Goal: Task Accomplishment & Management: Manage account settings

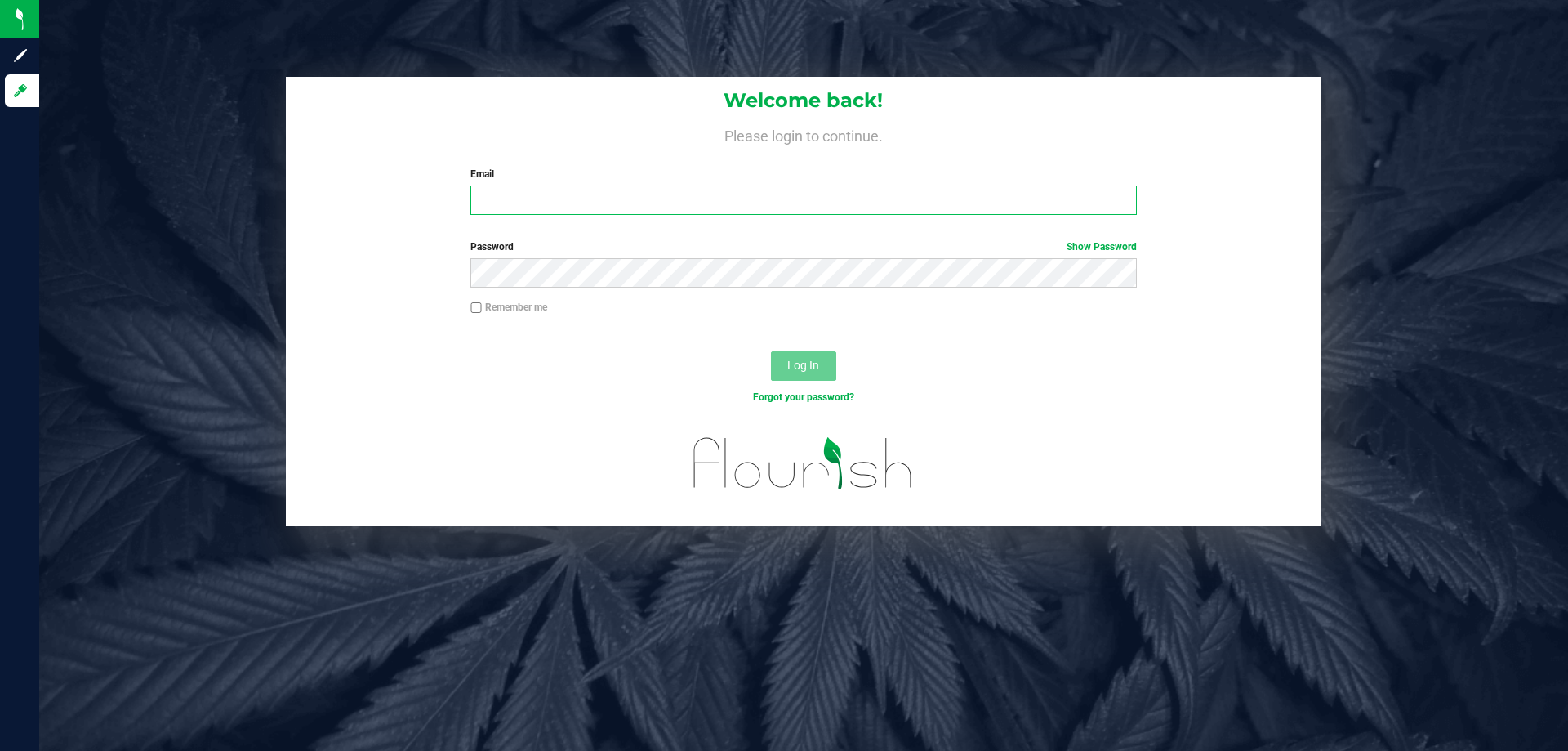
click at [695, 200] on input "Email" at bounding box center [802, 200] width 665 height 29
type input "[EMAIL_ADDRESS][DOMAIN_NAME]"
click at [771, 352] on button "Log In" at bounding box center [803, 366] width 65 height 29
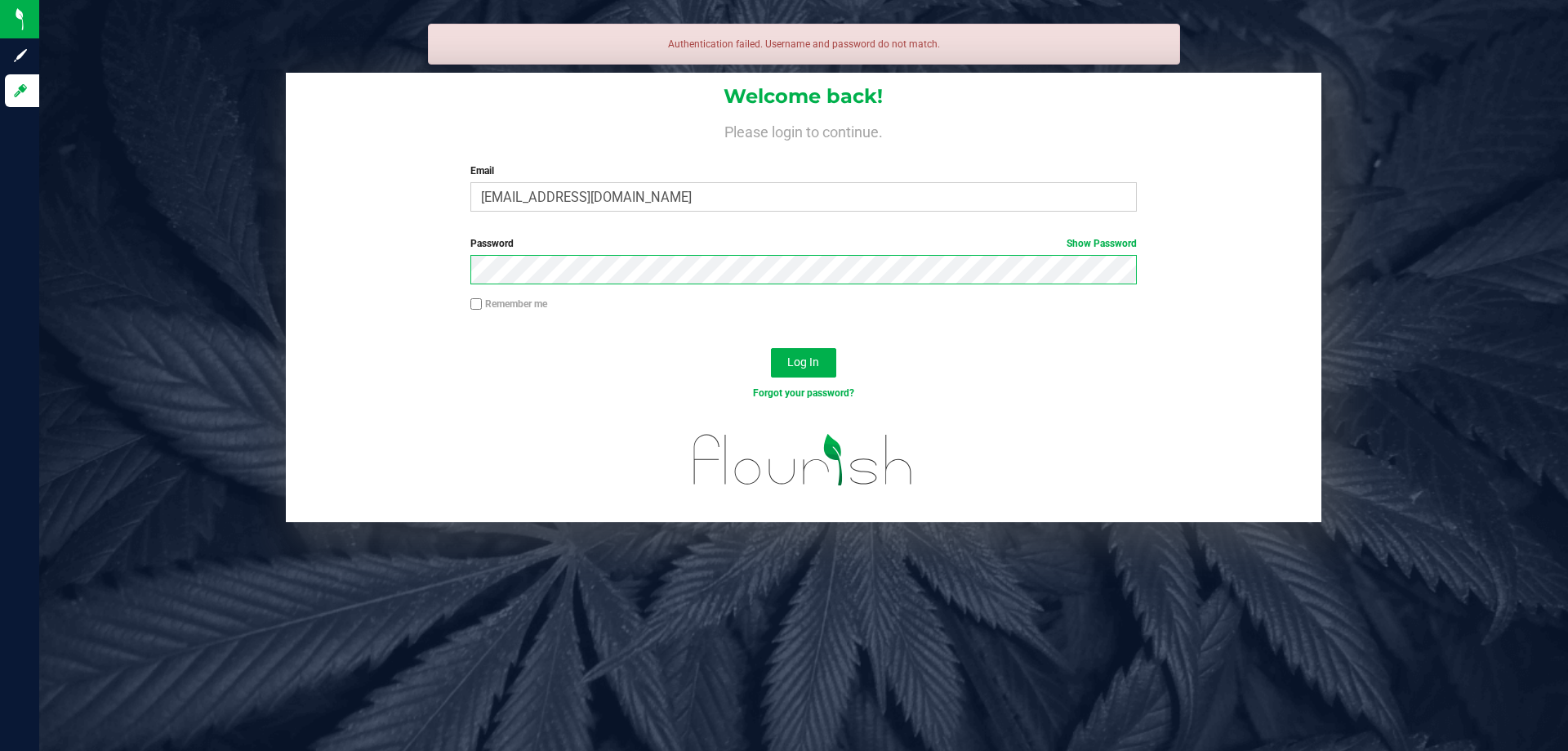
click at [771, 348] on button "Log In" at bounding box center [803, 362] width 65 height 29
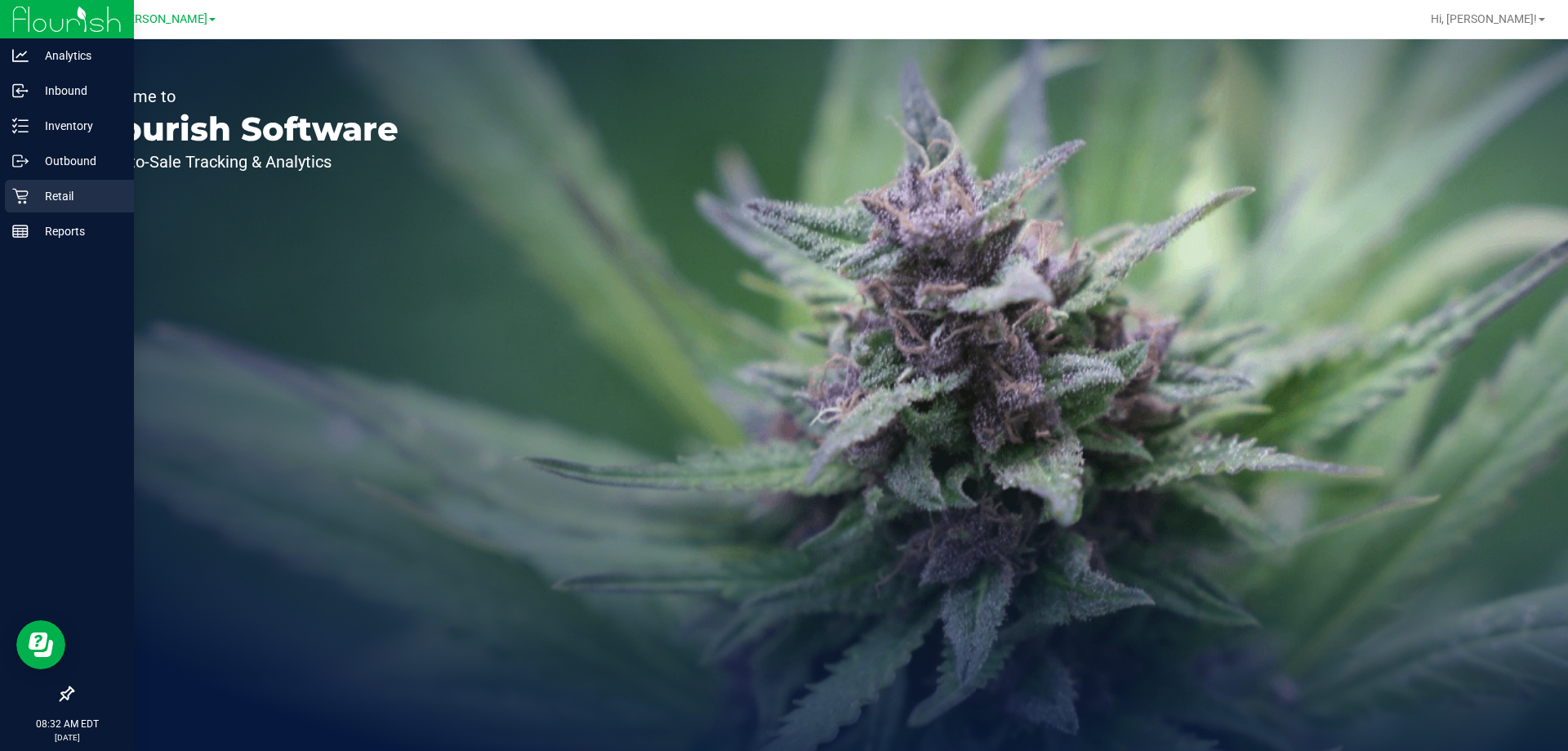
click at [41, 197] on p "Retail" at bounding box center [78, 196] width 98 height 19
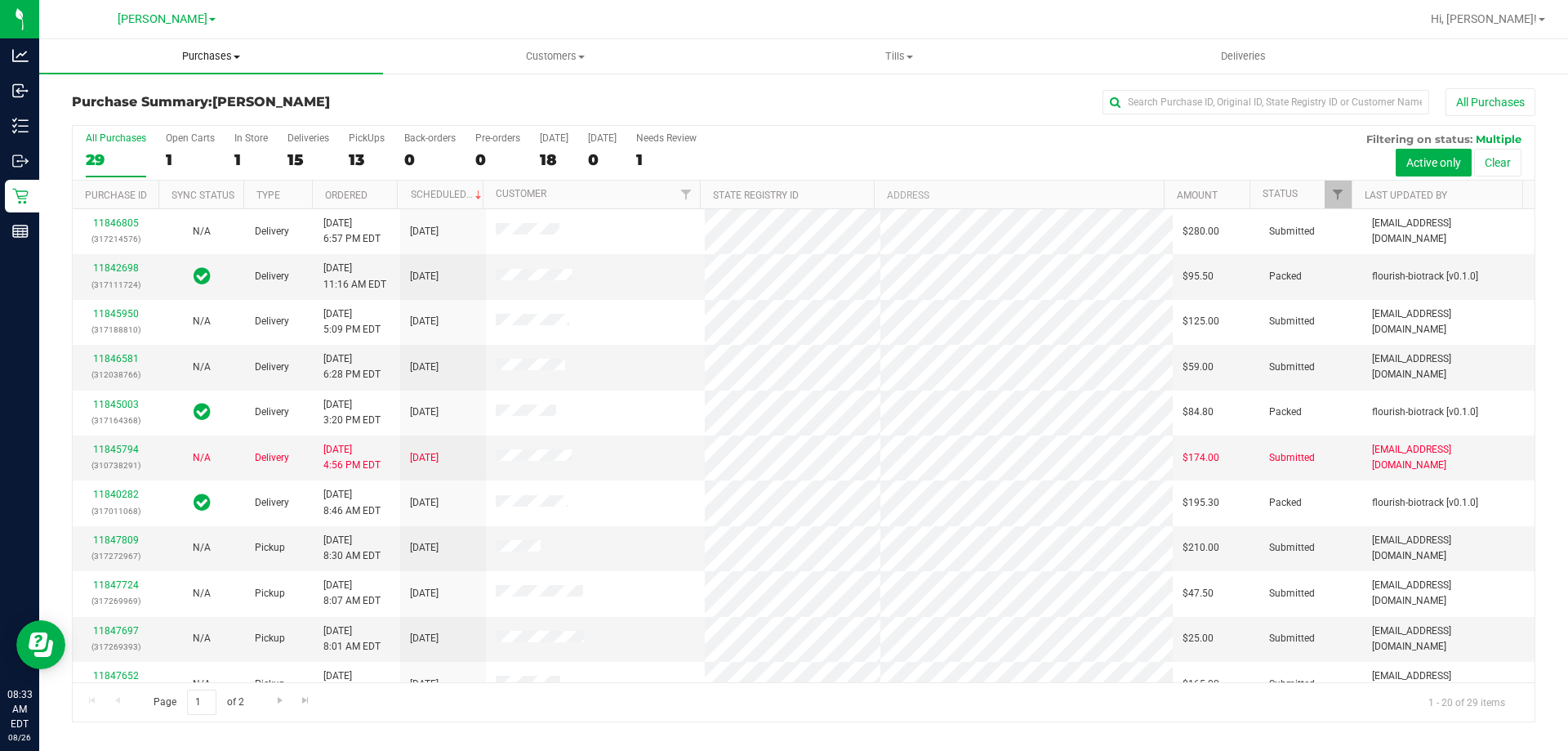
click at [216, 49] on span "Purchases" at bounding box center [211, 56] width 344 height 15
click at [191, 119] on li "Fulfillment" at bounding box center [211, 119] width 344 height 19
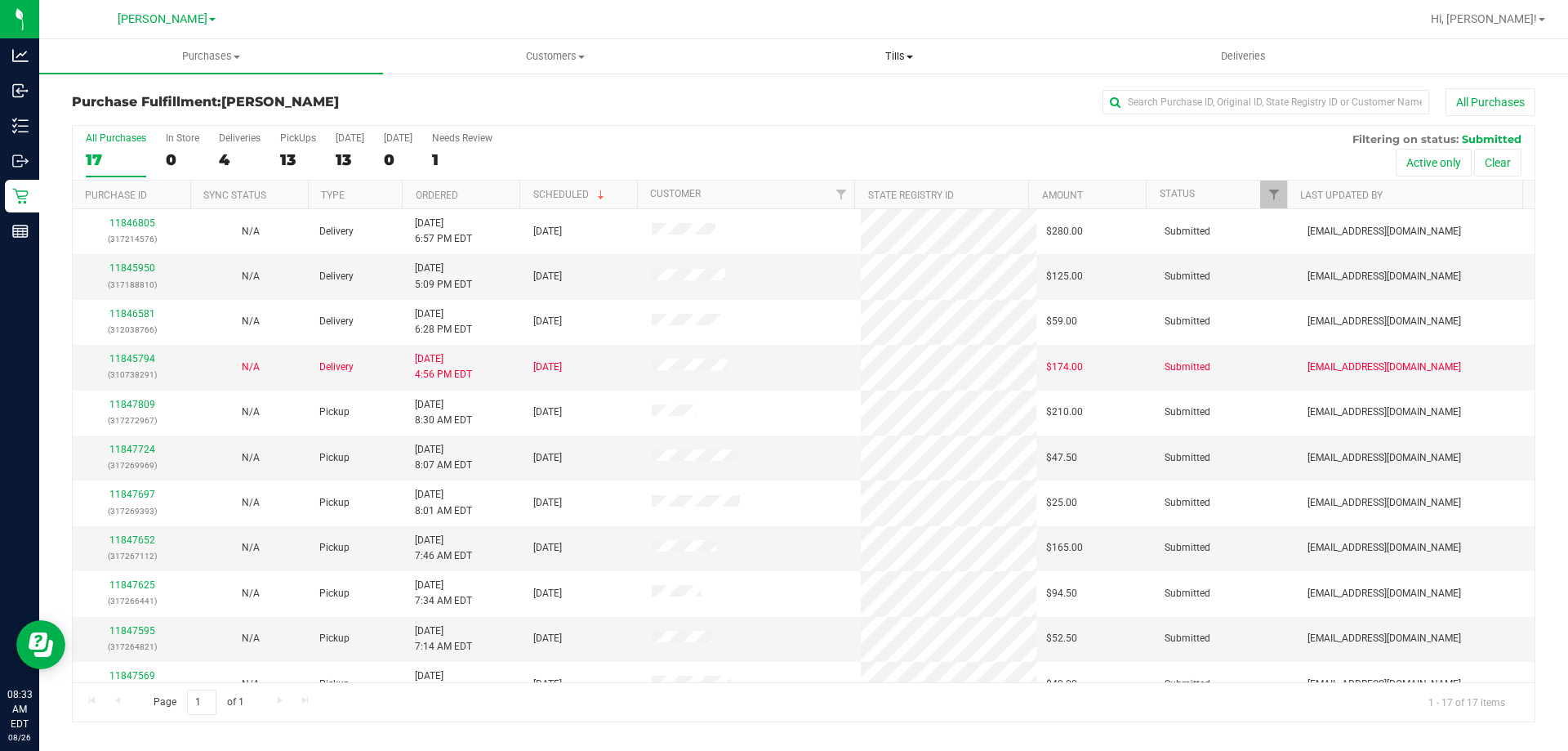
click at [897, 57] on span "Tills" at bounding box center [898, 56] width 342 height 15
click at [859, 87] on ul "Manage tills Reconcile e-payments" at bounding box center [898, 109] width 344 height 69
click at [815, 96] on retail "Purchases Summary of purchases Fulfillment All purchases Customers All customer…" at bounding box center [804, 390] width 1529 height 700
click at [908, 58] on span at bounding box center [910, 57] width 6 height 4
click at [801, 98] on span "Manage tills" at bounding box center [781, 98] width 110 height 14
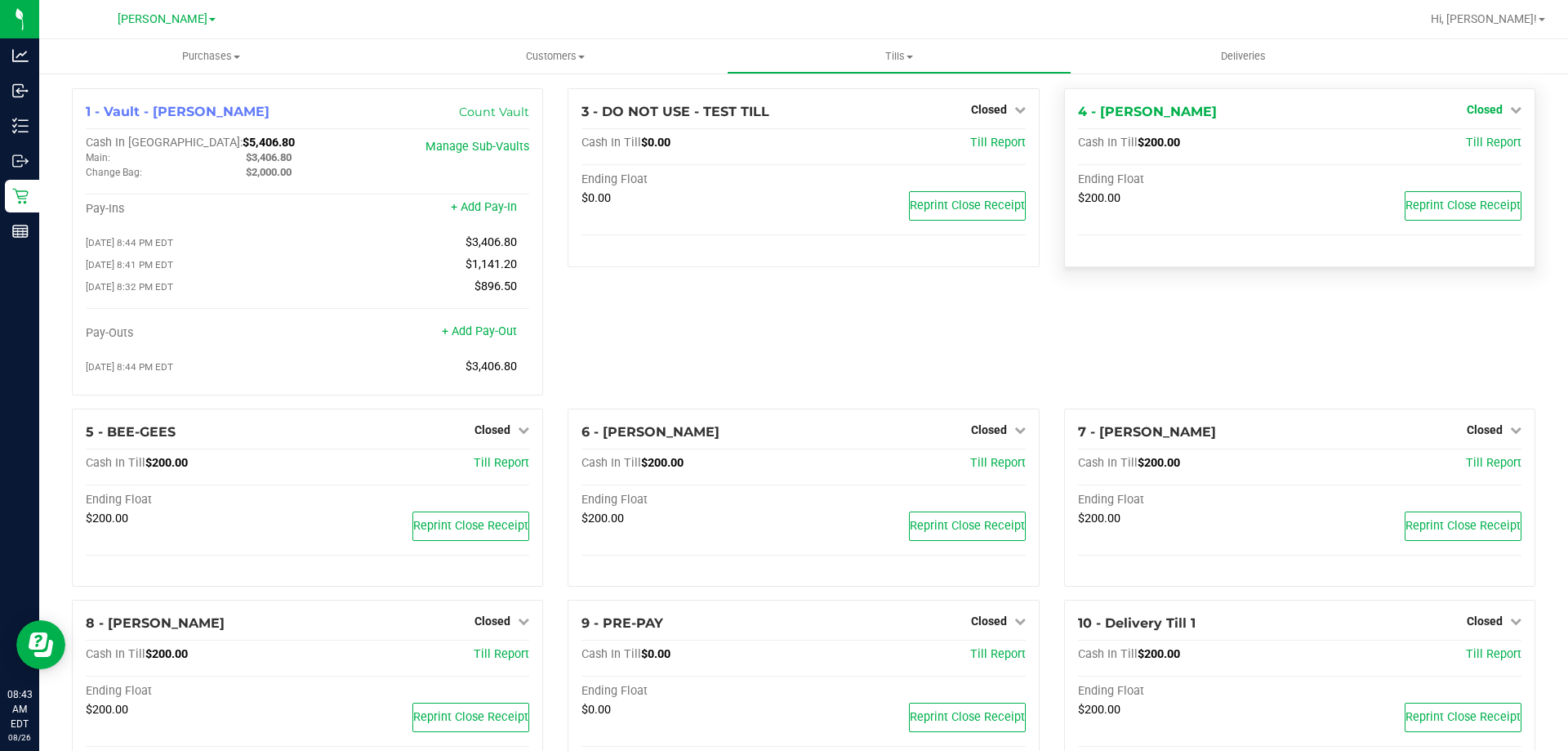
click at [1476, 113] on span "Closed" at bounding box center [1485, 109] width 36 height 13
click at [1480, 142] on link "Open Till" at bounding box center [1485, 143] width 43 height 13
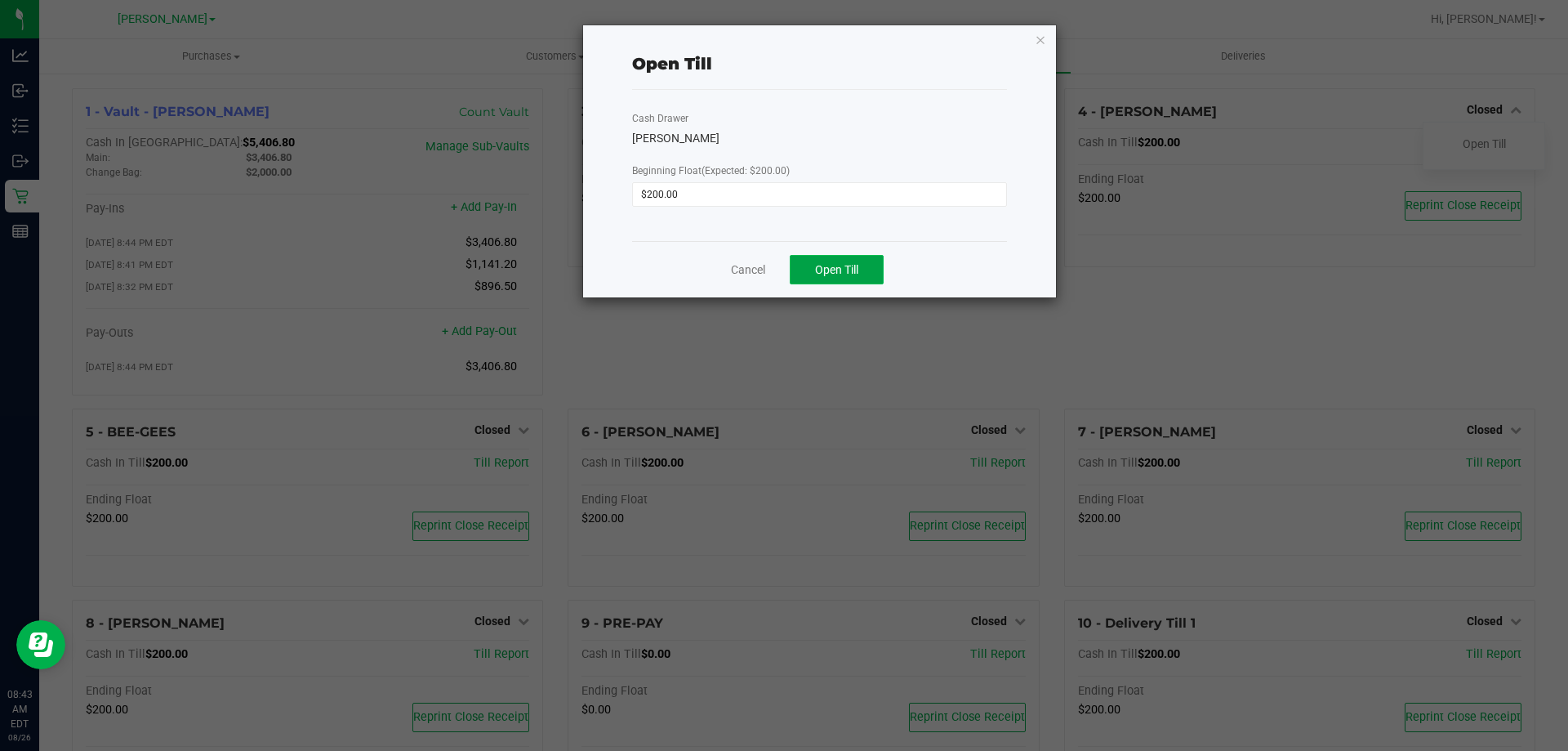
click at [828, 266] on span "Open Till" at bounding box center [837, 269] width 43 height 13
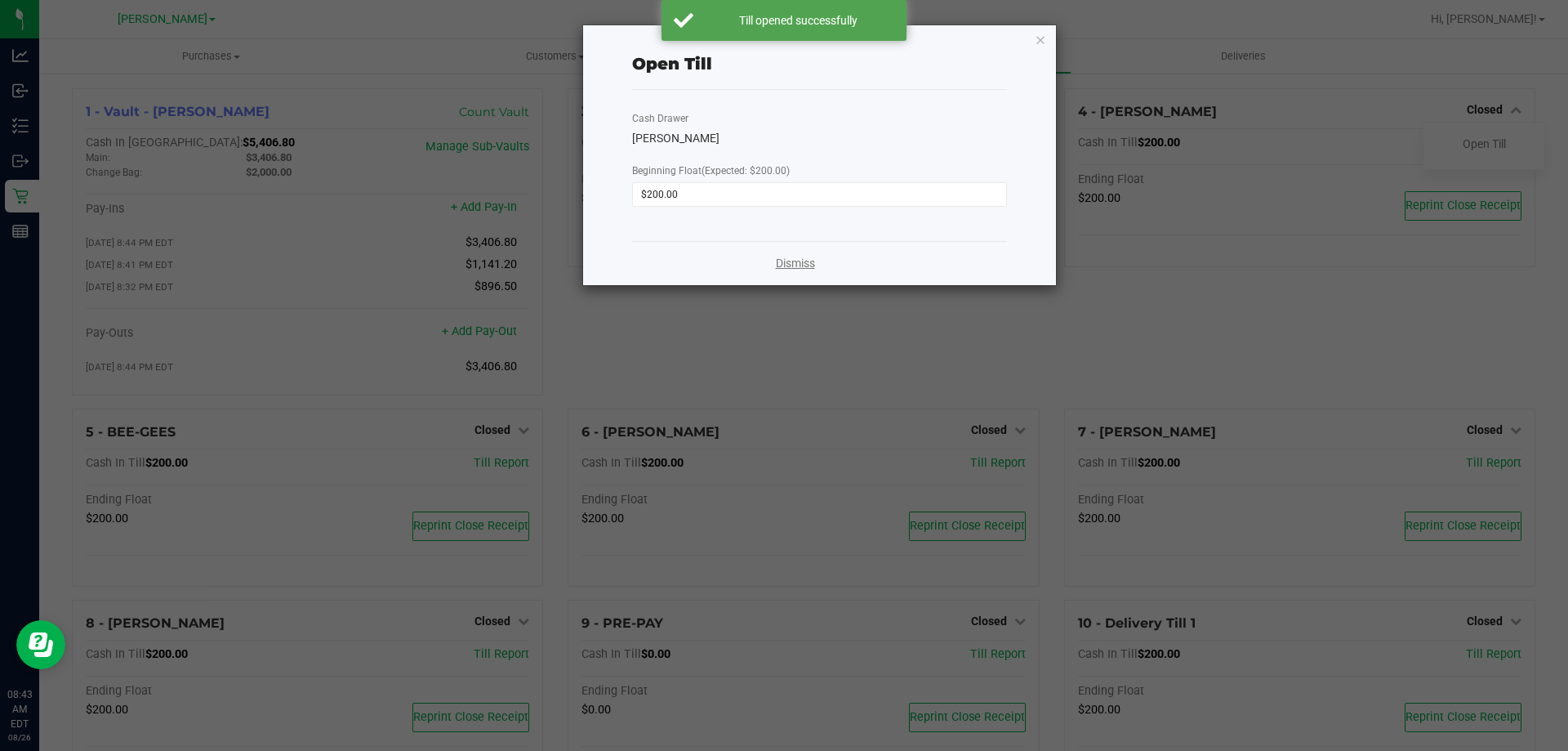
click at [790, 266] on link "Dismiss" at bounding box center [795, 264] width 40 height 18
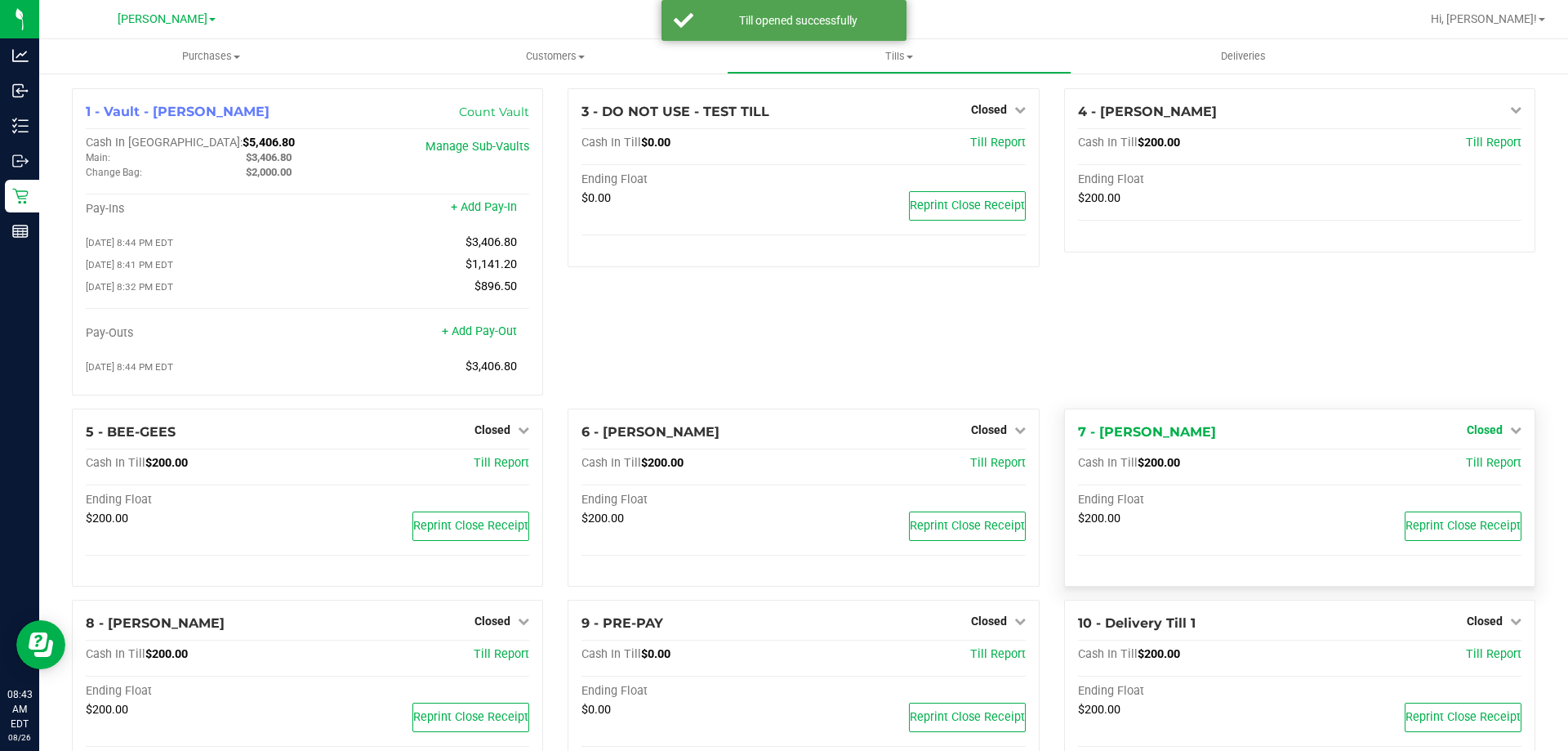
click at [1485, 432] on span "Closed" at bounding box center [1485, 429] width 36 height 13
click at [1477, 470] on link "Open Till" at bounding box center [1485, 463] width 43 height 13
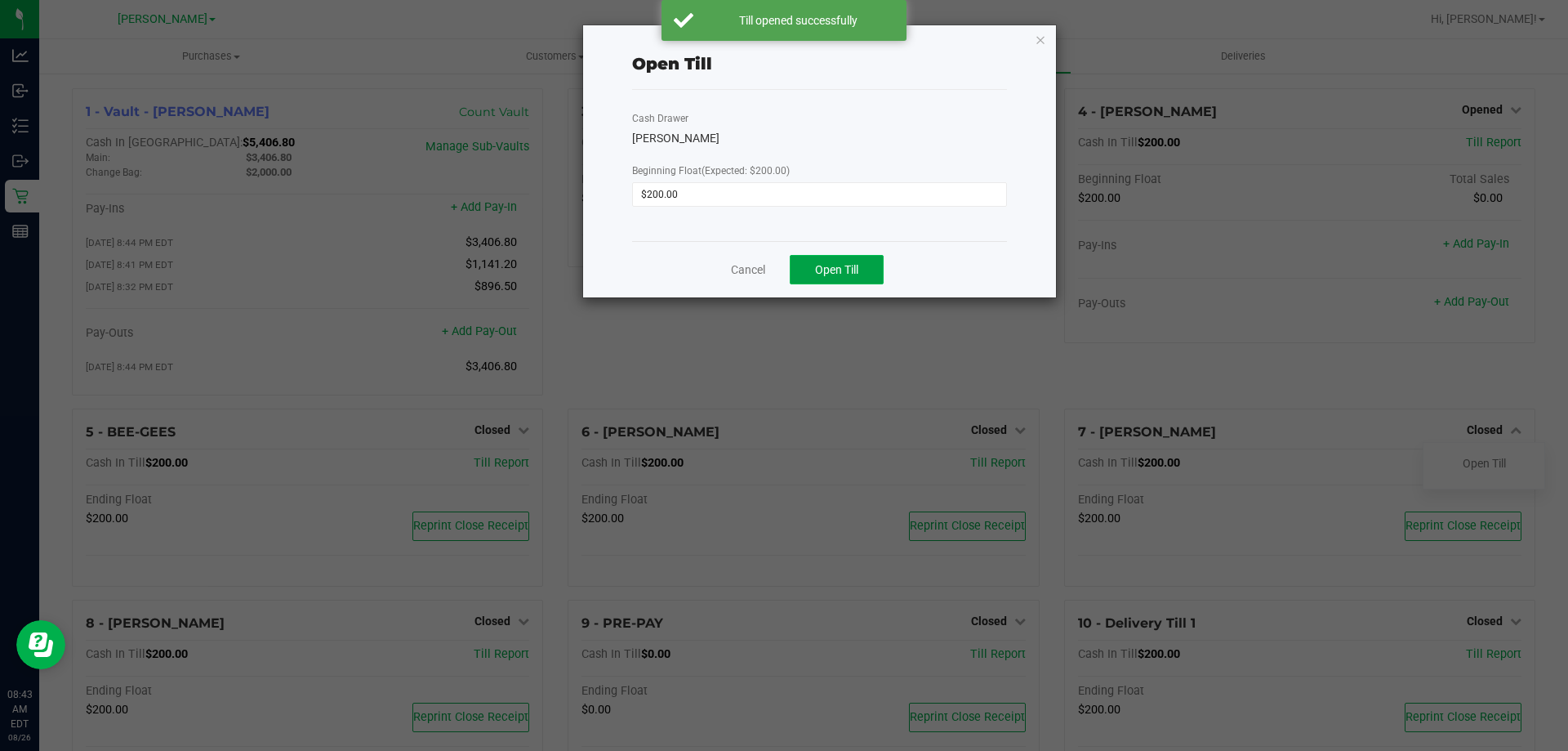
click at [824, 270] on span "Open Till" at bounding box center [837, 269] width 43 height 13
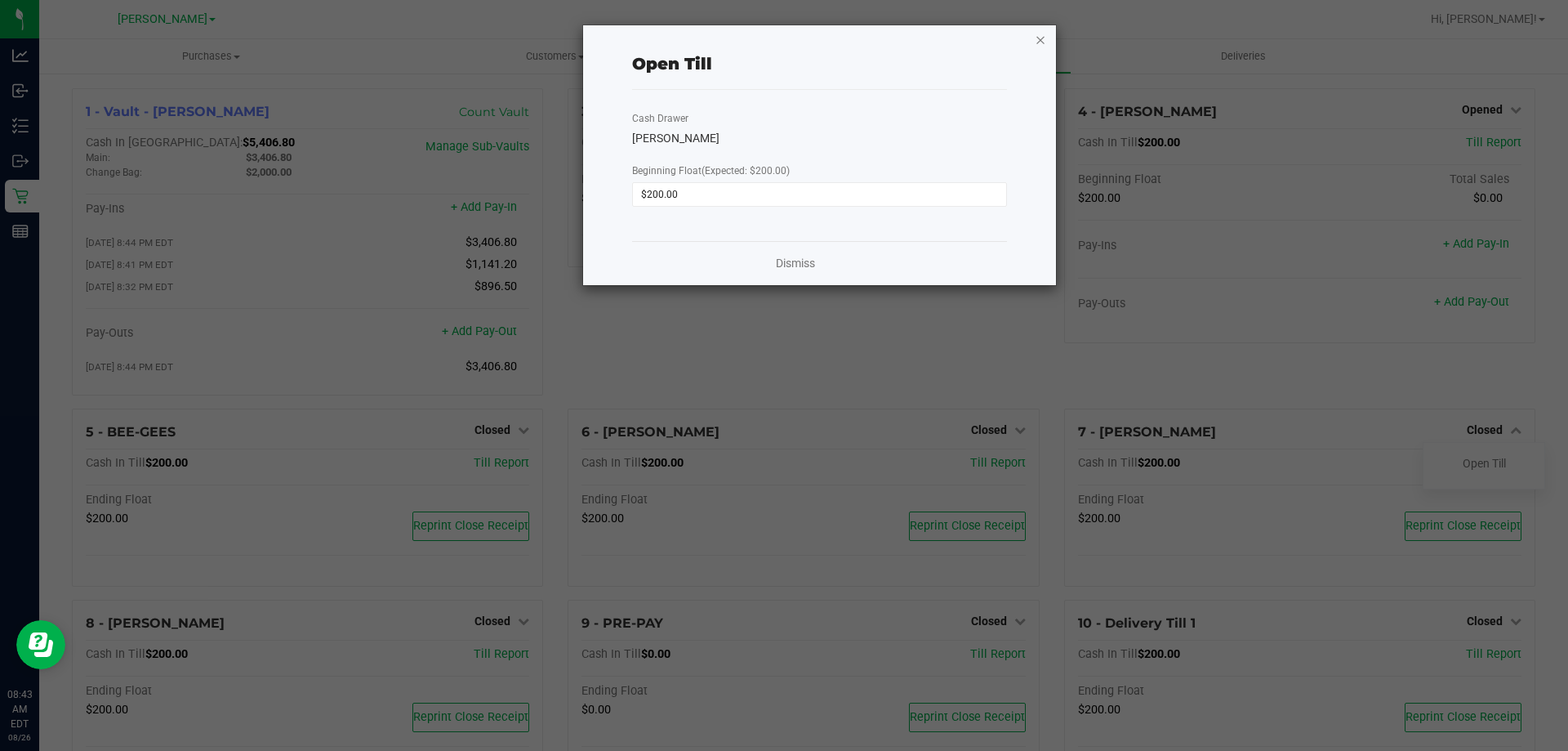
click at [1043, 38] on icon "button" at bounding box center [1041, 39] width 11 height 19
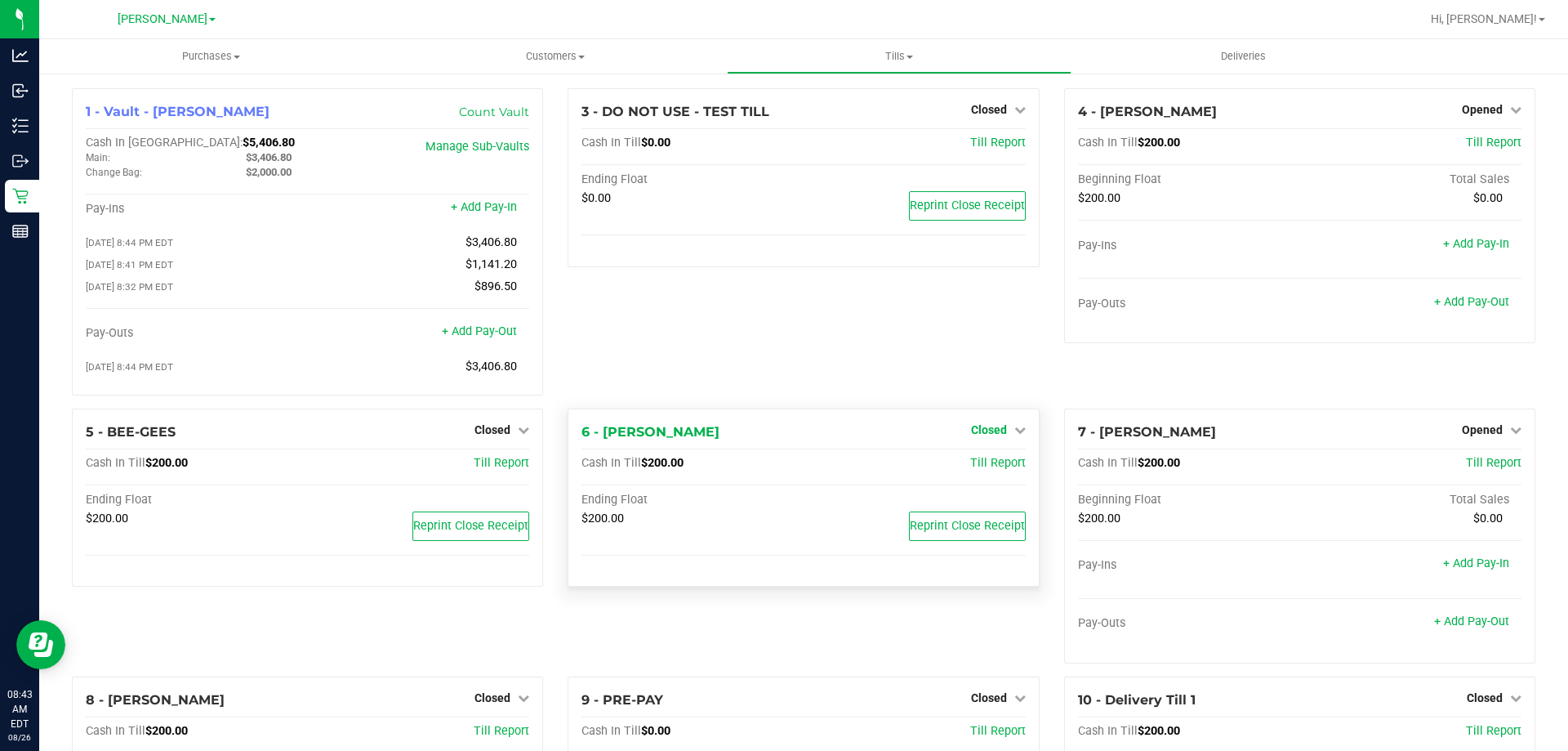
click at [971, 436] on span "Closed" at bounding box center [989, 429] width 36 height 13
click at [979, 466] on link "Open Till" at bounding box center [988, 463] width 43 height 13
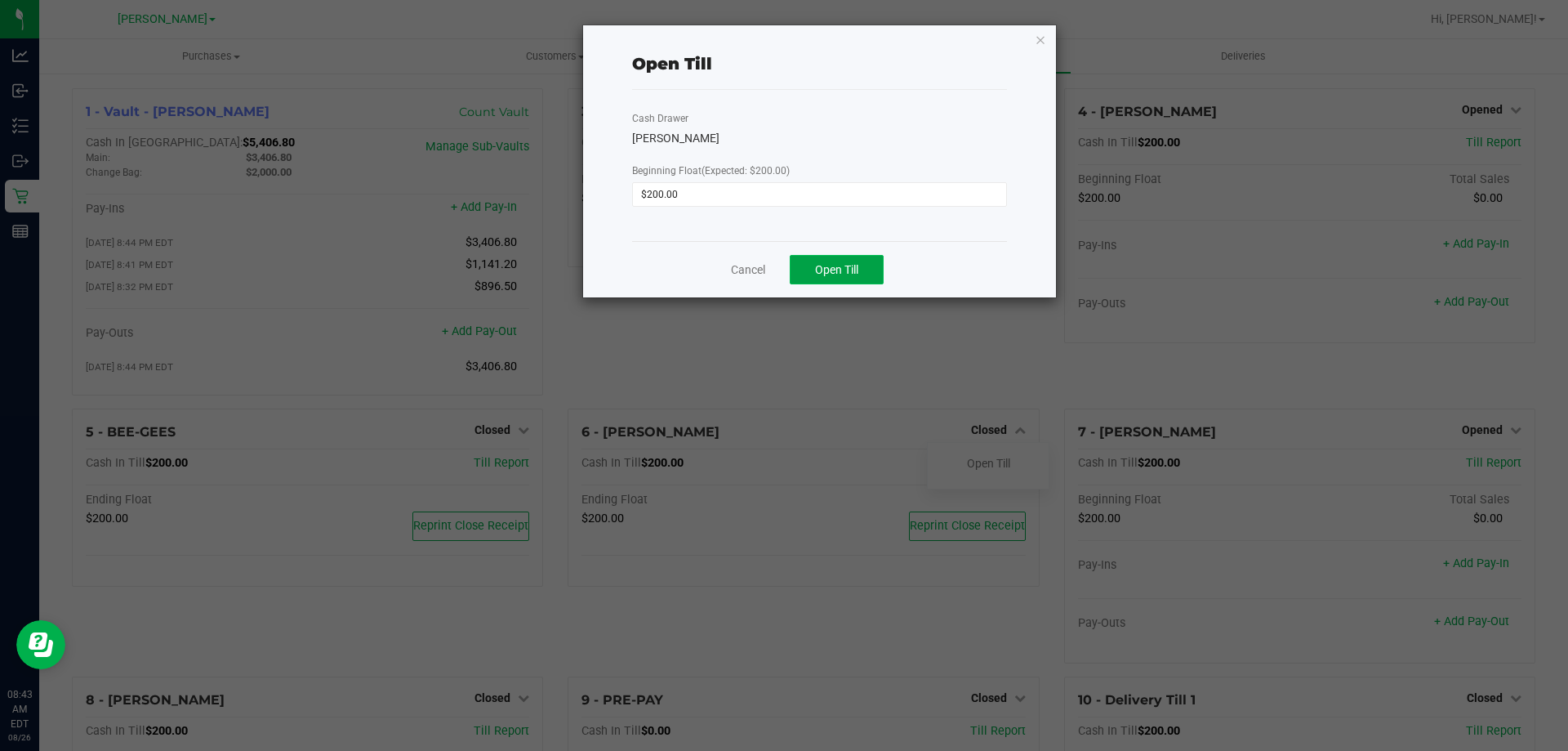
click at [843, 266] on span "Open Till" at bounding box center [837, 269] width 43 height 13
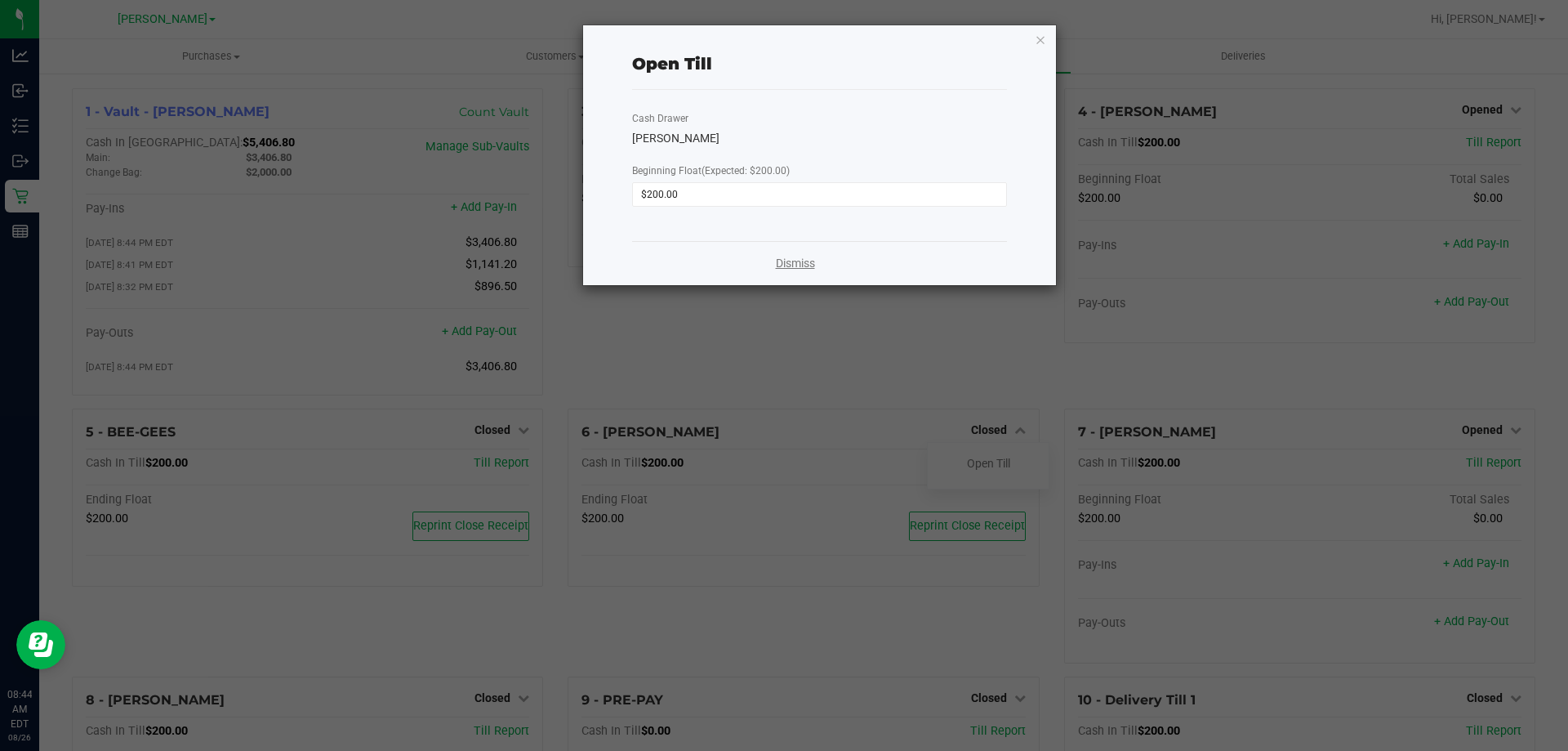
click at [808, 265] on link "Dismiss" at bounding box center [795, 264] width 40 height 18
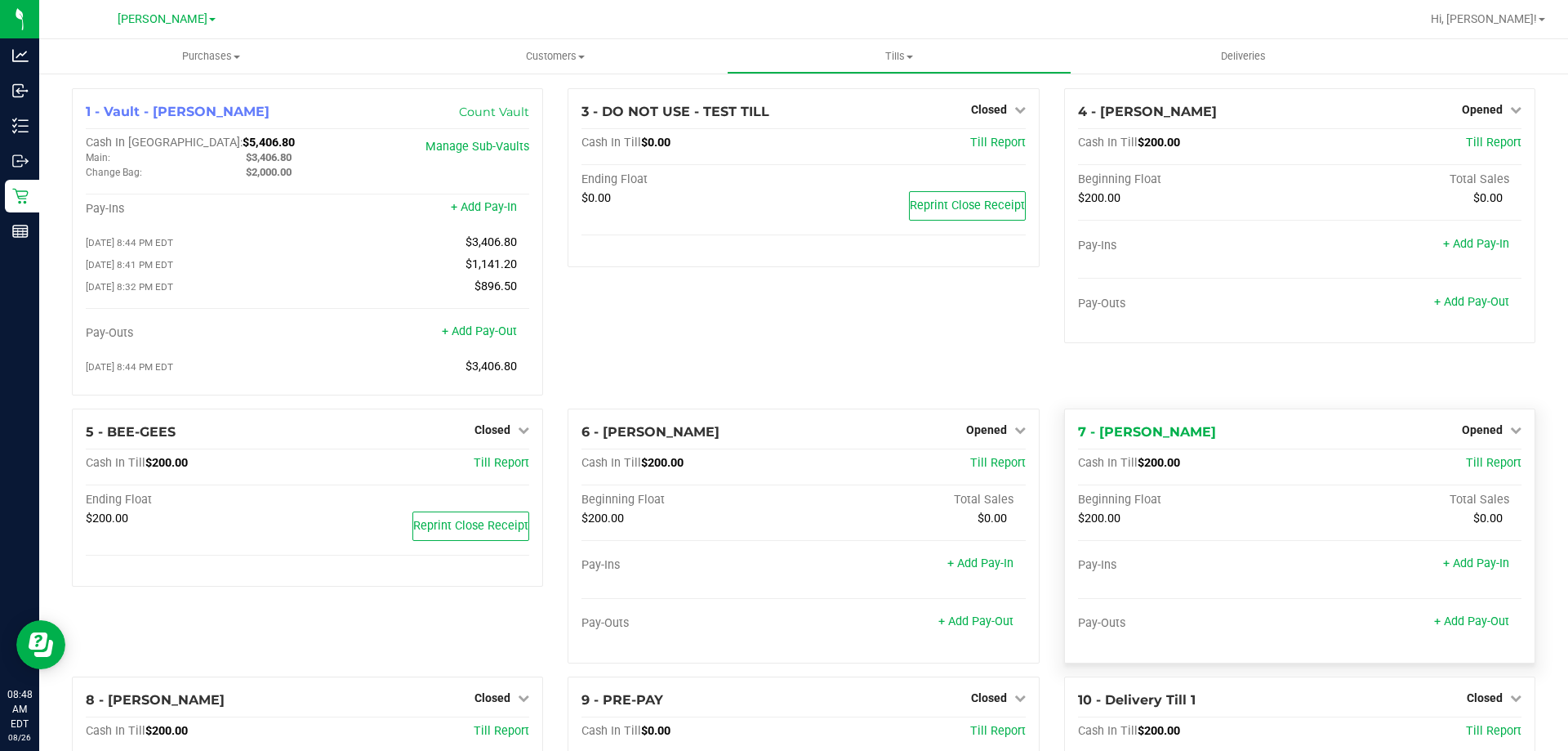
scroll to position [138, 0]
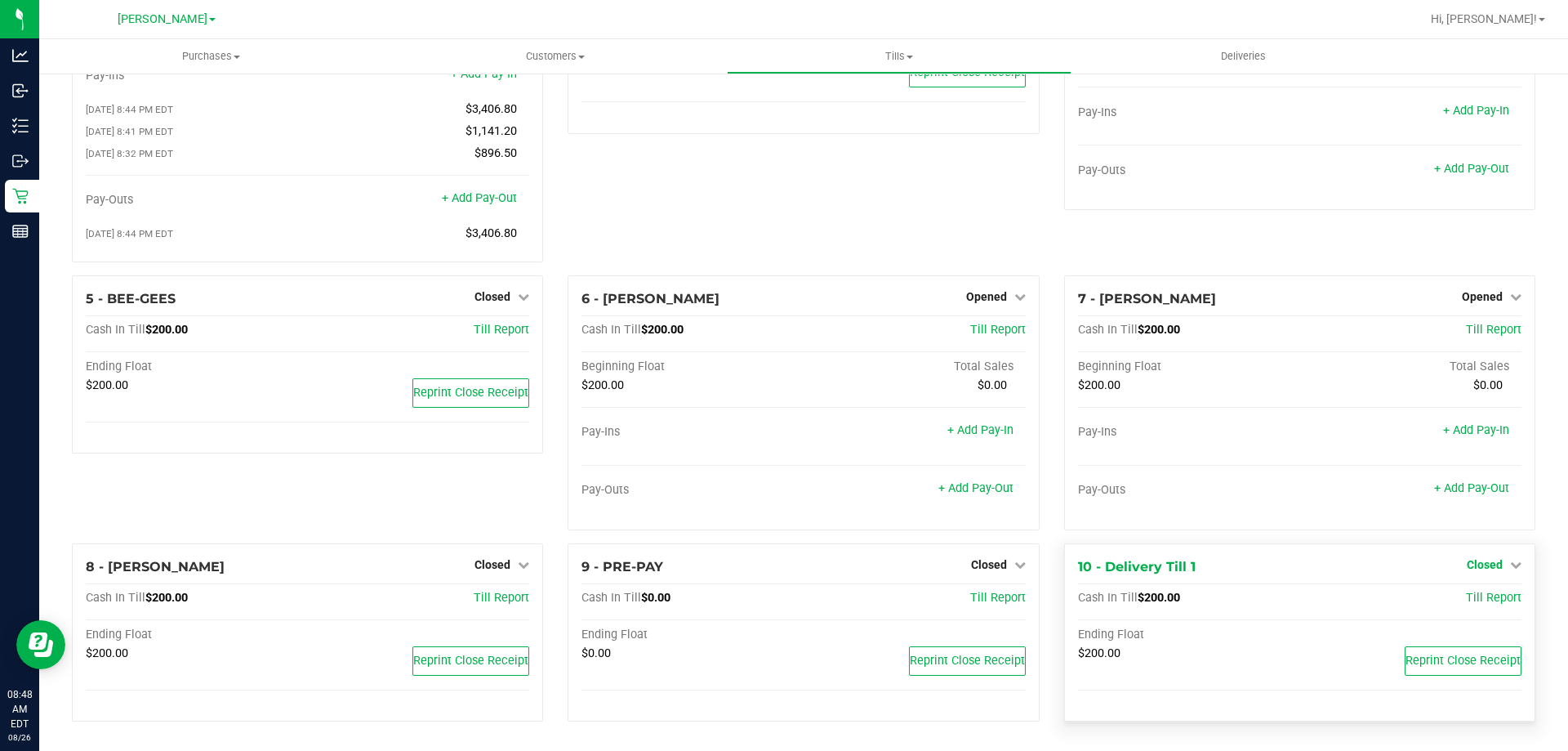
click at [1471, 567] on span "Closed" at bounding box center [1485, 565] width 36 height 13
click at [1441, 602] on div "Open Till" at bounding box center [1485, 598] width 121 height 20
click at [1480, 599] on link "Open Till" at bounding box center [1485, 598] width 43 height 13
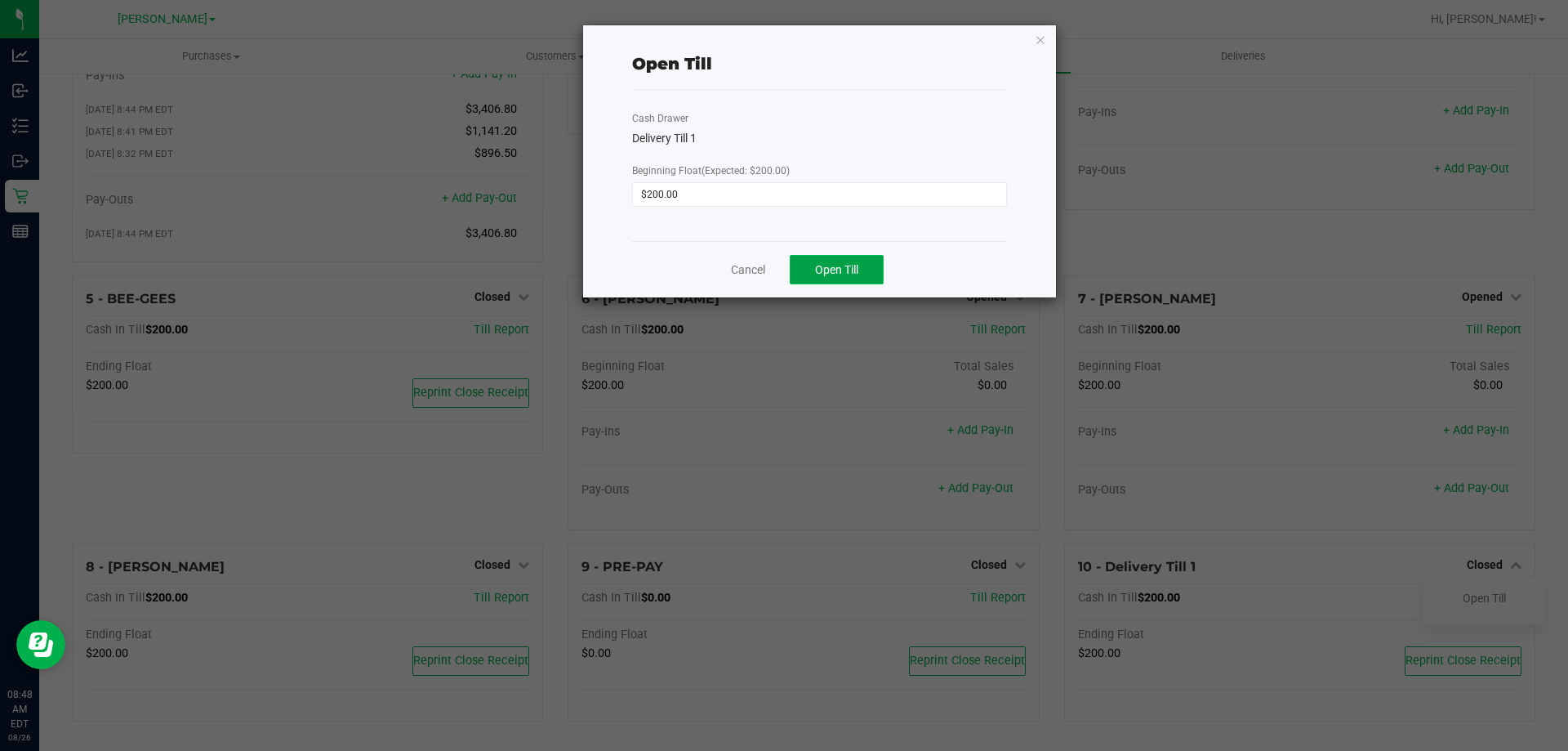
click at [837, 272] on span "Open Till" at bounding box center [837, 269] width 43 height 13
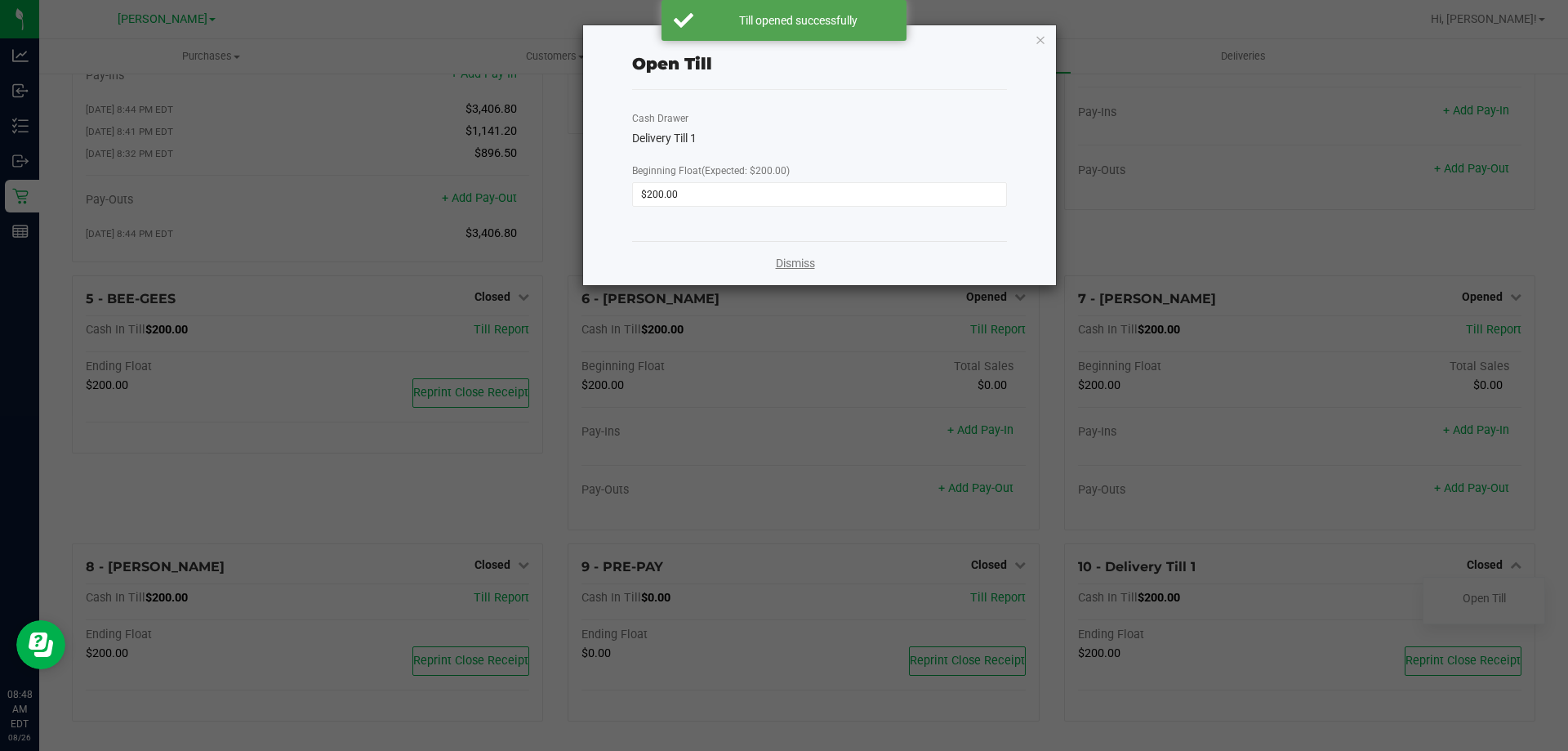
click at [788, 269] on link "Dismiss" at bounding box center [795, 264] width 40 height 18
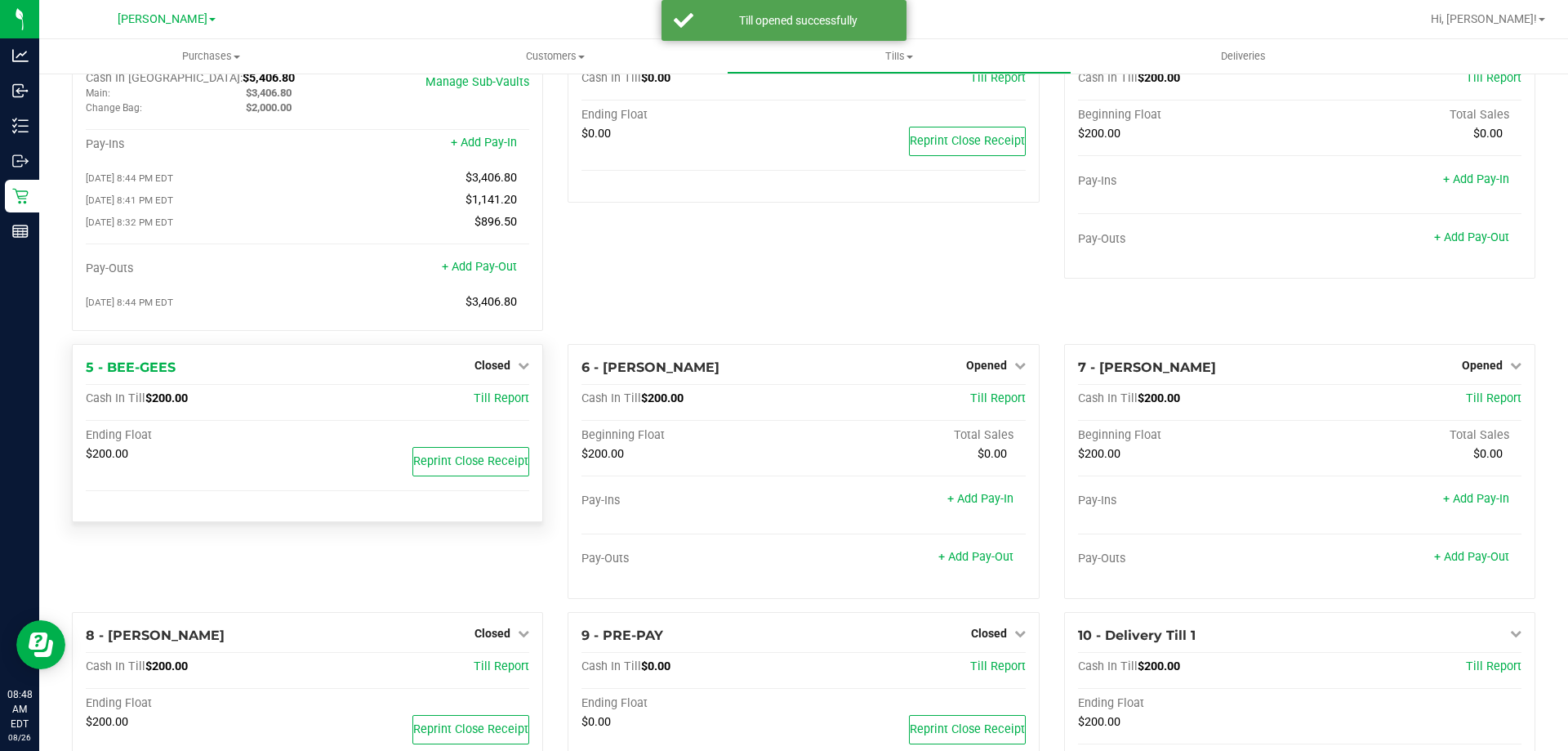
scroll to position [0, 0]
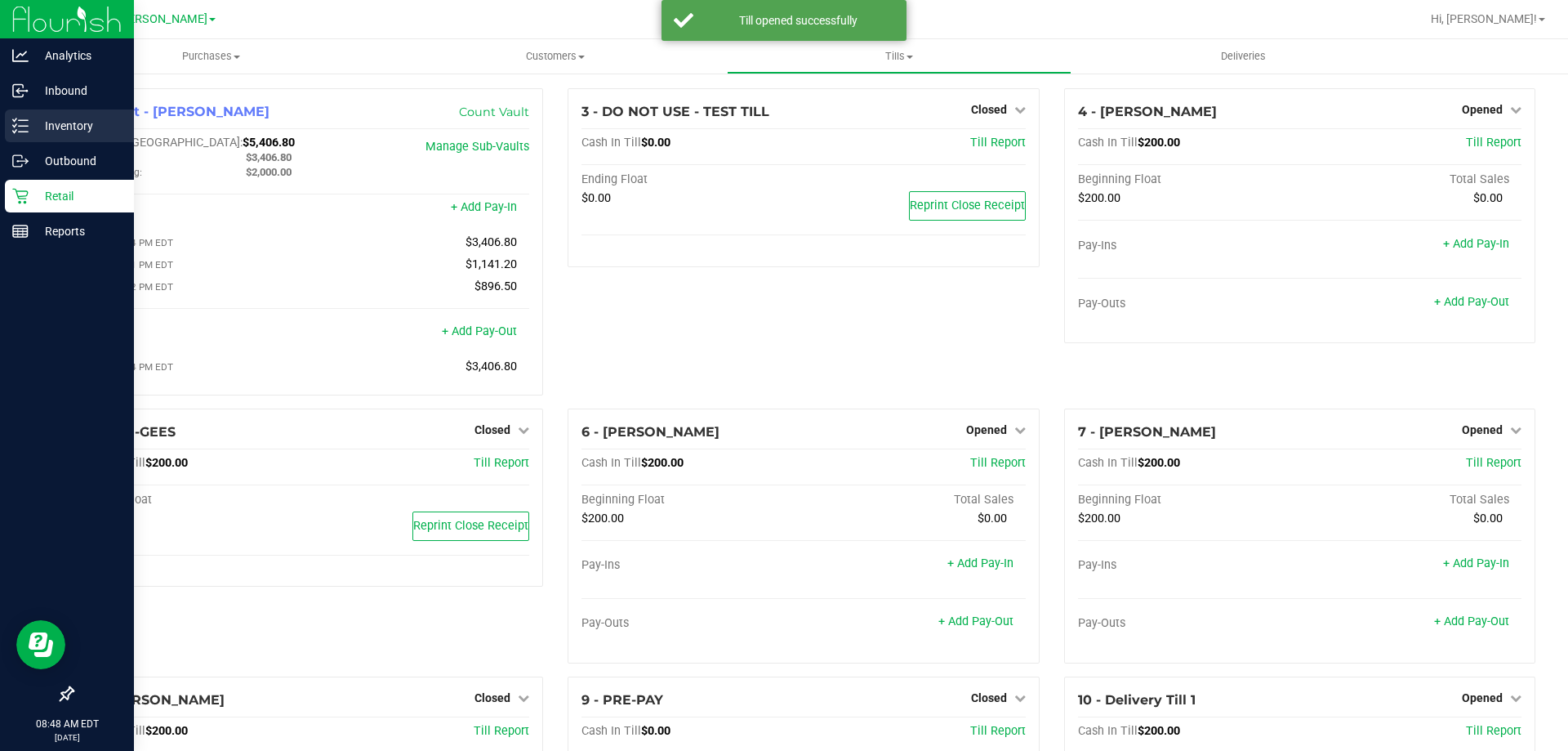
click at [17, 121] on icon at bounding box center [20, 126] width 17 height 17
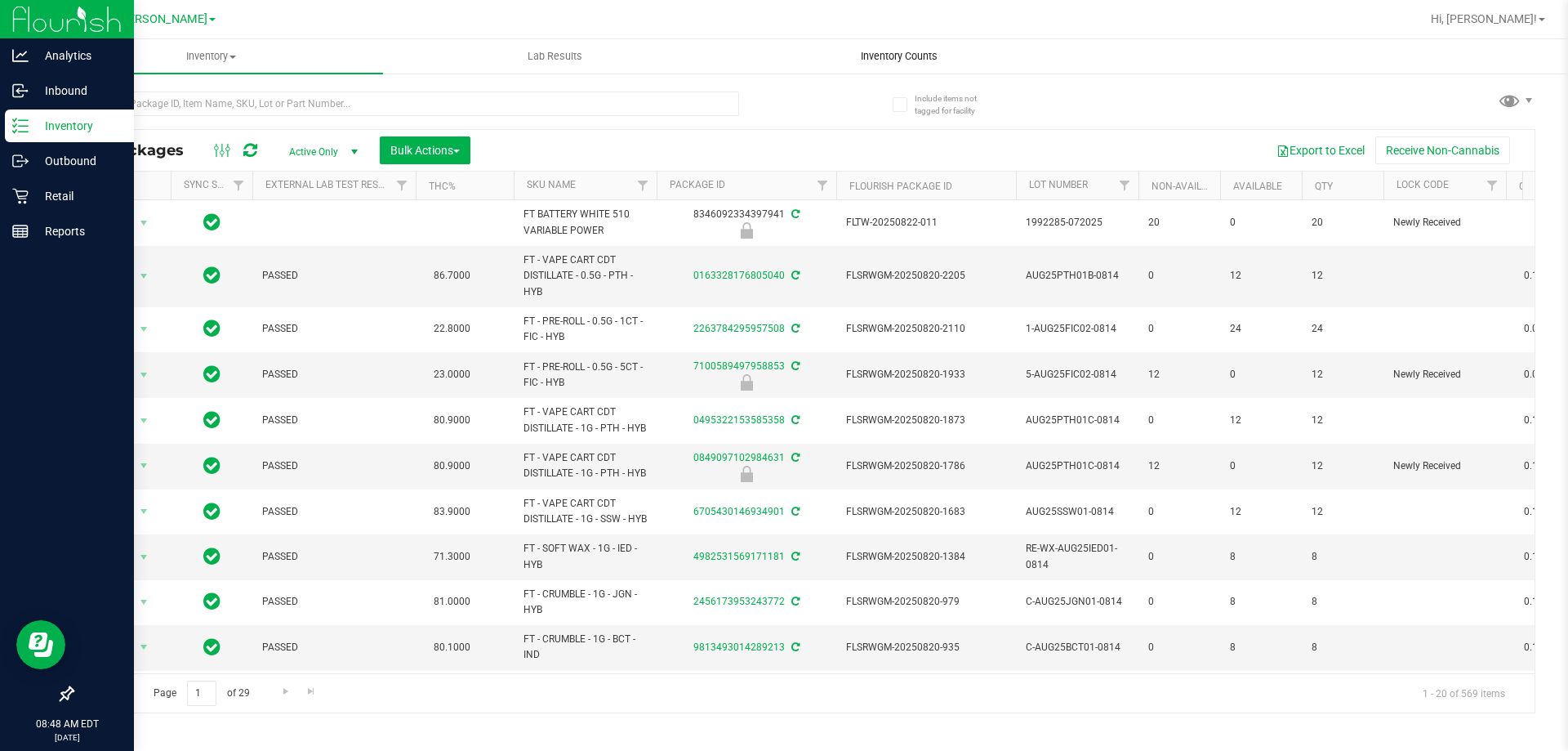
click at [905, 60] on span "Inventory Counts" at bounding box center [899, 56] width 121 height 15
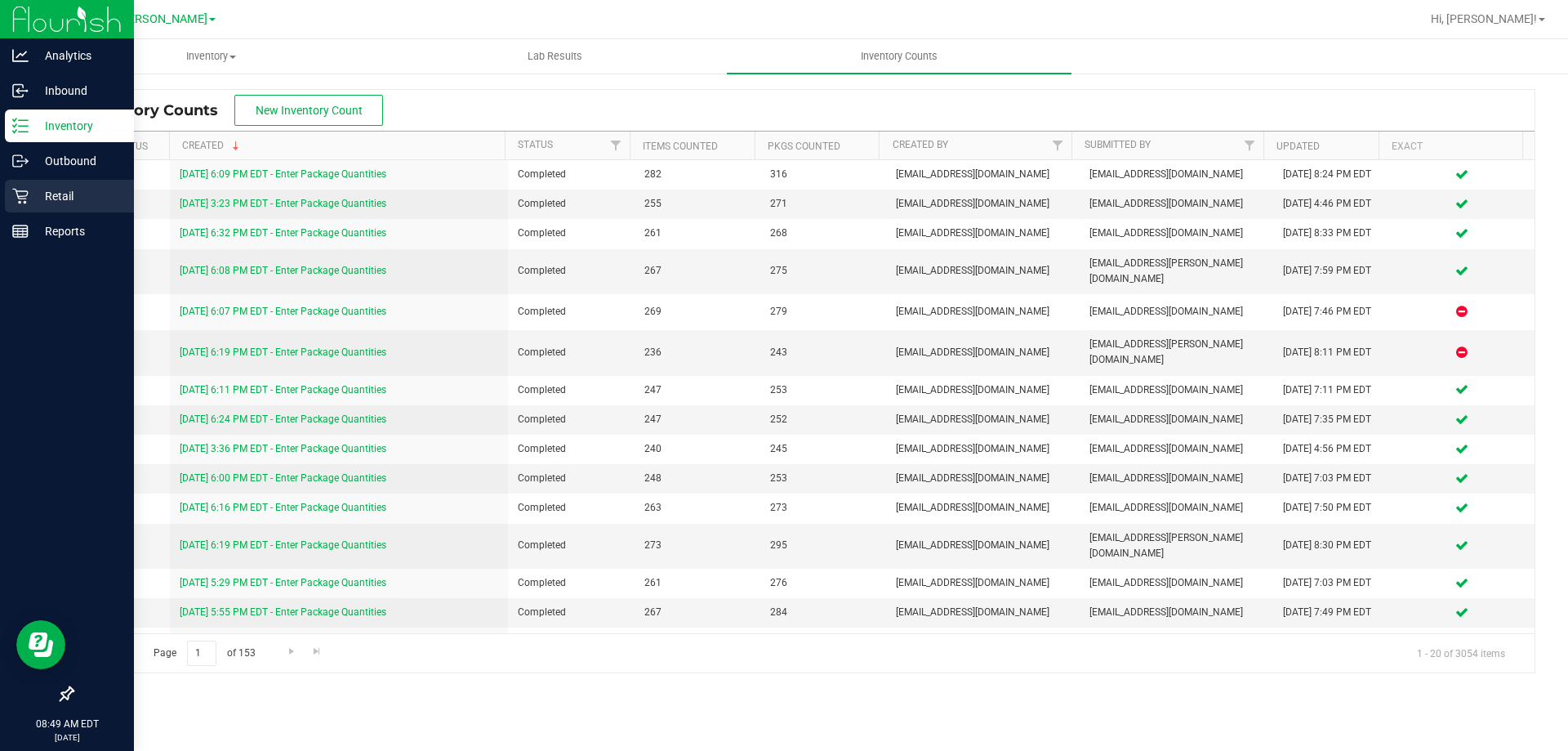
click at [72, 189] on p "Retail" at bounding box center [78, 196] width 98 height 19
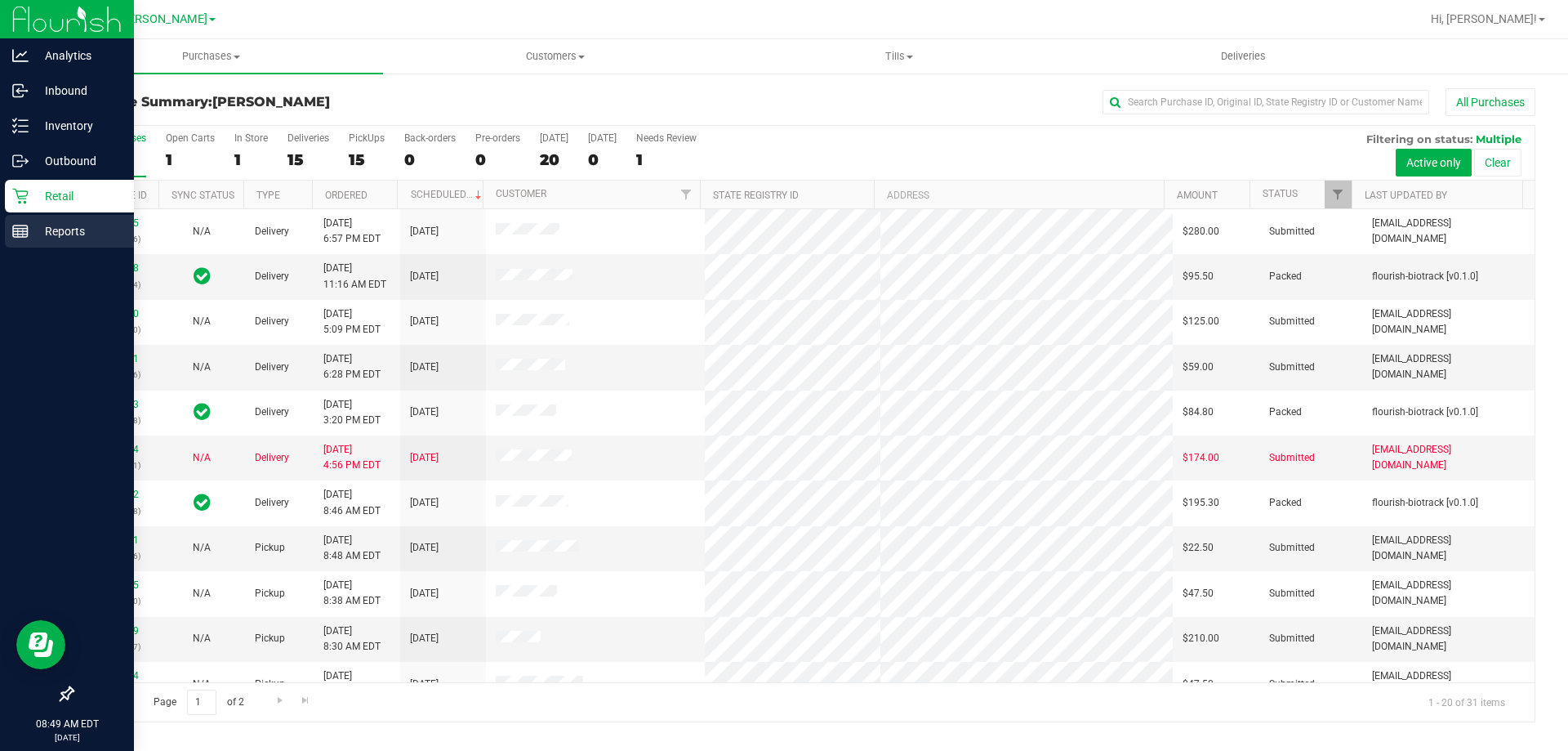
click at [37, 239] on p "Reports" at bounding box center [78, 231] width 98 height 19
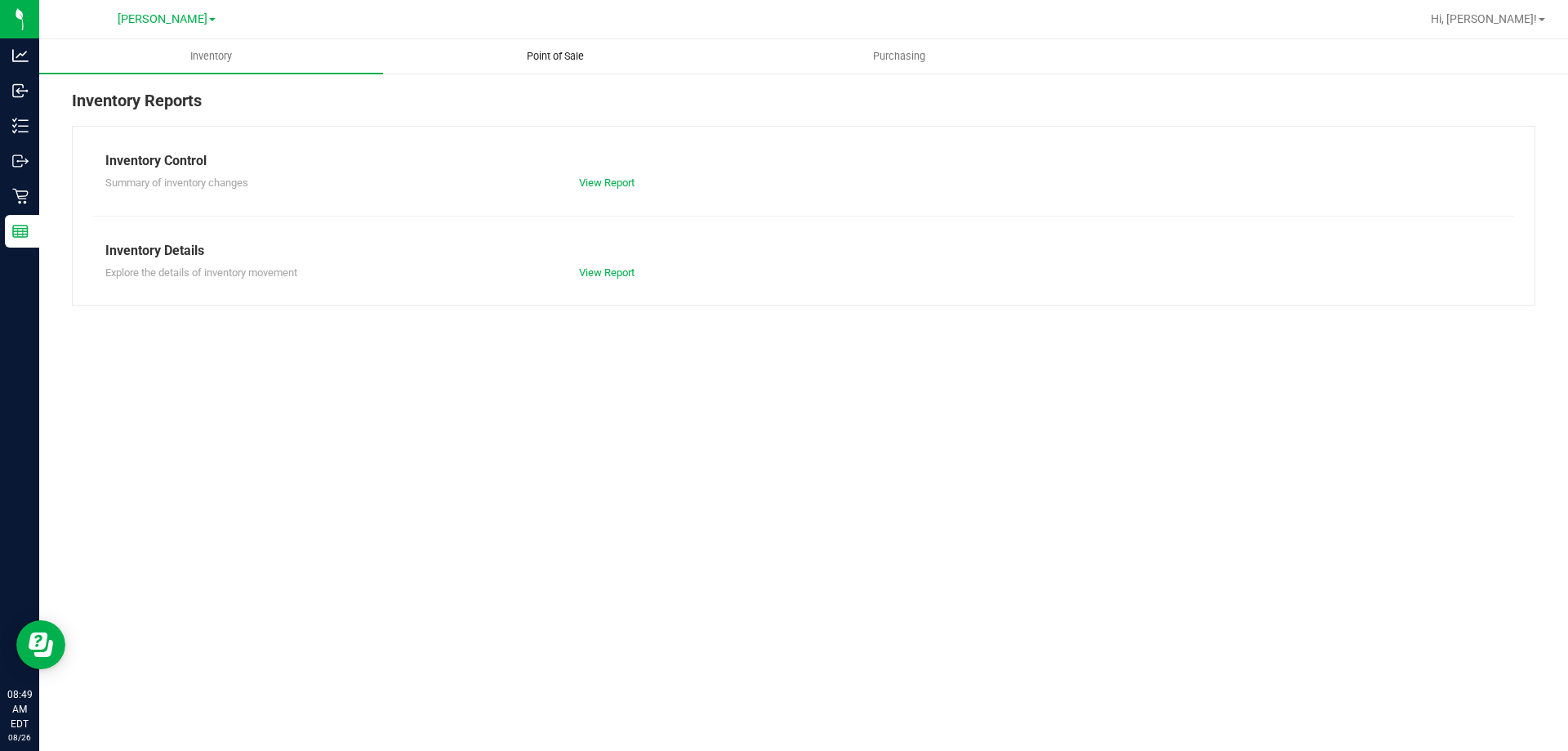
click at [531, 56] on span "Point of Sale" at bounding box center [555, 56] width 101 height 15
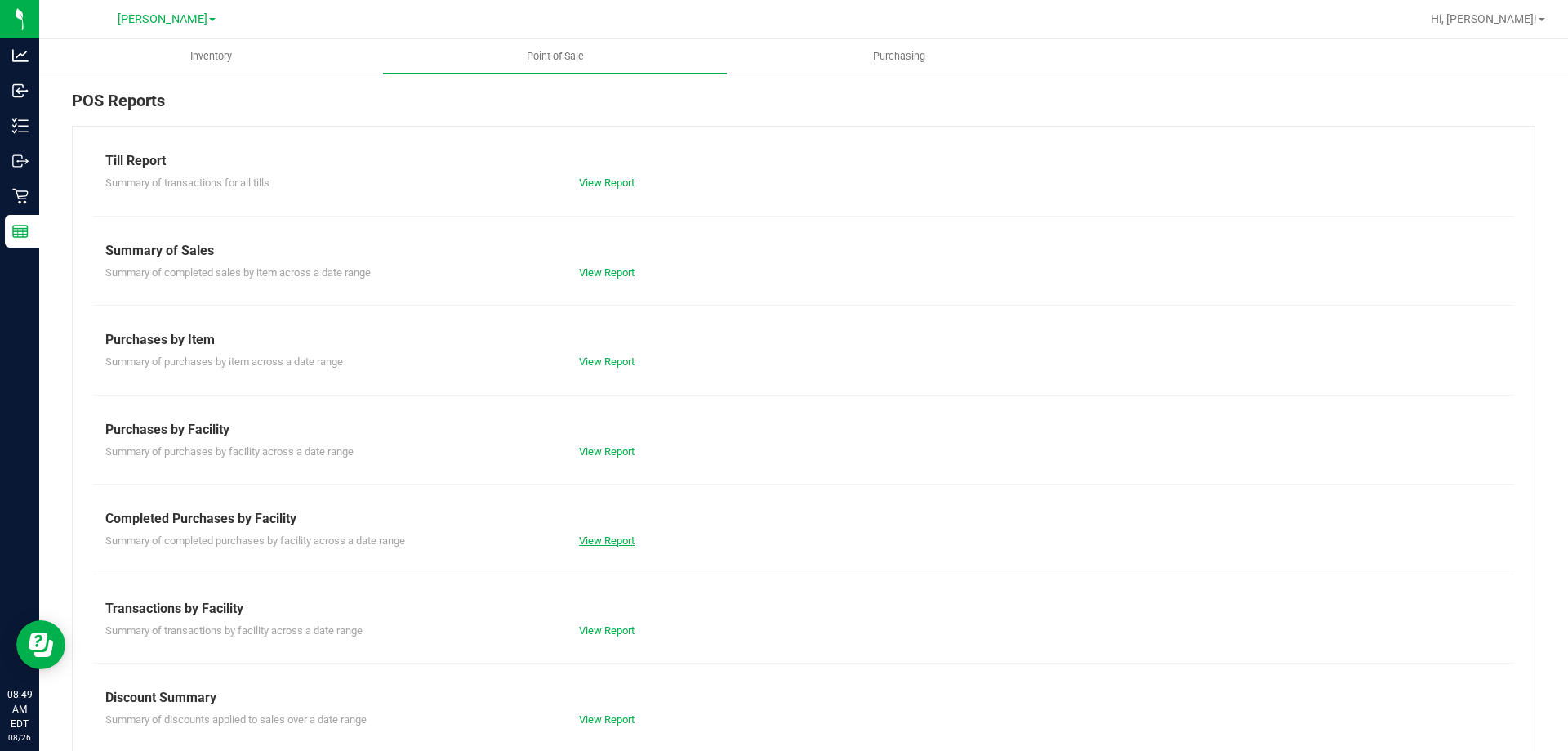
click at [580, 543] on link "View Report" at bounding box center [606, 541] width 55 height 12
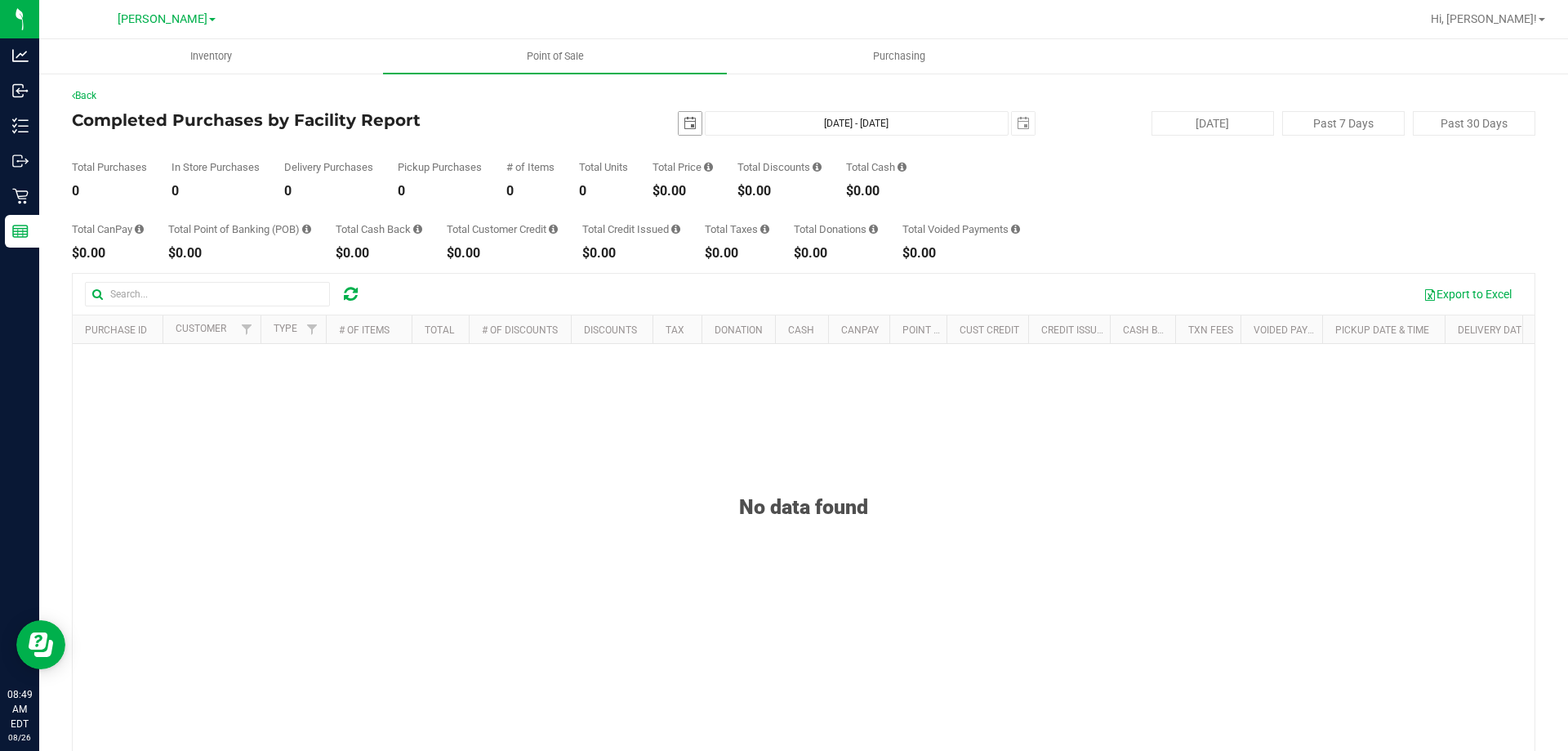
click at [685, 120] on span "select" at bounding box center [690, 123] width 13 height 13
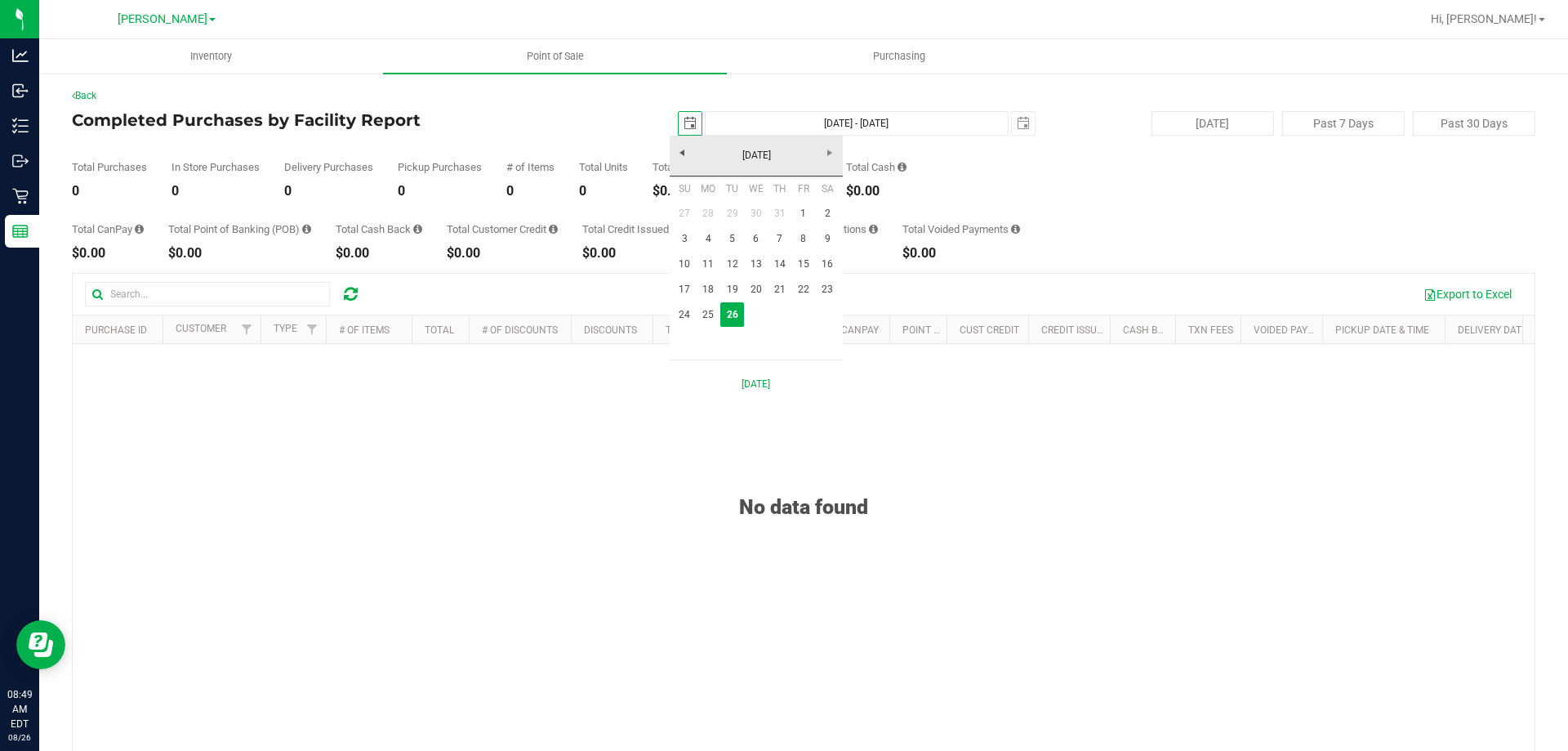
scroll to position [0, 40]
click at [688, 312] on link "24" at bounding box center [685, 315] width 24 height 26
type input "2025-08-24"
type input "Aug 24, 2025 - Aug 26, 2025"
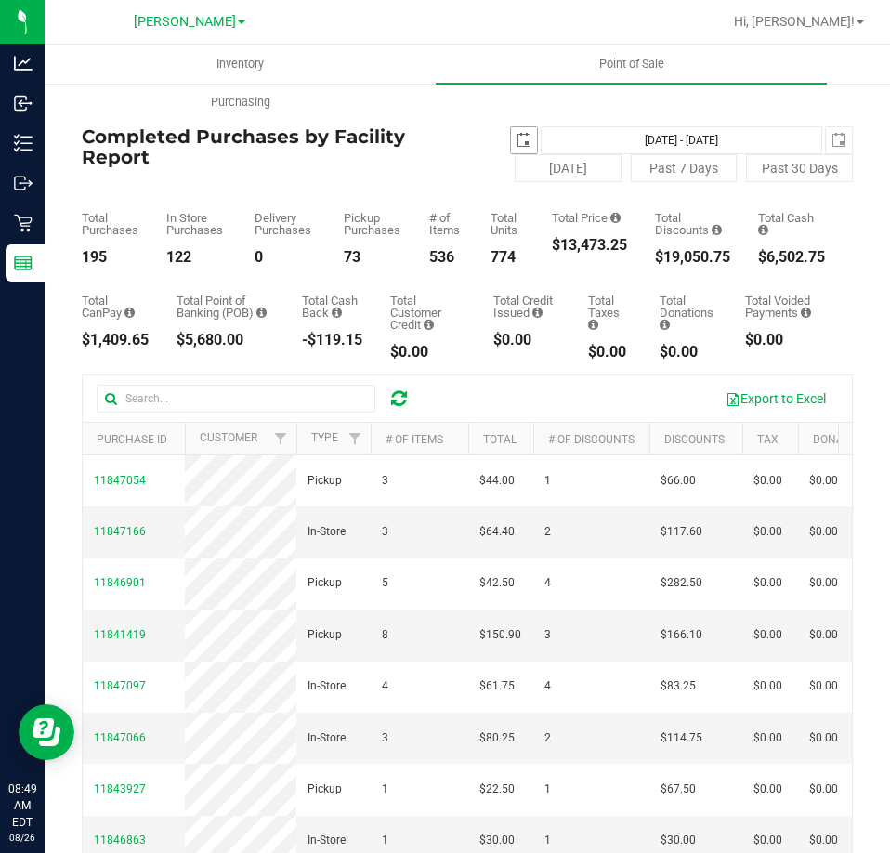
click at [511, 131] on span "select" at bounding box center [524, 140] width 26 height 26
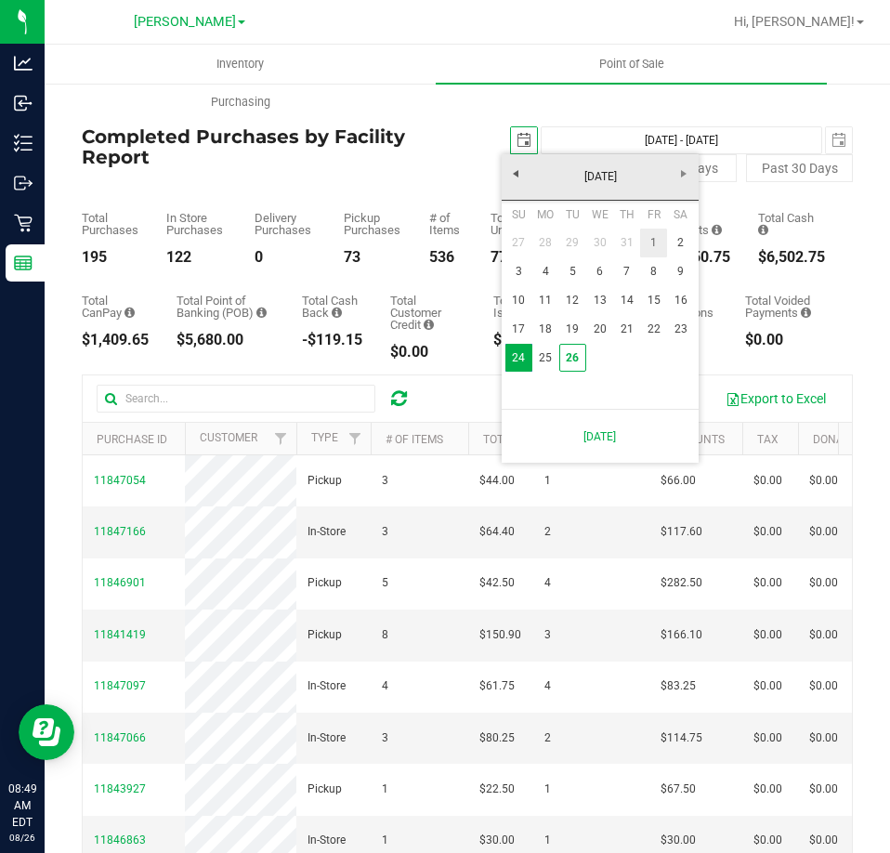
click at [652, 244] on link "1" at bounding box center [653, 243] width 27 height 29
type input "2025-08-01"
type input "Aug 1, 2025 - Aug 26, 2025"
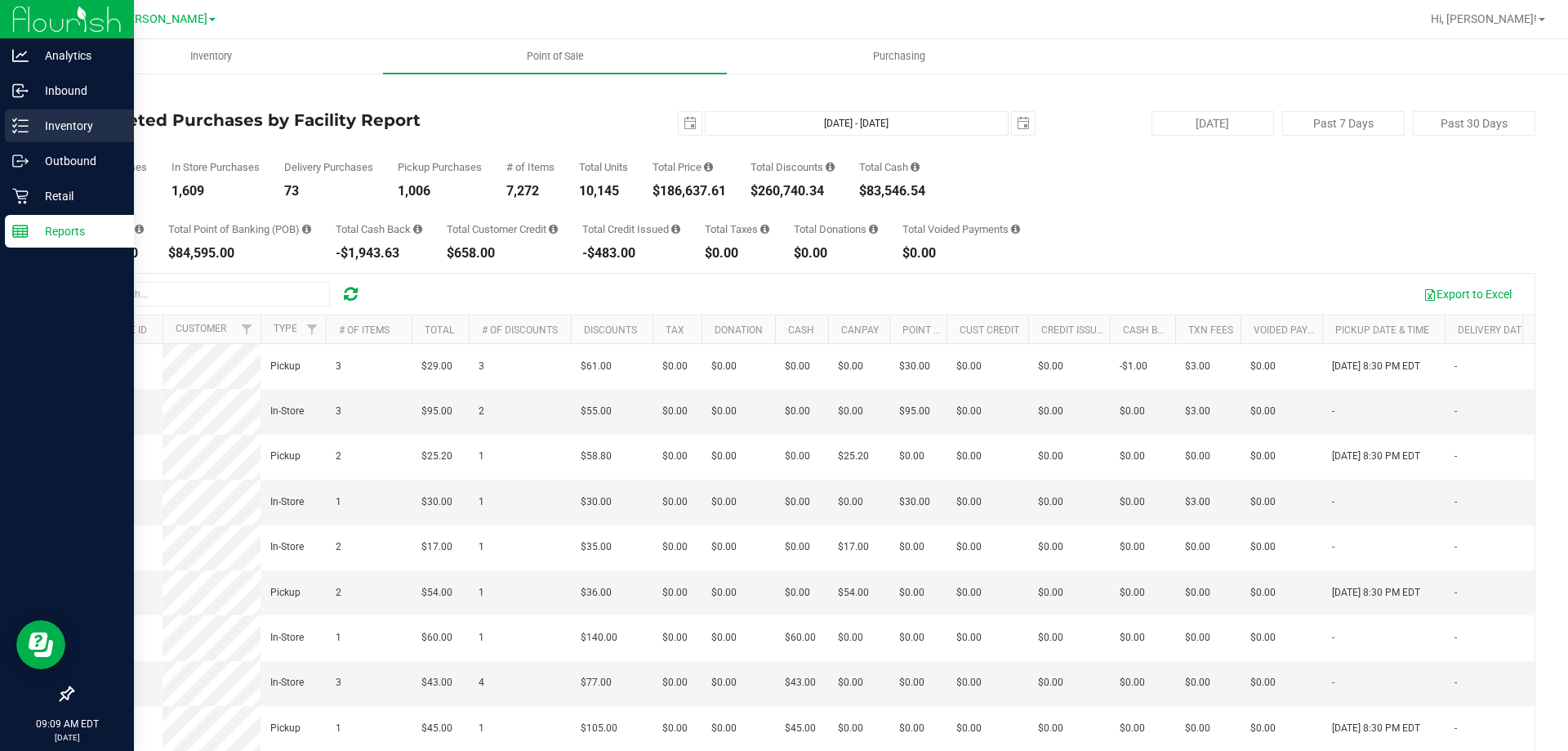
click at [69, 126] on p "Inventory" at bounding box center [78, 126] width 98 height 19
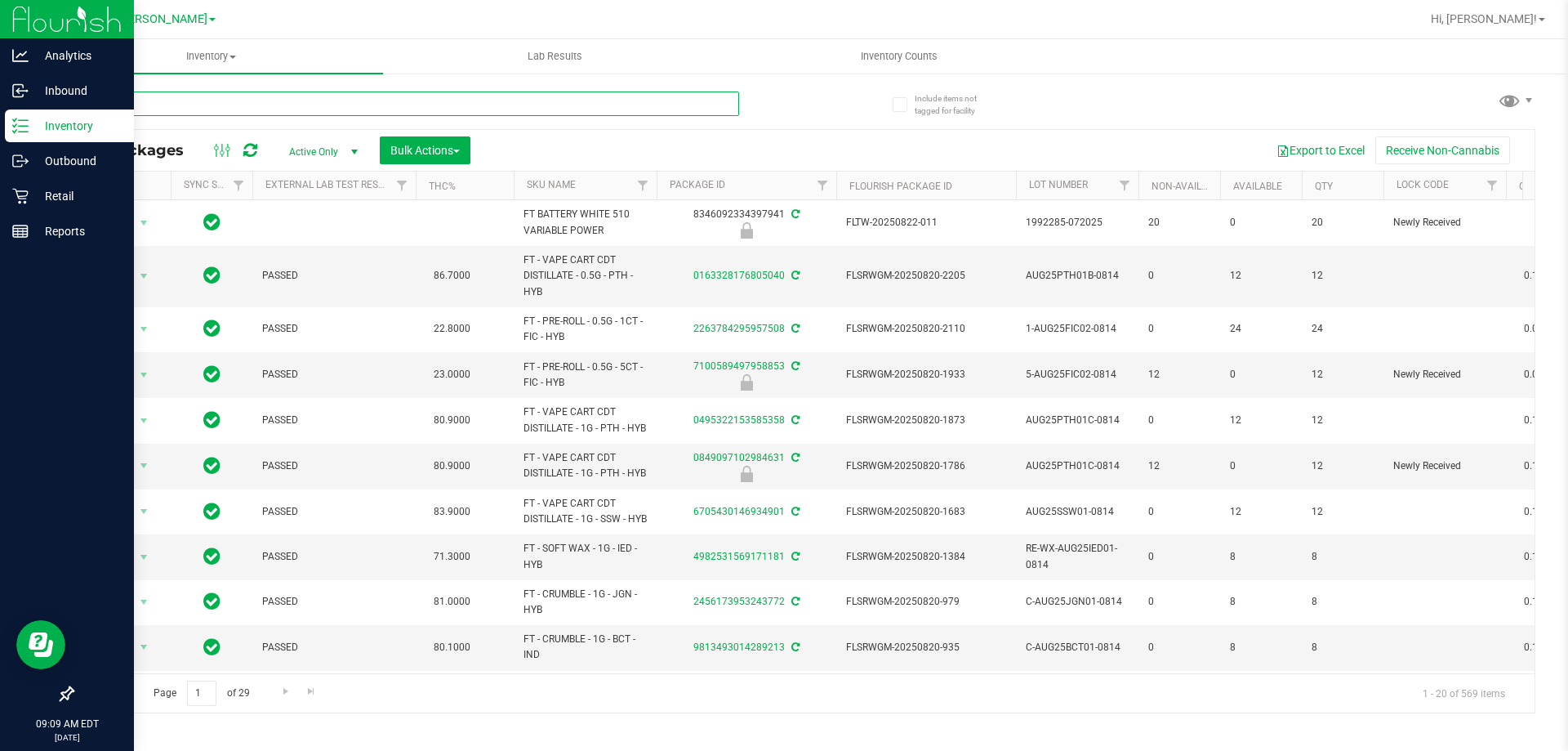
click at [326, 100] on input "text" at bounding box center [405, 104] width 667 height 25
type input "1584474096656843"
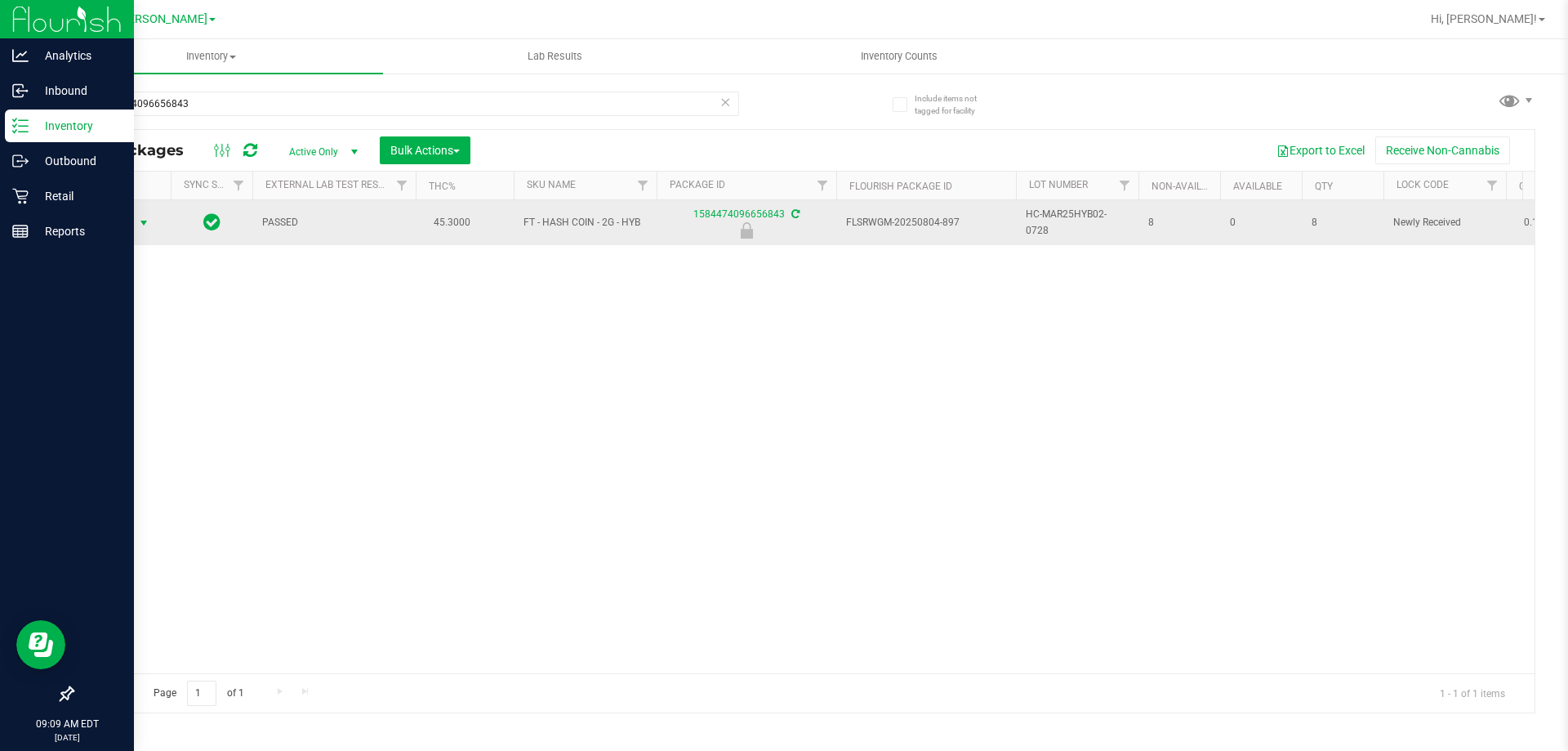
click at [125, 220] on span "Action" at bounding box center [111, 223] width 44 height 23
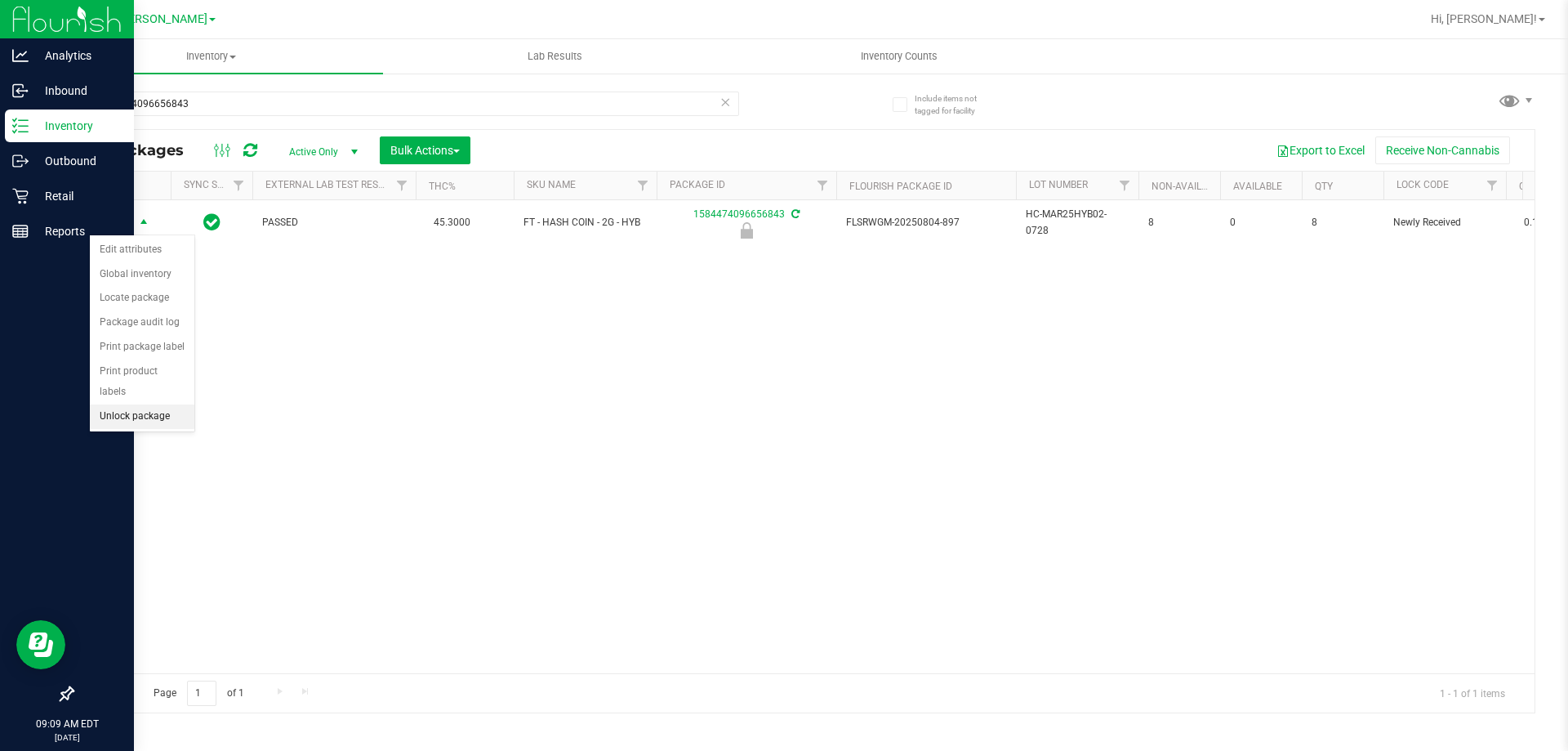
click at [130, 405] on li "Unlock package" at bounding box center [142, 417] width 105 height 25
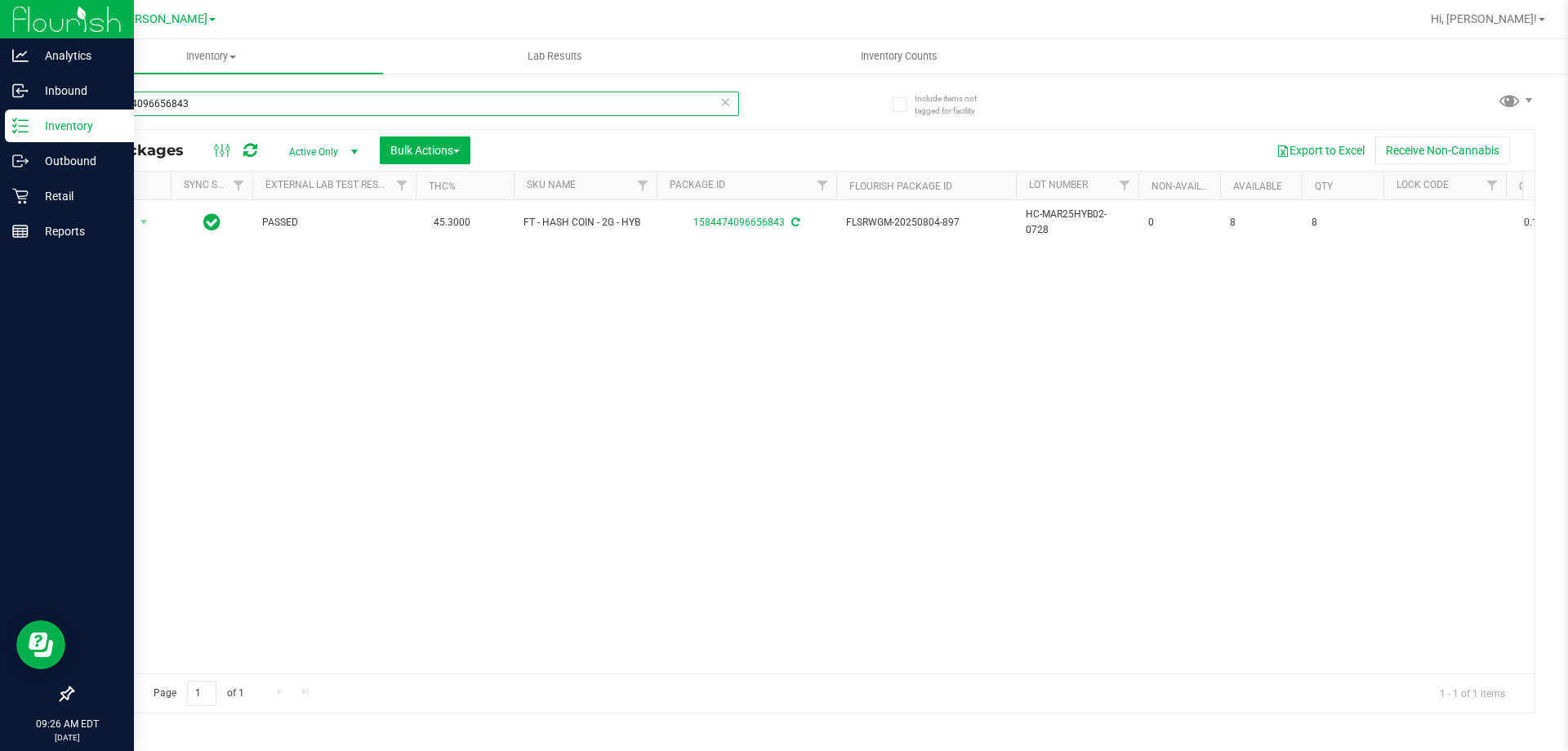
click at [294, 103] on input "1584474096656843" at bounding box center [405, 104] width 667 height 25
type input "8427427684713791"
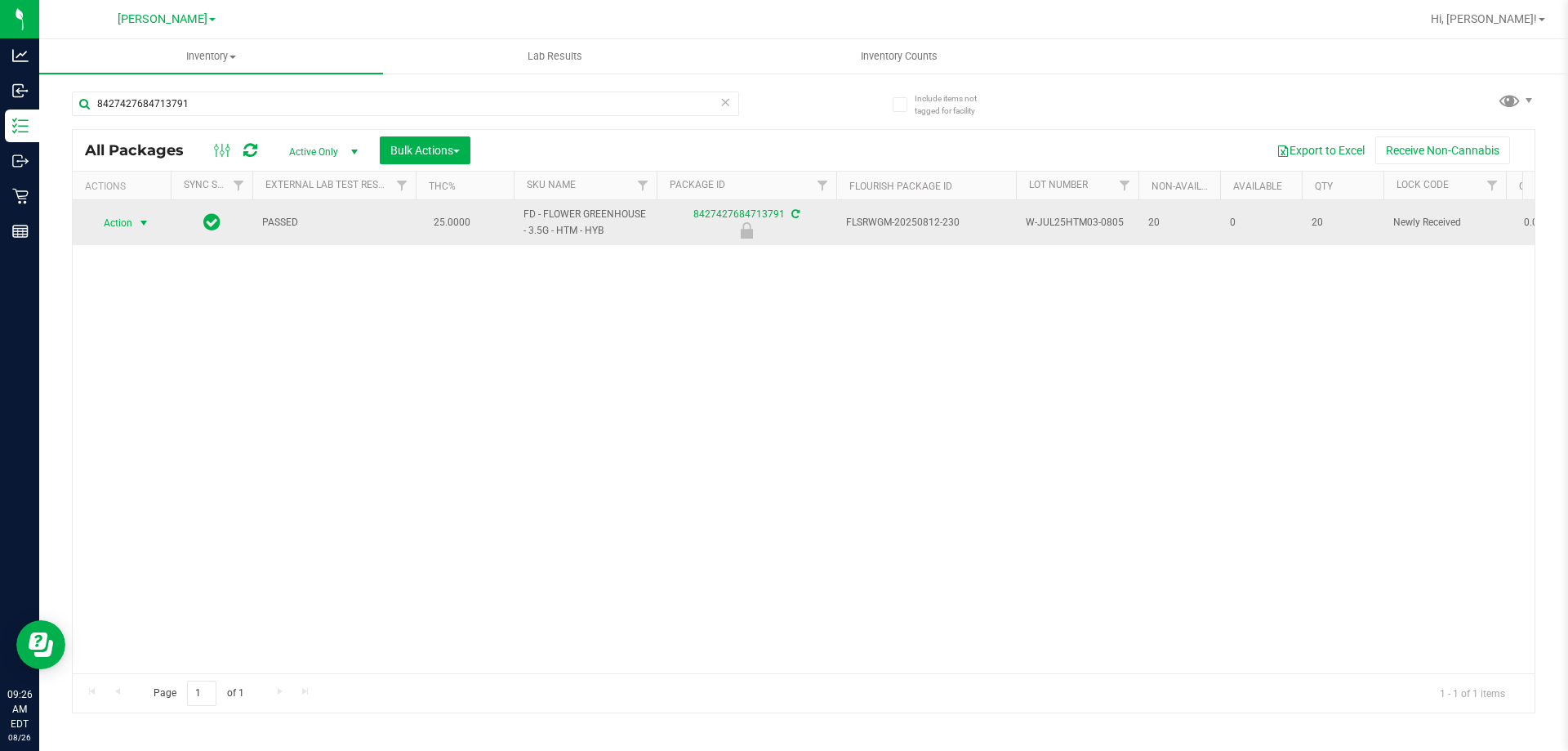
click at [110, 225] on span "Action" at bounding box center [111, 223] width 44 height 23
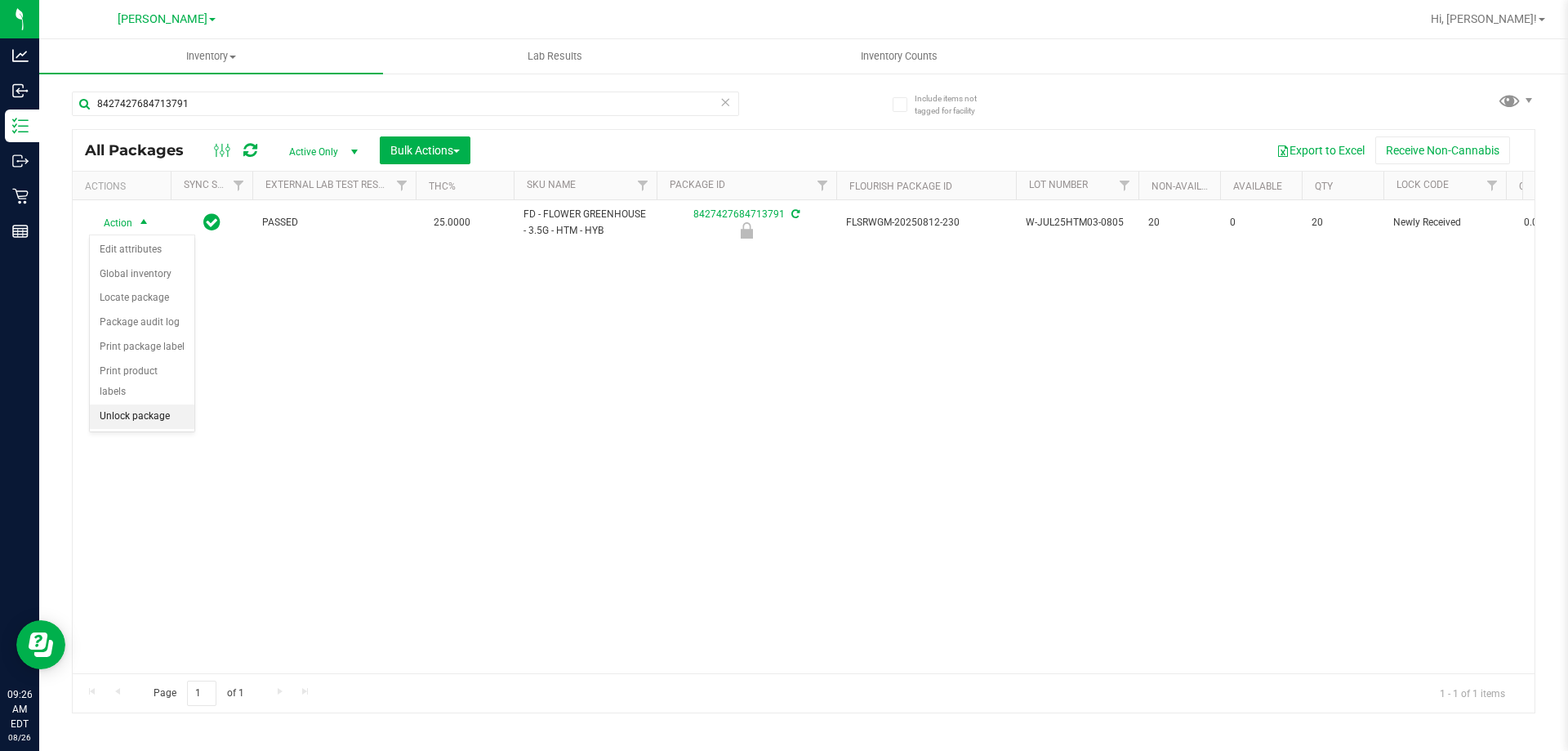
click at [148, 405] on li "Unlock package" at bounding box center [142, 417] width 105 height 25
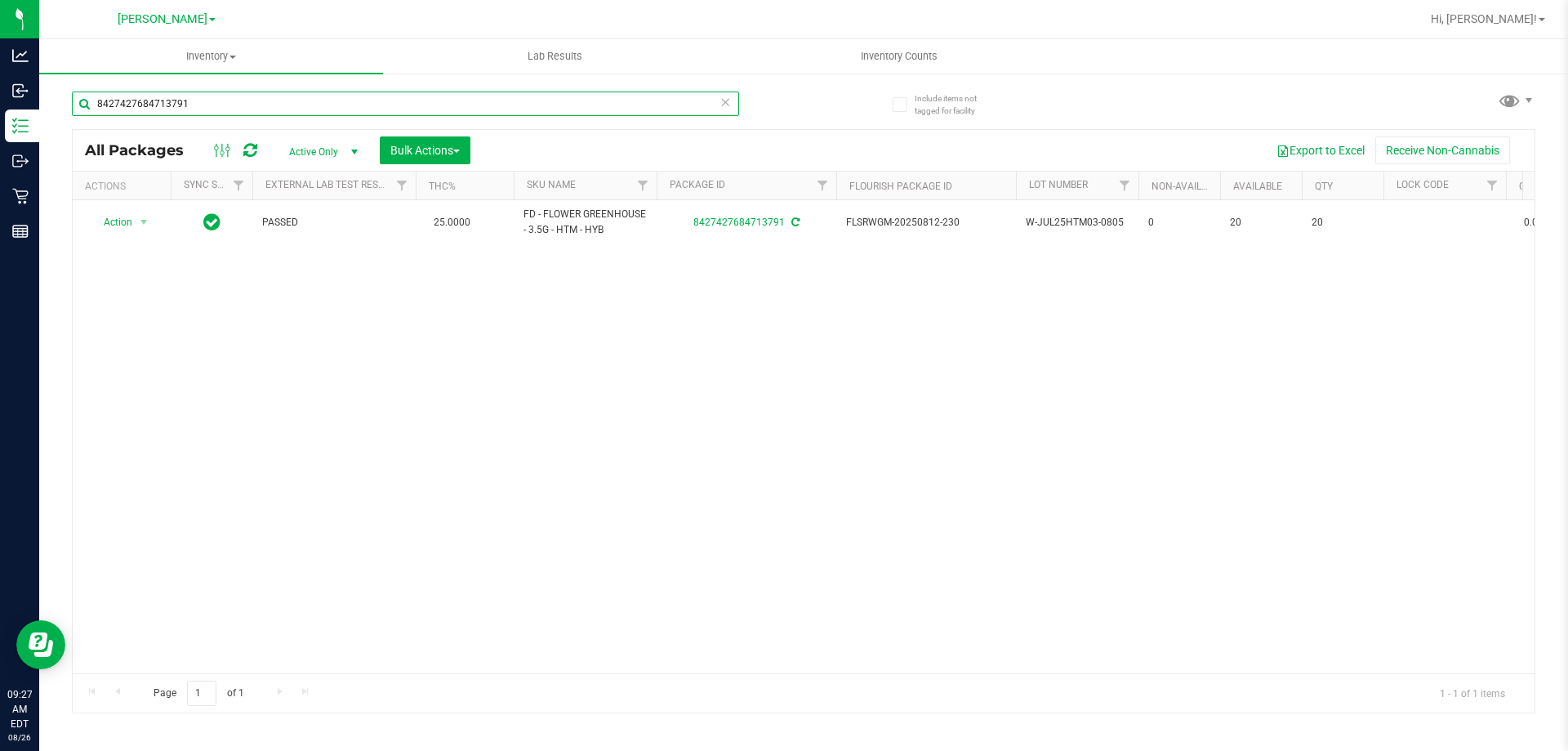
click at [278, 98] on input "8427427684713791" at bounding box center [405, 104] width 667 height 25
type input "2302850528532227"
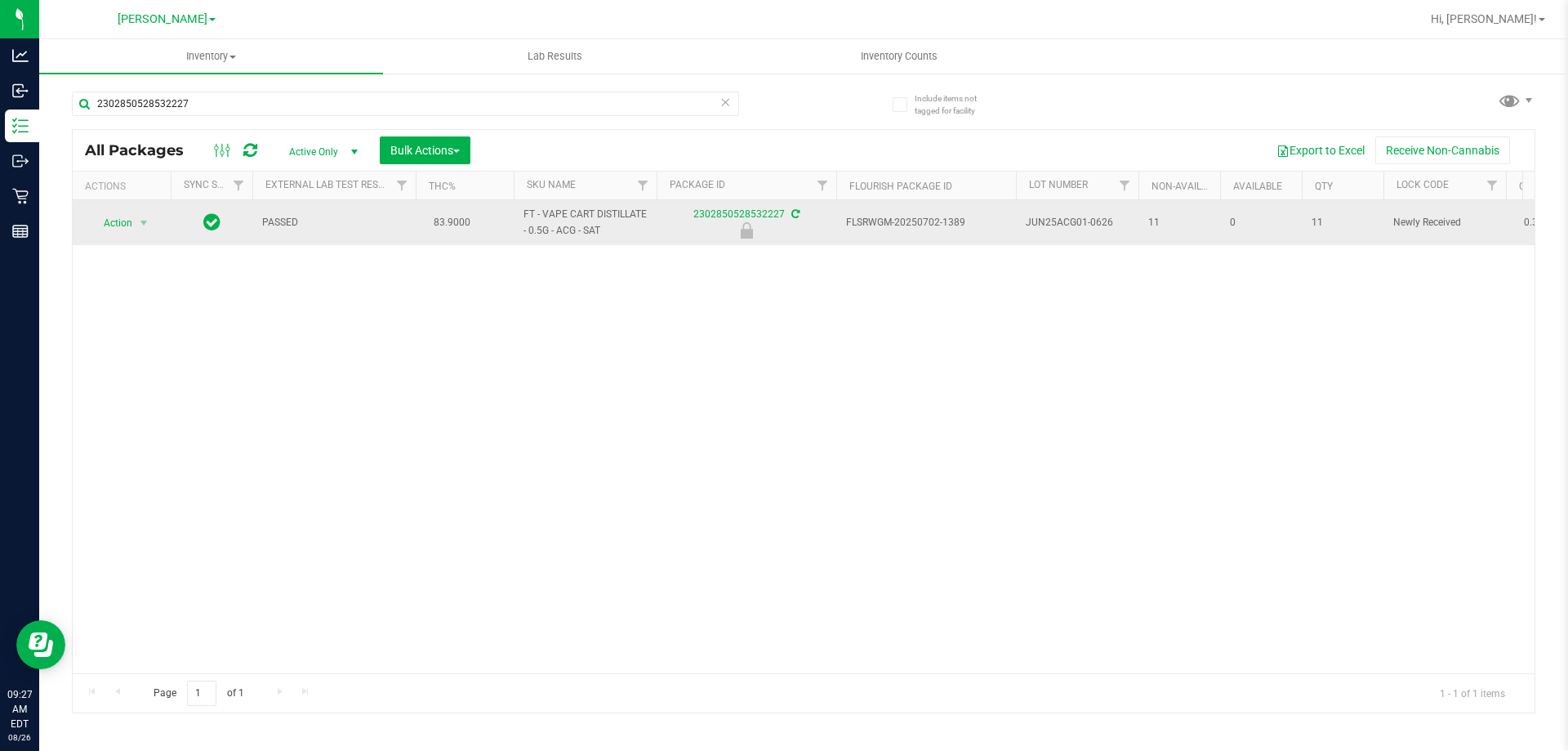
click at [120, 230] on span "Action" at bounding box center [111, 223] width 44 height 23
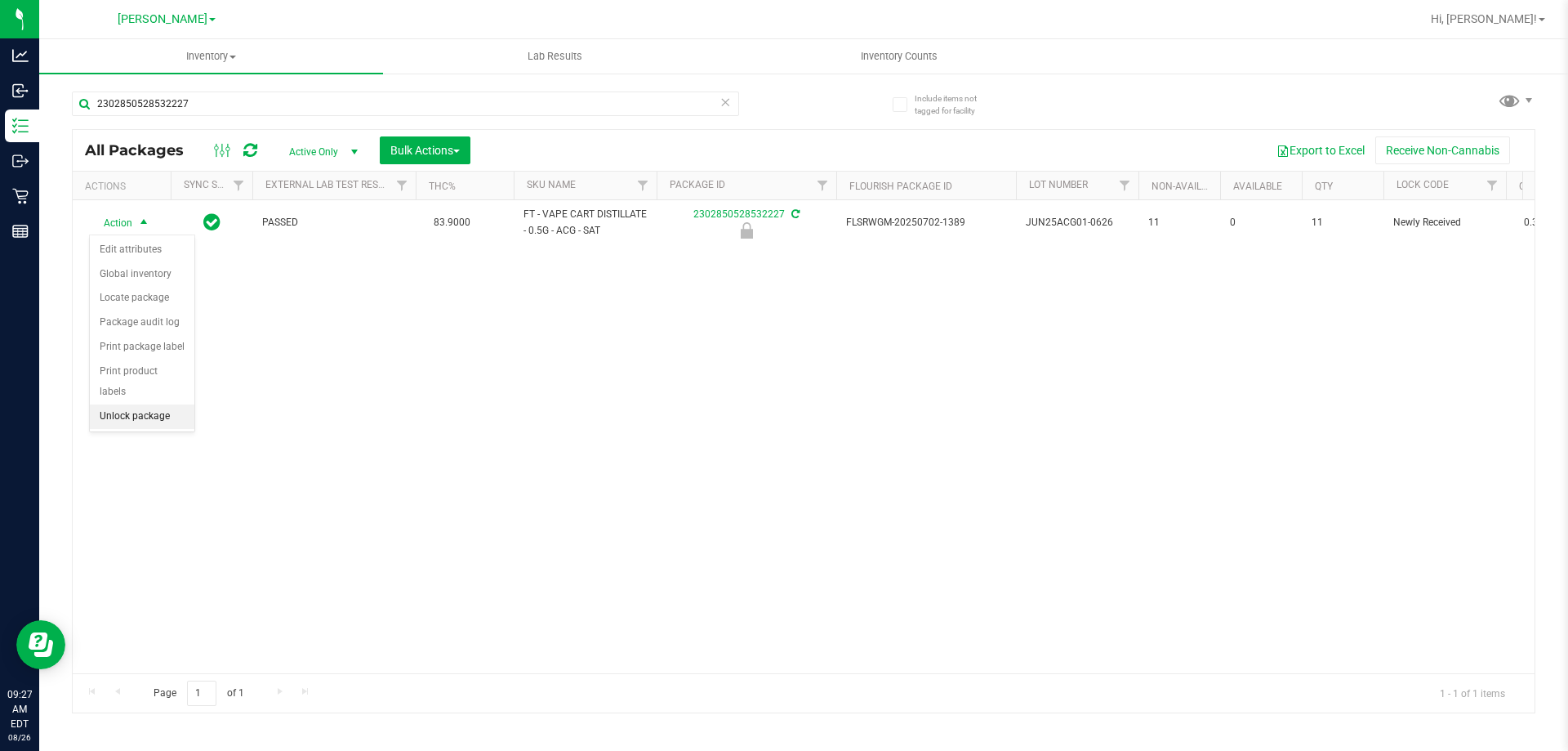
click at [156, 405] on li "Unlock package" at bounding box center [142, 417] width 105 height 25
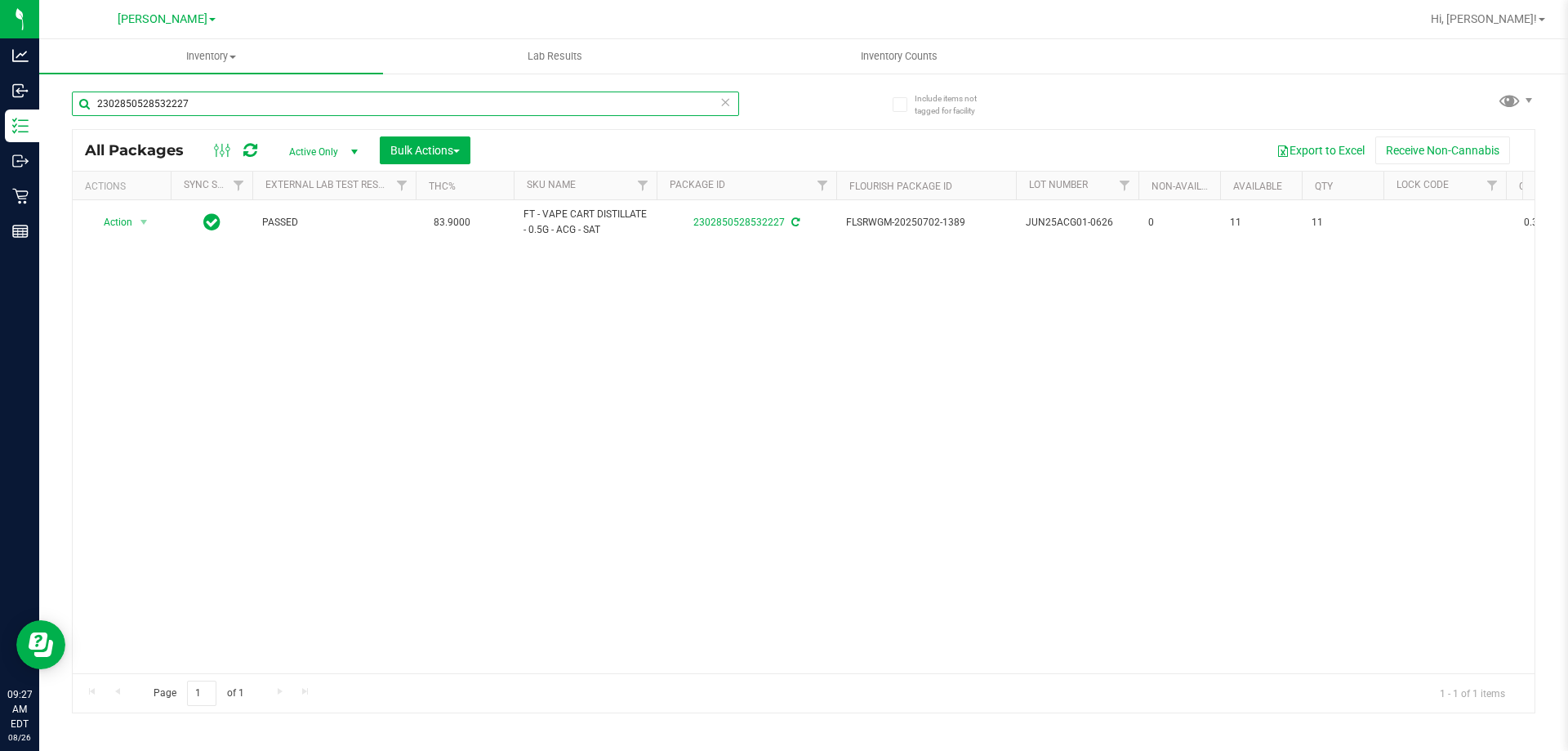
click at [255, 101] on input "2302850528532227" at bounding box center [405, 104] width 667 height 25
type input "7547492753053790"
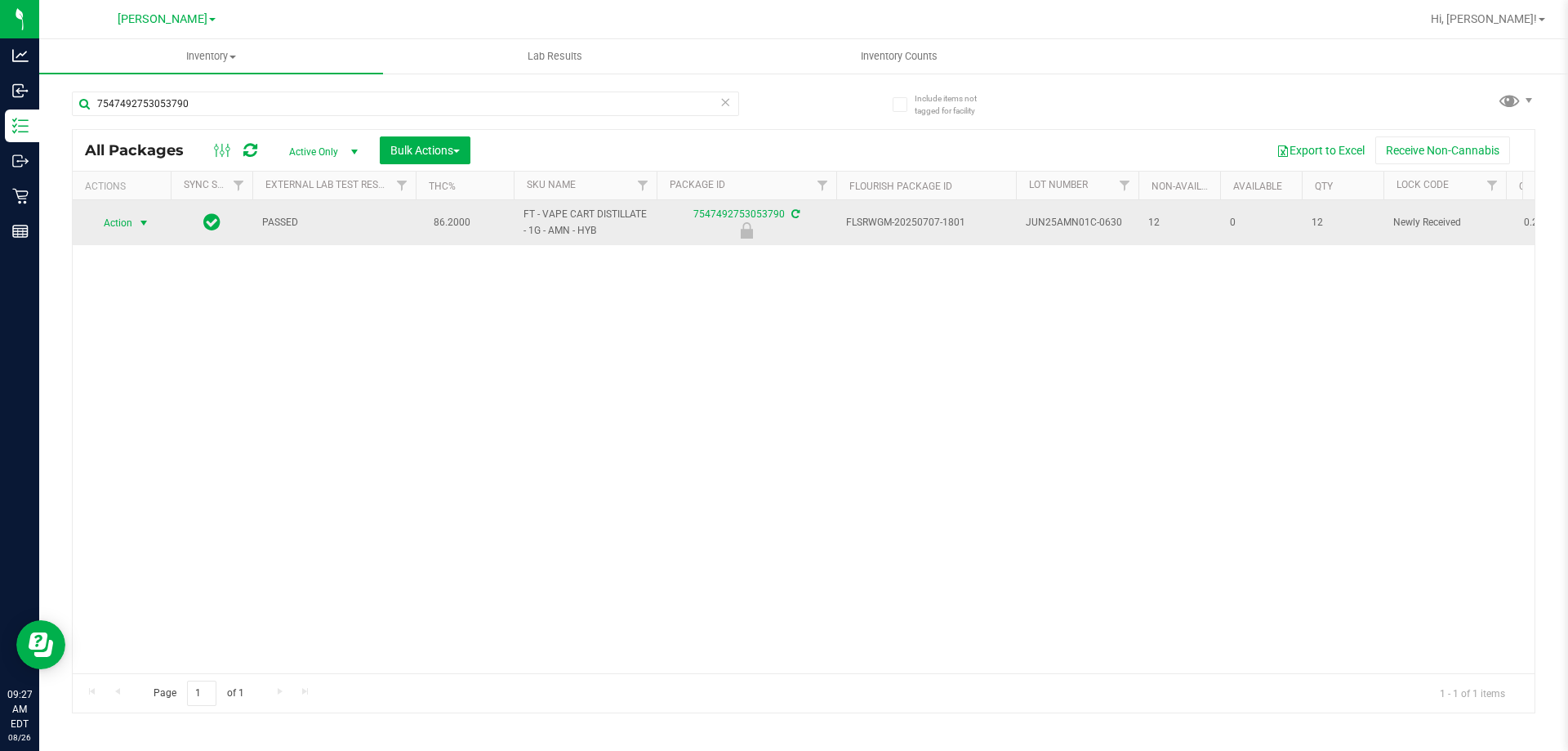
click at [131, 225] on span "Action" at bounding box center [111, 223] width 44 height 23
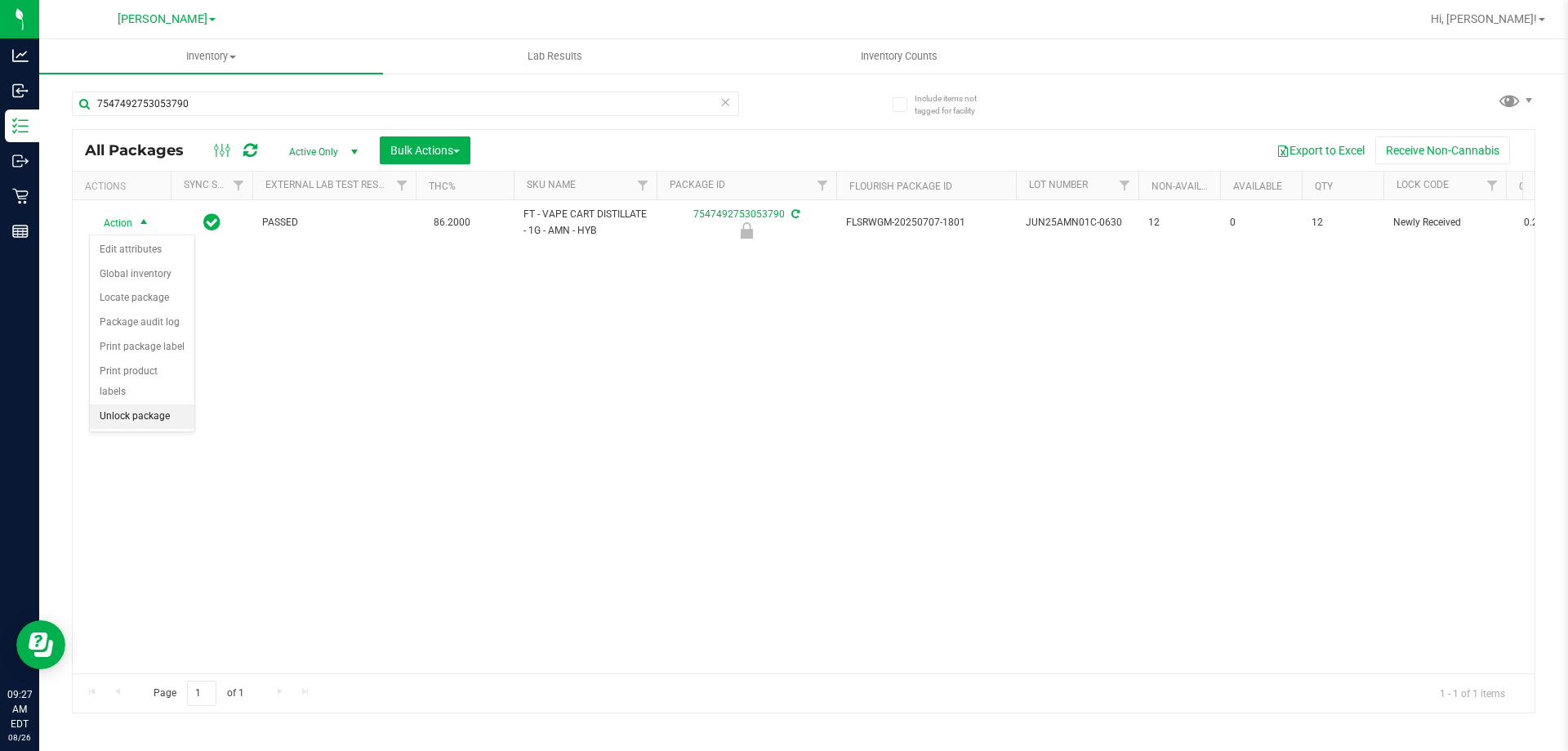
click at [155, 405] on li "Unlock package" at bounding box center [142, 417] width 105 height 25
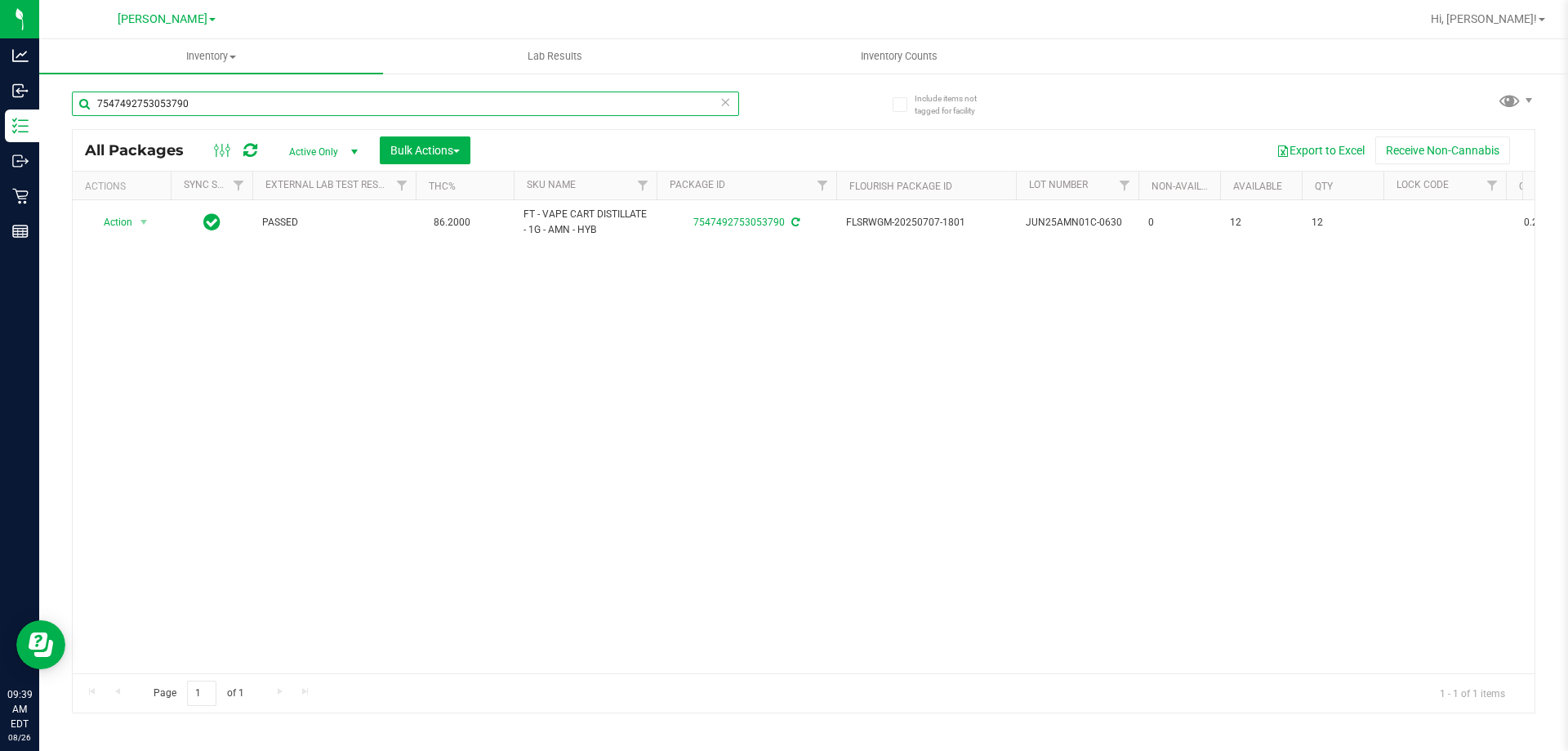
click at [450, 111] on input "7547492753053790" at bounding box center [405, 104] width 667 height 25
type input "4665969326880658"
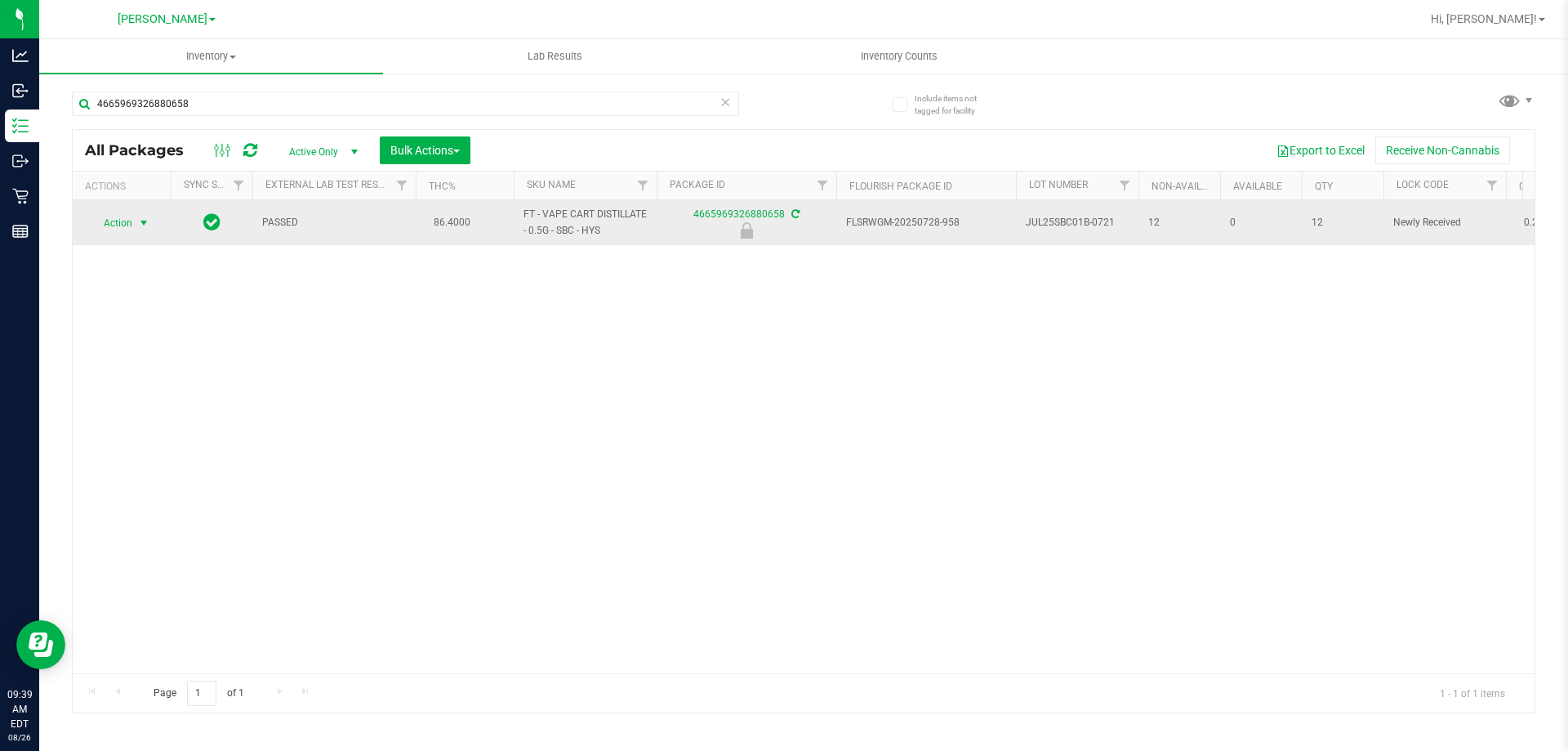
click at [98, 214] on span "Action" at bounding box center [111, 223] width 44 height 23
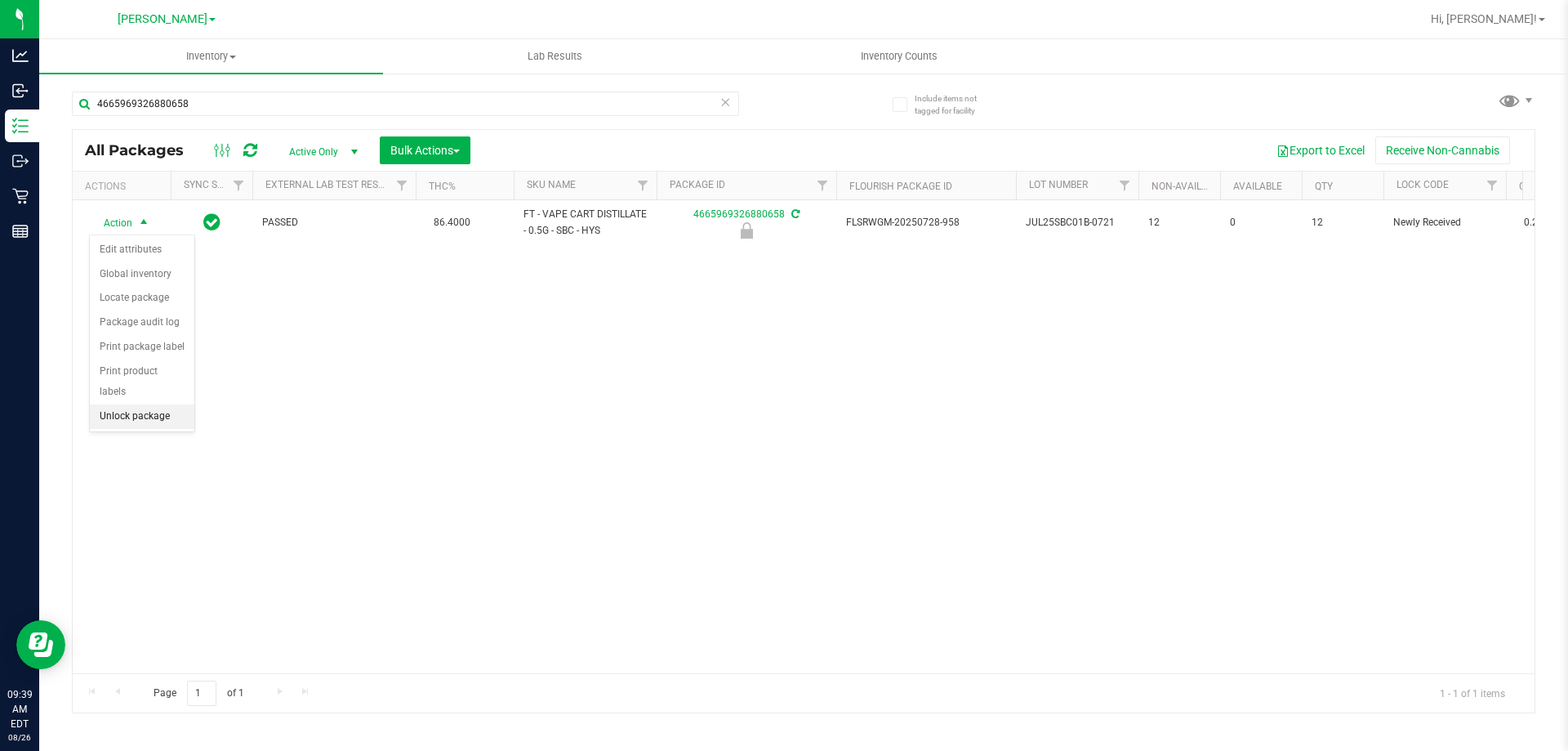
click at [155, 405] on li "Unlock package" at bounding box center [142, 417] width 105 height 25
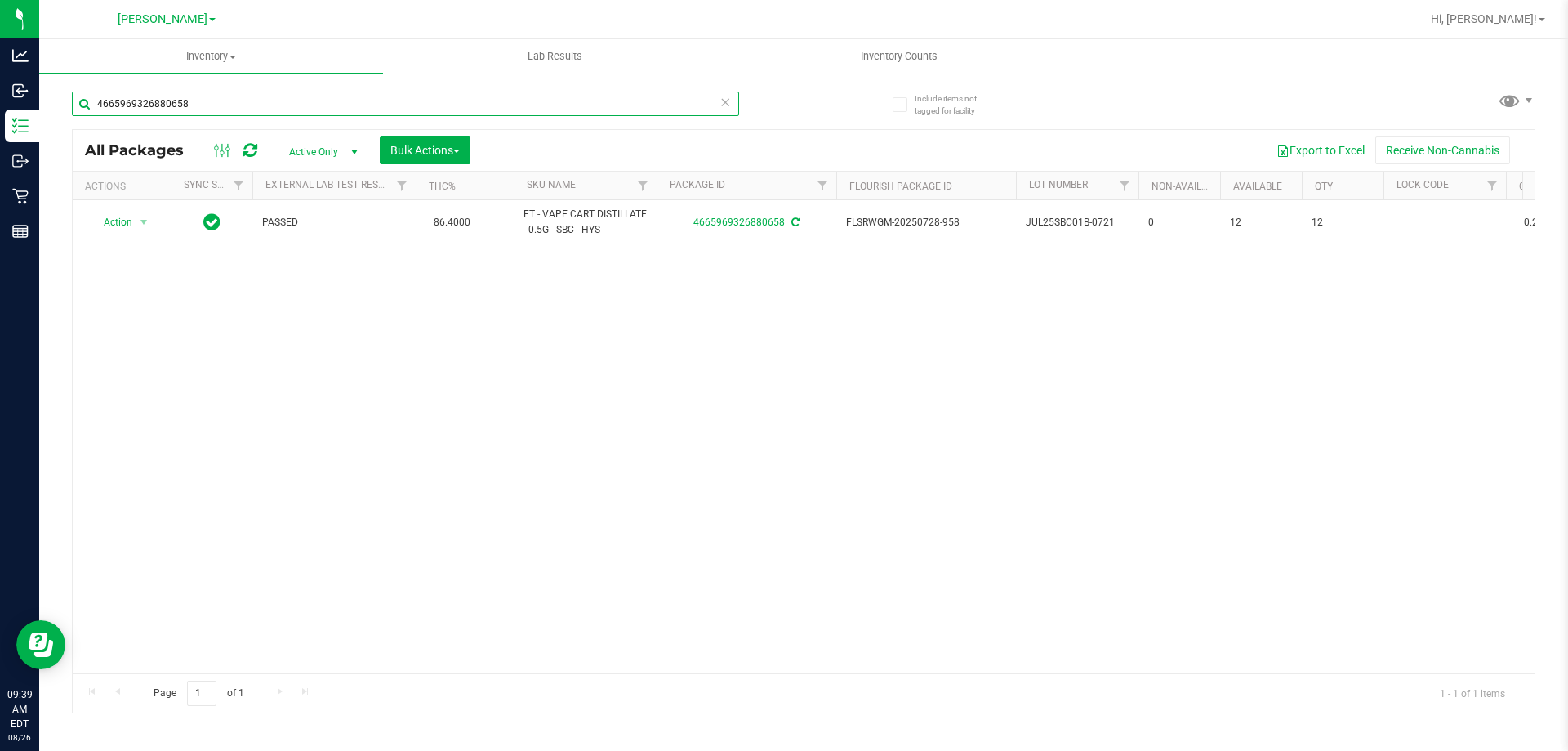
click at [412, 106] on input "4665969326880658" at bounding box center [405, 104] width 667 height 25
paste input "W-JUL25FFP03-0807"
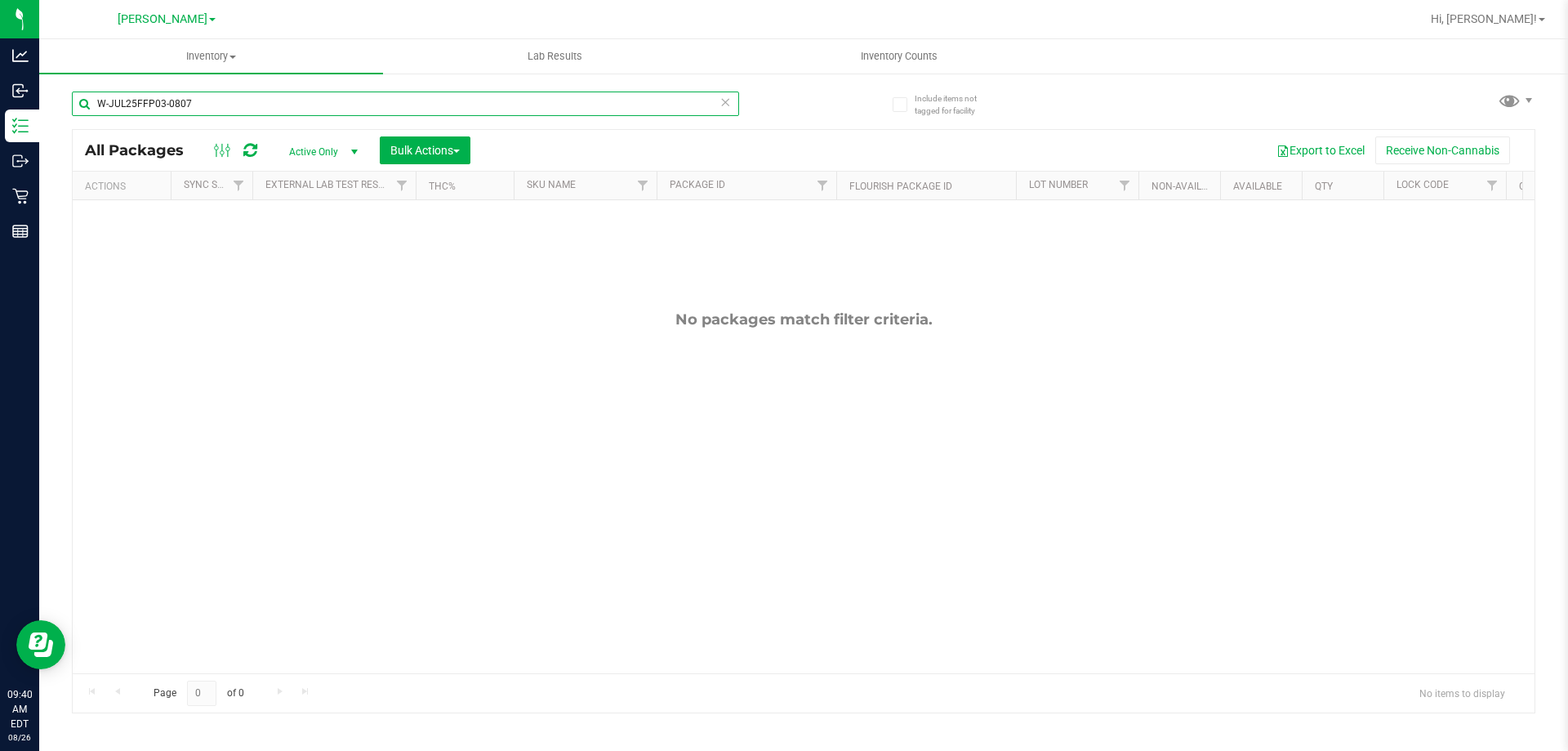
click at [457, 103] on input "W-JUL25FFP03-0807" at bounding box center [405, 104] width 667 height 25
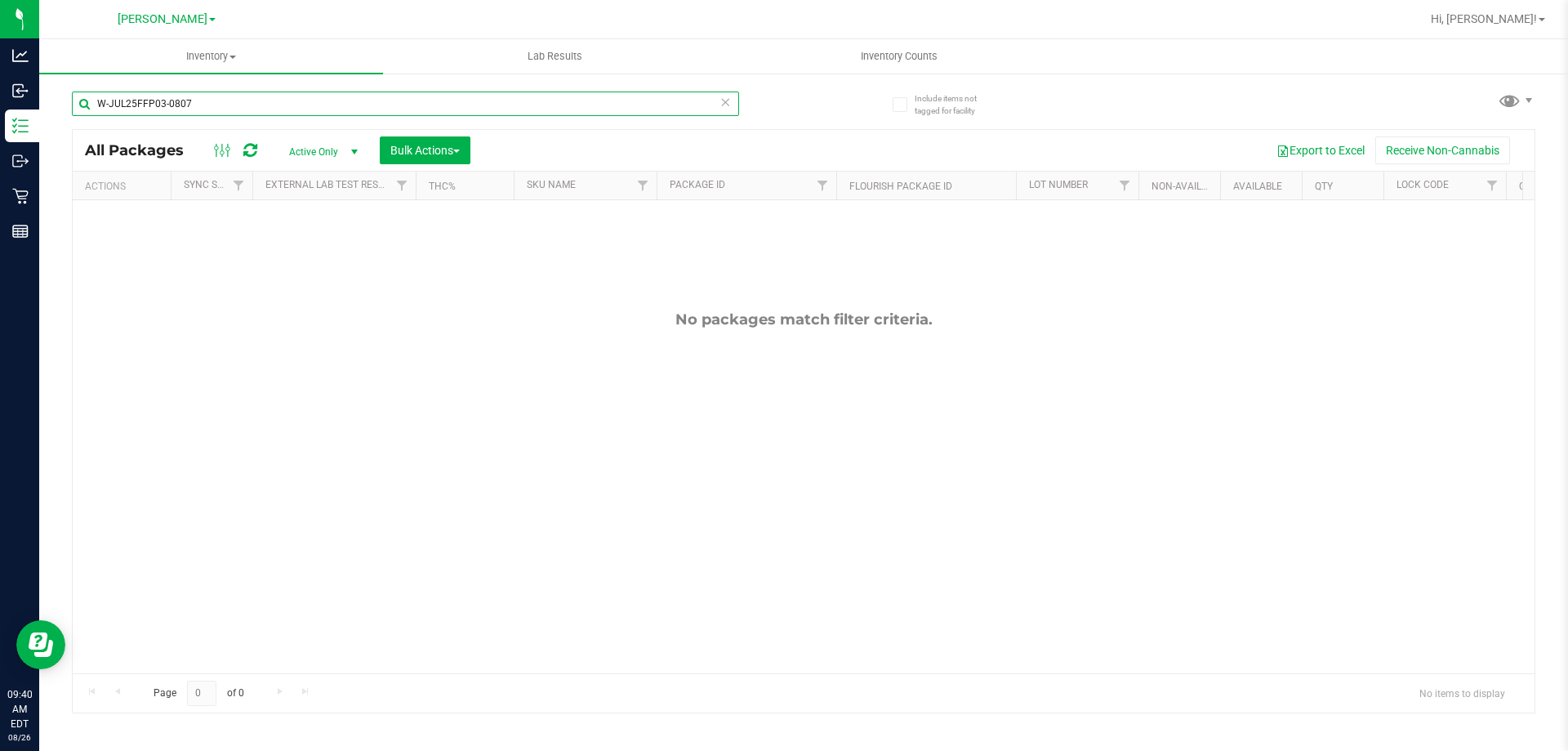
paste input "​W-JUN25FFP01-0701"
type input "​W-JUN25FFP01-0701"
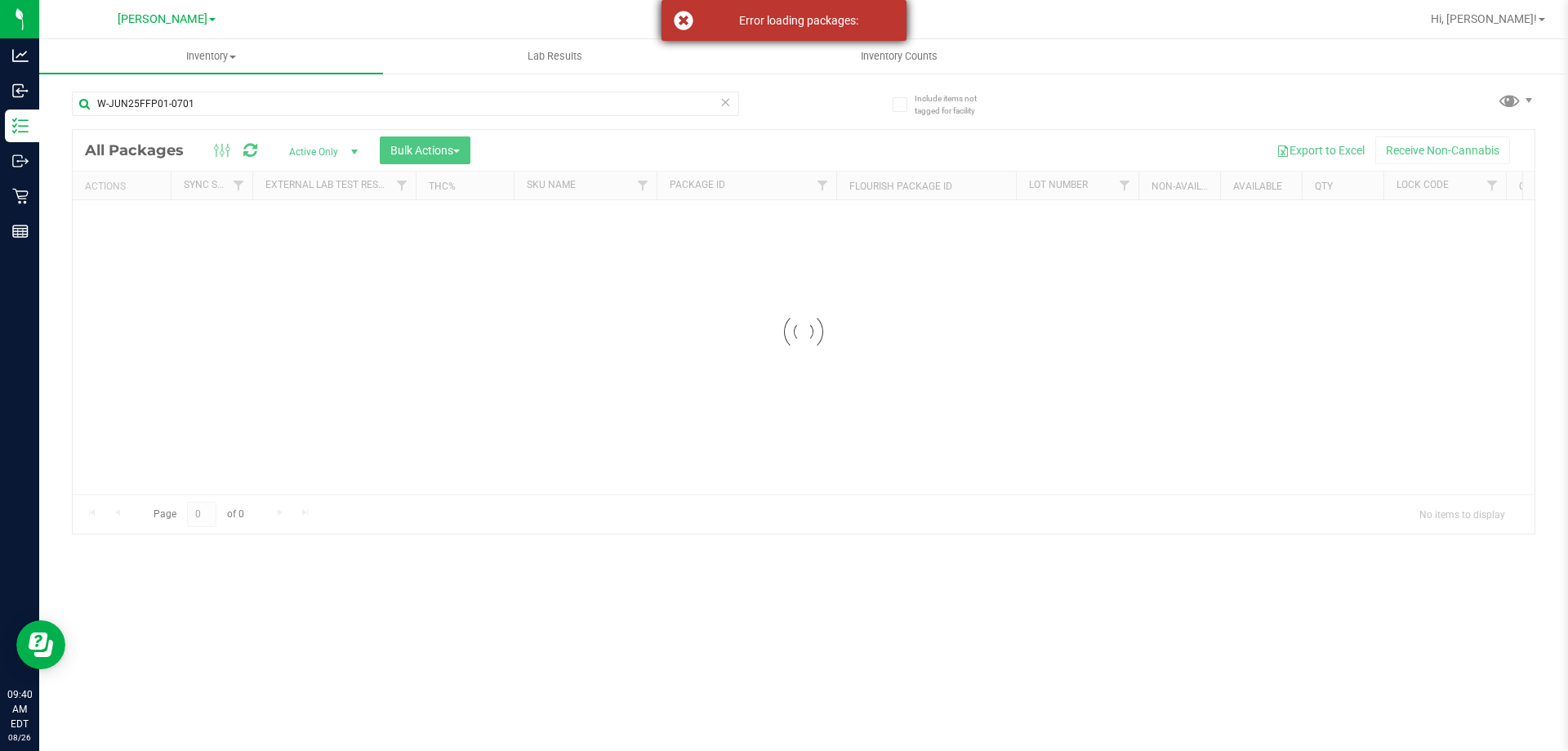
click at [681, 18] on div "Error loading packages:" at bounding box center [784, 20] width 245 height 40
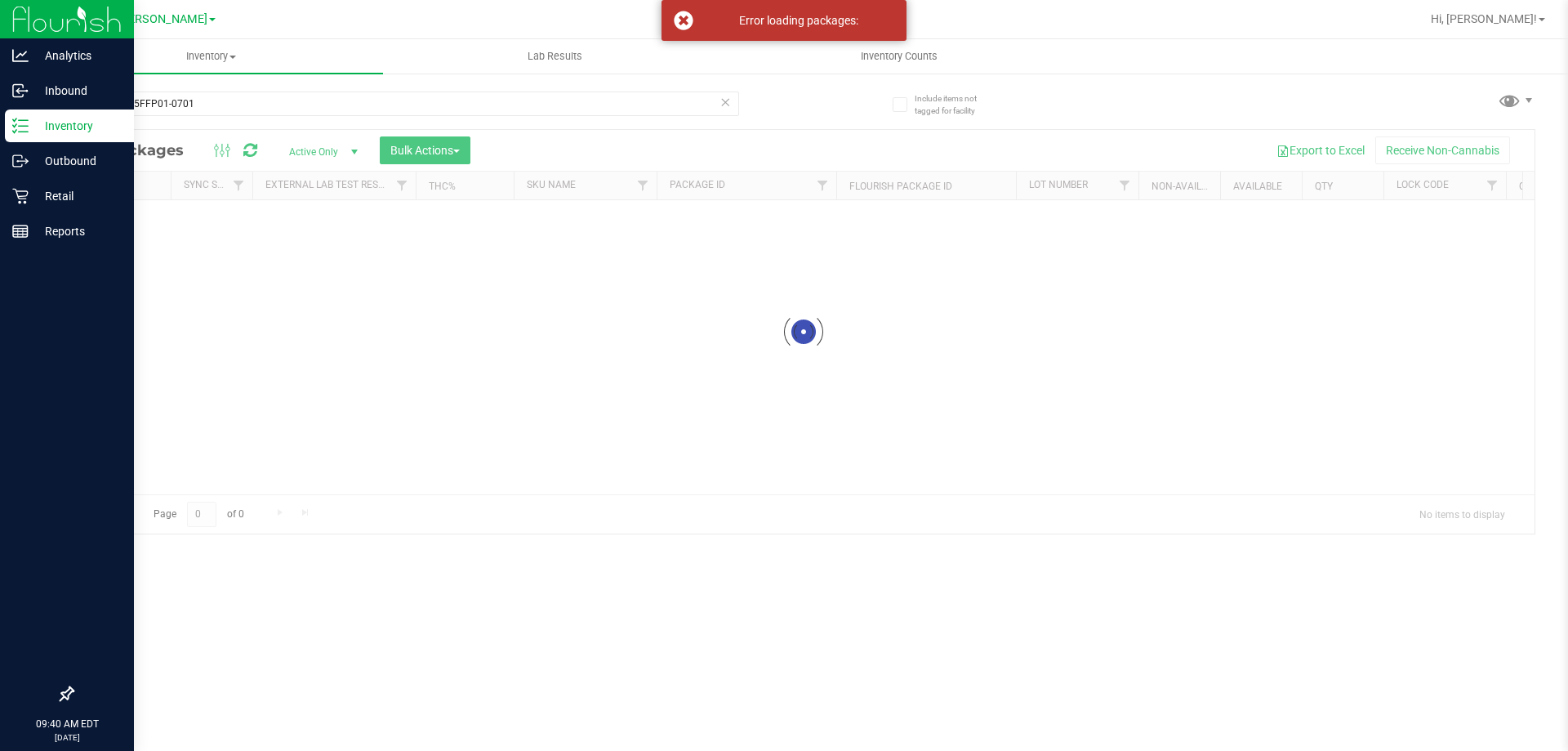
click at [29, 120] on p "Inventory" at bounding box center [78, 126] width 98 height 19
click at [63, 187] on p "Retail" at bounding box center [78, 196] width 98 height 19
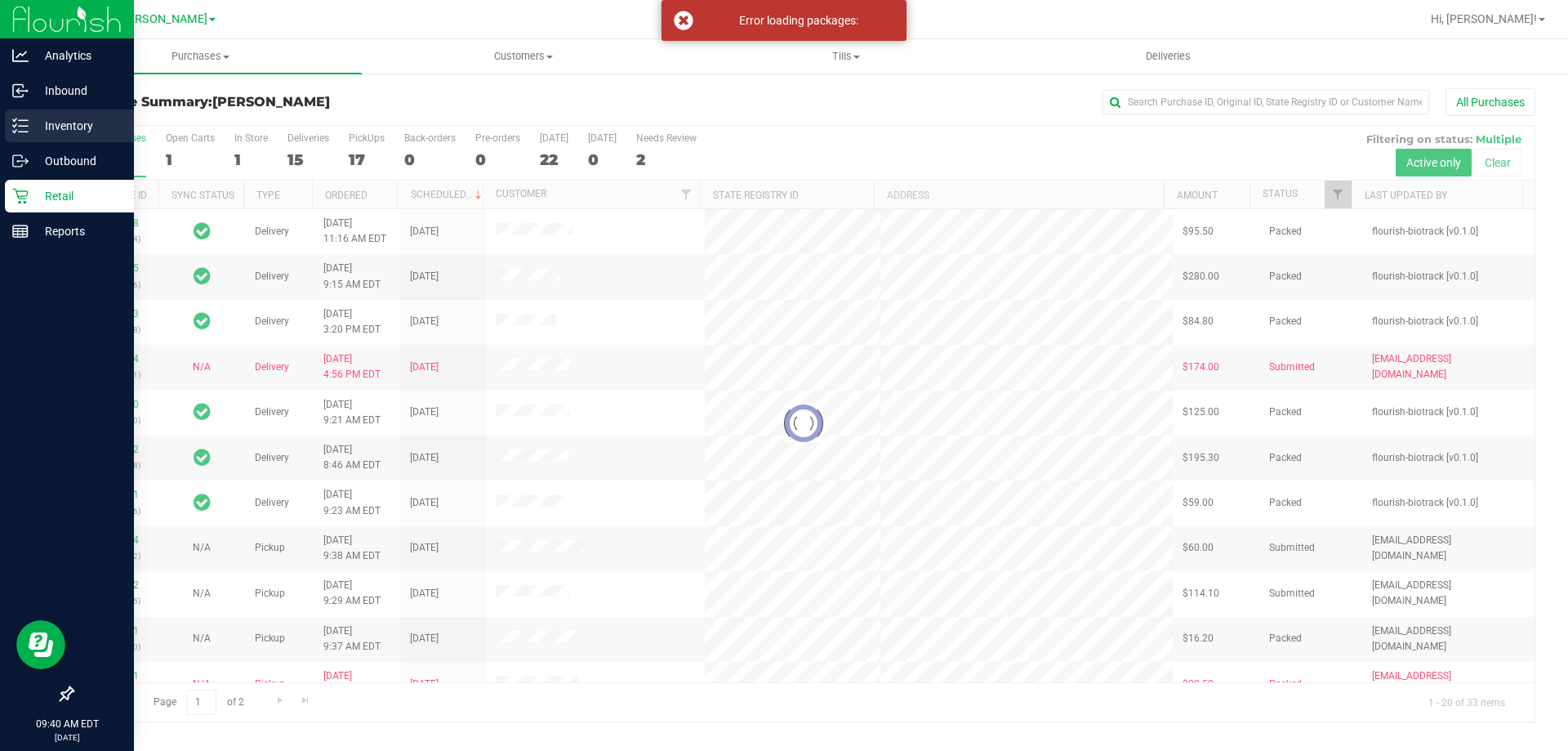
click at [76, 123] on p "Inventory" at bounding box center [78, 126] width 98 height 19
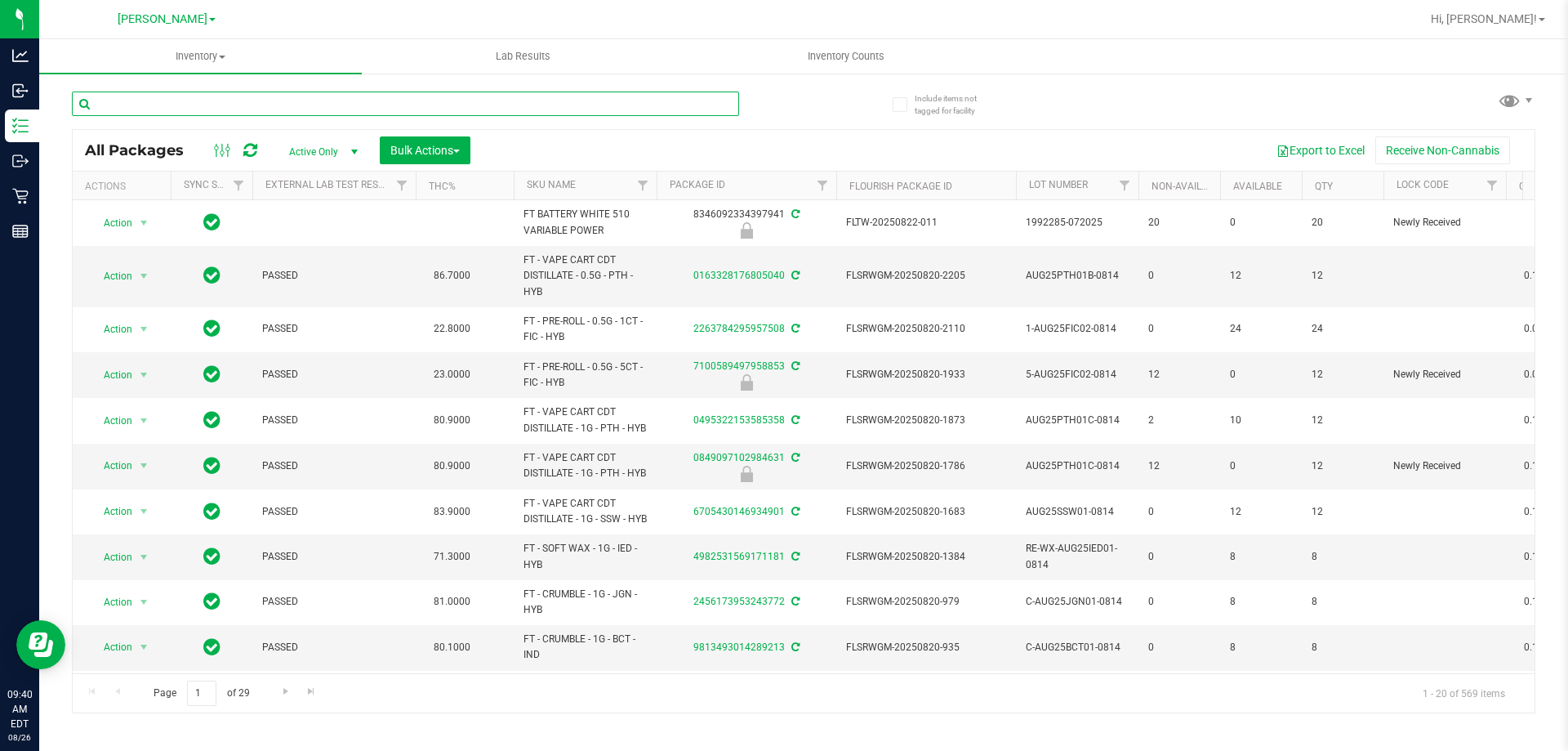
click at [424, 102] on input "text" at bounding box center [405, 104] width 667 height 25
paste input "​W-JUN25FFP01-0701"
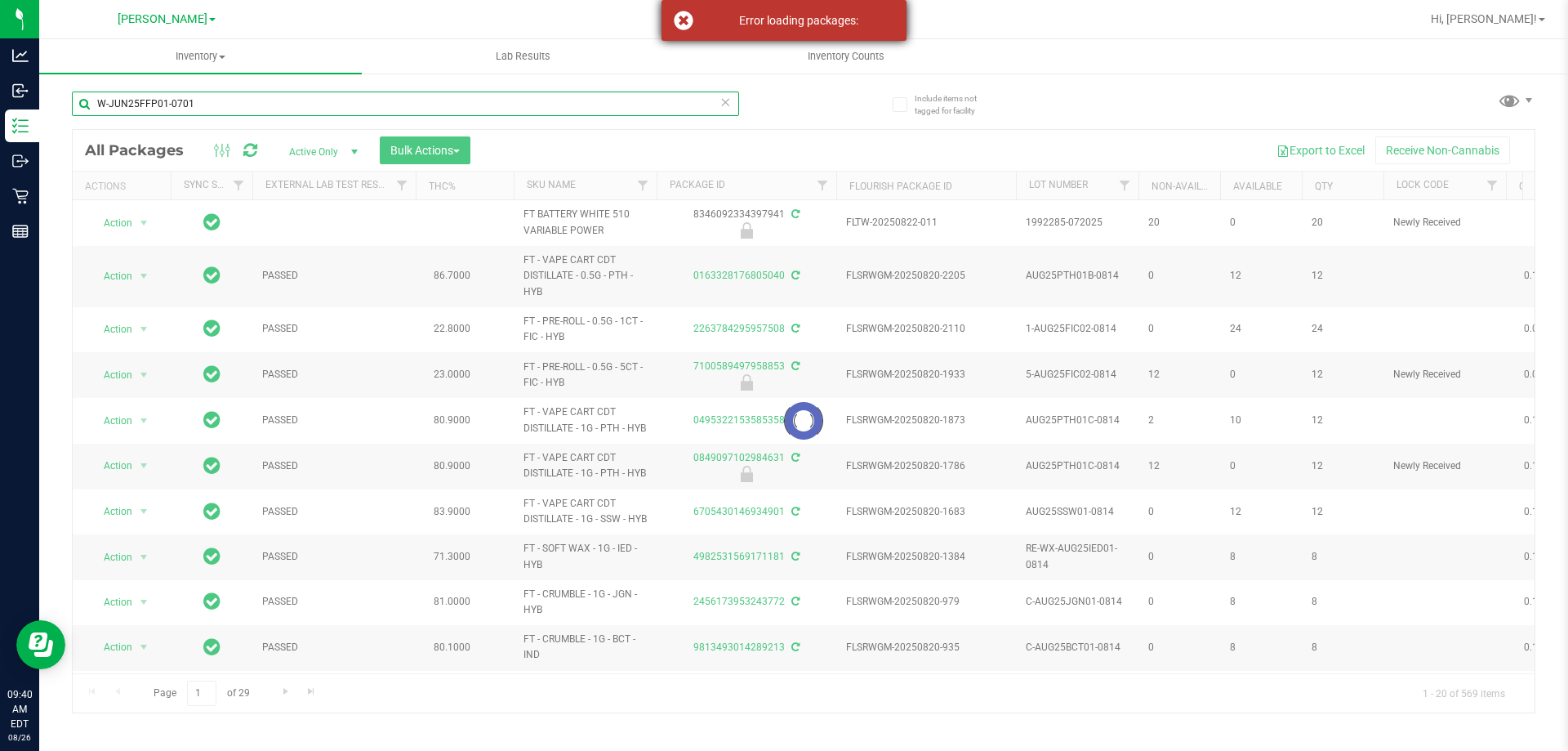
type input "​W-JUN25FFP01-0701"
click at [686, 20] on div "Error loading packages:" at bounding box center [784, 20] width 245 height 40
click at [384, 100] on input "​W-JUN25FFP01-0701" at bounding box center [405, 104] width 667 height 25
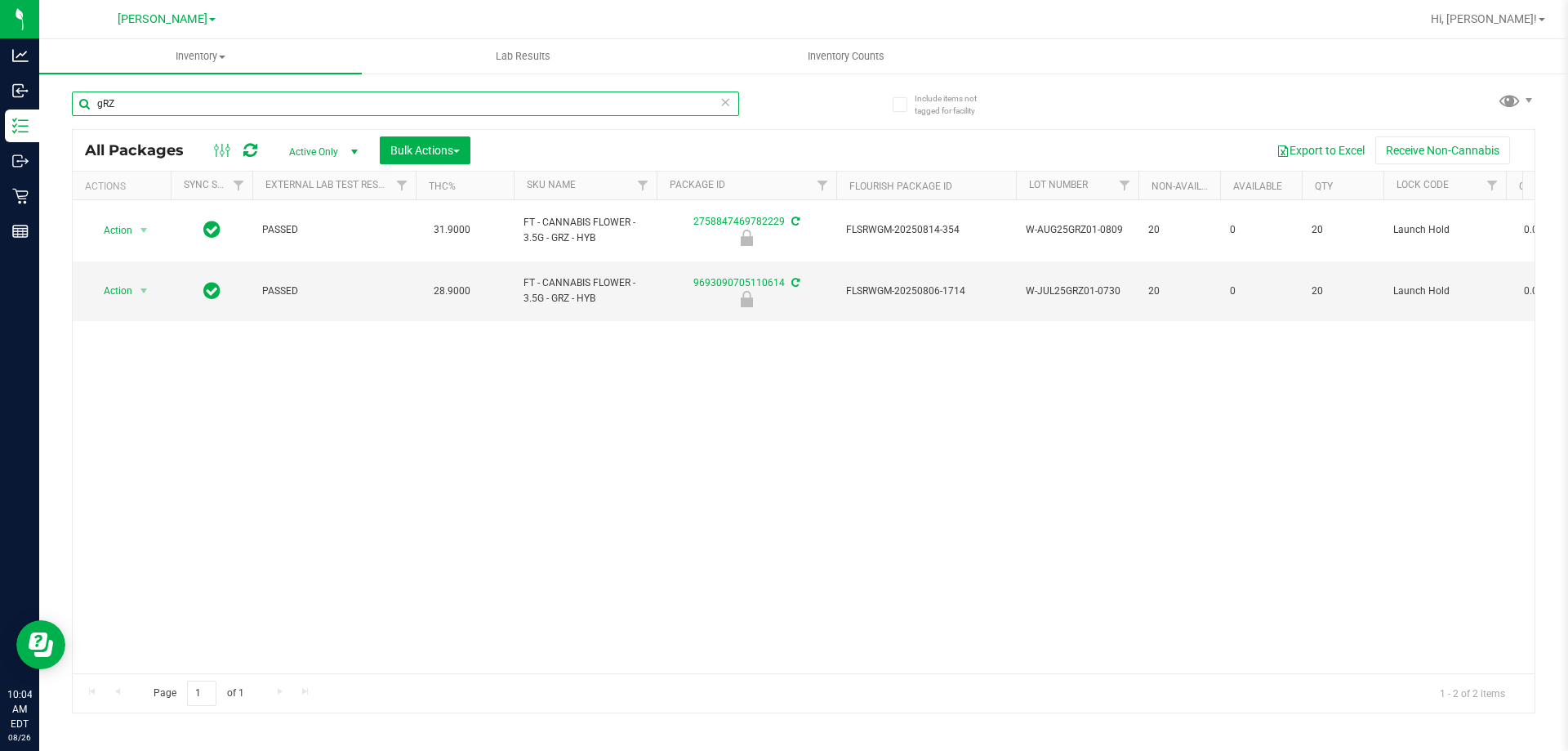
click at [288, 110] on input "gRZ" at bounding box center [405, 104] width 667 height 25
type input "75533"
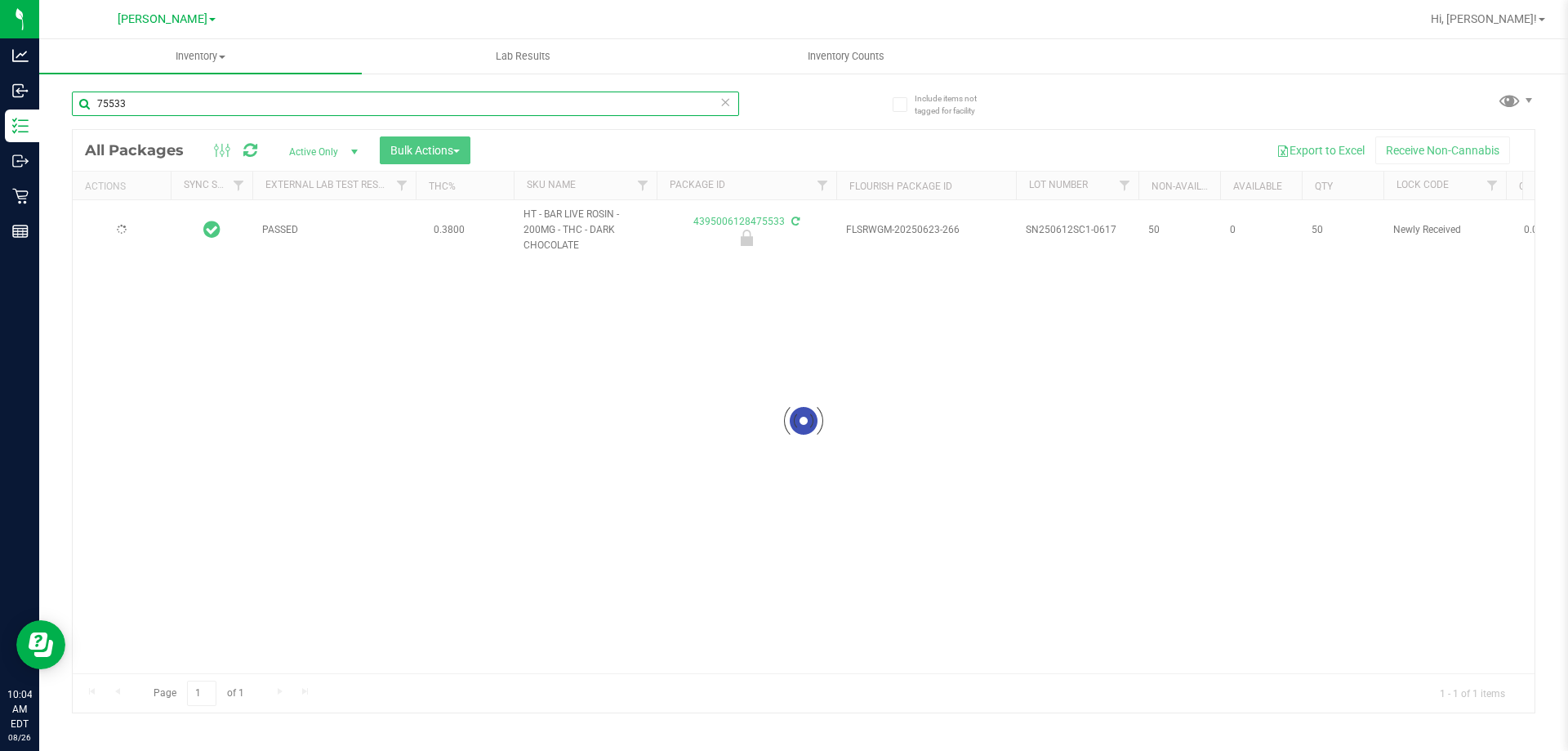
type input "2025-12-23"
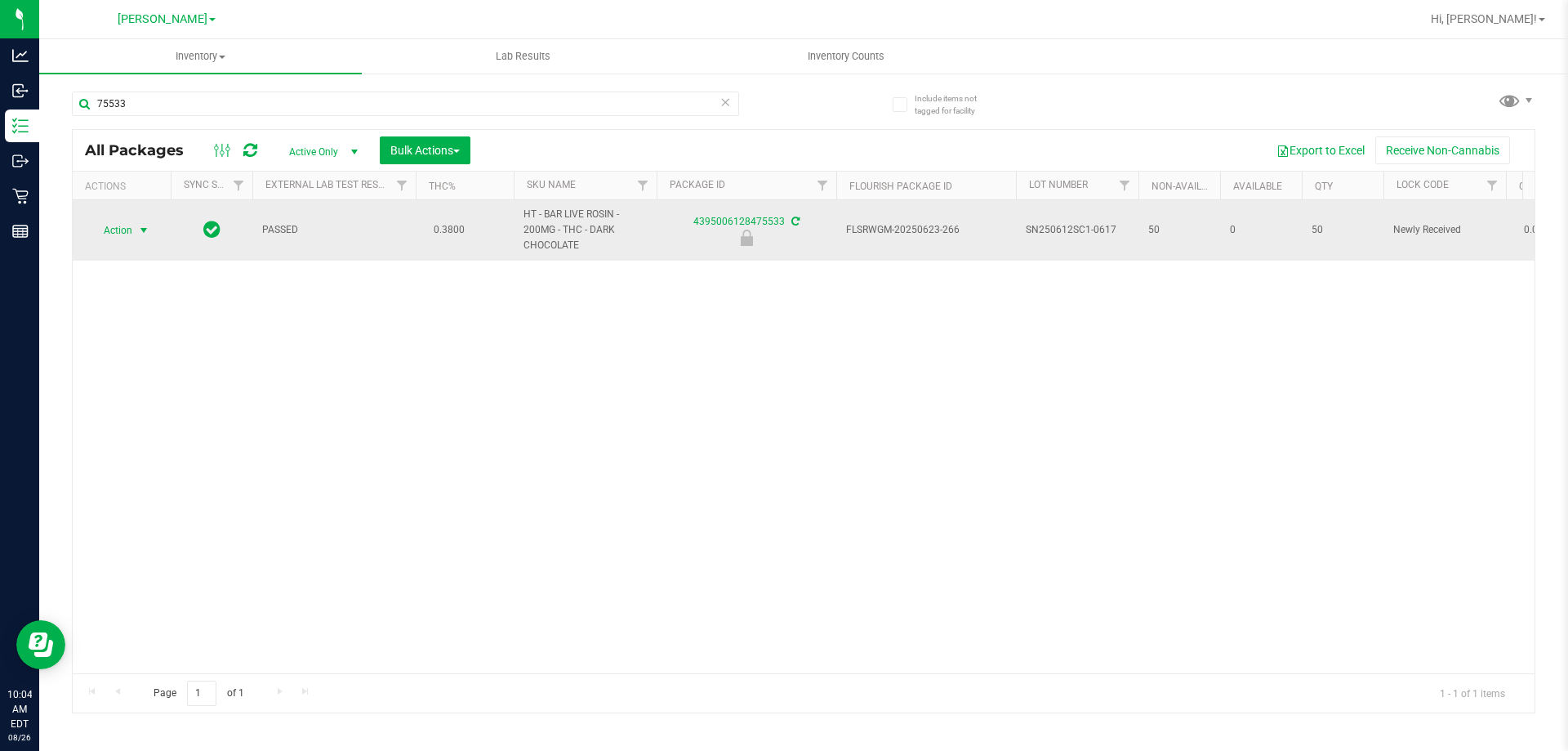
click at [110, 235] on span "Action" at bounding box center [111, 230] width 44 height 23
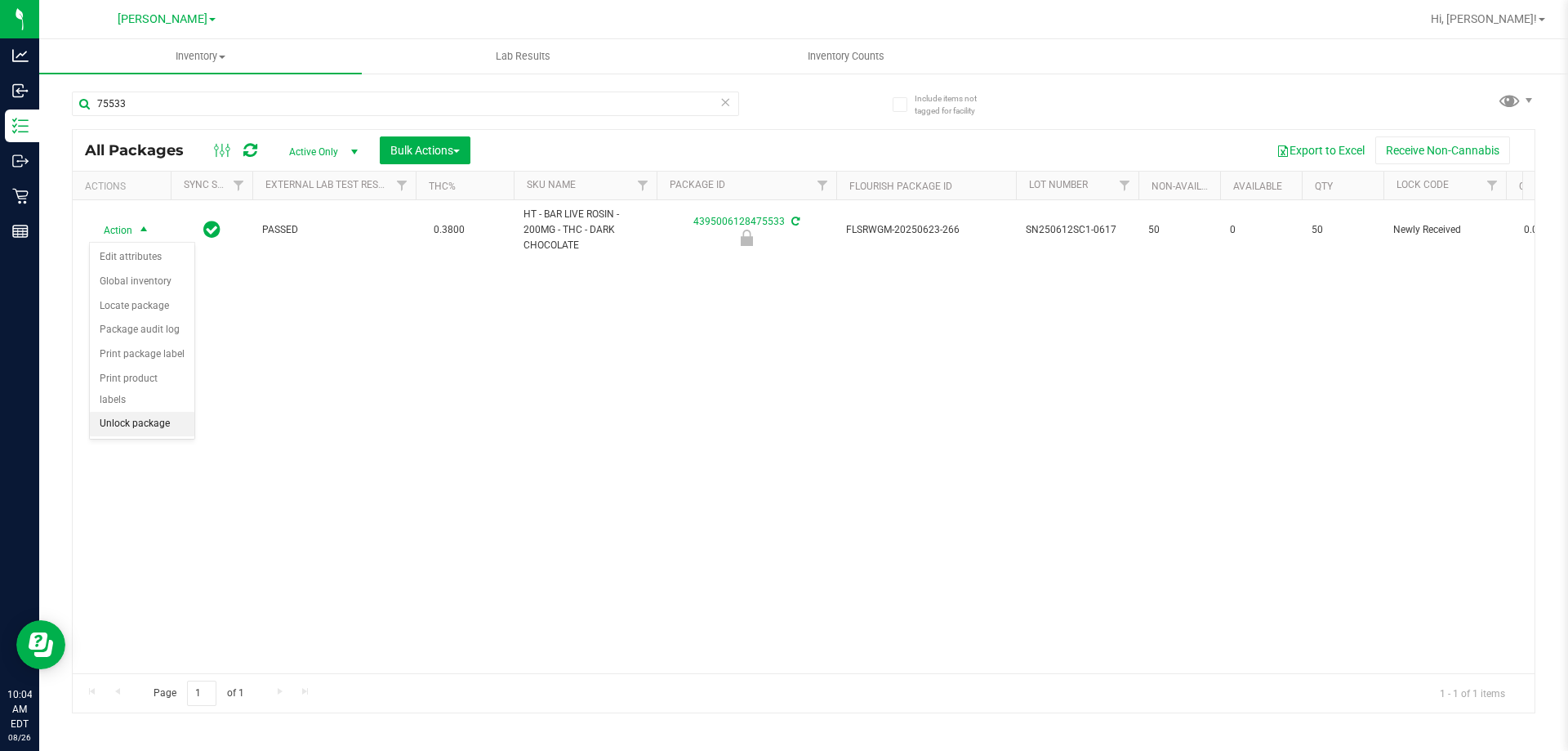
click at [168, 412] on li "Unlock package" at bounding box center [142, 424] width 105 height 25
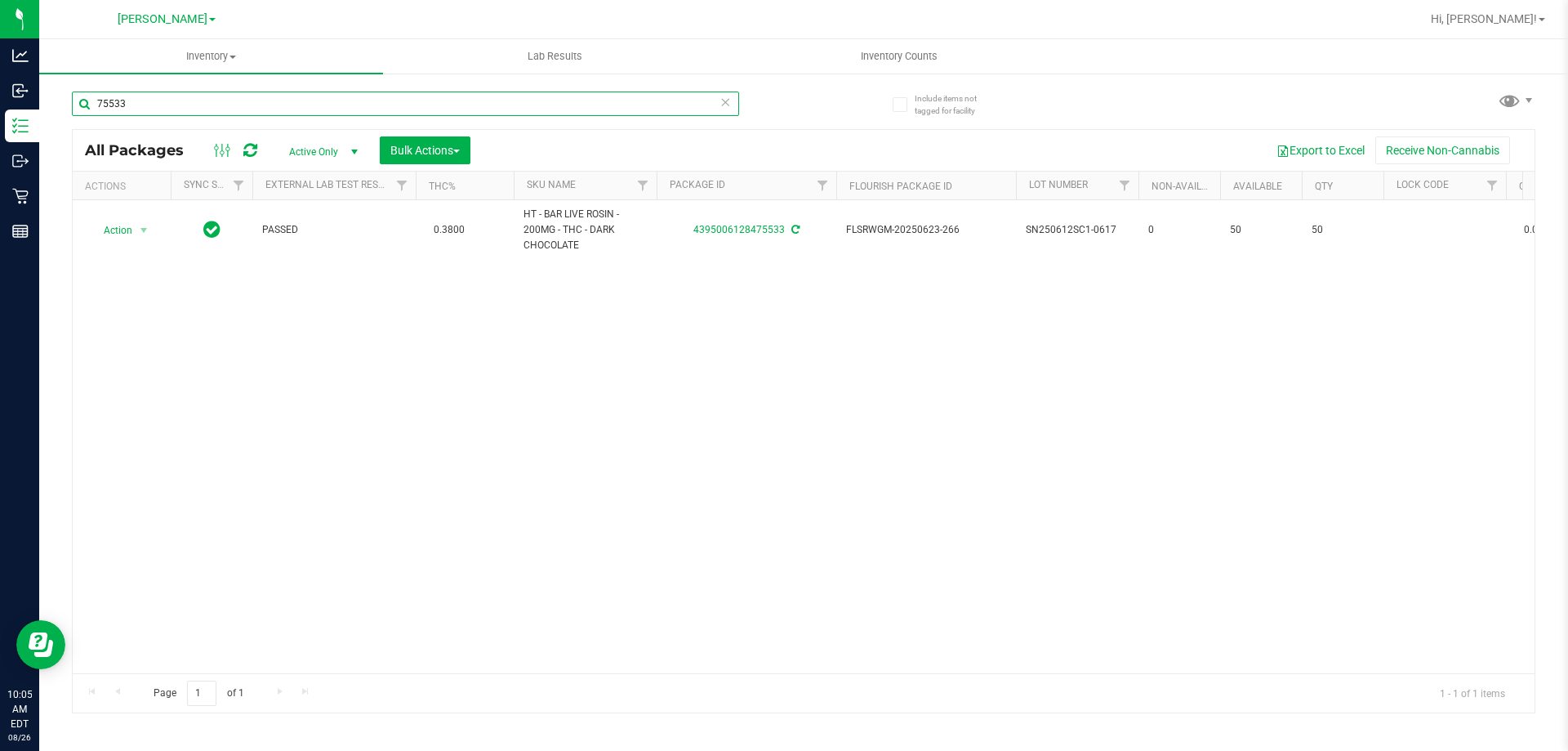
click at [304, 108] on input "75533" at bounding box center [405, 104] width 667 height 25
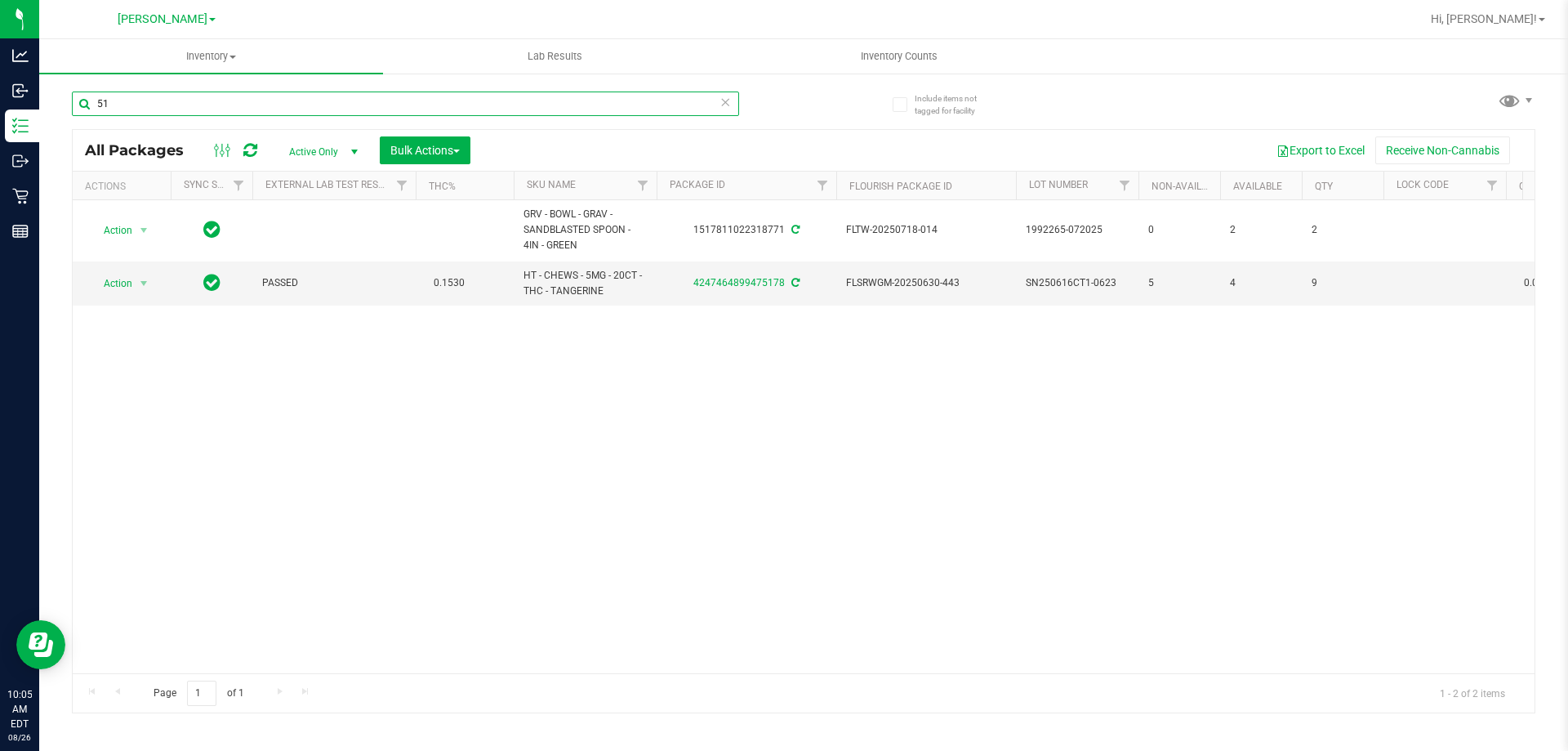
type input "5"
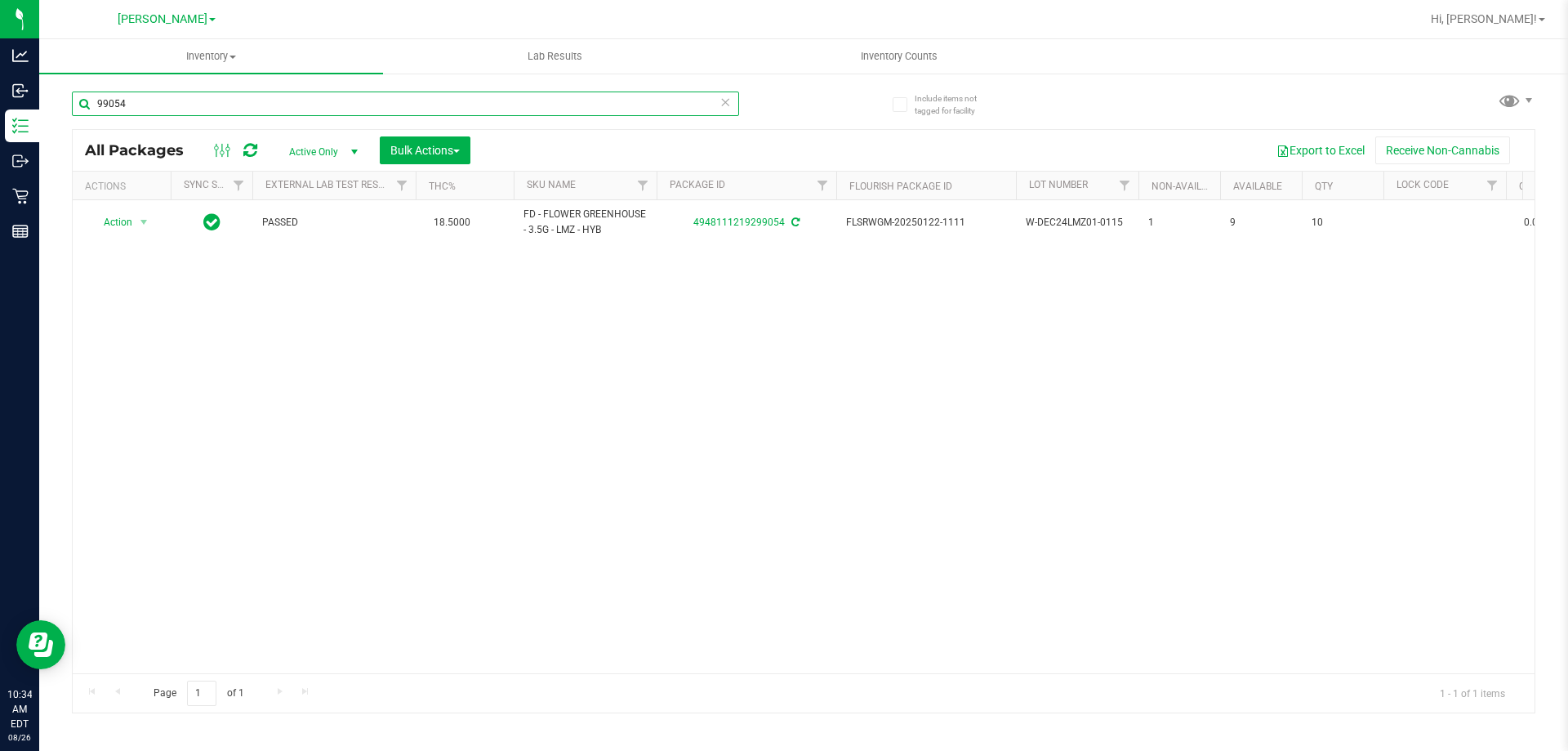
click at [191, 108] on input "99054" at bounding box center [405, 104] width 667 height 25
type input "1799539581230122"
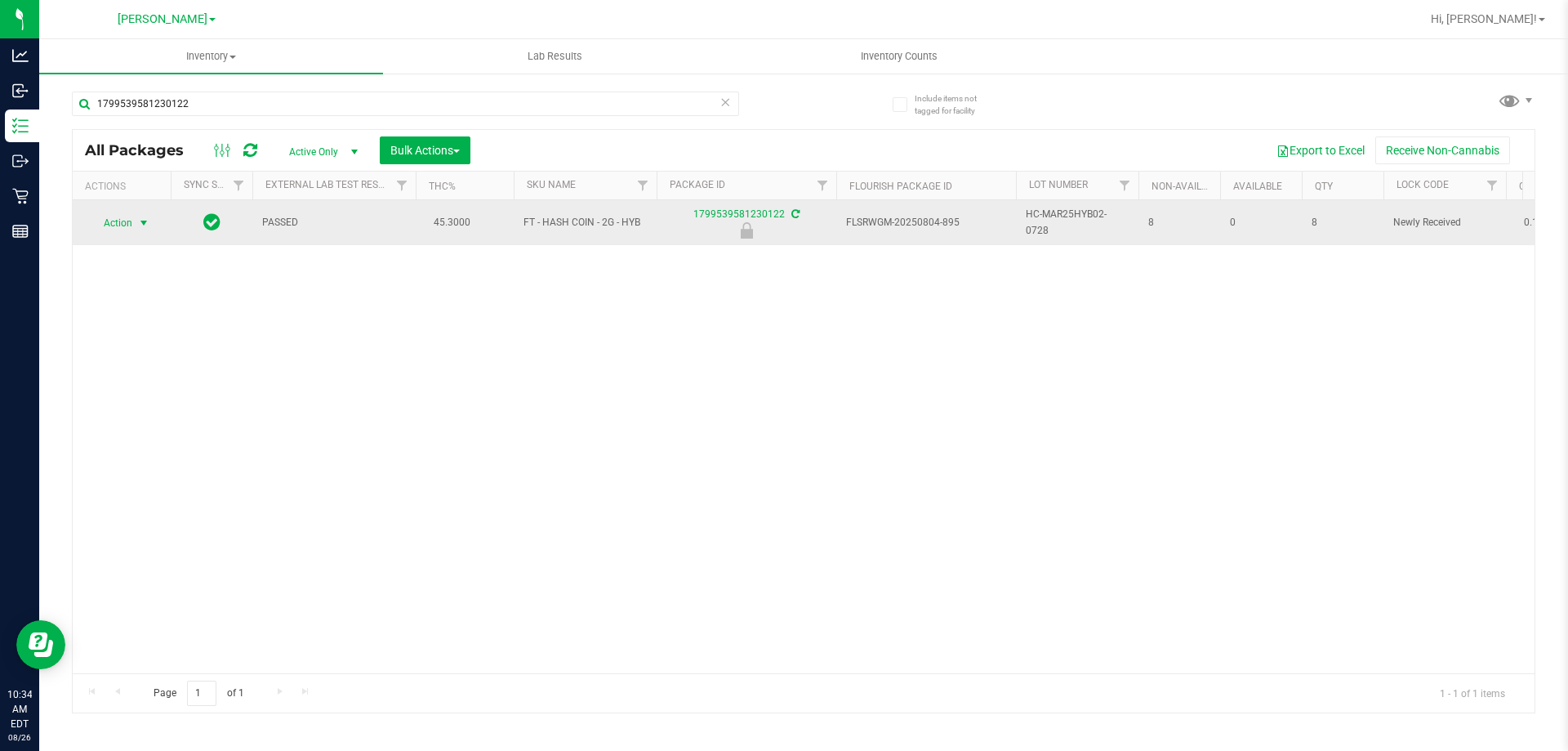
click at [132, 217] on span "Action" at bounding box center [111, 223] width 44 height 23
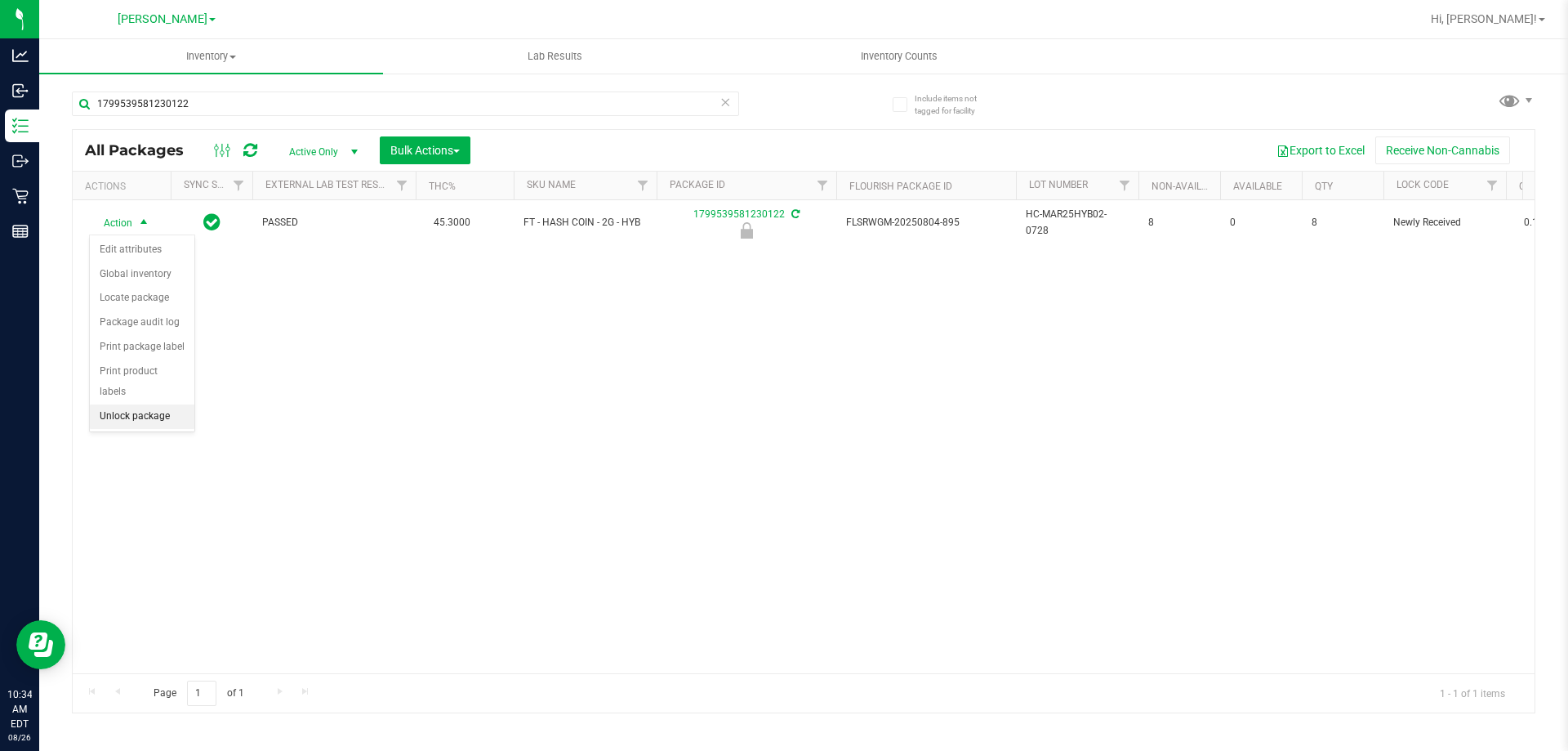
click at [172, 405] on li "Unlock package" at bounding box center [142, 417] width 105 height 25
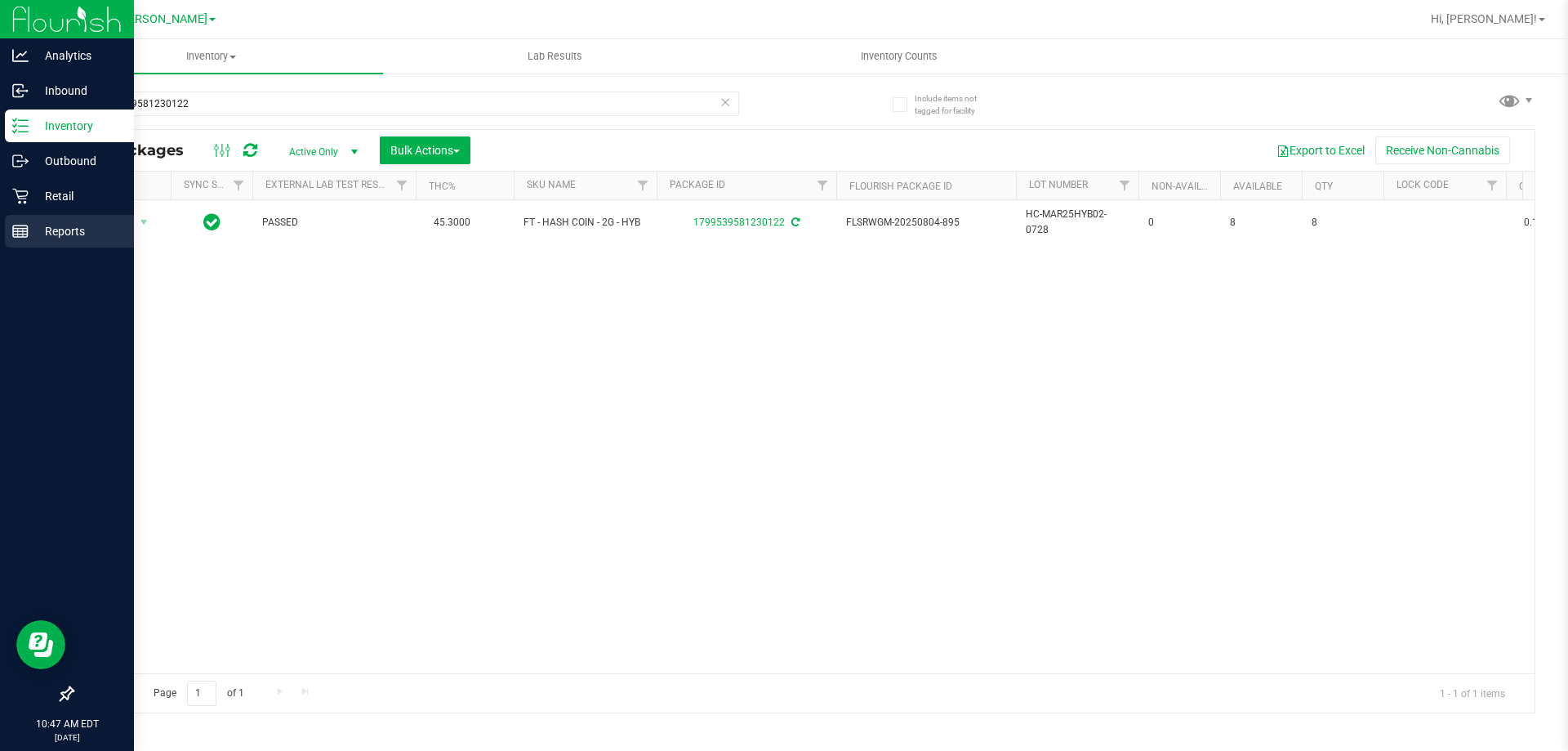
click at [25, 223] on icon at bounding box center [20, 231] width 17 height 17
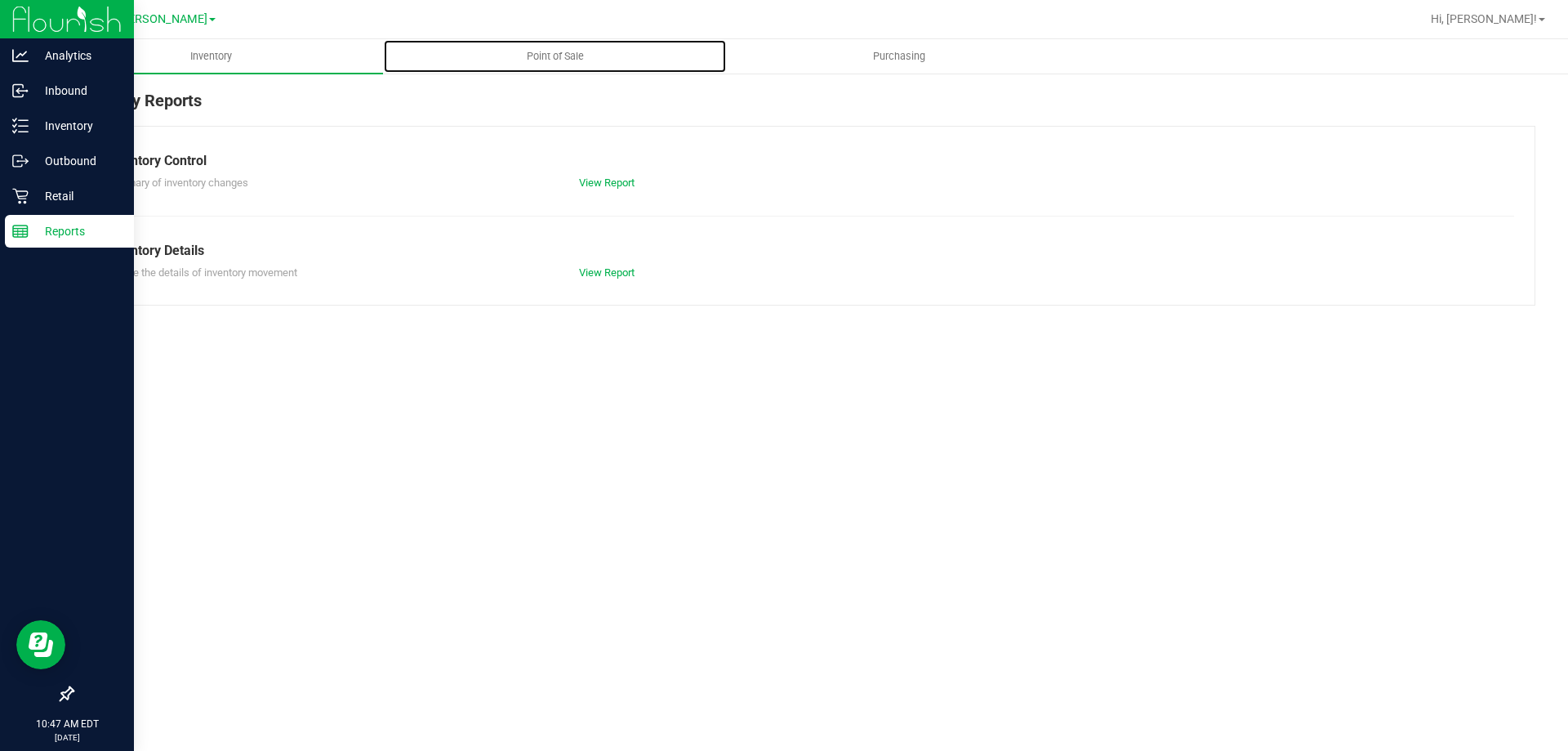
click at [546, 56] on span "Point of Sale" at bounding box center [555, 56] width 101 height 15
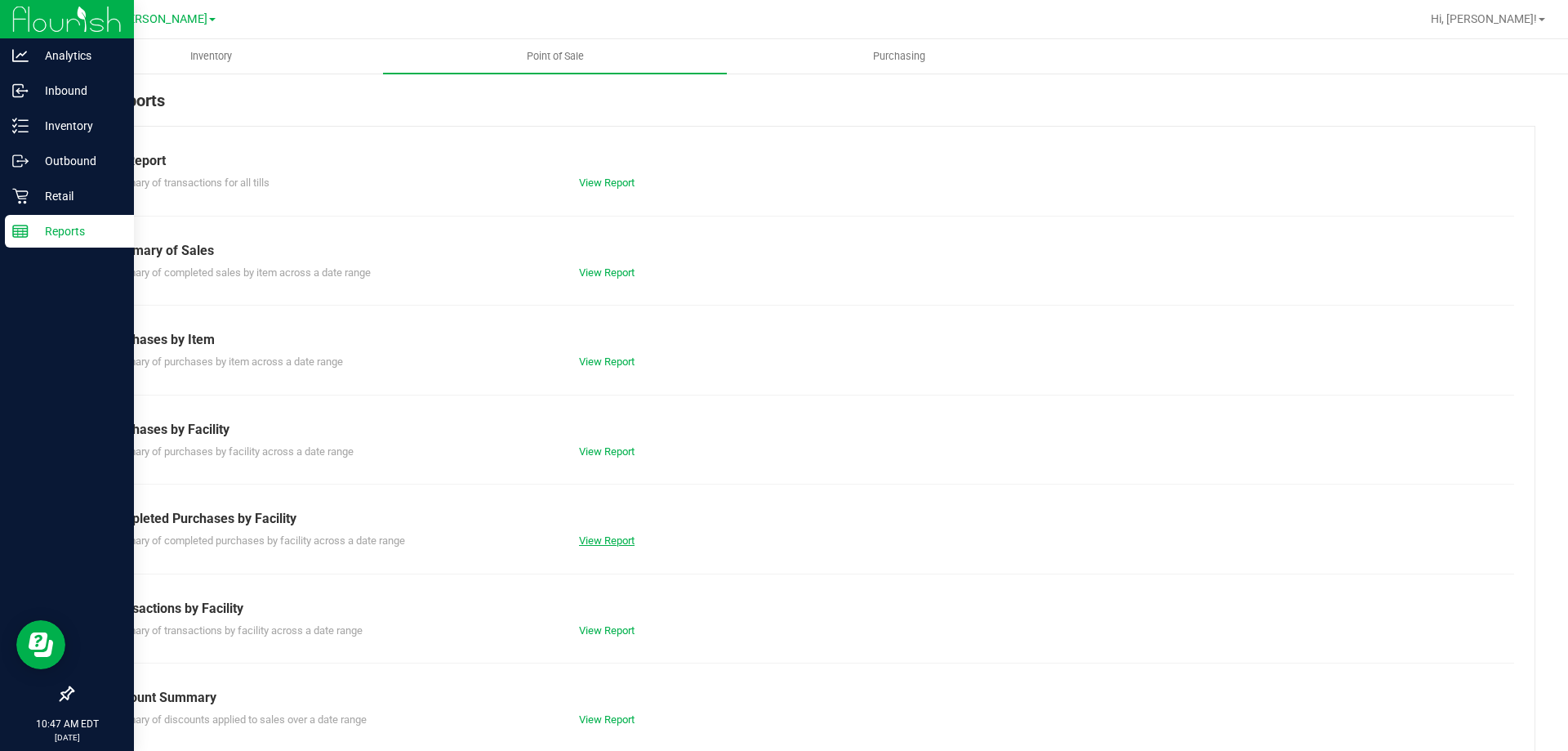
click at [596, 541] on link "View Report" at bounding box center [606, 541] width 55 height 12
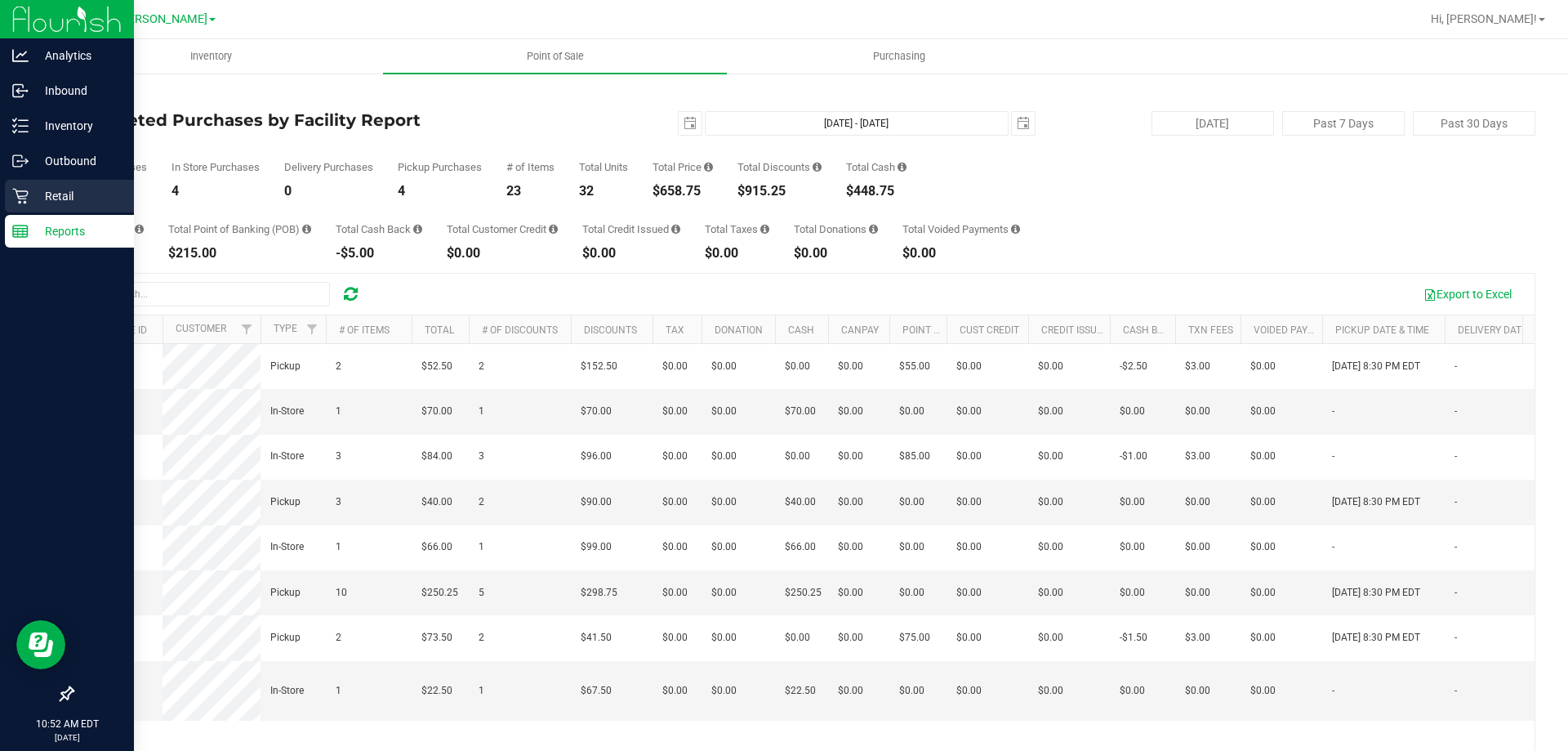
click at [30, 185] on div "Retail" at bounding box center [69, 195] width 129 height 33
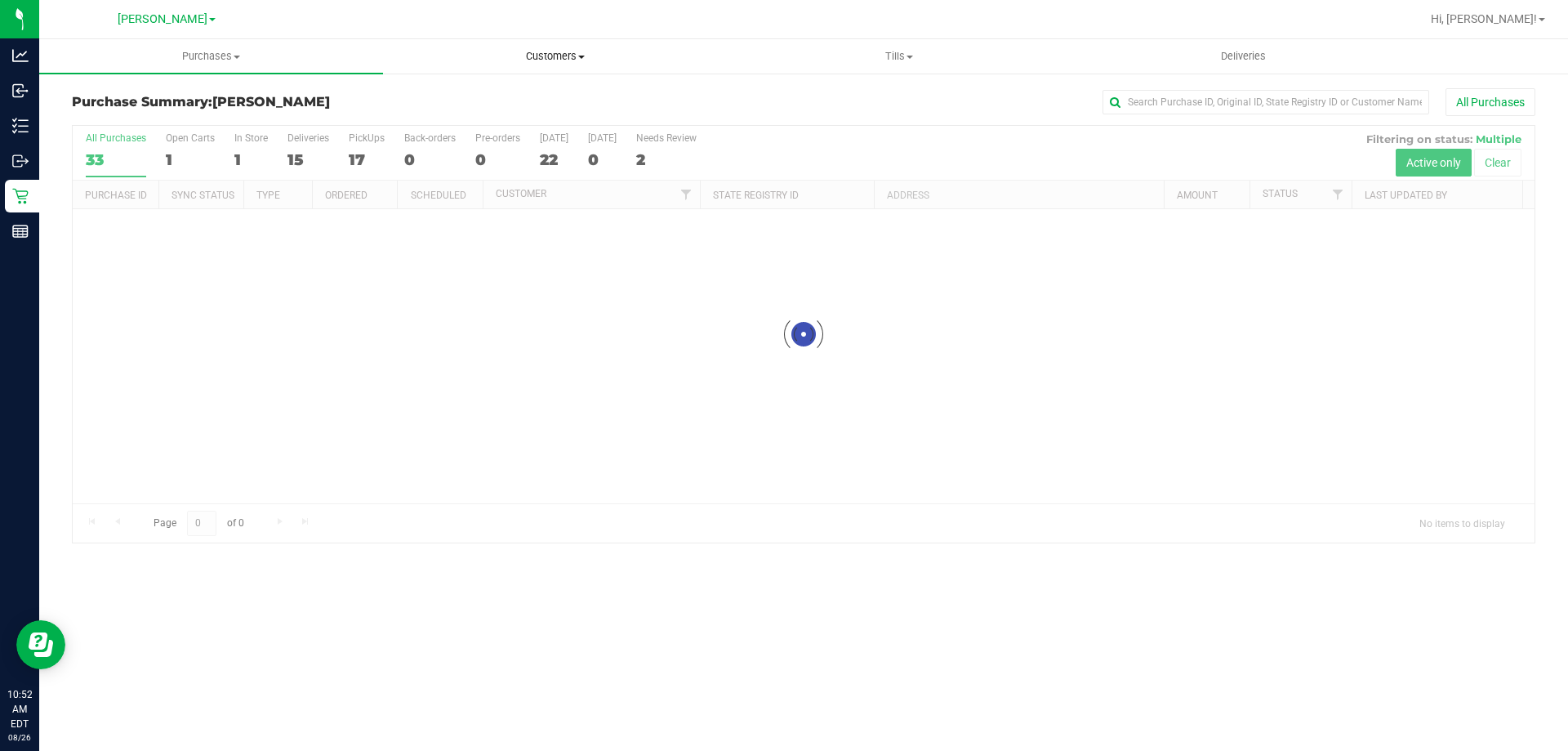
click at [535, 53] on span "Customers" at bounding box center [555, 56] width 342 height 15
click at [526, 105] on li "All customers" at bounding box center [555, 98] width 344 height 19
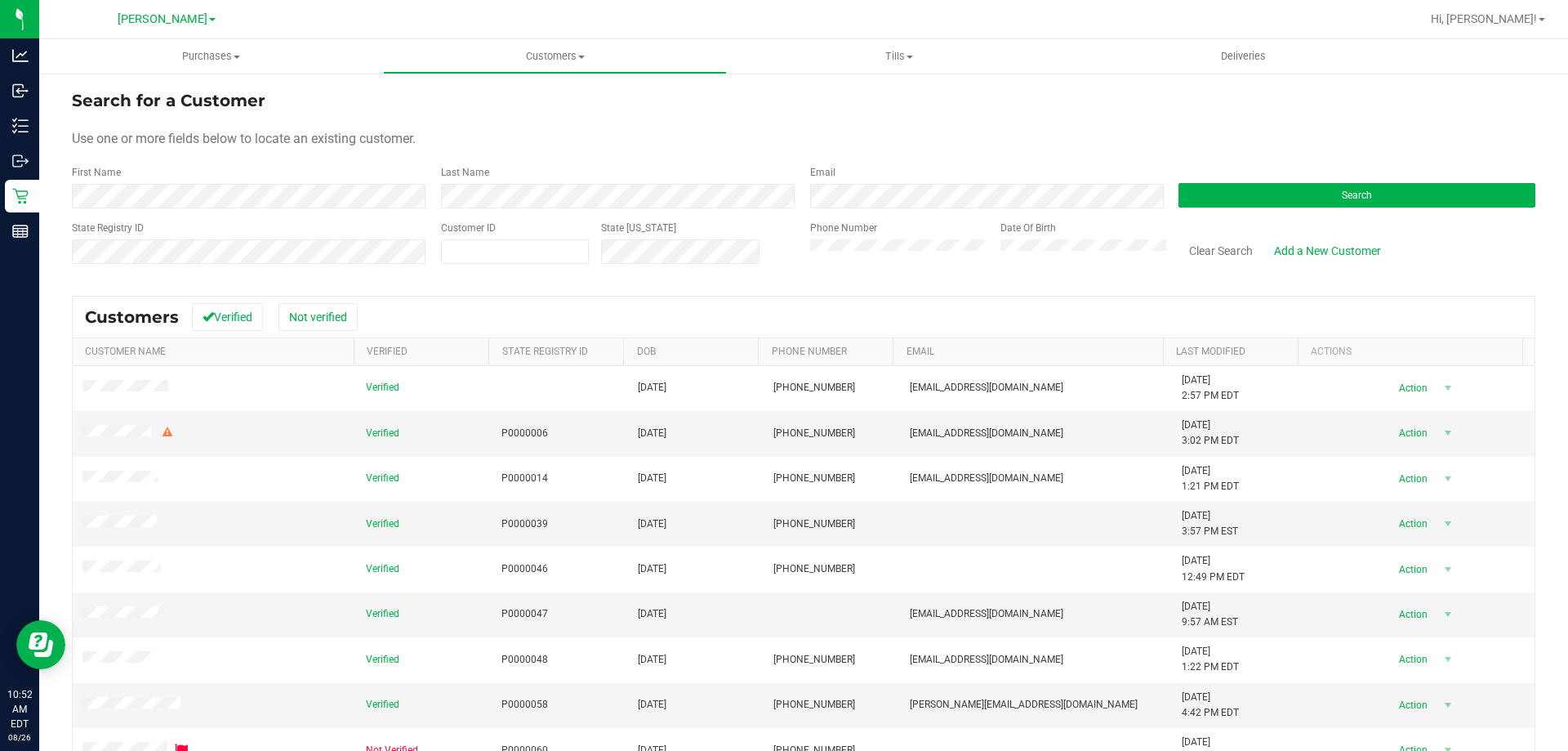
click at [437, 251] on div "Customer ID State ID" at bounding box center [613, 250] width 369 height 58
click at [447, 256] on span at bounding box center [515, 252] width 148 height 25
paste input "text"
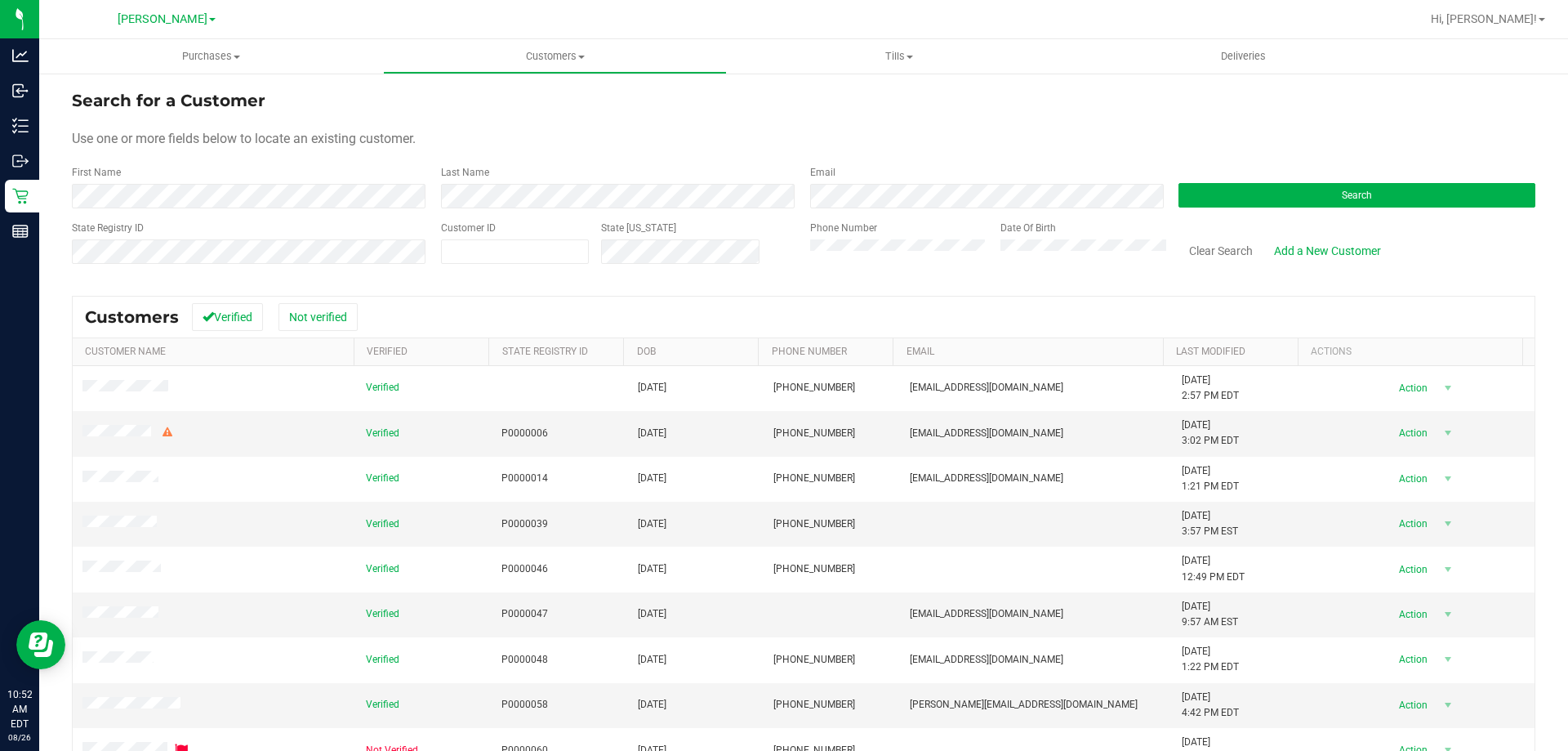
click at [133, 296] on div "Customers Verified Not verified" at bounding box center [804, 317] width 1463 height 40
click at [532, 239] on span at bounding box center [515, 252] width 148 height 25
click at [531, 267] on div "Customer ID" at bounding box center [515, 250] width 148 height 58
click at [525, 254] on span at bounding box center [515, 252] width 148 height 25
type input "376388"
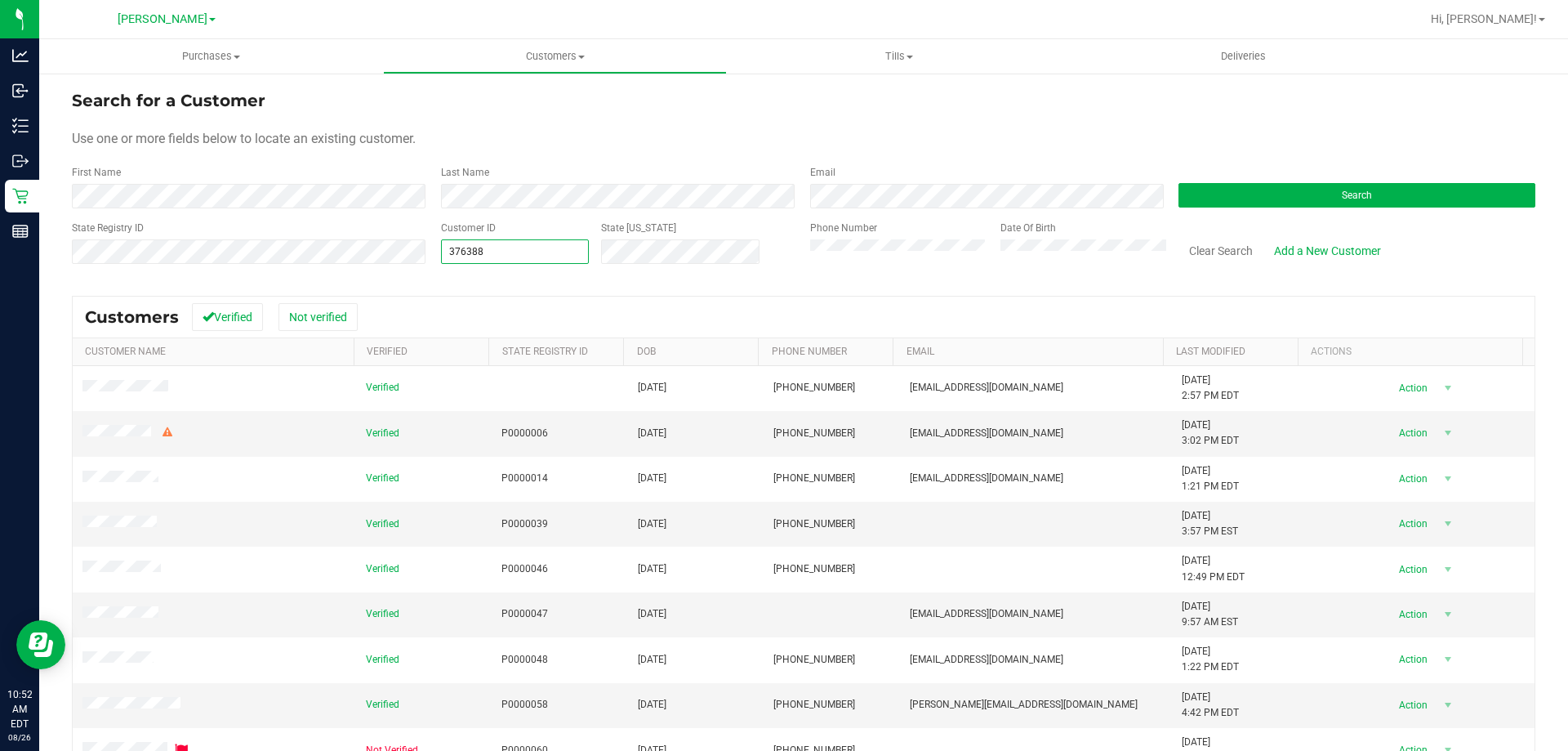
type input "376388"
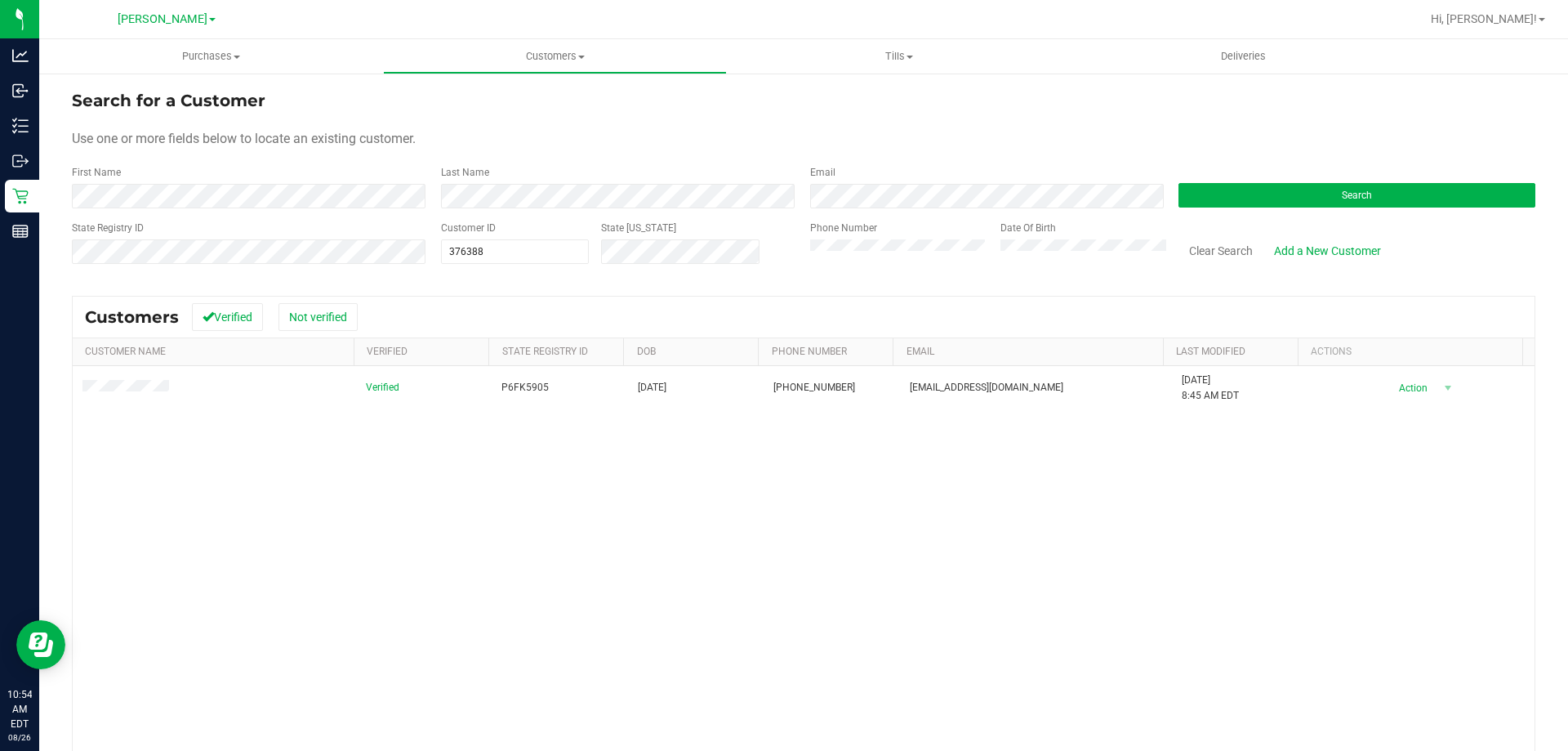
click at [168, 594] on div "Verified P6FK5905 02/25/1967 (347) 351-0490 hanslafontant@gmail.com 7/28/2025 8…" at bounding box center [804, 602] width 1463 height 473
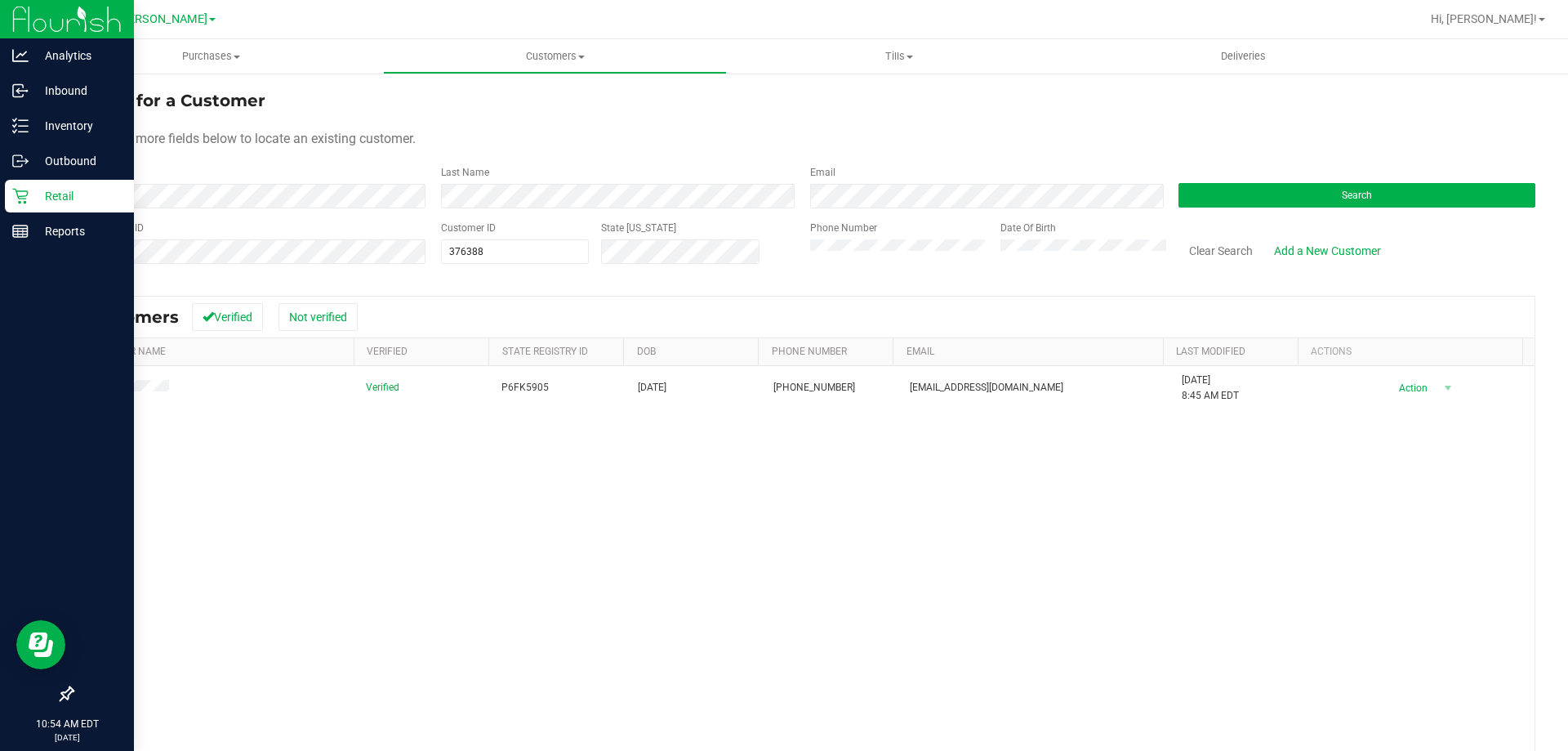
click at [67, 191] on p "Retail" at bounding box center [78, 196] width 98 height 19
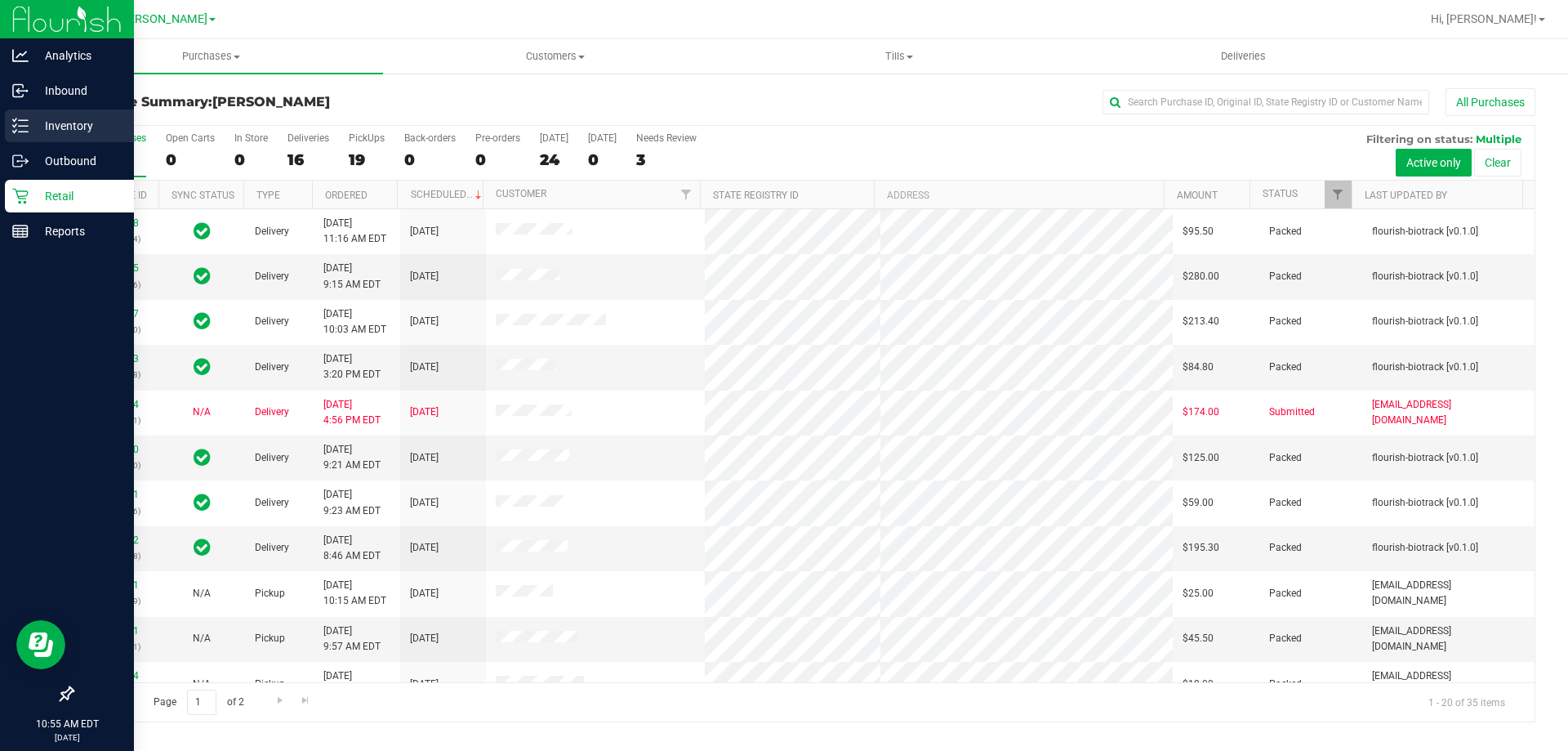
click at [23, 126] on line at bounding box center [23, 126] width 9 height 0
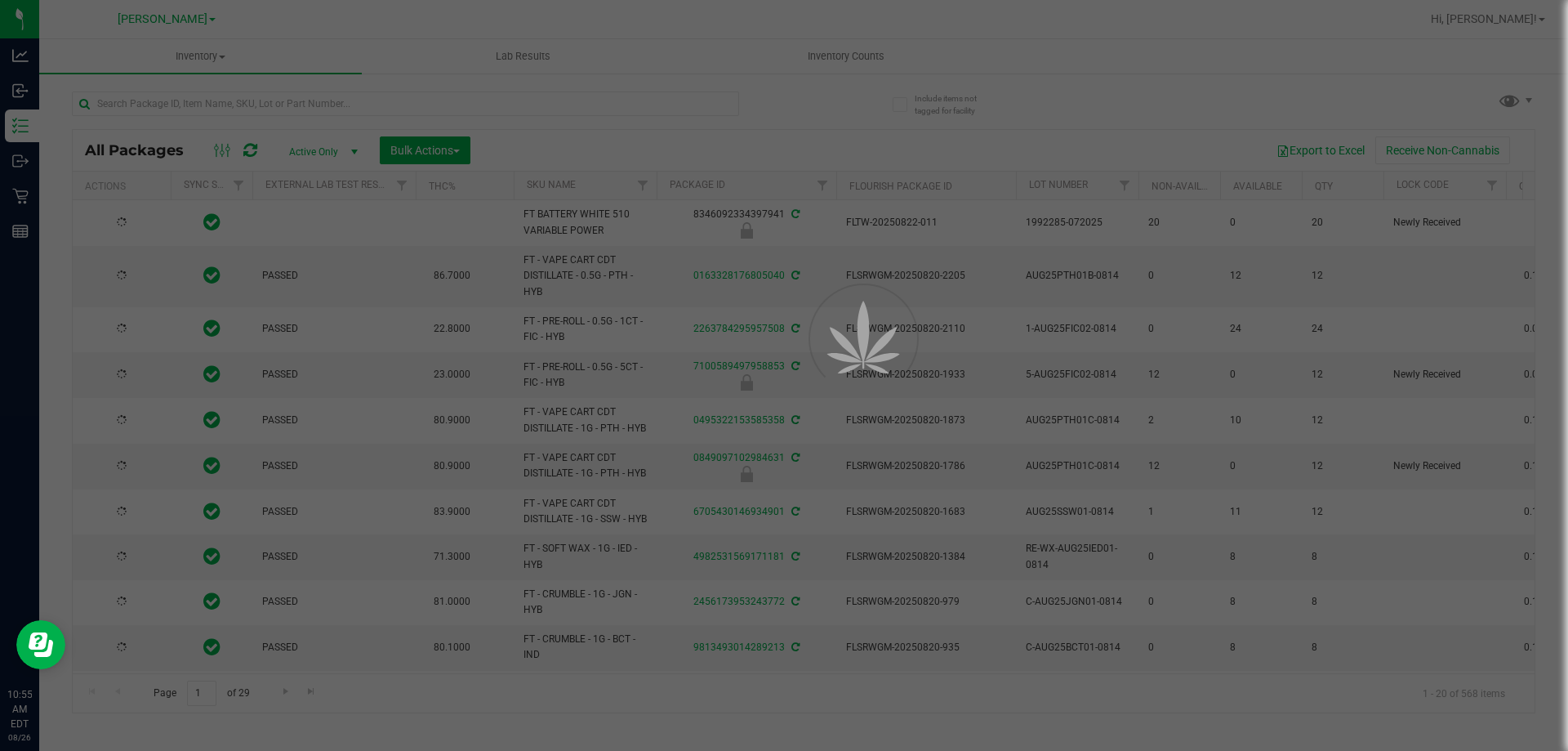
click at [402, 110] on div at bounding box center [784, 376] width 1568 height 751
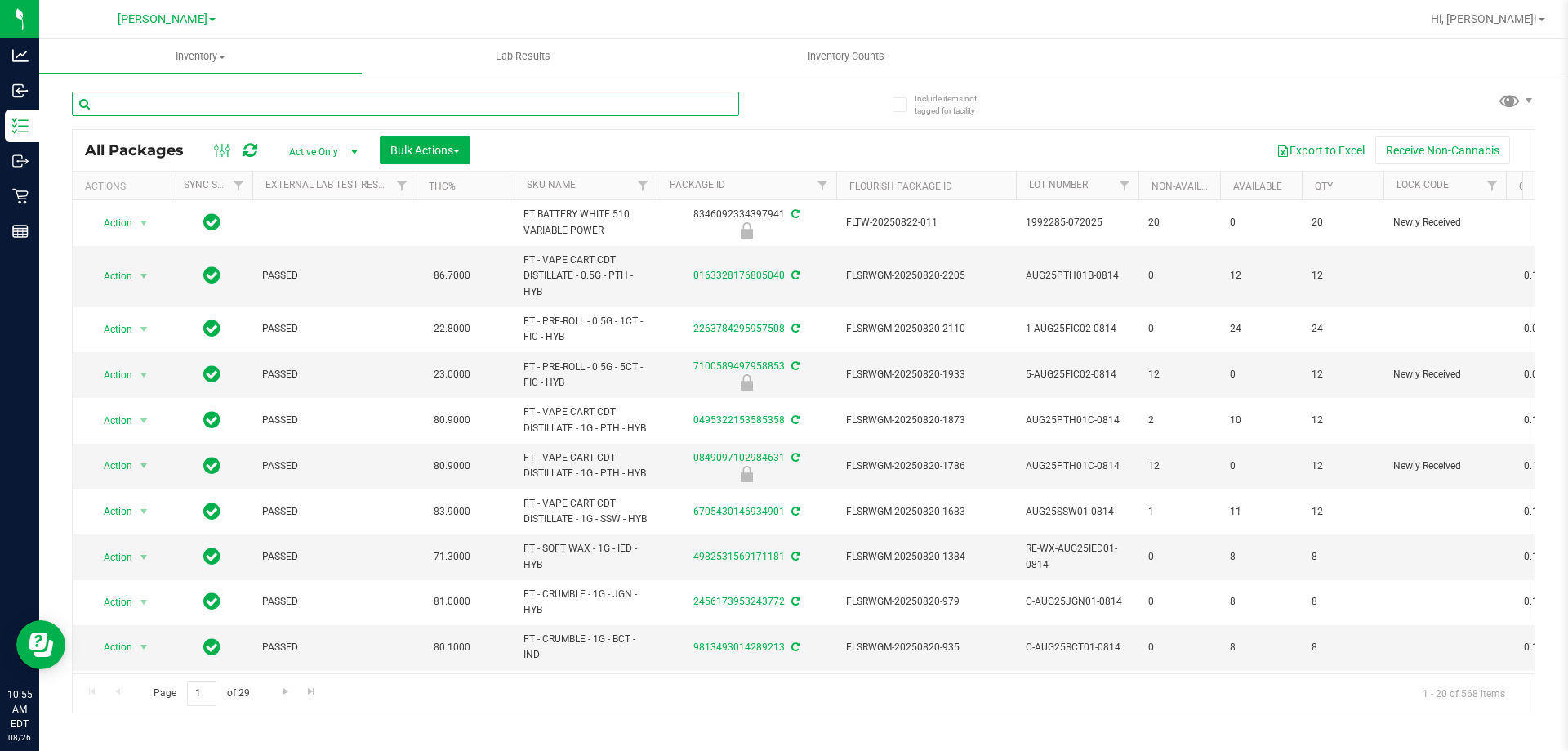
click at [343, 101] on input "text" at bounding box center [405, 104] width 667 height 25
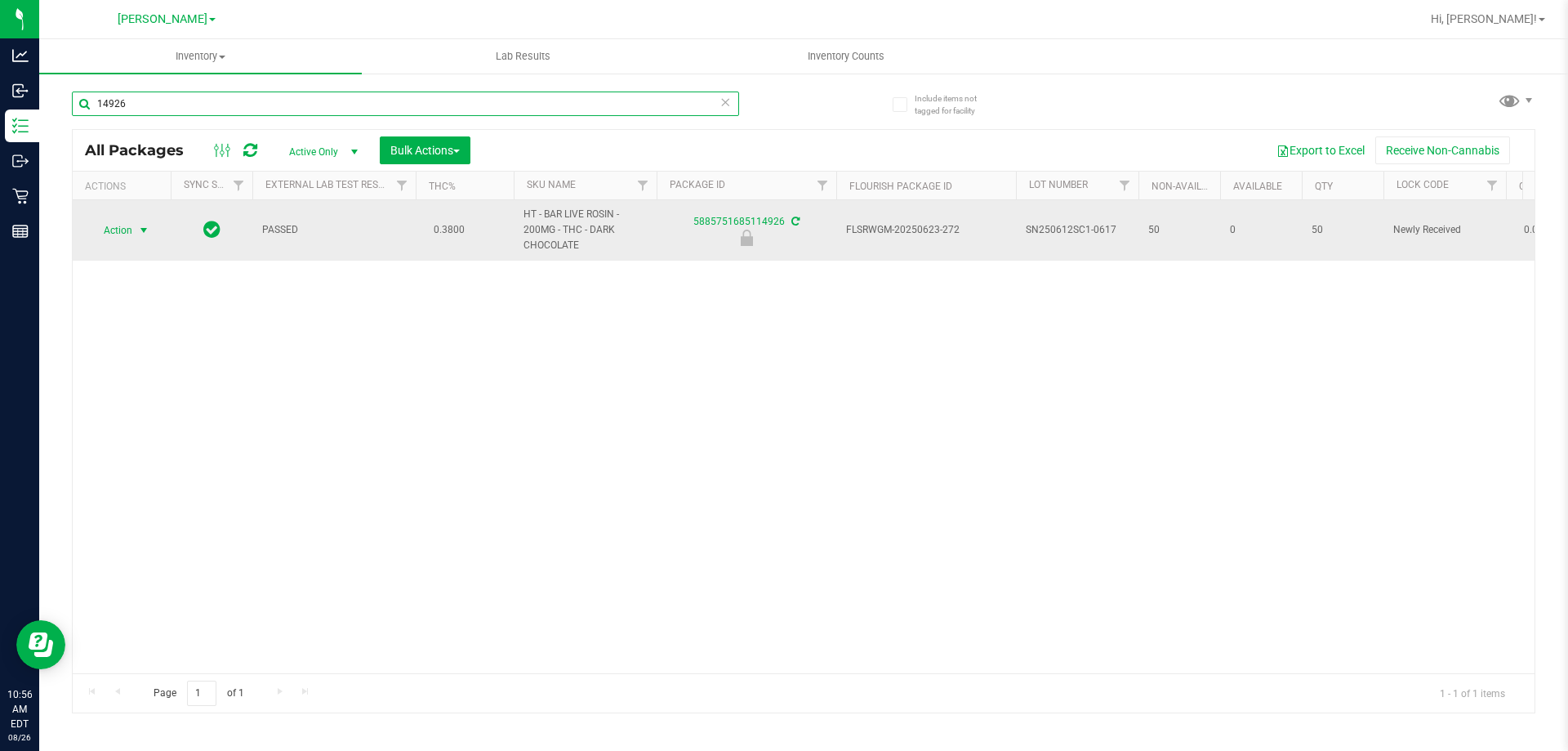
type input "14926"
click at [137, 230] on span "select" at bounding box center [143, 230] width 13 height 13
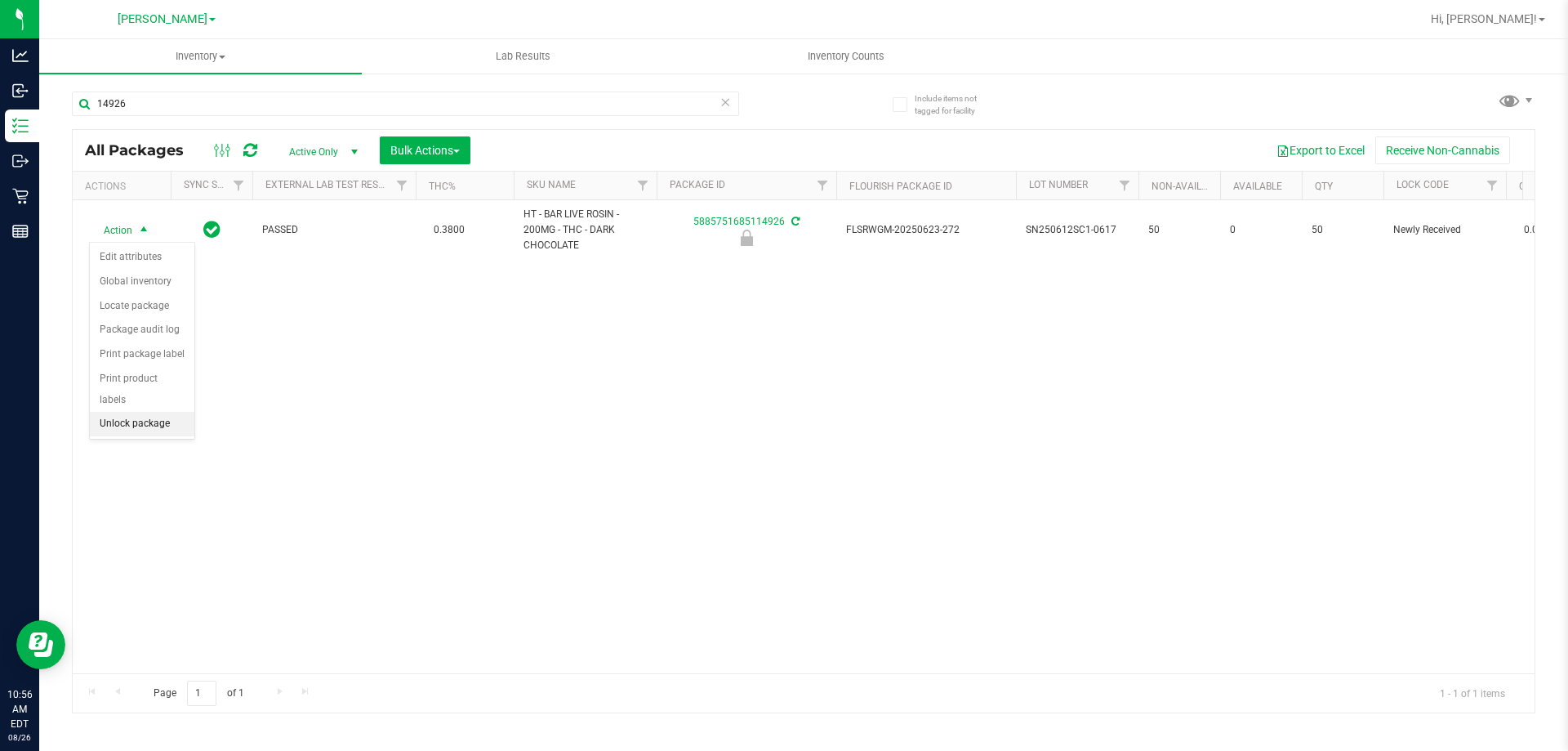
click at [161, 412] on li "Unlock package" at bounding box center [142, 424] width 105 height 25
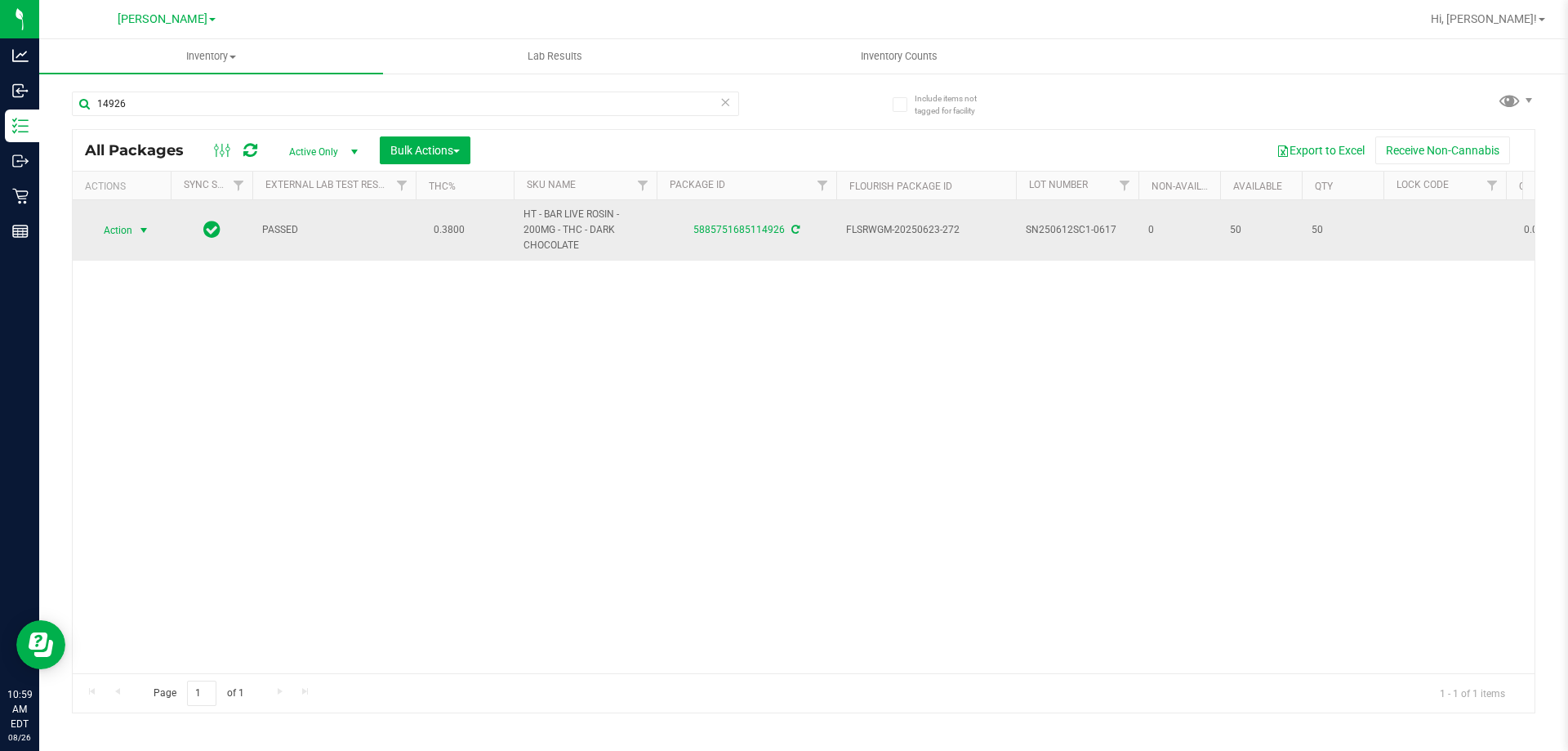
click at [128, 227] on span "Action" at bounding box center [111, 230] width 44 height 23
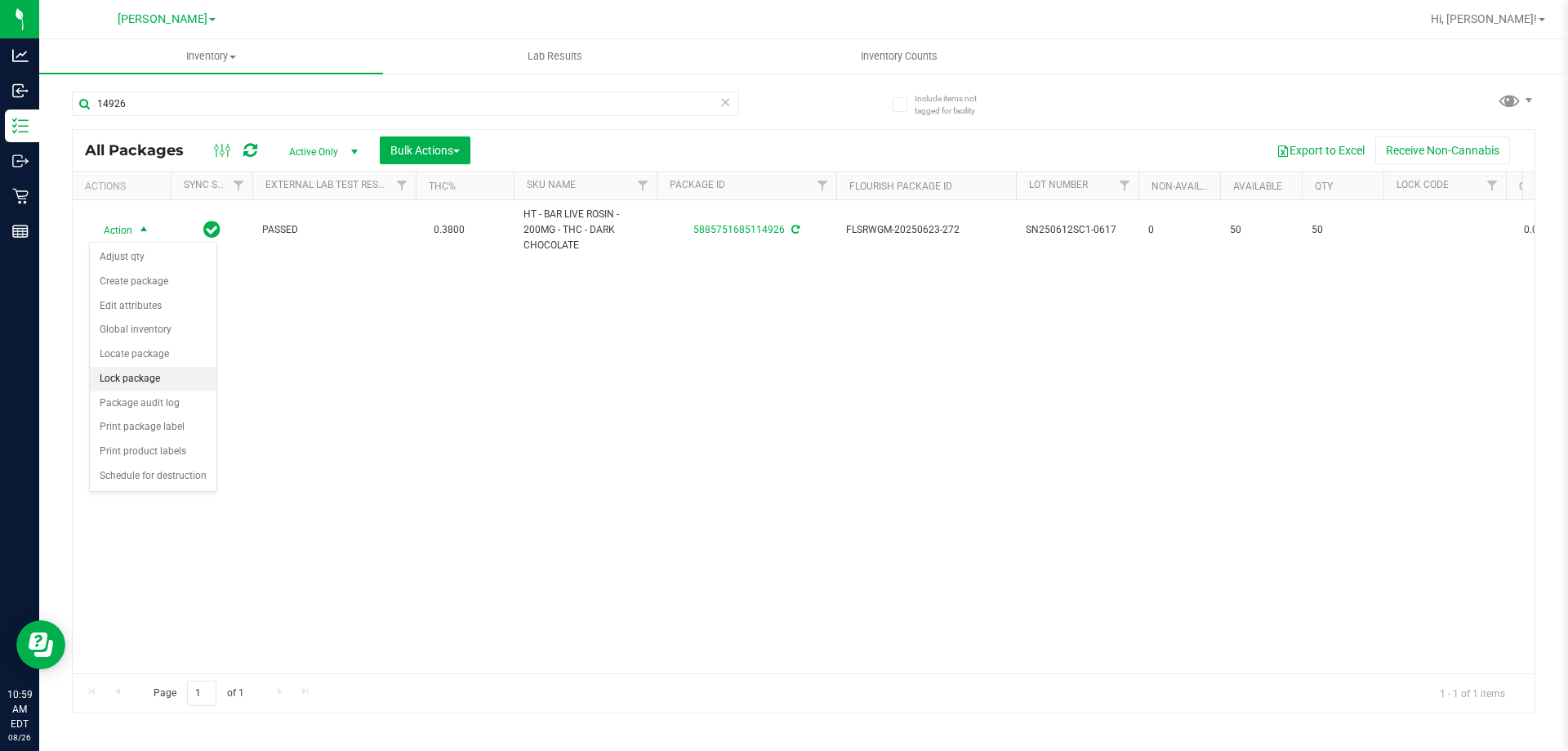
click at [146, 376] on li "Lock package" at bounding box center [153, 379] width 127 height 25
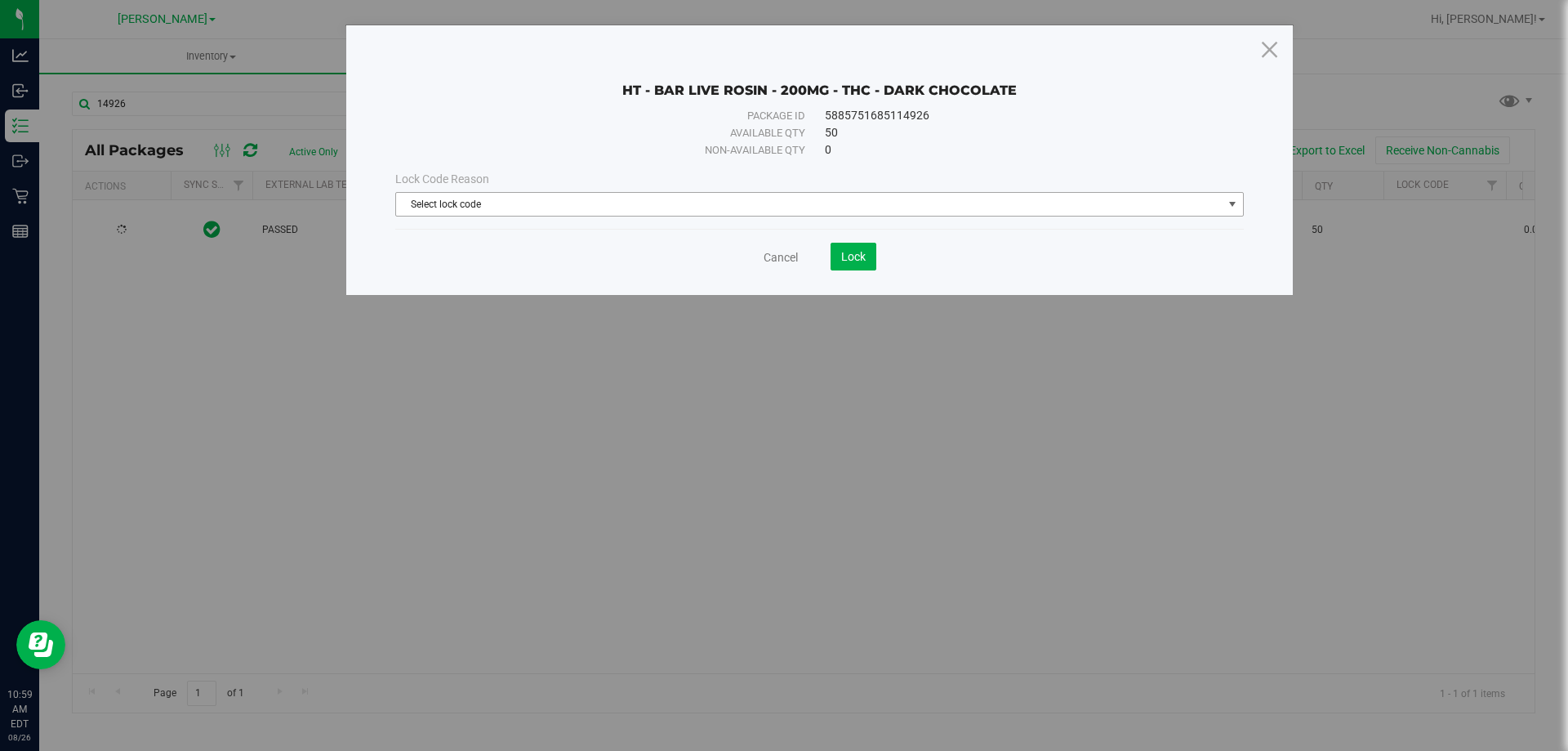
click at [523, 211] on span "Select lock code" at bounding box center [809, 204] width 827 height 23
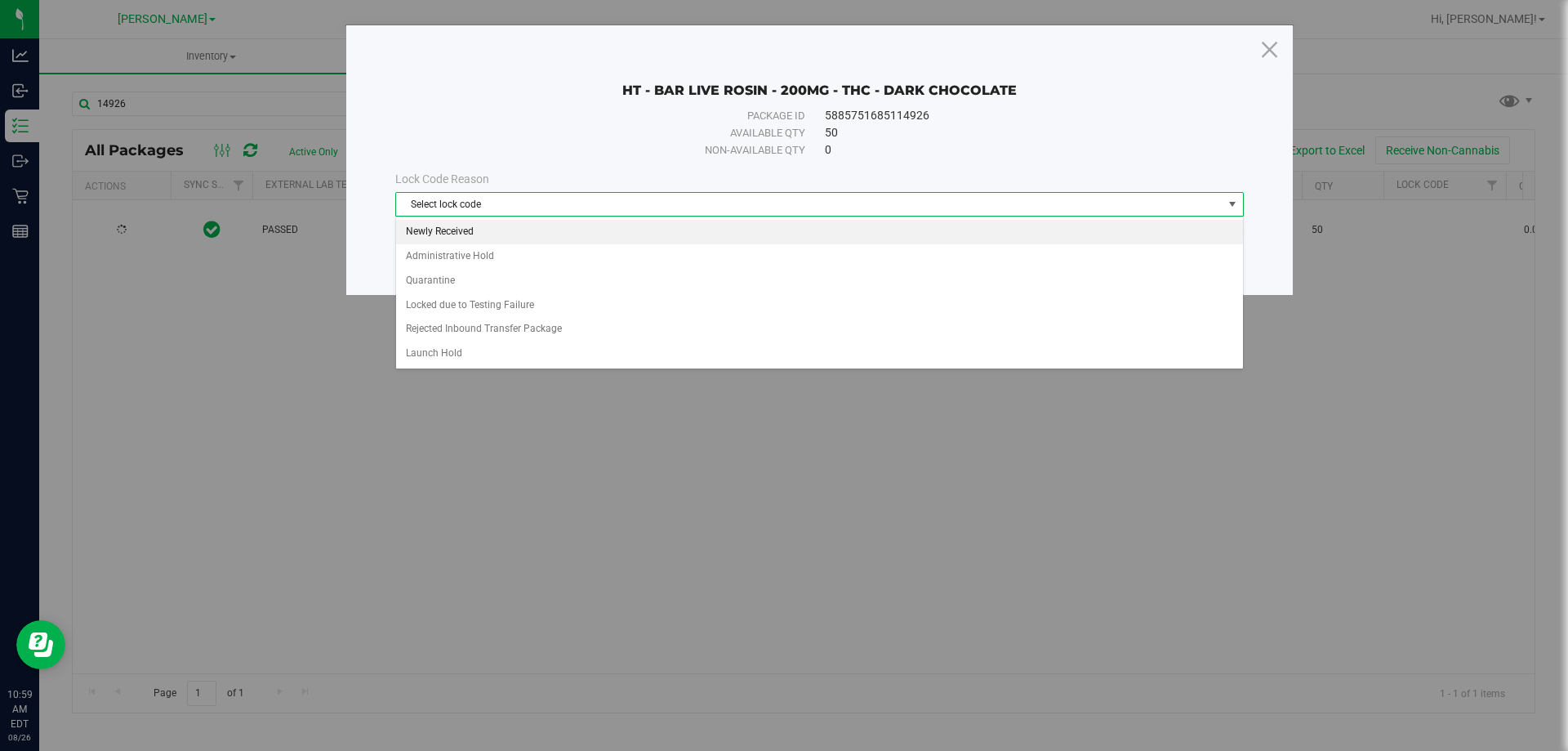
click at [541, 227] on li "Newly Received" at bounding box center [820, 232] width 847 height 25
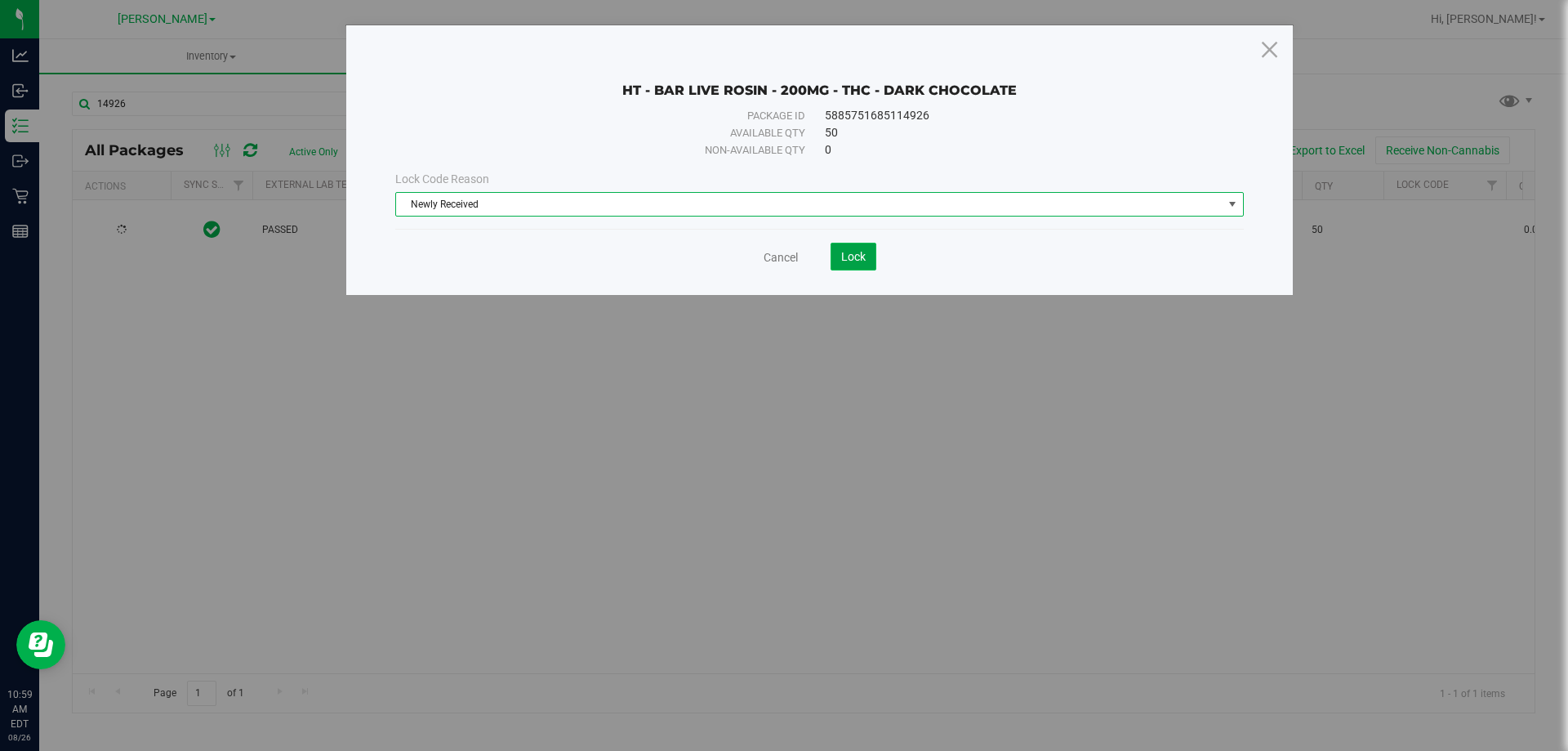
click at [850, 259] on span "Lock" at bounding box center [853, 256] width 25 height 13
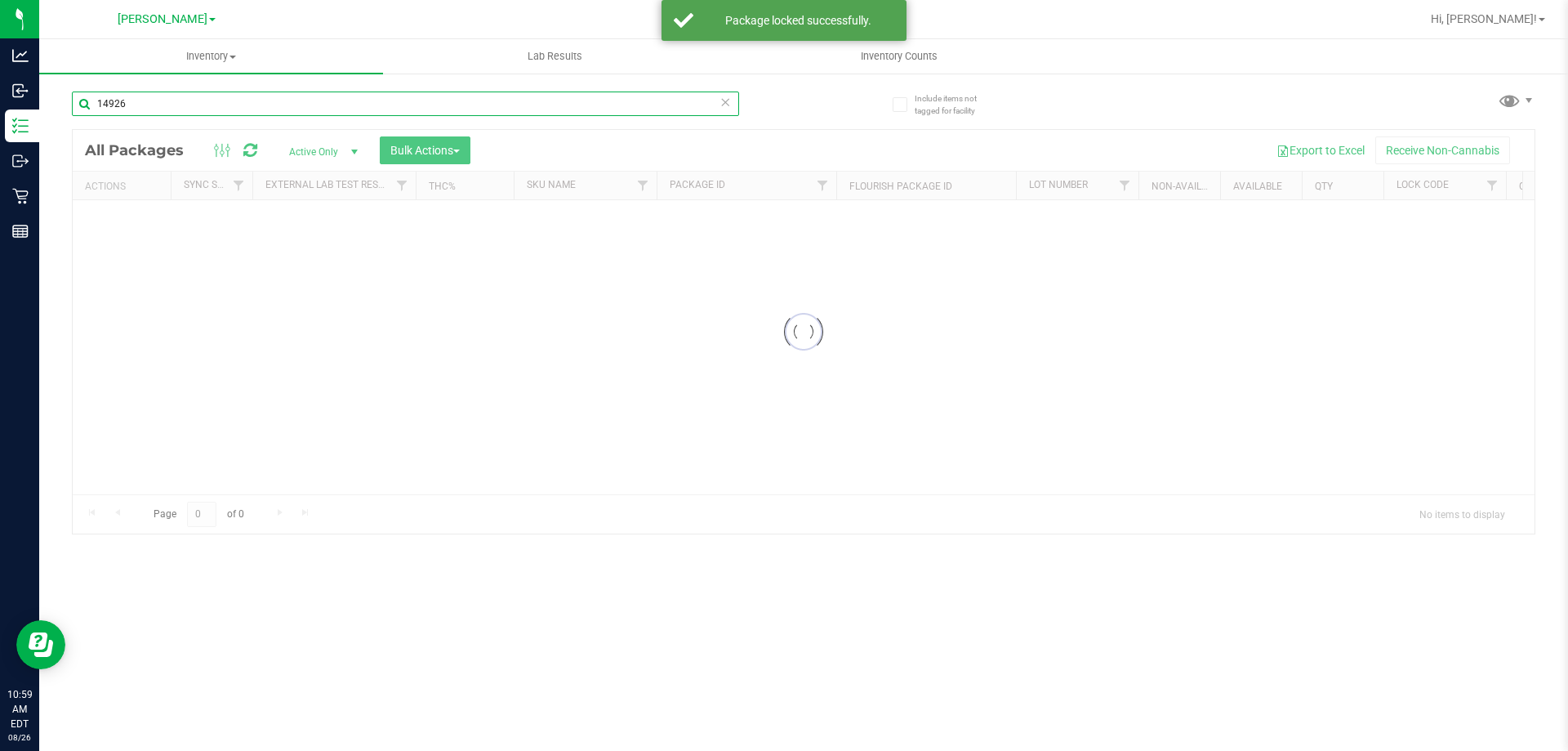
click at [225, 106] on input "14926" at bounding box center [405, 104] width 667 height 25
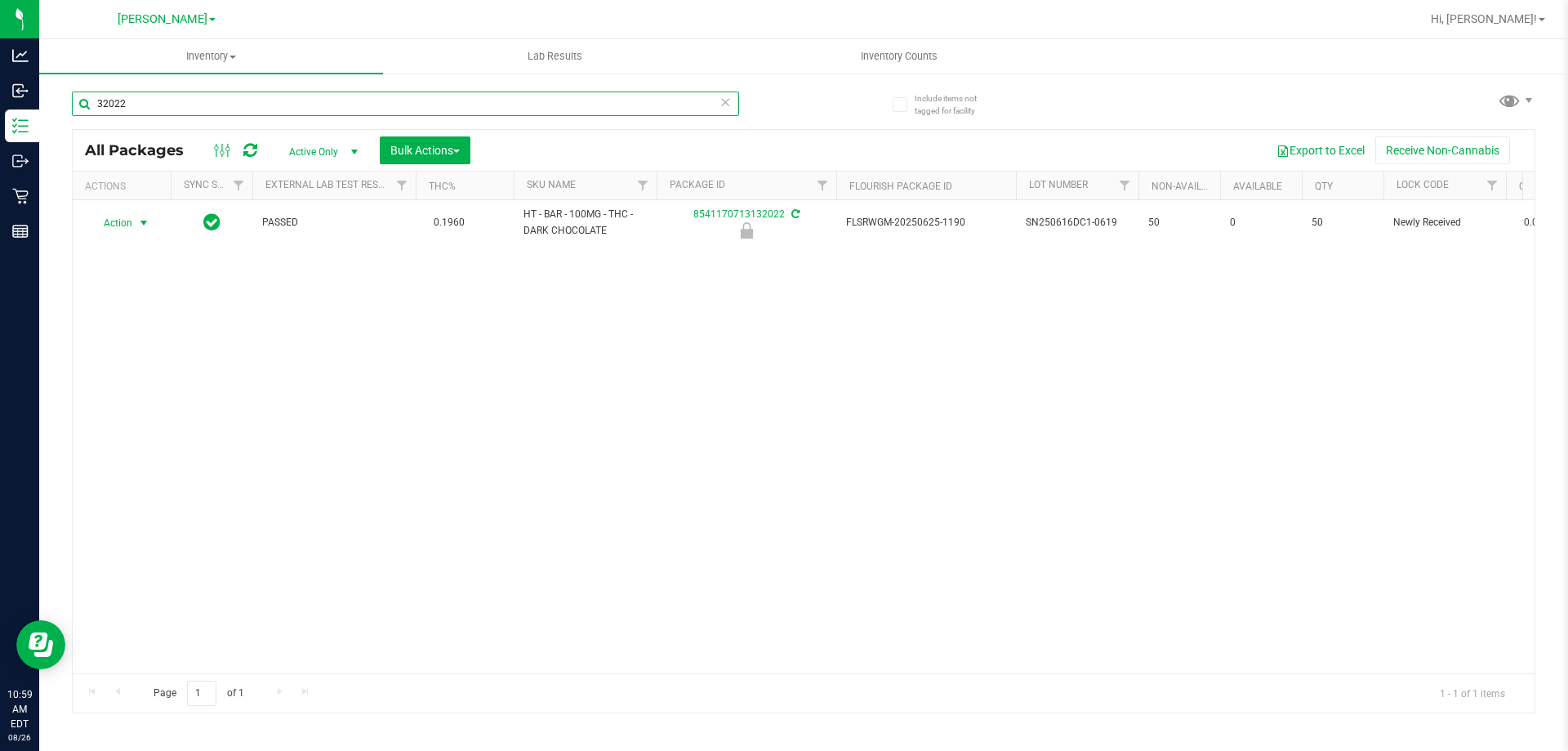
type input "32022"
click at [138, 221] on span "select" at bounding box center [143, 222] width 13 height 13
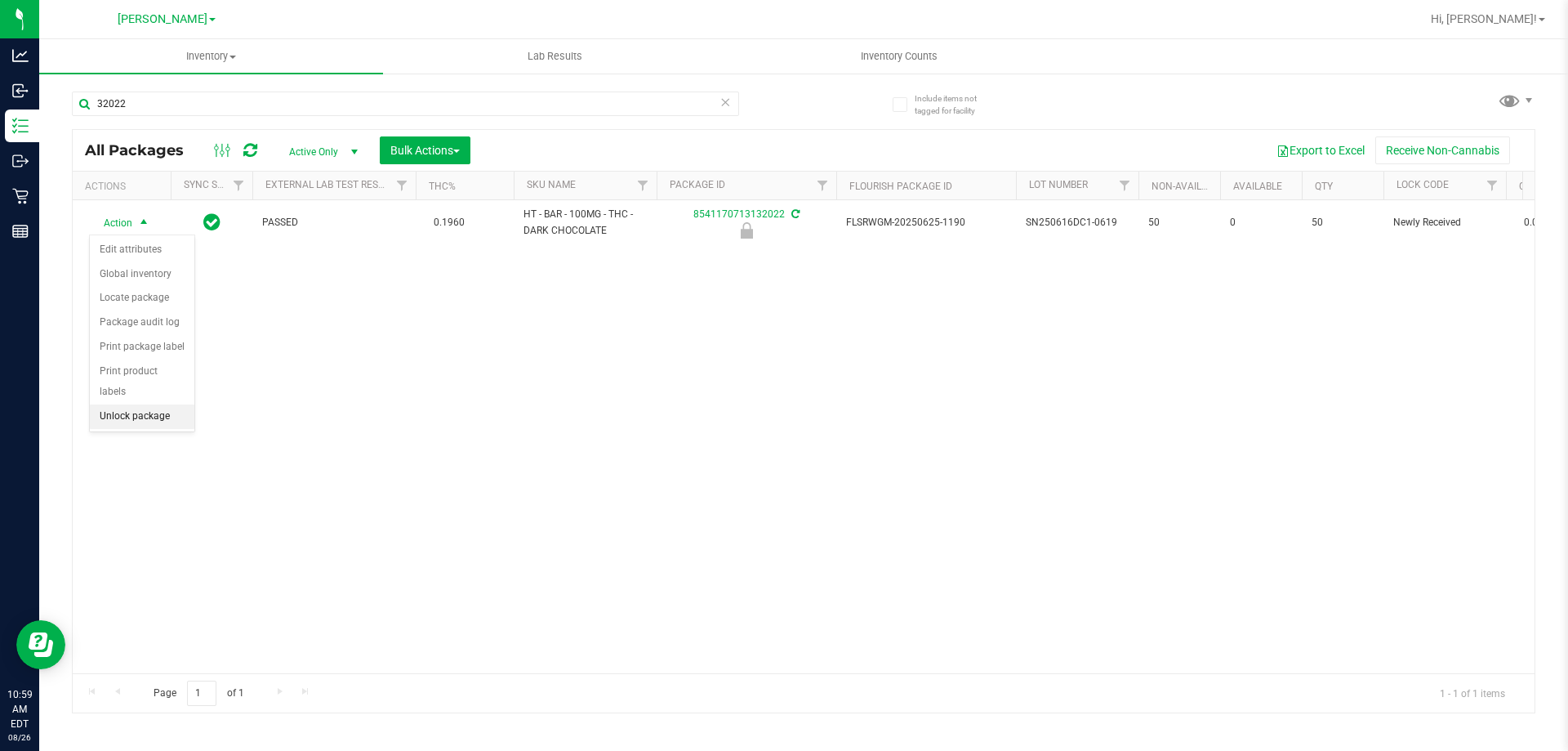
click at [152, 405] on li "Unlock package" at bounding box center [142, 417] width 105 height 25
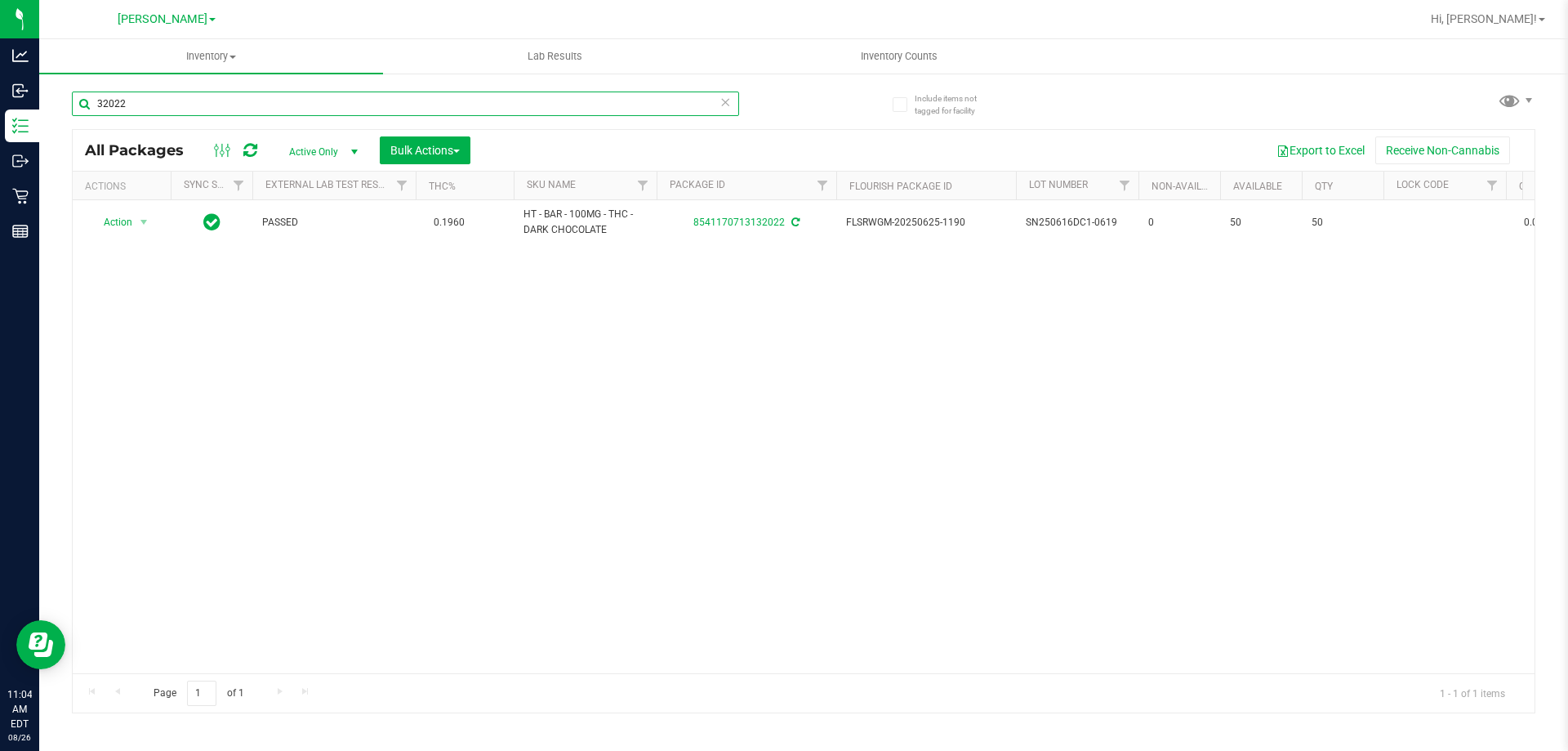
click at [485, 99] on input "32022" at bounding box center [405, 104] width 667 height 25
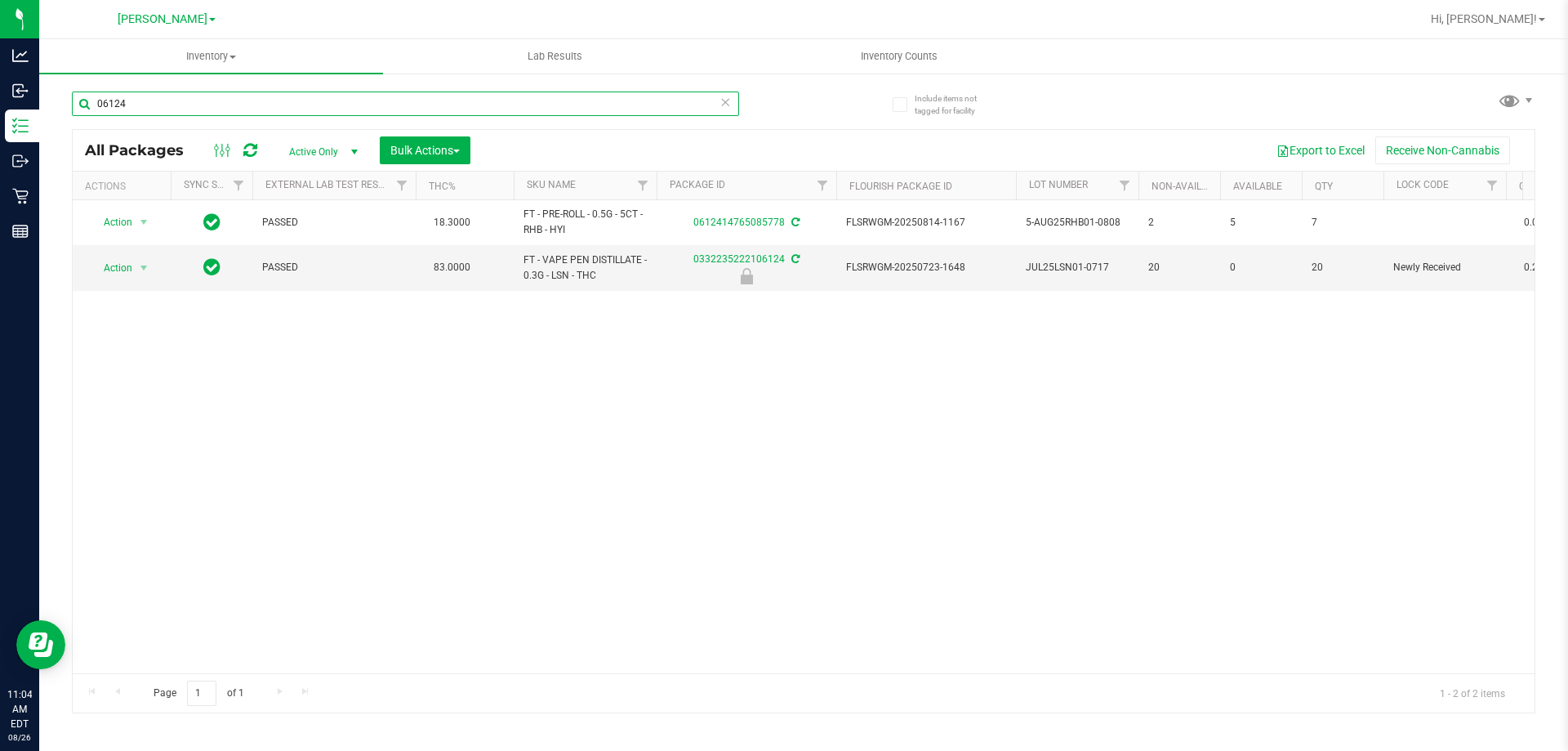
click at [213, 101] on input "06124" at bounding box center [405, 104] width 667 height 25
type input "4910341484631106"
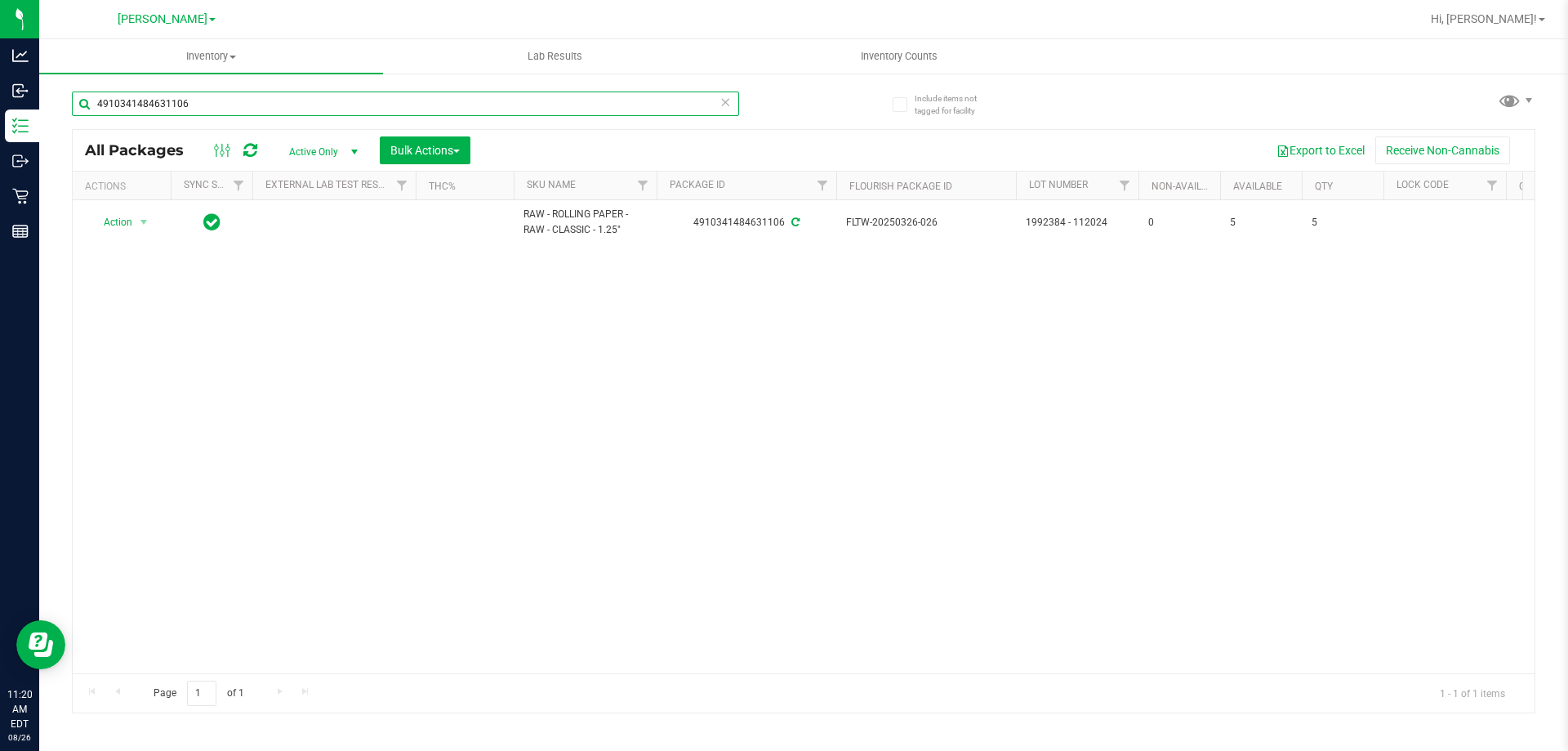
click at [229, 102] on input "4910341484631106" at bounding box center [405, 104] width 667 height 25
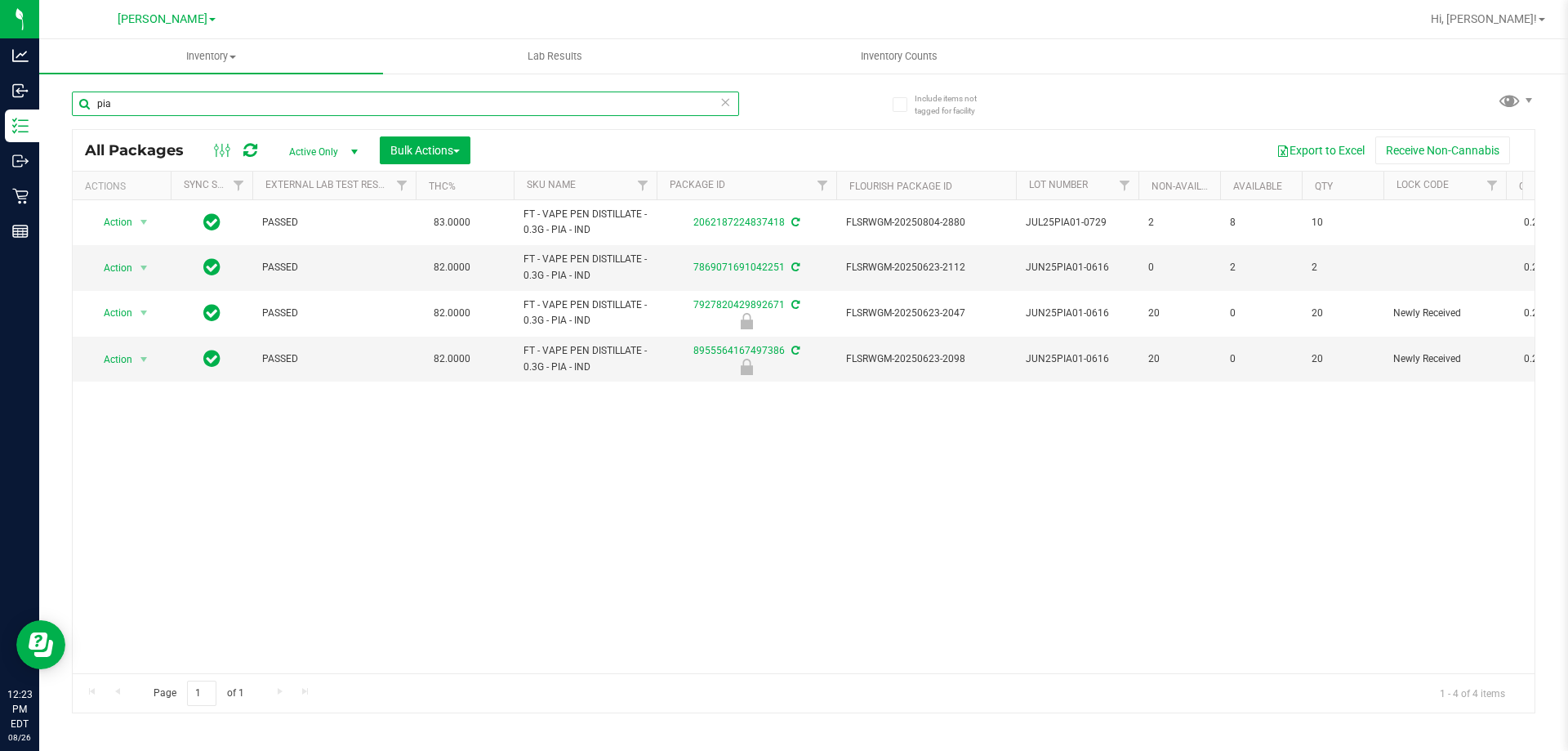
click at [394, 113] on input "pia" at bounding box center [405, 104] width 667 height 25
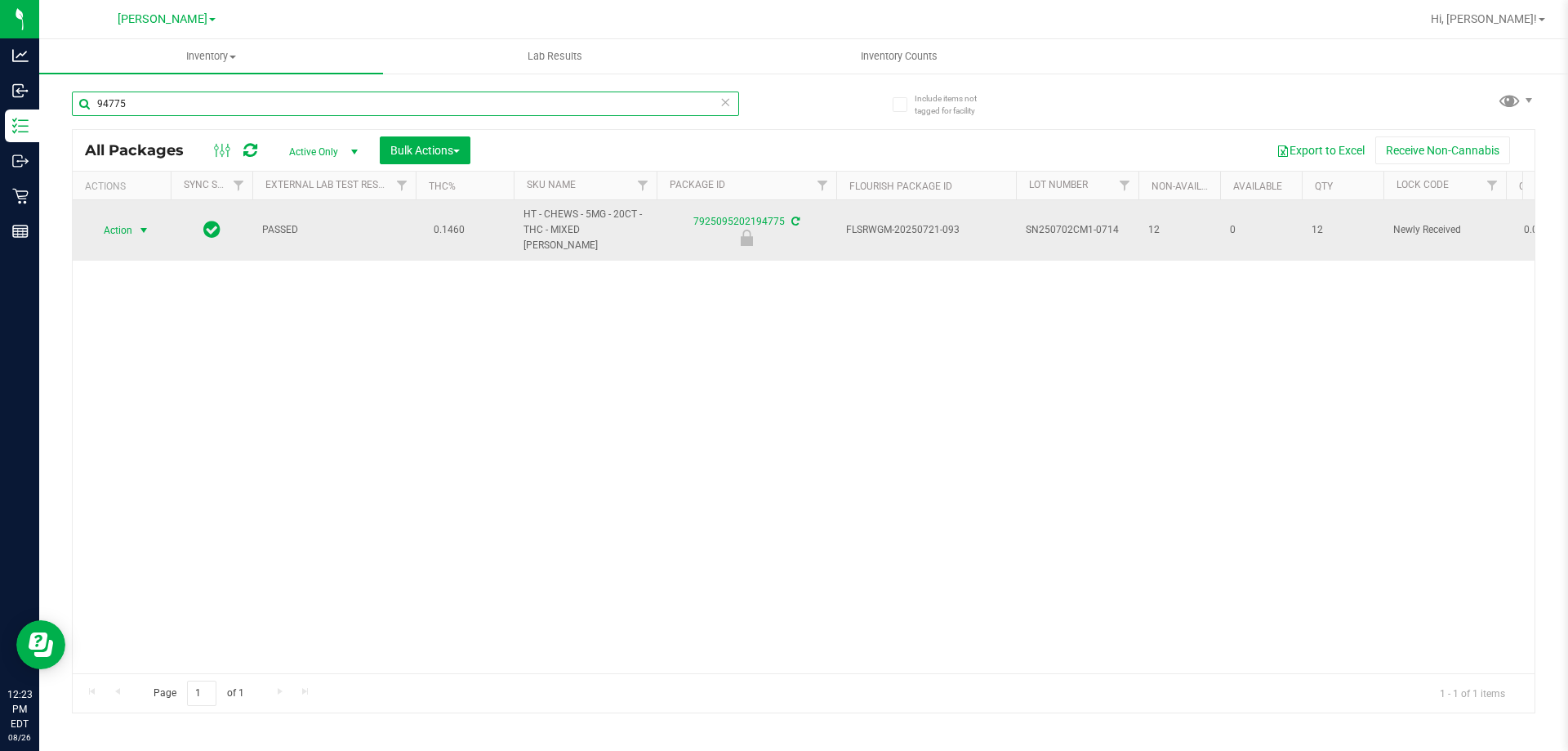
type input "94775"
click at [127, 219] on span "Action" at bounding box center [111, 230] width 44 height 23
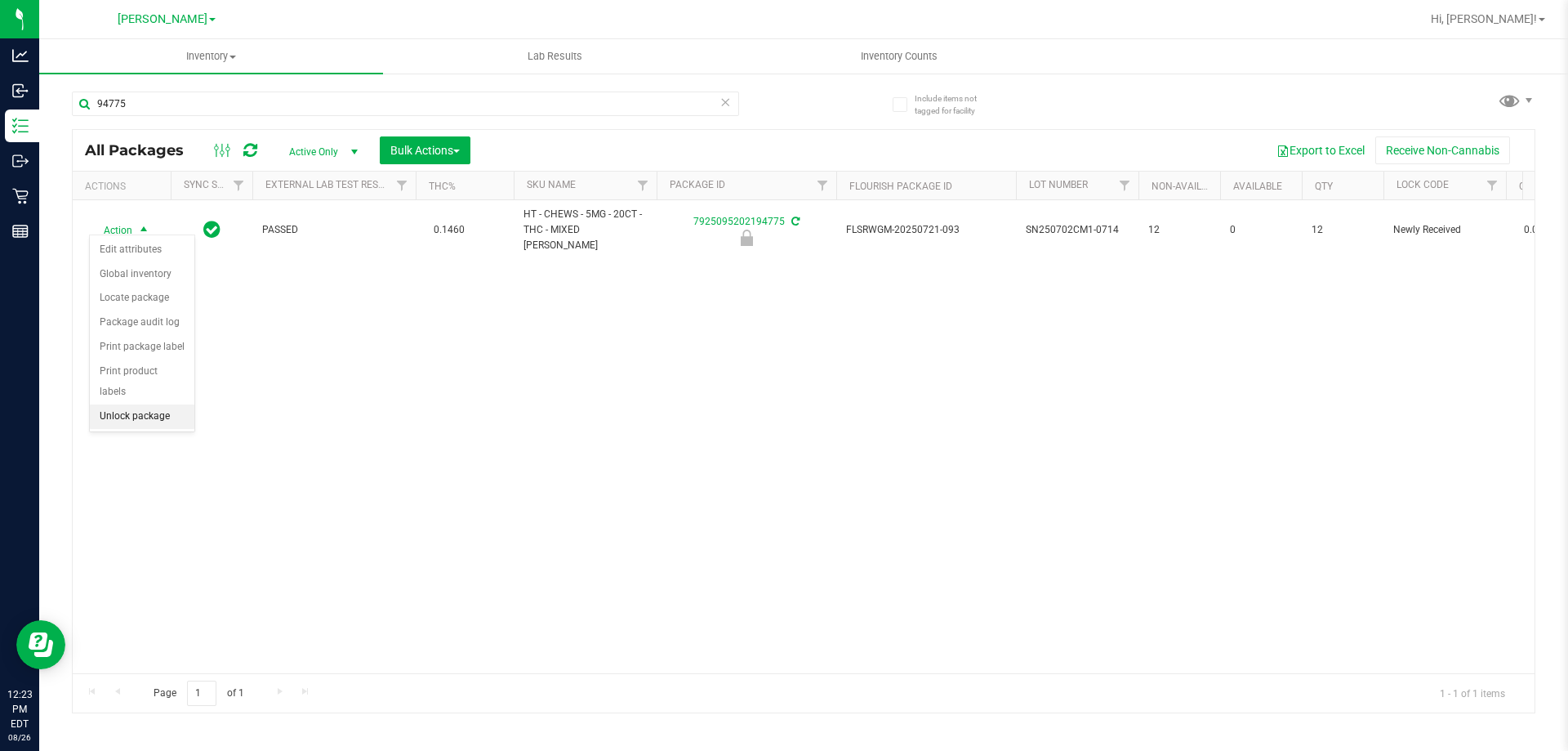
click at [131, 405] on li "Unlock package" at bounding box center [142, 417] width 105 height 25
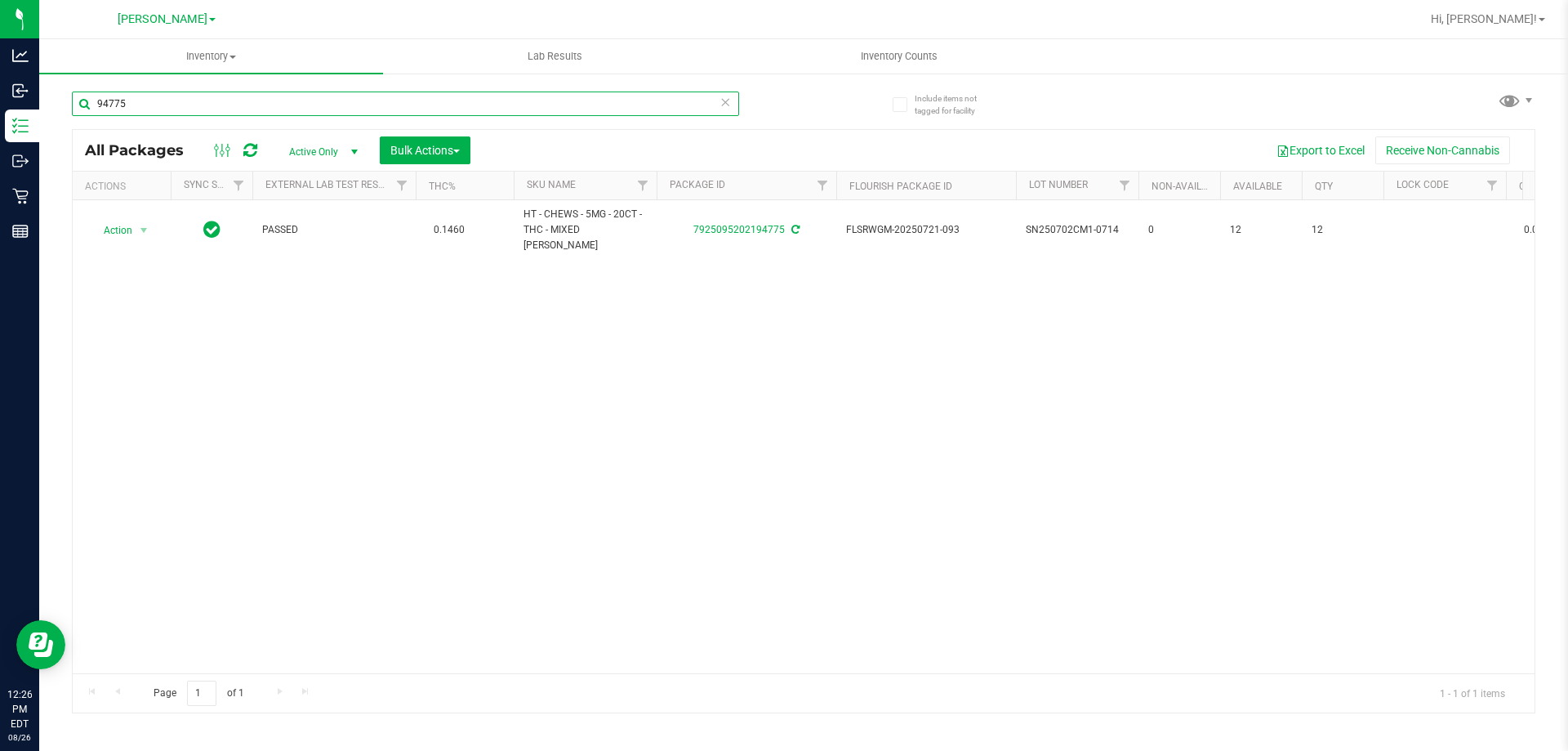
click at [249, 98] on input "94775" at bounding box center [405, 104] width 667 height 25
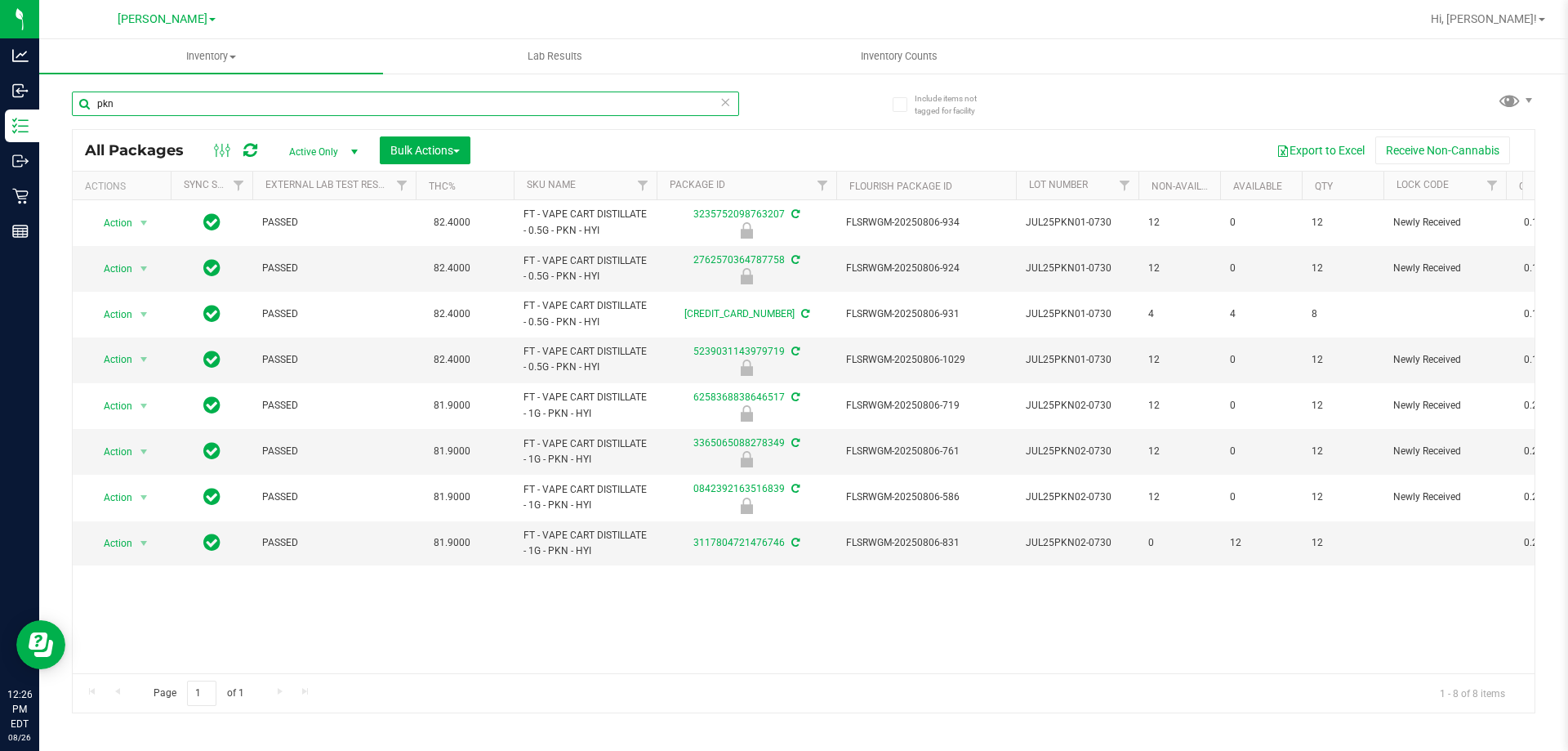
click at [213, 106] on input "pkn" at bounding box center [405, 104] width 667 height 25
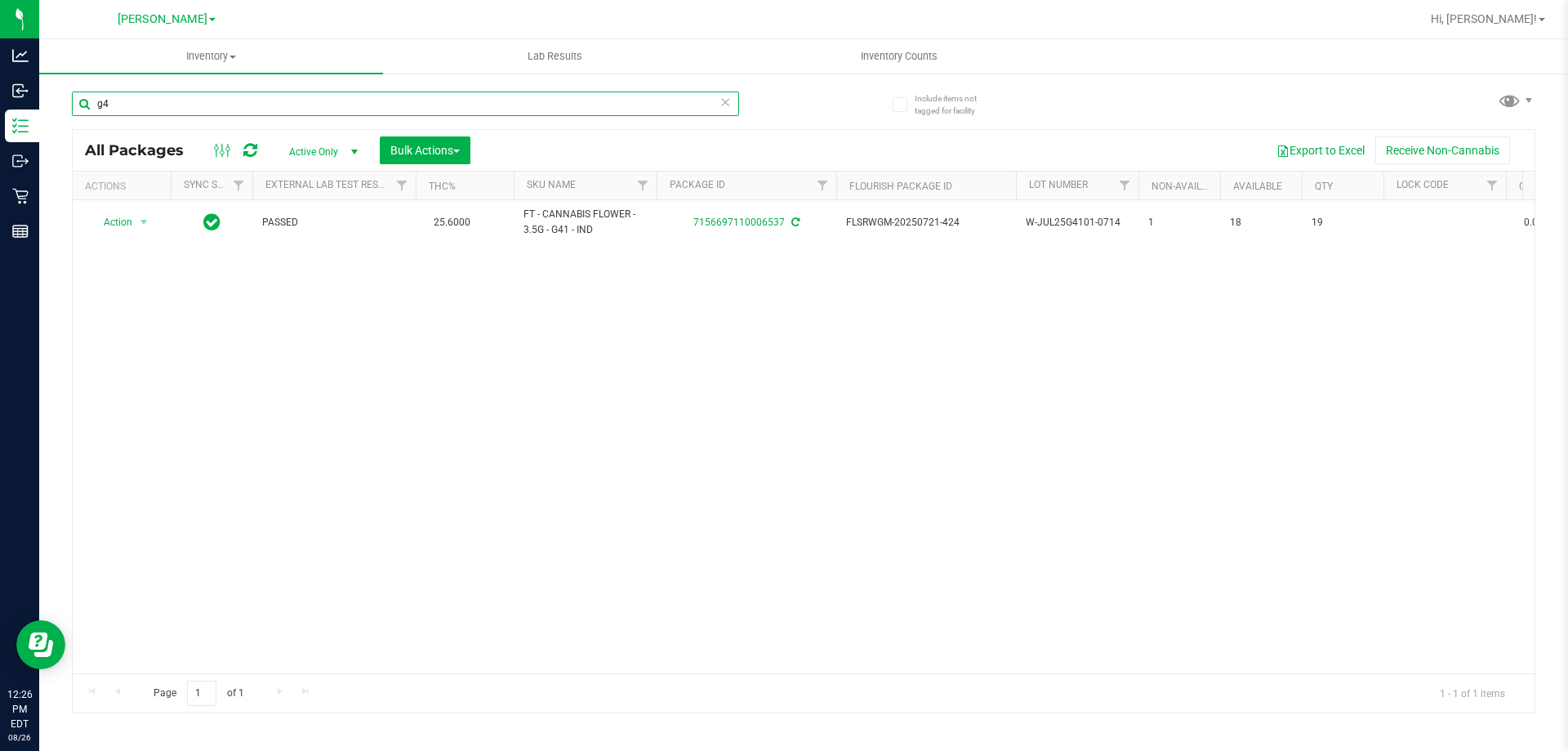
type input "g"
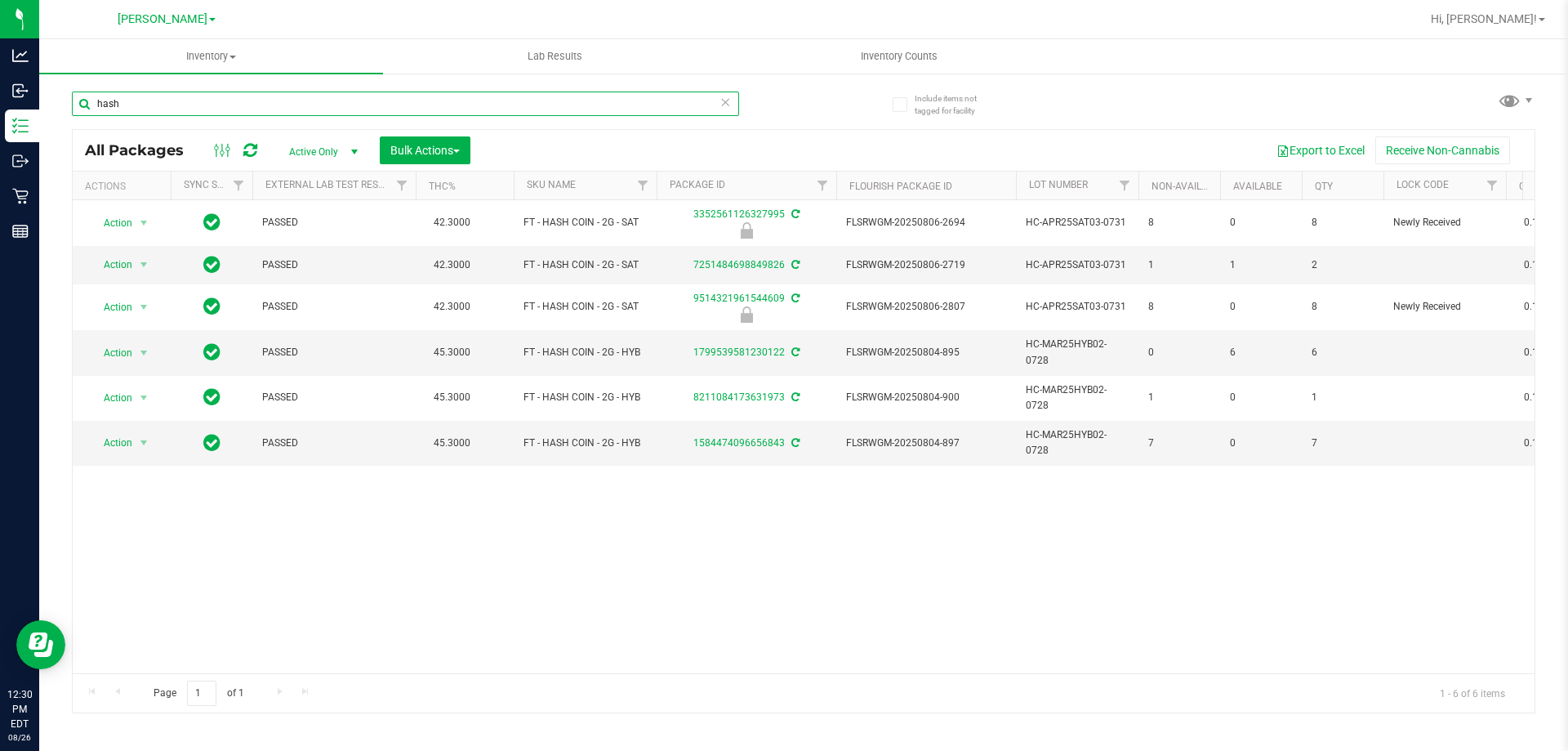
type input "hash"
click at [159, 109] on input "hash" at bounding box center [405, 104] width 667 height 25
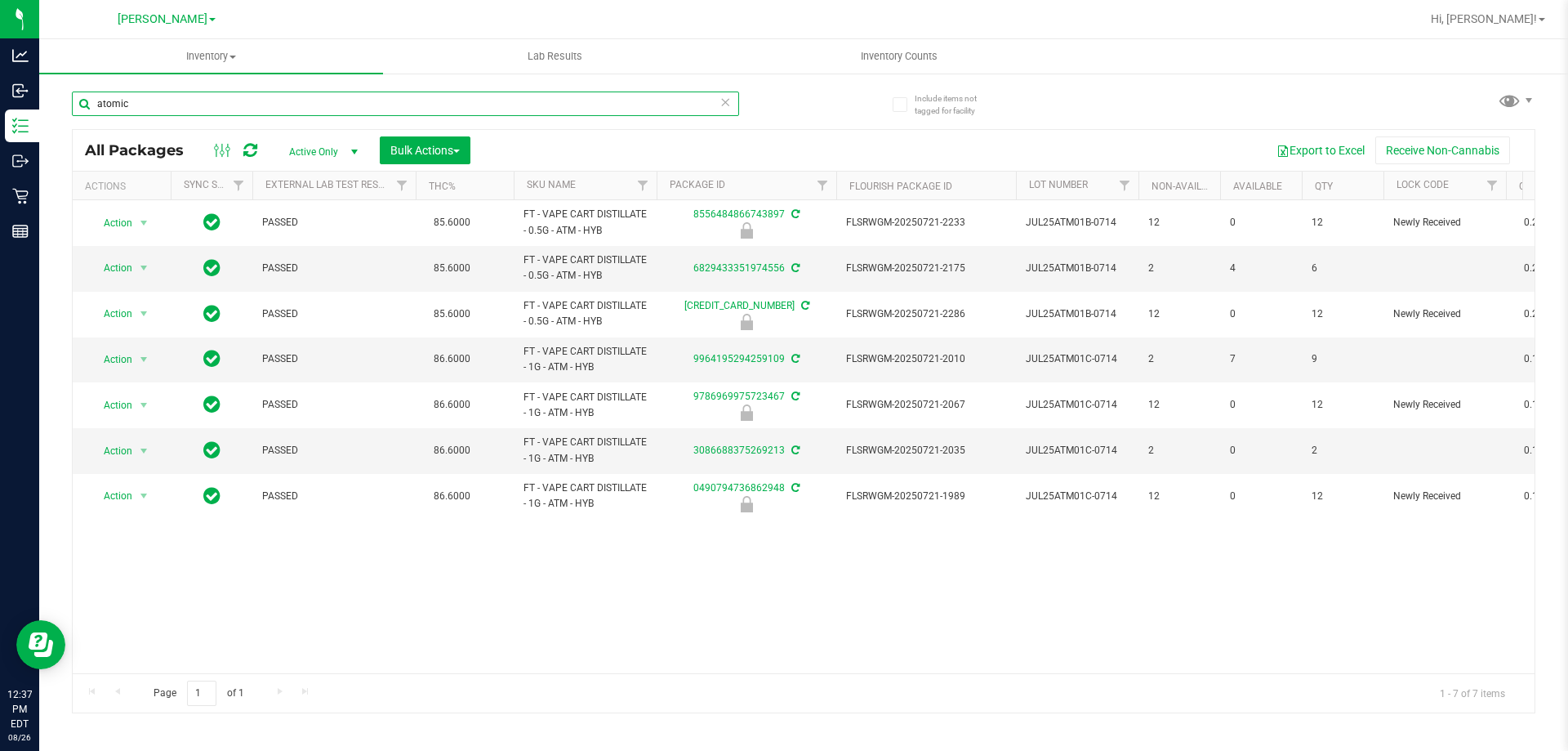
click at [427, 104] on input "atomic" at bounding box center [405, 104] width 667 height 25
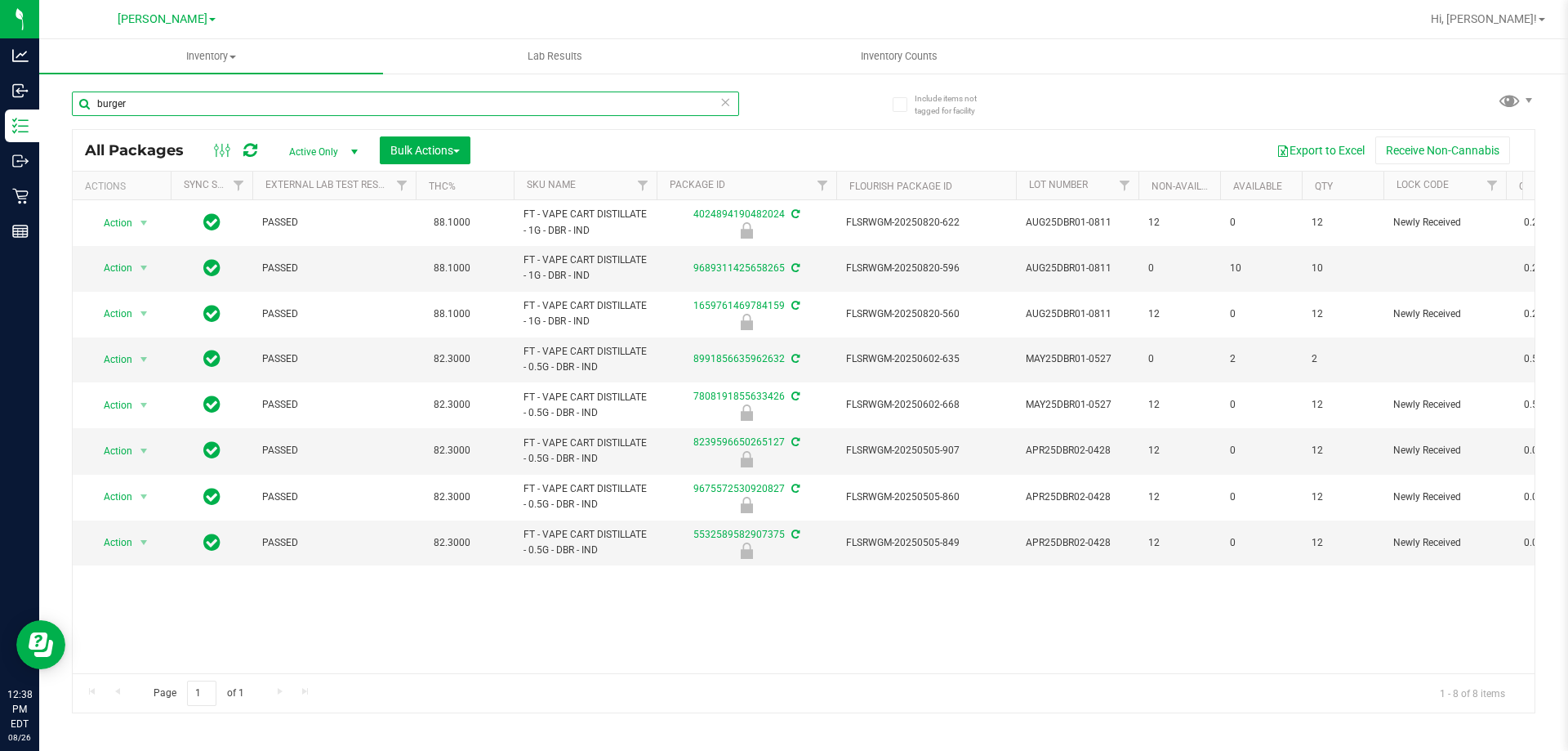
click at [360, 104] on input "burger" at bounding box center [405, 104] width 667 height 25
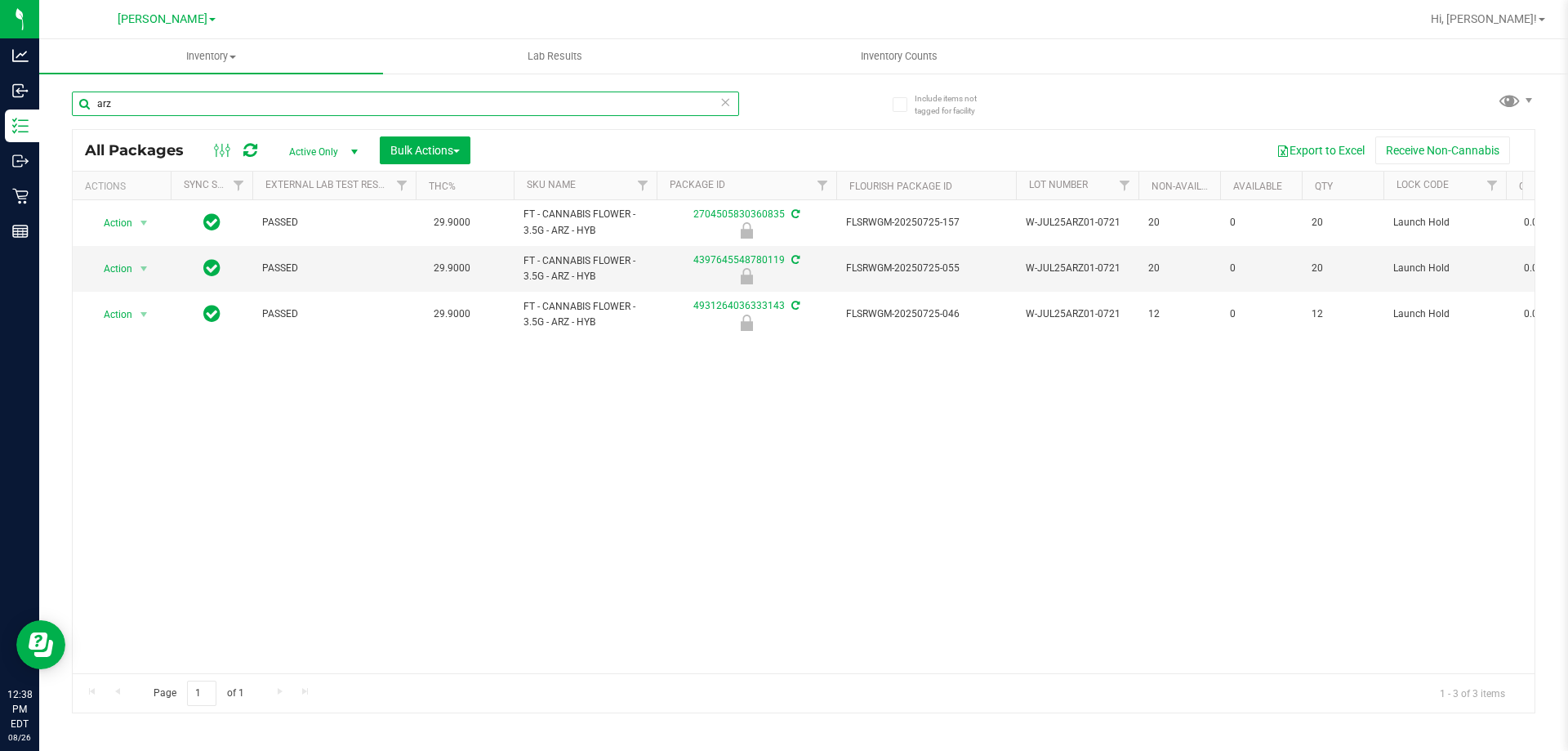
click at [307, 113] on input "arz" at bounding box center [405, 104] width 667 height 25
click at [307, 113] on input "arz" at bounding box center [405, 104] width 667 height 25
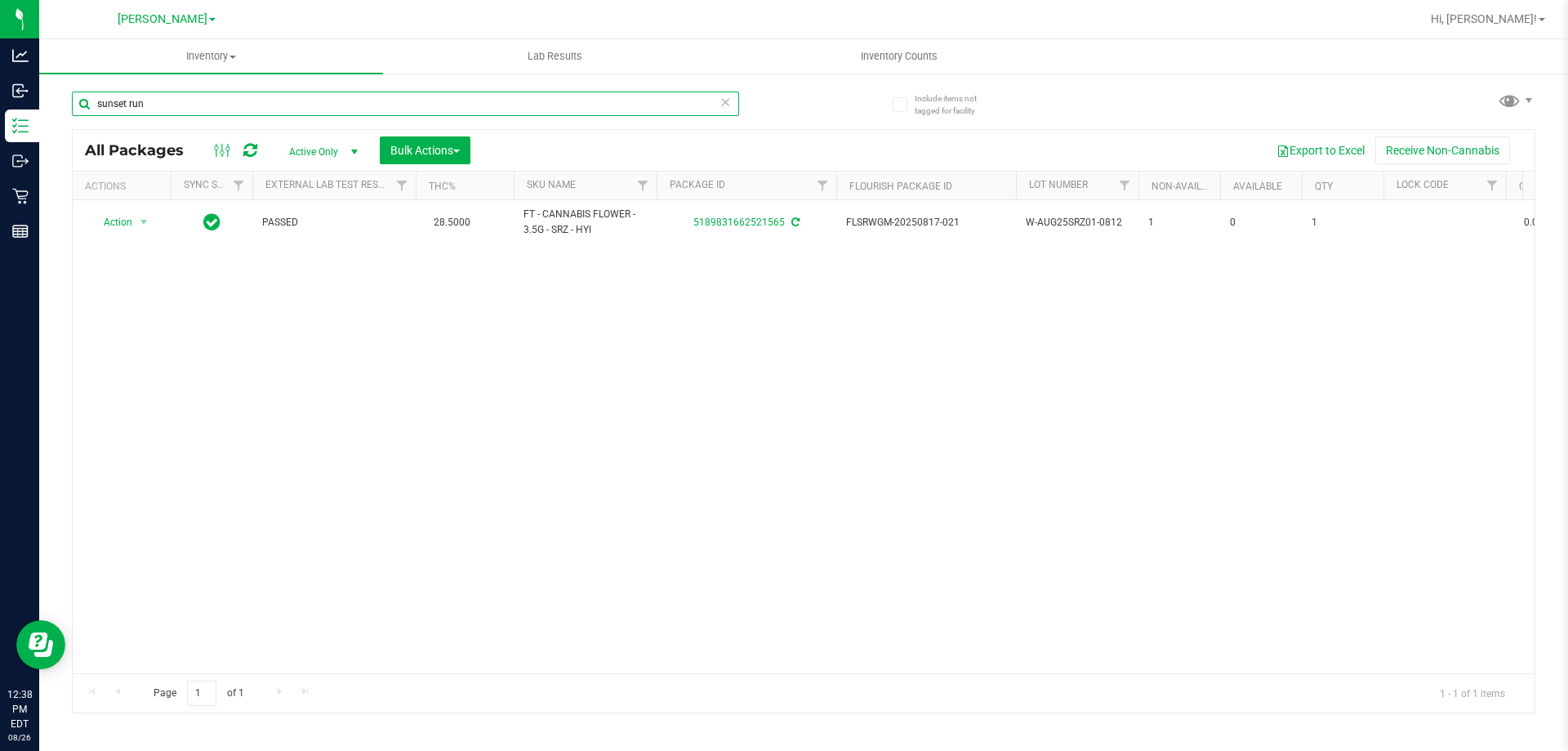
type input "sunset run"
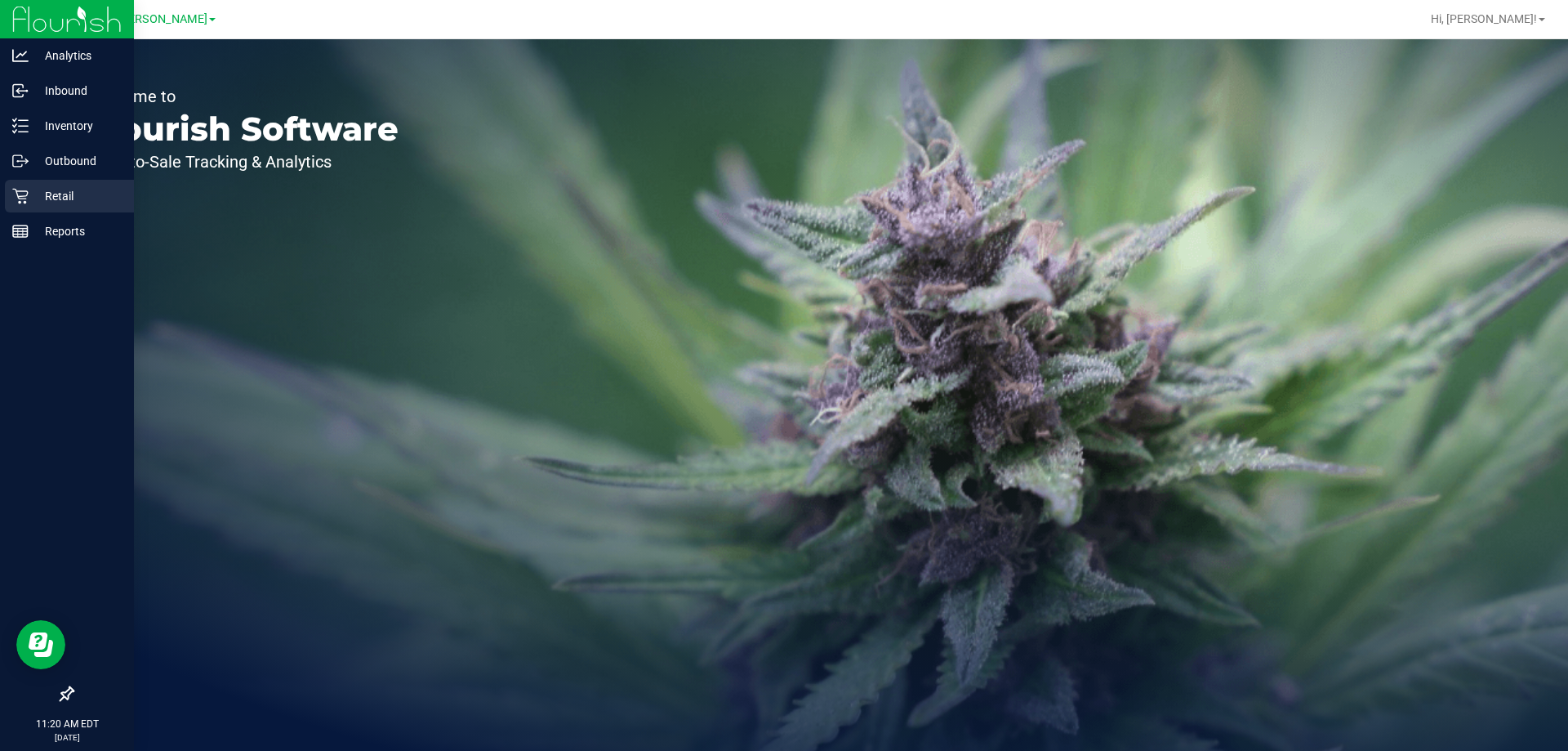
click at [51, 186] on div "Retail" at bounding box center [69, 195] width 129 height 33
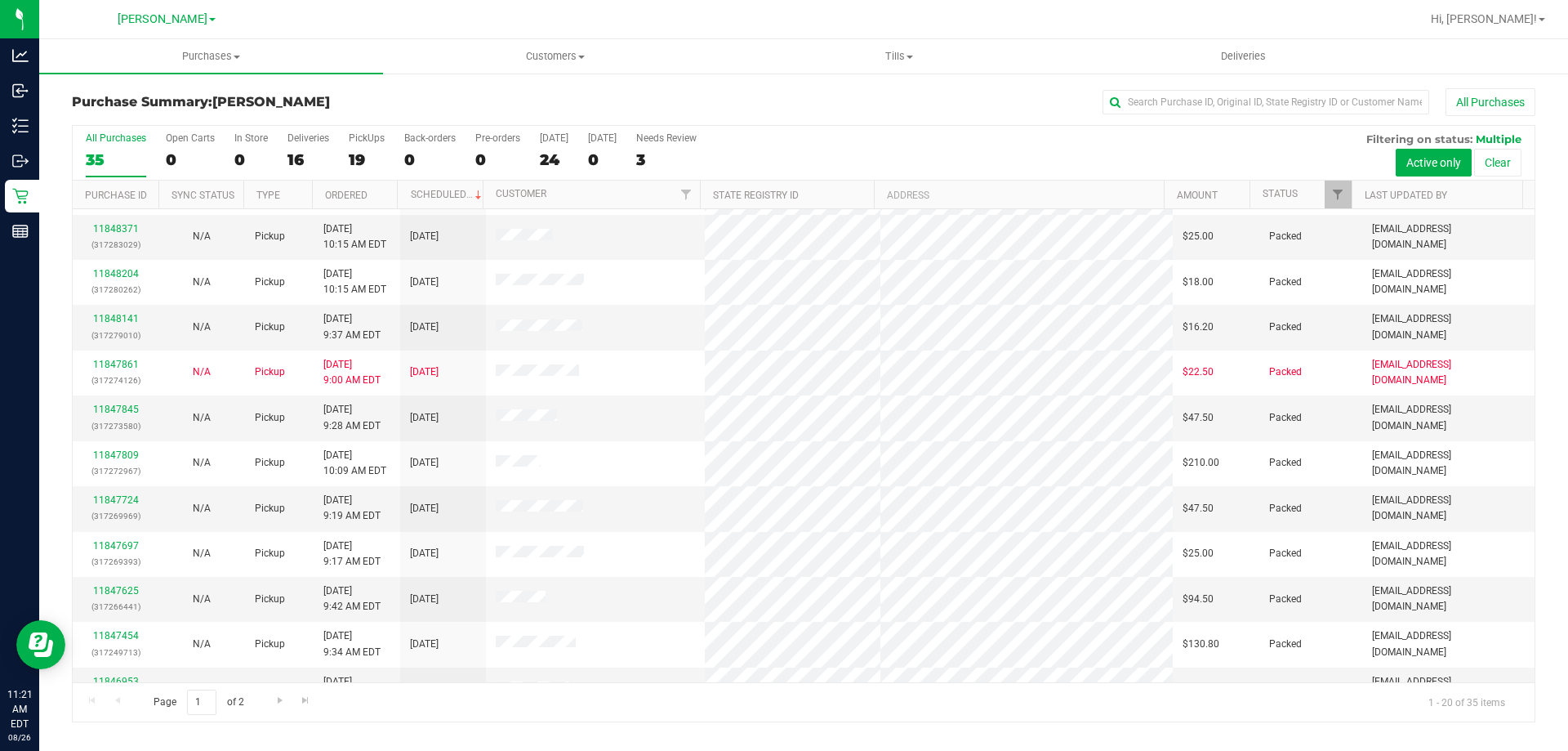
scroll to position [409, 0]
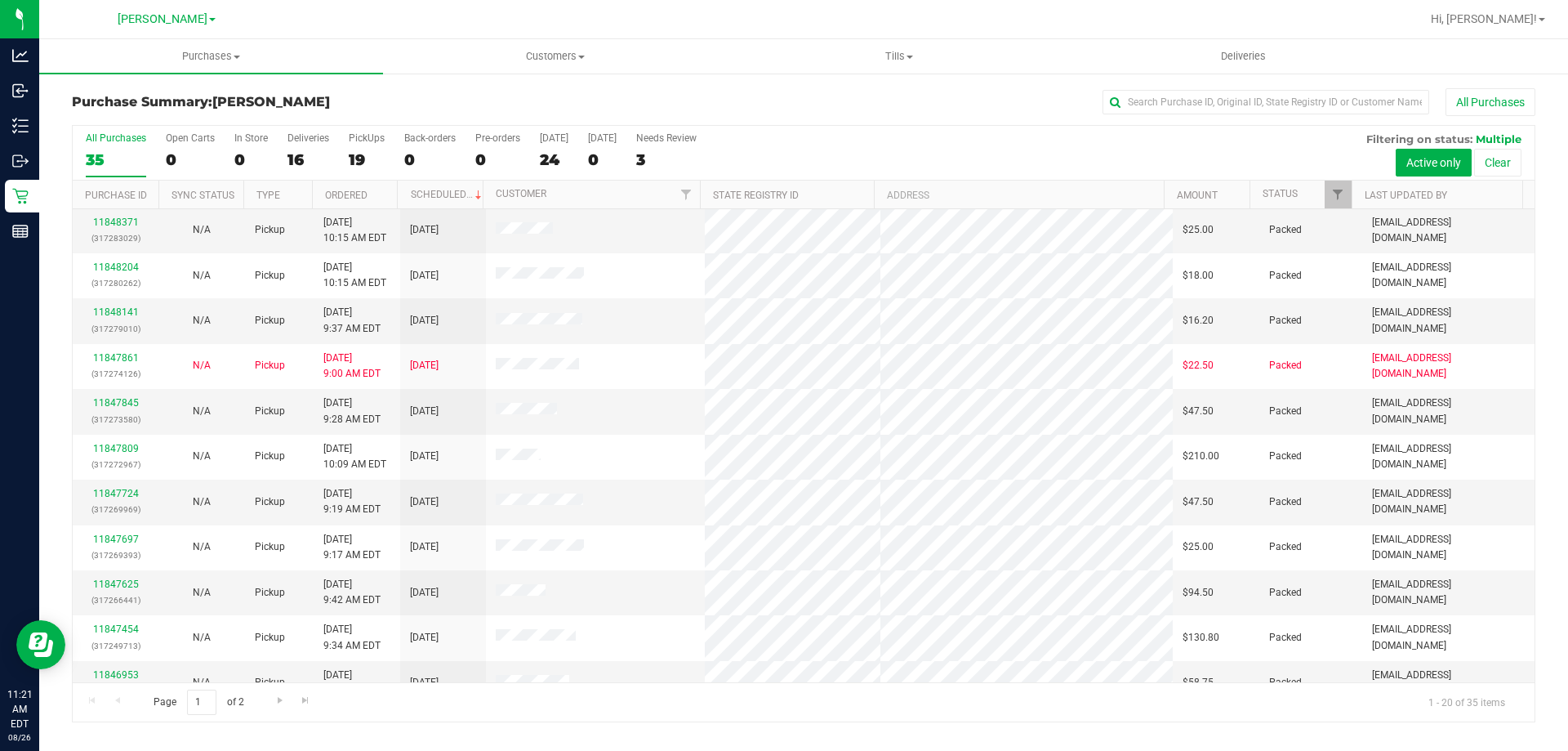
click at [284, 164] on div "All Purchases 35 Open Carts 0 In Store 0 Deliveries 16 PickUps 19 Back-orders 0…" at bounding box center [804, 153] width 1463 height 55
click at [305, 165] on div "16" at bounding box center [308, 159] width 41 height 18
click at [0, 0] on input "Deliveries 16" at bounding box center [0, 0] width 0 height 0
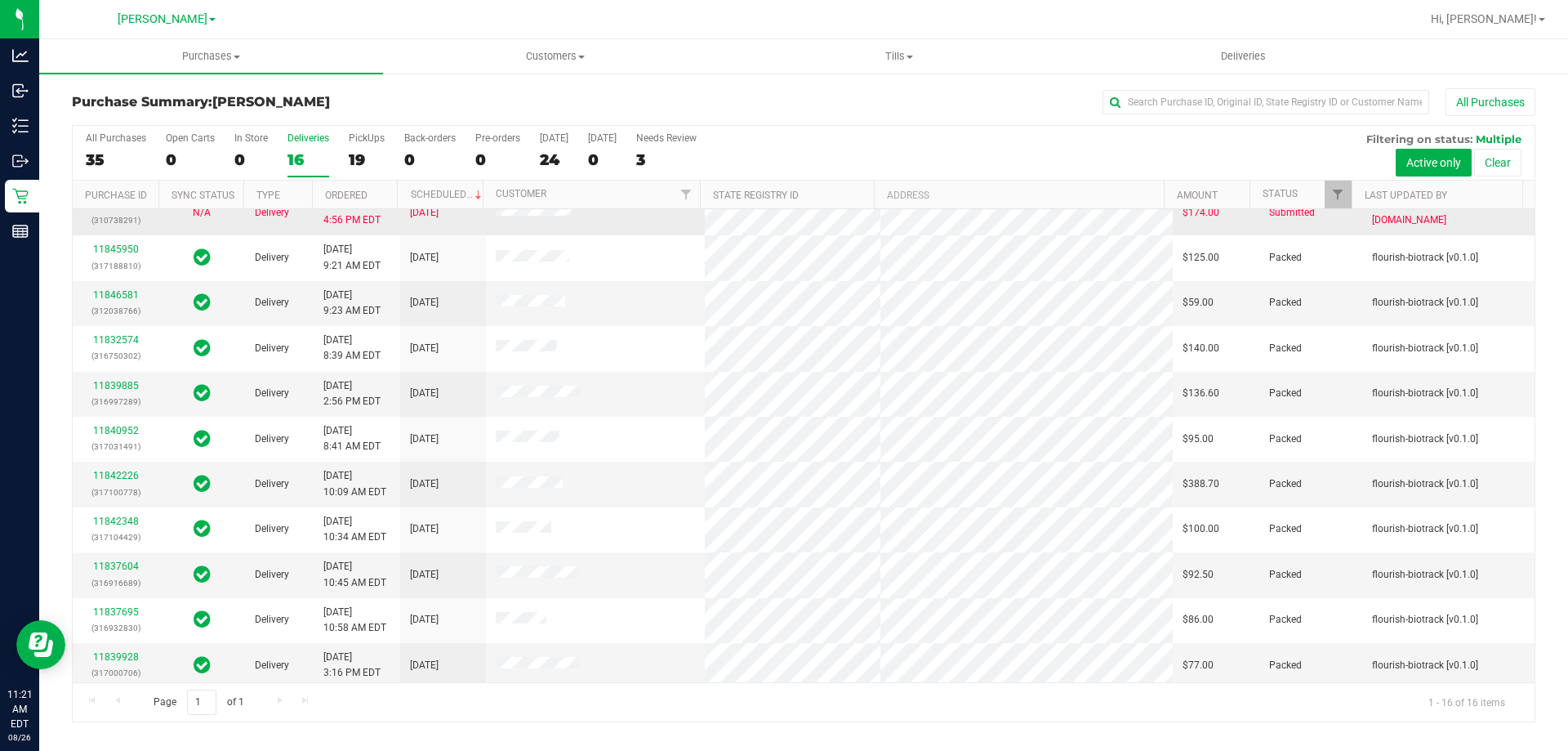
scroll to position [251, 0]
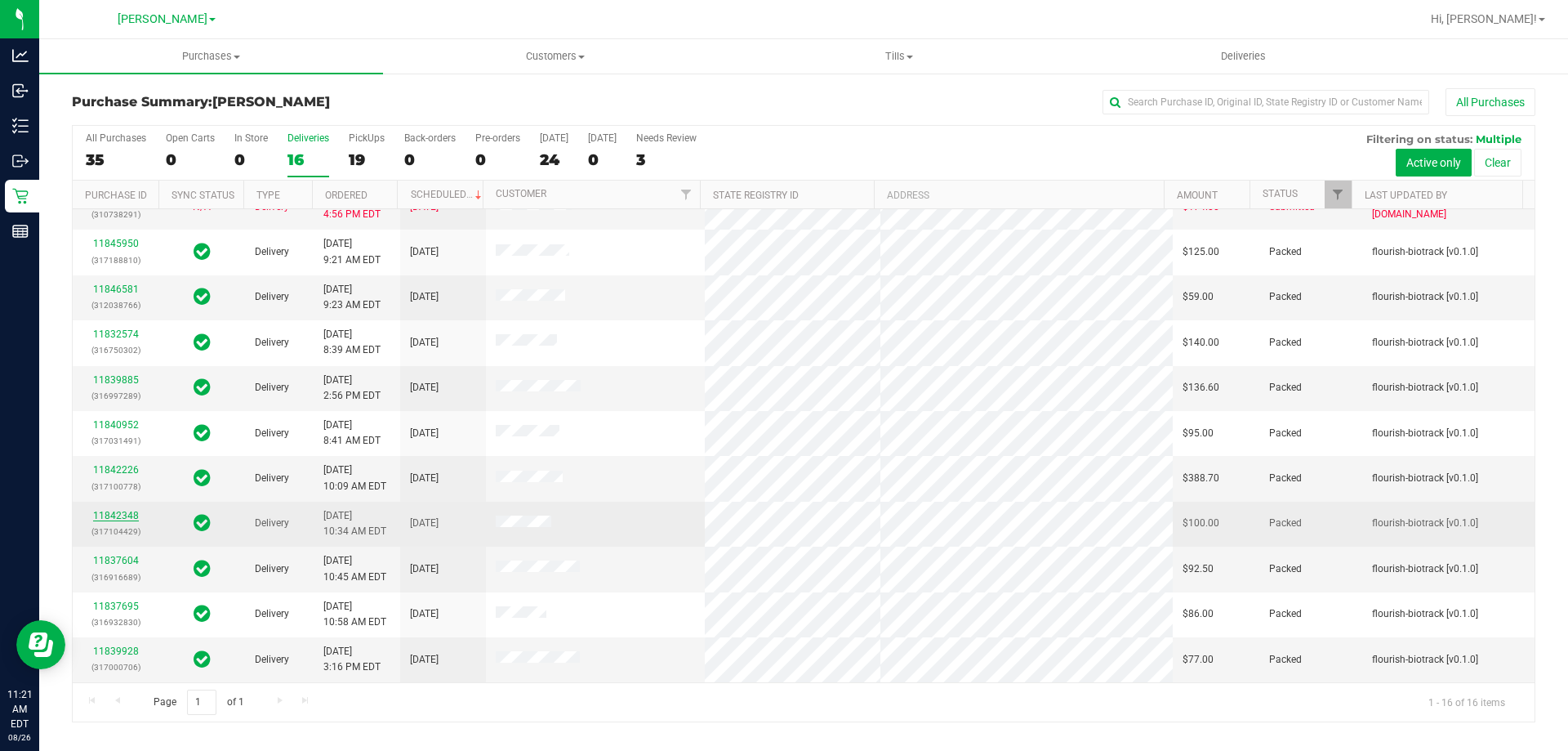
click at [110, 518] on link "11842348" at bounding box center [116, 515] width 46 height 11
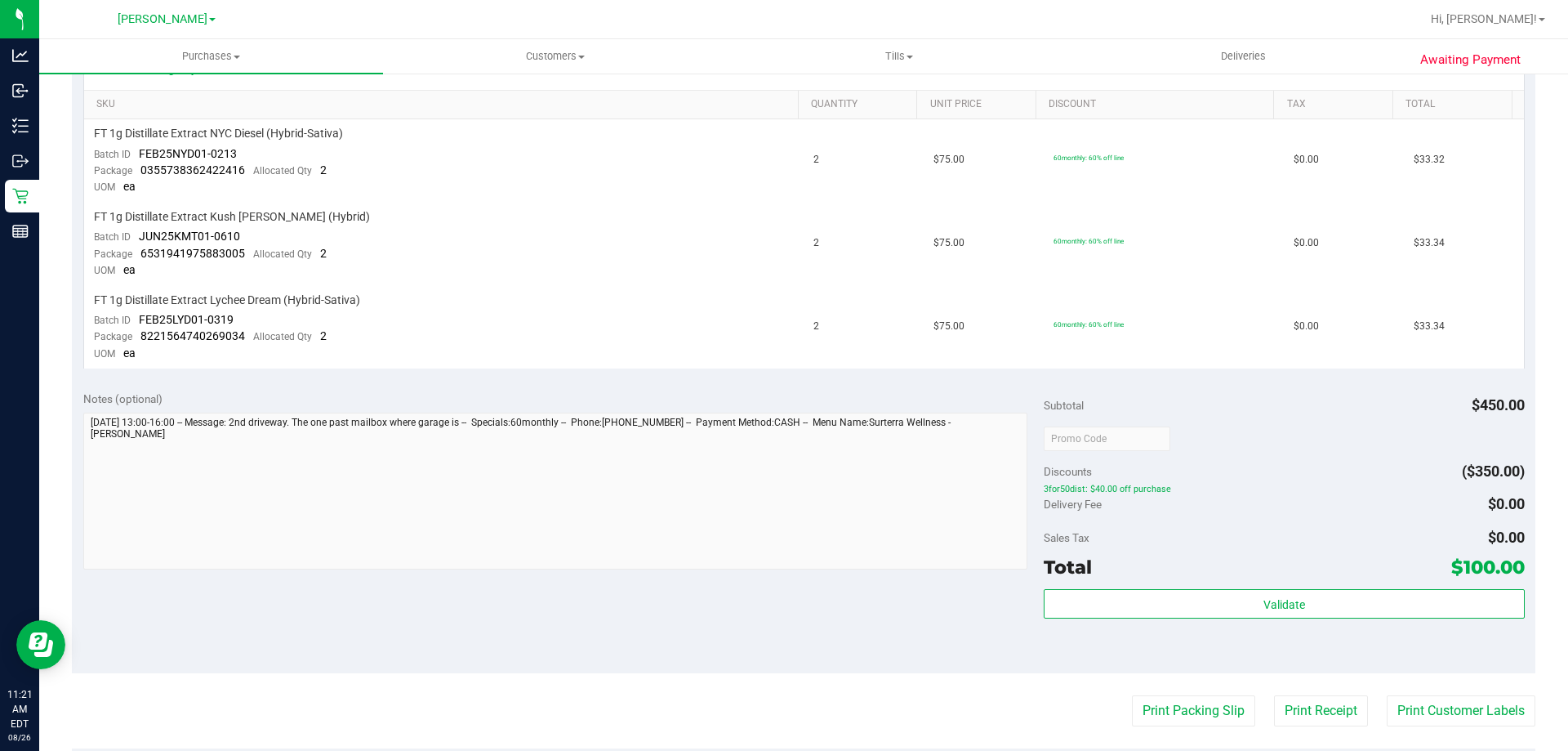
scroll to position [409, 0]
click at [1407, 711] on button "Print Customer Labels" at bounding box center [1461, 711] width 149 height 31
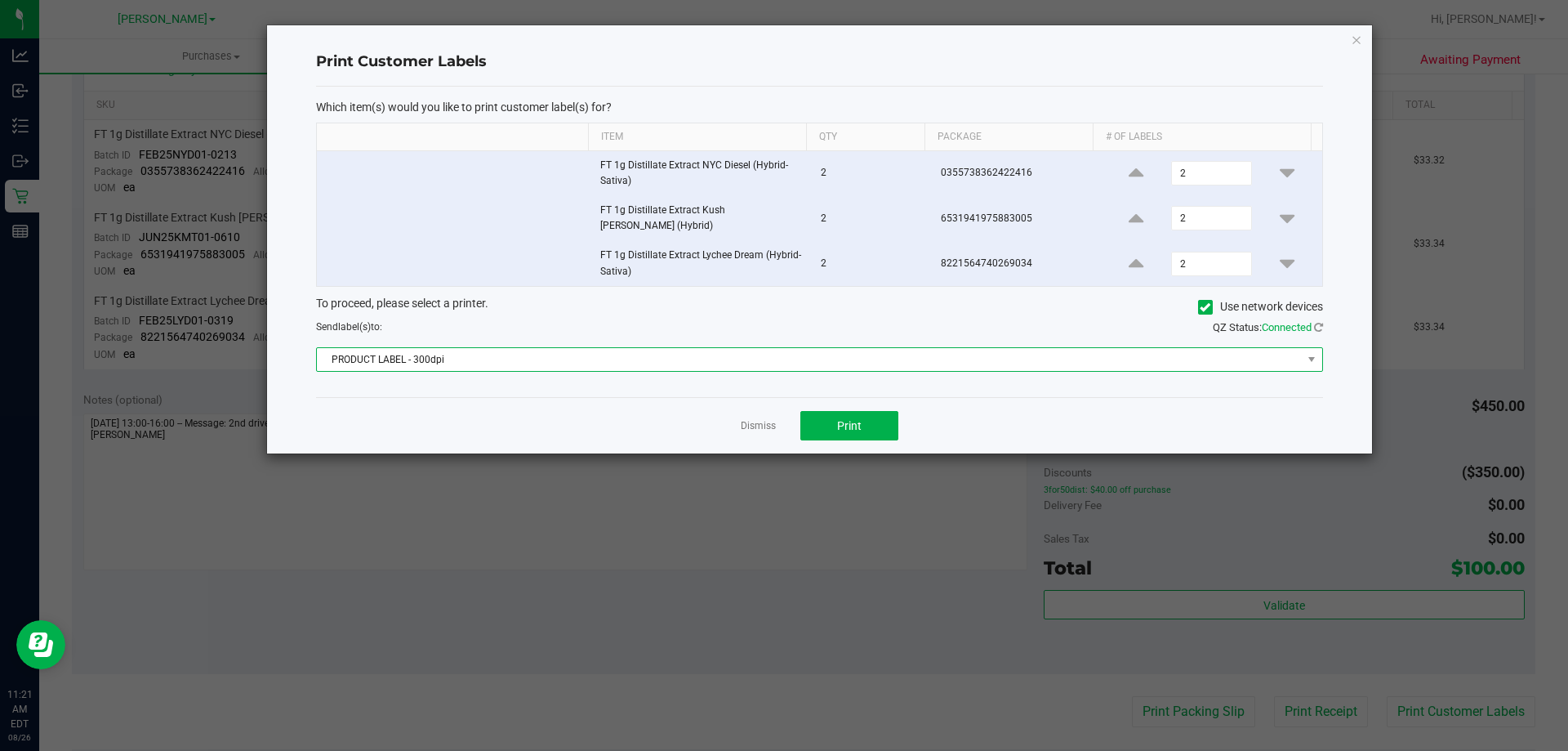
click at [641, 351] on span "PRODUCT LABEL - 300dpi" at bounding box center [809, 360] width 985 height 23
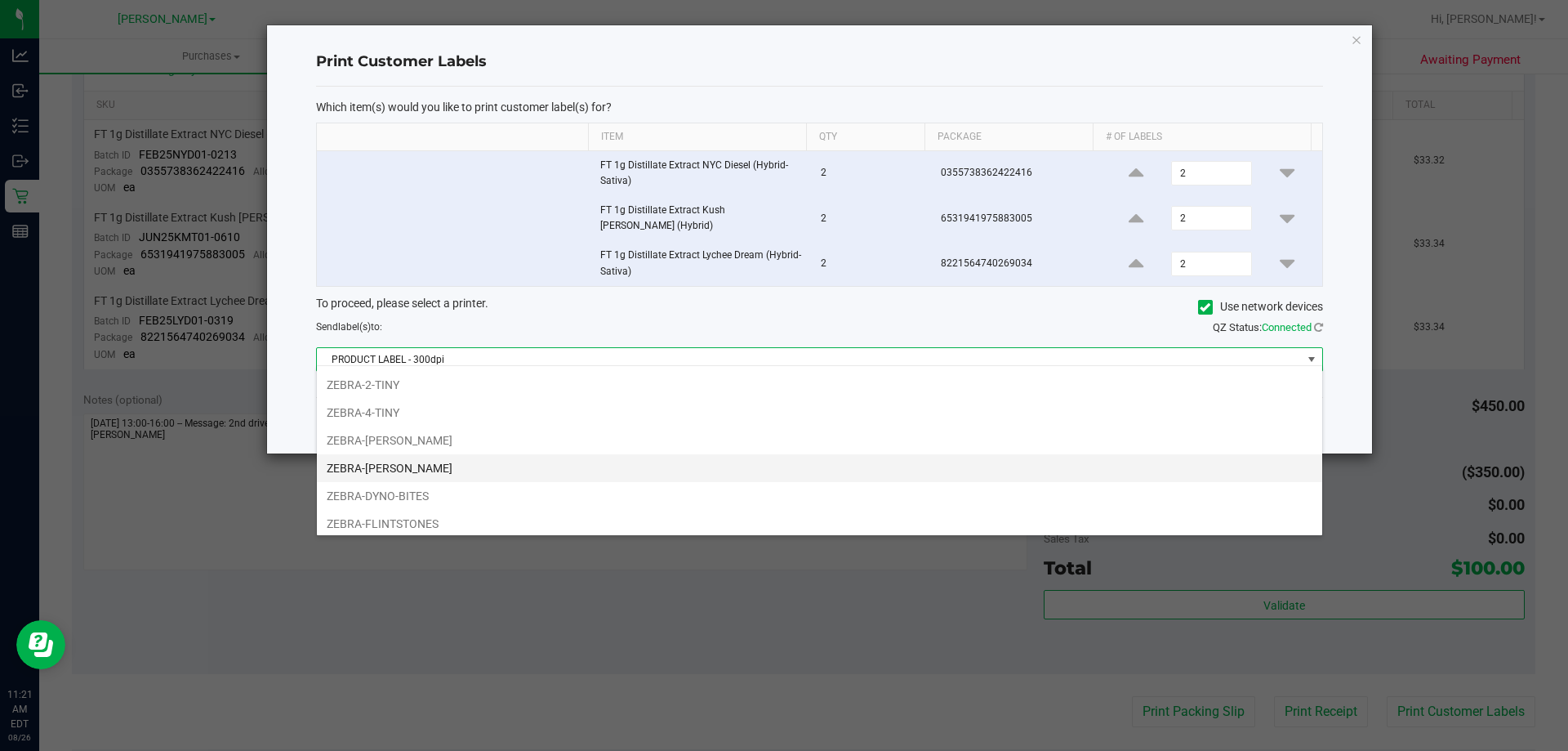
scroll to position [82, 0]
click at [550, 472] on li "ZEBRA-DYNO-BITES" at bounding box center [820, 468] width 1005 height 28
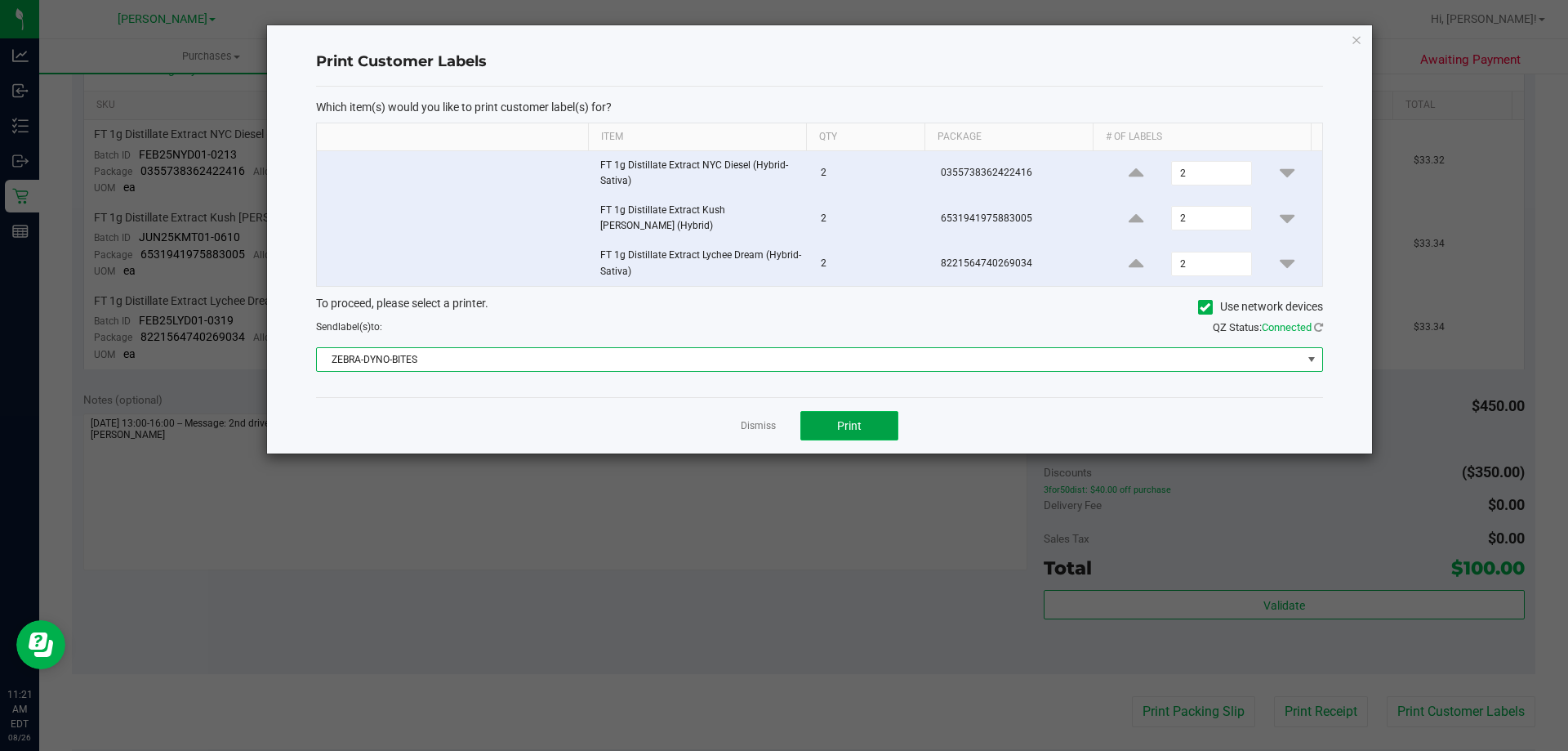
click at [834, 421] on button "Print" at bounding box center [850, 425] width 98 height 29
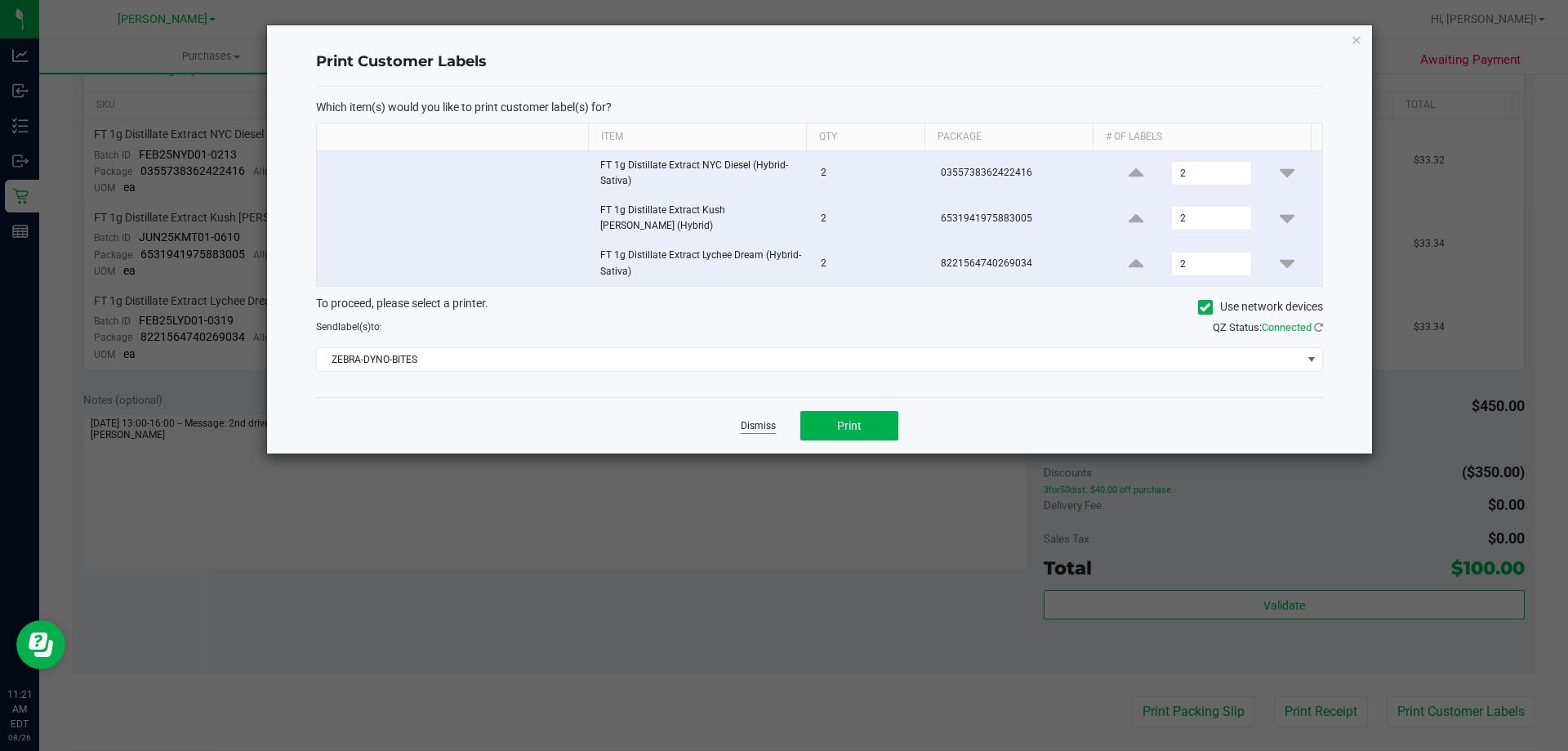
click at [751, 419] on link "Dismiss" at bounding box center [759, 427] width 35 height 14
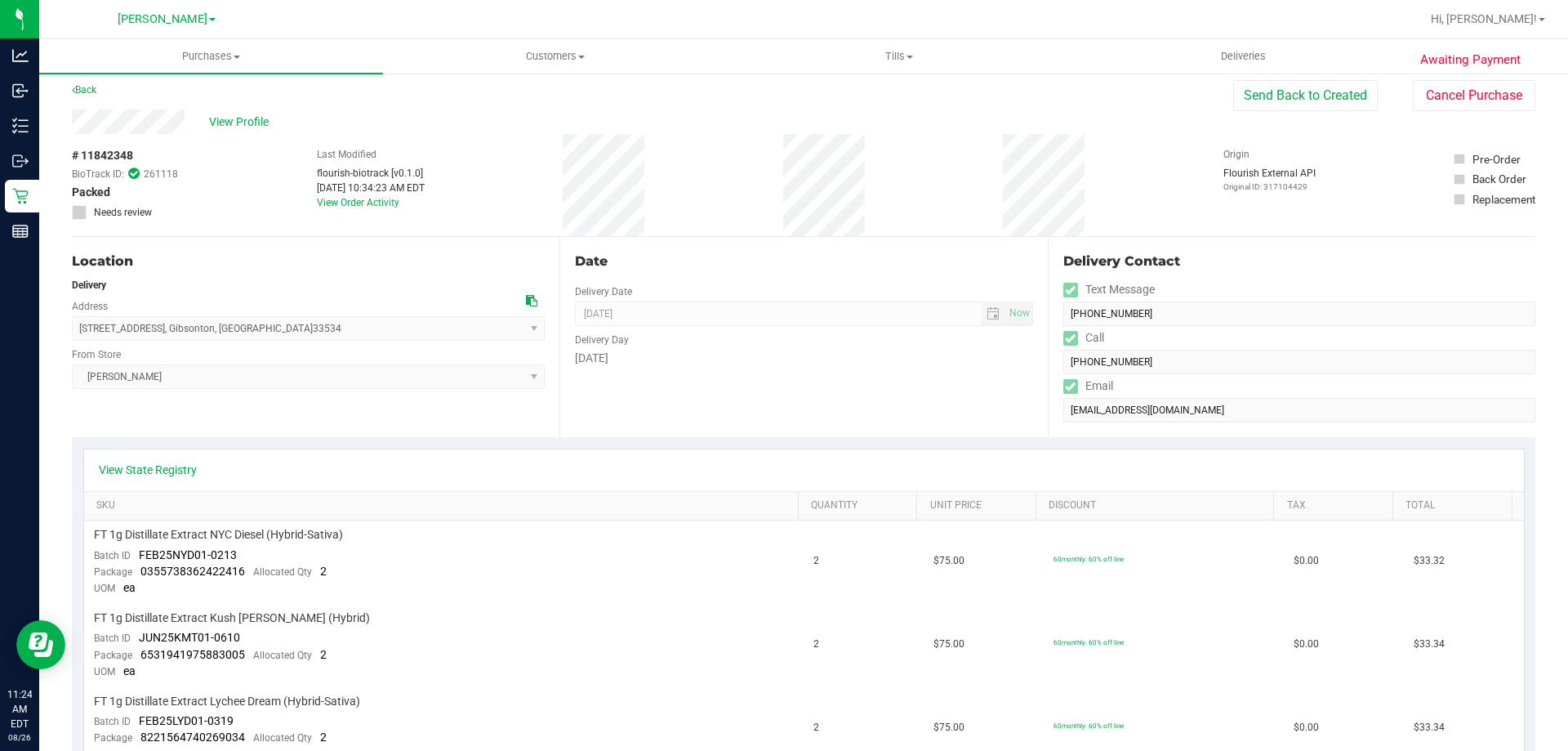
scroll to position [0, 0]
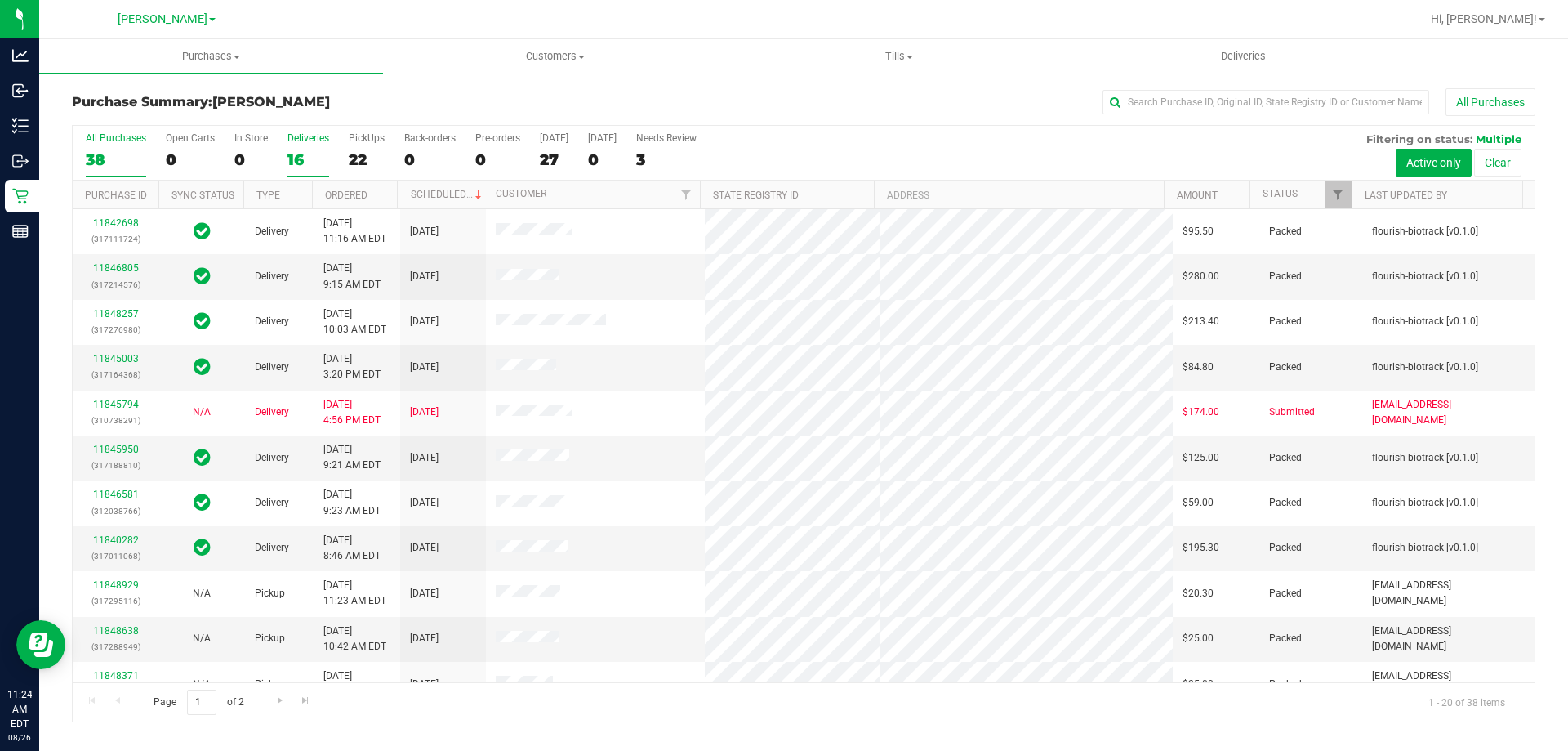
click at [295, 139] on div "Deliveries" at bounding box center [308, 138] width 41 height 11
click at [0, 0] on input "Deliveries 16" at bounding box center [0, 0] width 0 height 0
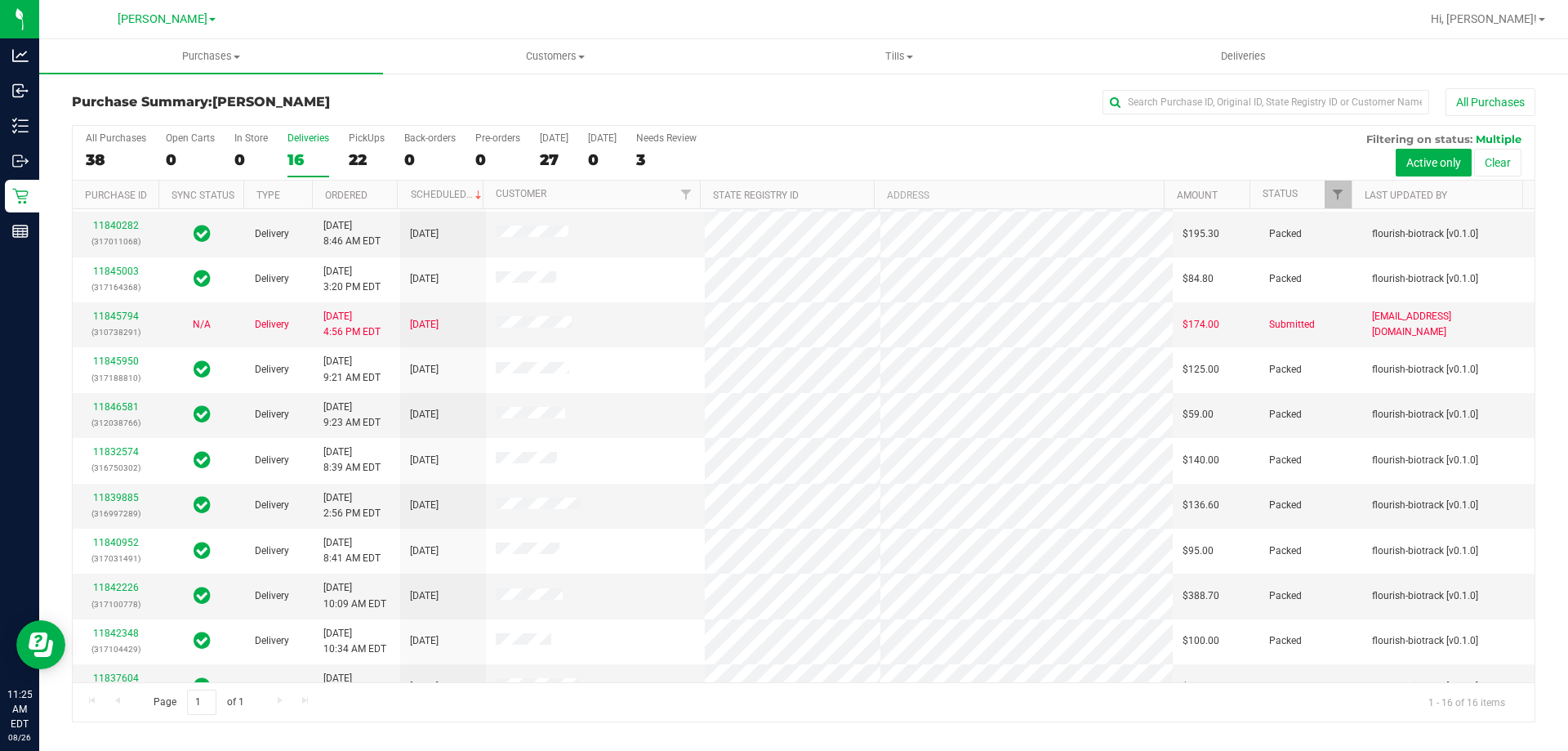
scroll to position [164, 0]
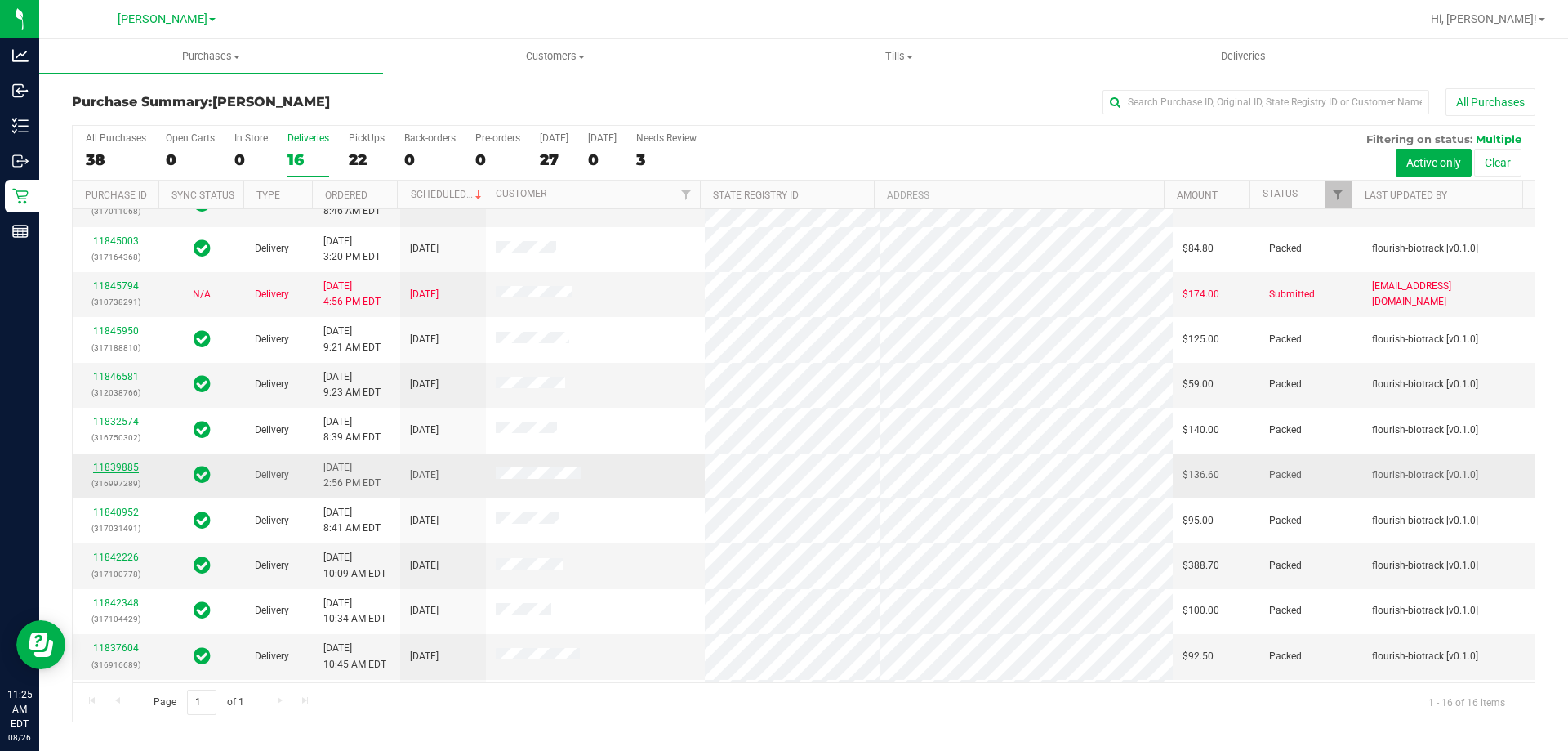
click at [122, 470] on link "11839885" at bounding box center [116, 467] width 46 height 11
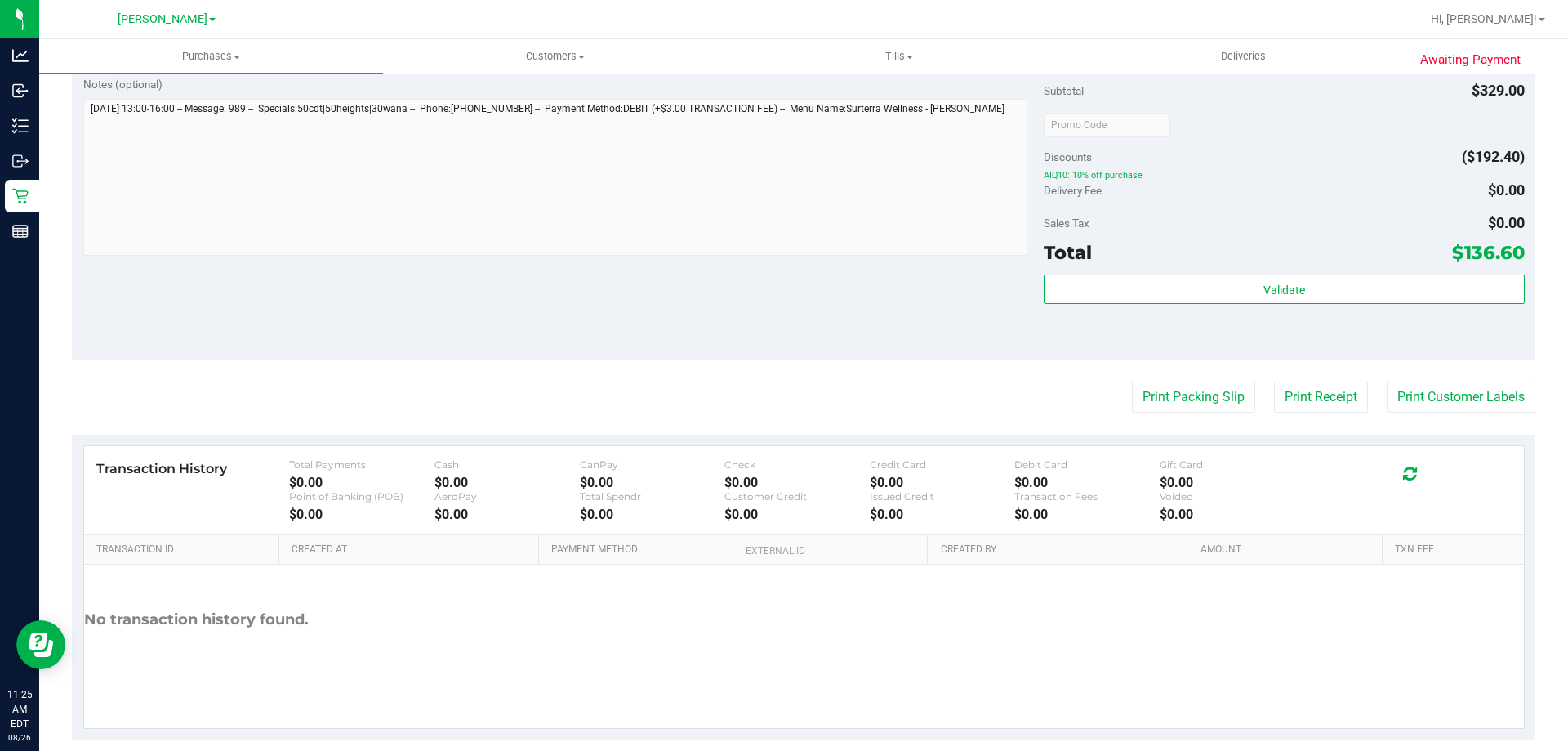
scroll to position [912, 0]
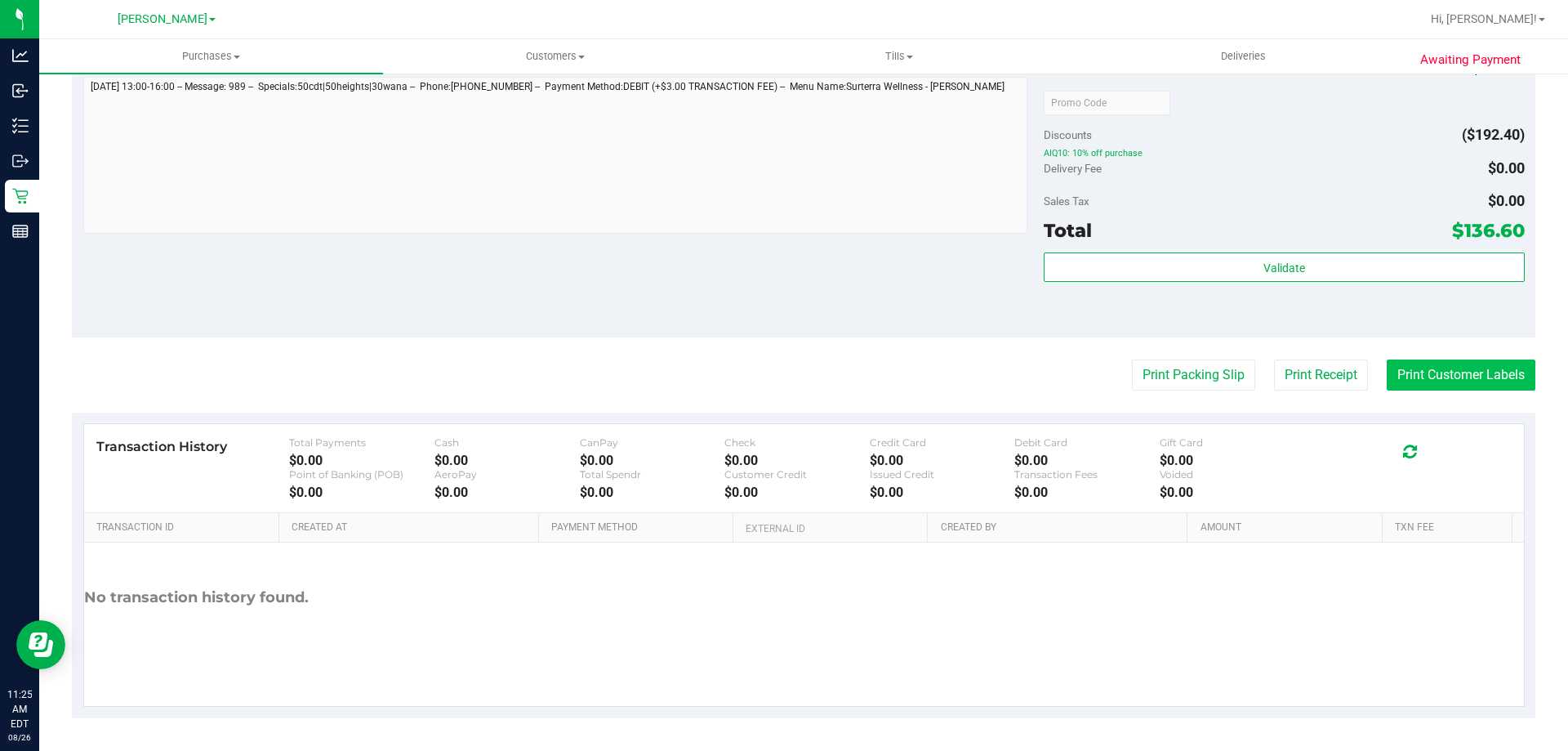
click at [1424, 383] on button "Print Customer Labels" at bounding box center [1461, 375] width 149 height 31
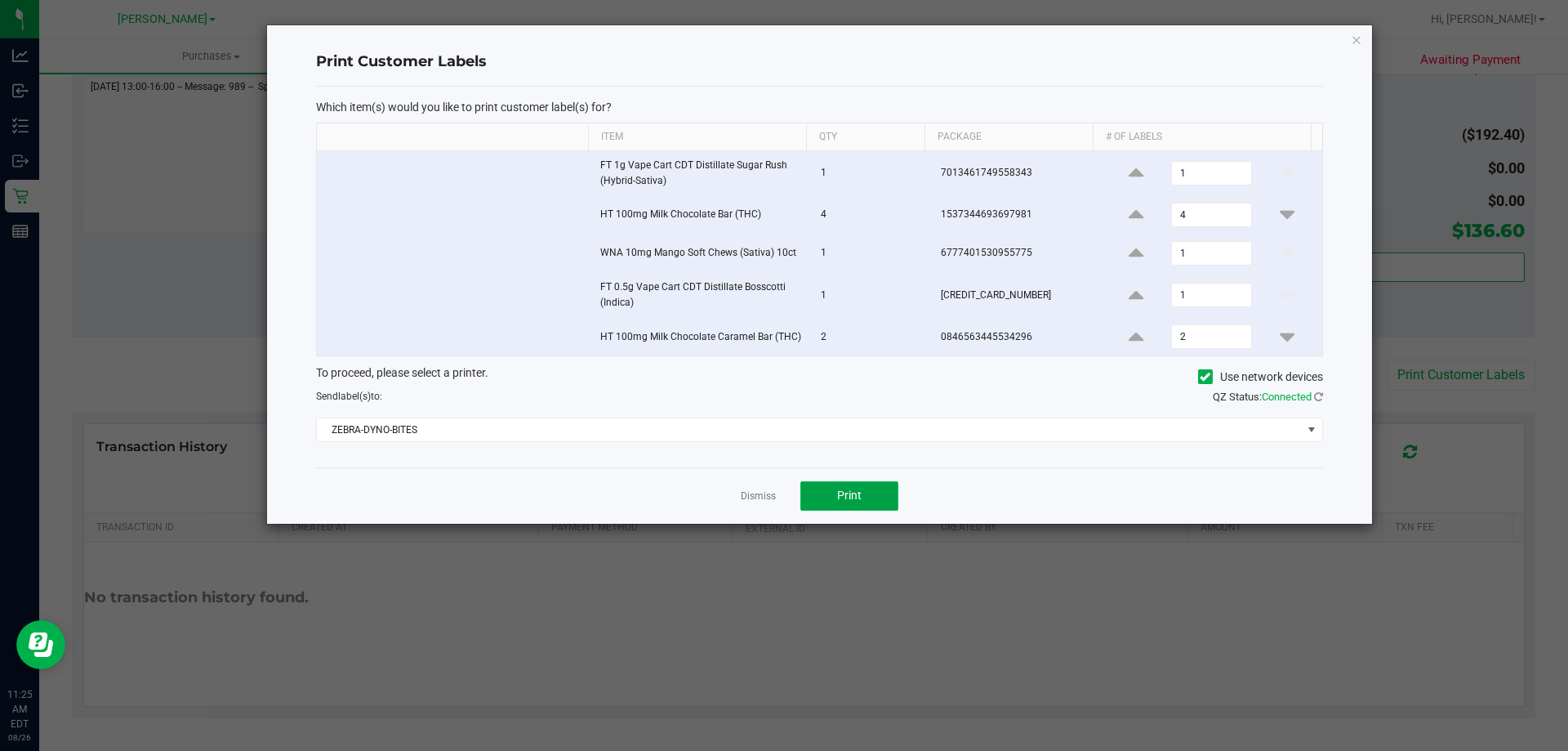
click at [862, 501] on button "Print" at bounding box center [850, 495] width 98 height 29
click at [1354, 41] on icon "button" at bounding box center [1356, 39] width 11 height 19
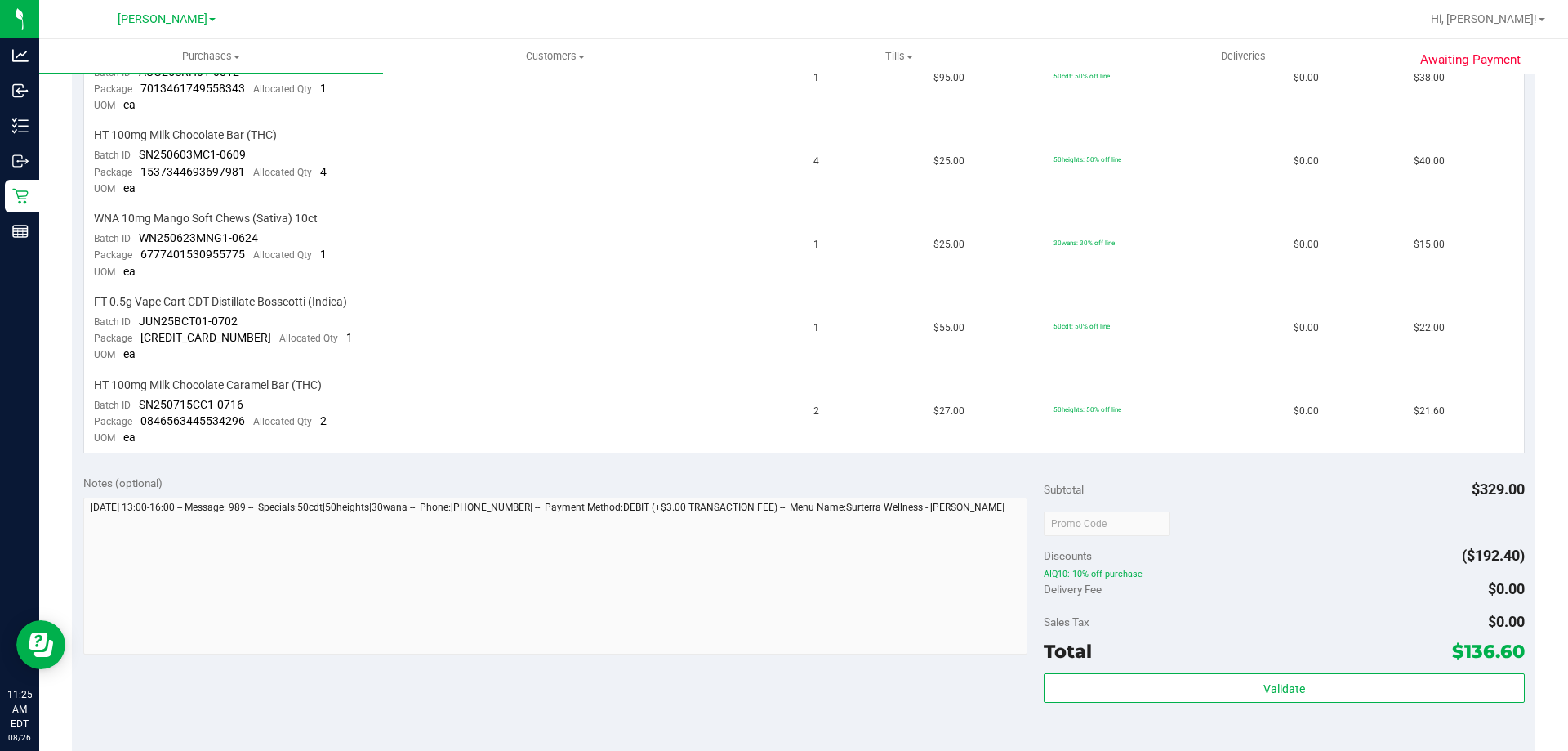
scroll to position [493, 0]
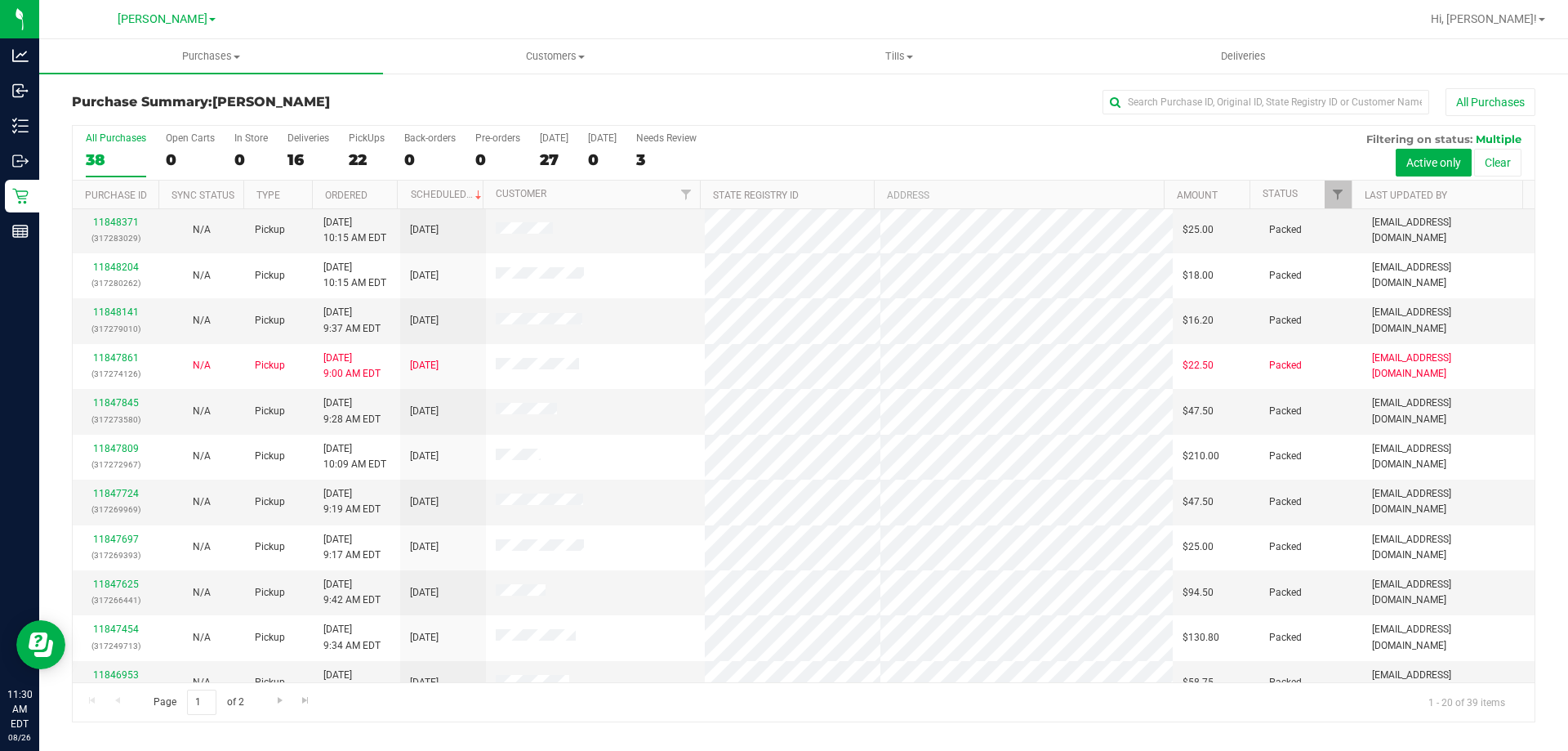
scroll to position [432, 0]
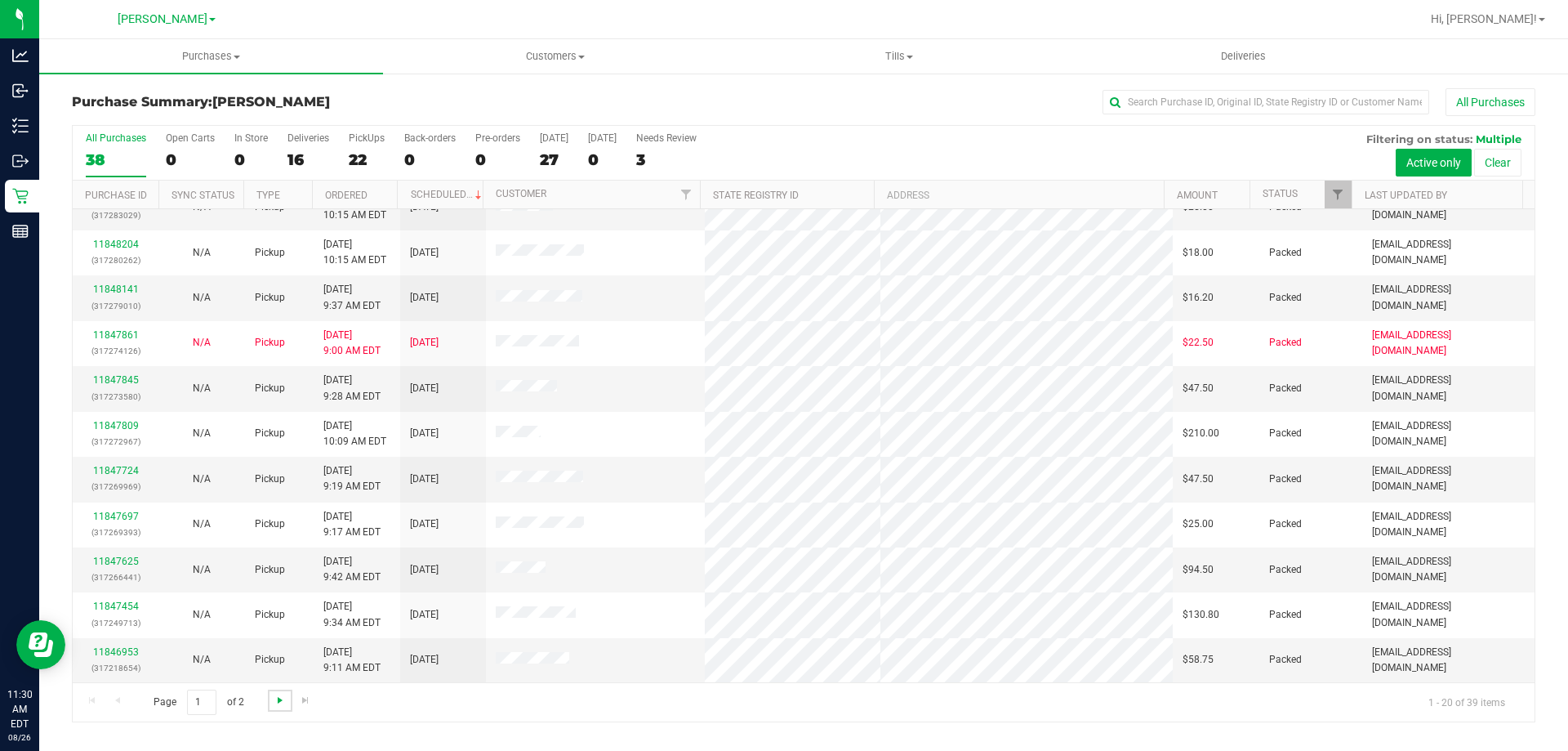
click at [284, 704] on span "Go to the next page" at bounding box center [279, 700] width 13 height 13
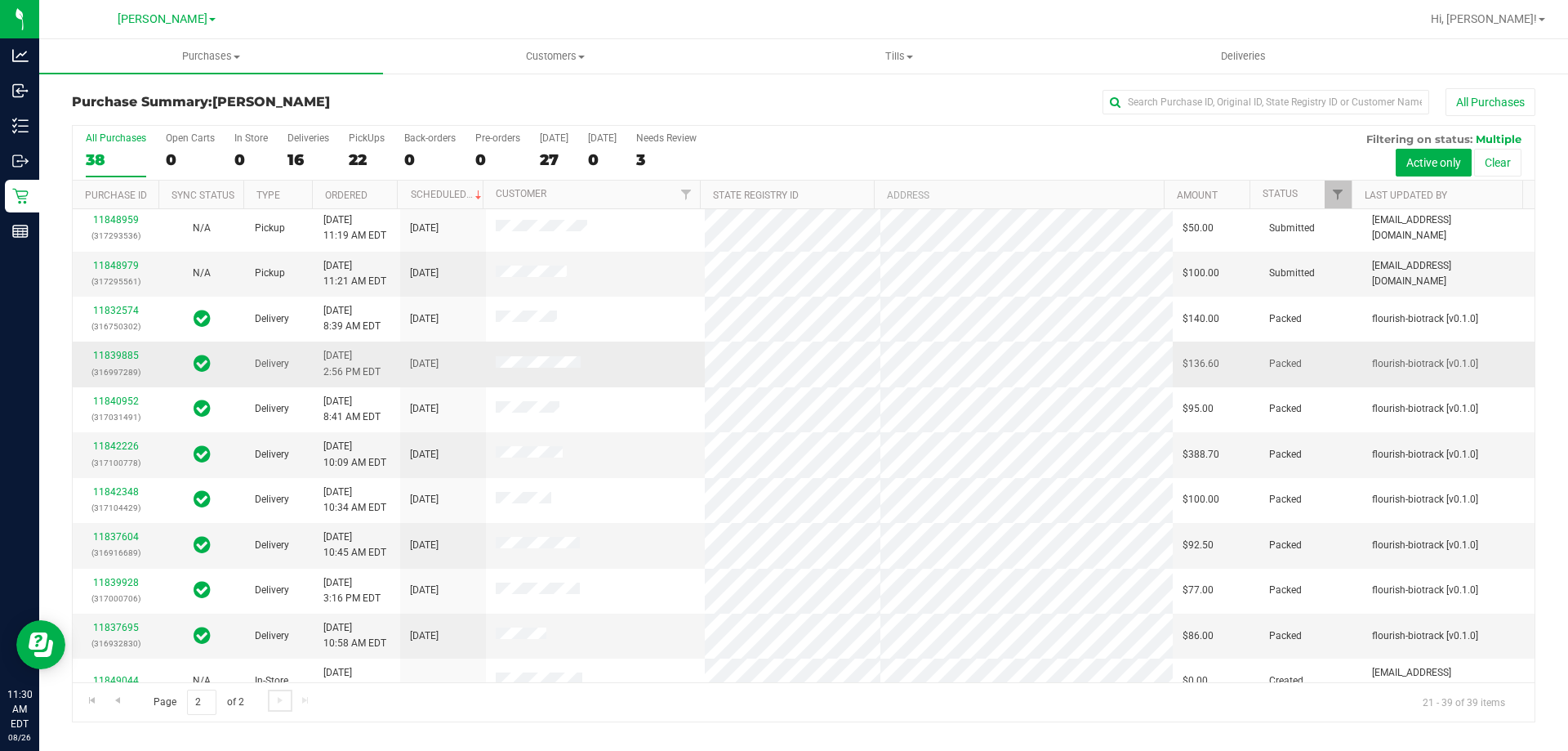
scroll to position [387, 0]
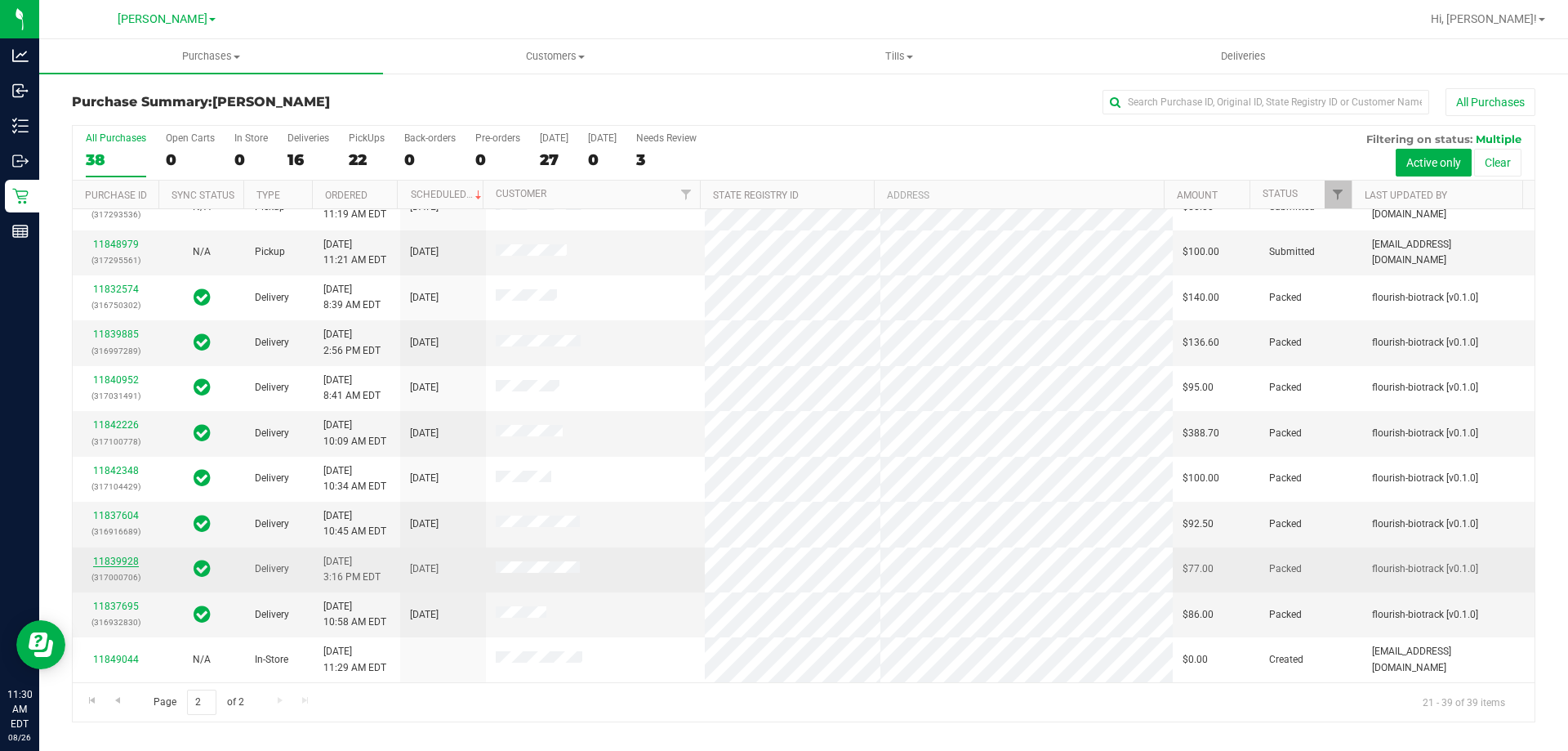
click at [127, 562] on link "11839928" at bounding box center [116, 561] width 46 height 11
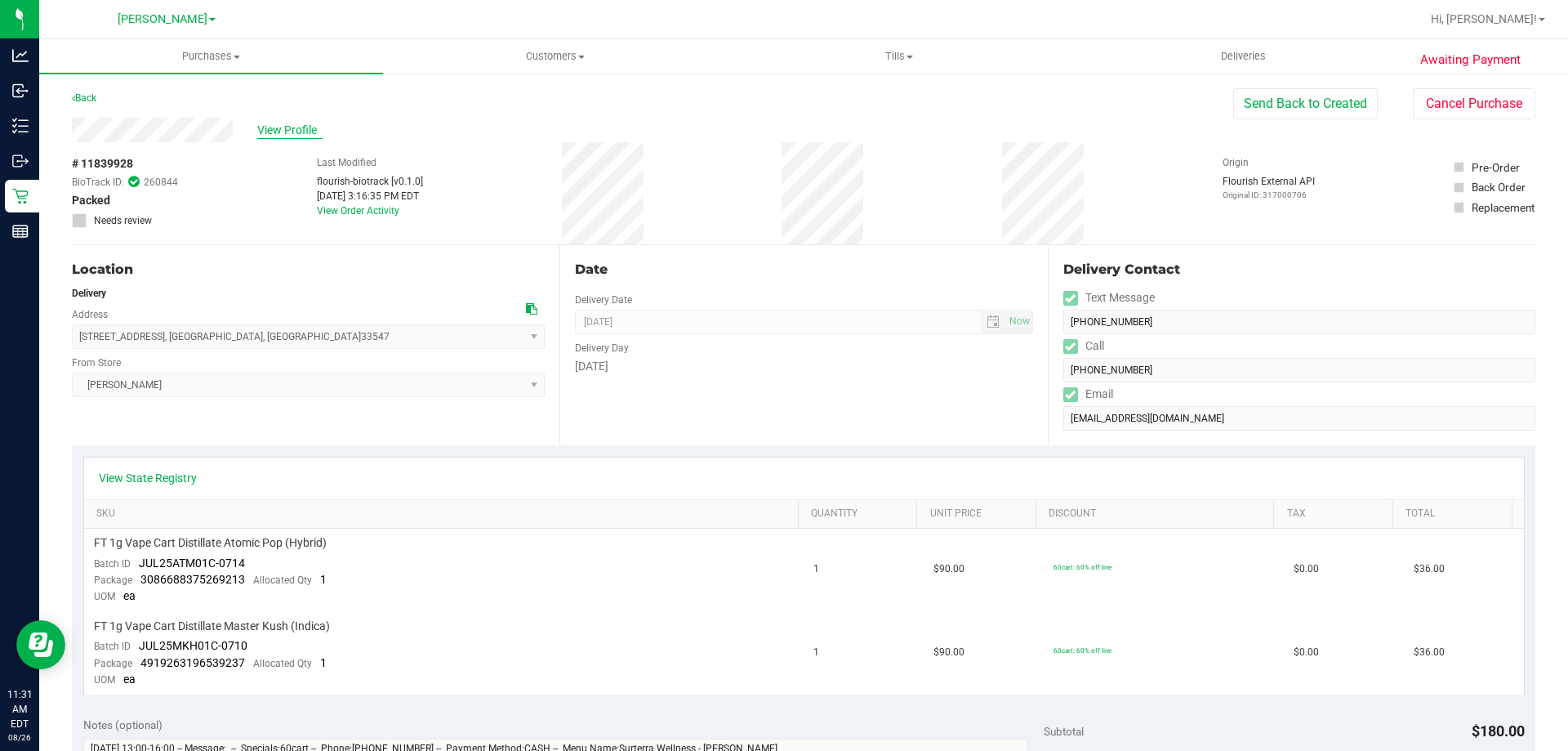
click at [302, 133] on span "View Profile" at bounding box center [290, 130] width 65 height 18
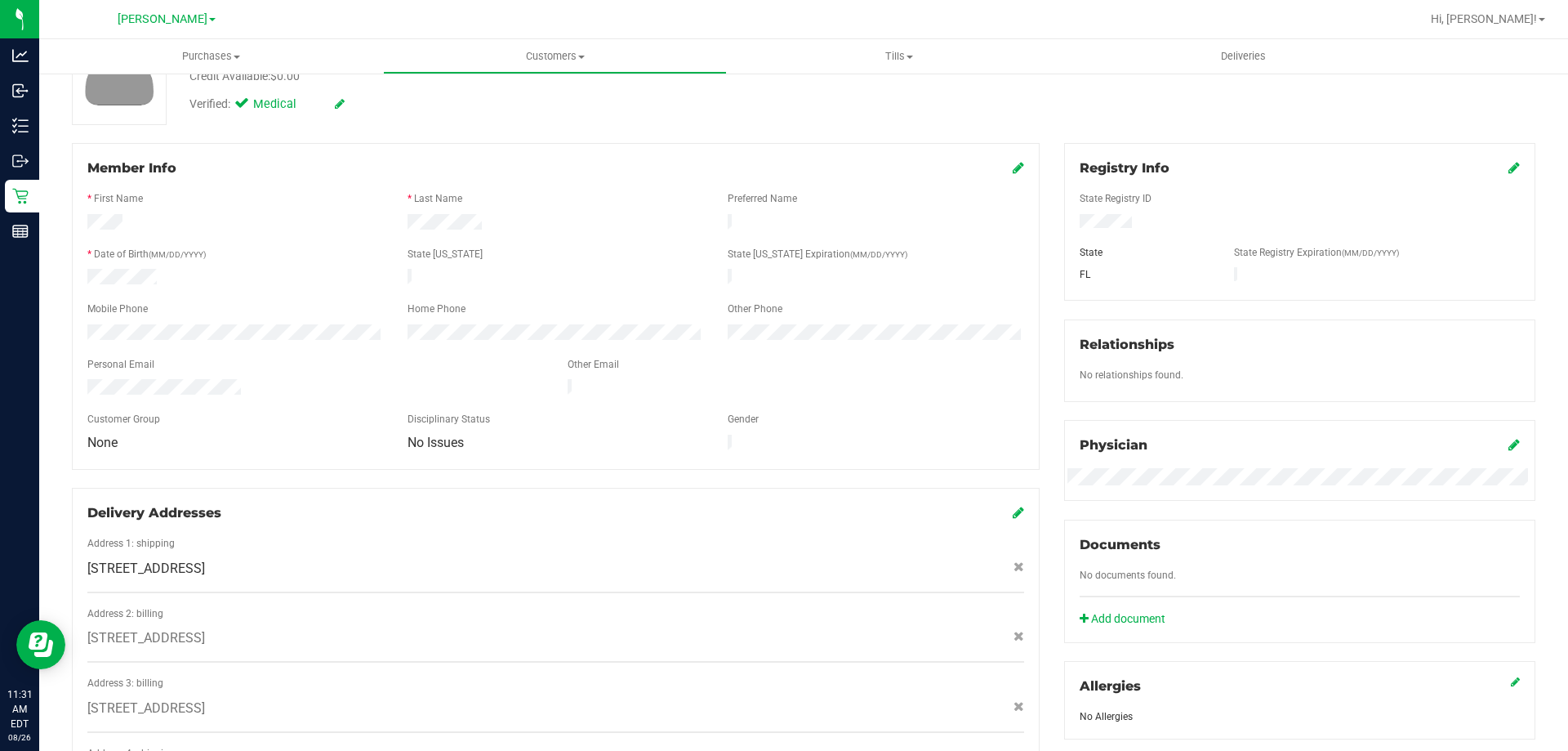
scroll to position [164, 0]
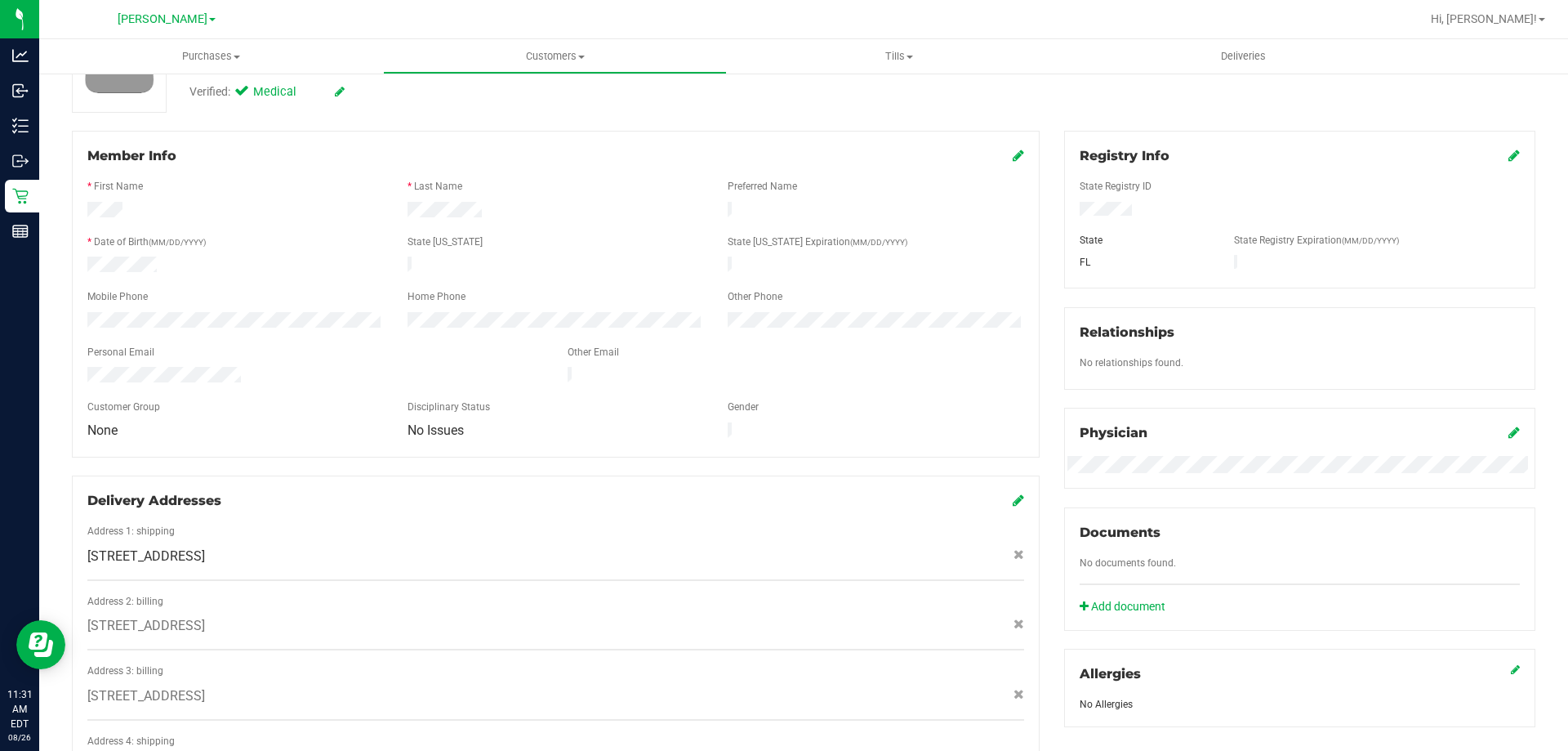
drag, startPoint x: 250, startPoint y: 368, endPoint x: 105, endPoint y: 354, distance: 145.7
click at [105, 354] on form "Member Info * First Name * Last Name Preferred Name * Date of Birth (MM/DD/YYYY…" at bounding box center [555, 294] width 937 height 295
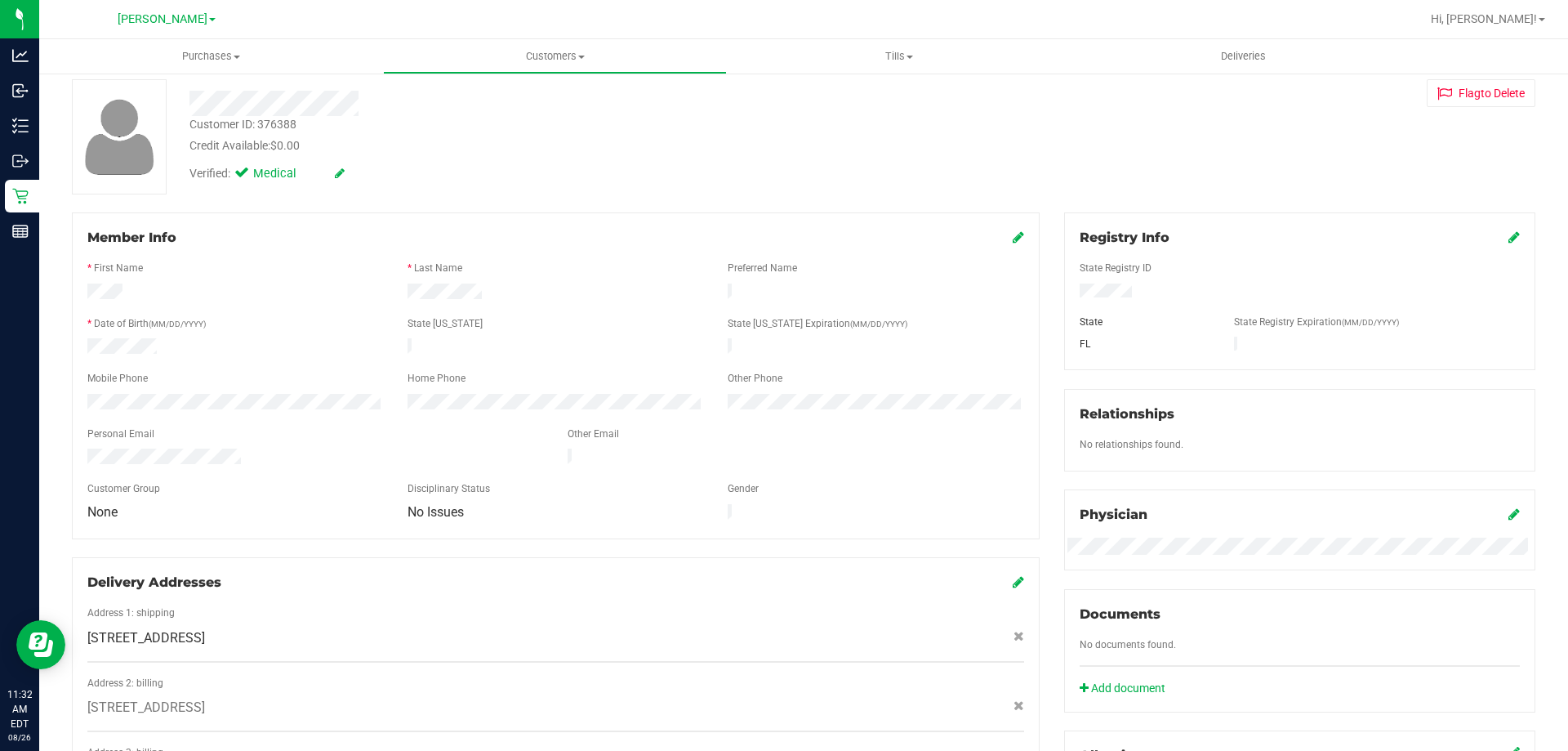
scroll to position [0, 0]
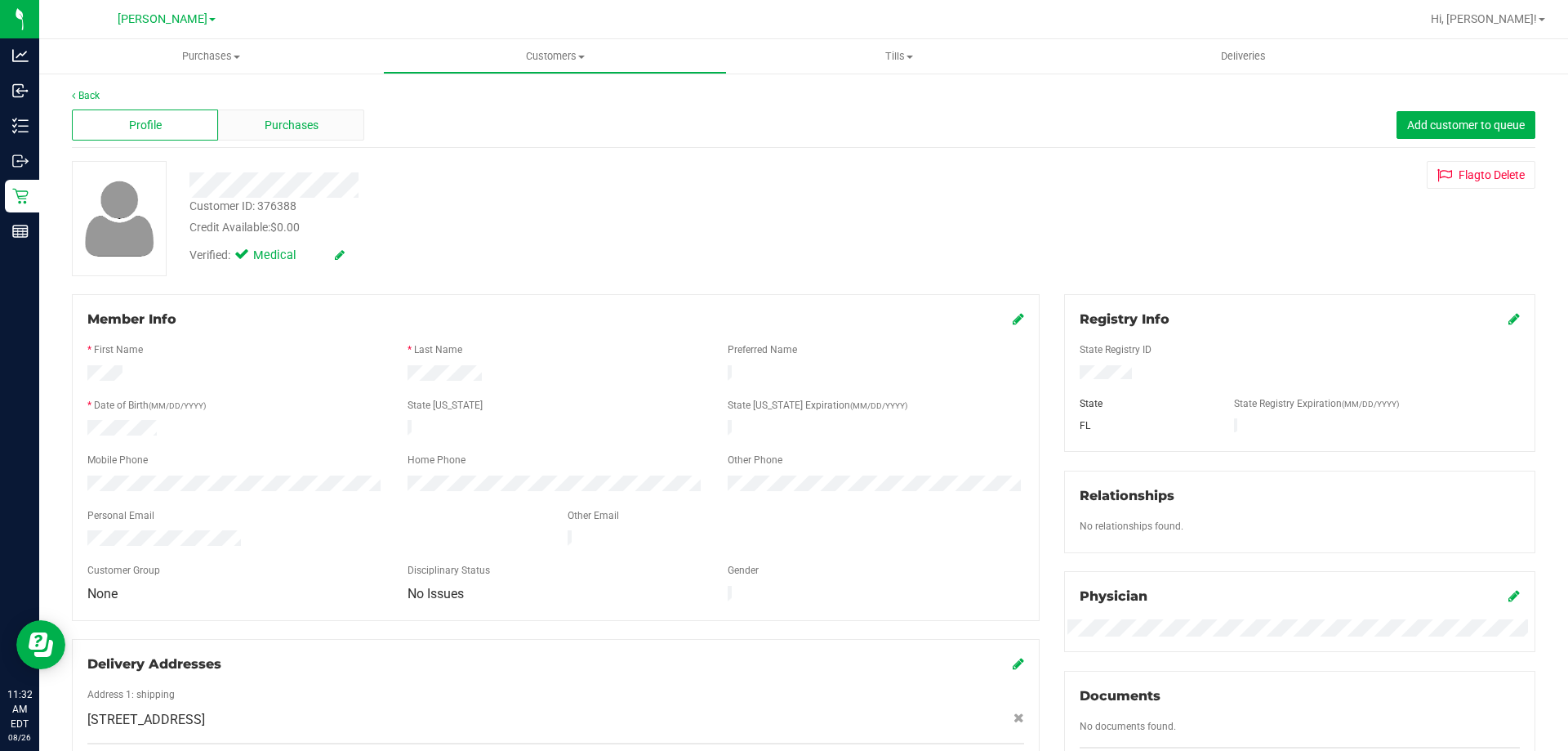
click at [286, 125] on span "Purchases" at bounding box center [291, 126] width 54 height 18
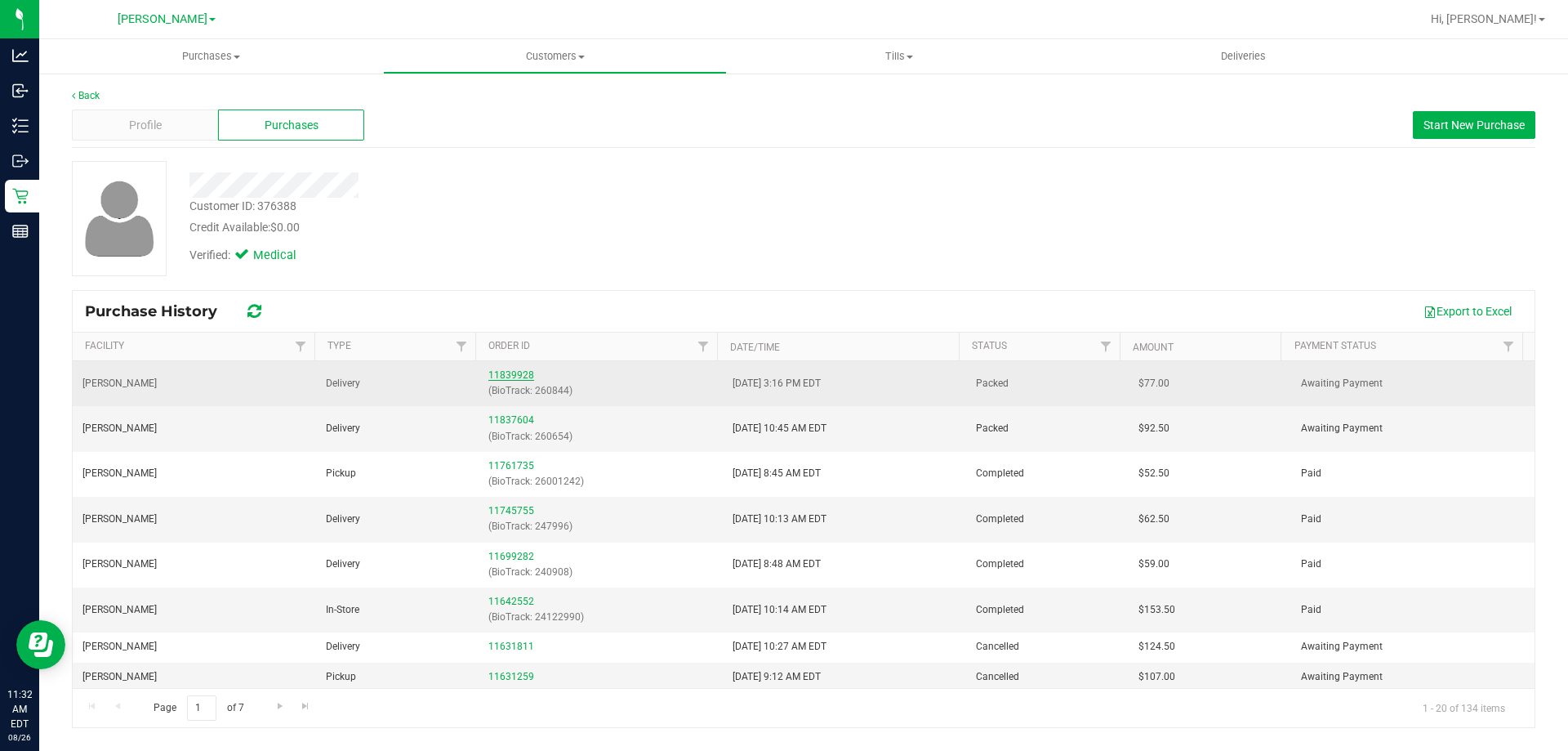
click at [505, 371] on link "11839928" at bounding box center [512, 375] width 46 height 11
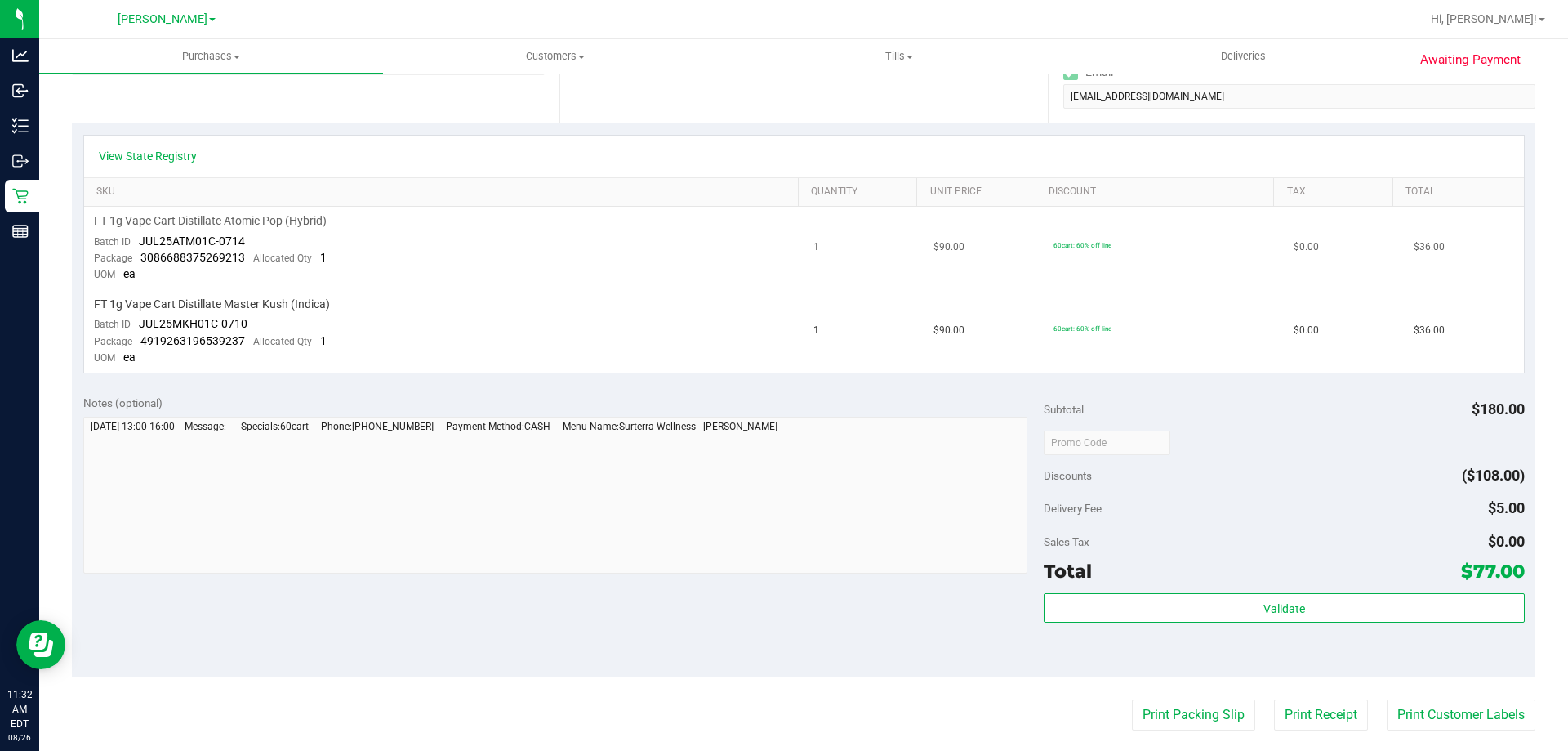
scroll to position [327, 0]
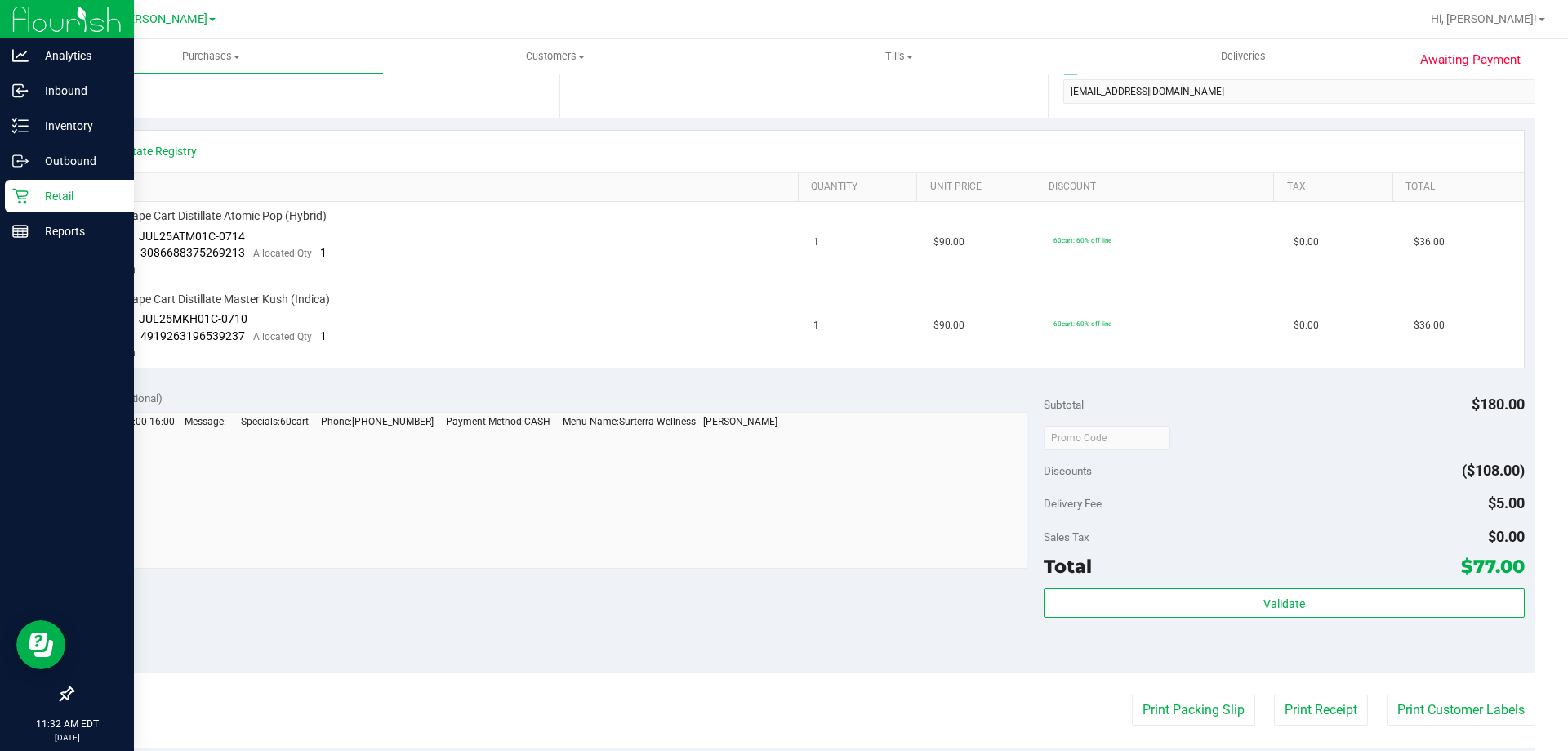
click at [37, 194] on p "Retail" at bounding box center [78, 196] width 98 height 19
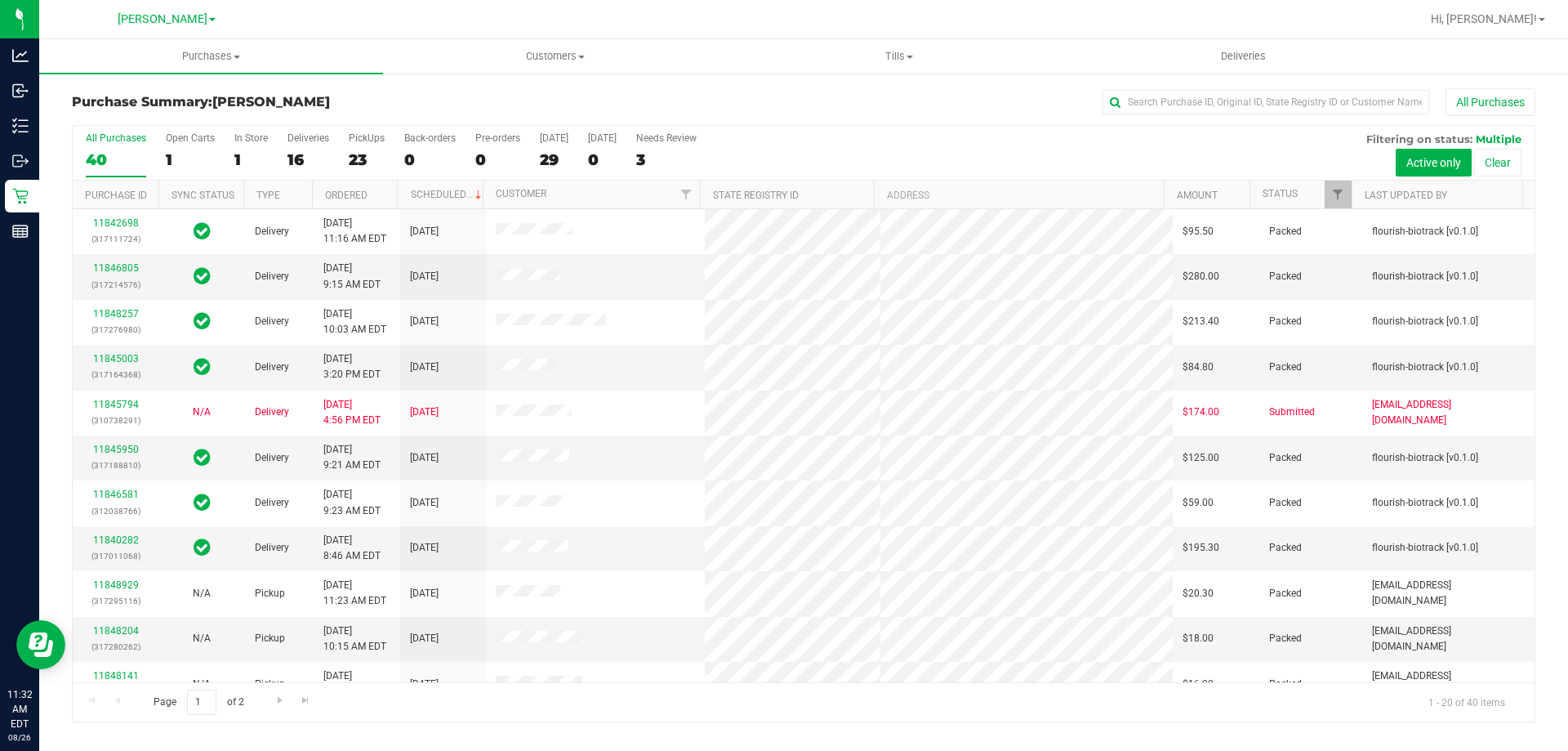
click at [299, 161] on div "16" at bounding box center [308, 159] width 41 height 18
click at [0, 0] on input "Deliveries 16" at bounding box center [0, 0] width 0 height 0
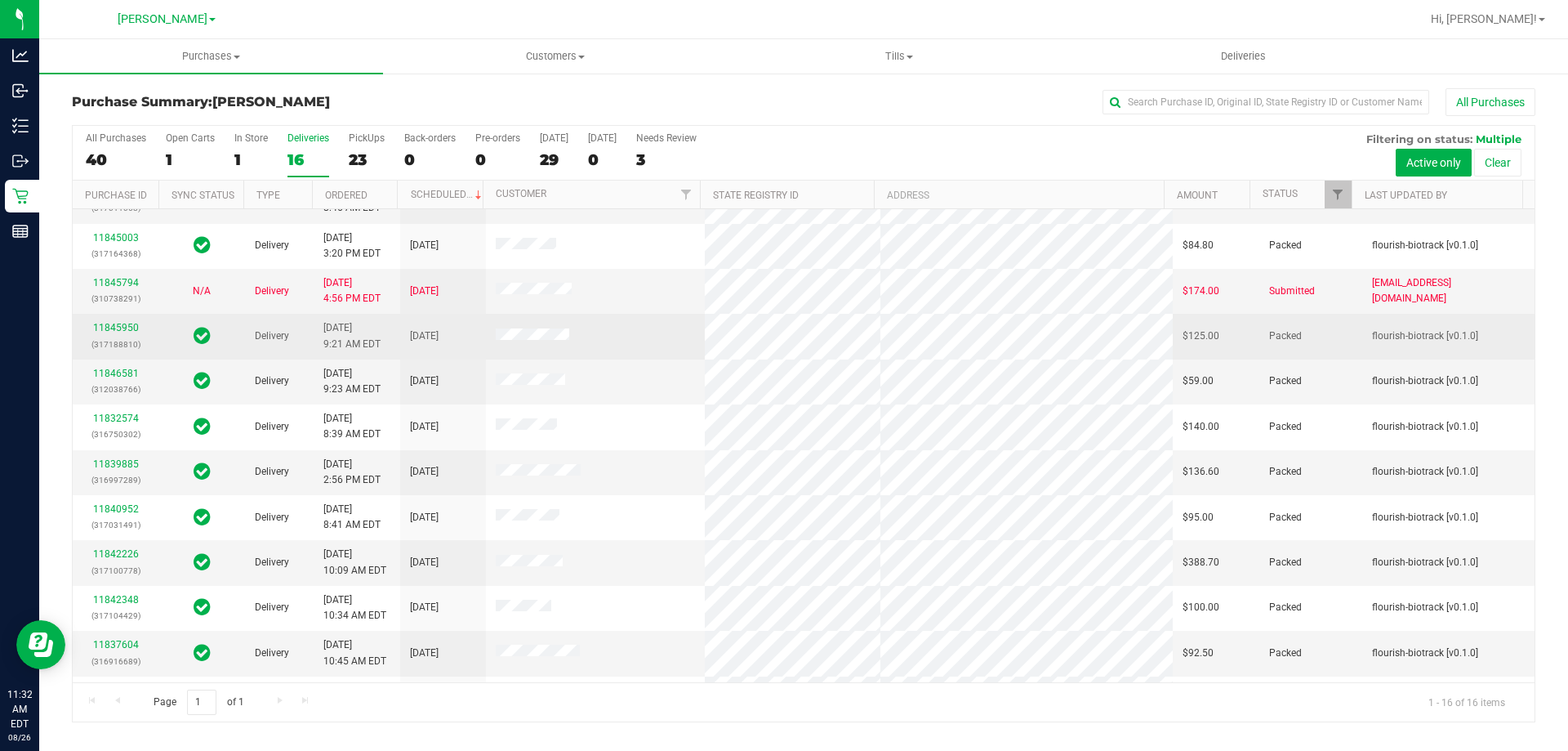
scroll to position [251, 0]
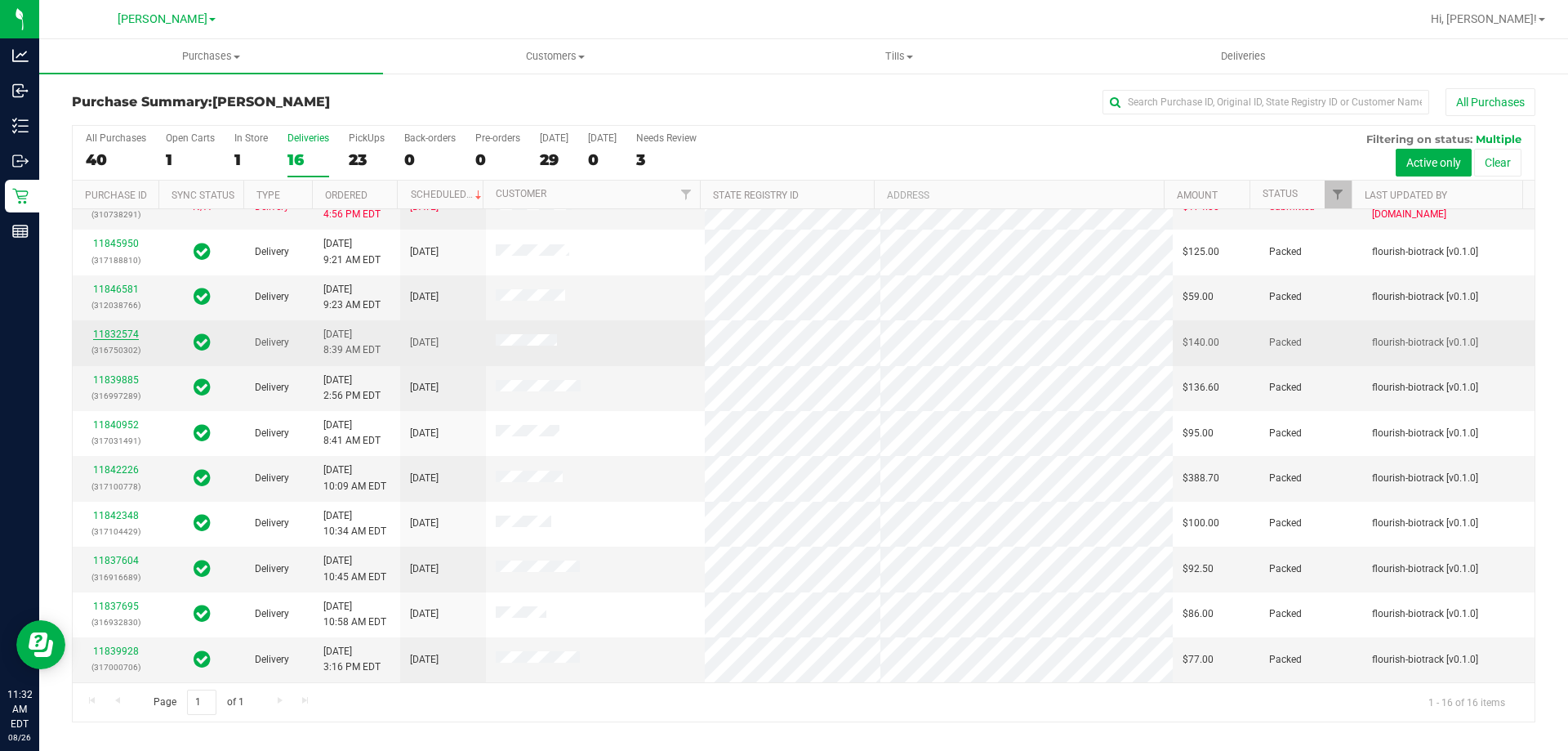
click at [119, 334] on link "11832574" at bounding box center [116, 334] width 46 height 11
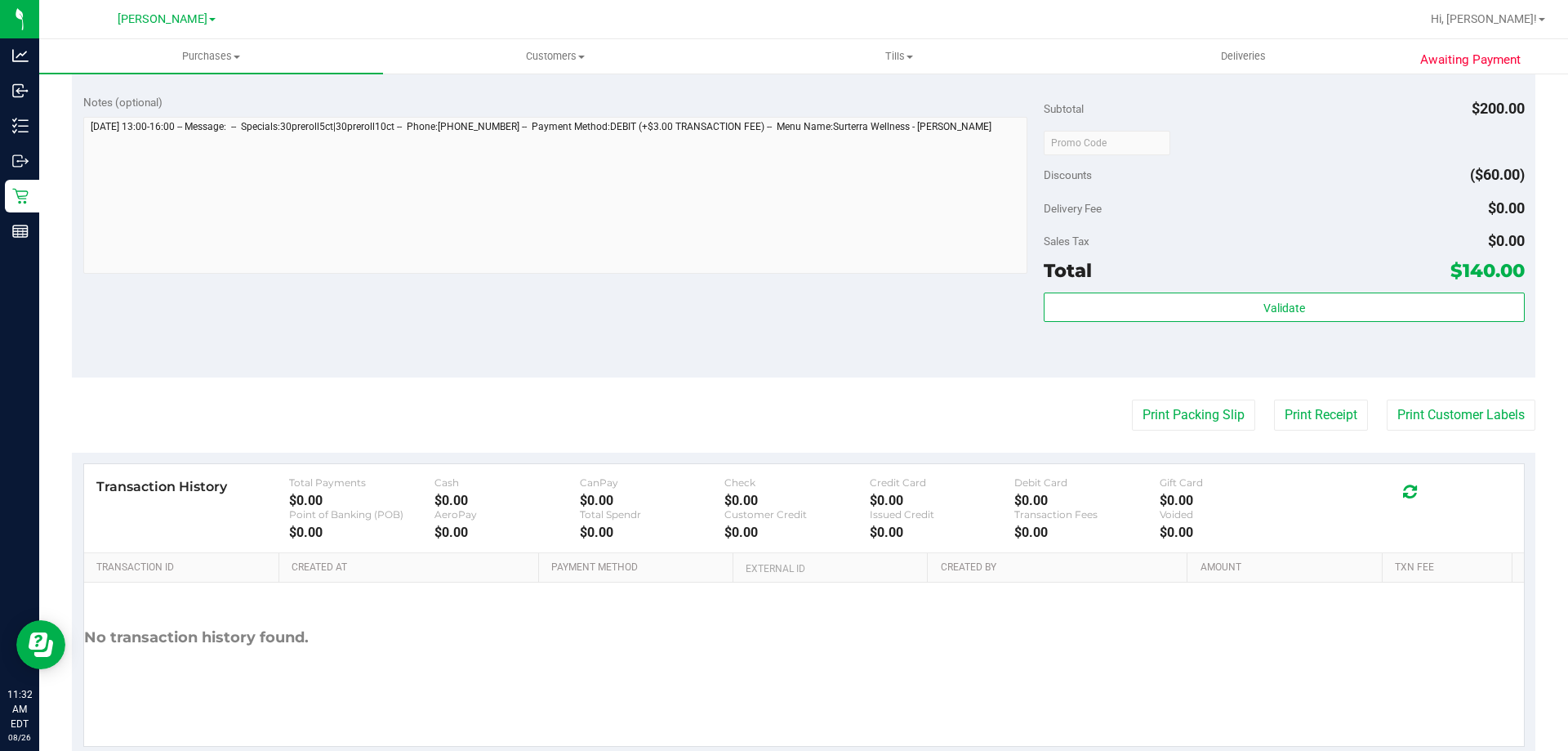
scroll to position [830, 0]
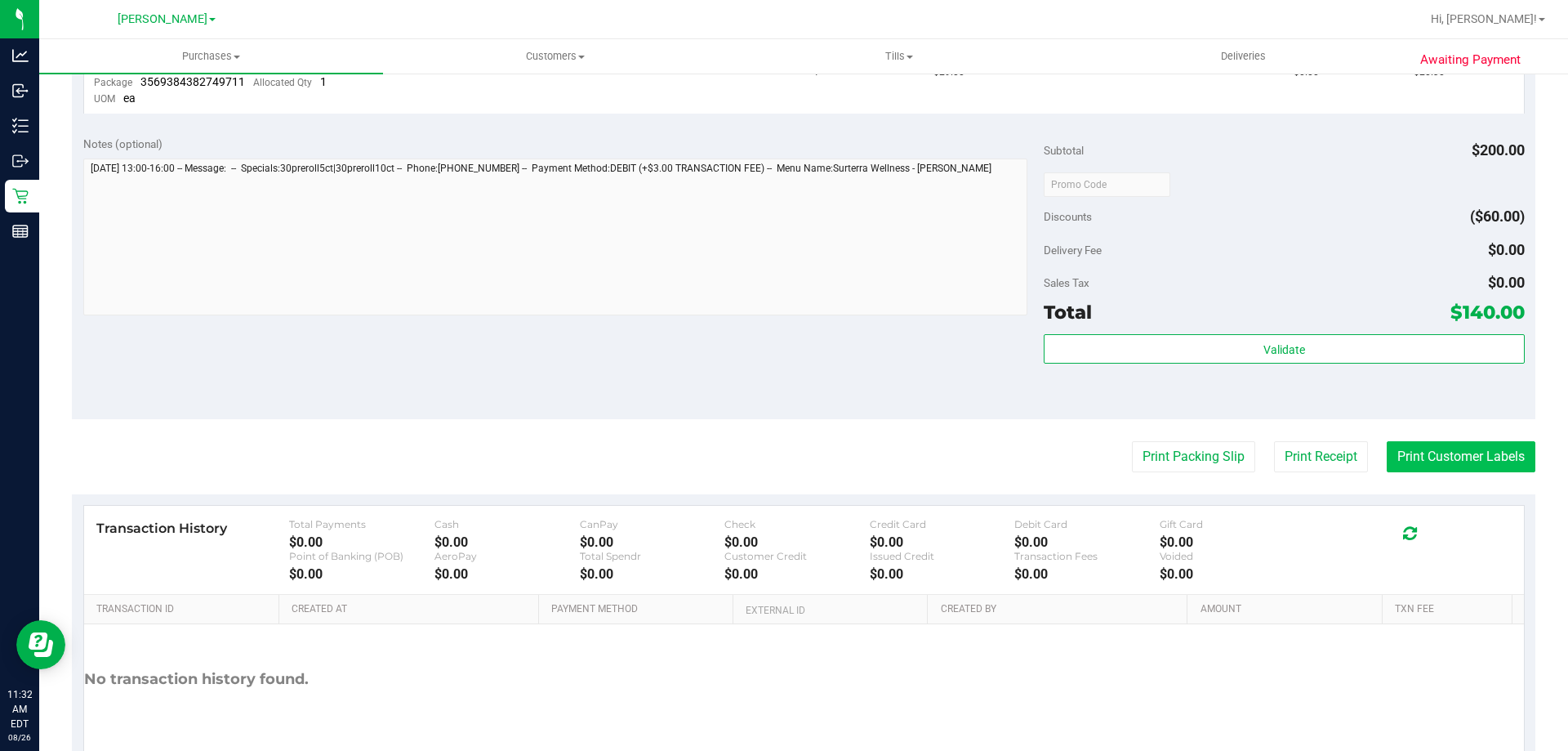
click at [1434, 456] on button "Print Customer Labels" at bounding box center [1461, 456] width 149 height 31
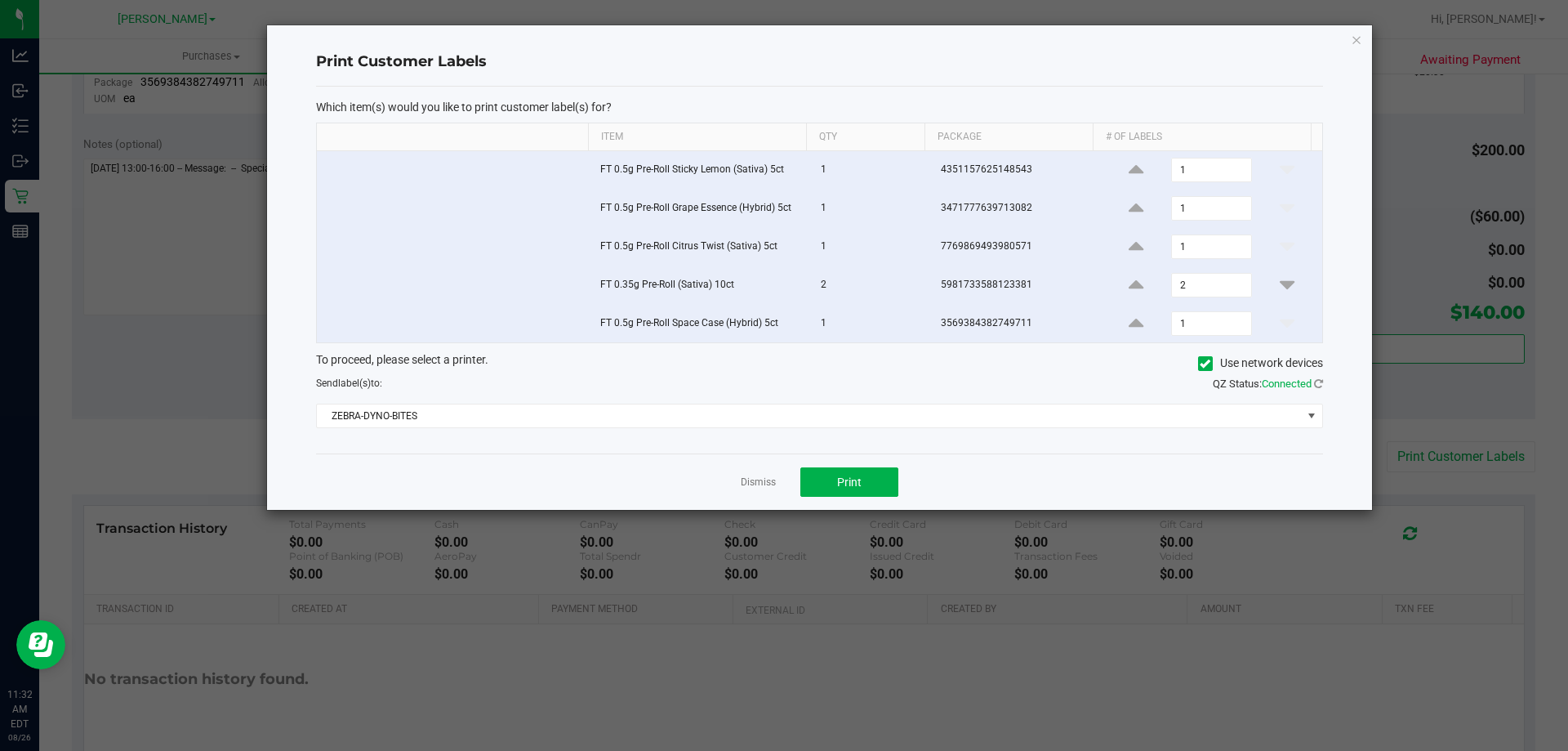
click at [829, 500] on div "Dismiss Print" at bounding box center [820, 482] width 1007 height 56
click at [871, 487] on button "Print" at bounding box center [850, 482] width 98 height 29
click at [753, 483] on link "Dismiss" at bounding box center [759, 483] width 35 height 14
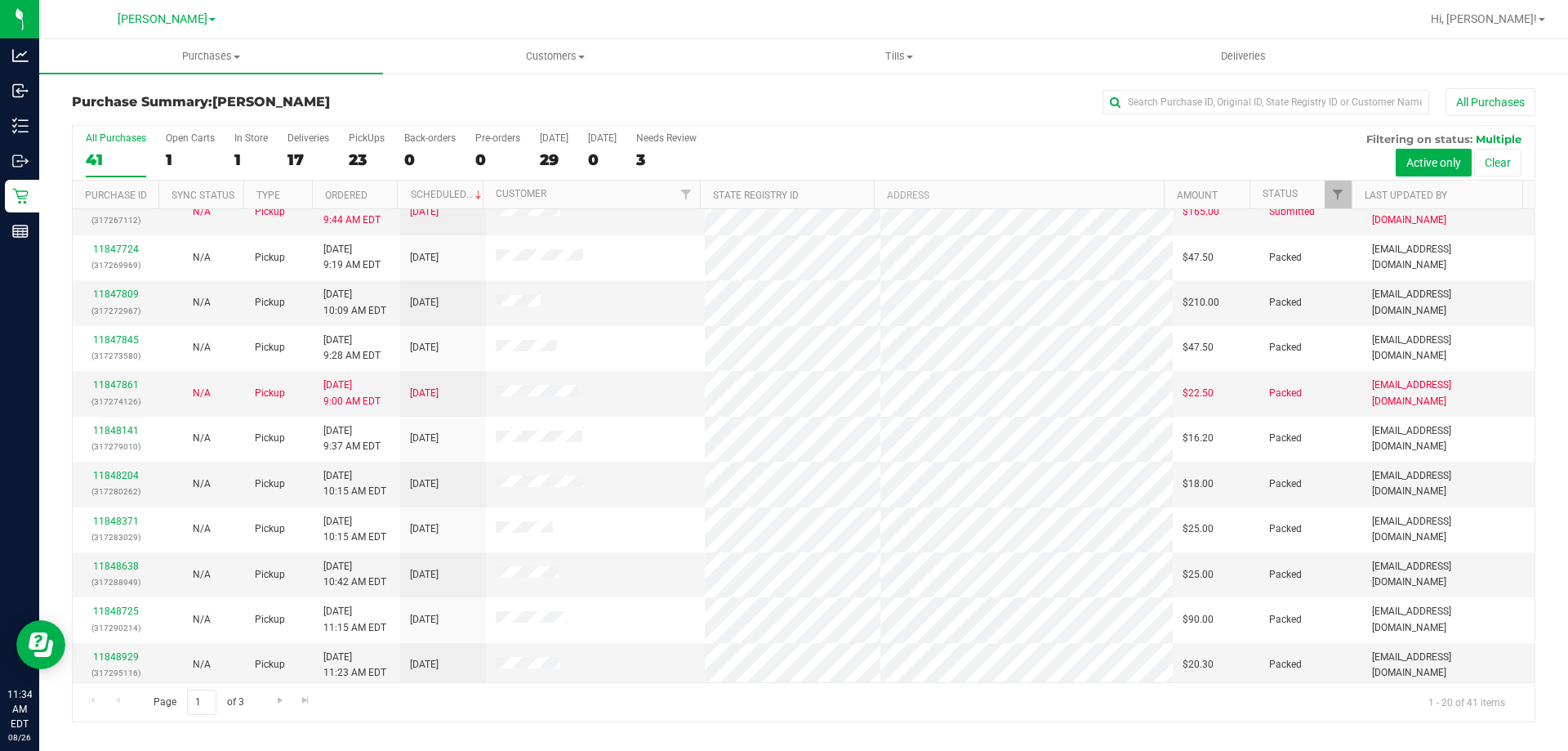
scroll to position [432, 0]
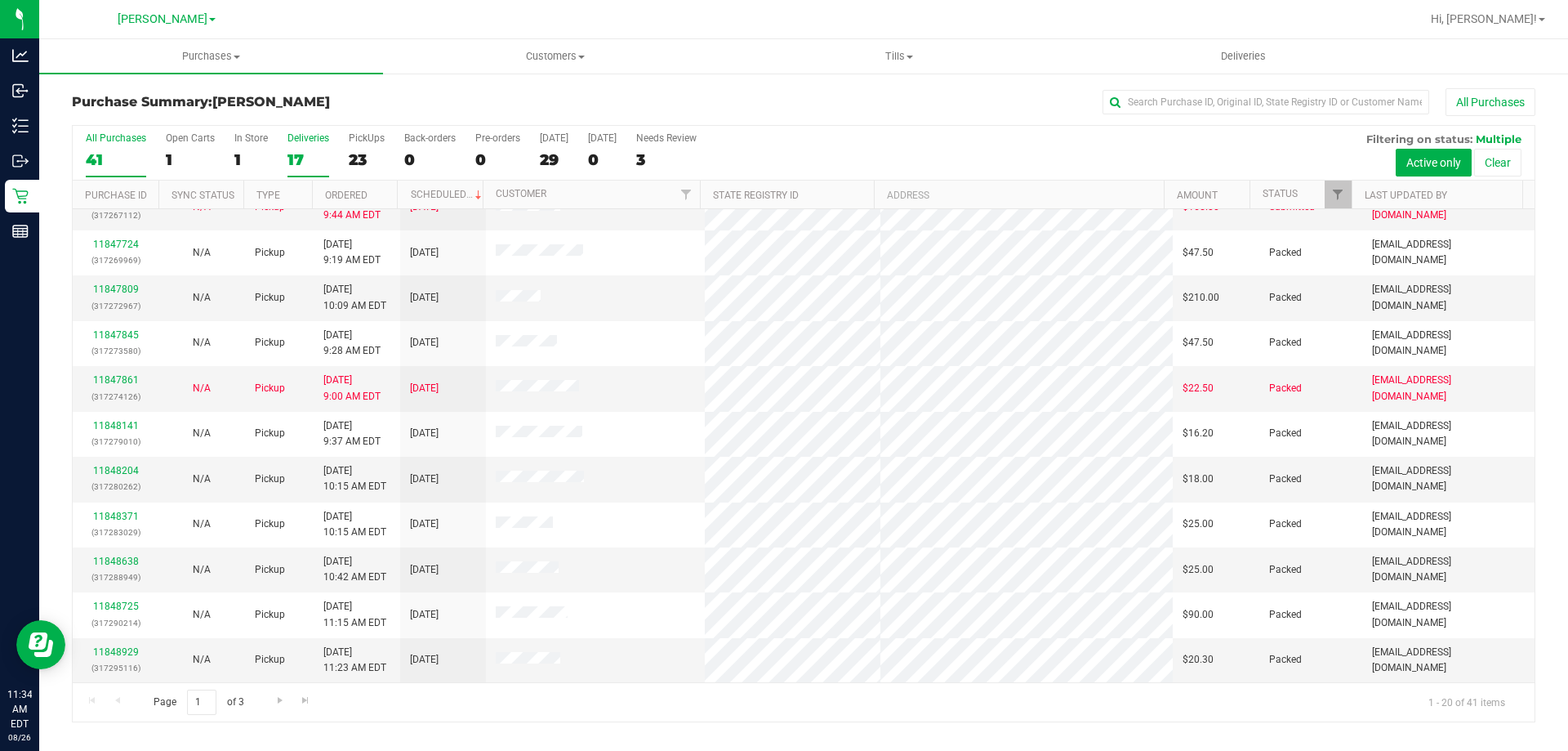
click at [299, 161] on div "17" at bounding box center [308, 159] width 41 height 18
click at [0, 0] on input "Deliveries 17" at bounding box center [0, 0] width 0 height 0
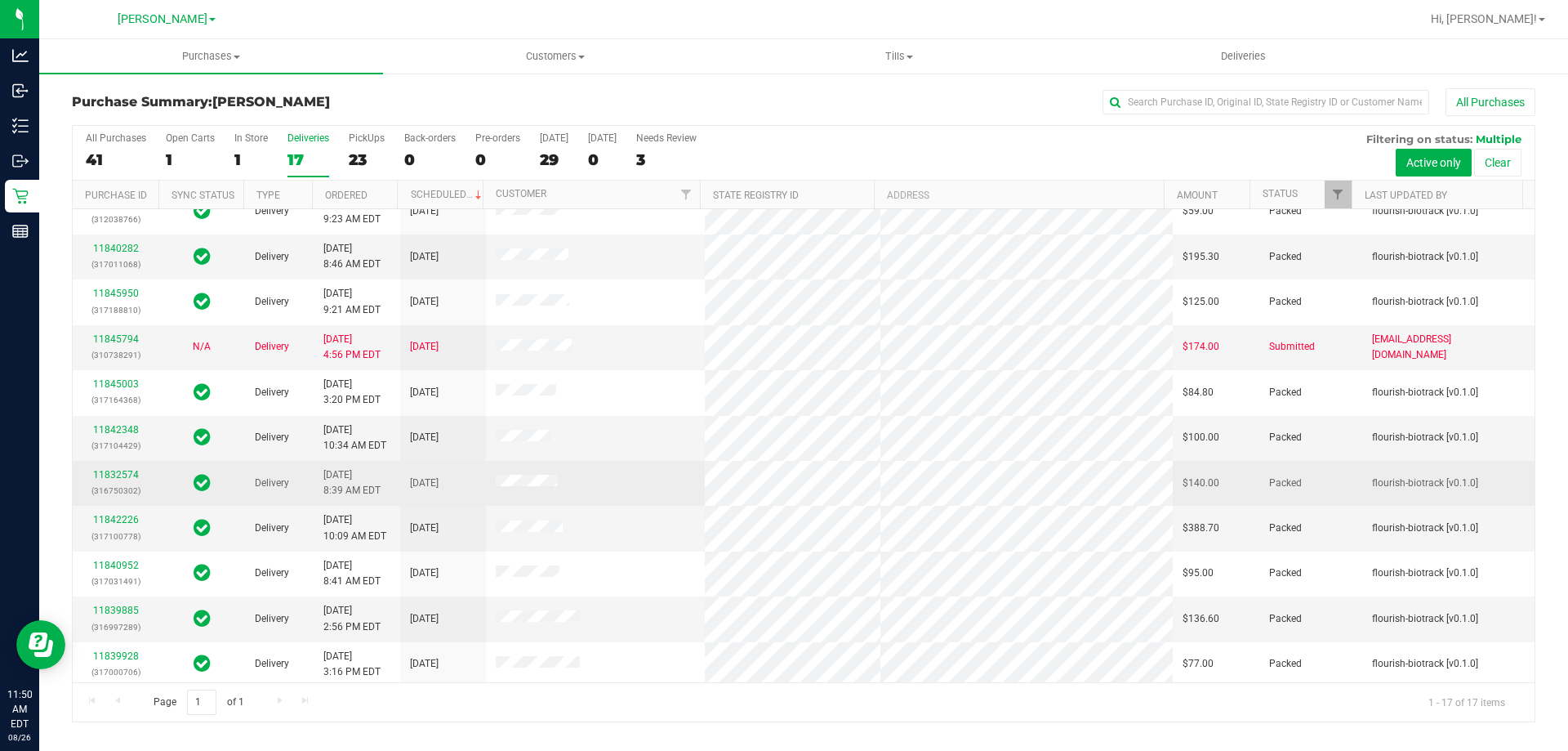
scroll to position [245, 0]
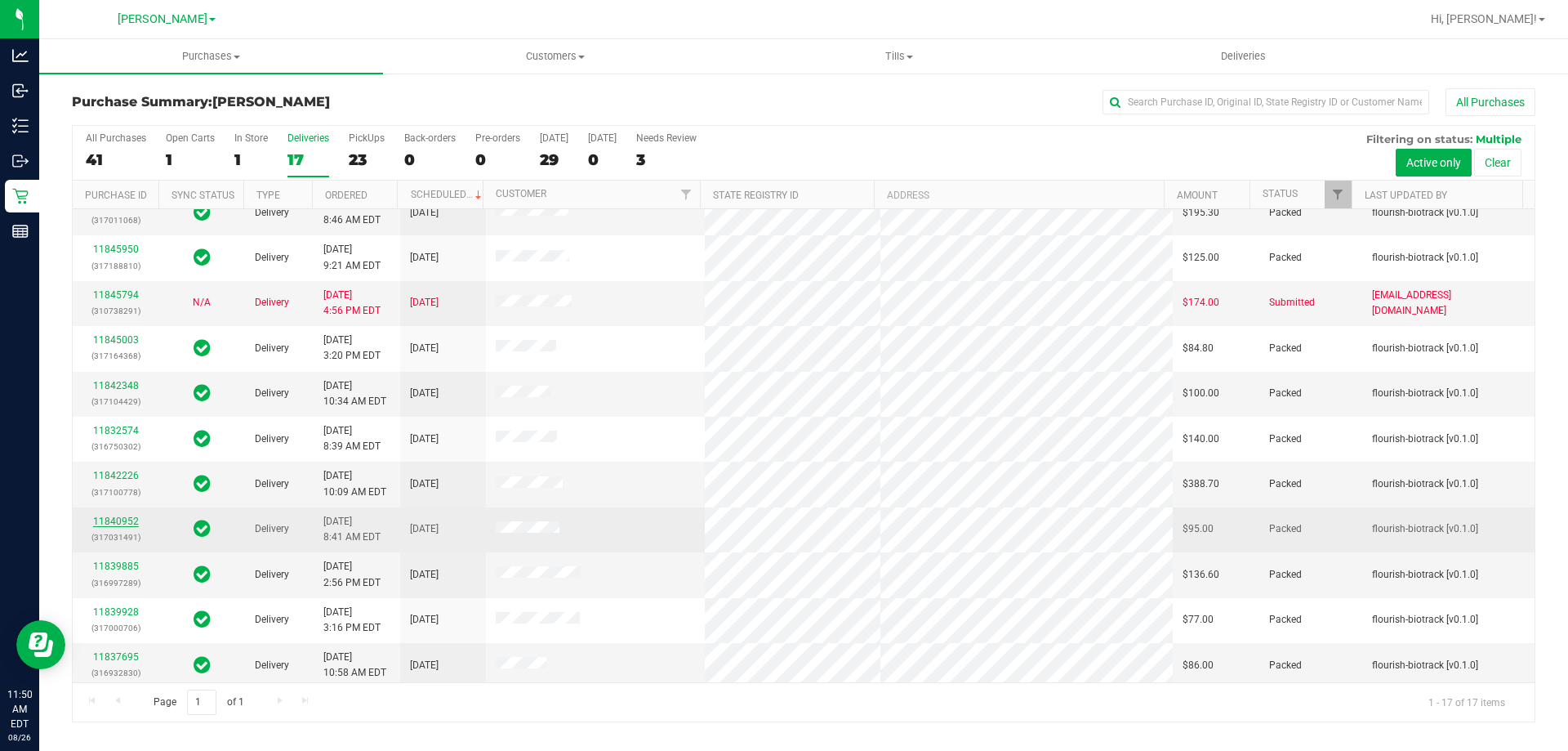
click at [122, 526] on link "11840952" at bounding box center [116, 521] width 46 height 11
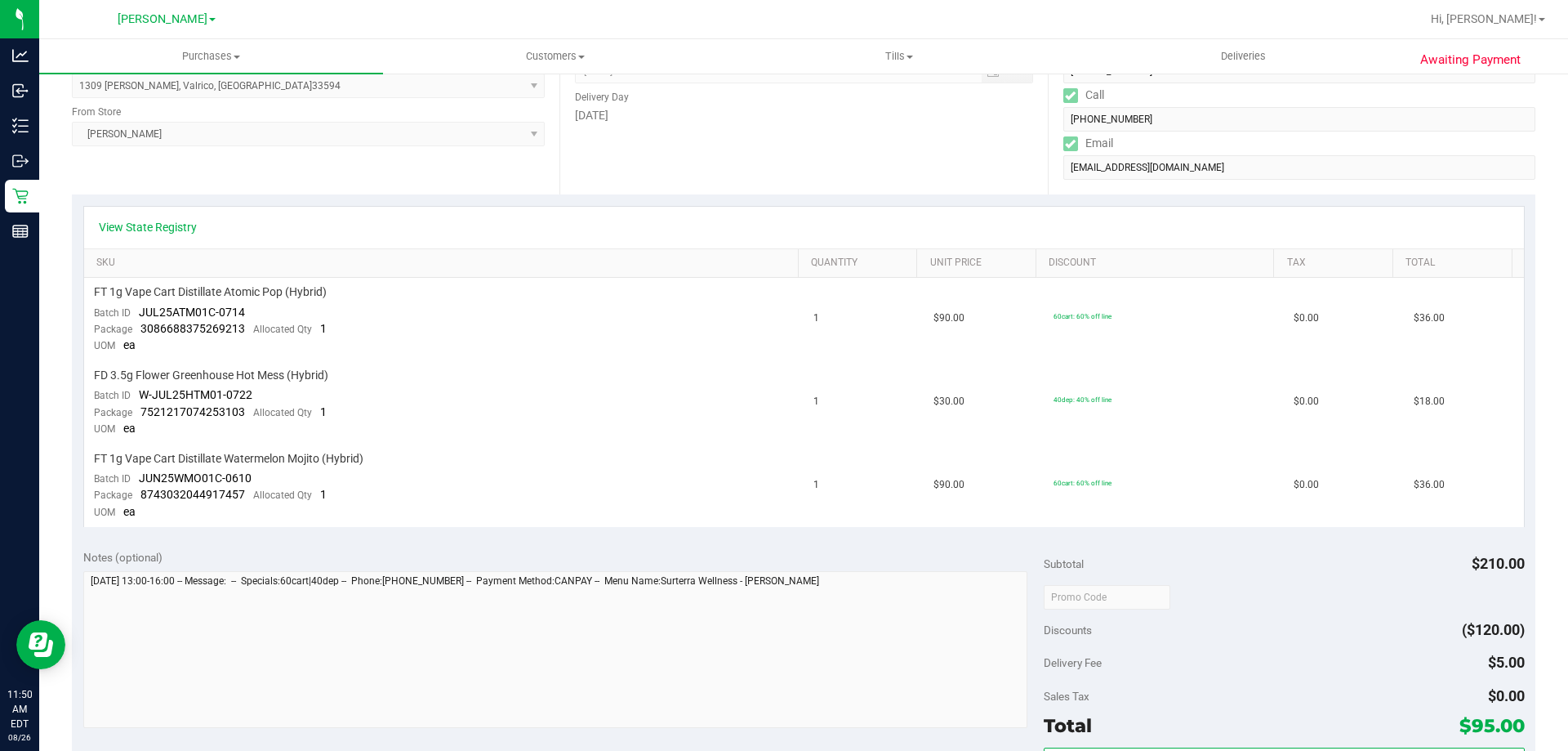
scroll to position [654, 0]
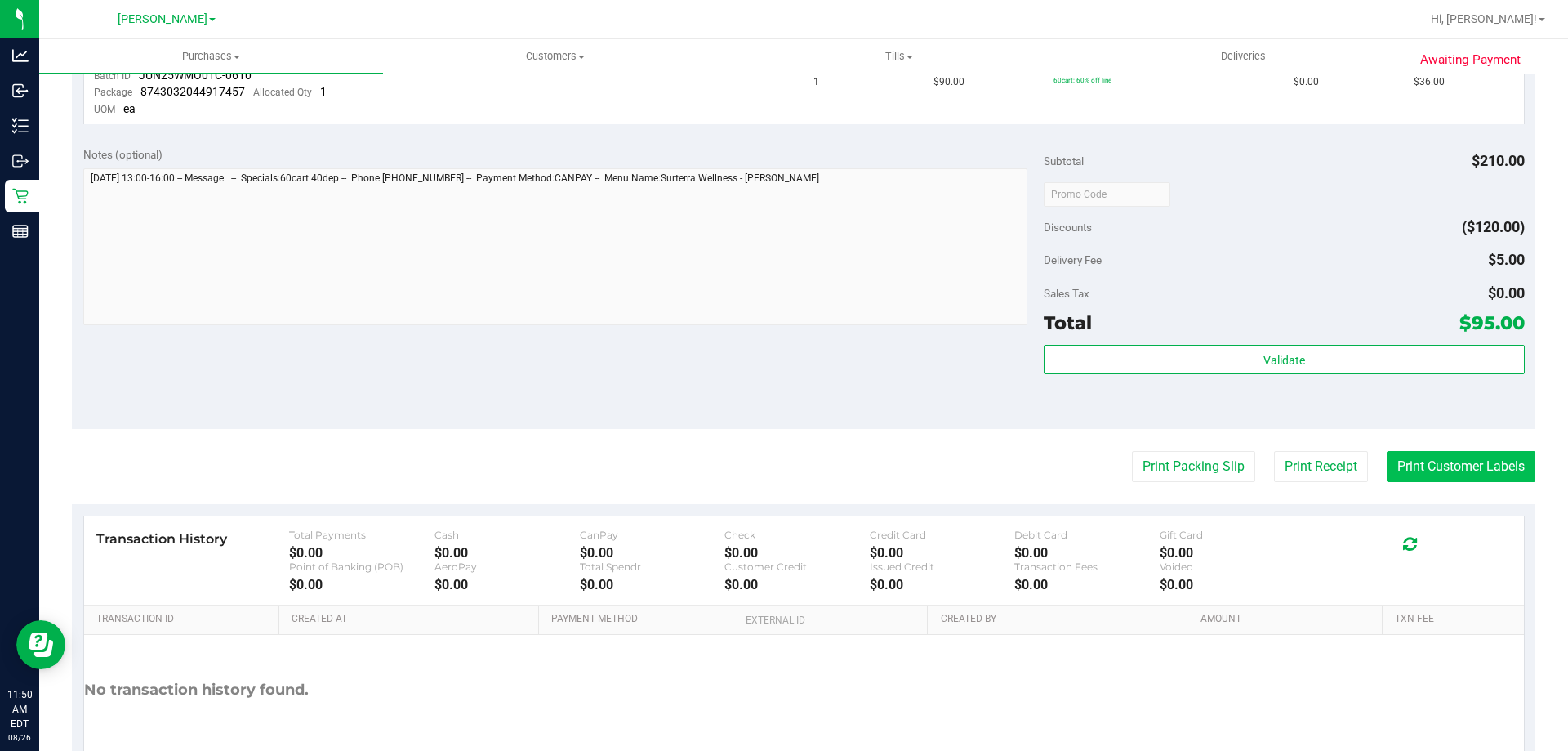
click at [1419, 472] on button "Print Customer Labels" at bounding box center [1461, 466] width 149 height 31
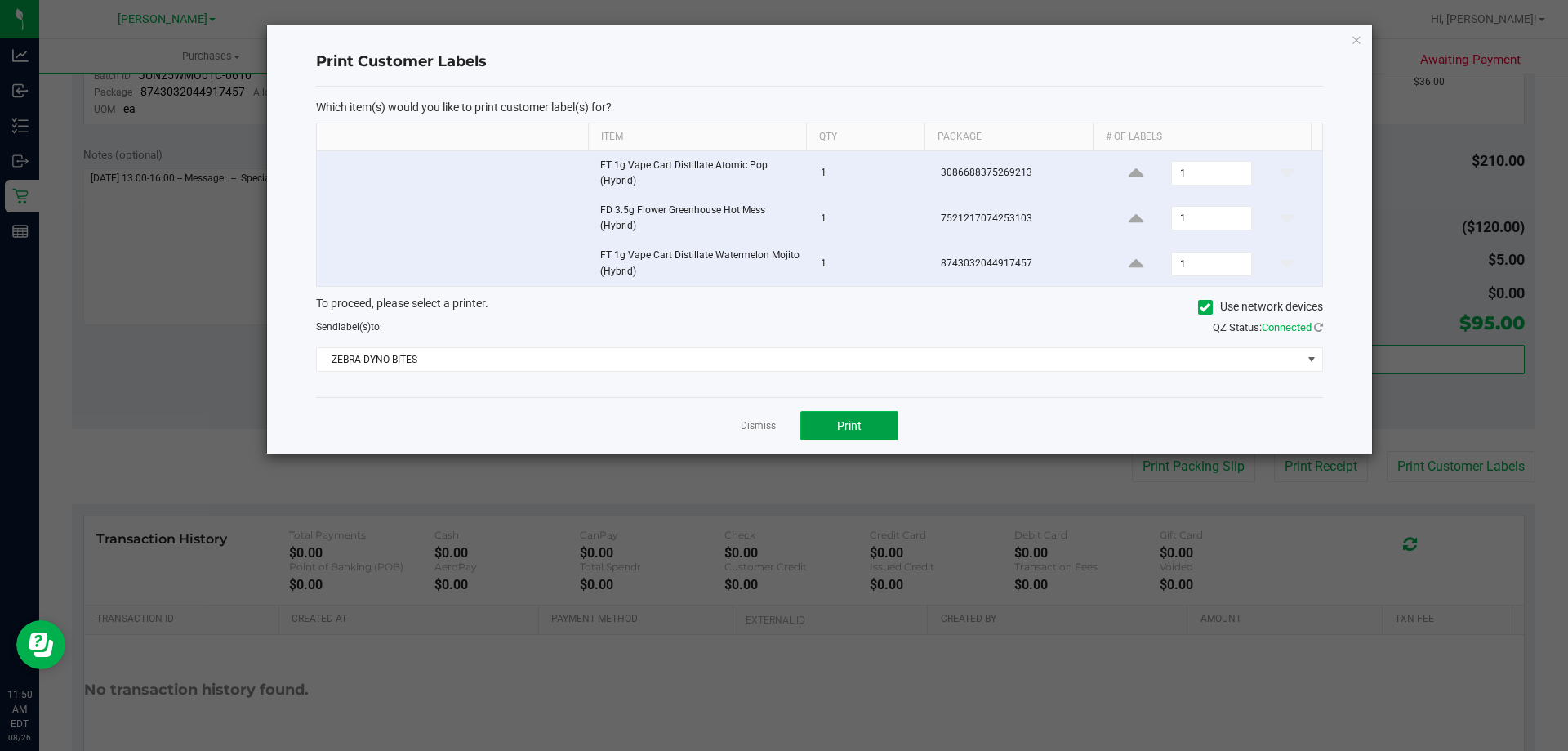
click at [865, 432] on button "Print" at bounding box center [850, 425] width 98 height 29
click at [747, 429] on link "Dismiss" at bounding box center [759, 427] width 35 height 14
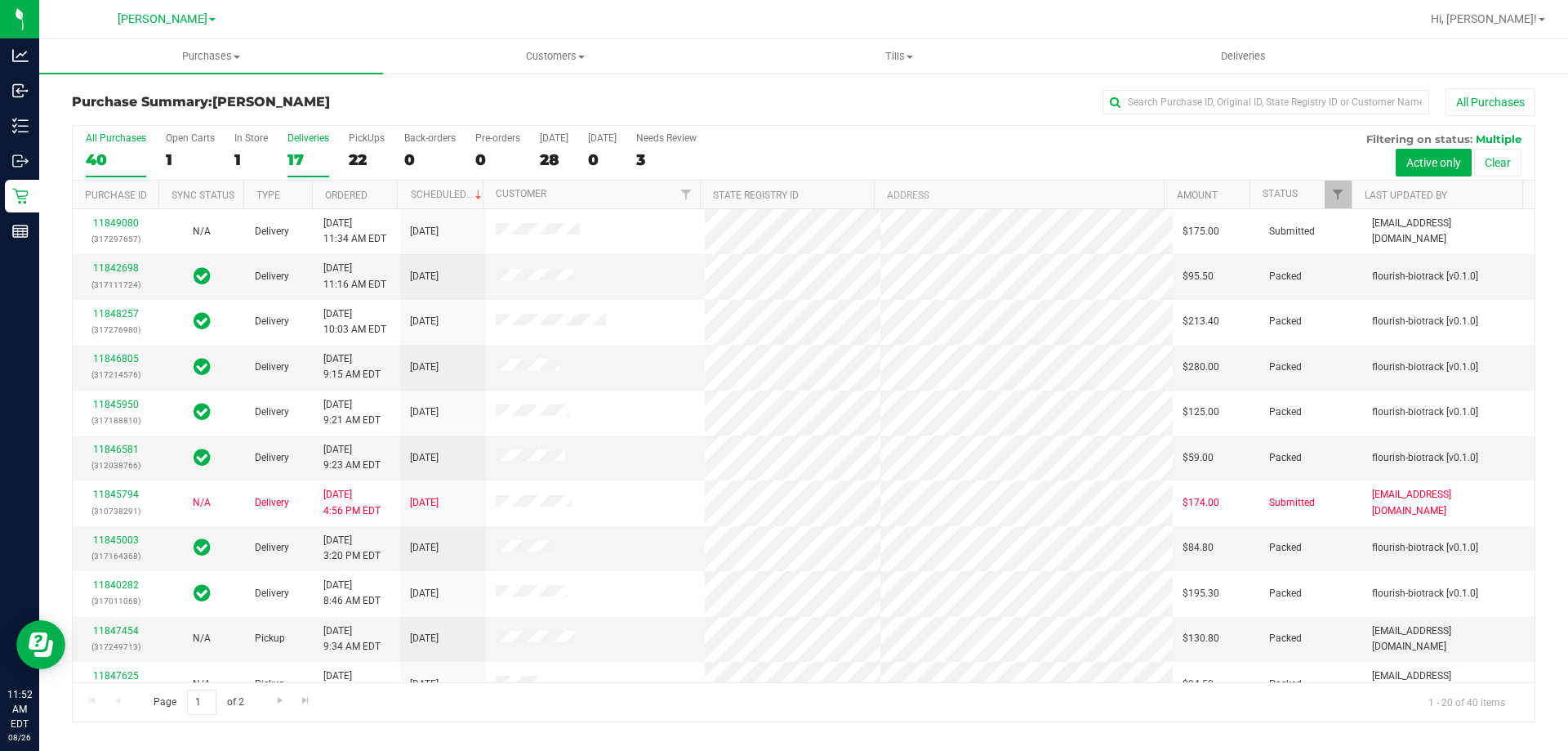
click at [299, 150] on div "17" at bounding box center [308, 159] width 41 height 18
click at [0, 0] on input "Deliveries 17" at bounding box center [0, 0] width 0 height 0
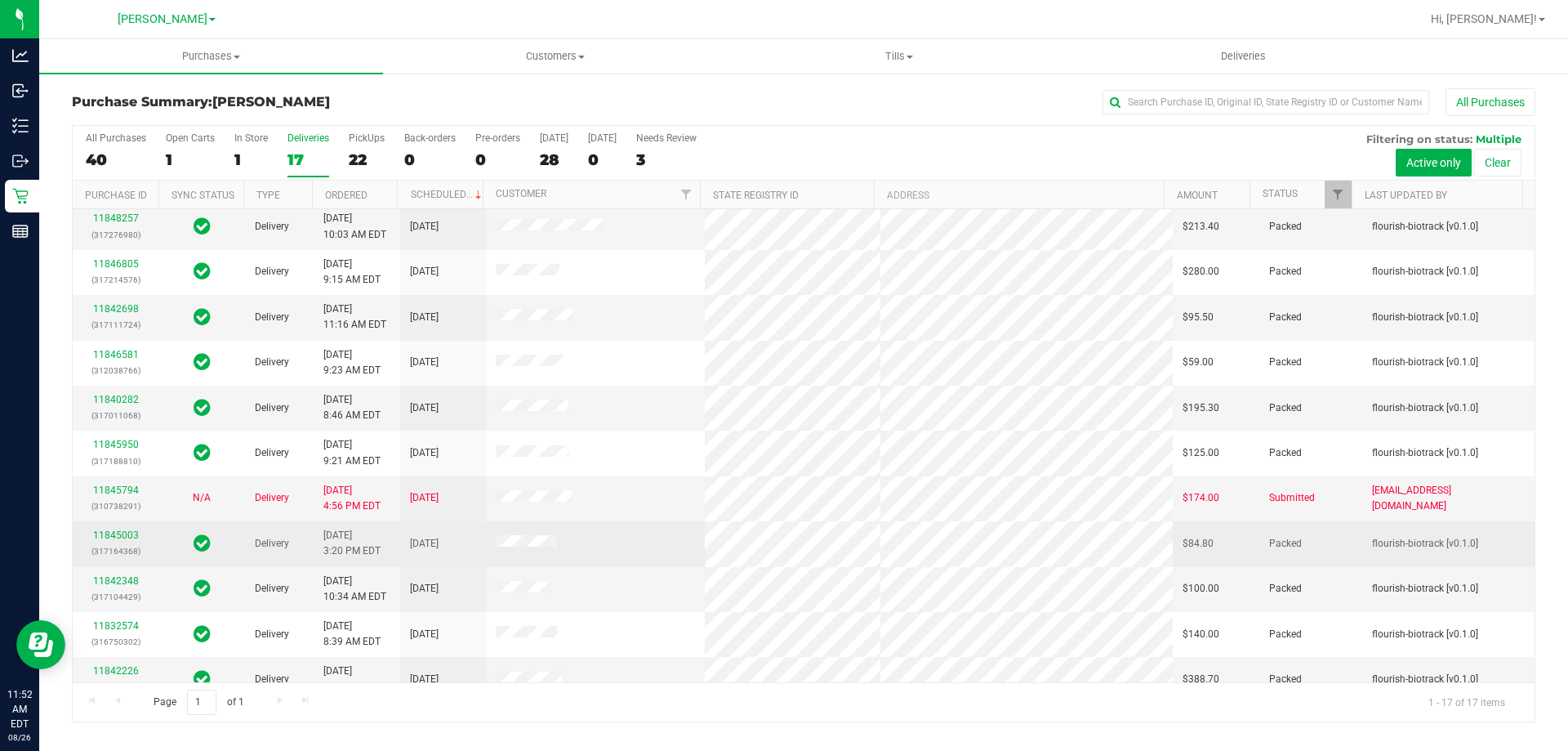
scroll to position [295, 0]
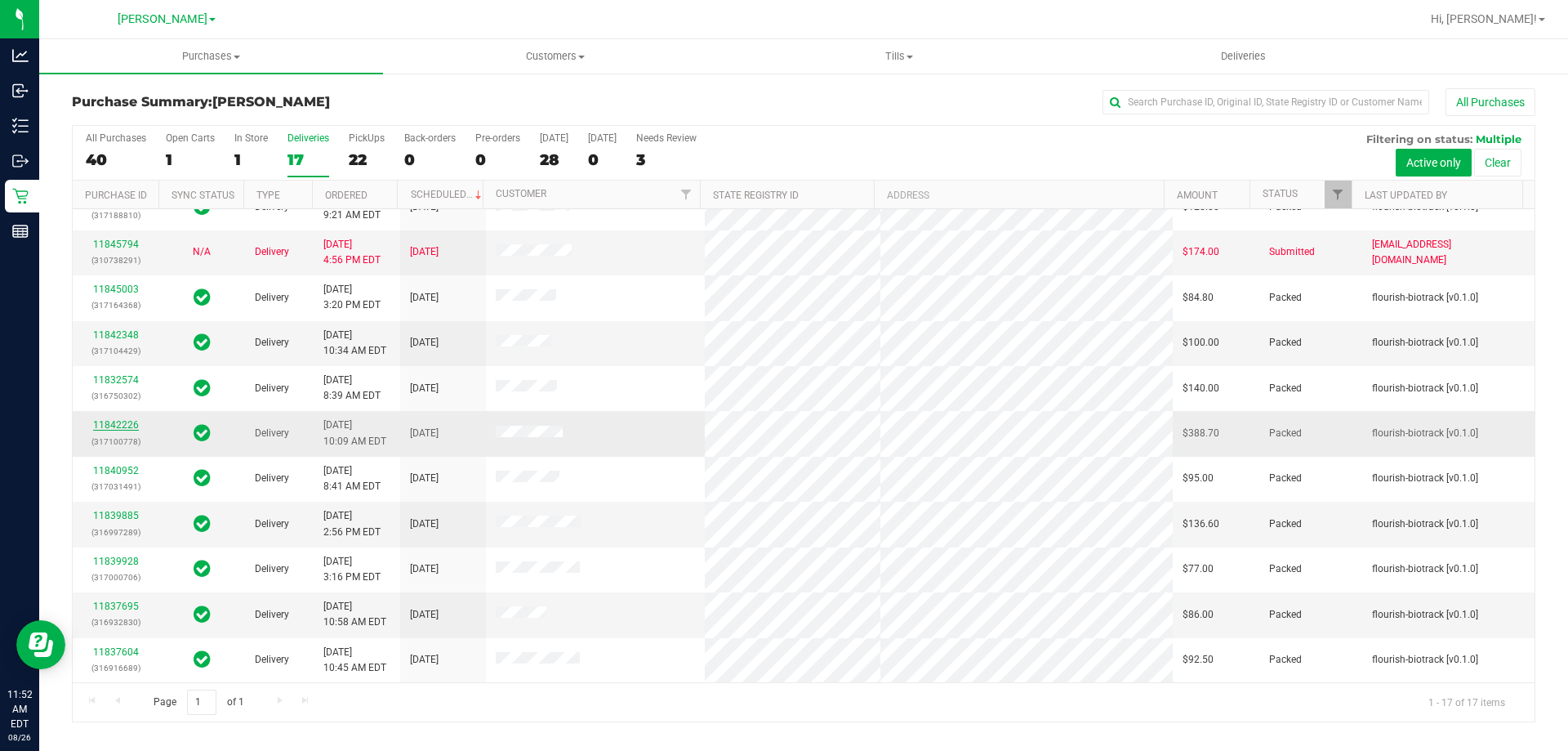
click at [122, 426] on link "11842226" at bounding box center [116, 425] width 46 height 11
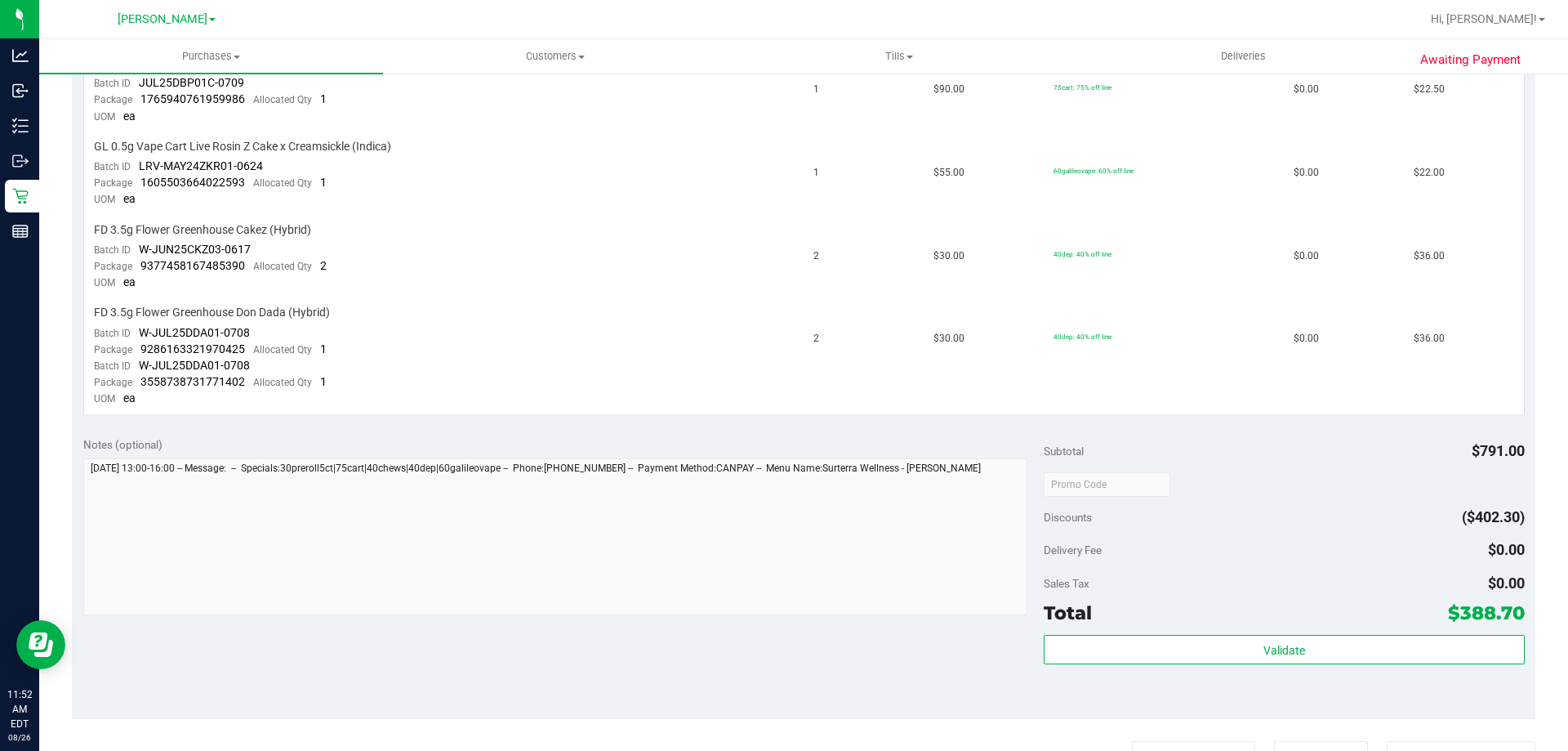
scroll to position [1144, 0]
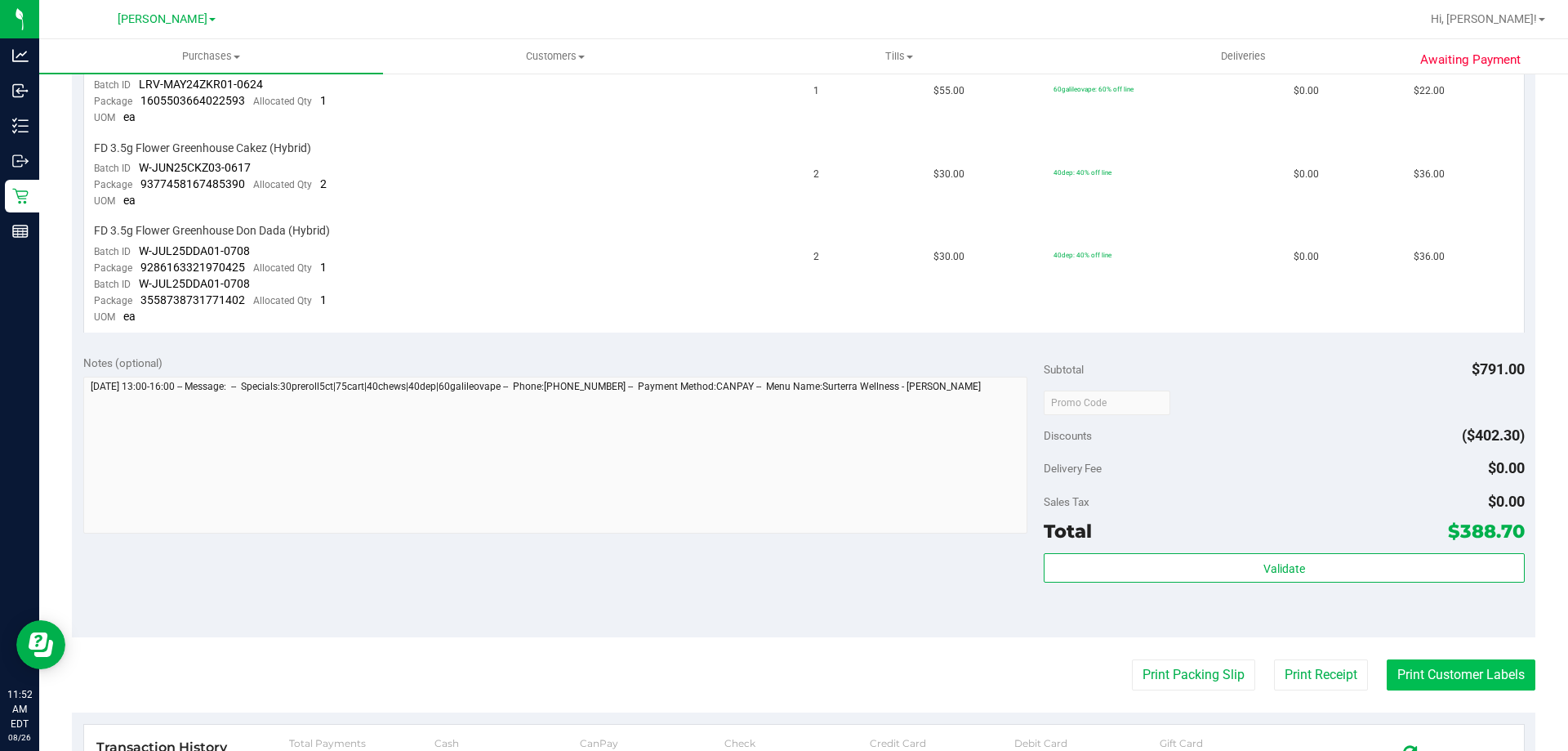
click at [1483, 671] on button "Print Customer Labels" at bounding box center [1461, 674] width 149 height 31
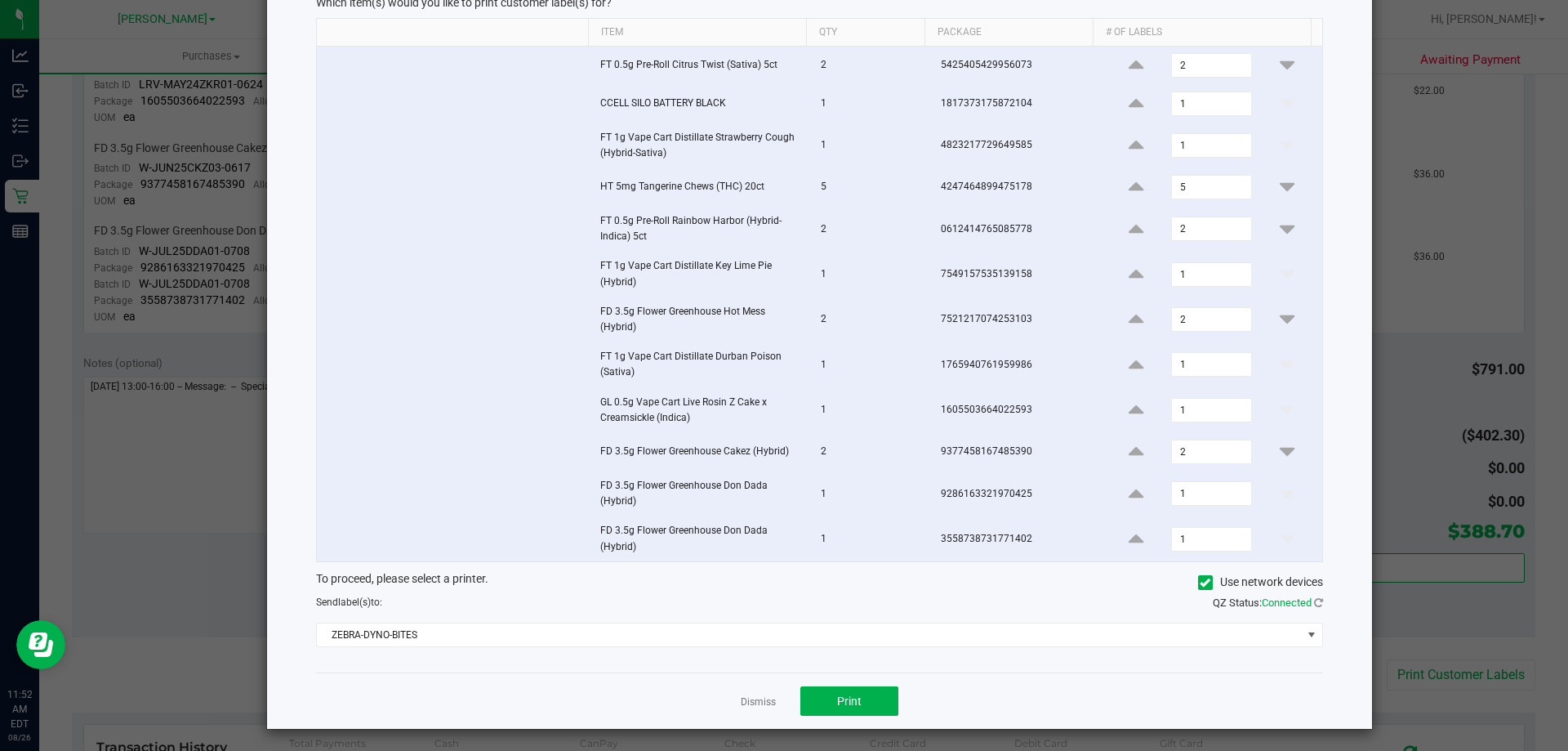
scroll to position [108, 0]
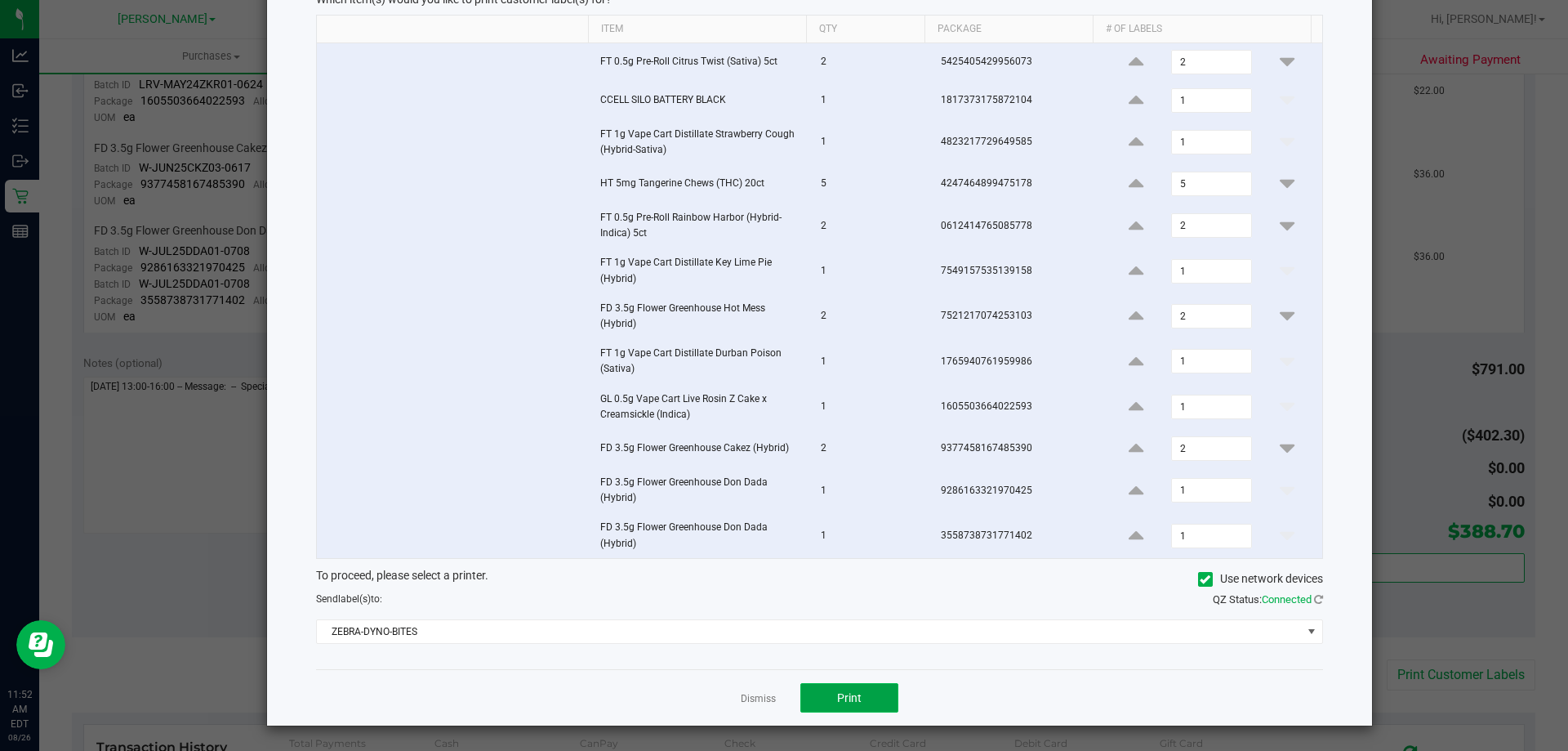
click at [845, 698] on span "Print" at bounding box center [850, 697] width 25 height 13
click at [751, 694] on link "Dismiss" at bounding box center [759, 699] width 35 height 14
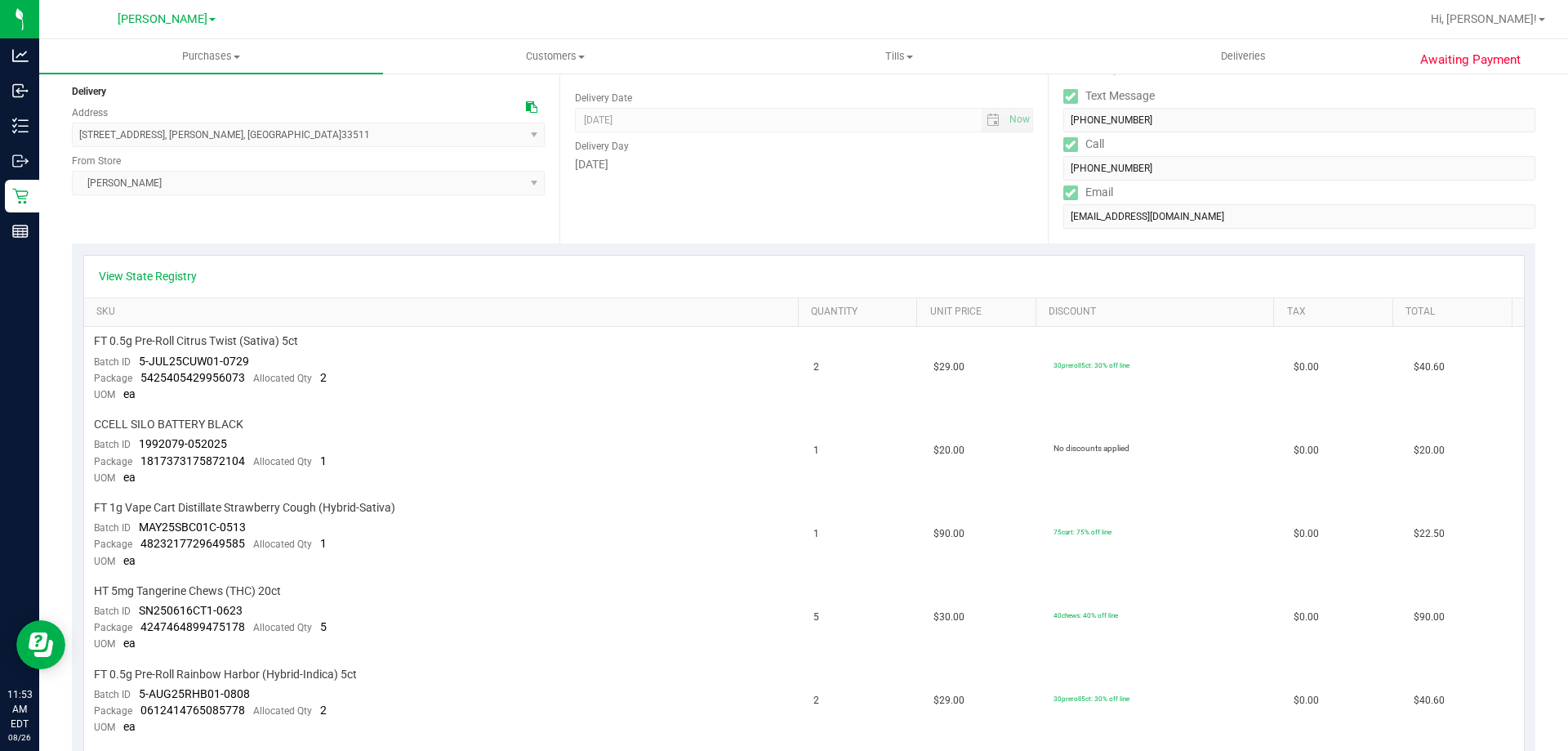
scroll to position [0, 0]
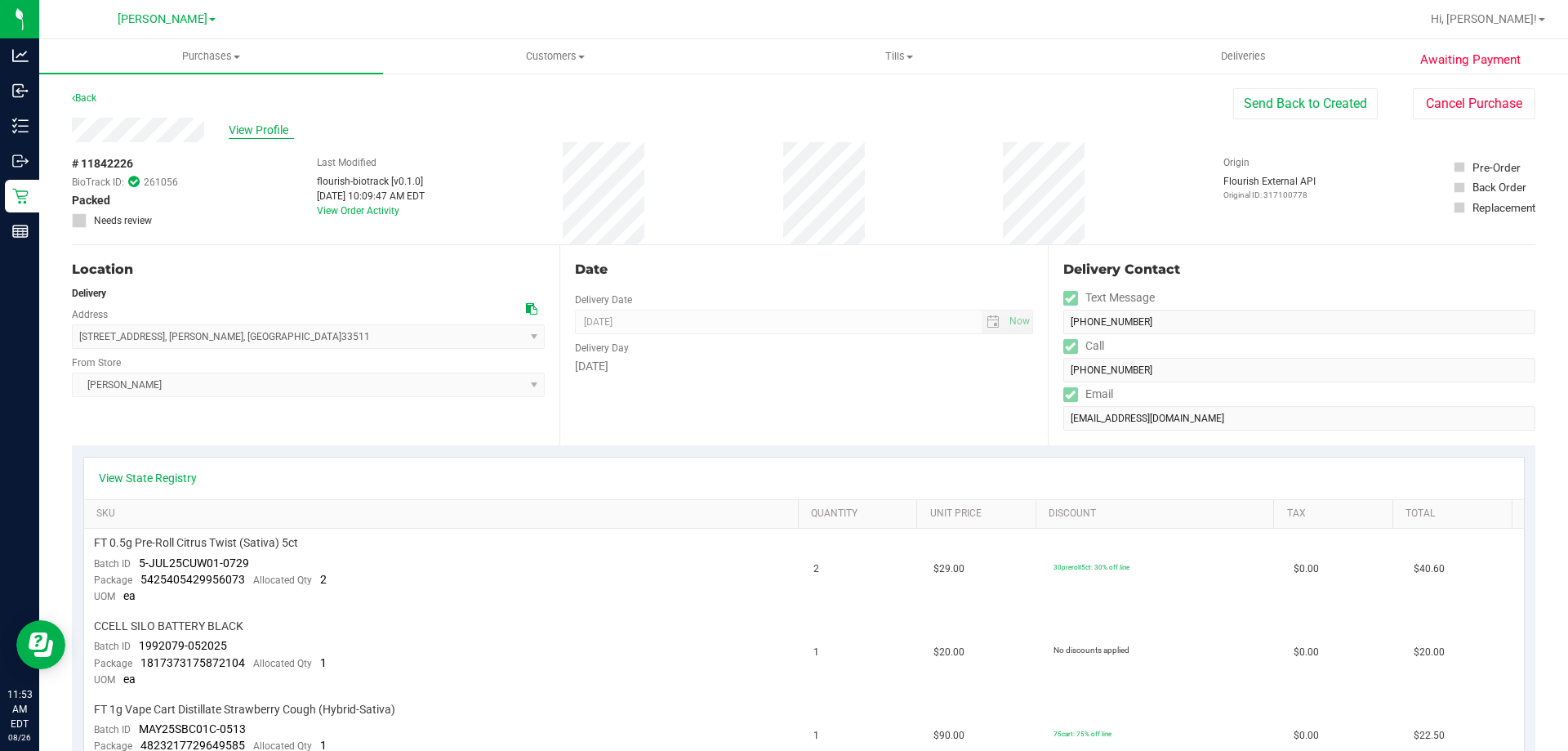
click at [270, 131] on span "View Profile" at bounding box center [261, 130] width 65 height 18
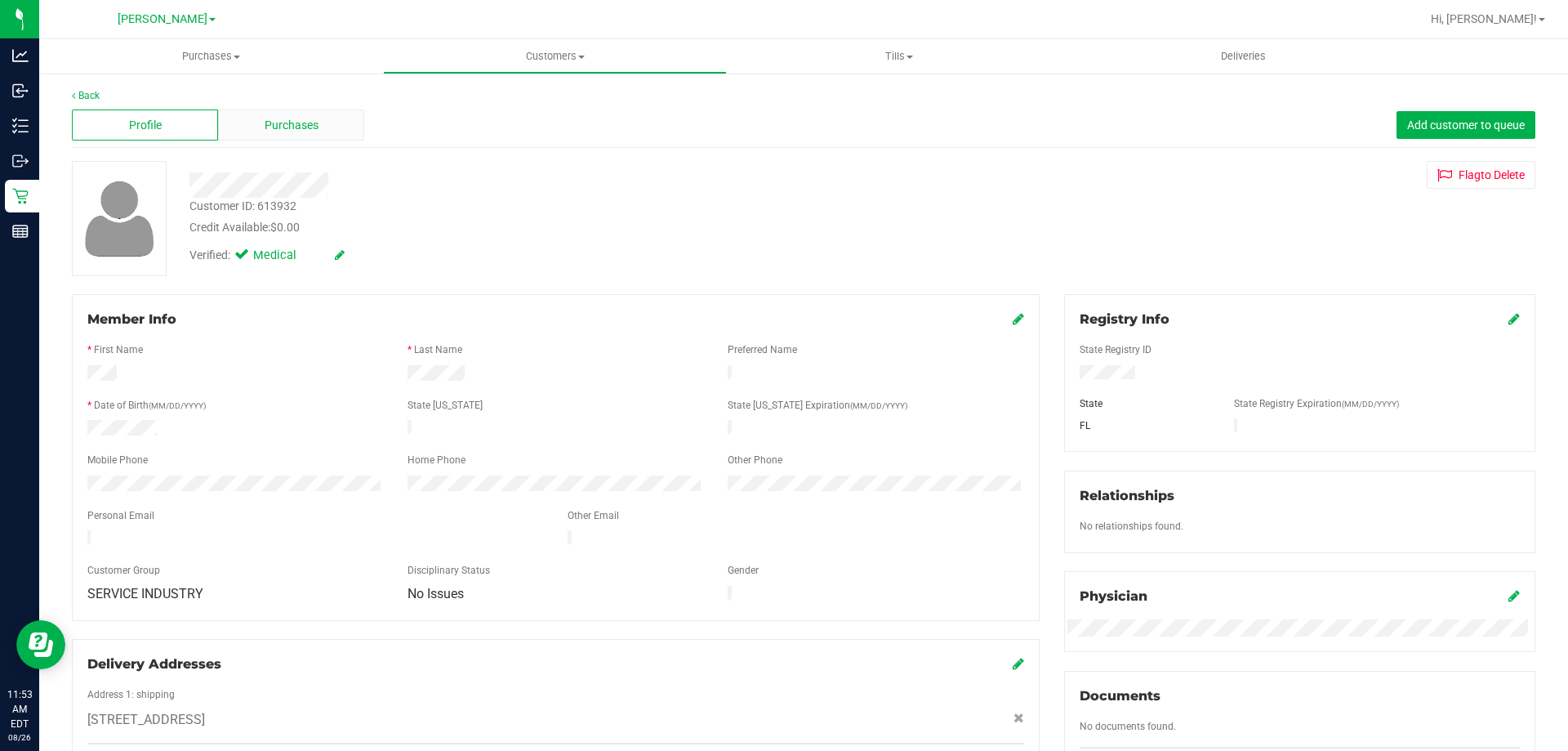
click at [330, 122] on div "Purchases" at bounding box center [291, 125] width 146 height 31
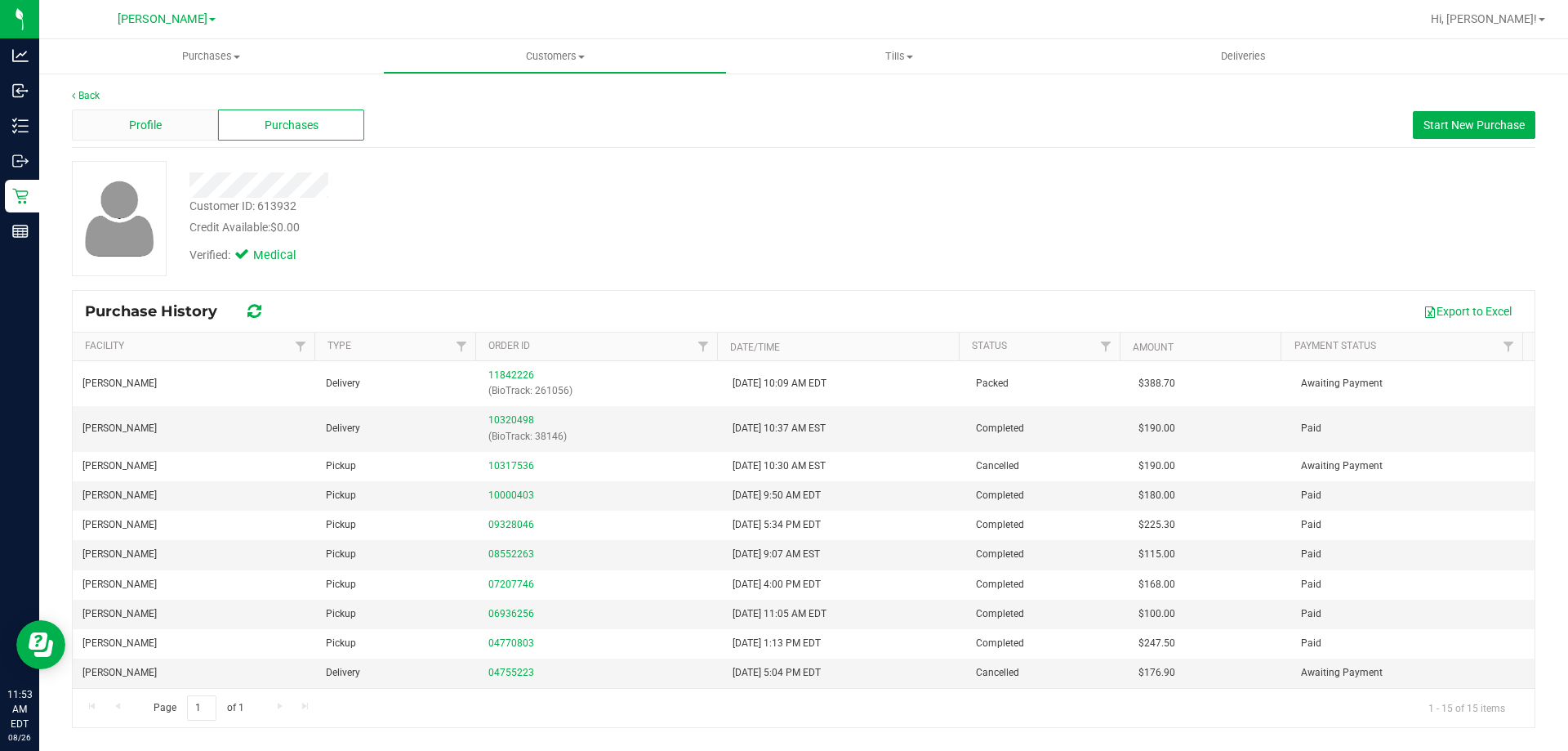
click at [189, 112] on div "Profile" at bounding box center [145, 125] width 146 height 31
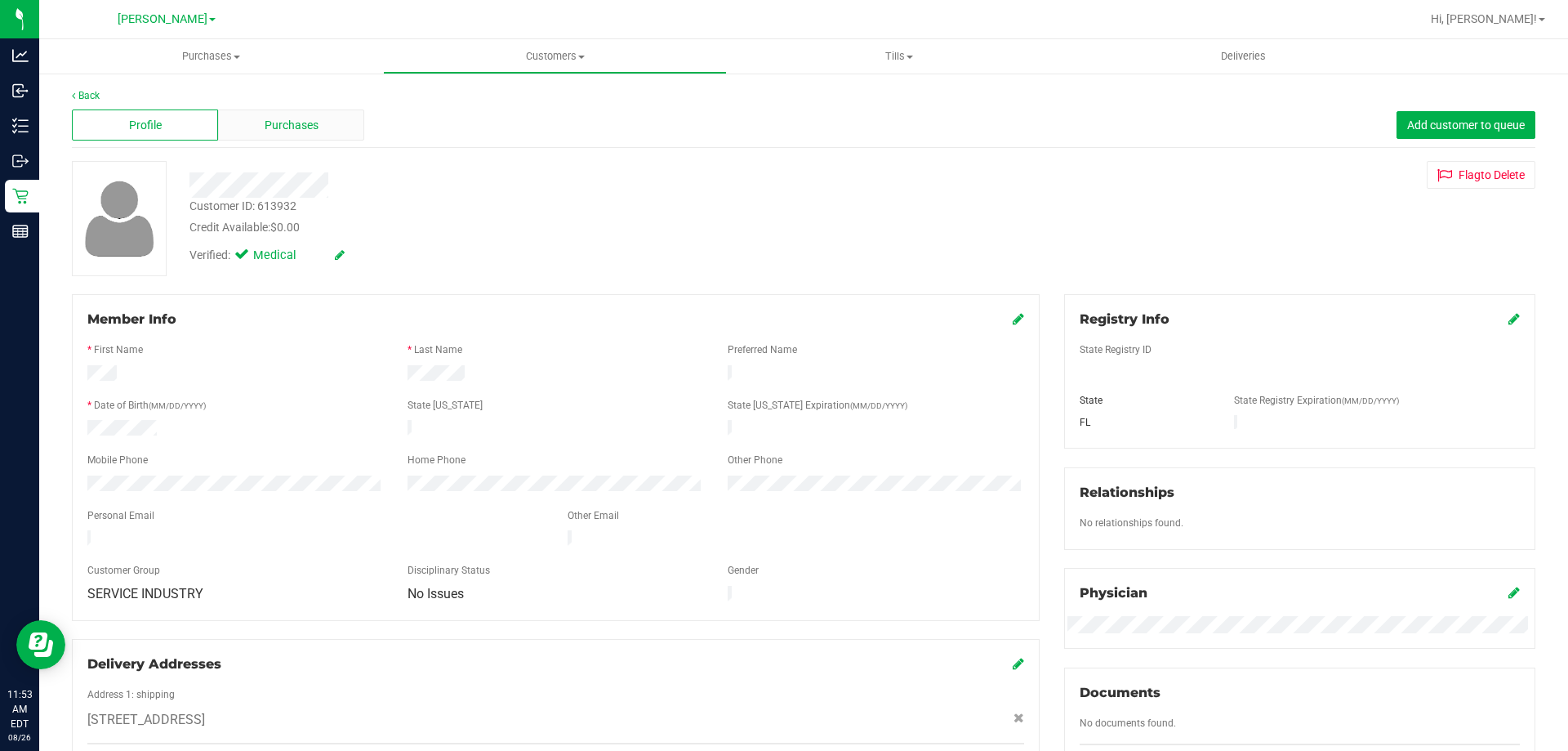
click at [292, 121] on span "Purchases" at bounding box center [291, 126] width 54 height 18
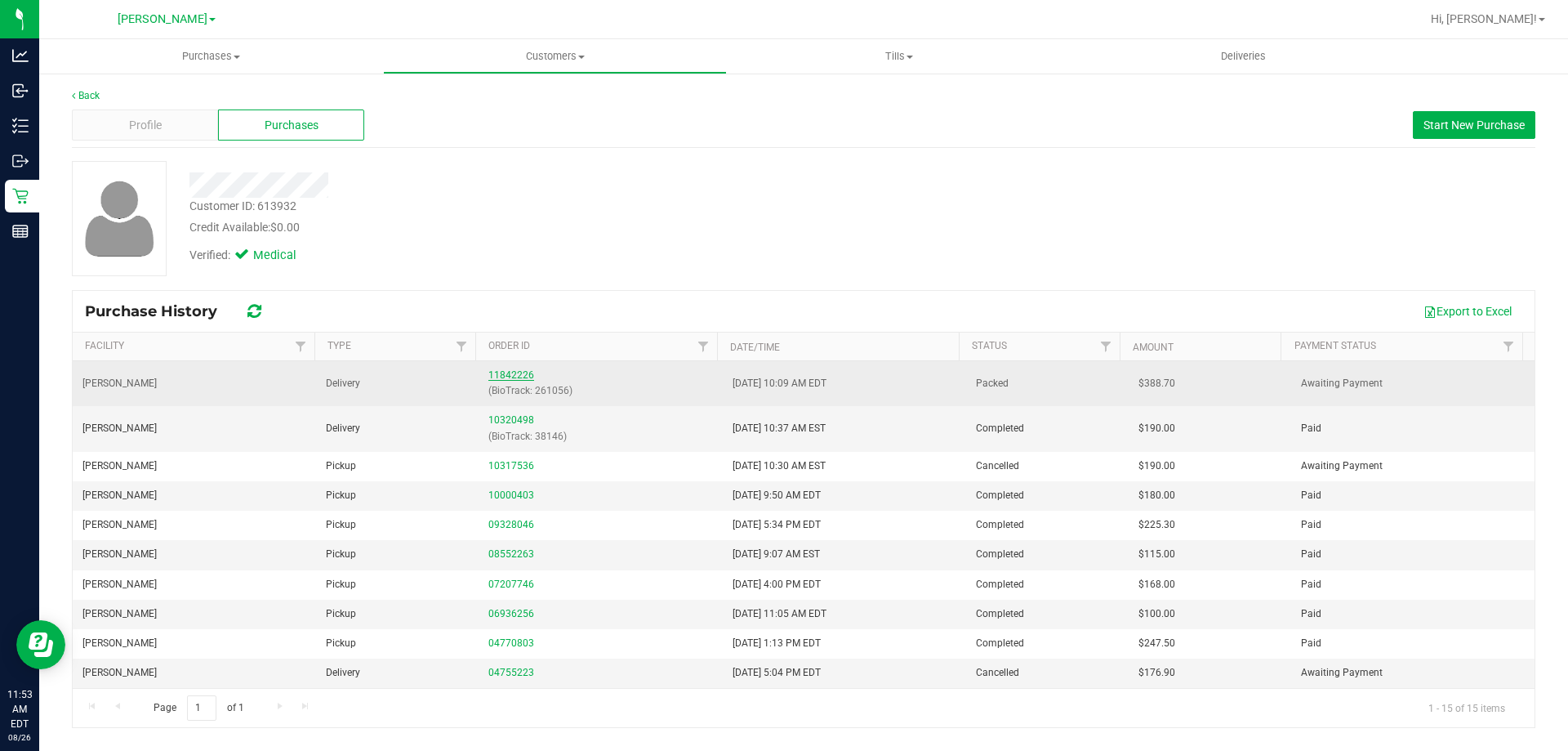
click at [519, 375] on link "11842226" at bounding box center [512, 375] width 46 height 11
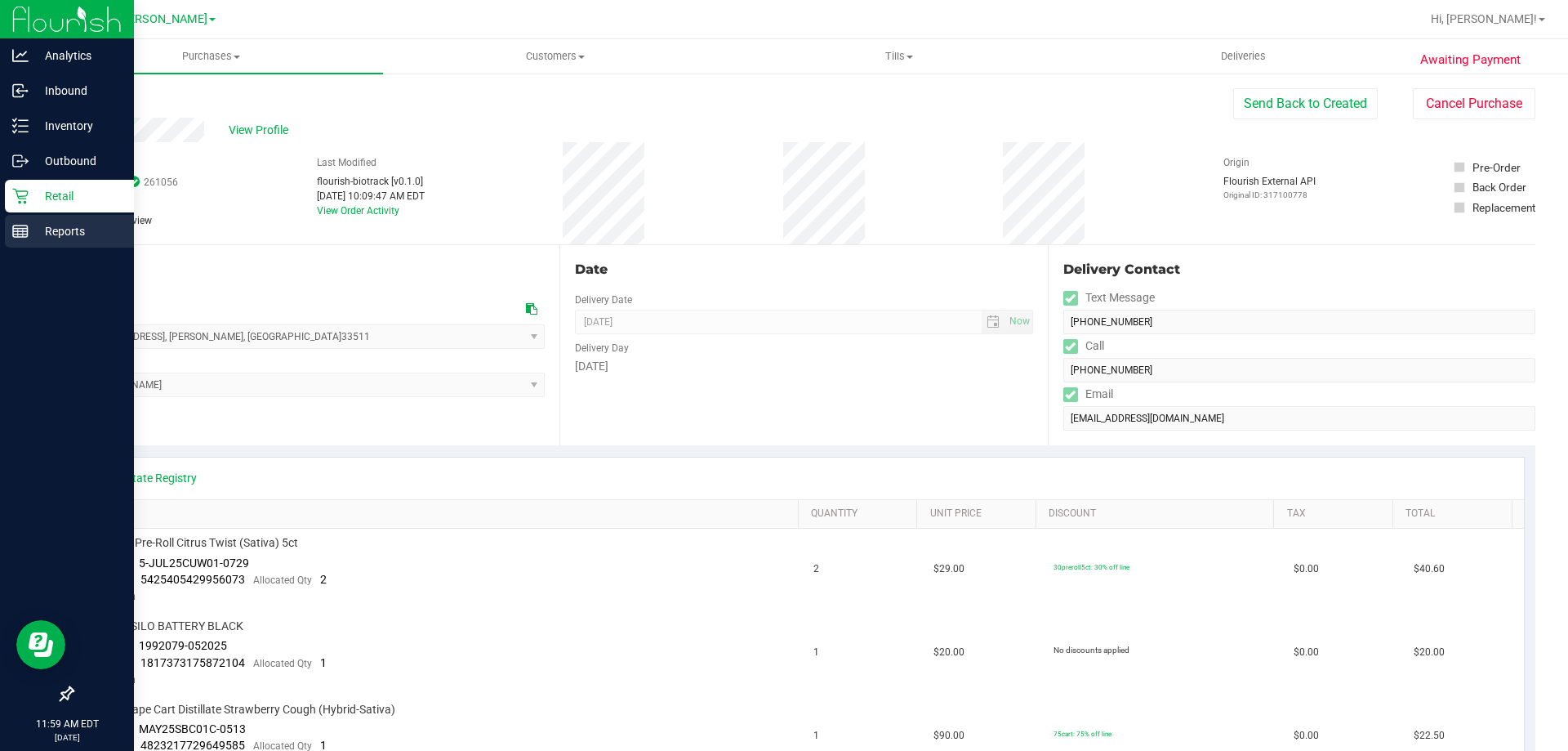
click at [98, 219] on div "Reports" at bounding box center [69, 230] width 129 height 33
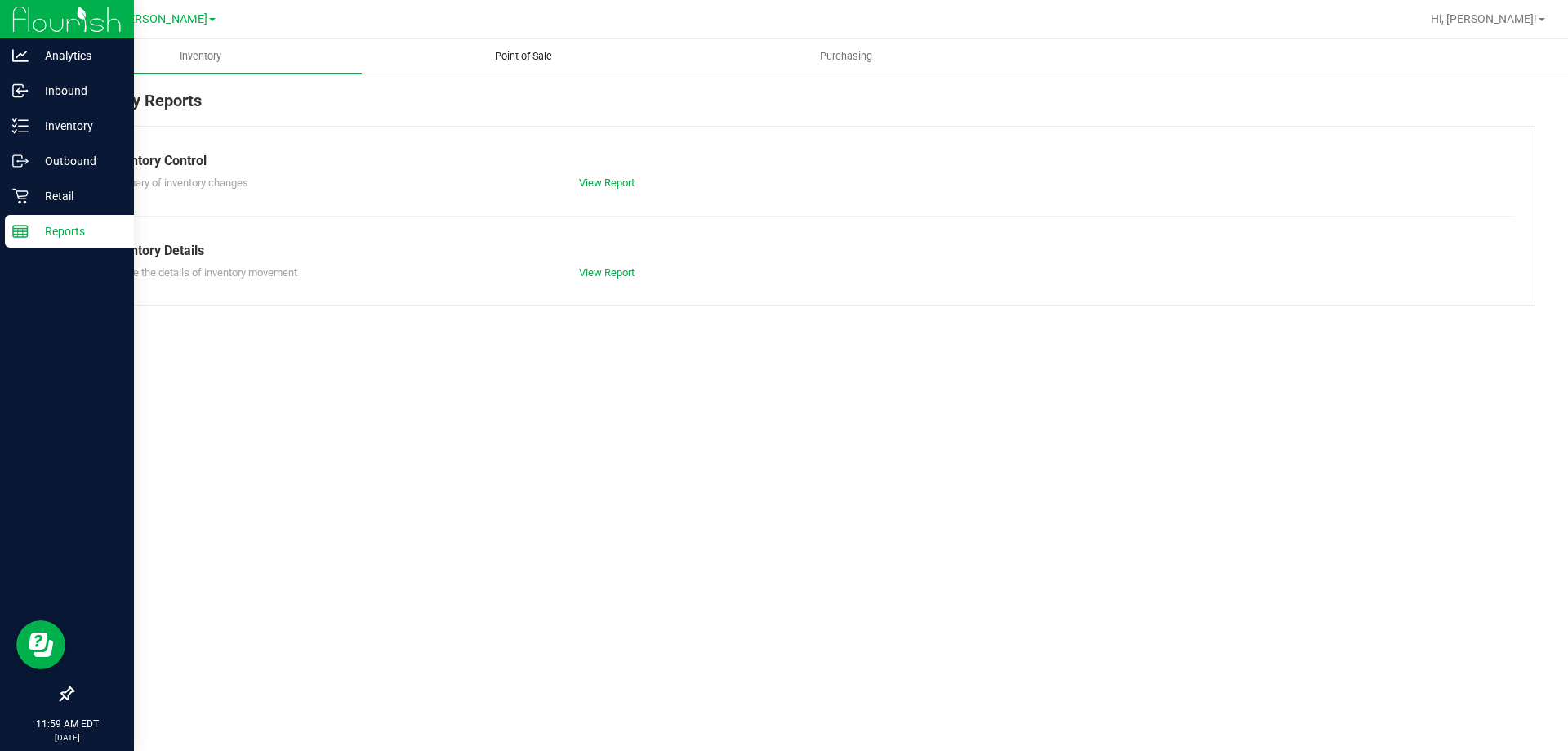
click at [515, 59] on span "Point of Sale" at bounding box center [523, 56] width 101 height 15
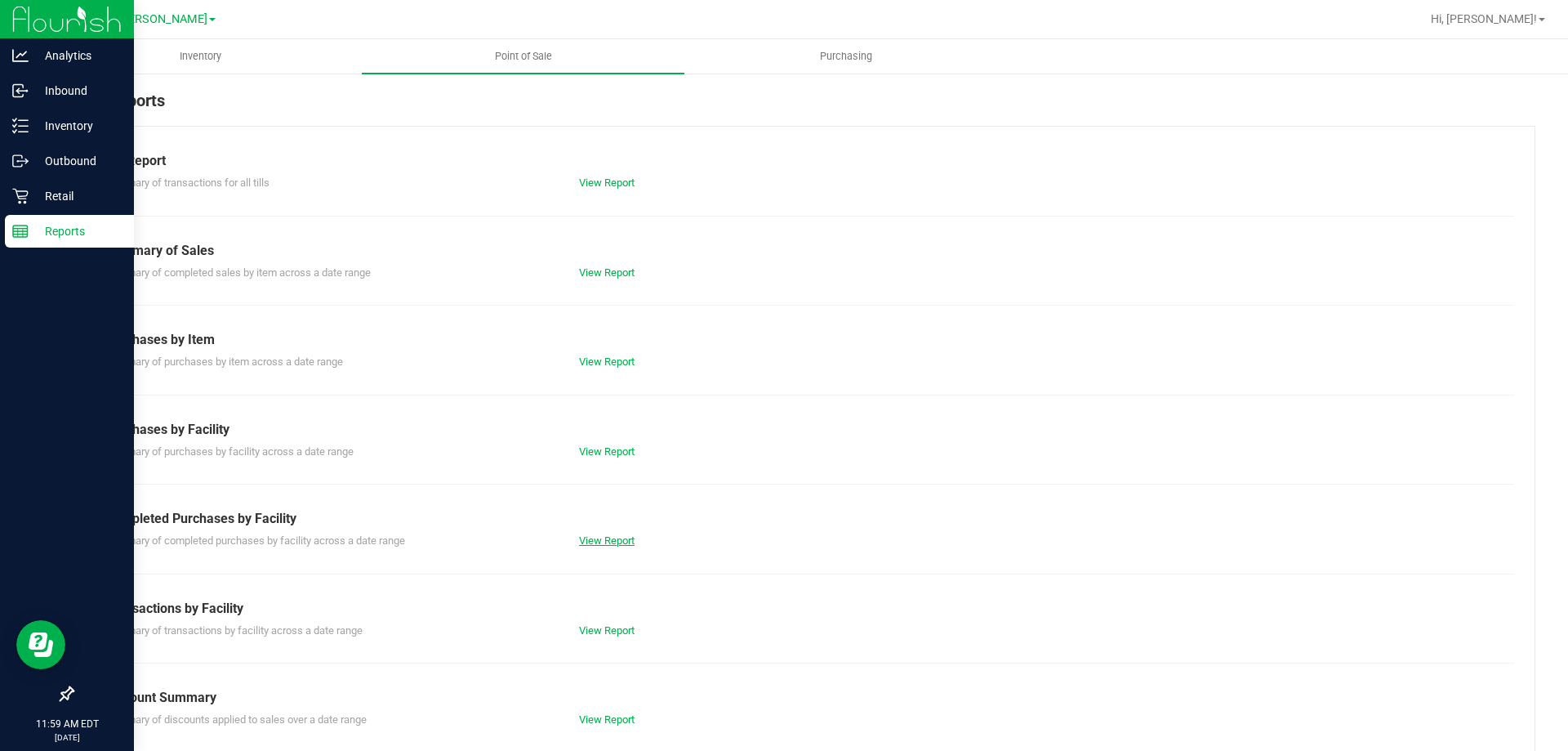
click at [593, 538] on link "View Report" at bounding box center [606, 541] width 55 height 12
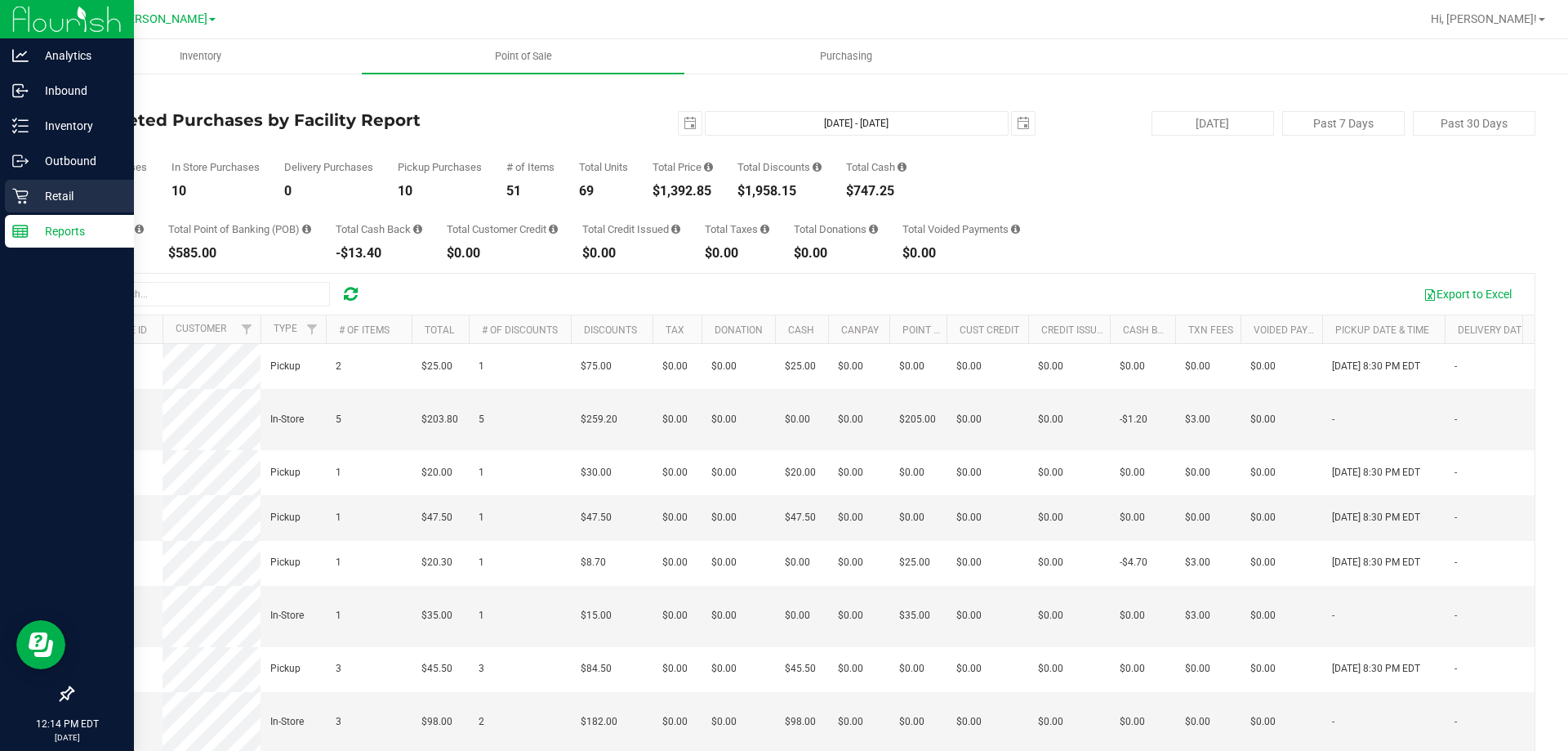
click at [35, 195] on p "Retail" at bounding box center [78, 196] width 98 height 19
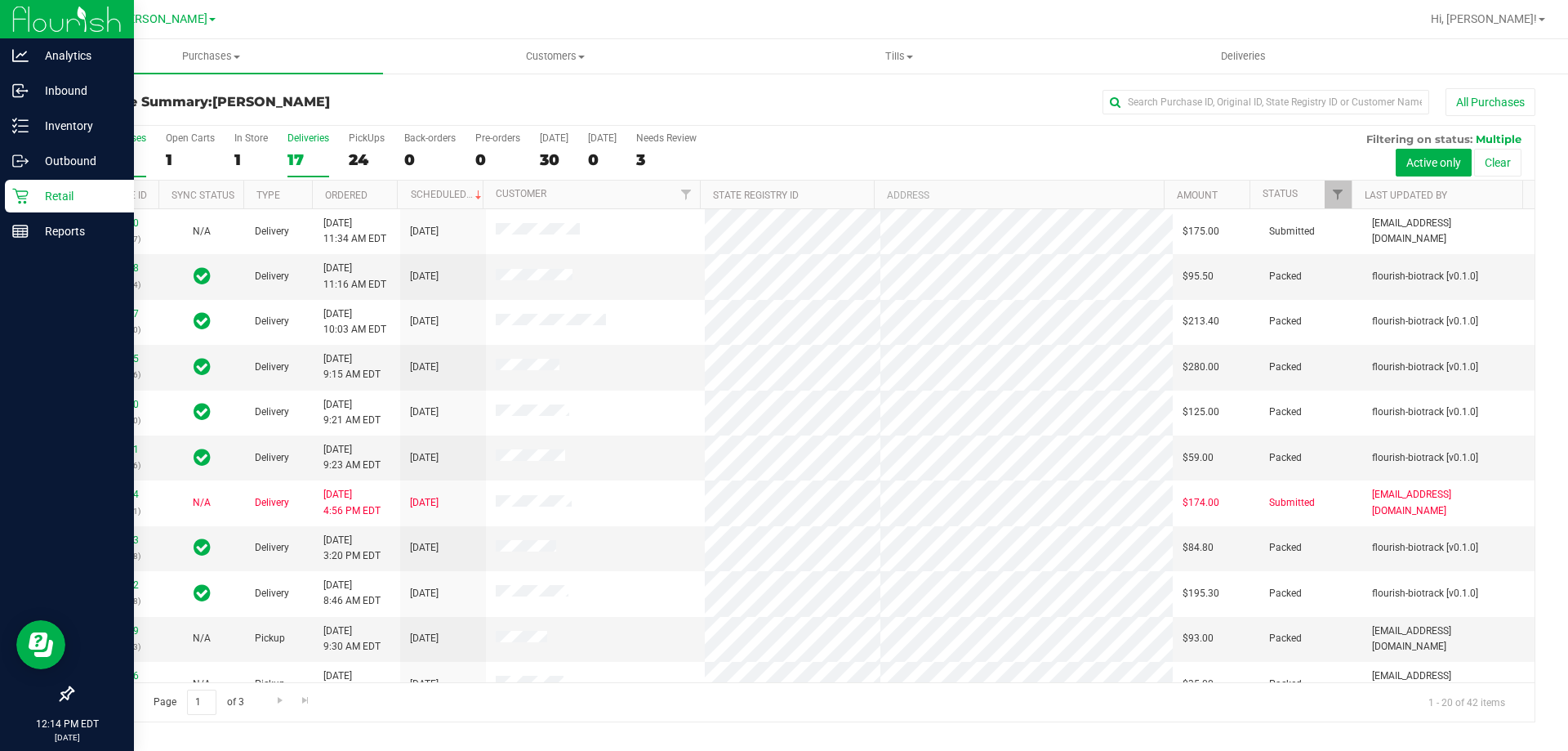
click at [295, 140] on div "Deliveries" at bounding box center [308, 138] width 41 height 11
click at [0, 0] on input "Deliveries 17" at bounding box center [0, 0] width 0 height 0
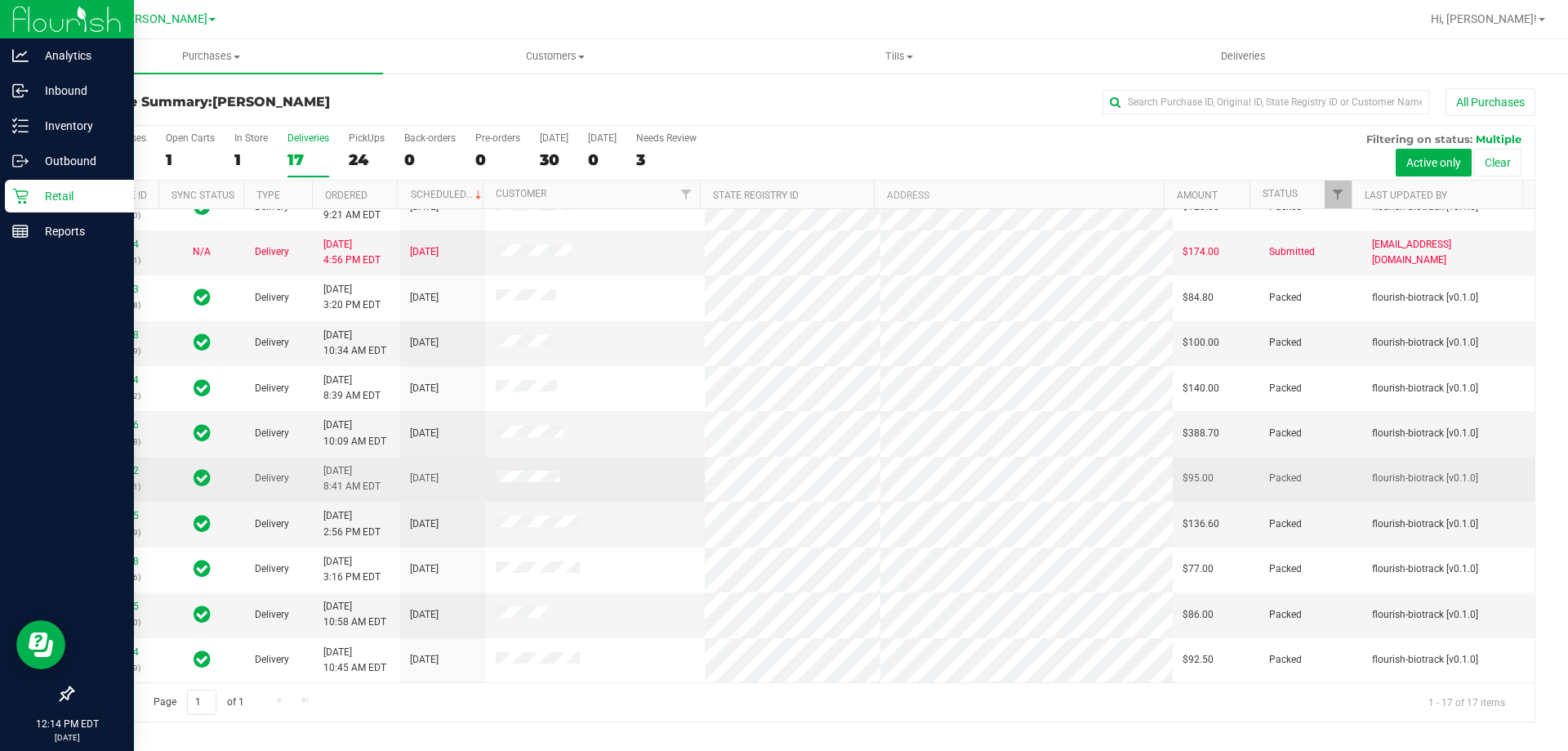
scroll to position [51, 0]
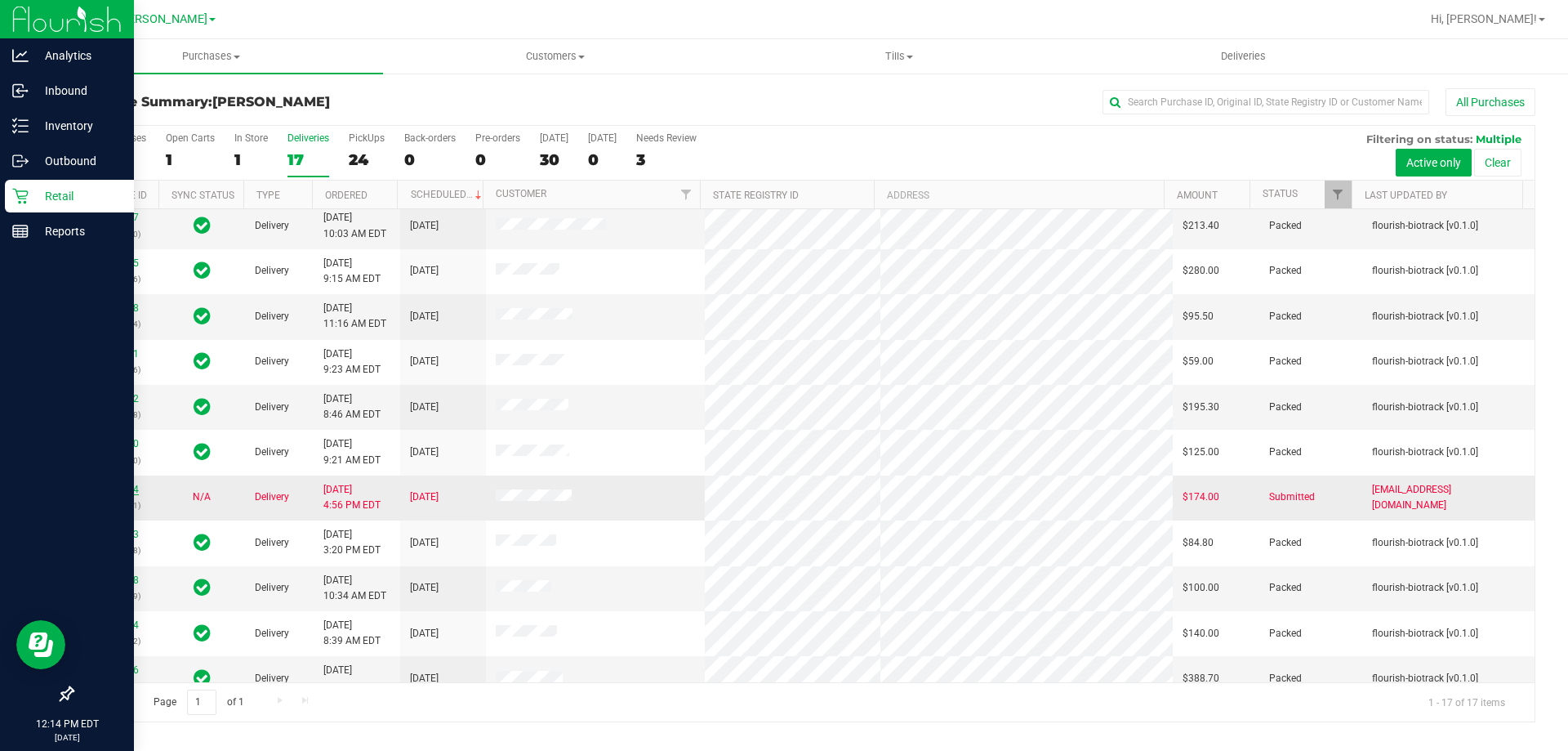
click at [109, 492] on link "11845794" at bounding box center [116, 489] width 46 height 11
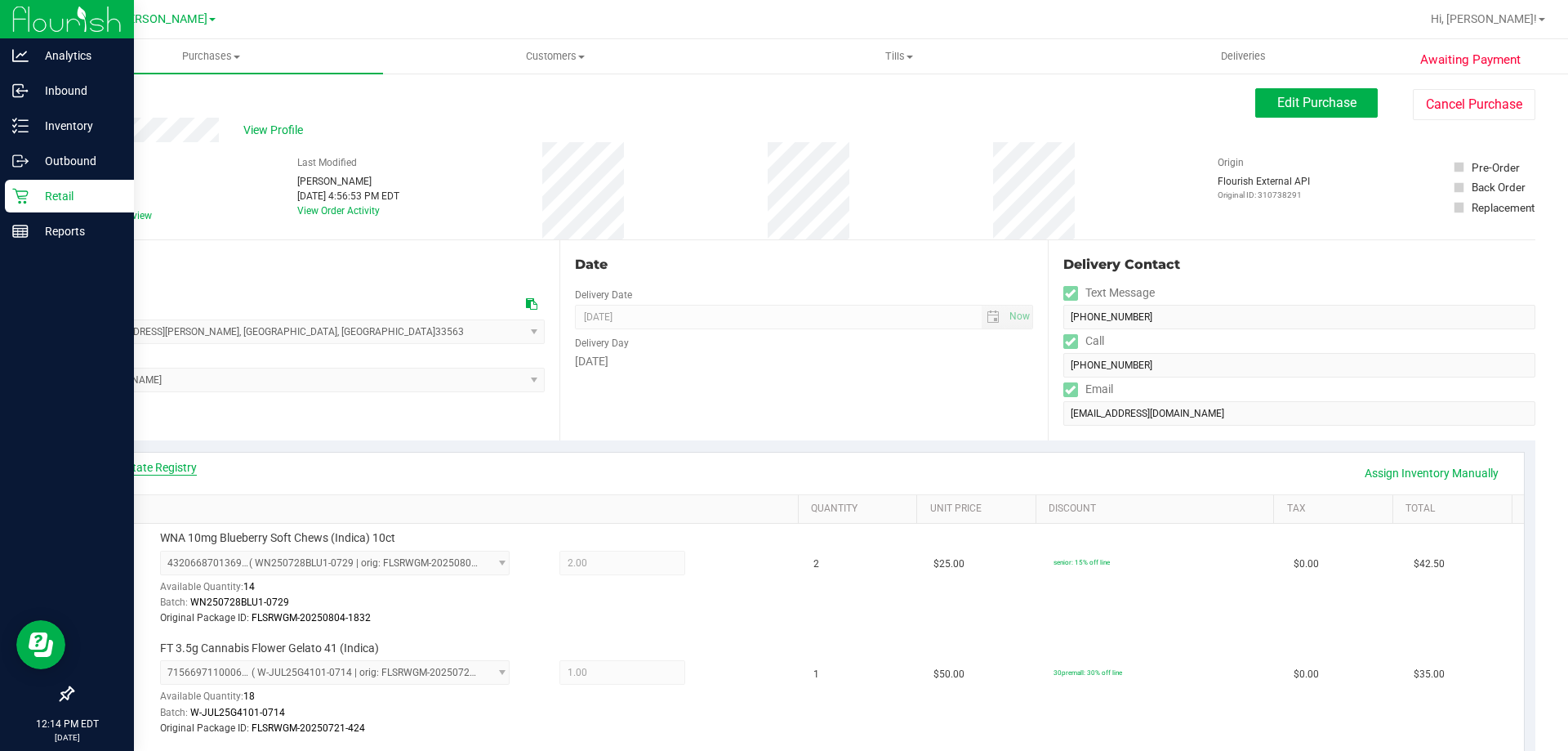
click at [167, 463] on link "View State Registry" at bounding box center [148, 467] width 98 height 17
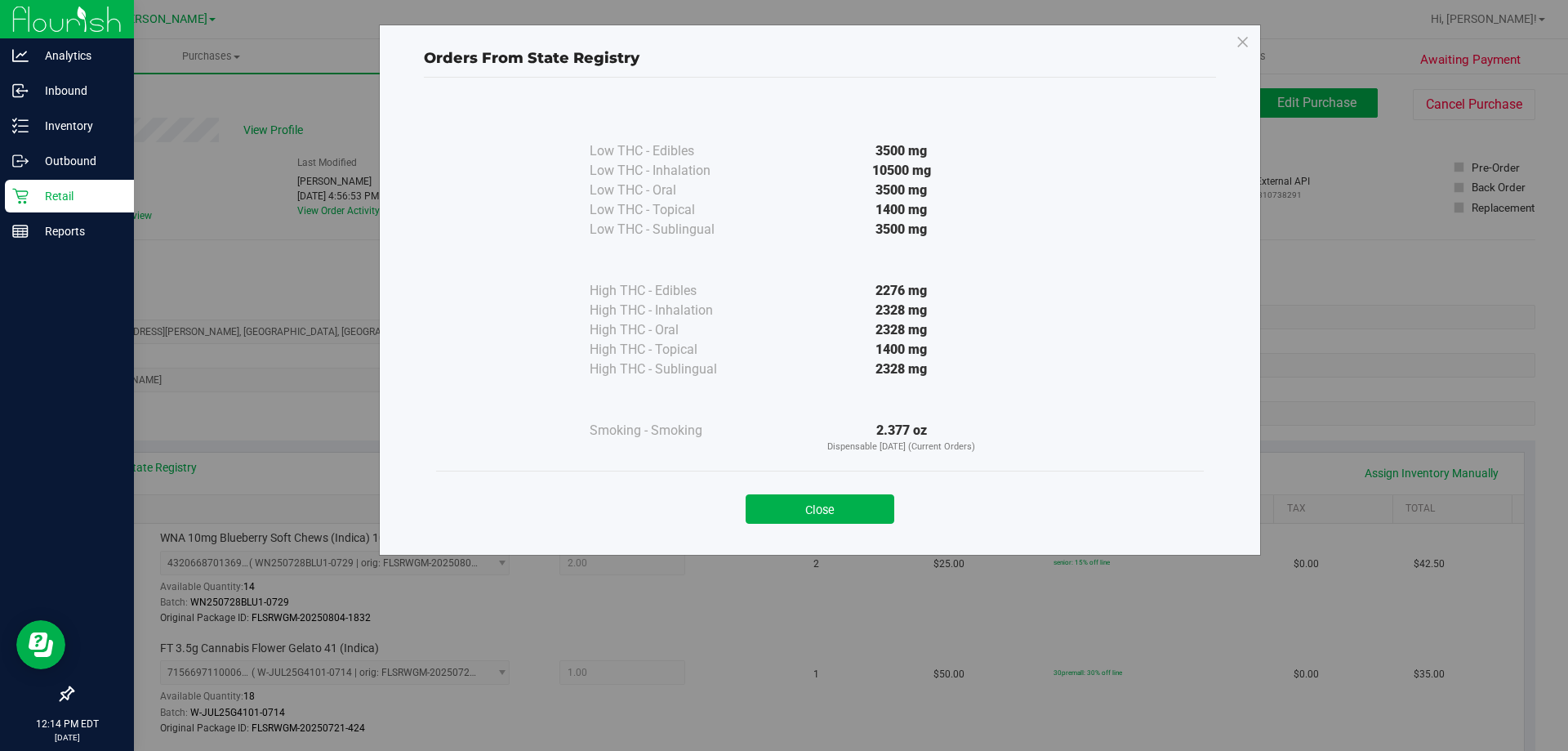
click at [261, 408] on div "Orders From State Registry Low THC - Edibles 3500 mg" at bounding box center [790, 376] width 1580 height 751
click at [811, 512] on button "Close" at bounding box center [820, 508] width 149 height 29
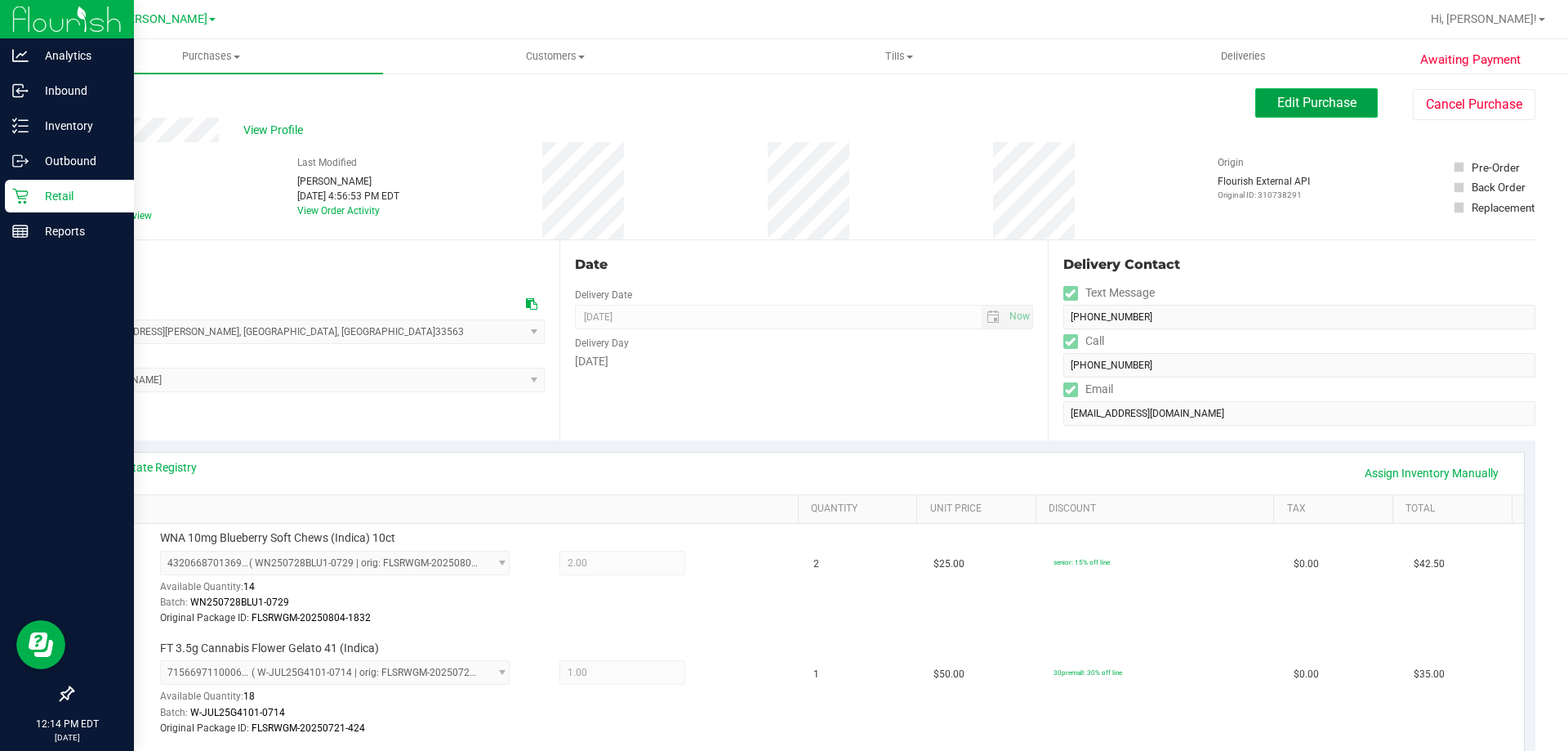
click at [1310, 97] on span "Edit Purchase" at bounding box center [1318, 103] width 79 height 16
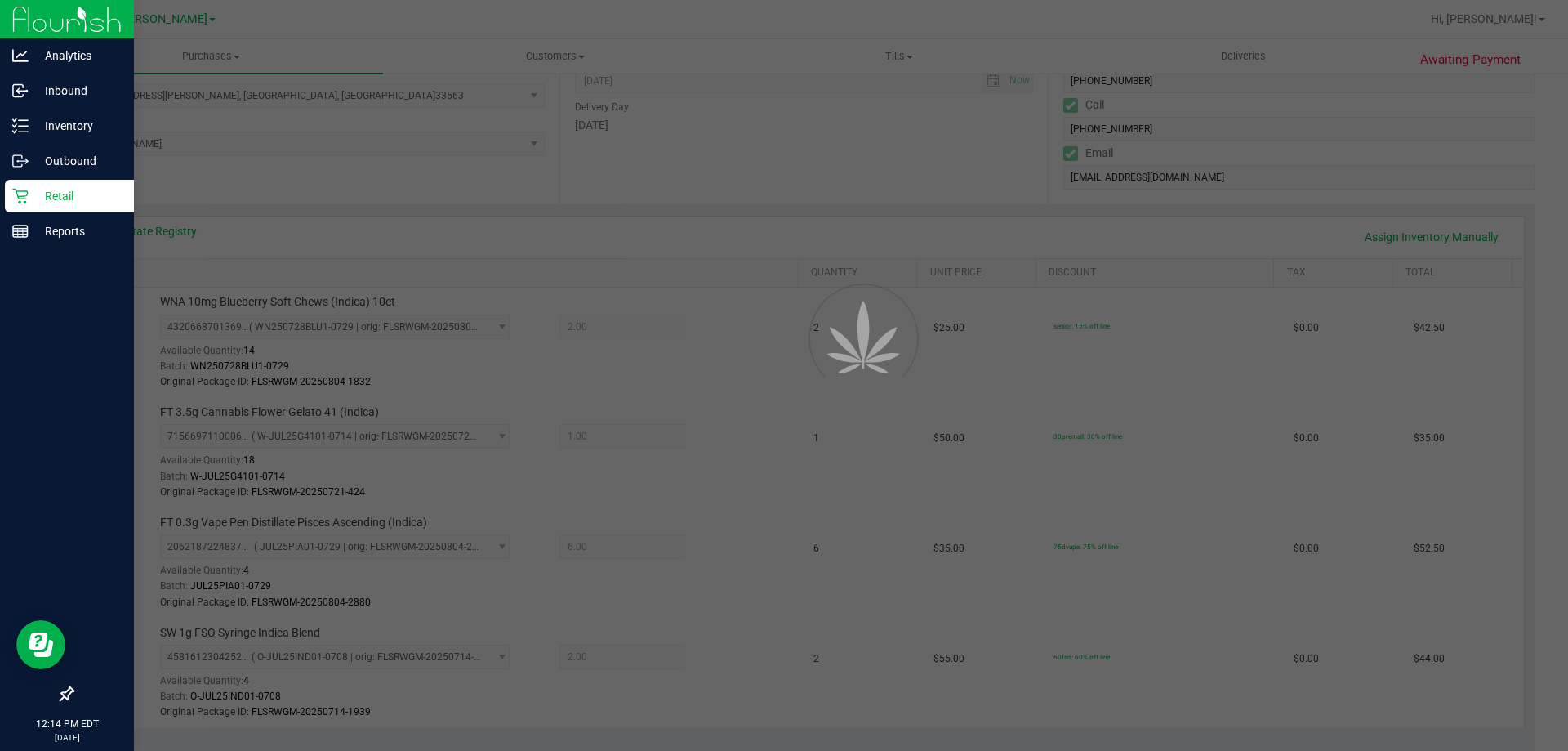
scroll to position [245, 0]
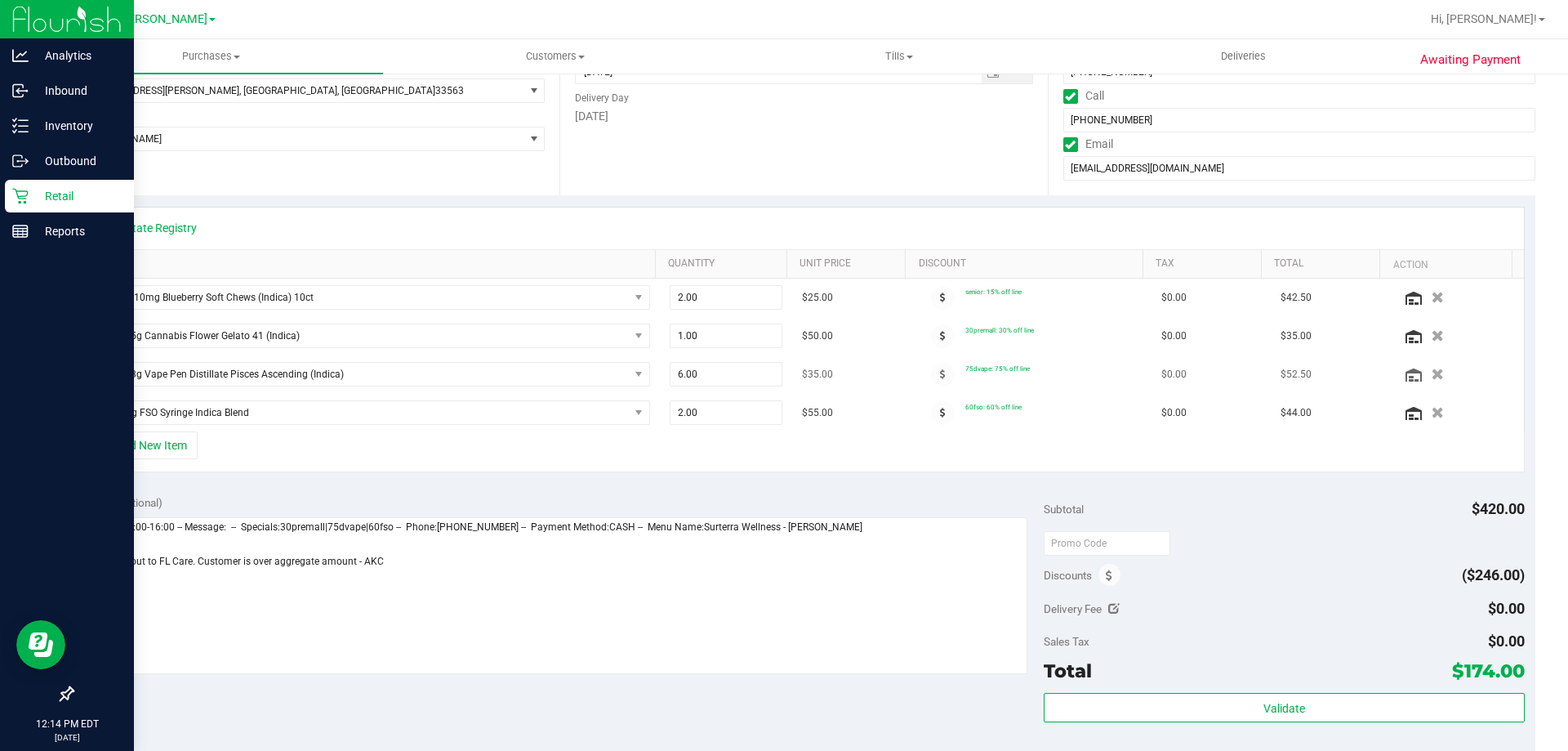
click at [1432, 372] on icon "button" at bounding box center [1438, 374] width 12 height 11
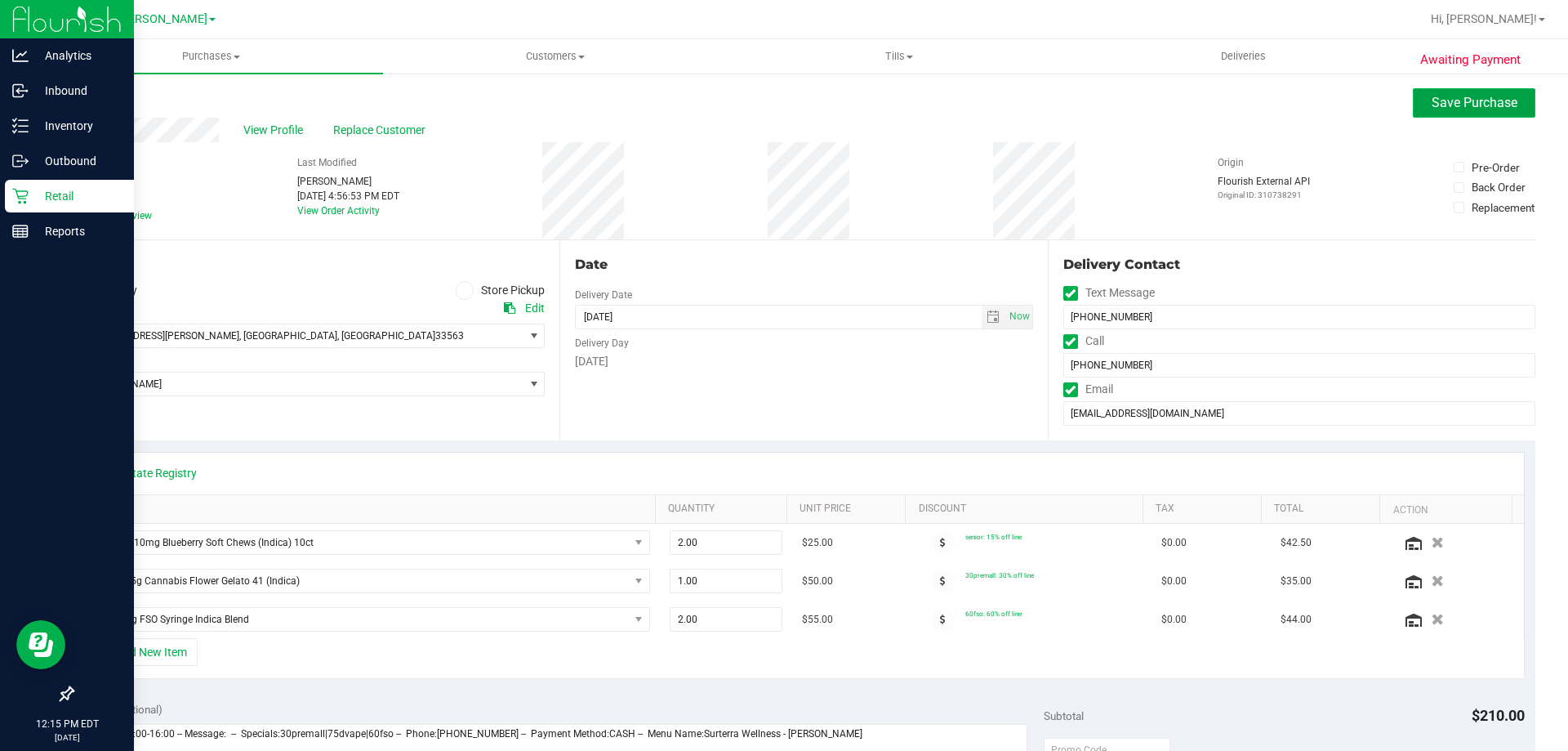
click at [1447, 106] on span "Save Purchase" at bounding box center [1475, 103] width 86 height 16
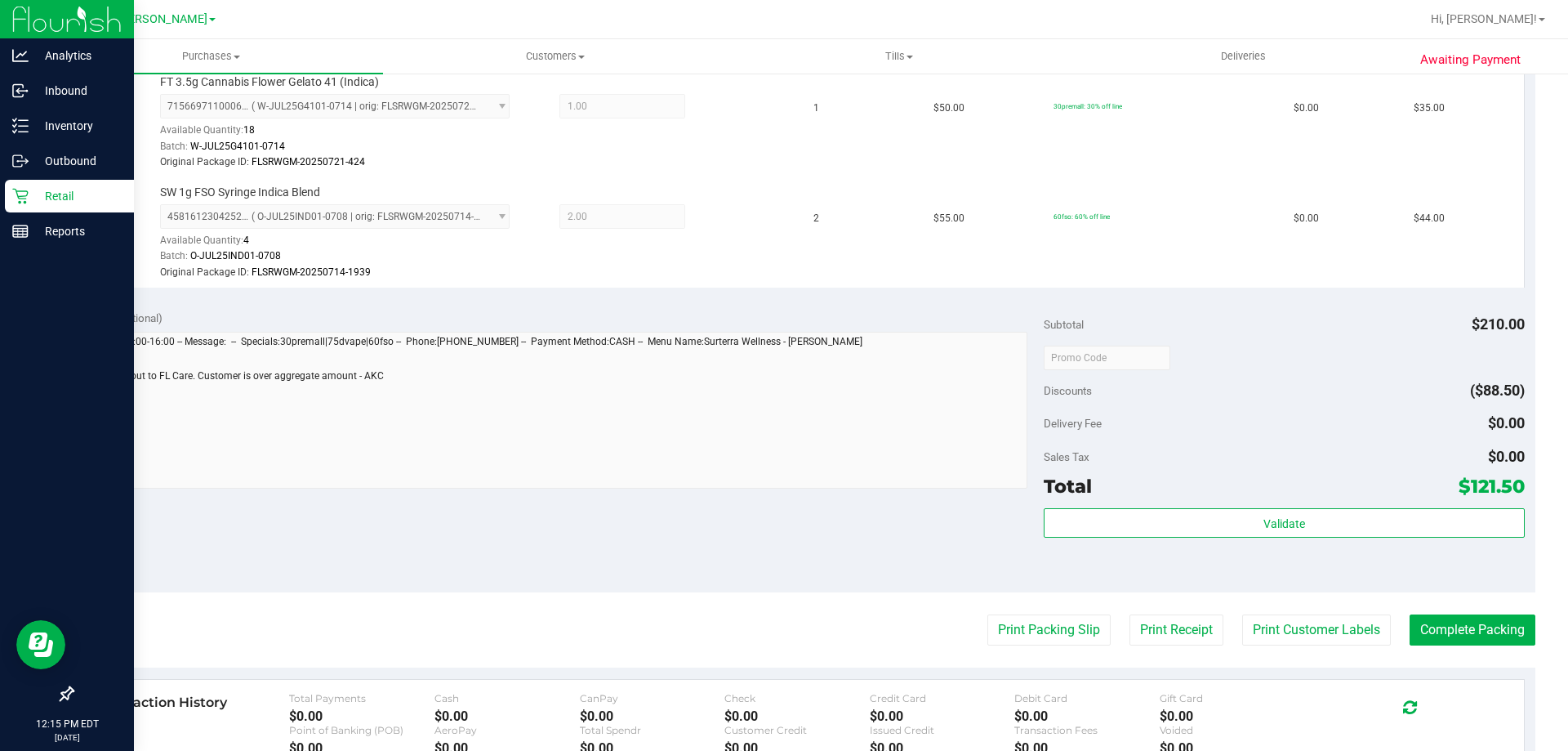
scroll to position [572, 0]
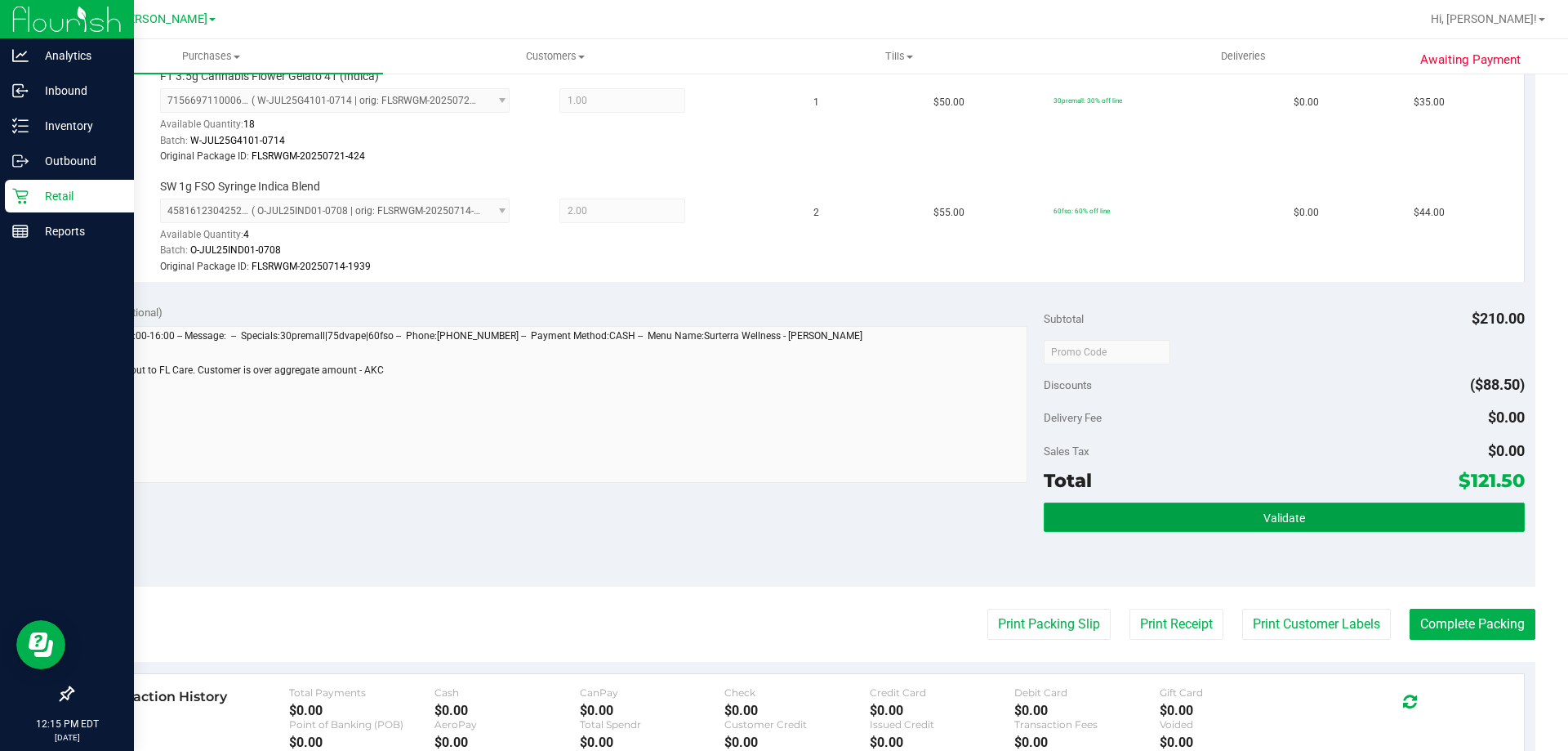
click at [1264, 521] on span "Validate" at bounding box center [1284, 518] width 41 height 13
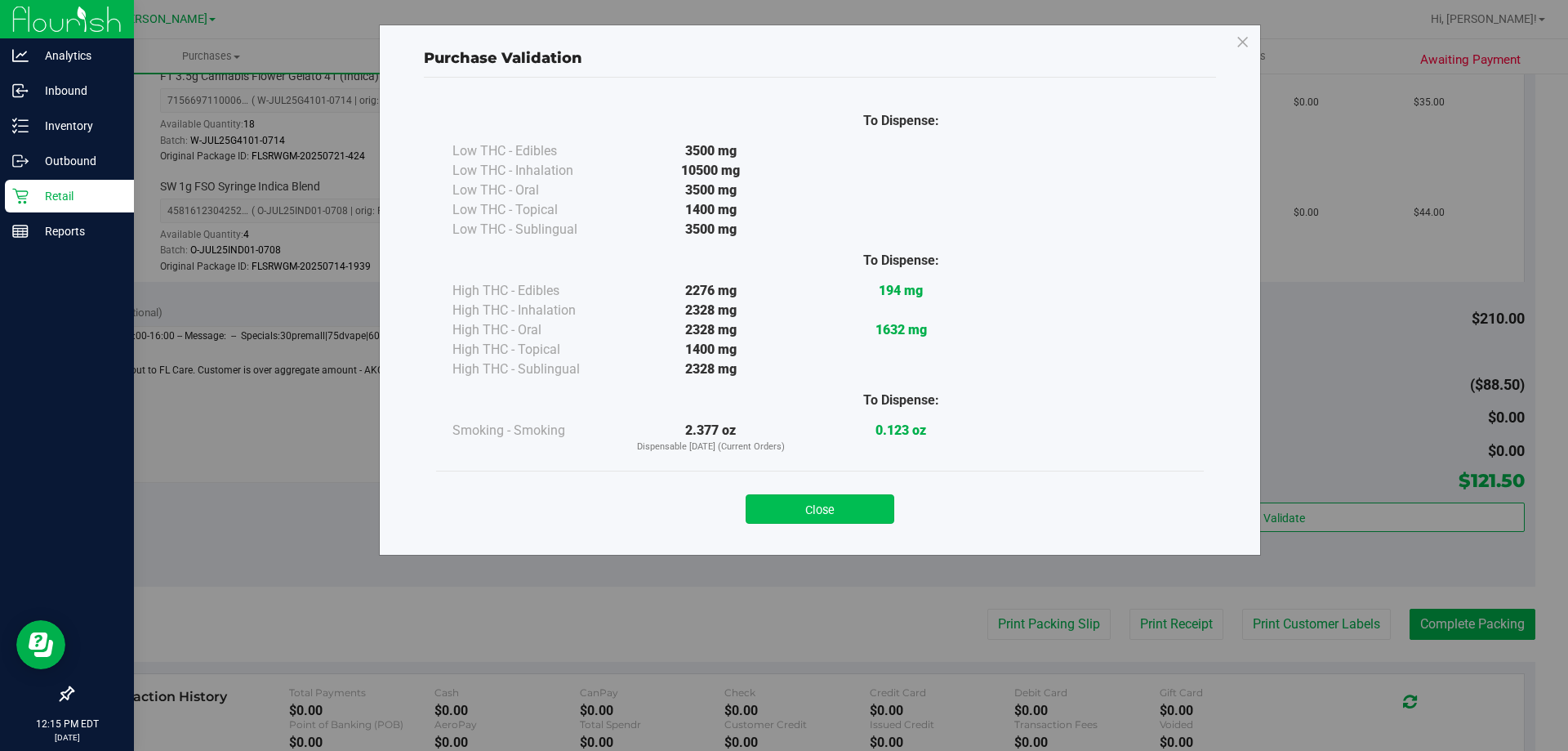
click at [870, 506] on button "Close" at bounding box center [820, 508] width 149 height 29
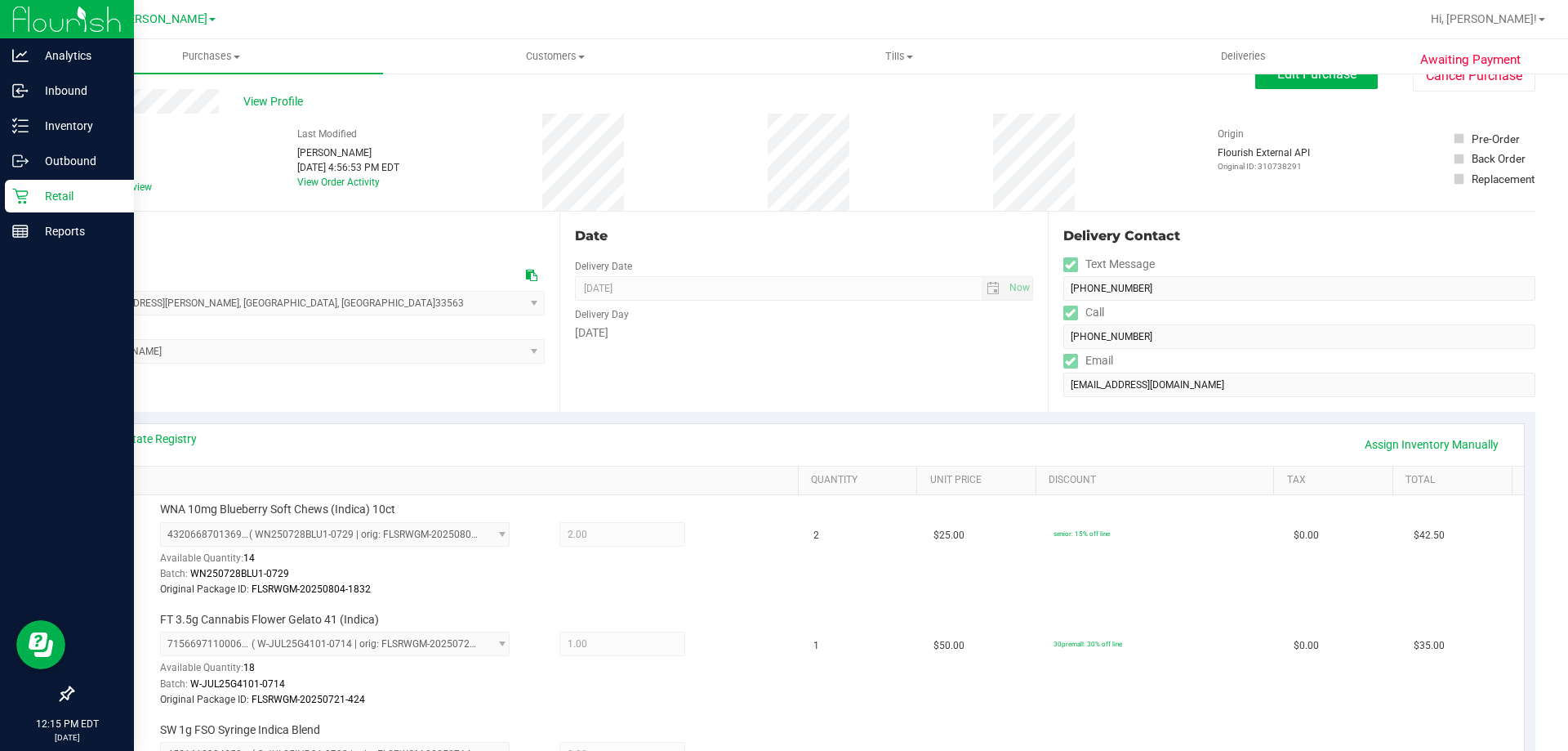
scroll to position [0, 0]
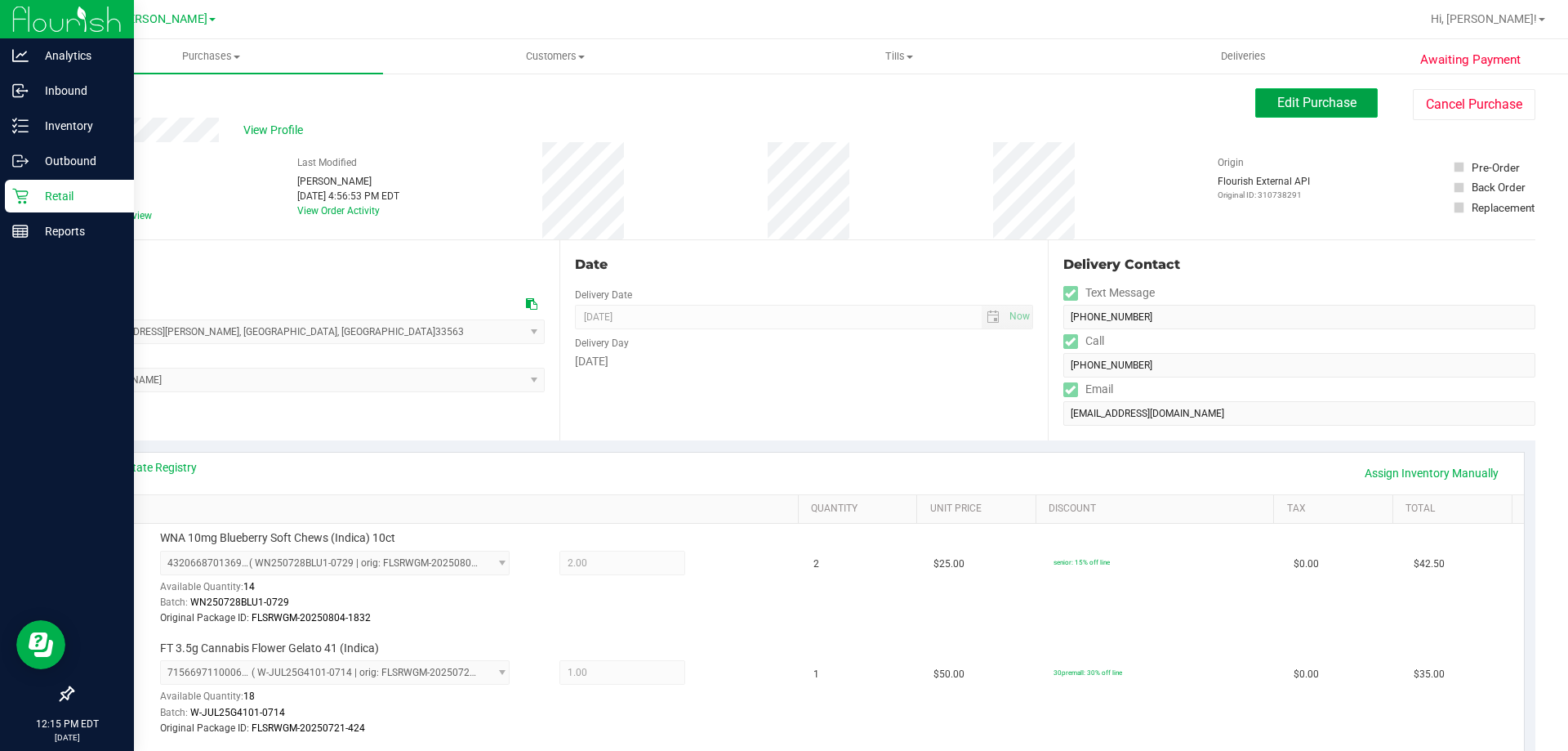
click at [1339, 111] on button "Edit Purchase" at bounding box center [1316, 102] width 122 height 29
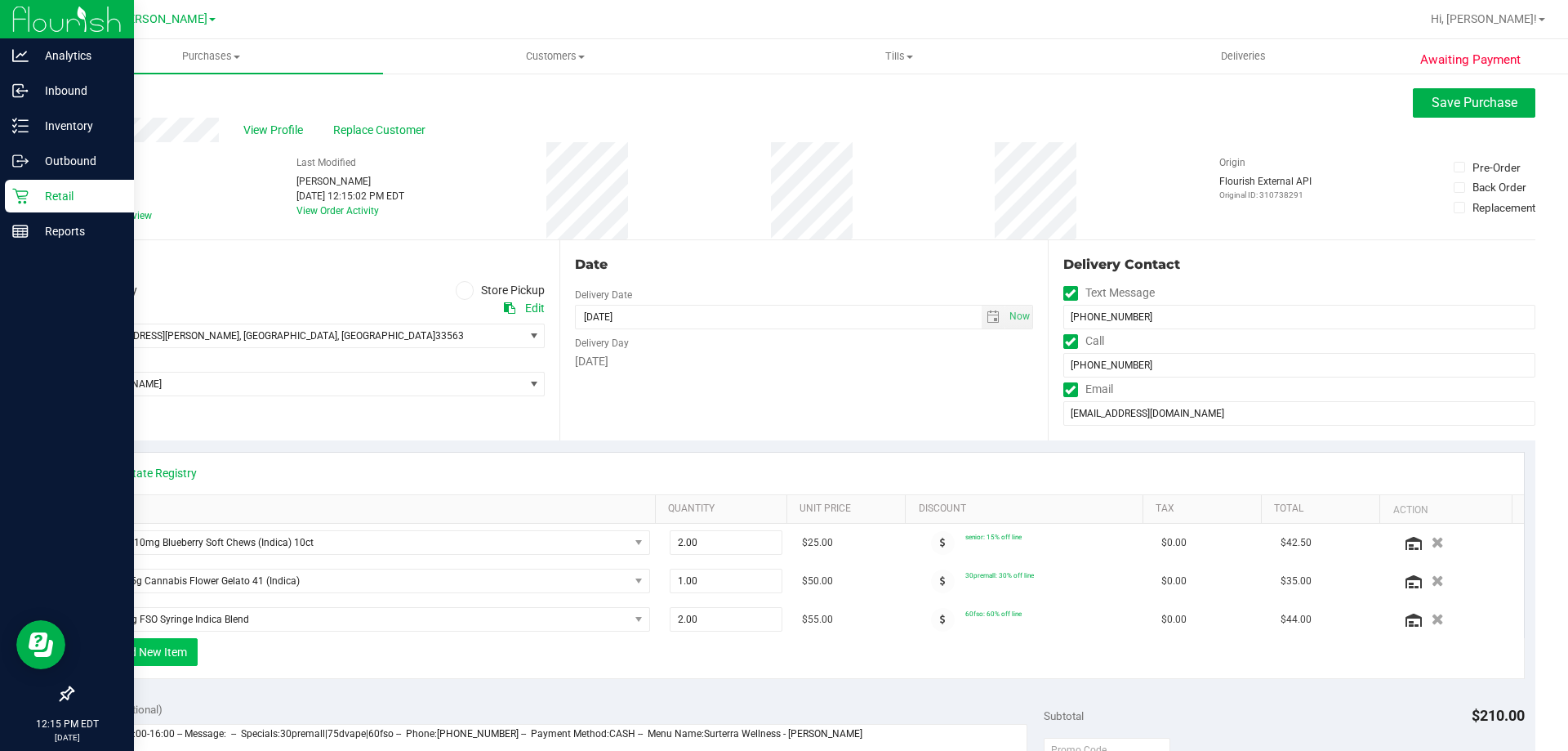
click at [149, 645] on button "+ Add New Item" at bounding box center [147, 653] width 101 height 28
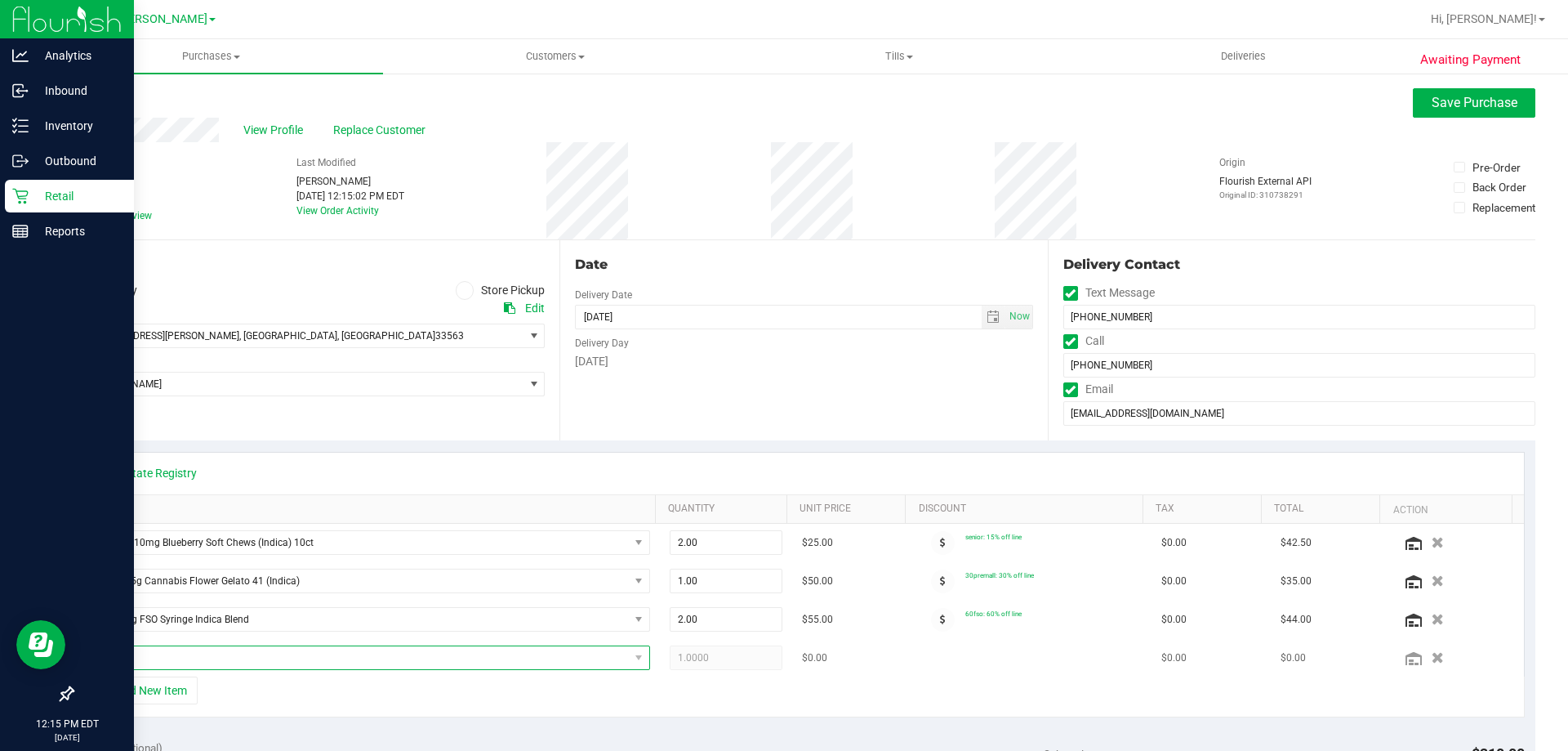
click at [223, 660] on span "NO DATA FOUND" at bounding box center [362, 658] width 534 height 23
type input "pia"
click at [226, 731] on li "FT 0.3g Vape Pen Distillate Pisces Ascending (Indica) (12)" at bounding box center [367, 725] width 545 height 23
click at [1482, 98] on span "Save Purchase" at bounding box center [1475, 103] width 86 height 16
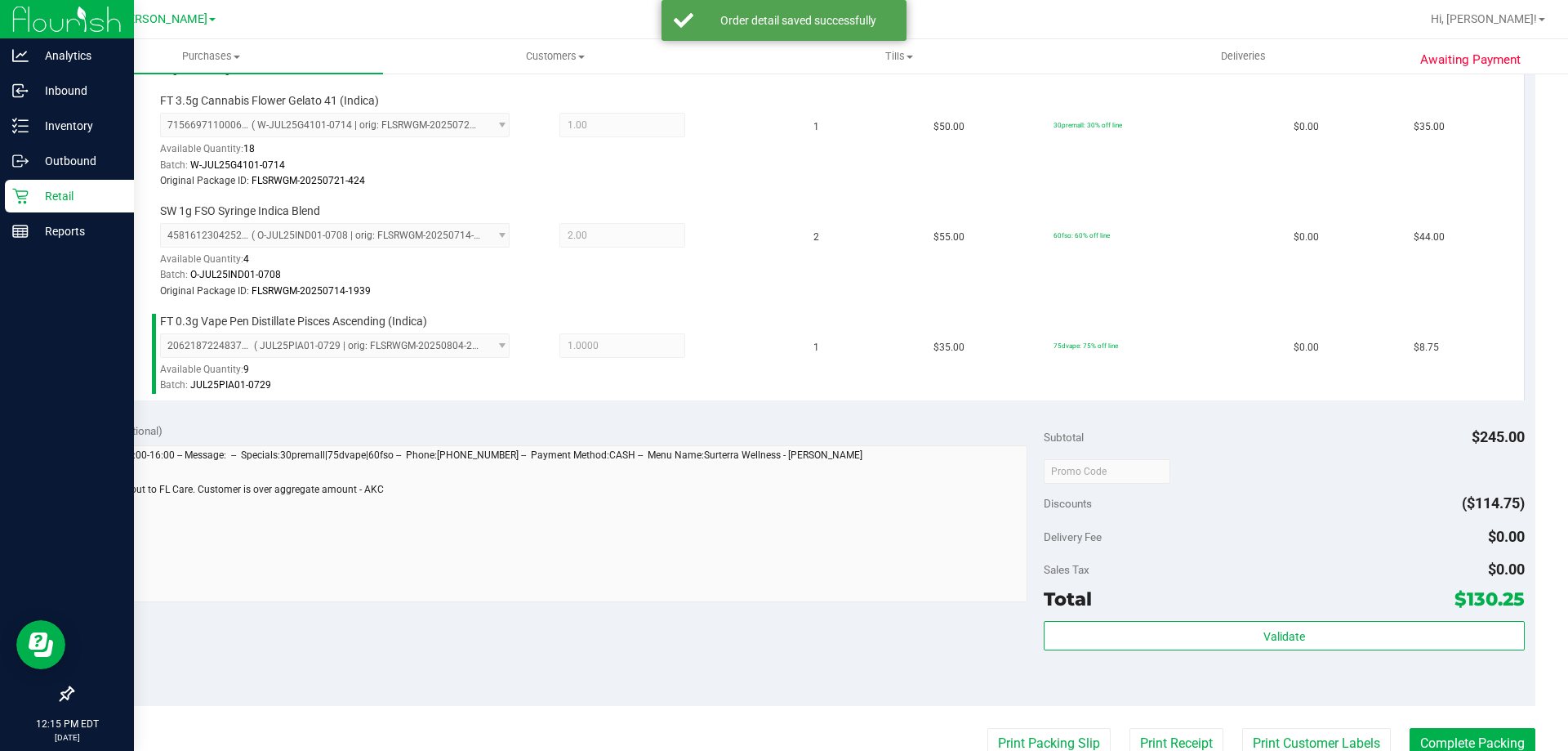
scroll to position [572, 0]
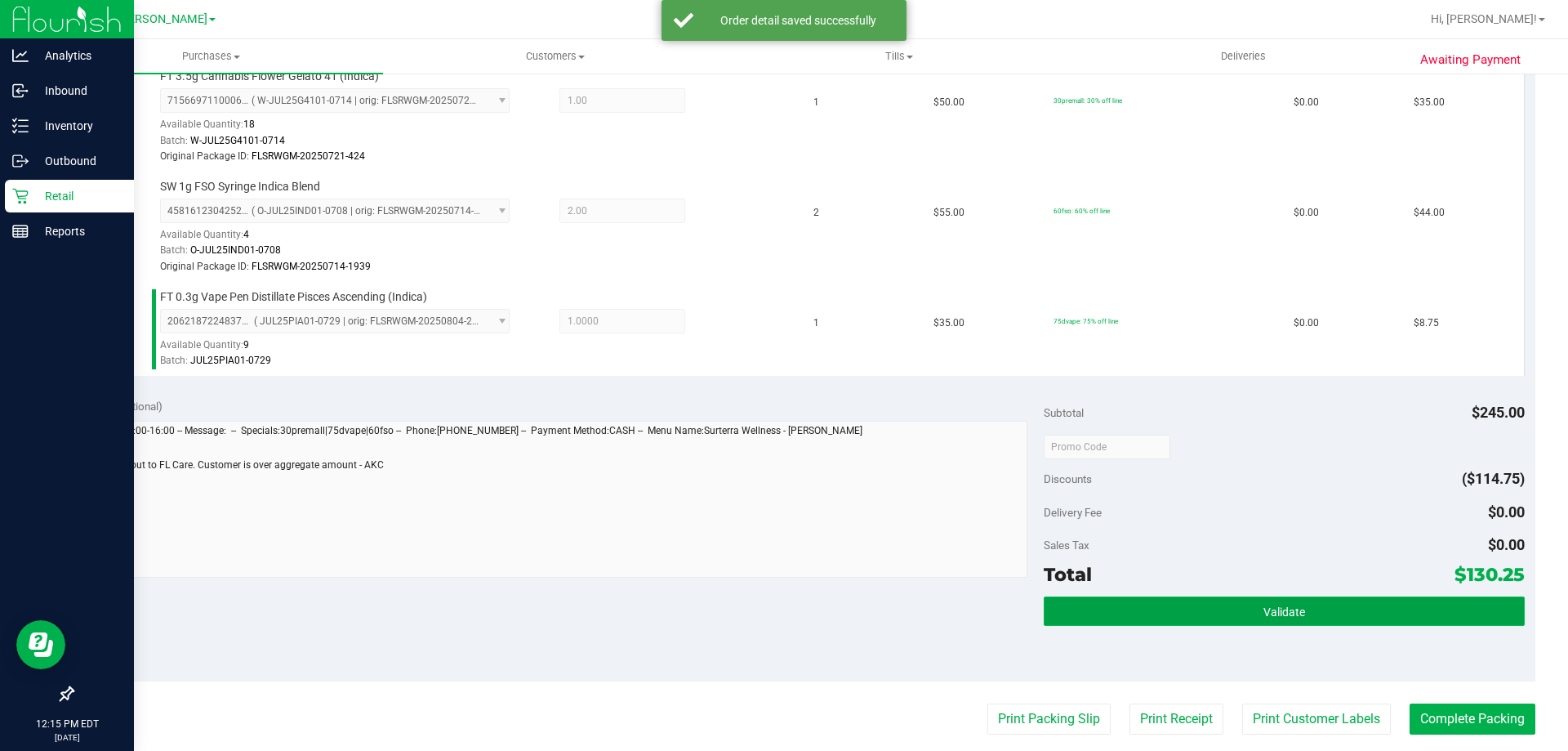
click at [1361, 609] on button "Validate" at bounding box center [1284, 610] width 480 height 29
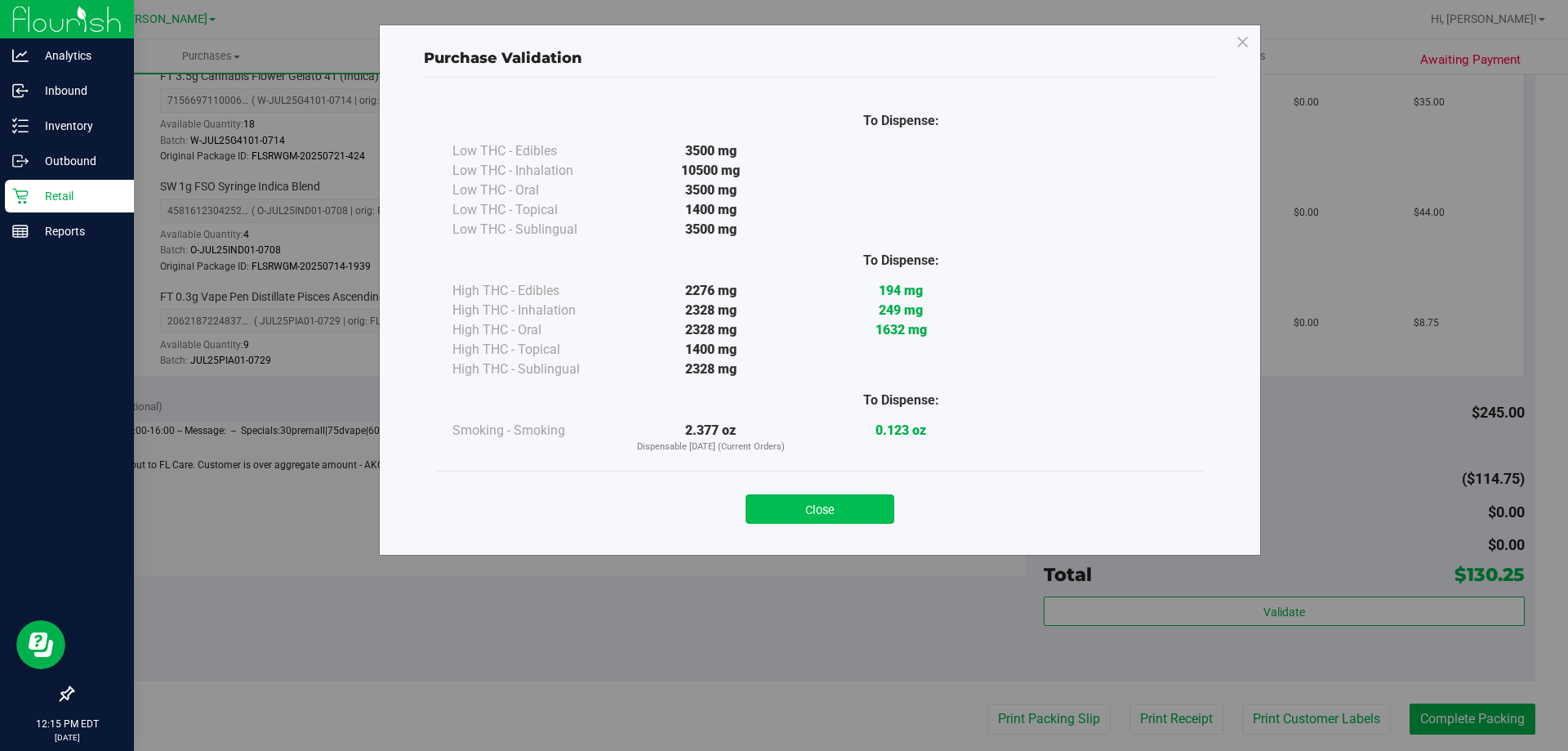
click at [828, 515] on button "Close" at bounding box center [820, 508] width 149 height 29
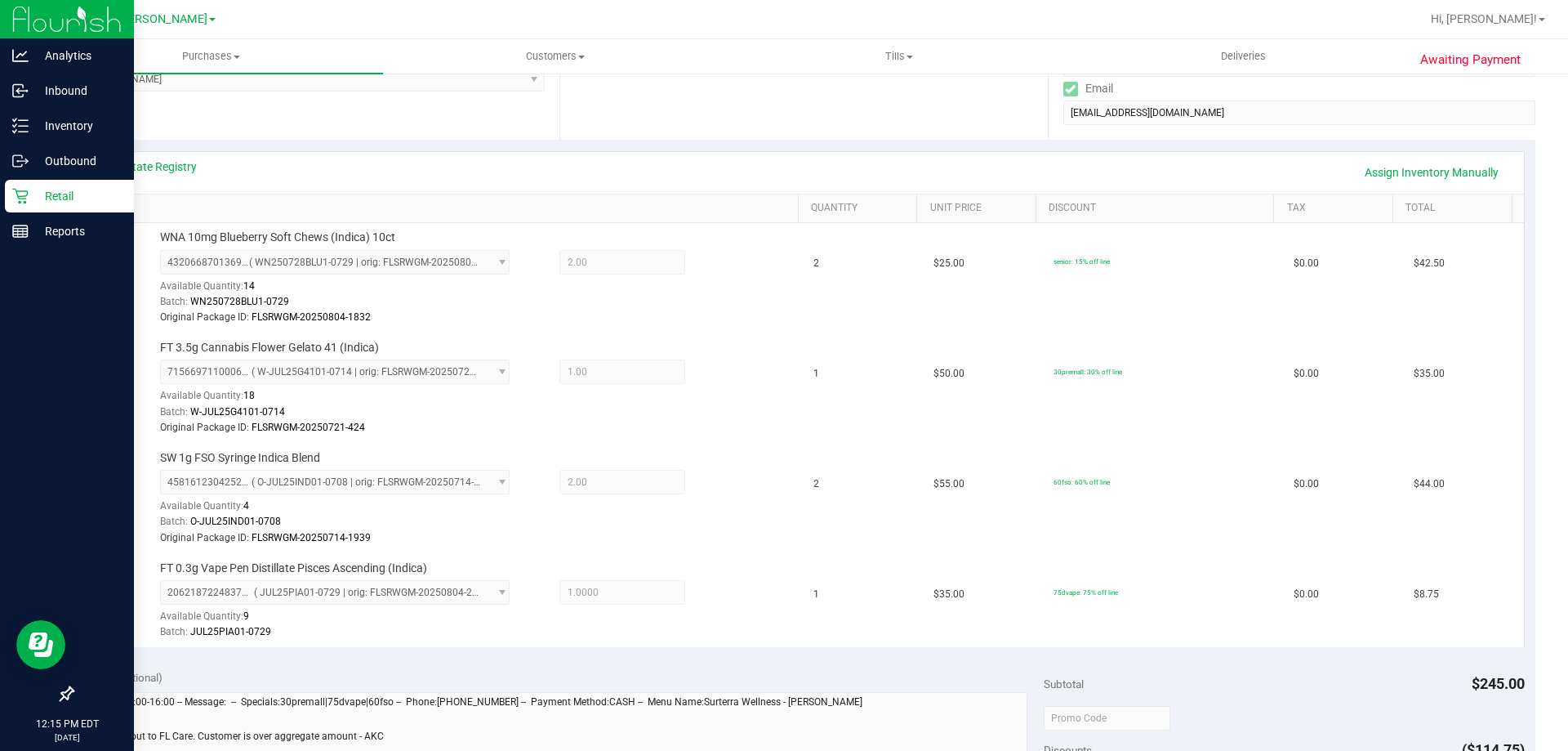
scroll to position [0, 0]
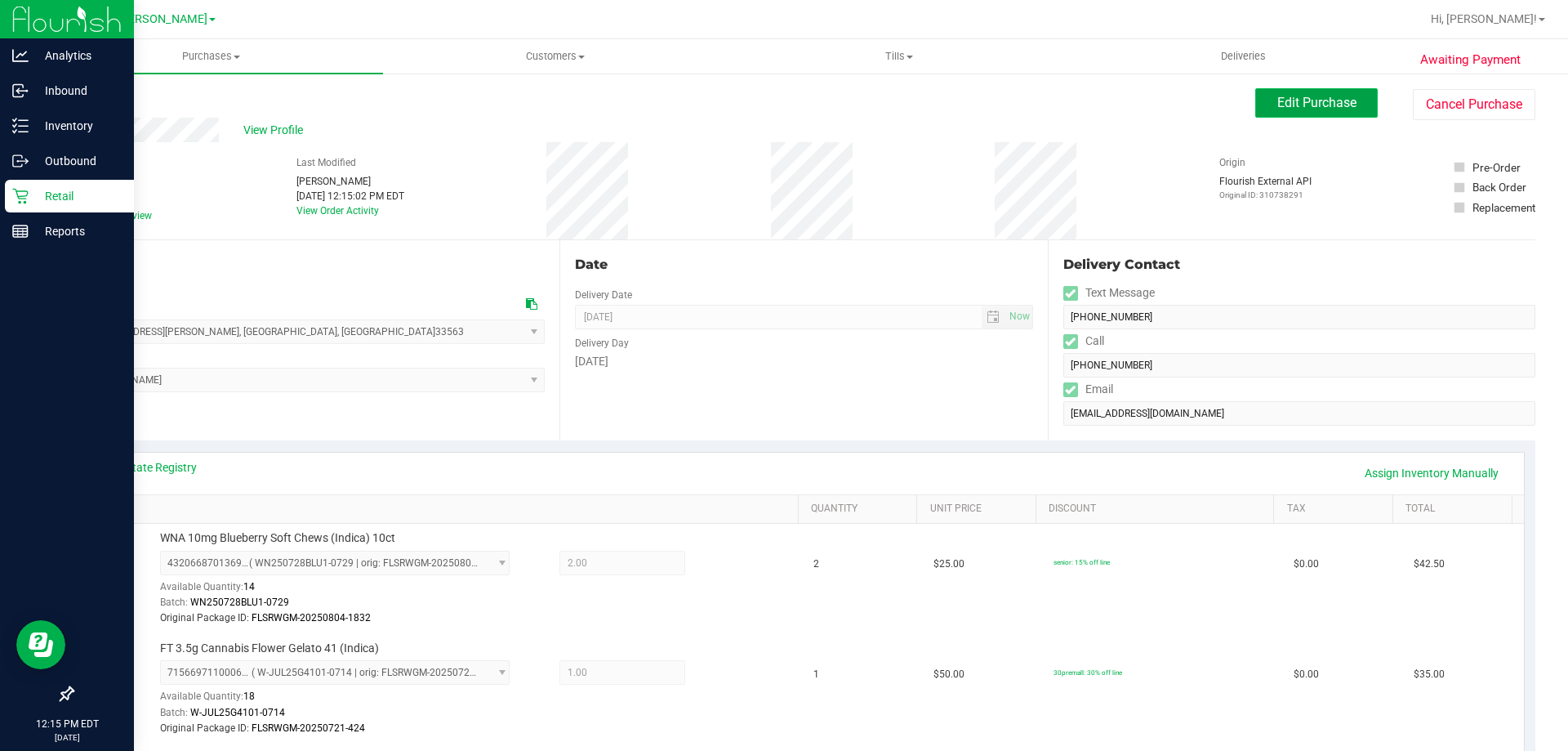
click at [1337, 108] on span "Edit Purchase" at bounding box center [1318, 103] width 79 height 16
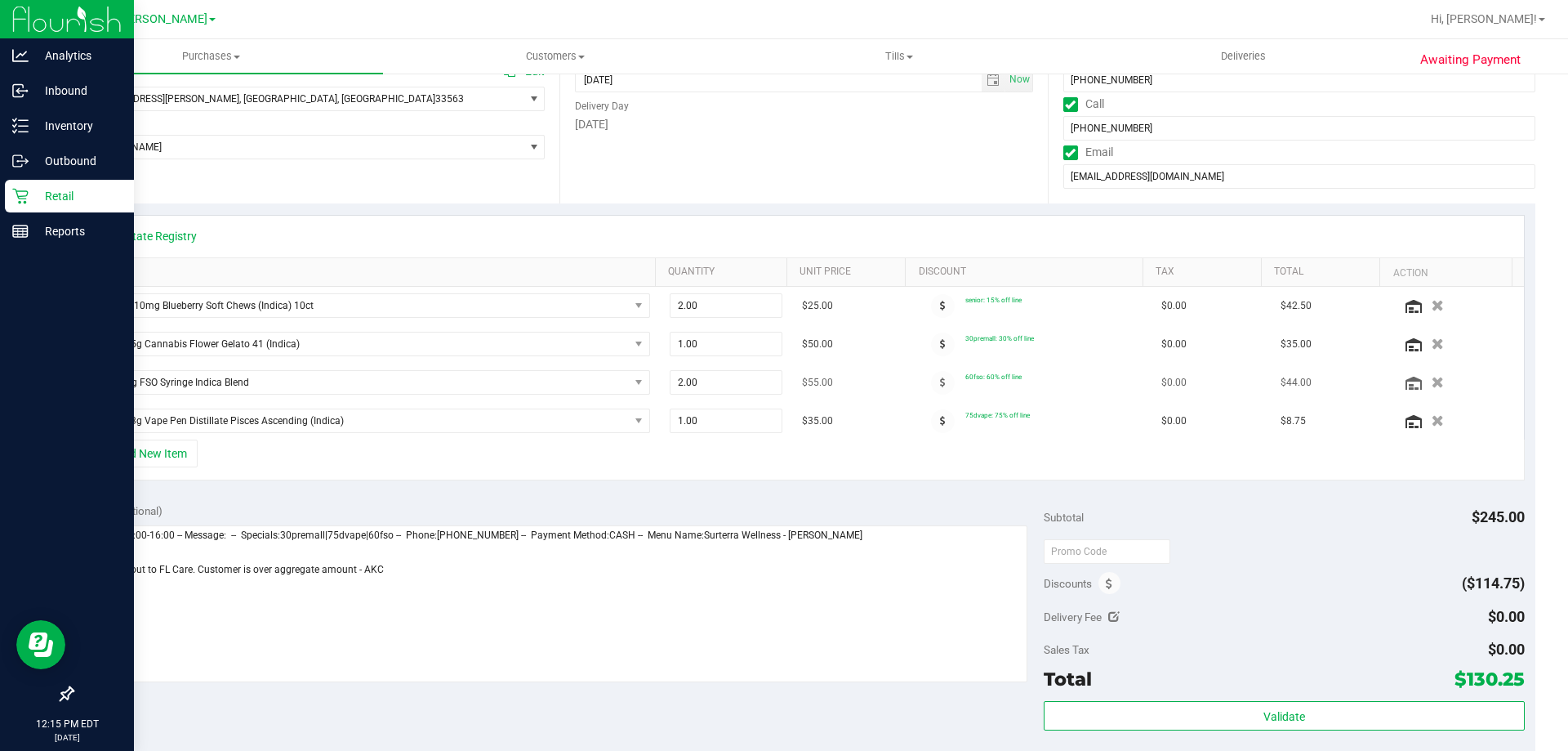
scroll to position [245, 0]
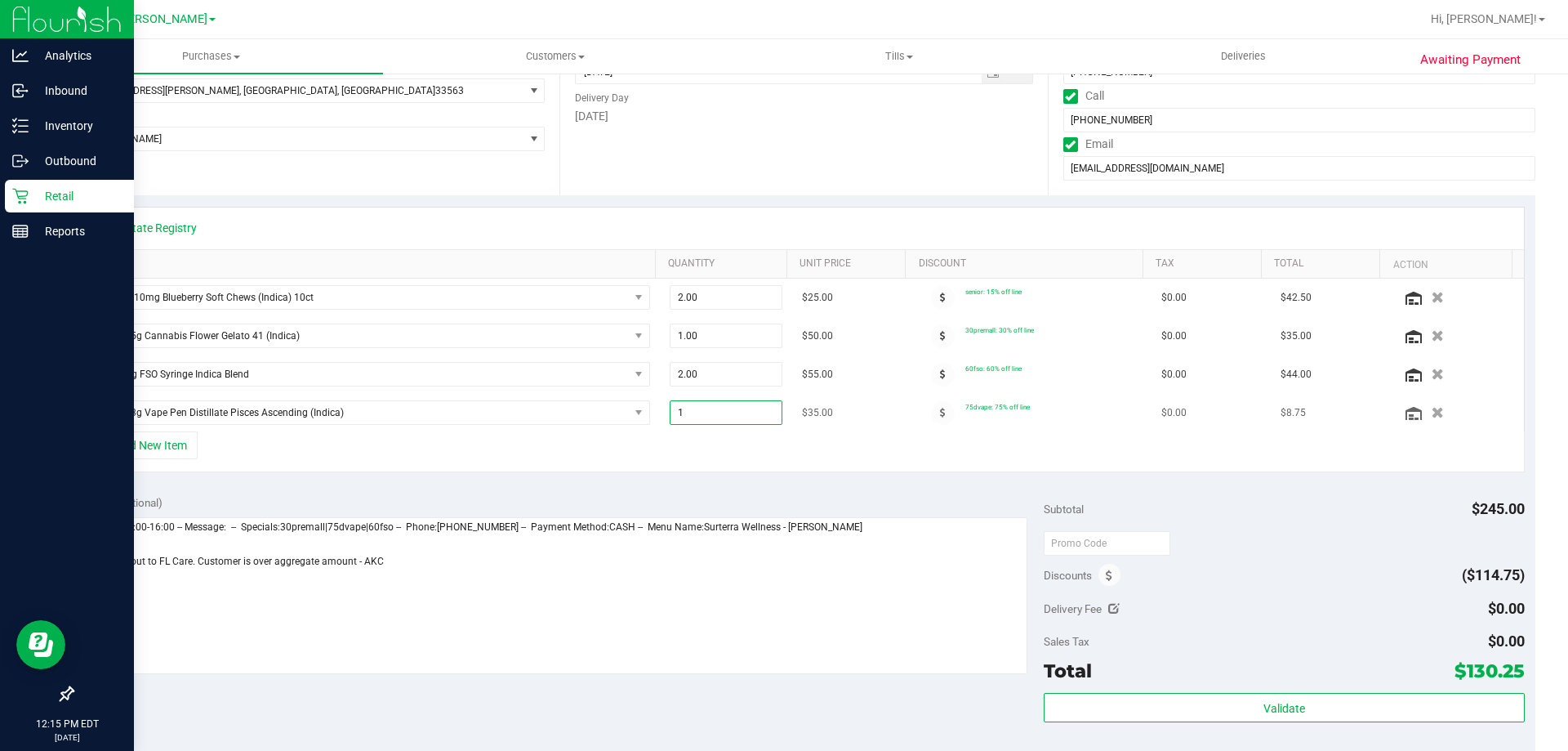
click at [717, 408] on span "1.00 1" at bounding box center [726, 412] width 113 height 25
click at [717, 408] on input "1" at bounding box center [726, 412] width 112 height 23
type input "2"
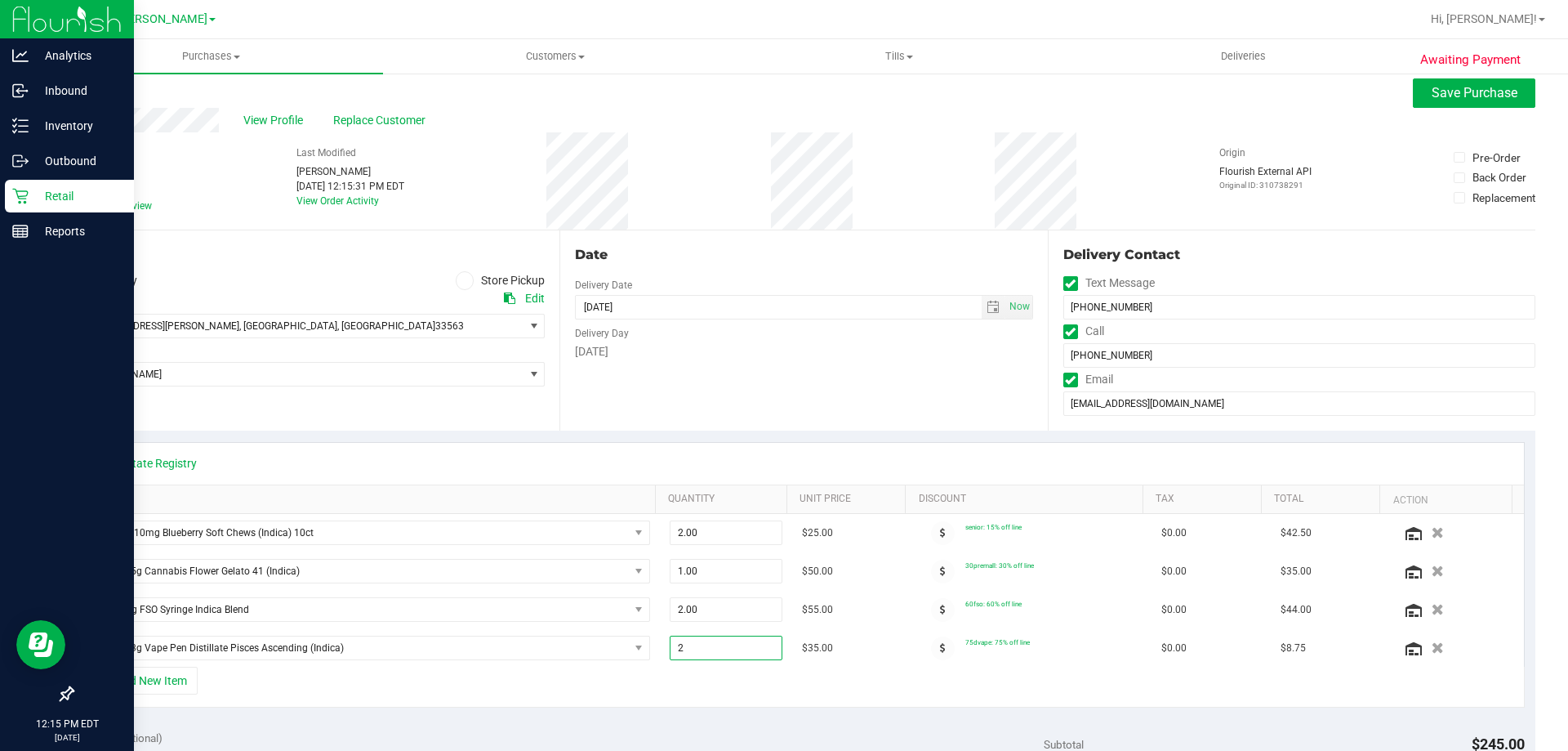
scroll to position [0, 0]
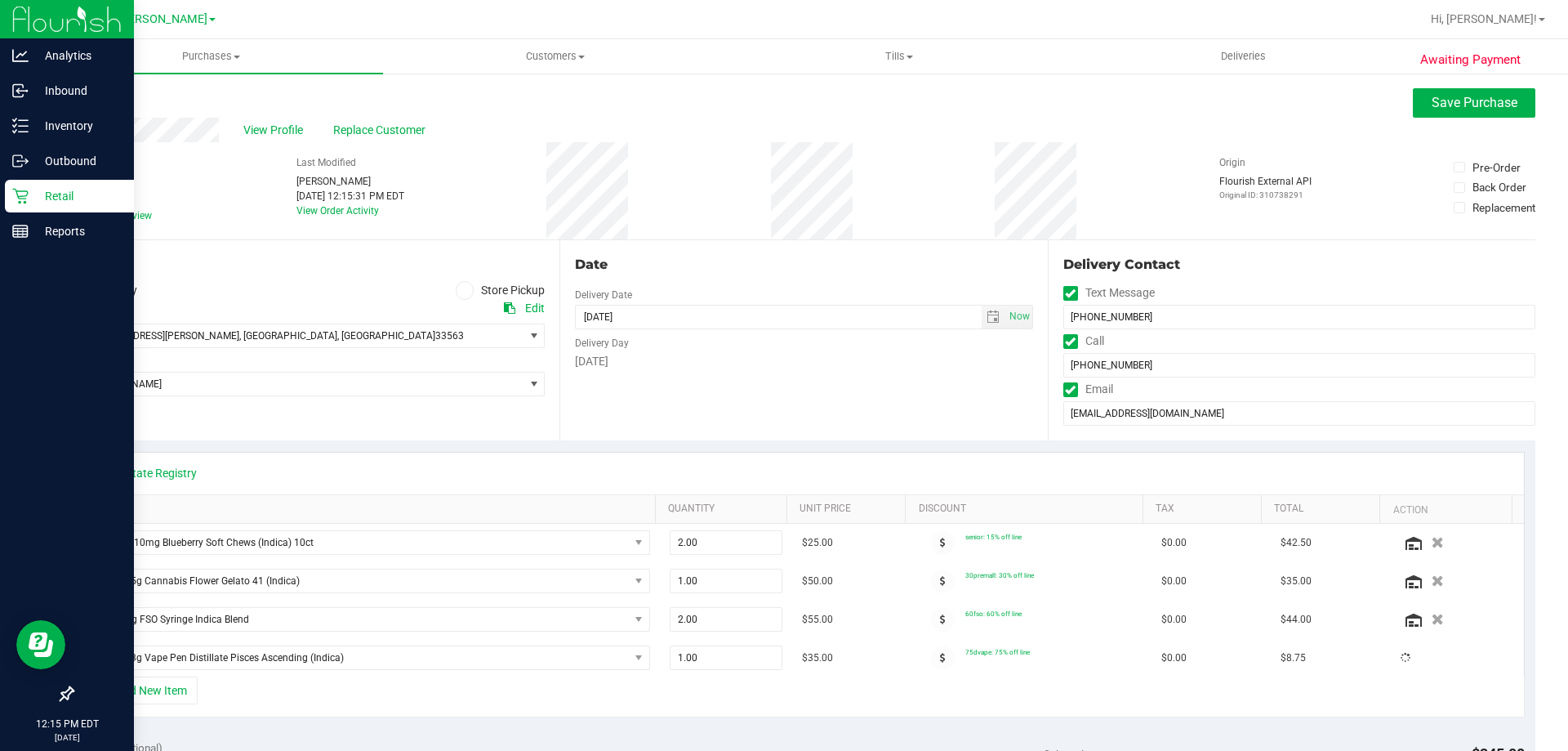
type input "2.00"
click at [1489, 74] on ul "Purchases Summary of purchases Fulfillment All purchases Customers All customer…" at bounding box center [824, 57] width 1568 height 35
click at [1492, 109] on span "Save Purchase" at bounding box center [1475, 103] width 86 height 16
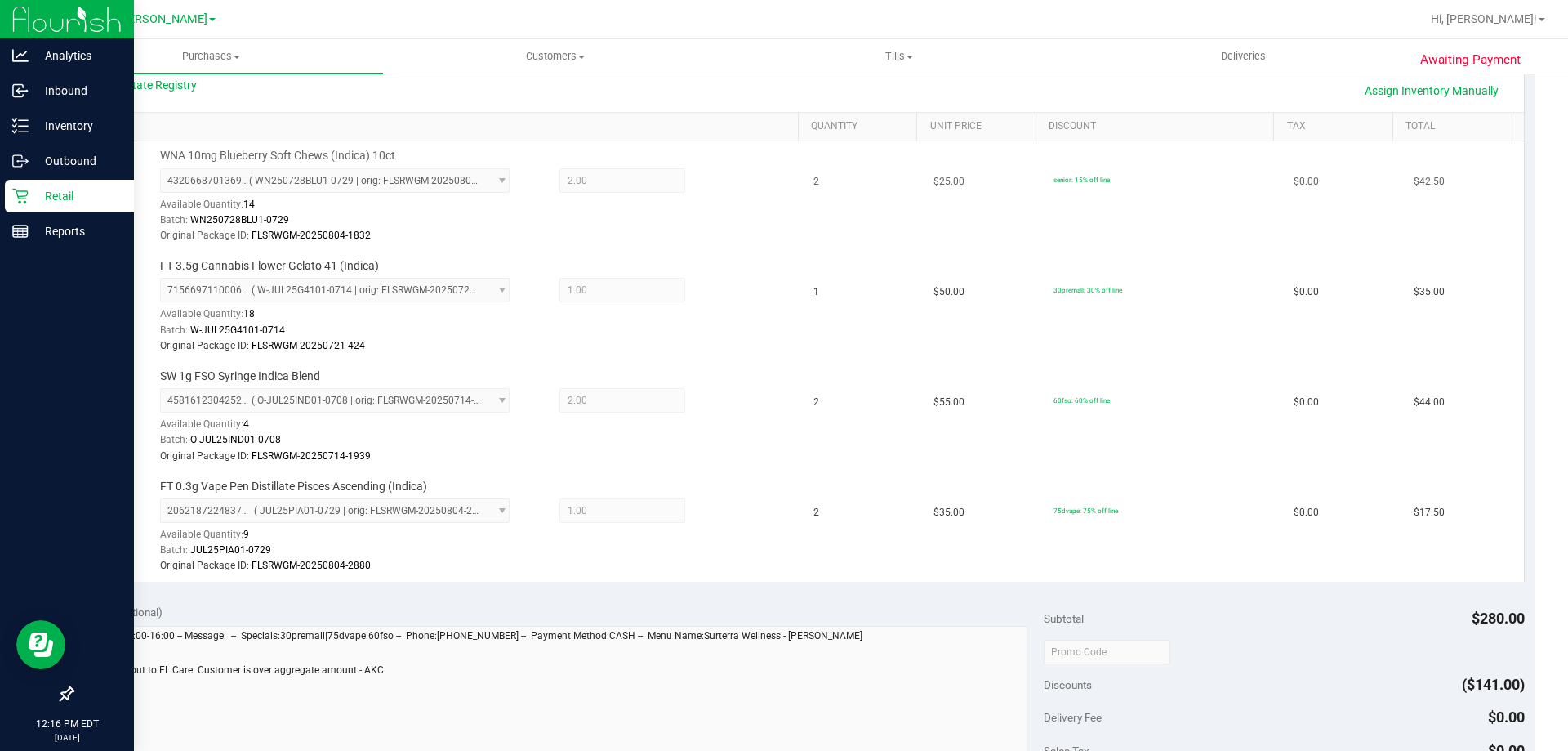
scroll to position [491, 0]
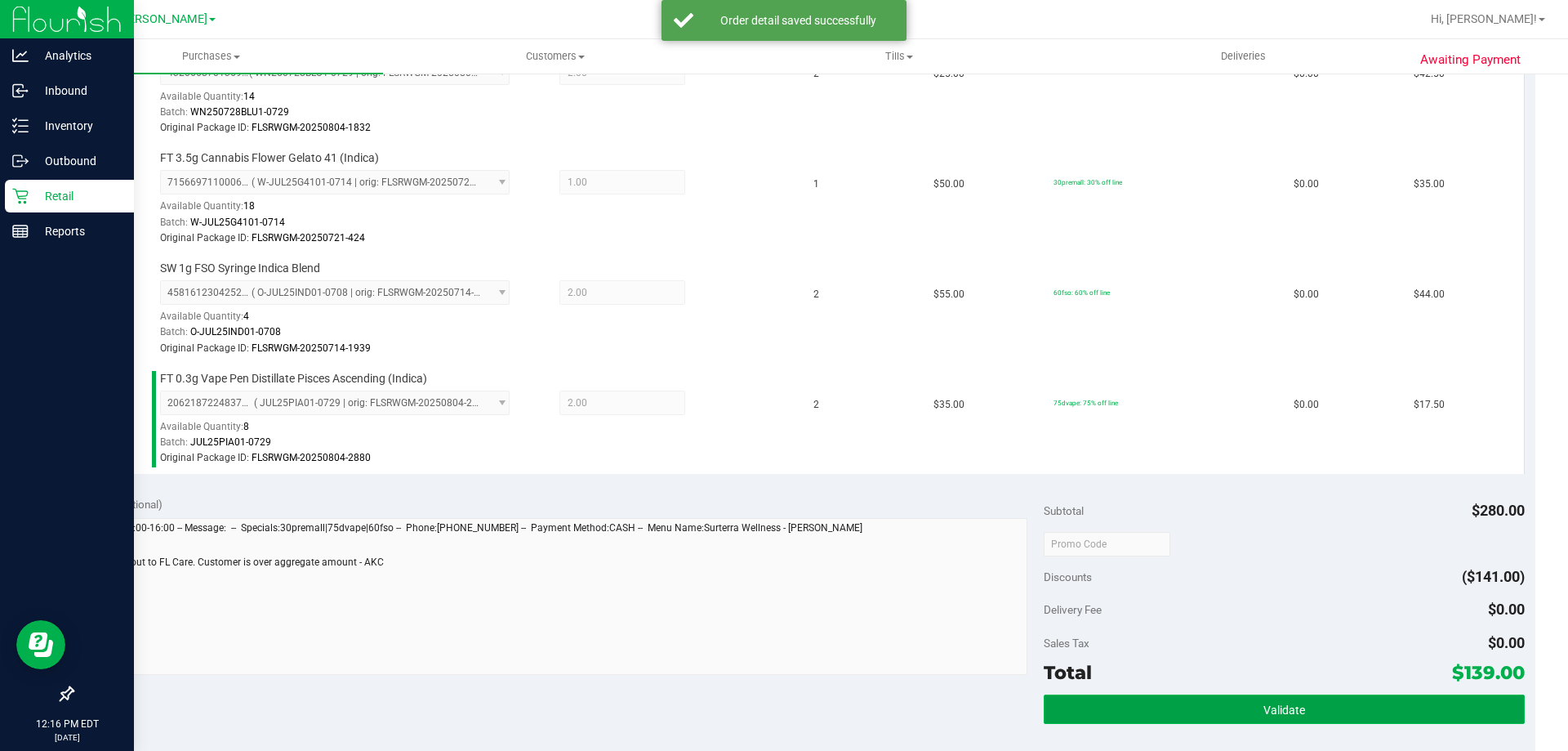
click at [1285, 717] on button "Validate" at bounding box center [1284, 709] width 480 height 29
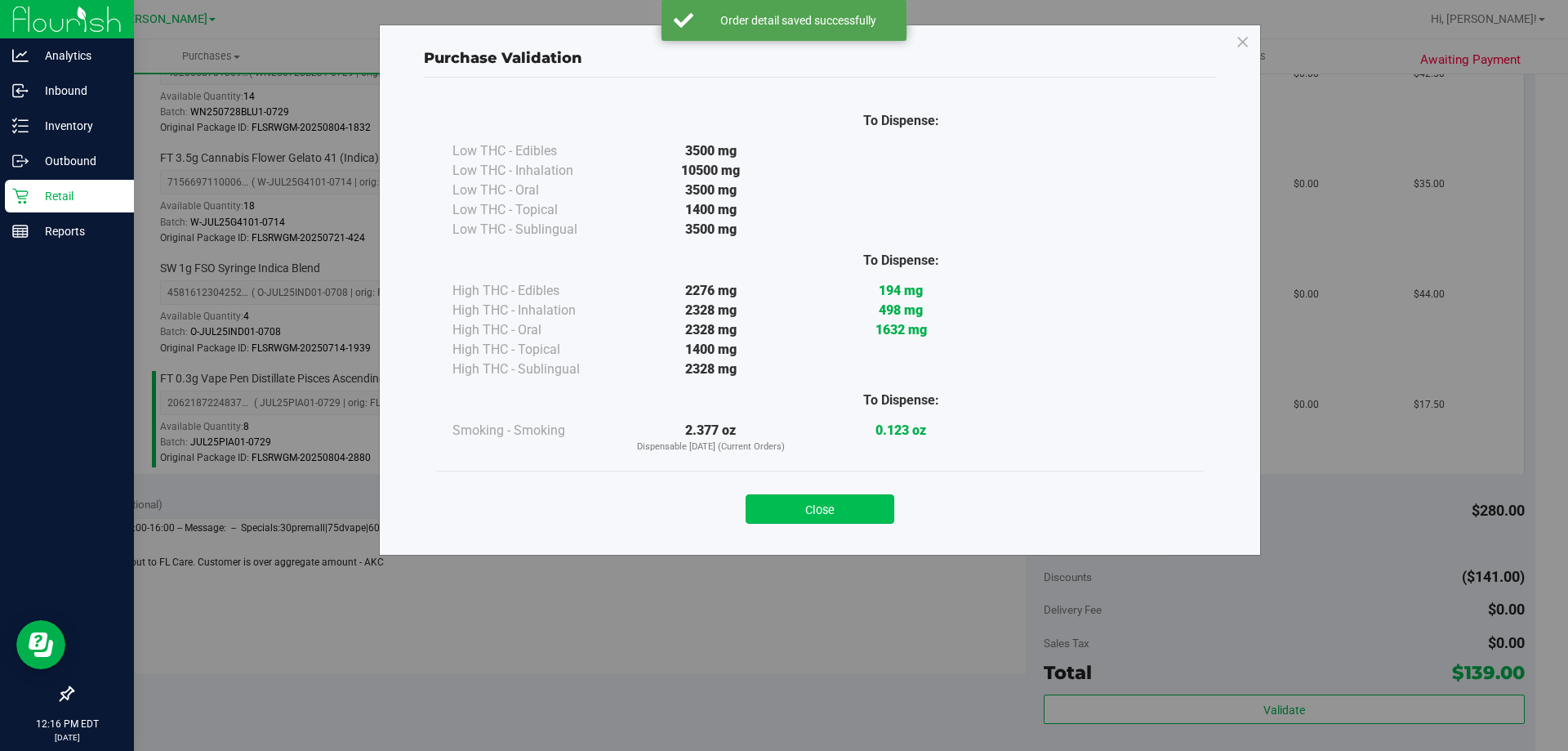
click at [879, 507] on button "Close" at bounding box center [820, 508] width 149 height 29
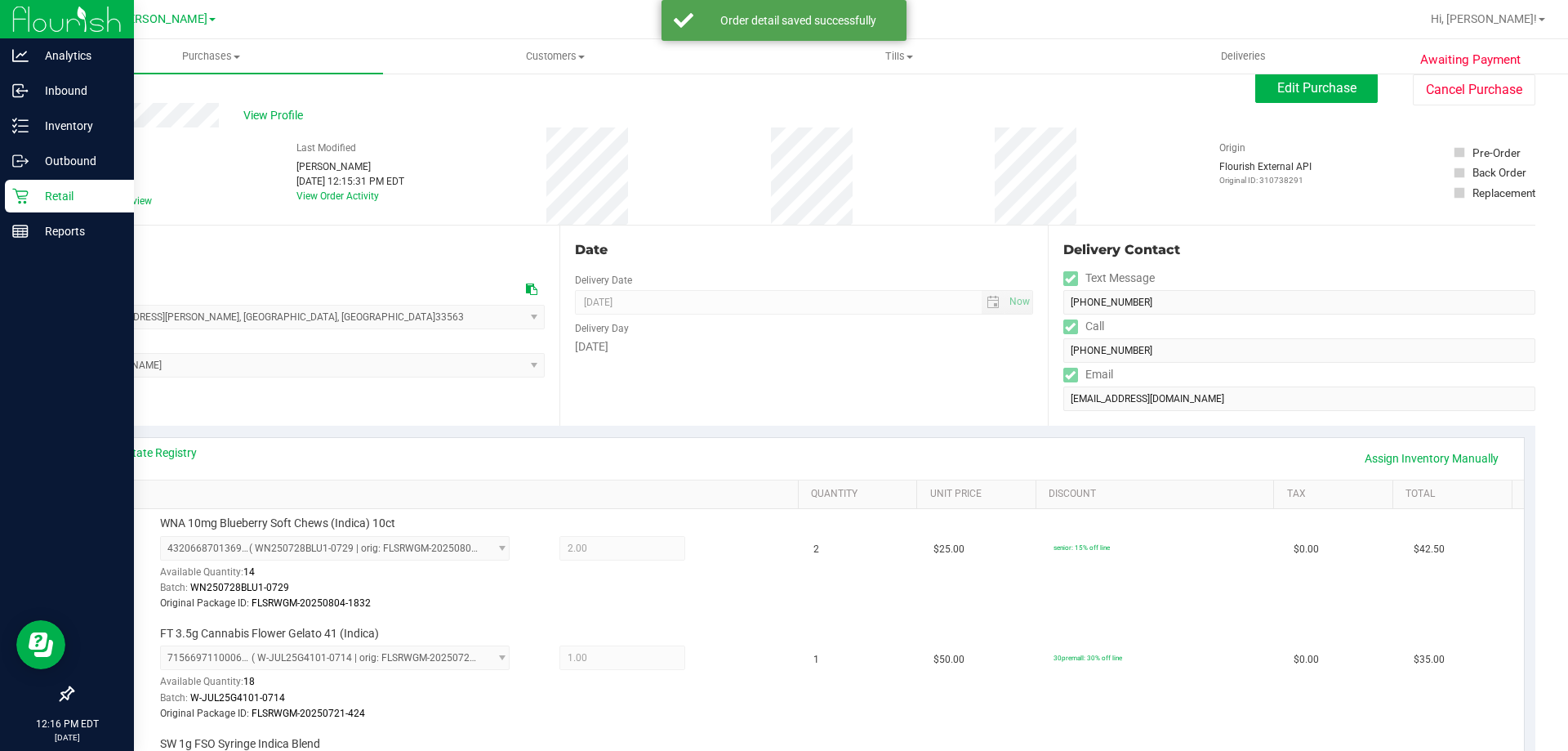
scroll to position [0, 0]
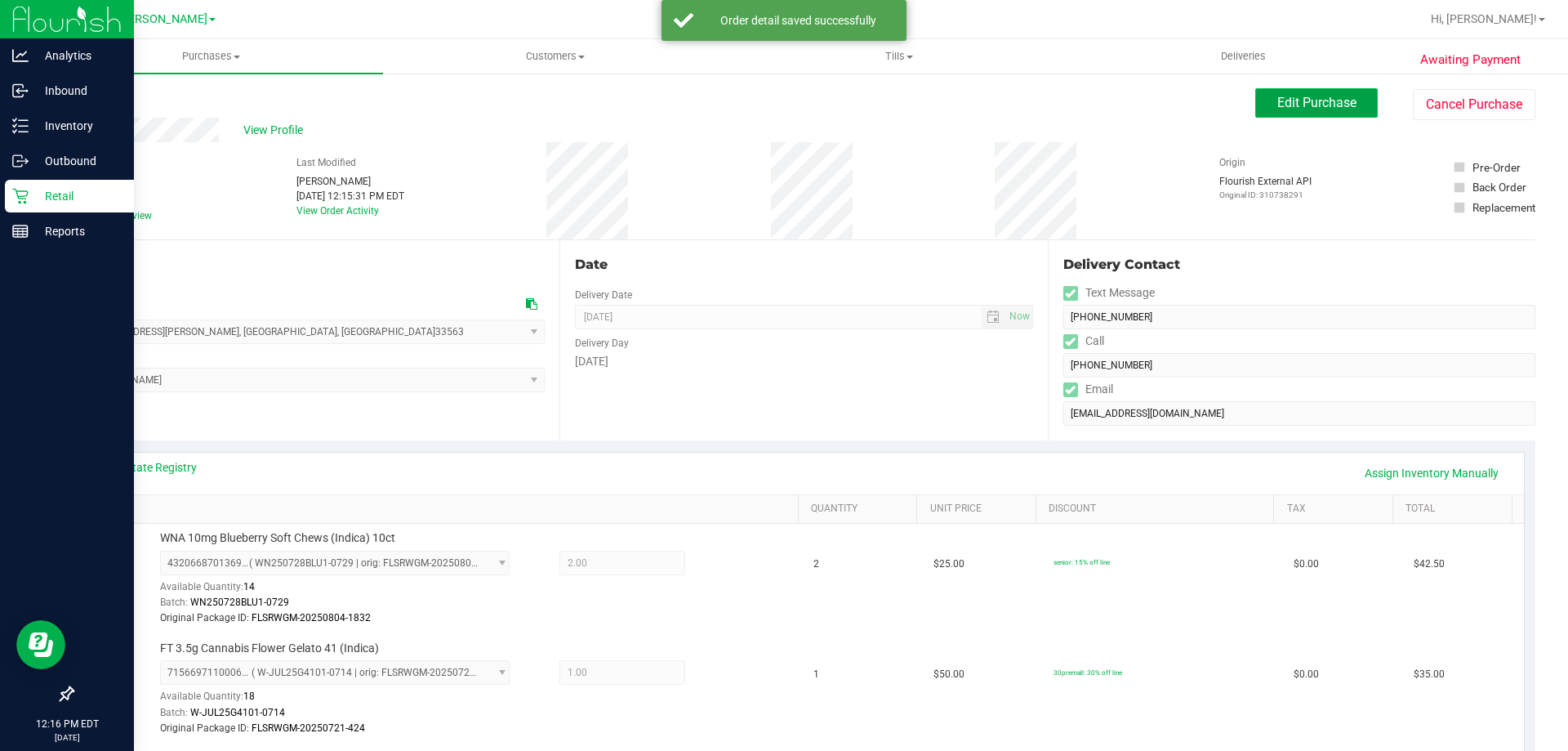
click at [1303, 103] on span "Edit Purchase" at bounding box center [1318, 103] width 79 height 16
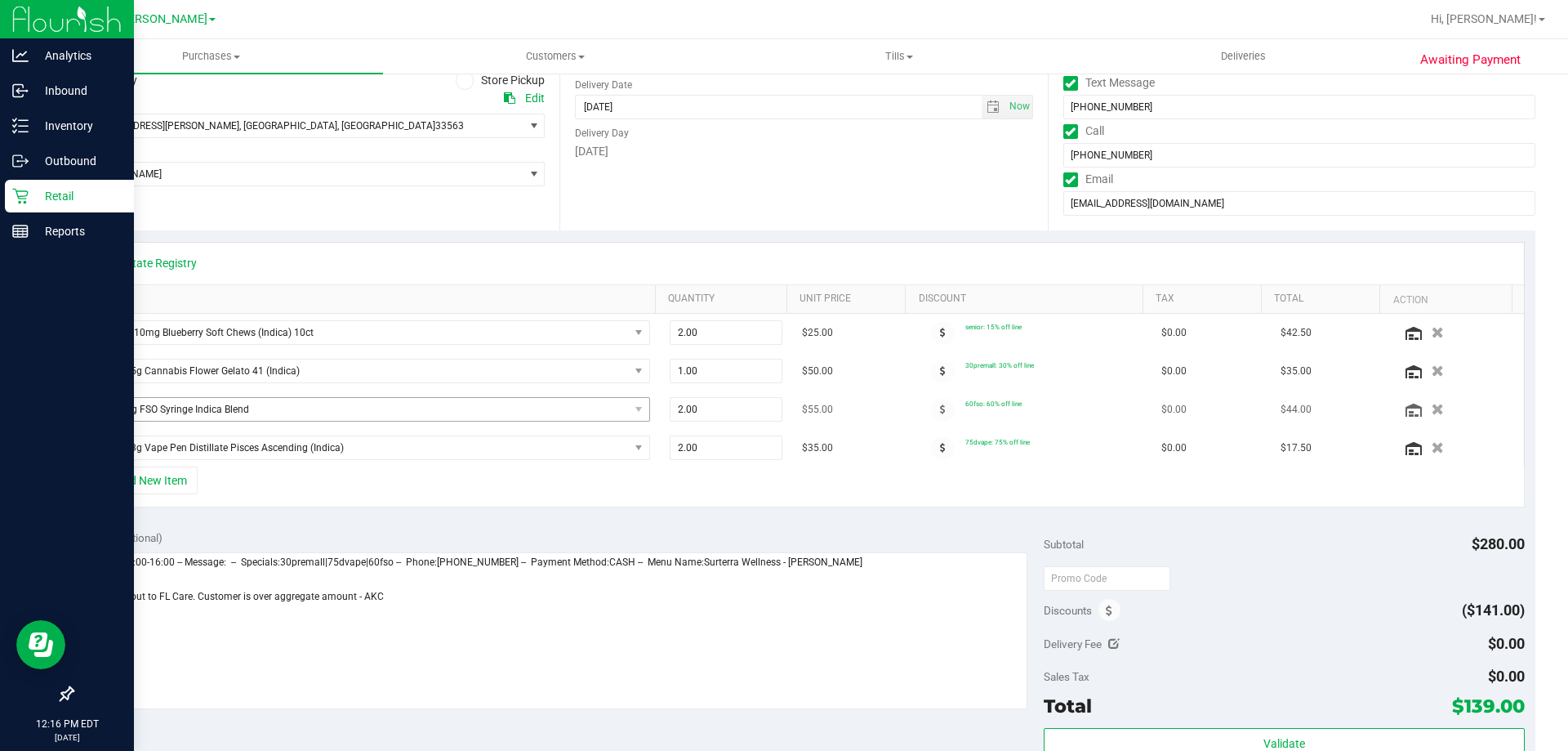
scroll to position [409, 0]
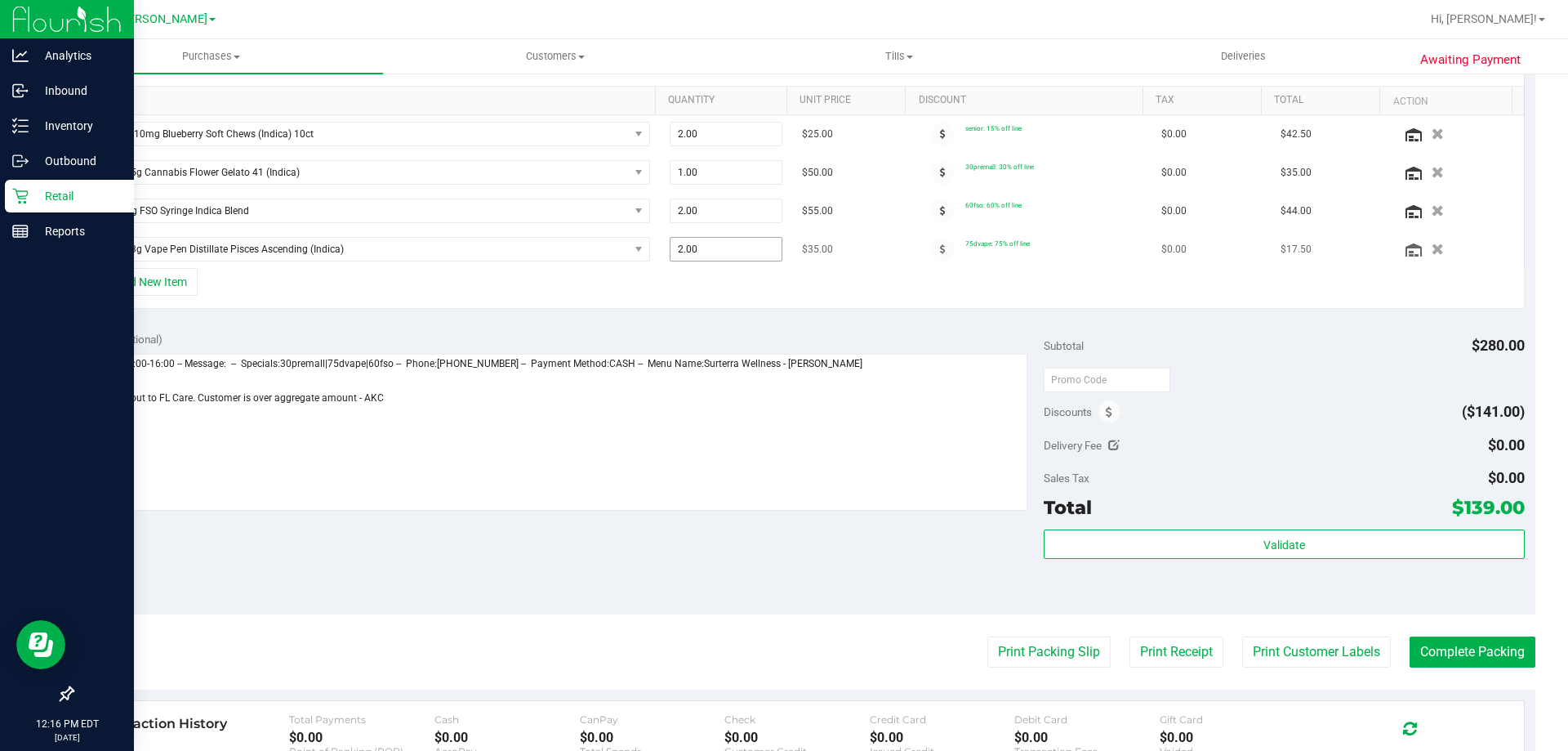
click at [700, 251] on span "2.00 2" at bounding box center [726, 250] width 113 height 25
click at [700, 251] on input "2" at bounding box center [726, 249] width 112 height 23
type input "3"
type input "3.00"
click at [1247, 405] on div "Discounts ($141.00)" at bounding box center [1284, 412] width 480 height 29
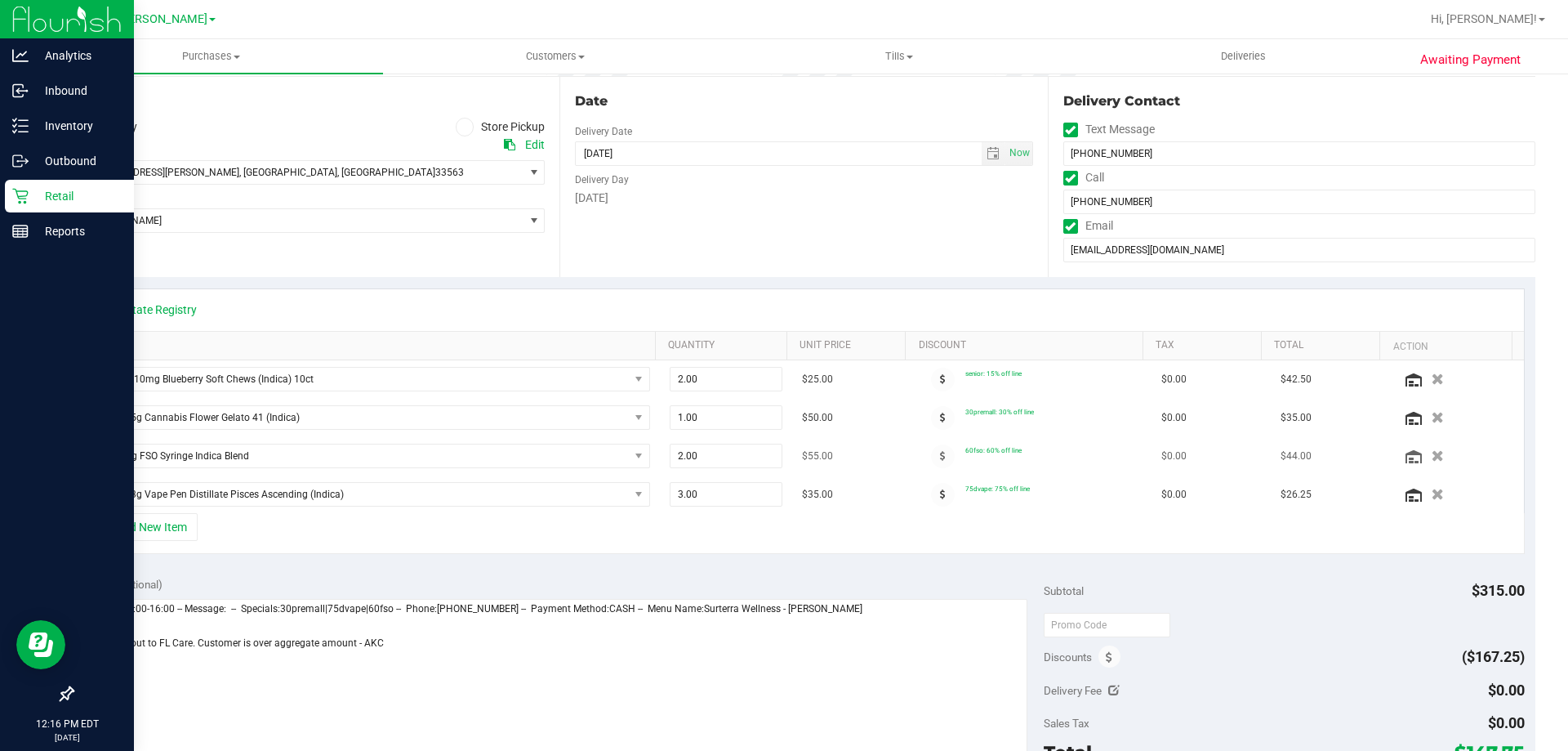
scroll to position [0, 0]
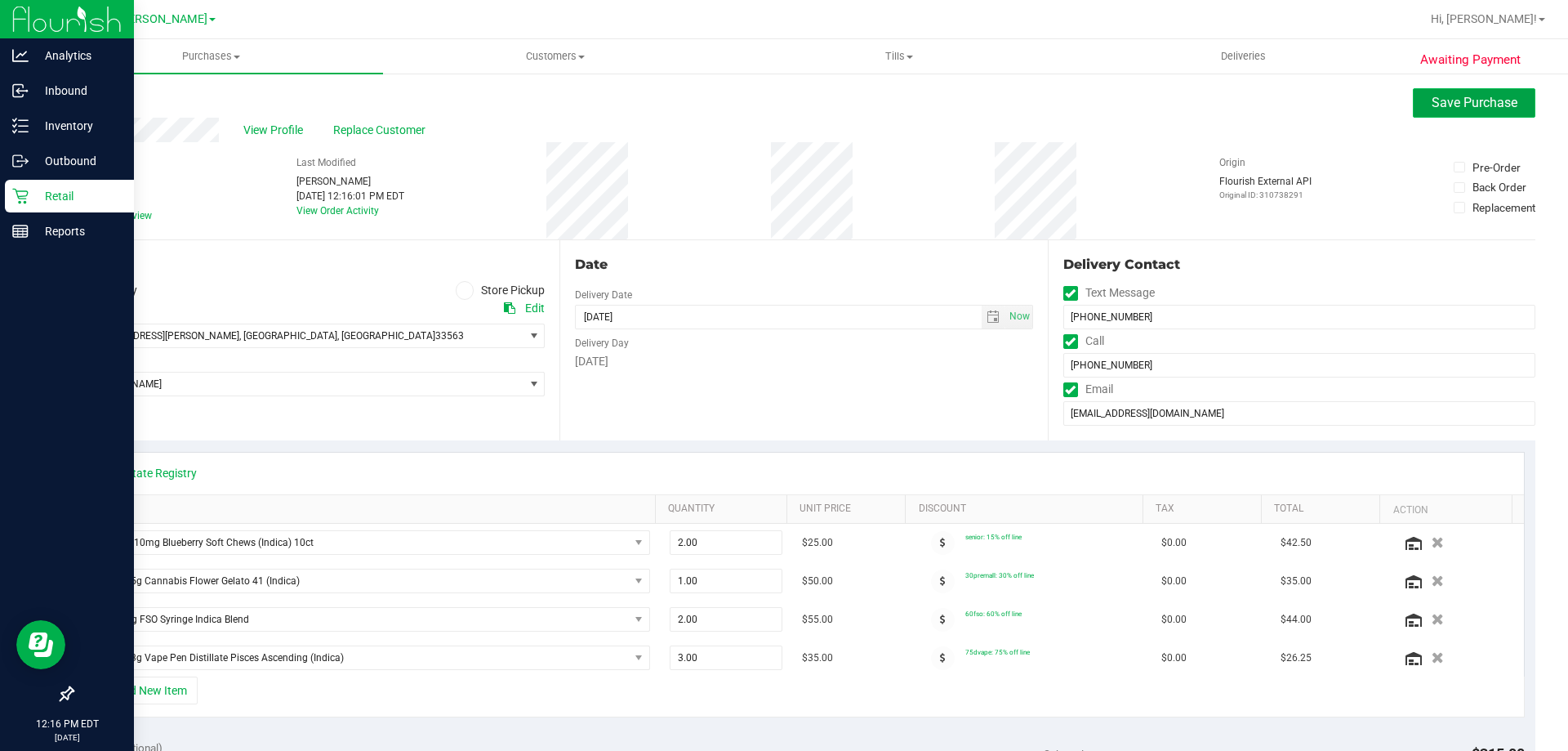
click at [1427, 91] on button "Save Purchase" at bounding box center [1474, 102] width 122 height 29
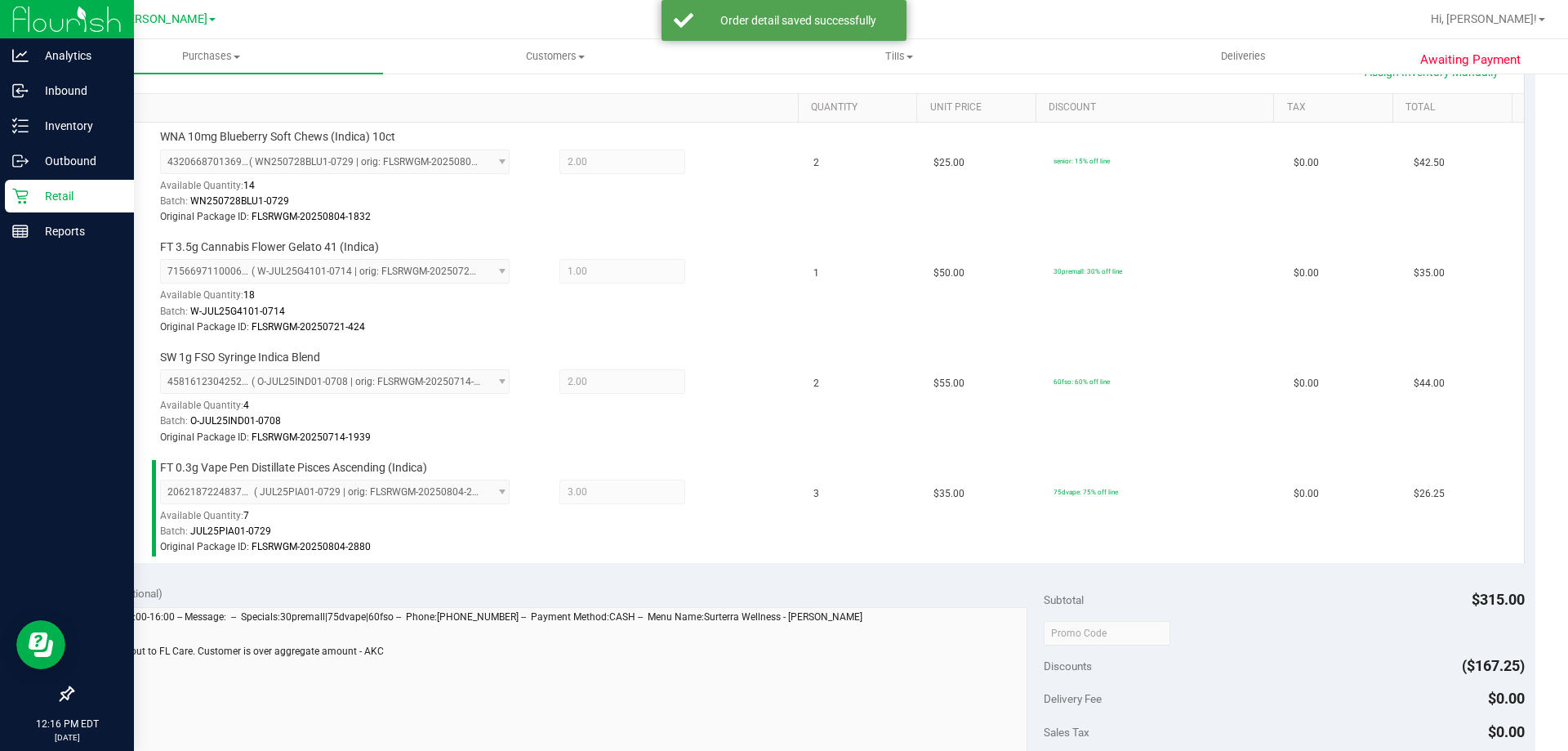
scroll to position [491, 0]
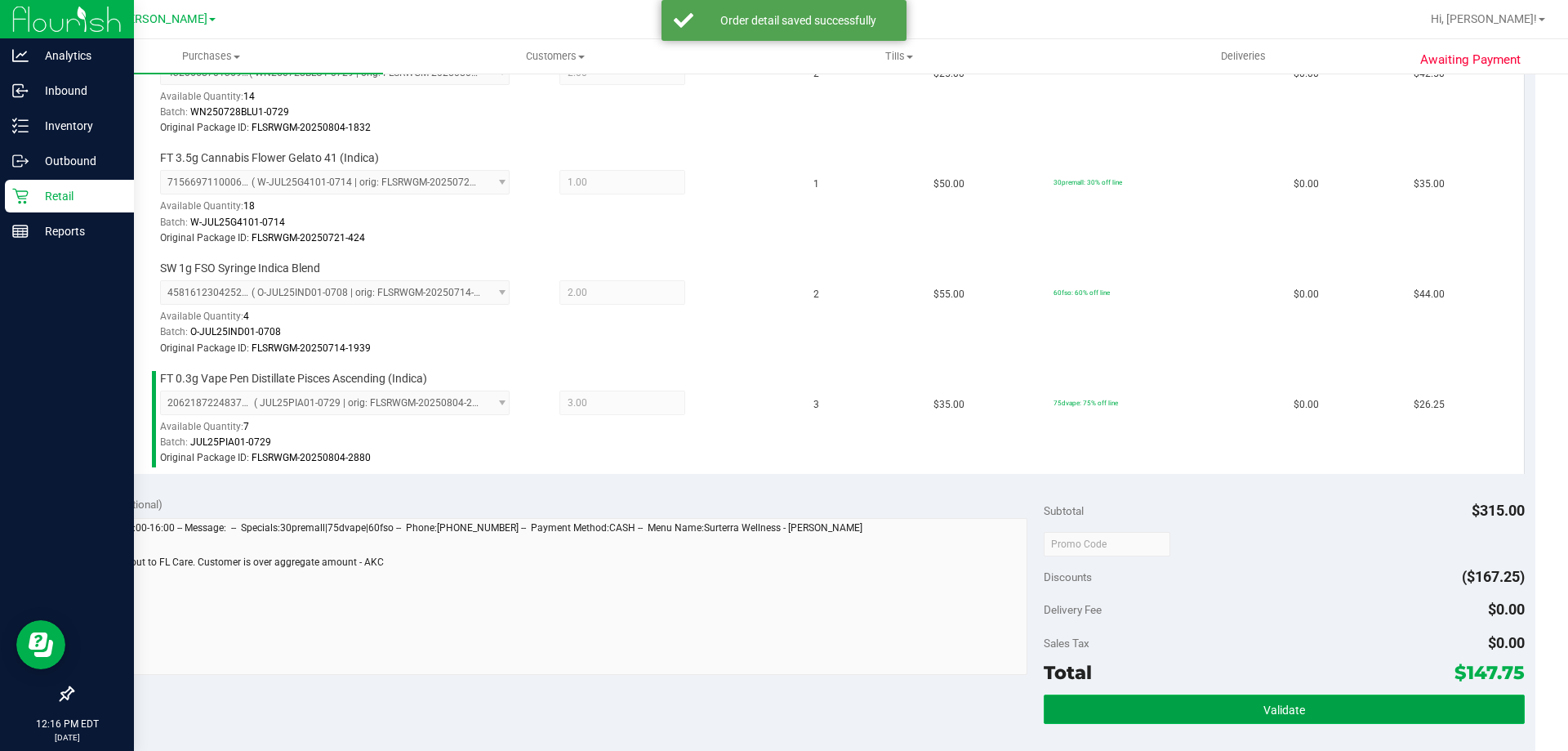
click at [1410, 701] on button "Validate" at bounding box center [1284, 709] width 480 height 29
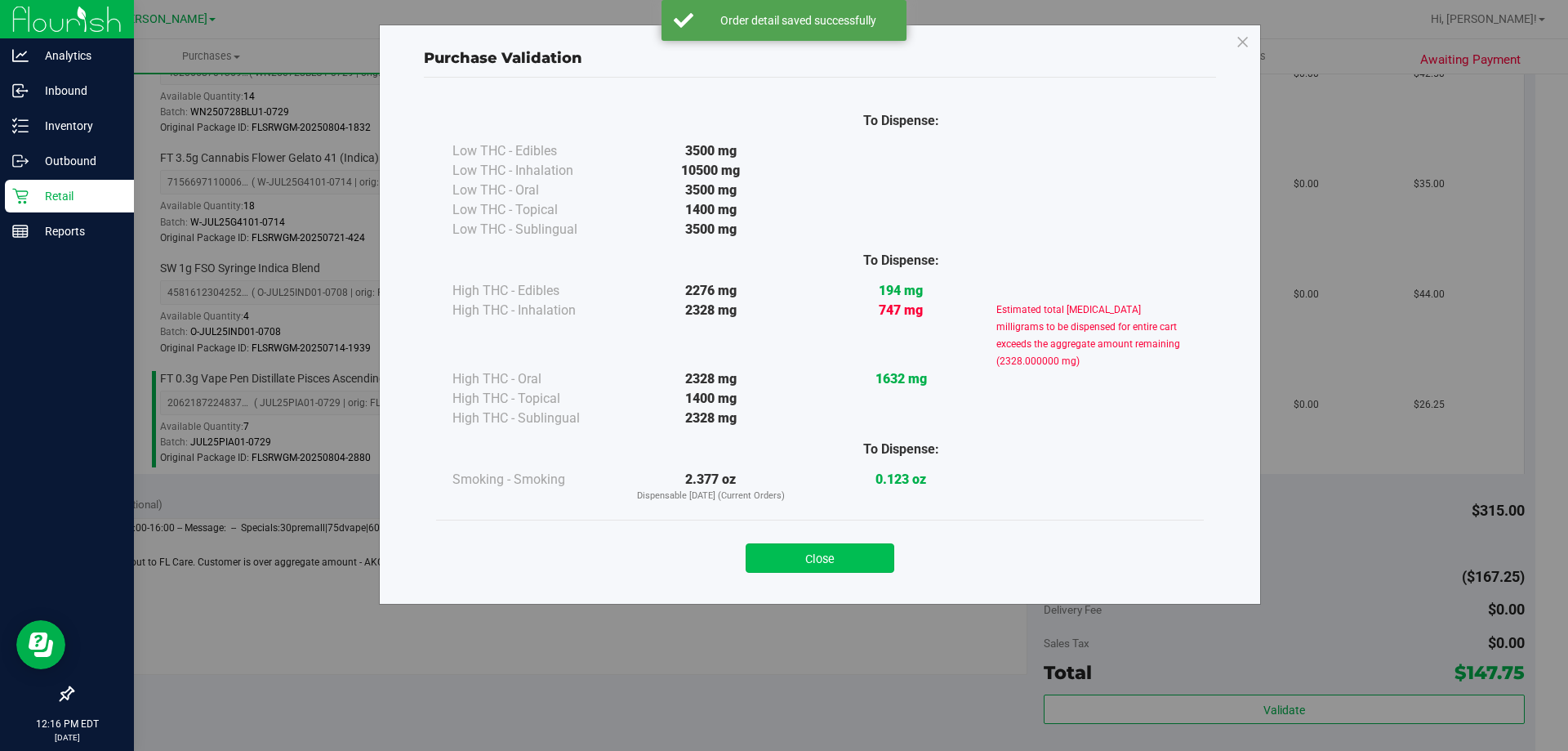
click at [859, 551] on button "Close" at bounding box center [820, 558] width 149 height 29
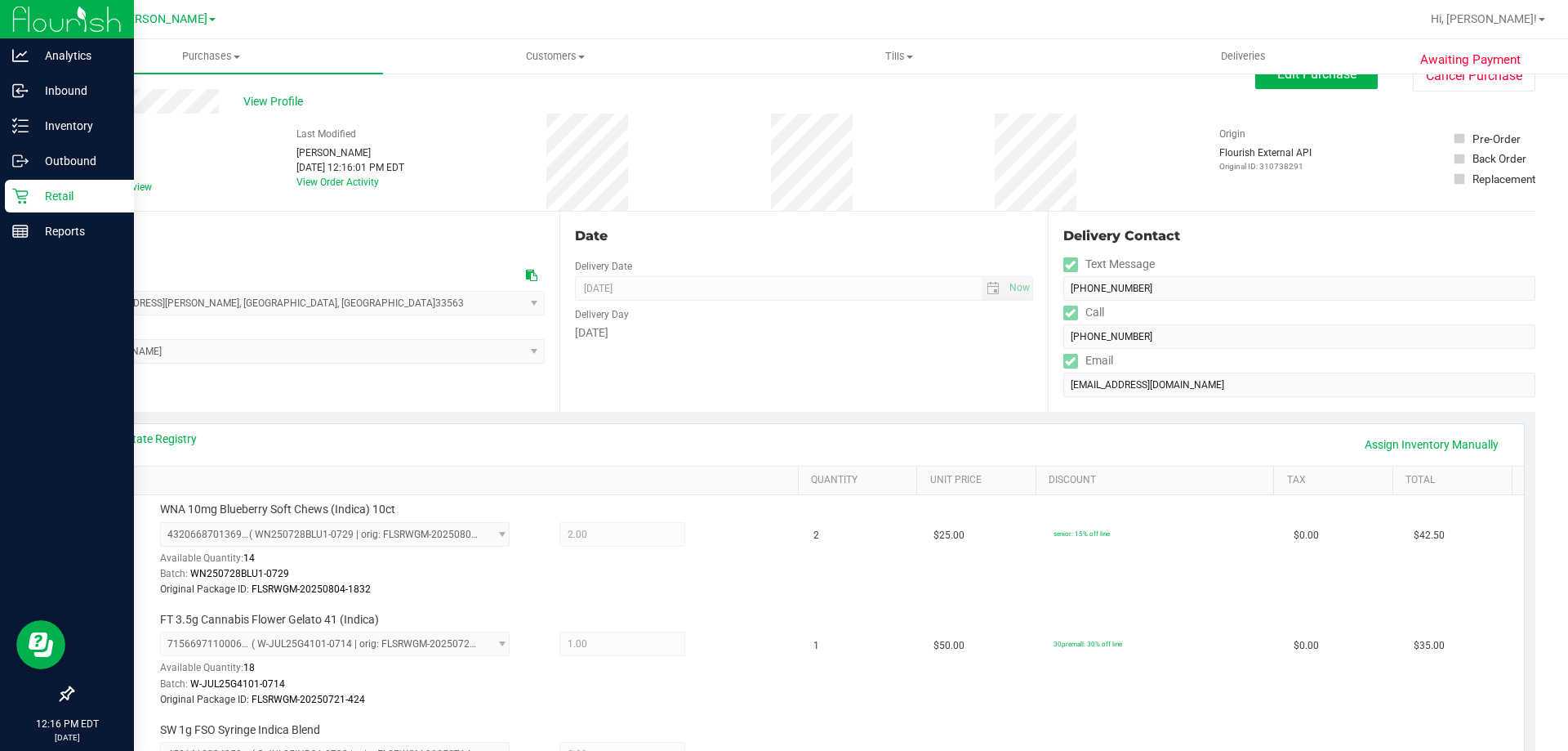
scroll to position [0, 0]
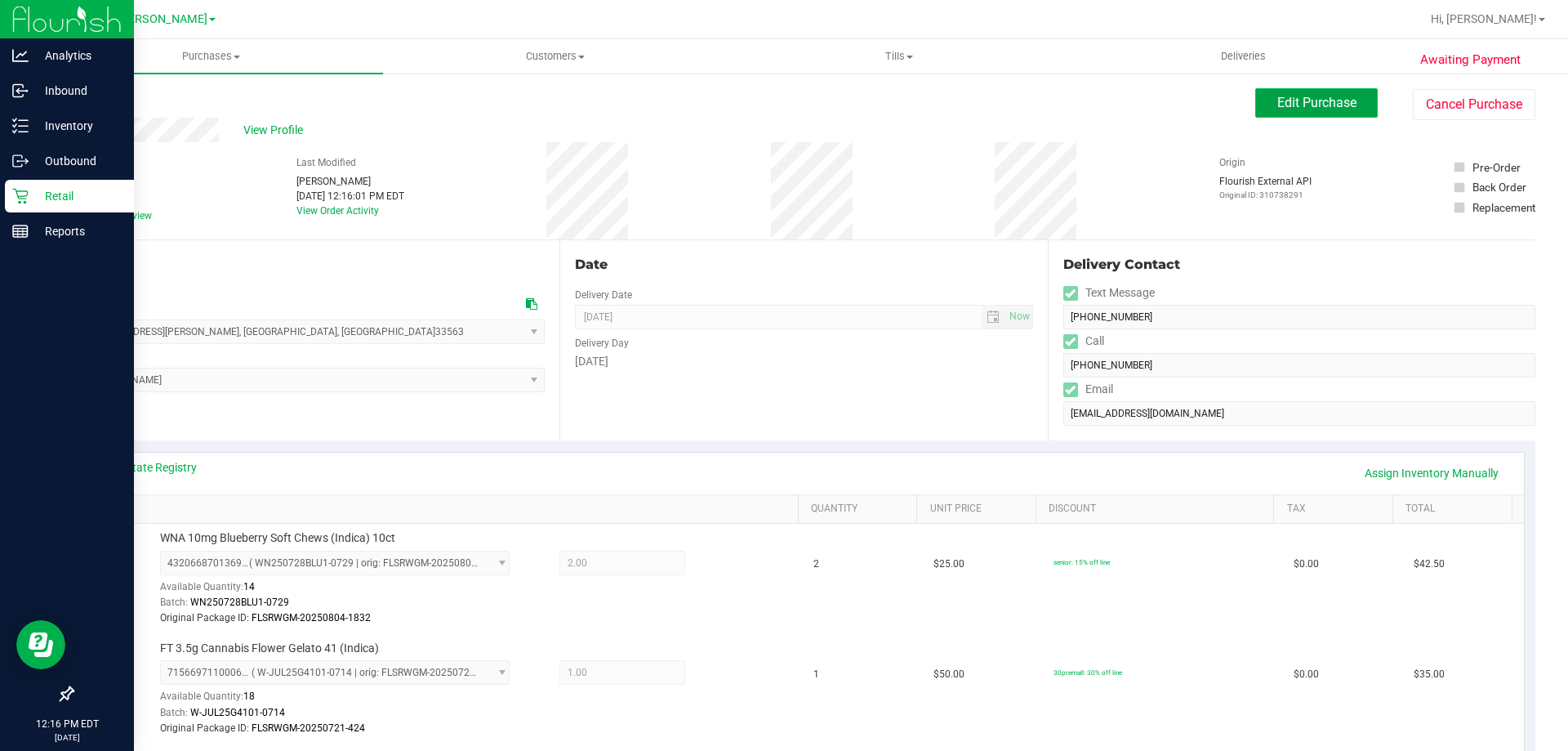
click at [1306, 104] on span "Edit Purchase" at bounding box center [1318, 103] width 79 height 16
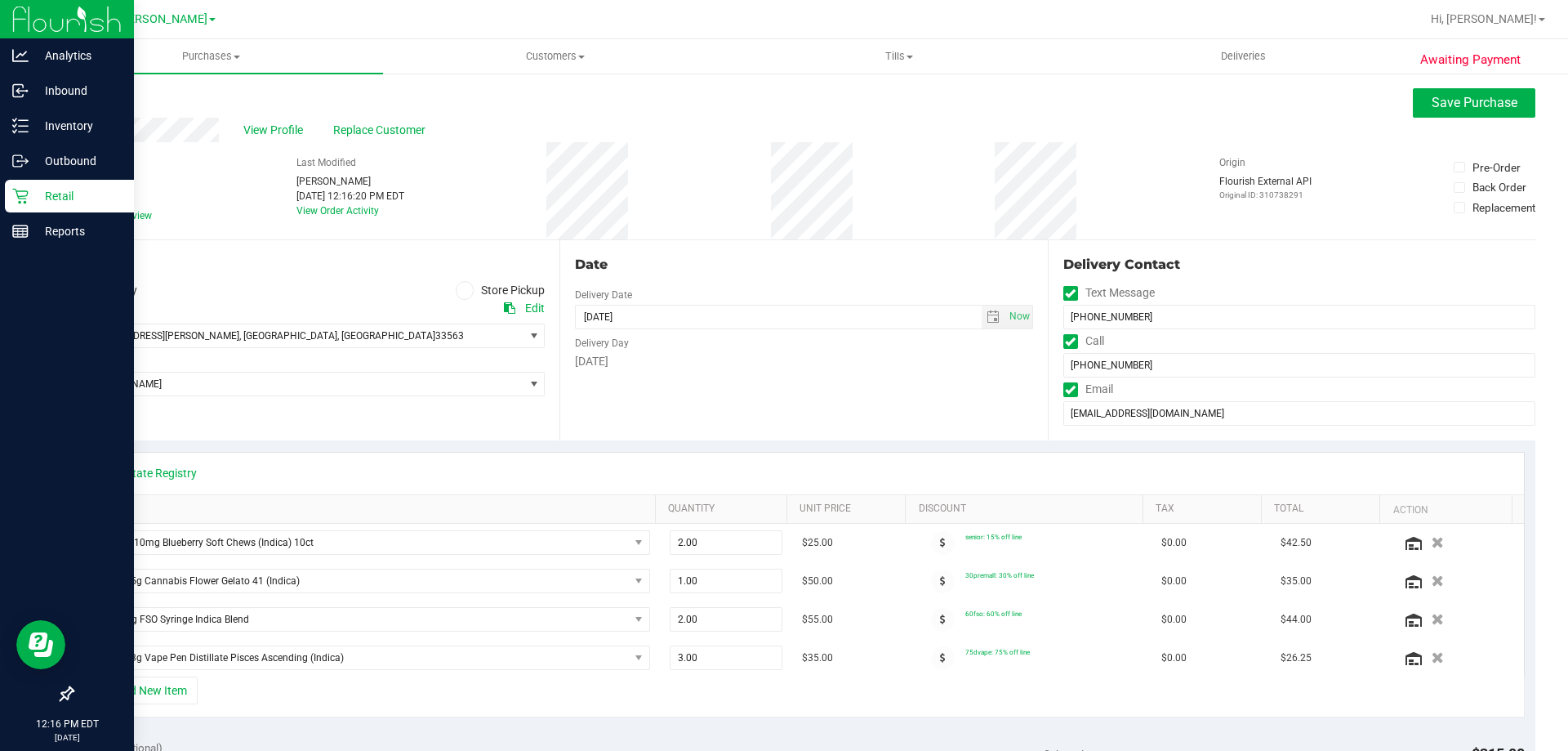
scroll to position [327, 0]
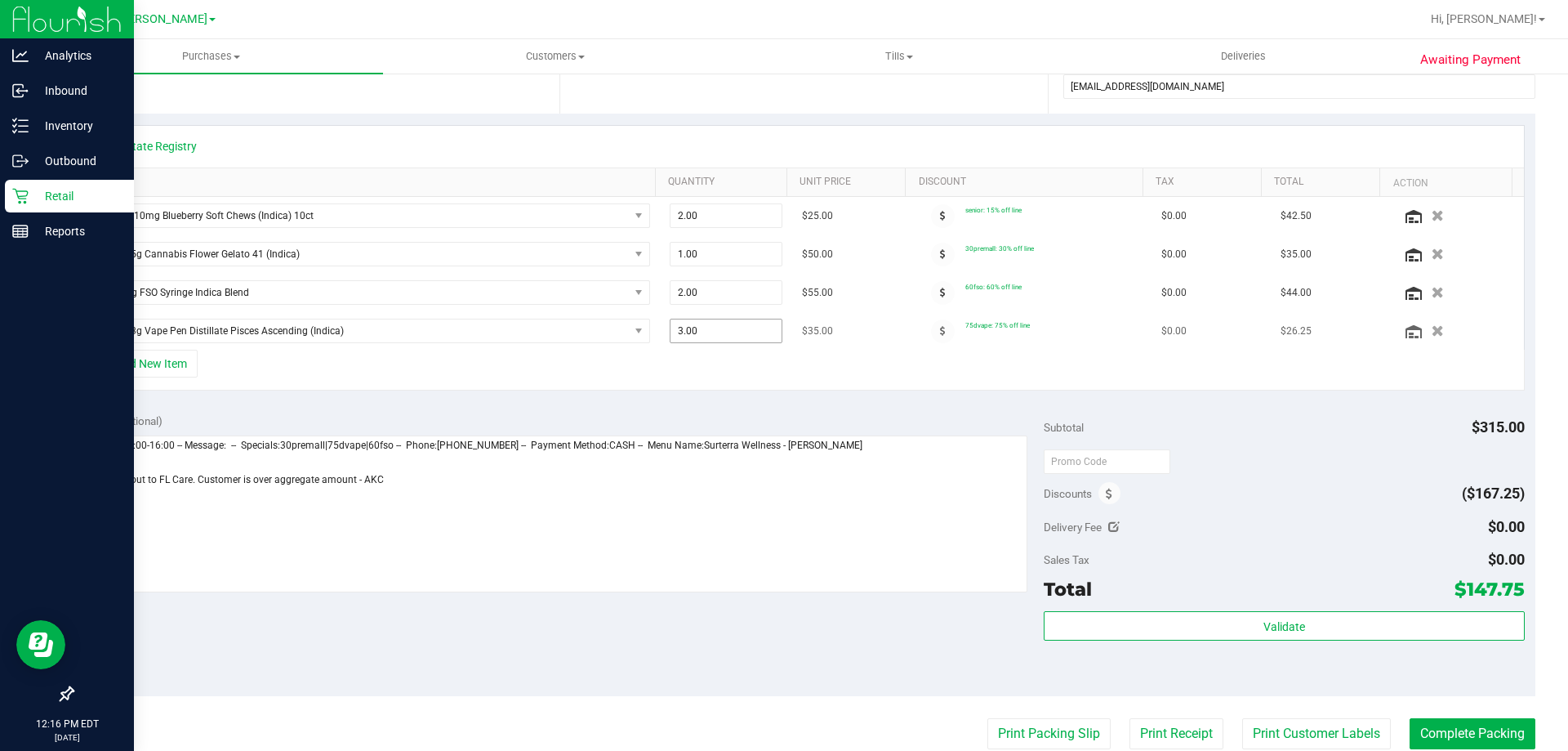
click at [715, 333] on span "3.00 3" at bounding box center [726, 331] width 113 height 25
click at [715, 333] on input "3" at bounding box center [726, 331] width 112 height 23
type input "2"
type input "3.00"
click at [1431, 329] on icon "button" at bounding box center [1438, 332] width 14 height 12
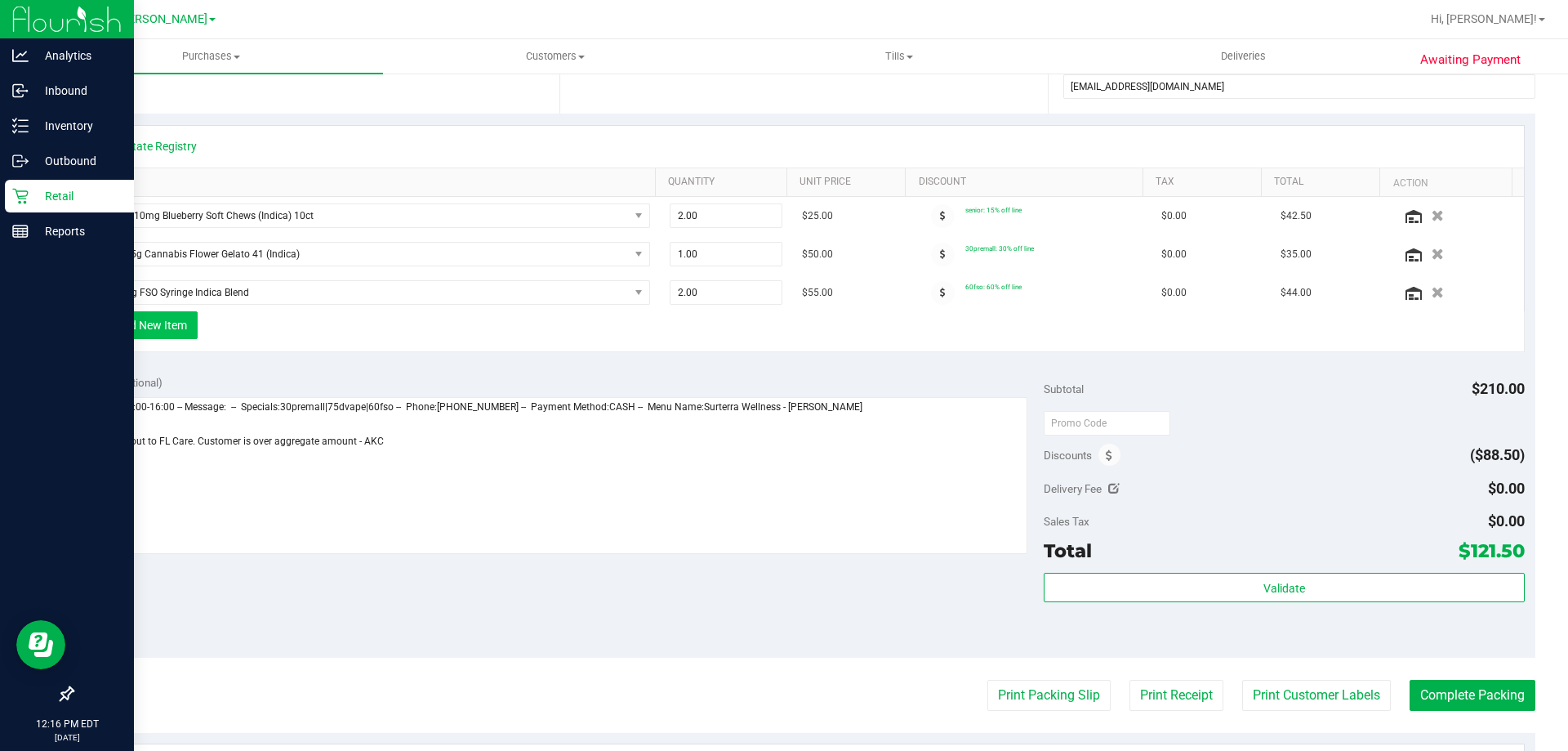
click at [187, 322] on button "+ Add New Item" at bounding box center [147, 325] width 101 height 28
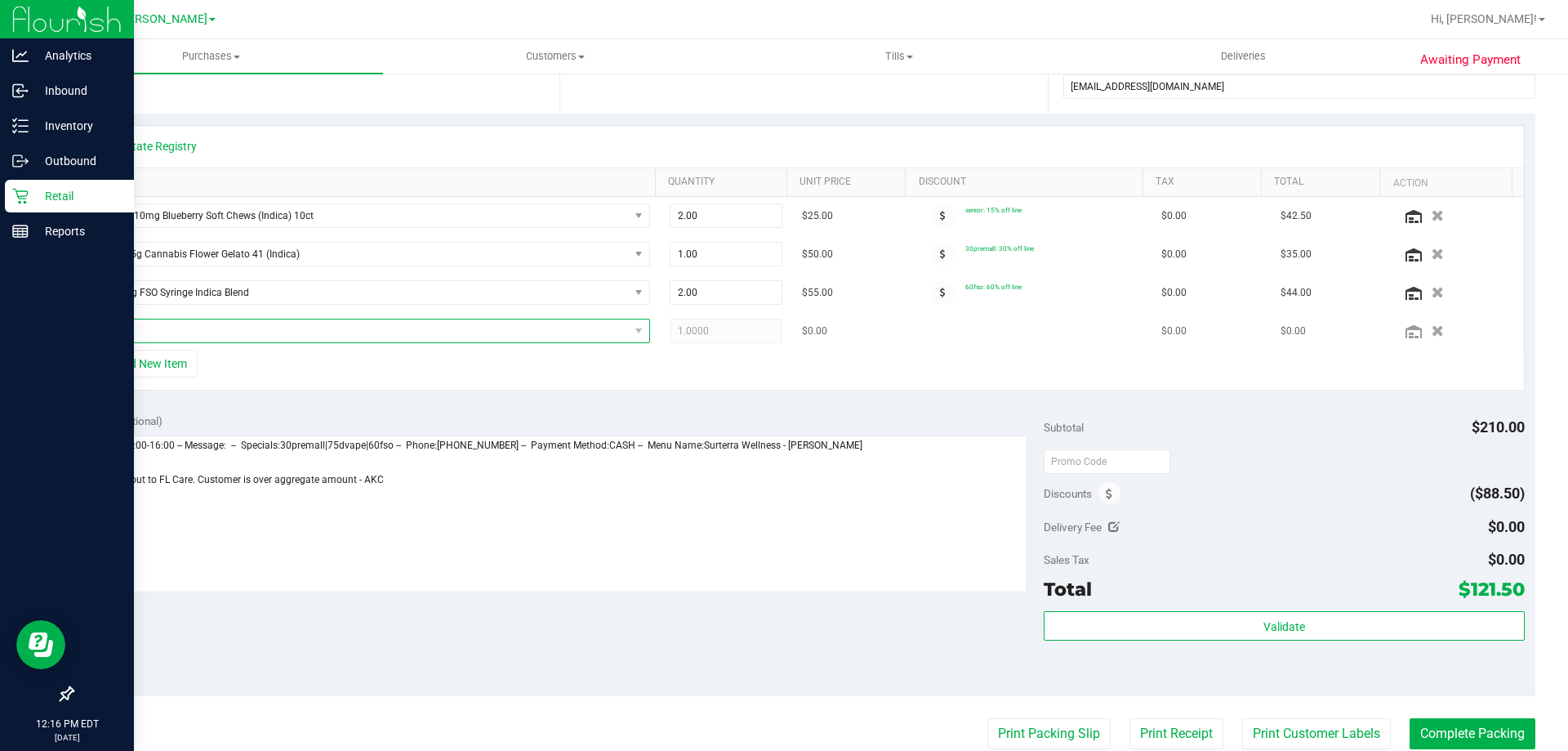
click at [229, 337] on span "NO DATA FOUND" at bounding box center [362, 331] width 534 height 23
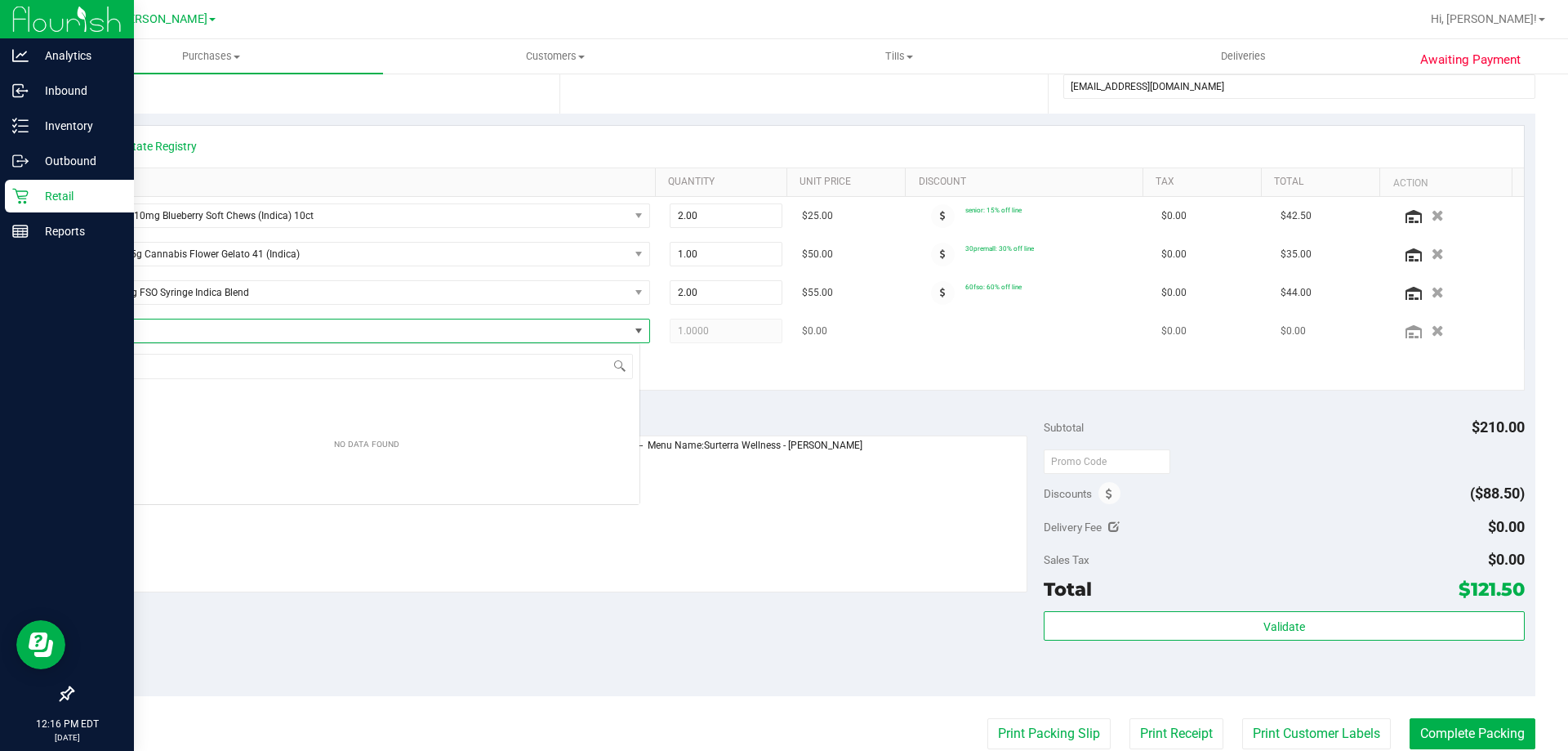
scroll to position [25, 547]
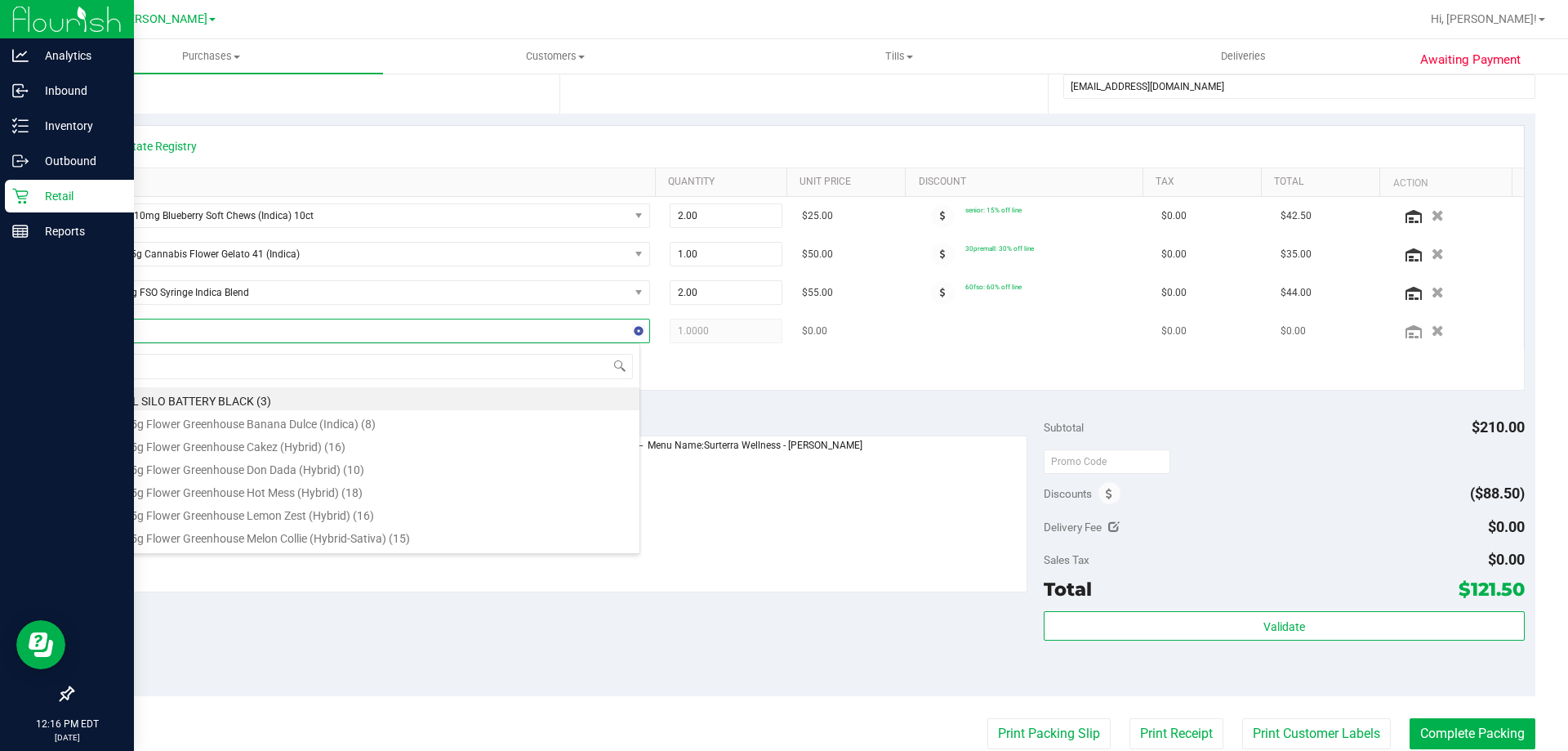
type input "pia"
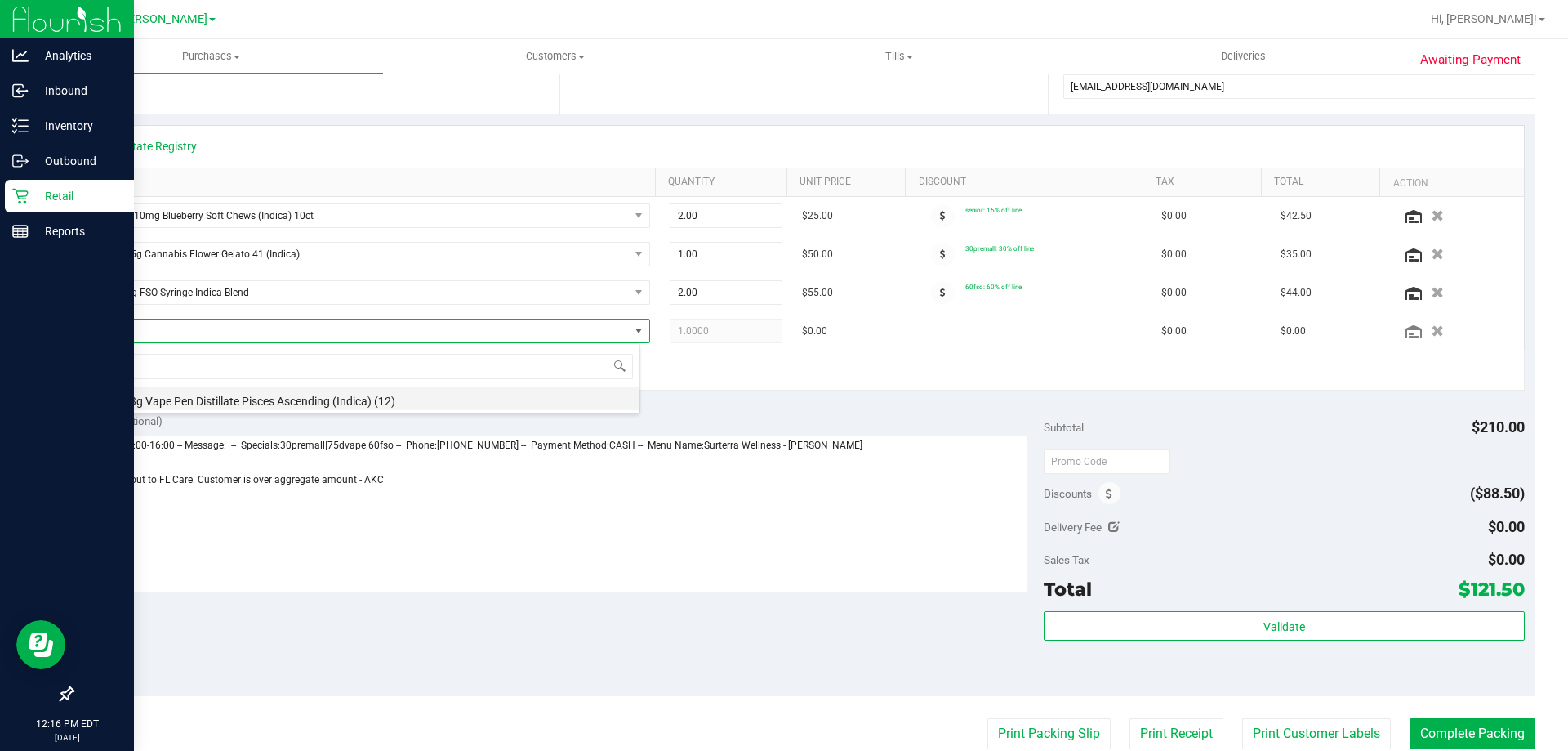
click at [309, 399] on li "FT 0.3g Vape Pen Distillate Pisces Ascending (Indica) (12)" at bounding box center [367, 399] width 545 height 23
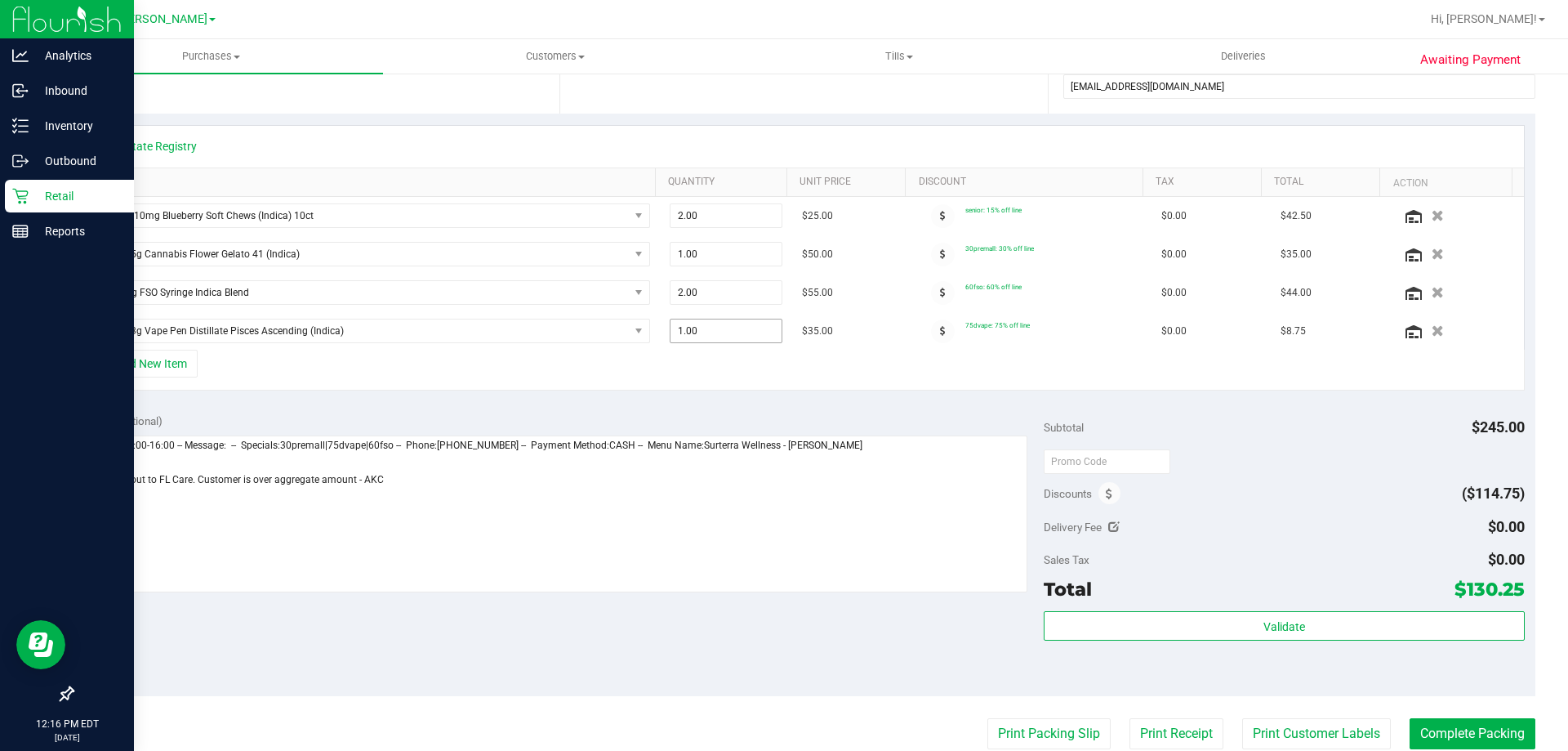
click at [715, 334] on span "1.00 1" at bounding box center [726, 331] width 113 height 25
click at [715, 334] on input "1" at bounding box center [726, 331] width 112 height 23
type input "2"
type input "2.00"
click at [1238, 422] on div "Subtotal $245.00" at bounding box center [1284, 427] width 480 height 29
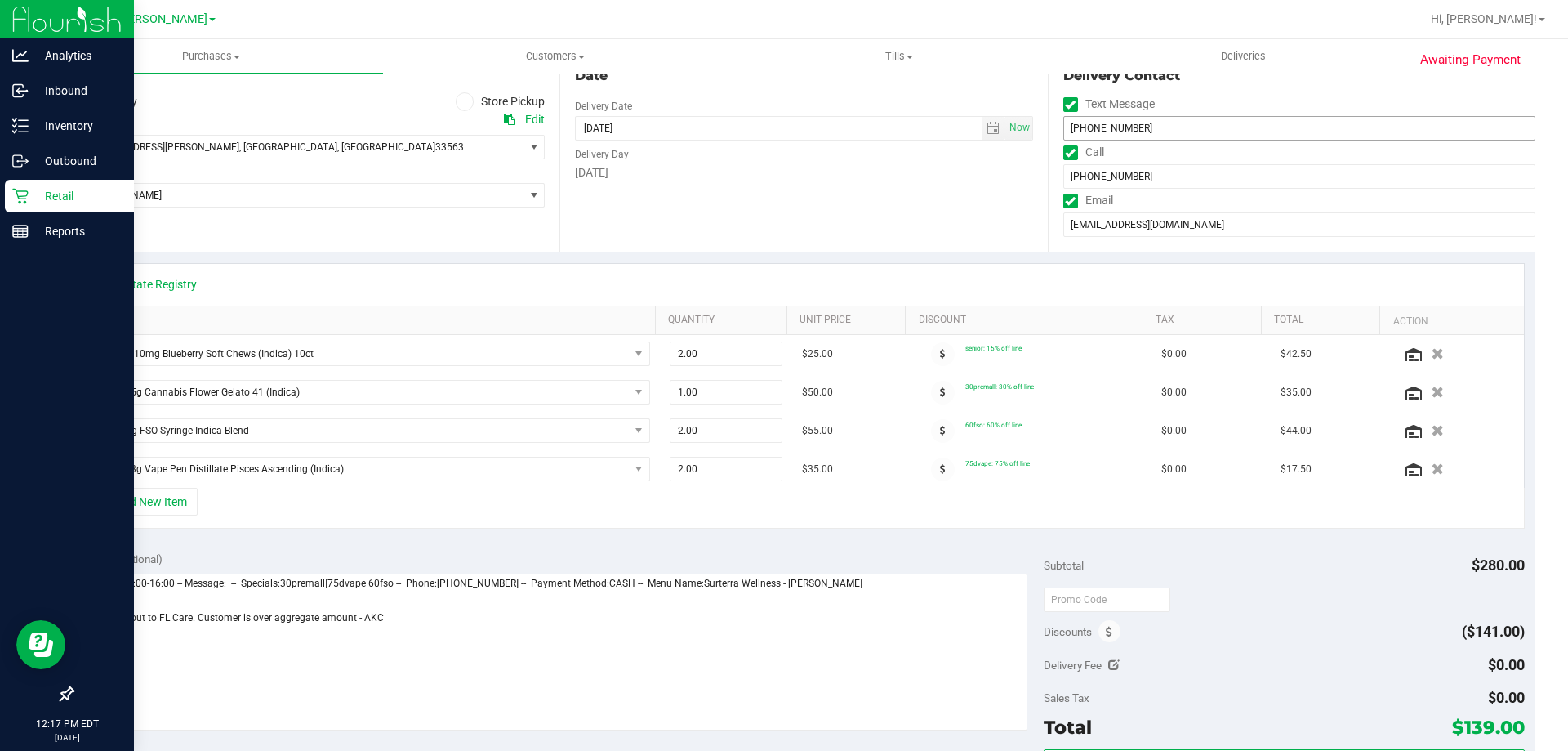
scroll to position [0, 0]
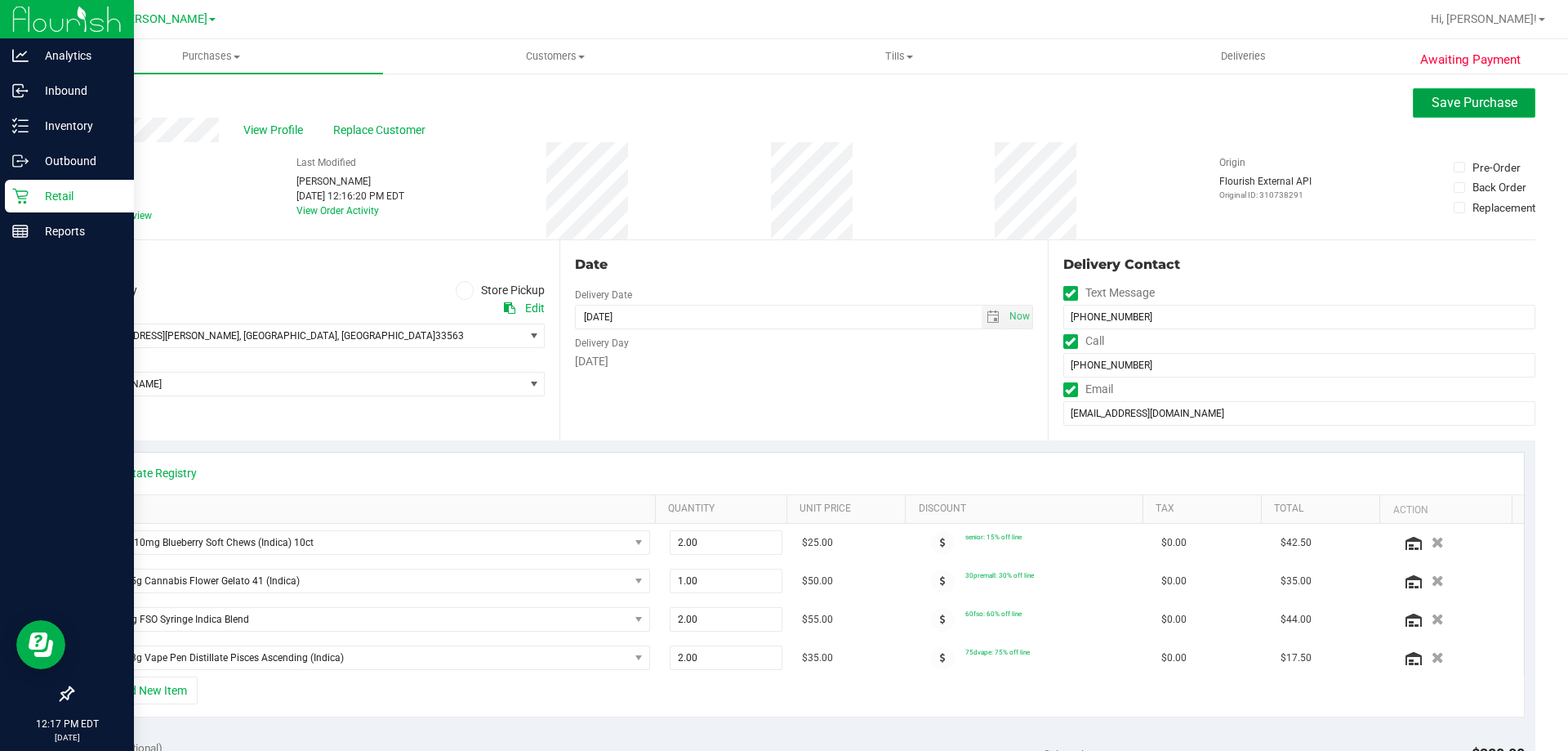
click at [1448, 112] on button "Save Purchase" at bounding box center [1474, 102] width 122 height 29
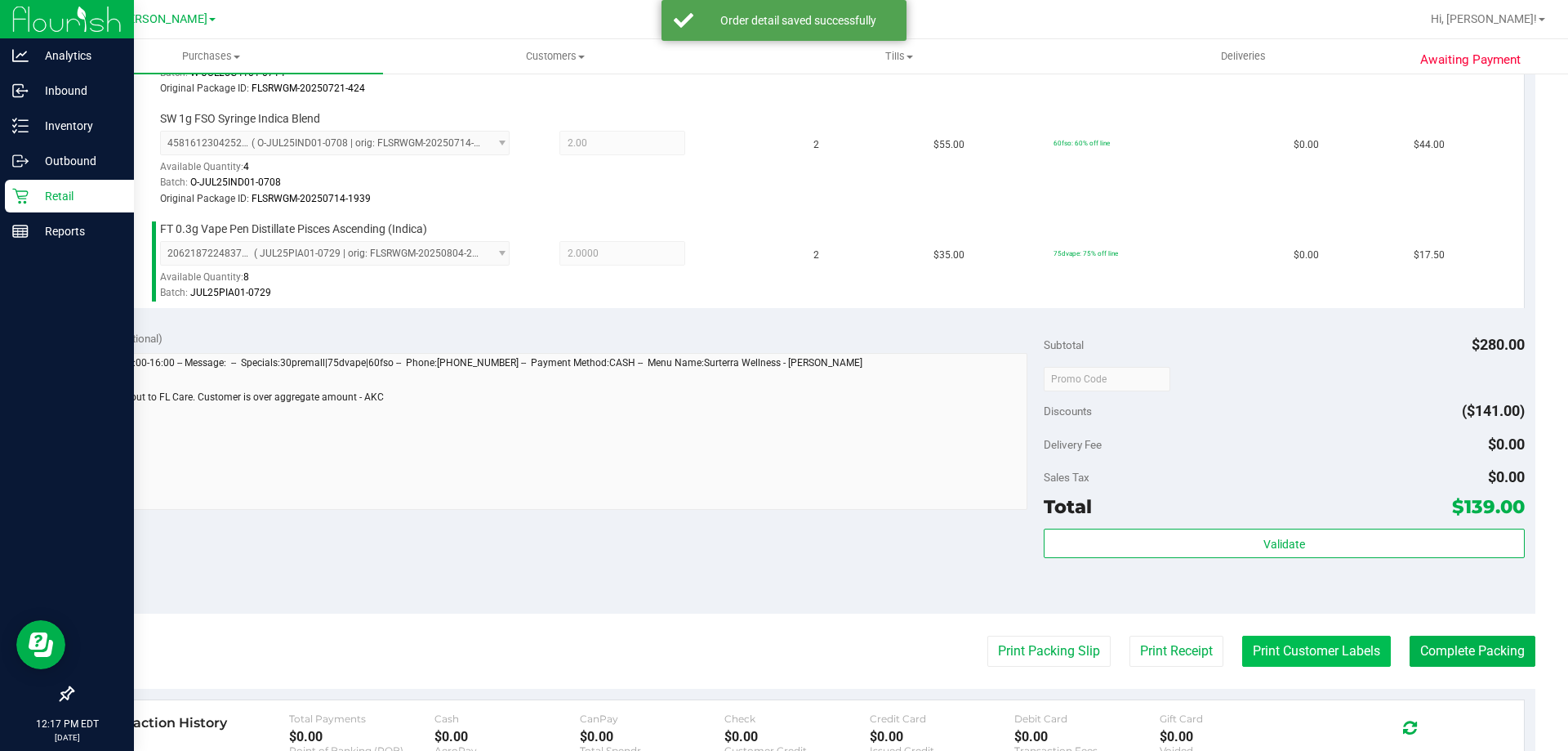
scroll to position [735, 0]
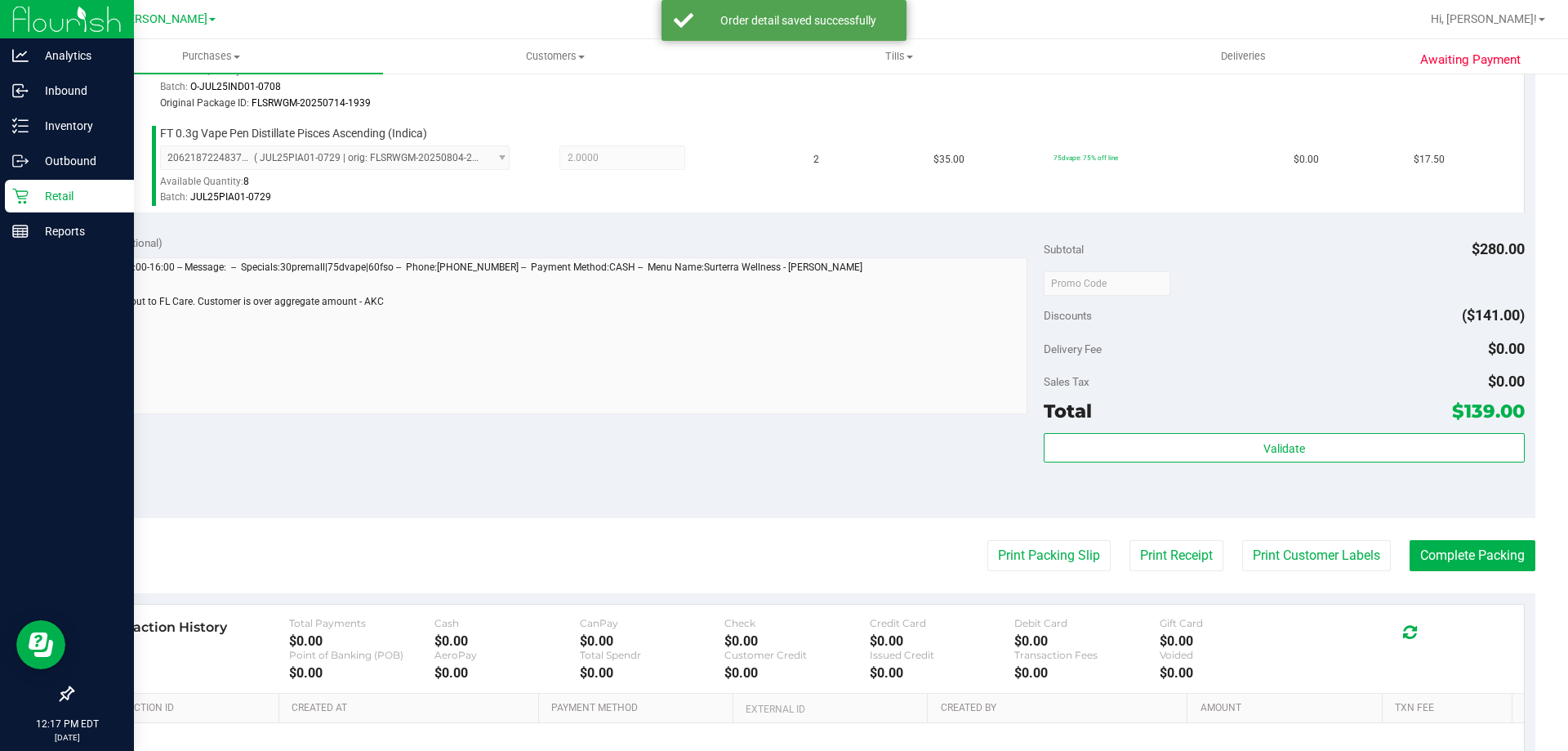
click at [1302, 469] on div "Validate" at bounding box center [1284, 470] width 480 height 74
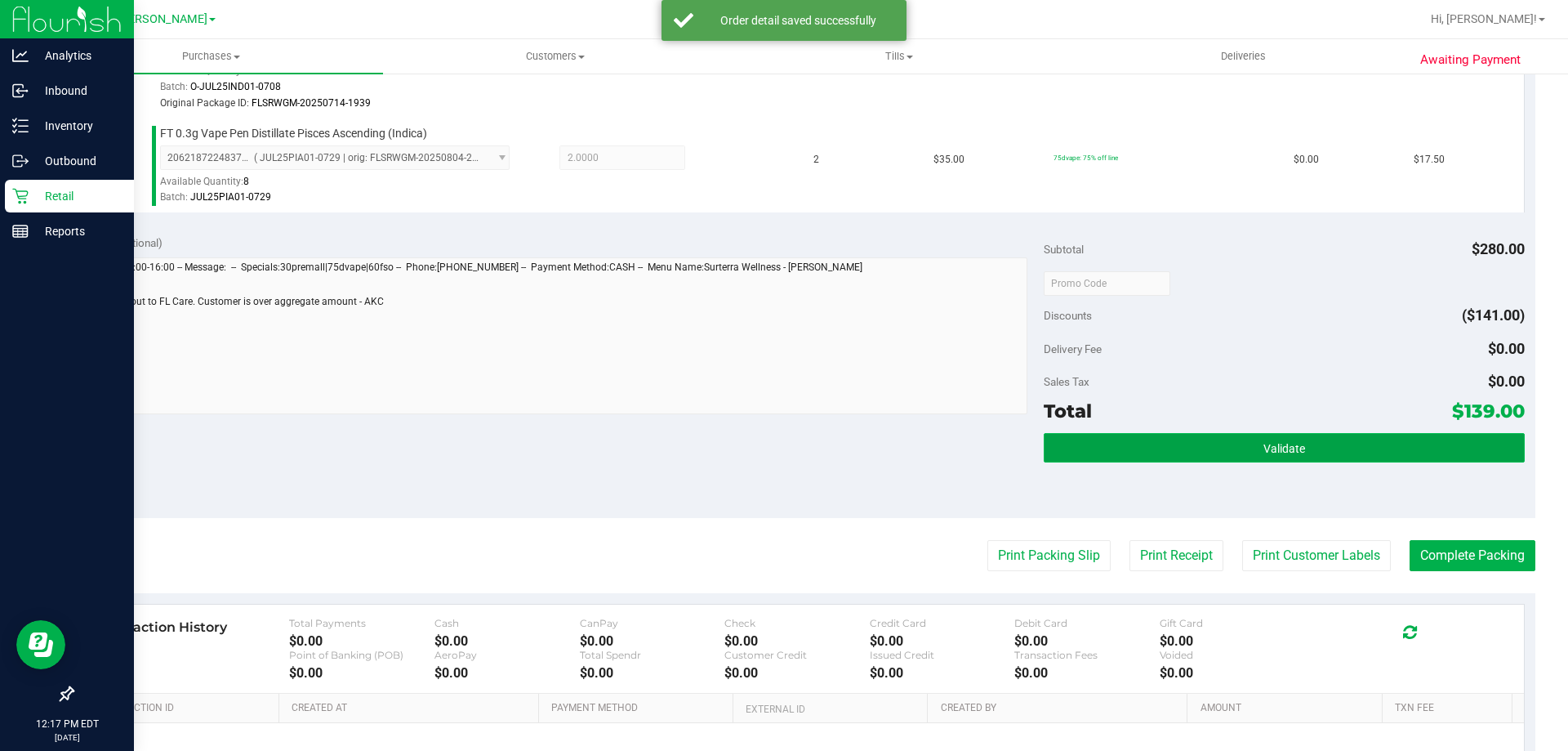
click at [1300, 457] on button "Validate" at bounding box center [1284, 448] width 480 height 29
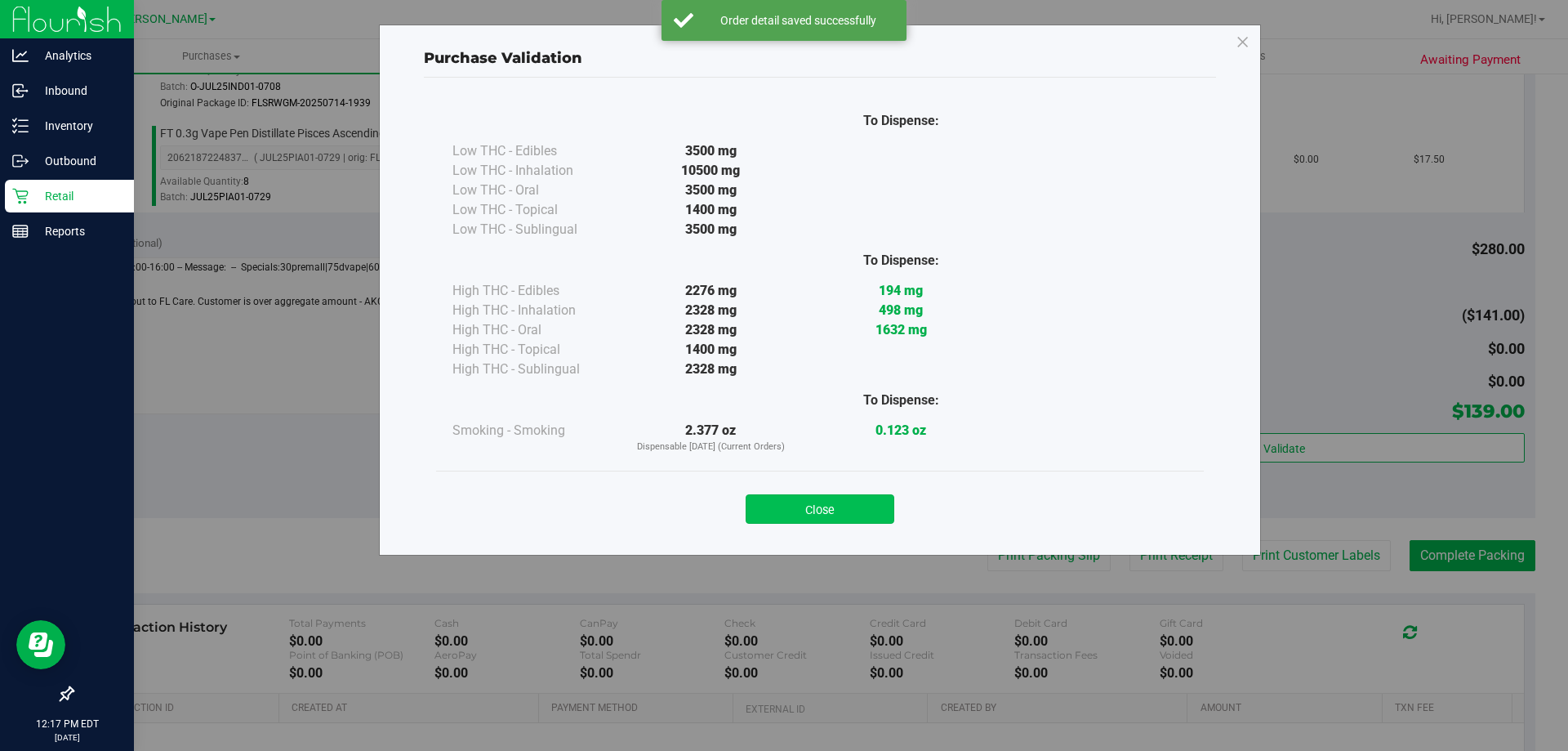
click at [837, 504] on button "Close" at bounding box center [820, 508] width 149 height 29
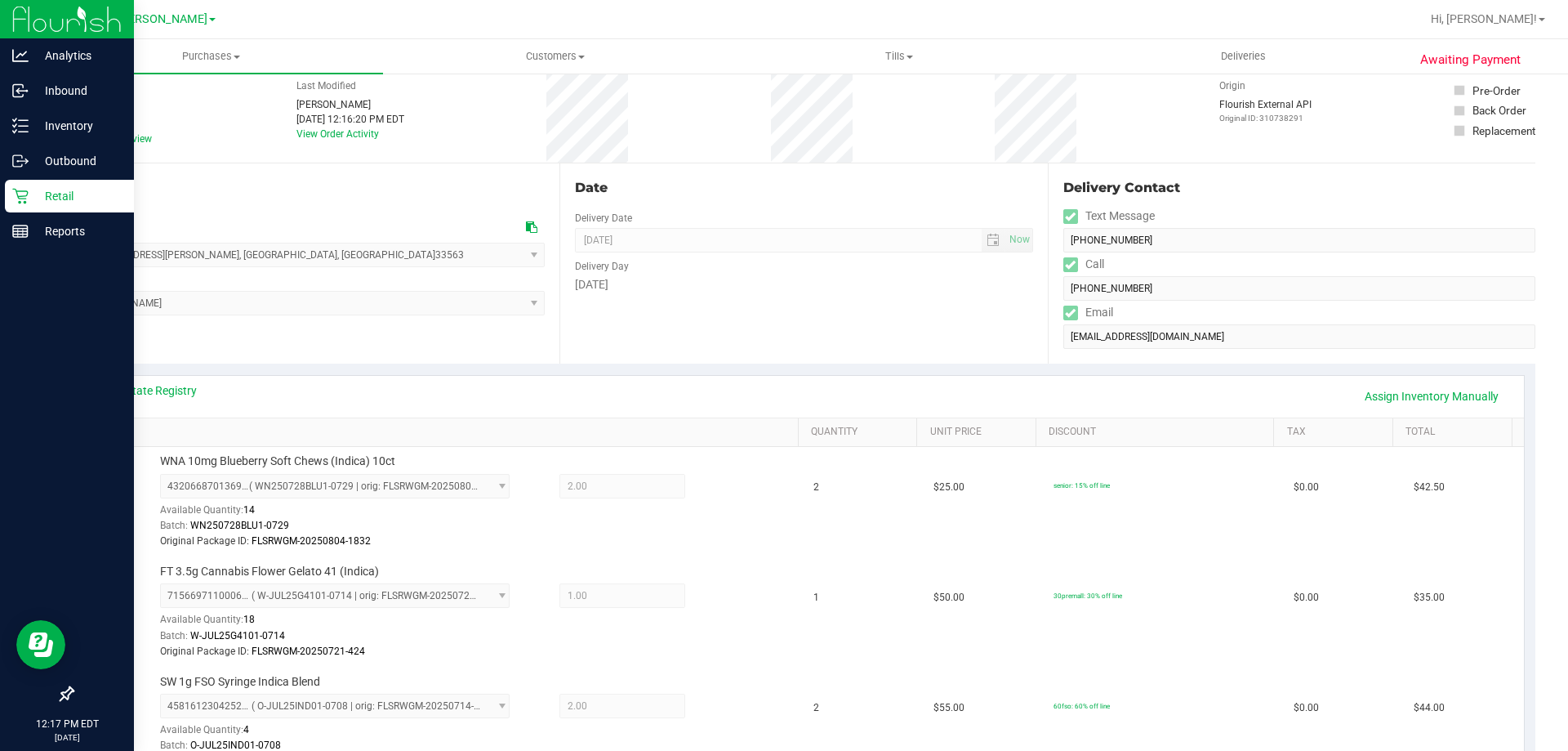
scroll to position [0, 0]
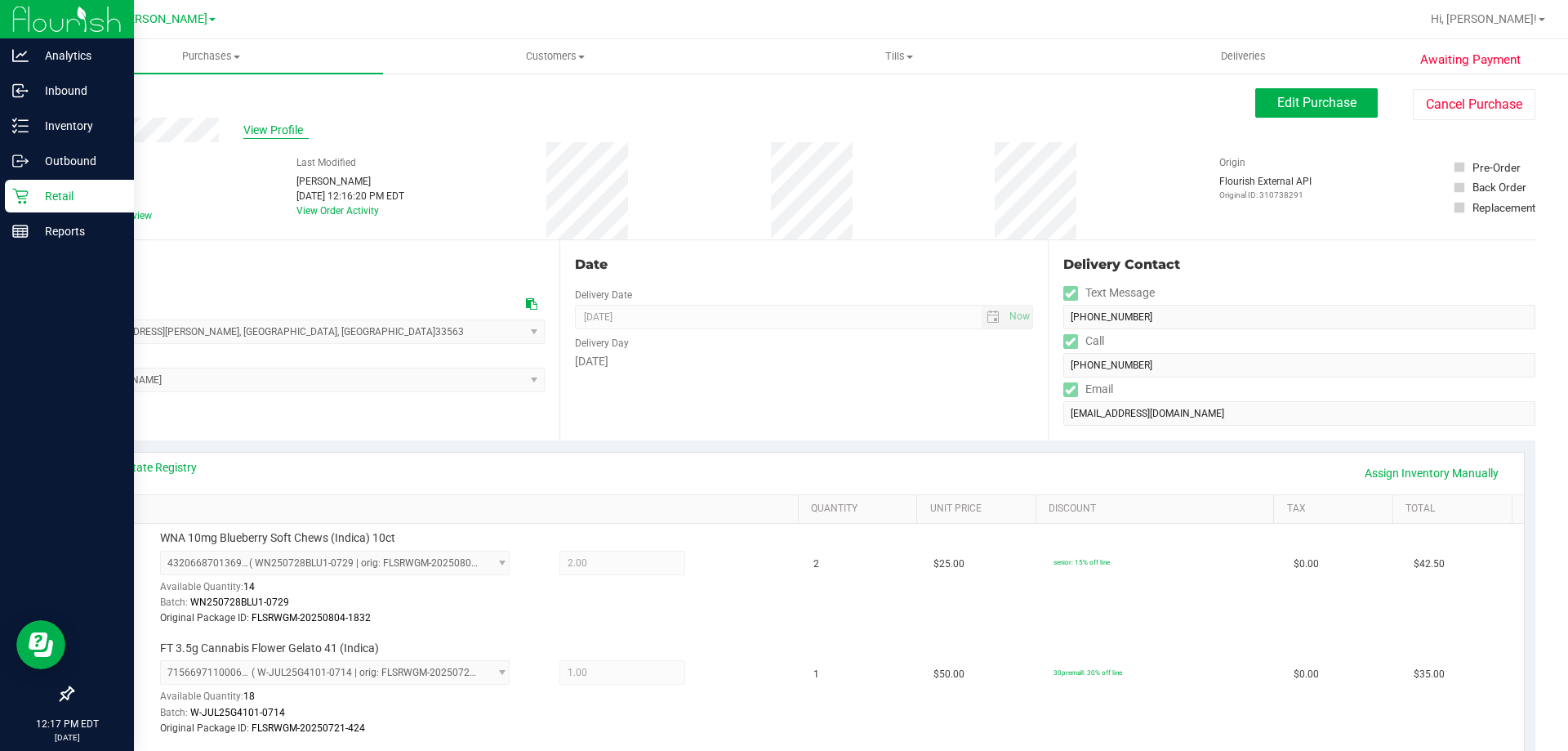
click at [249, 124] on span "View Profile" at bounding box center [276, 130] width 65 height 18
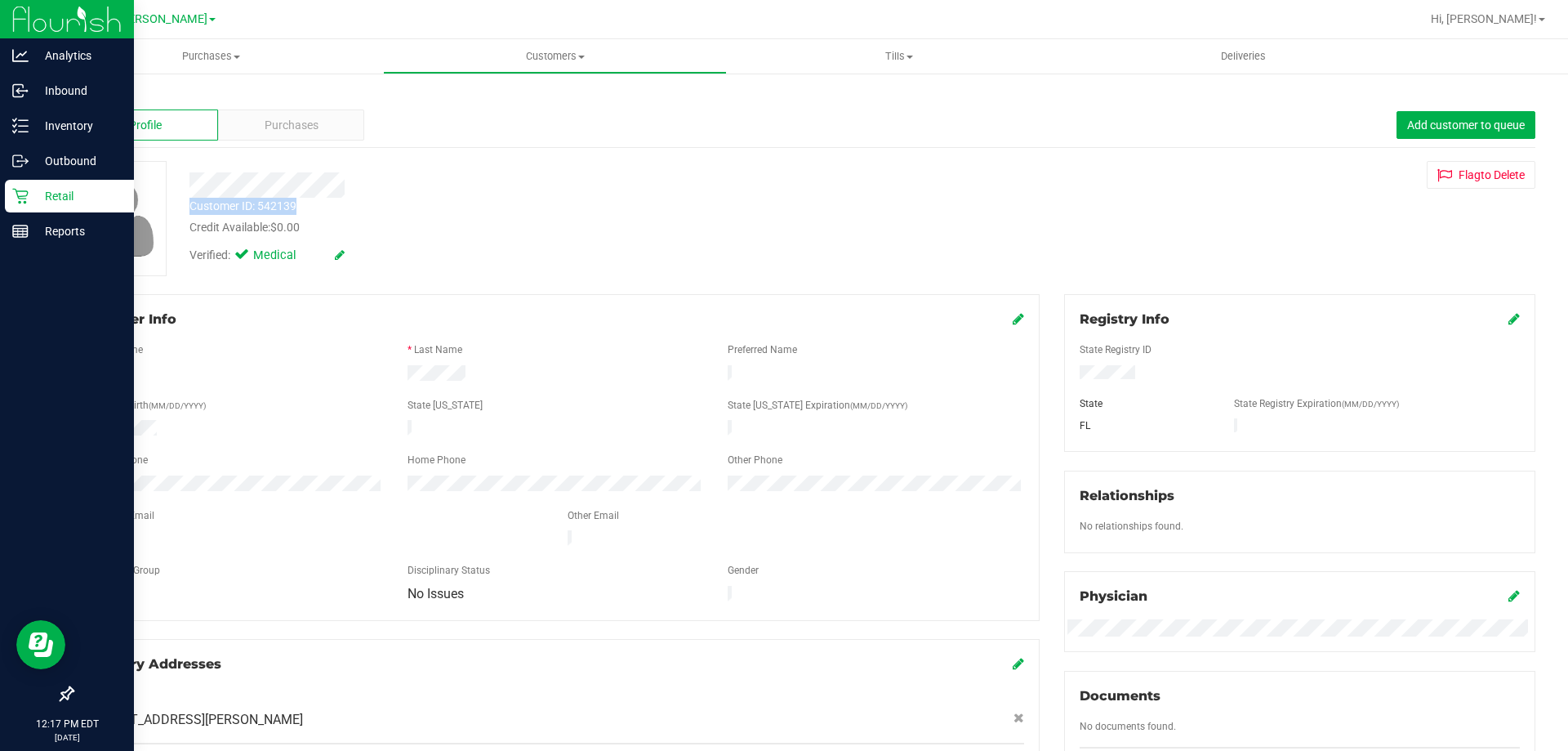
drag, startPoint x: 313, startPoint y: 206, endPoint x: 189, endPoint y: 203, distance: 124.0
click at [189, 203] on div "Customer ID: 542139 Credit Available: $0.00" at bounding box center [549, 217] width 744 height 39
copy div "Customer ID: 542139"
click at [1418, 266] on div "Customer ID: 542139 Credit Available: $0.00 Verified: Medical Flag to Delete" at bounding box center [803, 218] width 1488 height 115
click at [310, 130] on span "Purchases" at bounding box center [291, 126] width 54 height 18
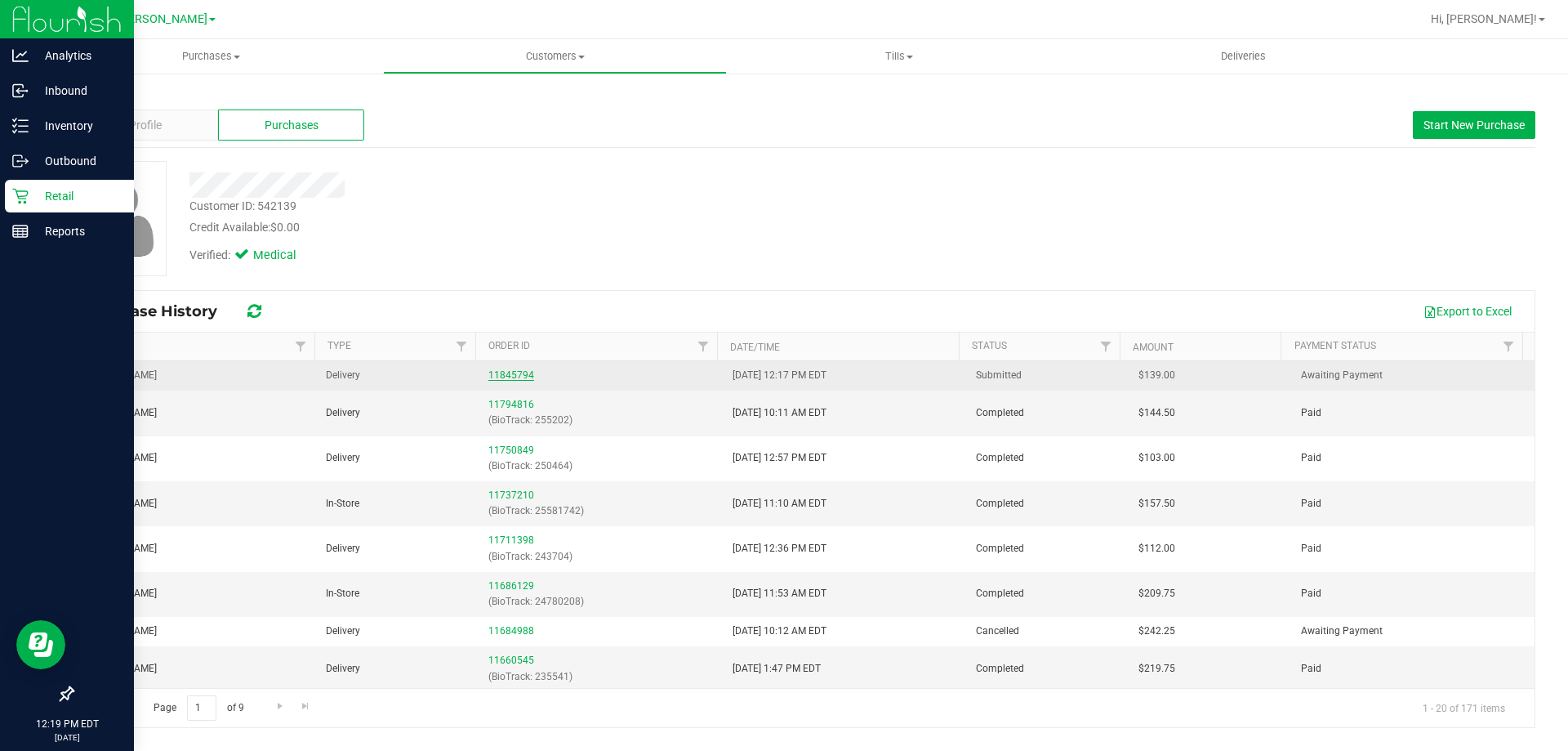
click at [503, 376] on link "11845794" at bounding box center [512, 375] width 46 height 11
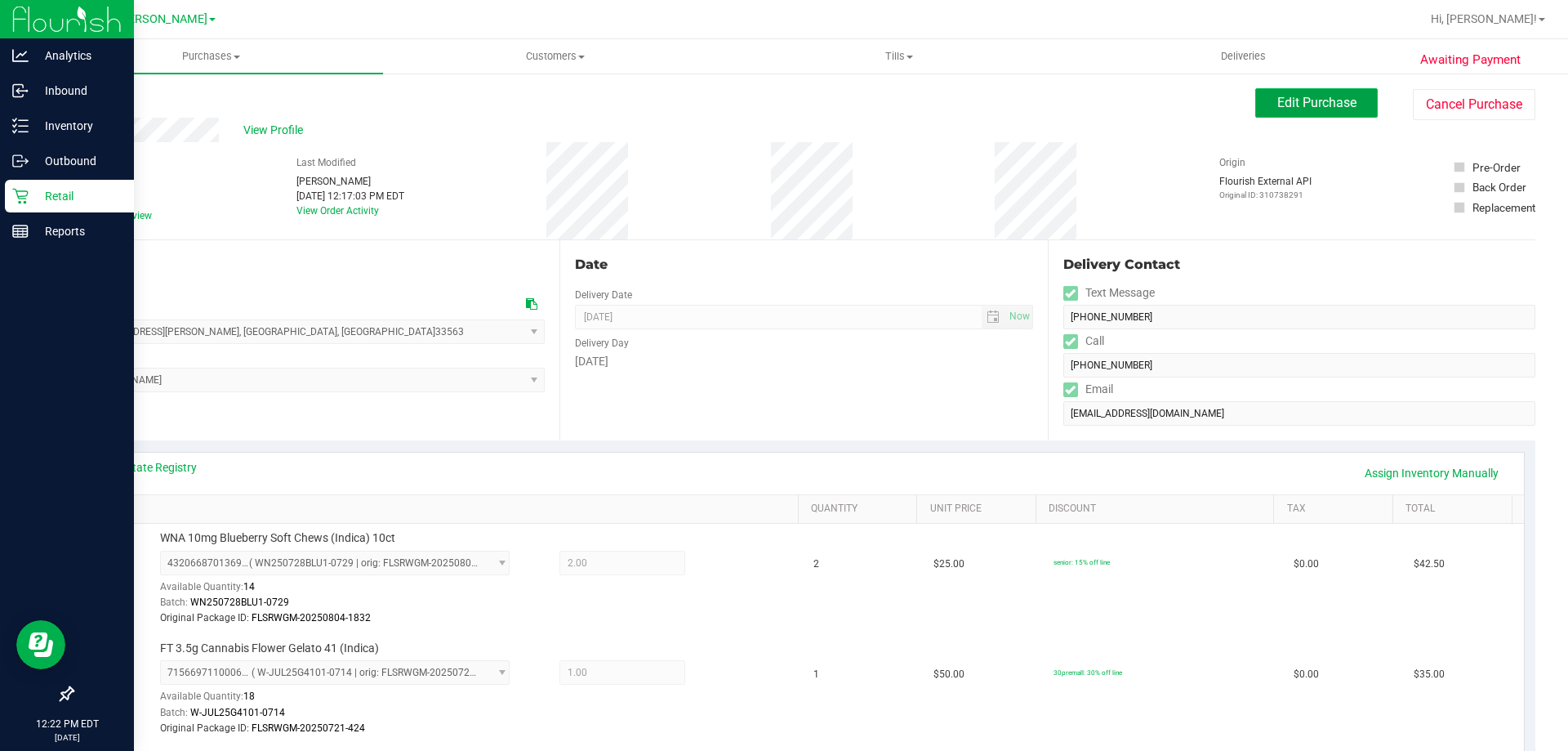
click at [1295, 112] on button "Edit Purchase" at bounding box center [1316, 102] width 122 height 29
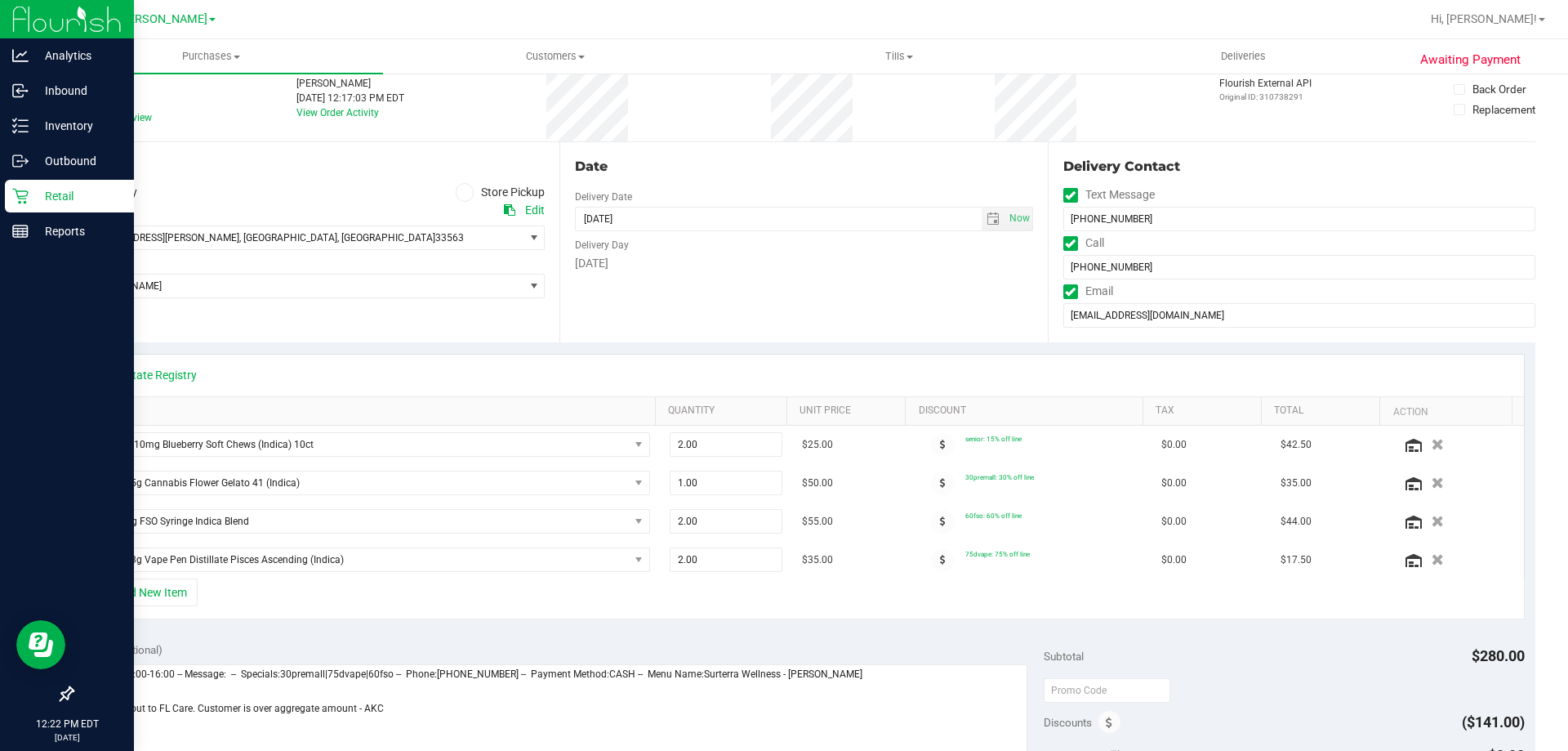
scroll to position [82, 0]
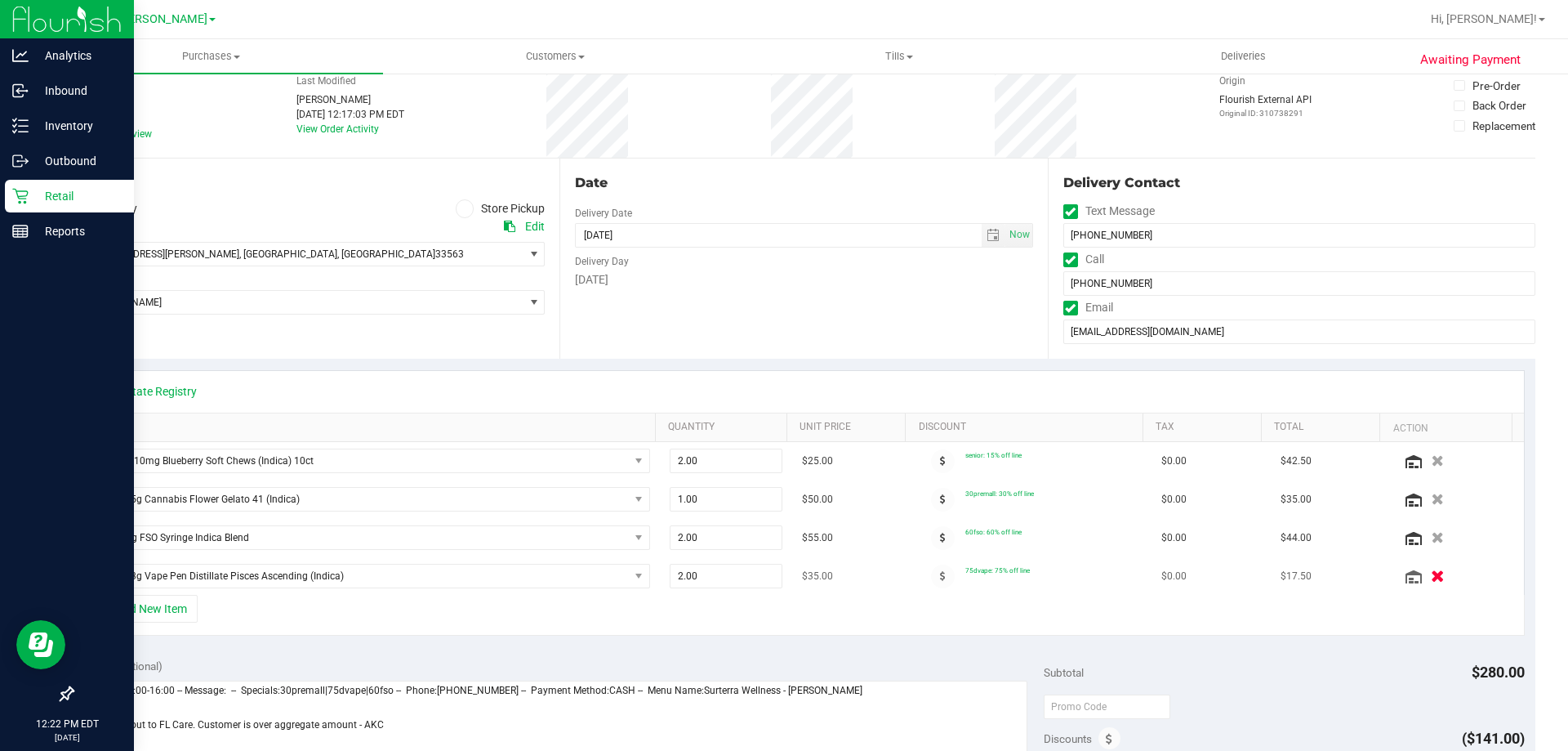
click at [1431, 572] on icon "button" at bounding box center [1438, 577] width 14 height 12
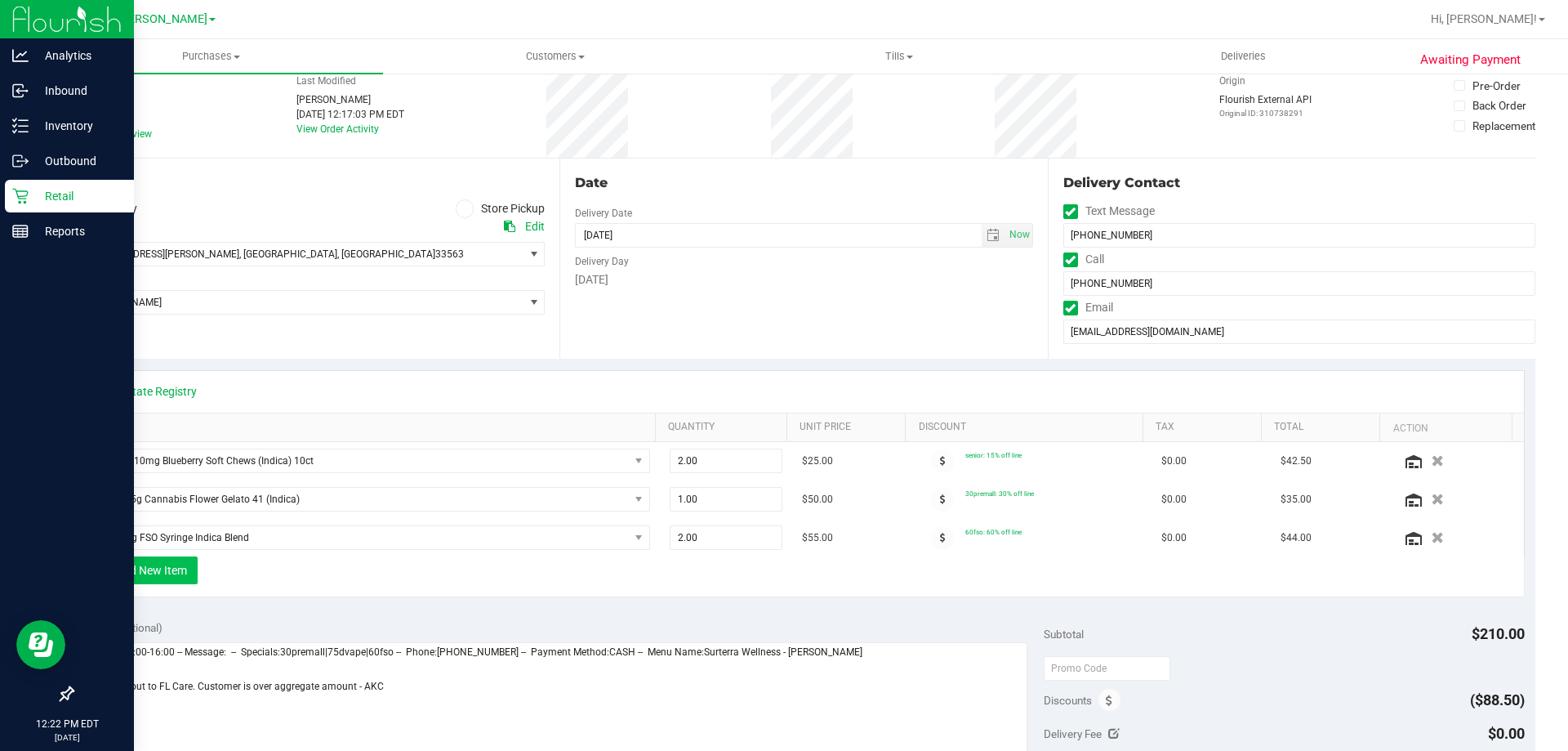
click at [166, 573] on button "+ Add New Item" at bounding box center [147, 571] width 101 height 28
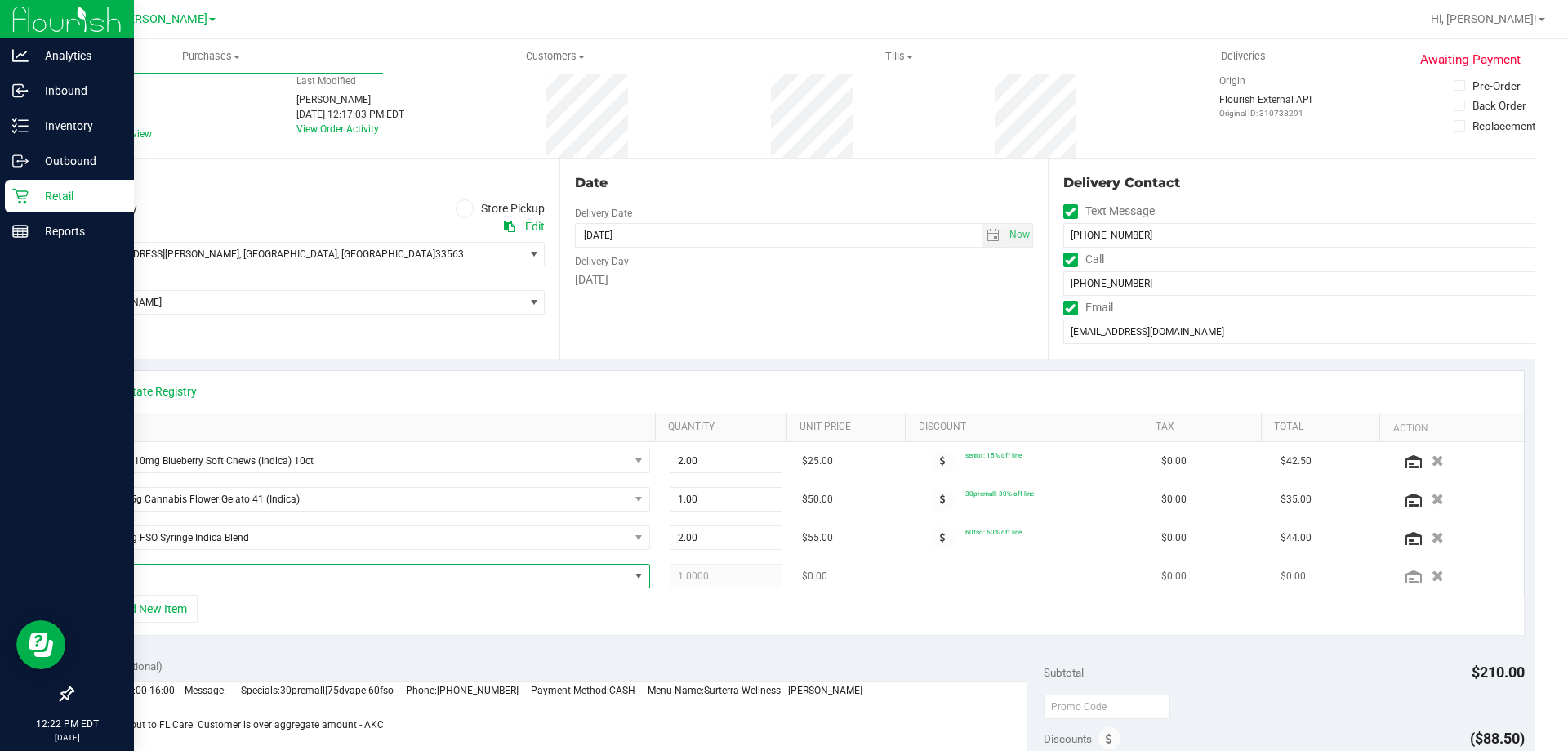
click at [276, 572] on span "NO DATA FOUND" at bounding box center [362, 576] width 534 height 23
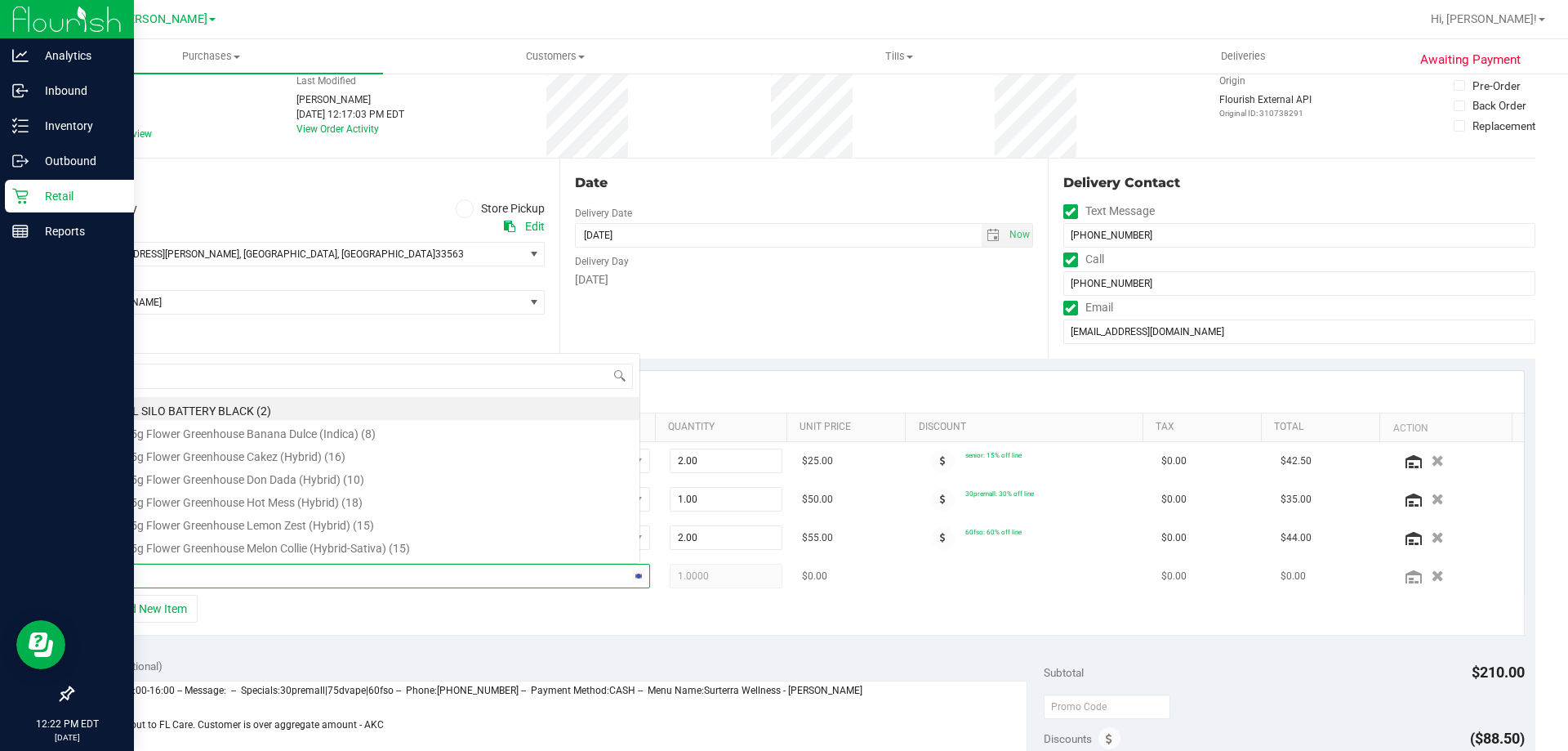
scroll to position [0, 0]
type input "pia"
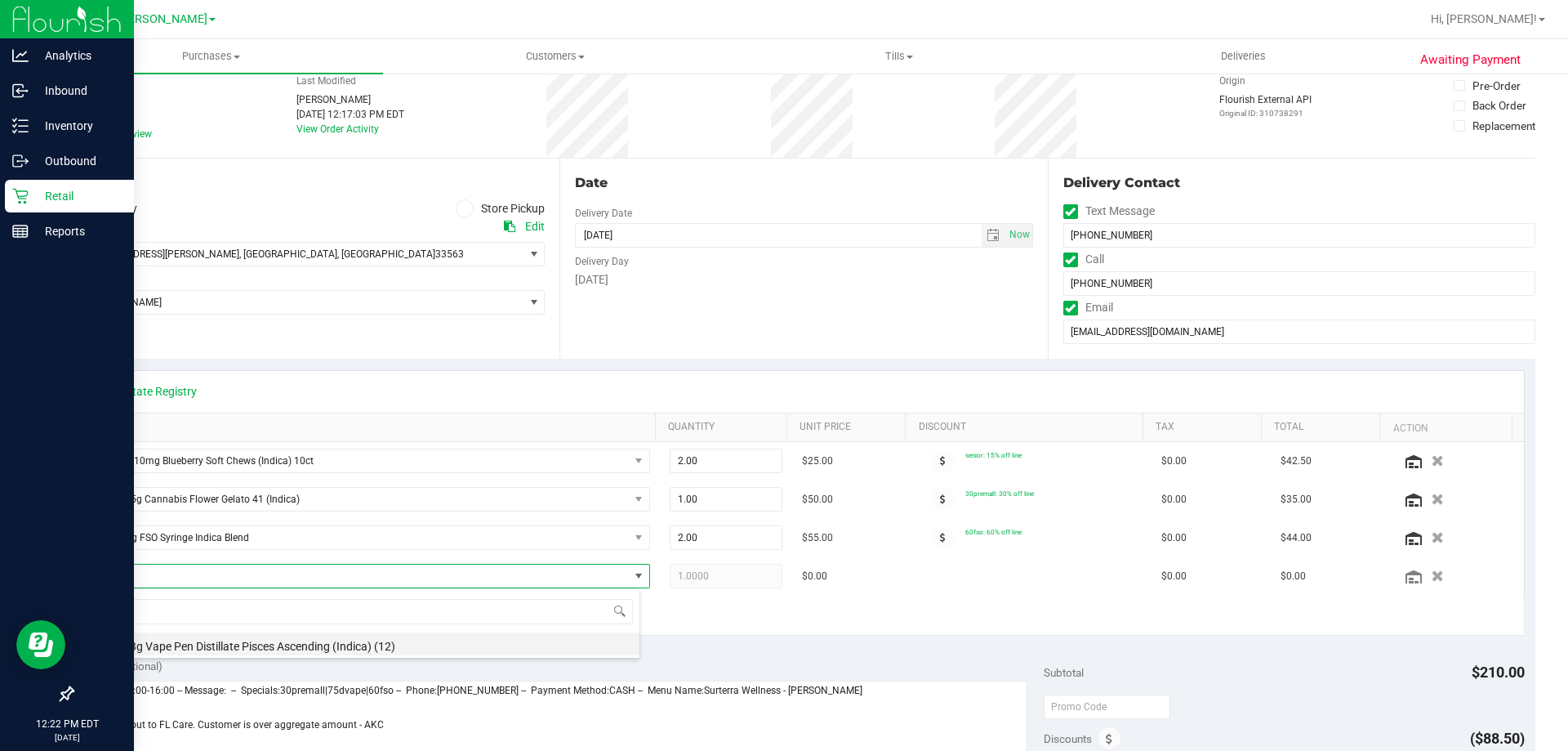
click at [308, 647] on li "FT 0.3g Vape Pen Distillate Pisces Ascending (Indica) (12)" at bounding box center [367, 644] width 545 height 23
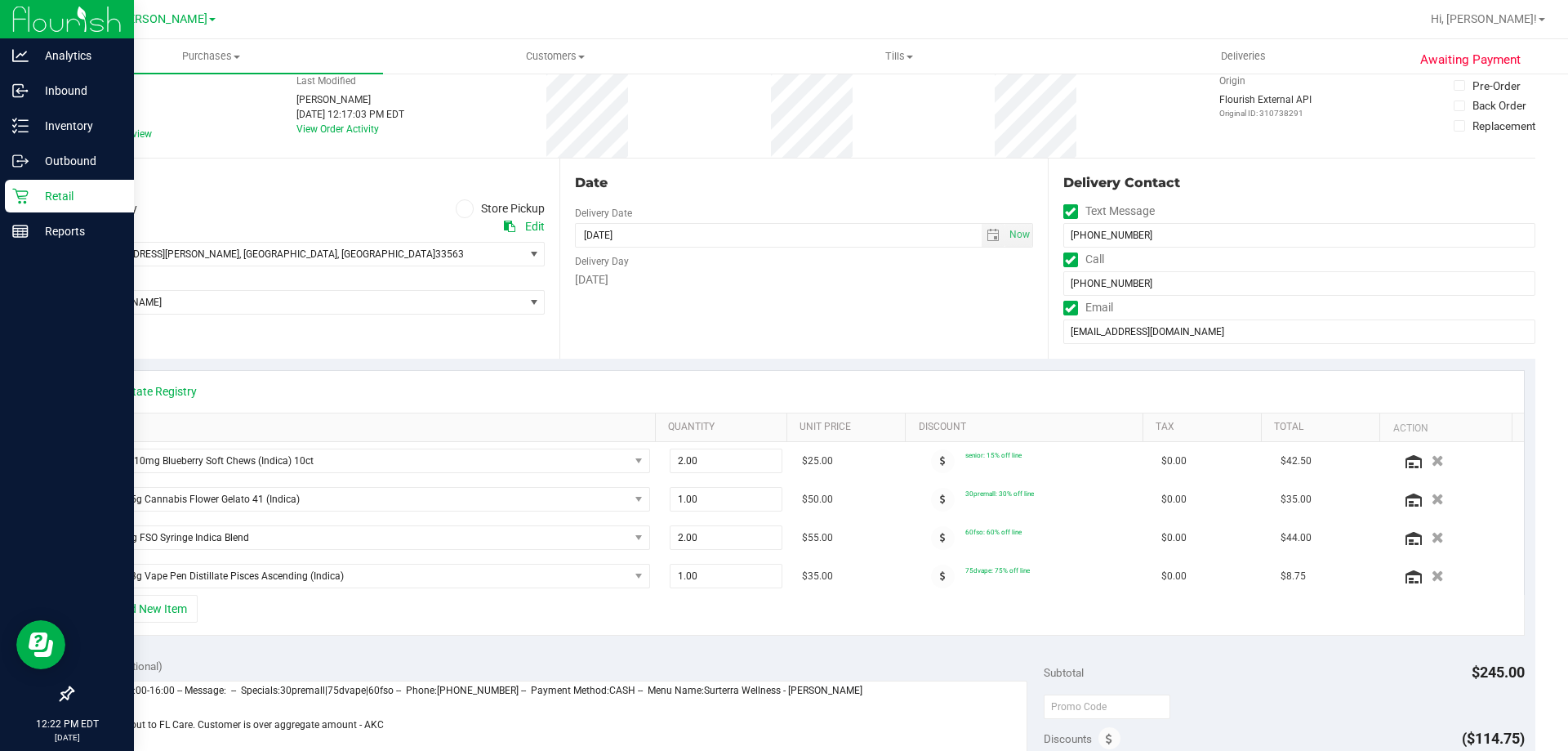
drag, startPoint x: 132, startPoint y: 351, endPoint x: 139, endPoint y: 354, distance: 7.6
click at [131, 351] on div "Location Delivery Store Pickup Address Edit 1415 McDonald St , Plant City , FL …" at bounding box center [316, 259] width 488 height 201
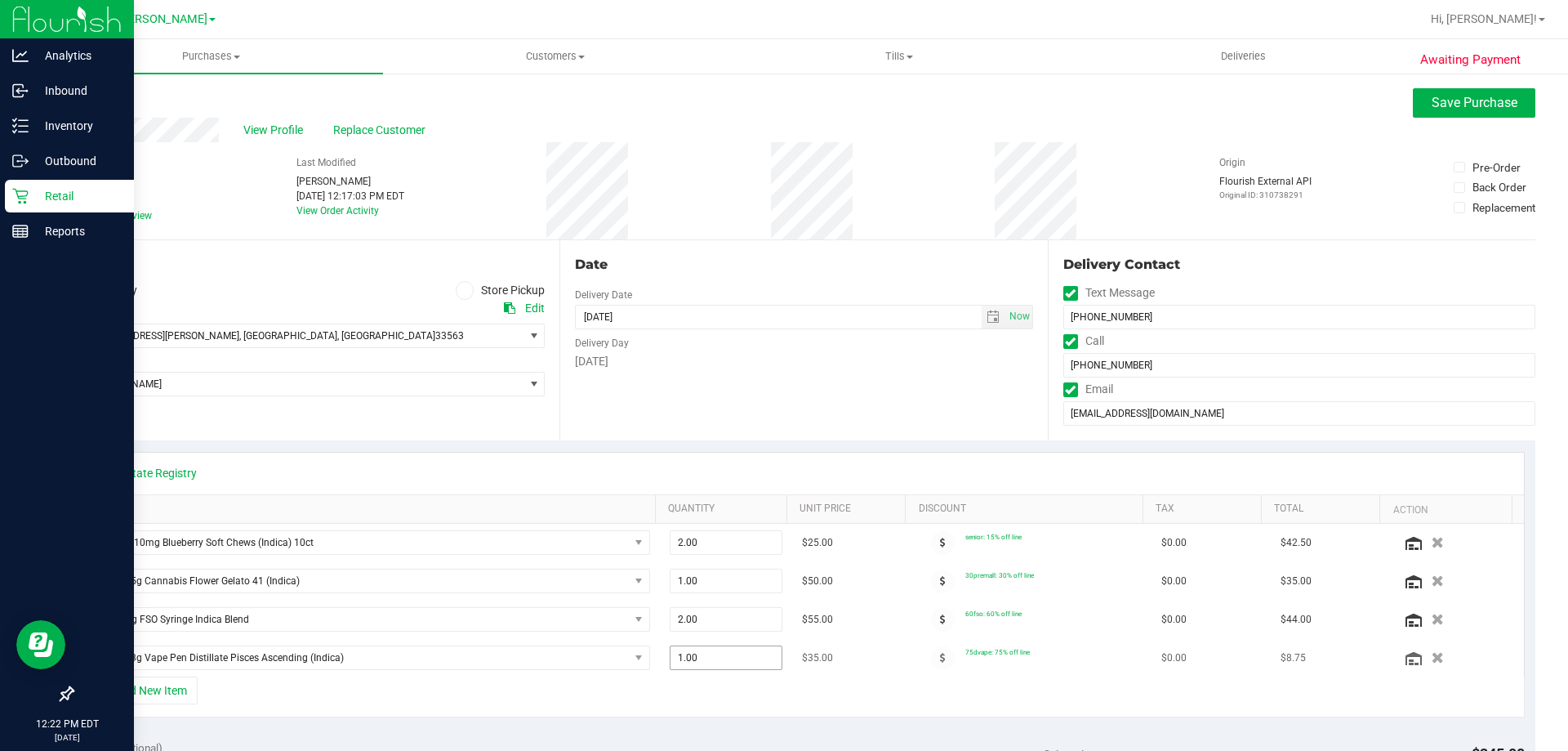
click at [715, 651] on span "1.00 1" at bounding box center [726, 658] width 113 height 25
click at [715, 651] on input "1" at bounding box center [726, 658] width 112 height 23
type input "2"
type input "2.00"
click at [849, 707] on div "+ Add New Item" at bounding box center [804, 697] width 1441 height 40
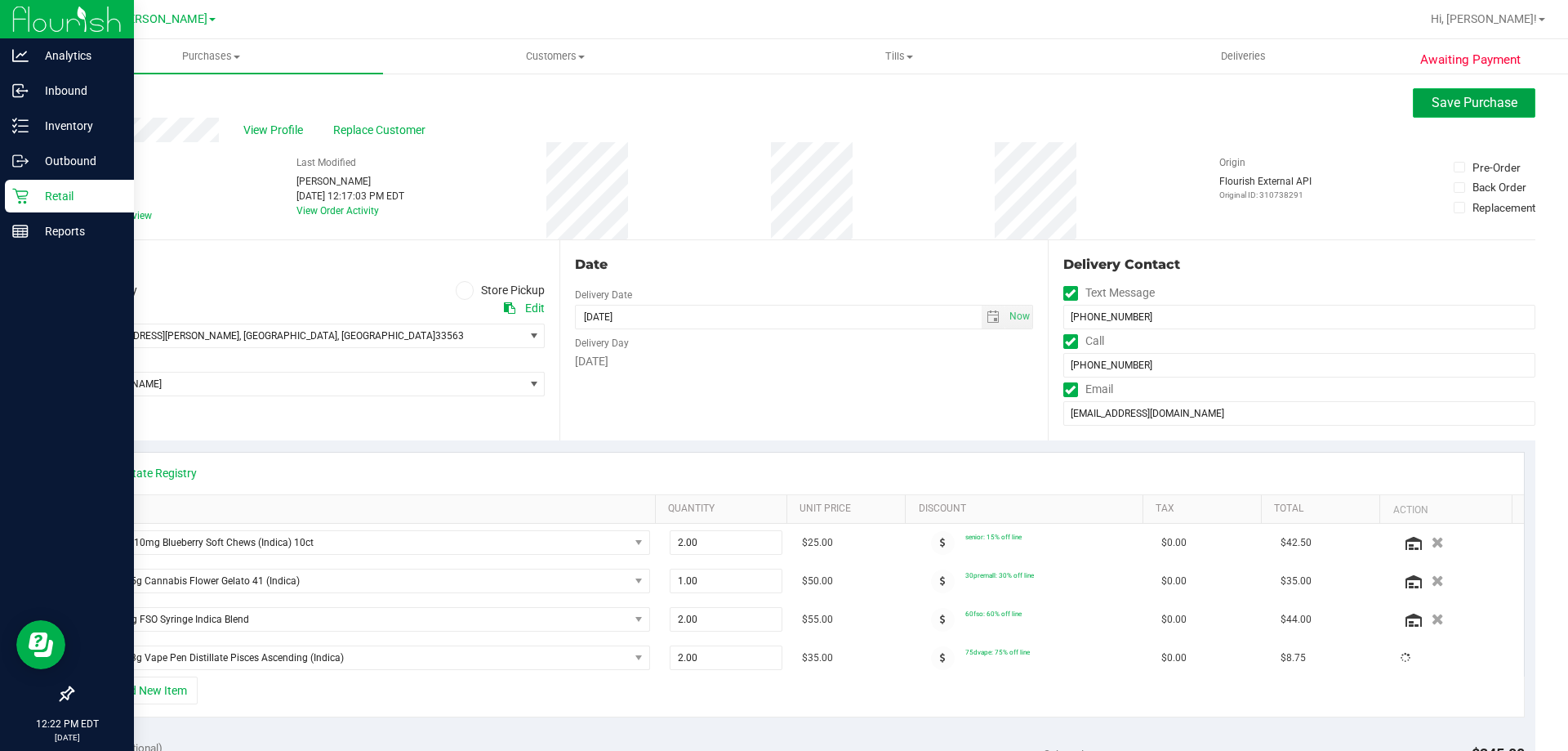
click at [1483, 107] on span "Save Purchase" at bounding box center [1475, 103] width 86 height 16
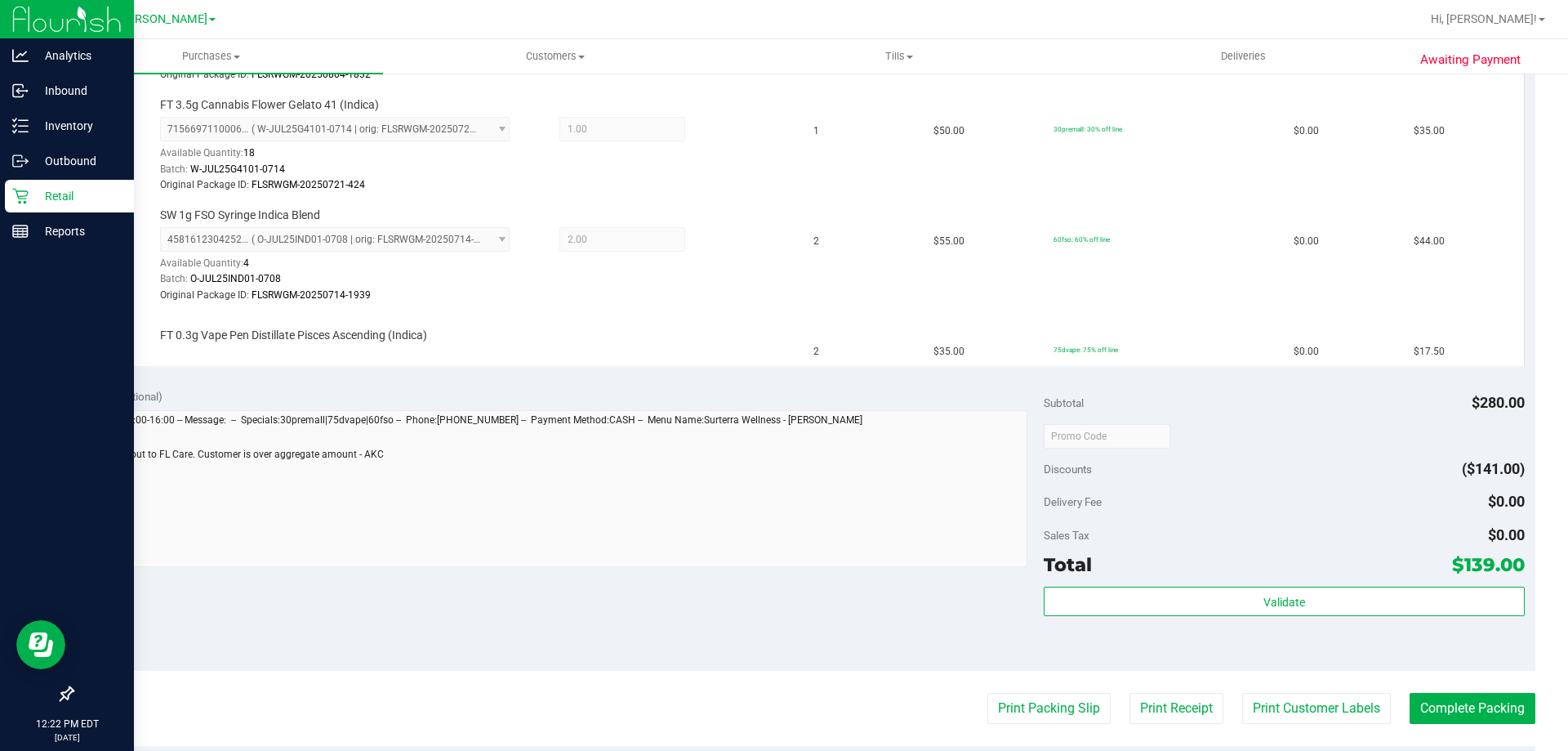
scroll to position [572, 0]
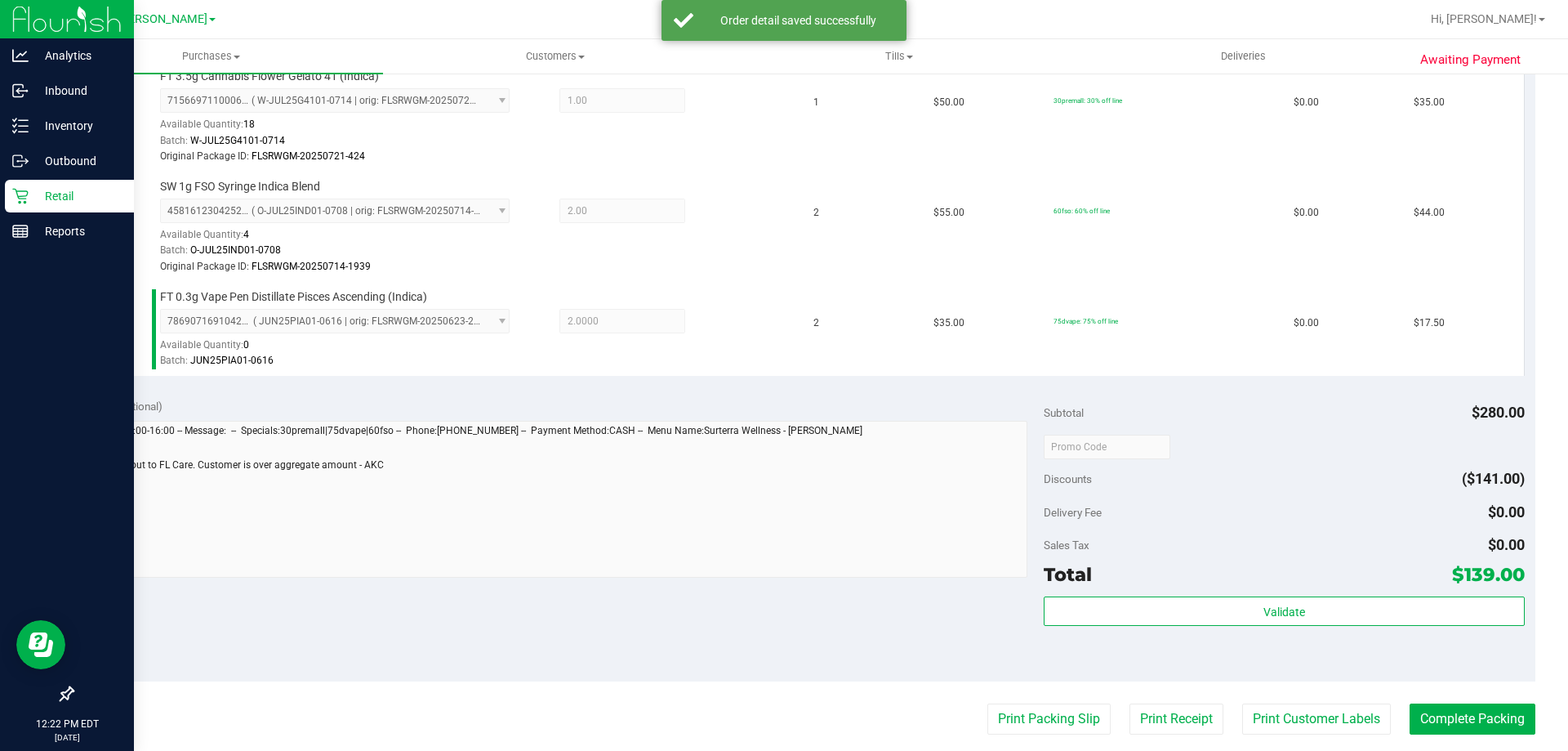
click at [1193, 639] on div "Validate" at bounding box center [1284, 633] width 480 height 74
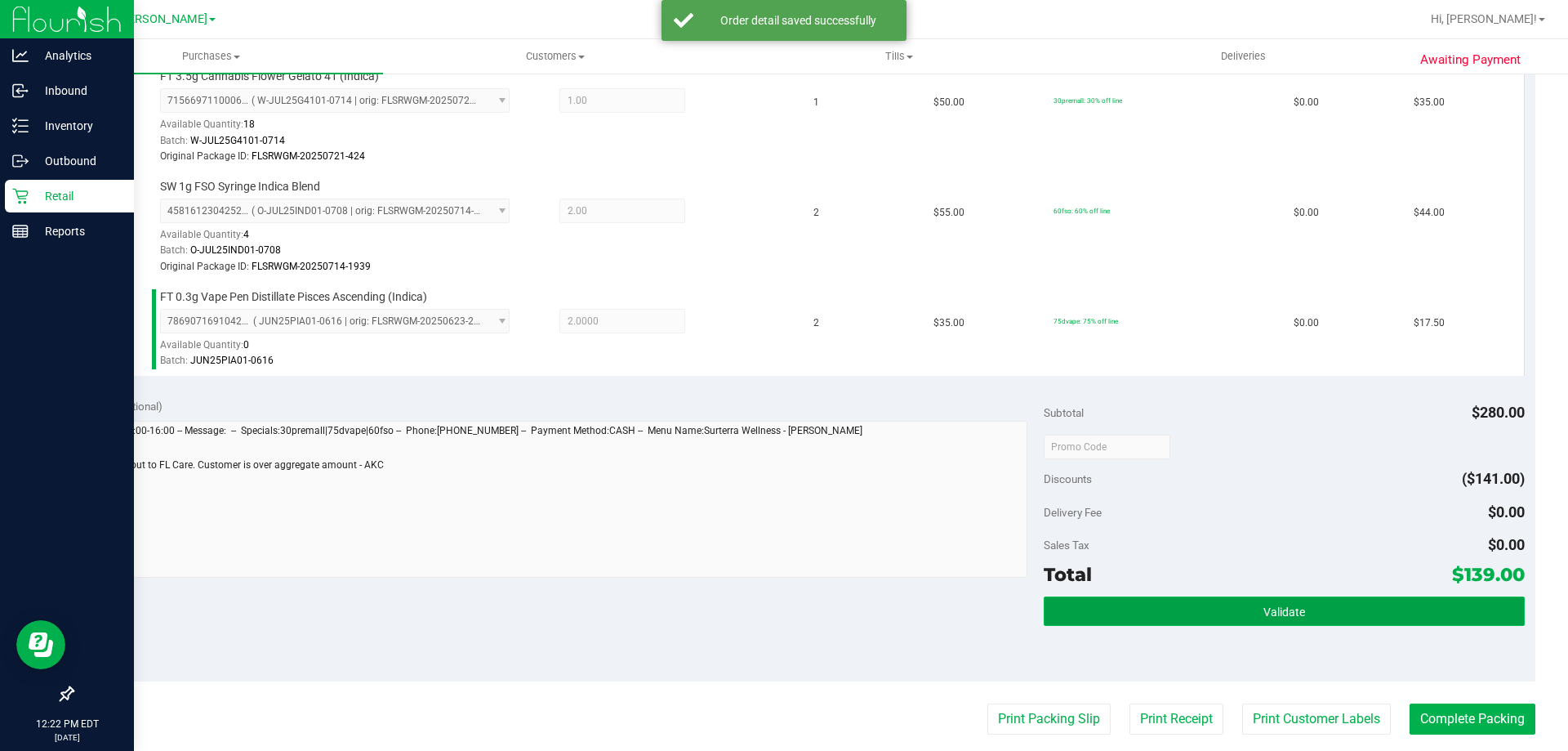
click at [1209, 623] on button "Validate" at bounding box center [1284, 610] width 480 height 29
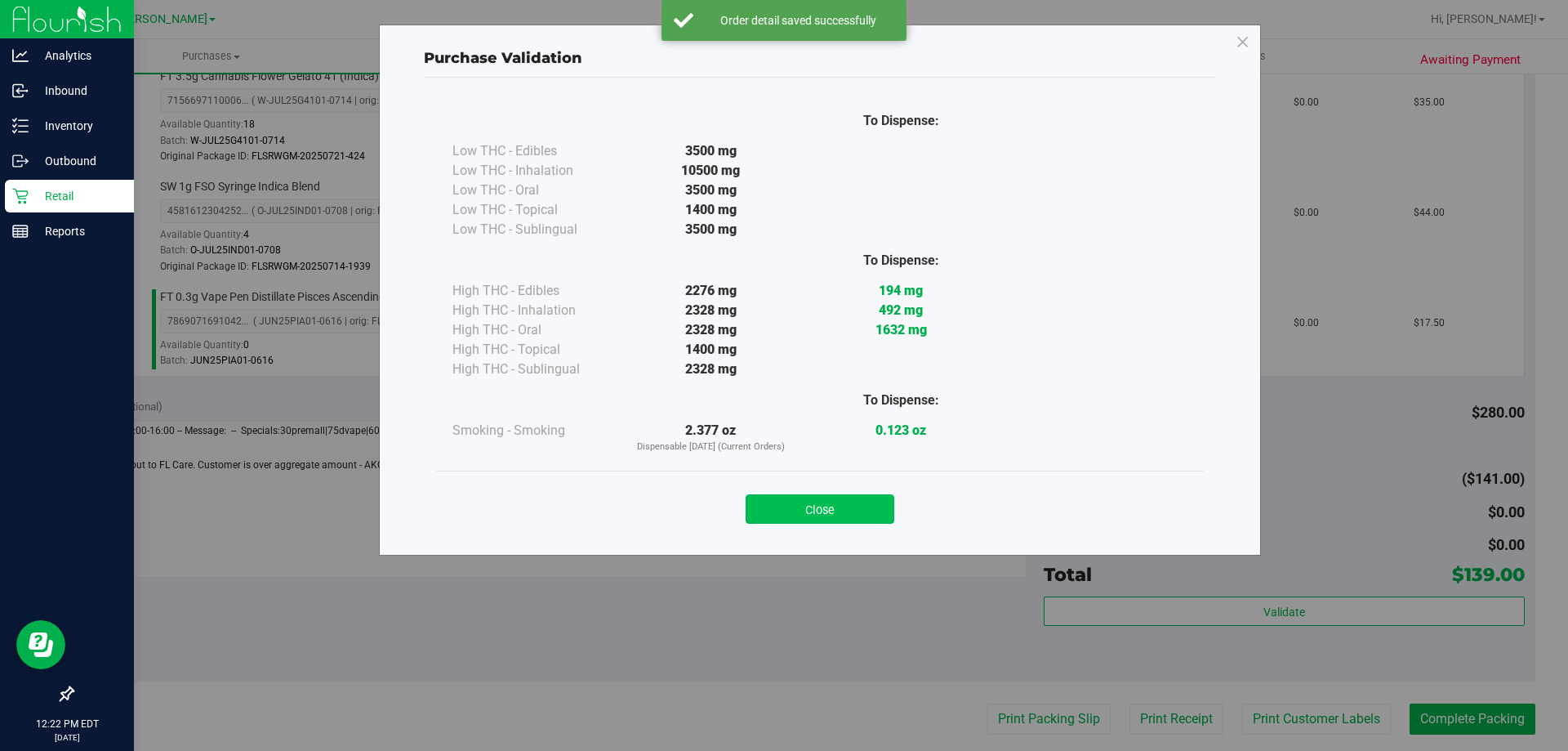
click at [862, 510] on button "Close" at bounding box center [820, 508] width 149 height 29
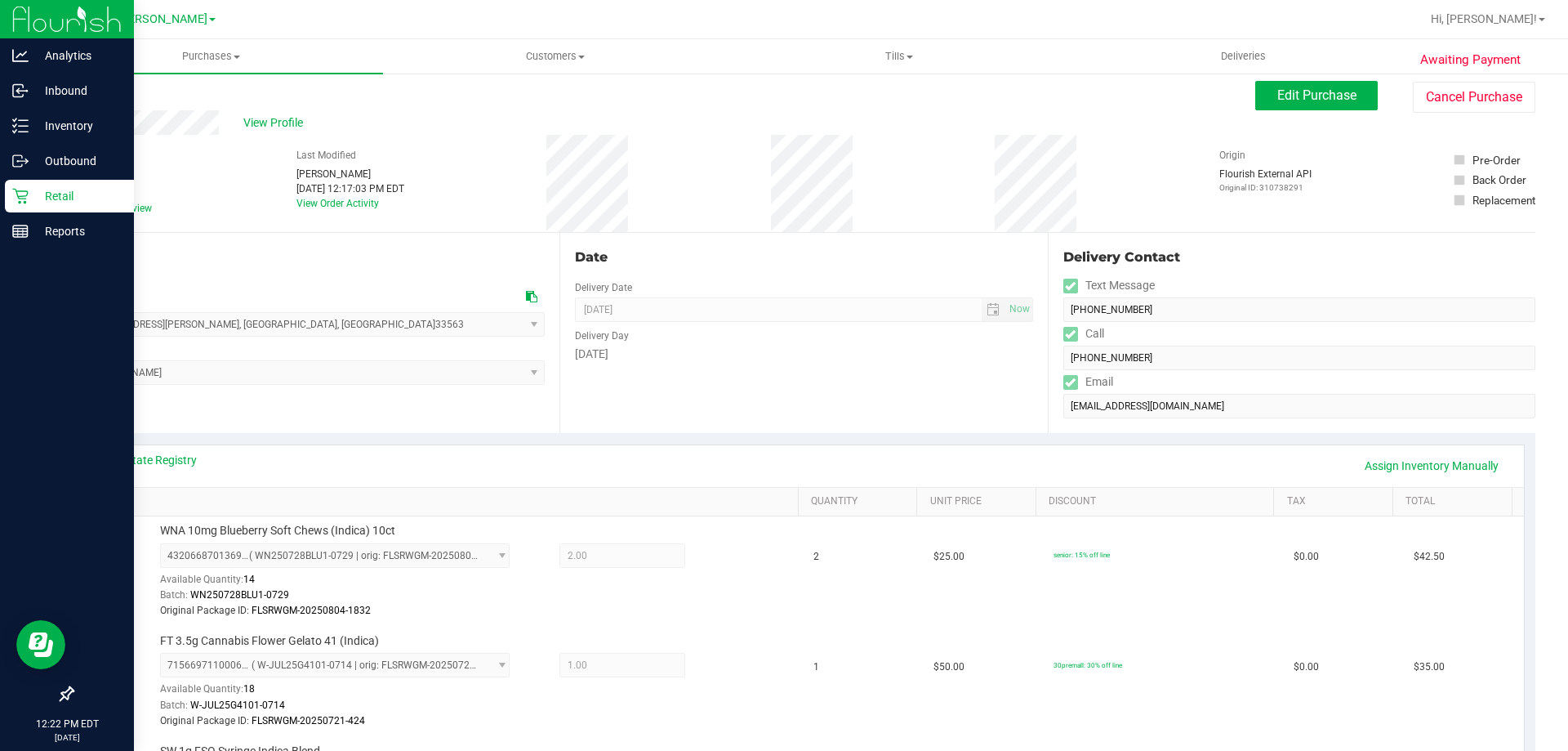
scroll to position [0, 0]
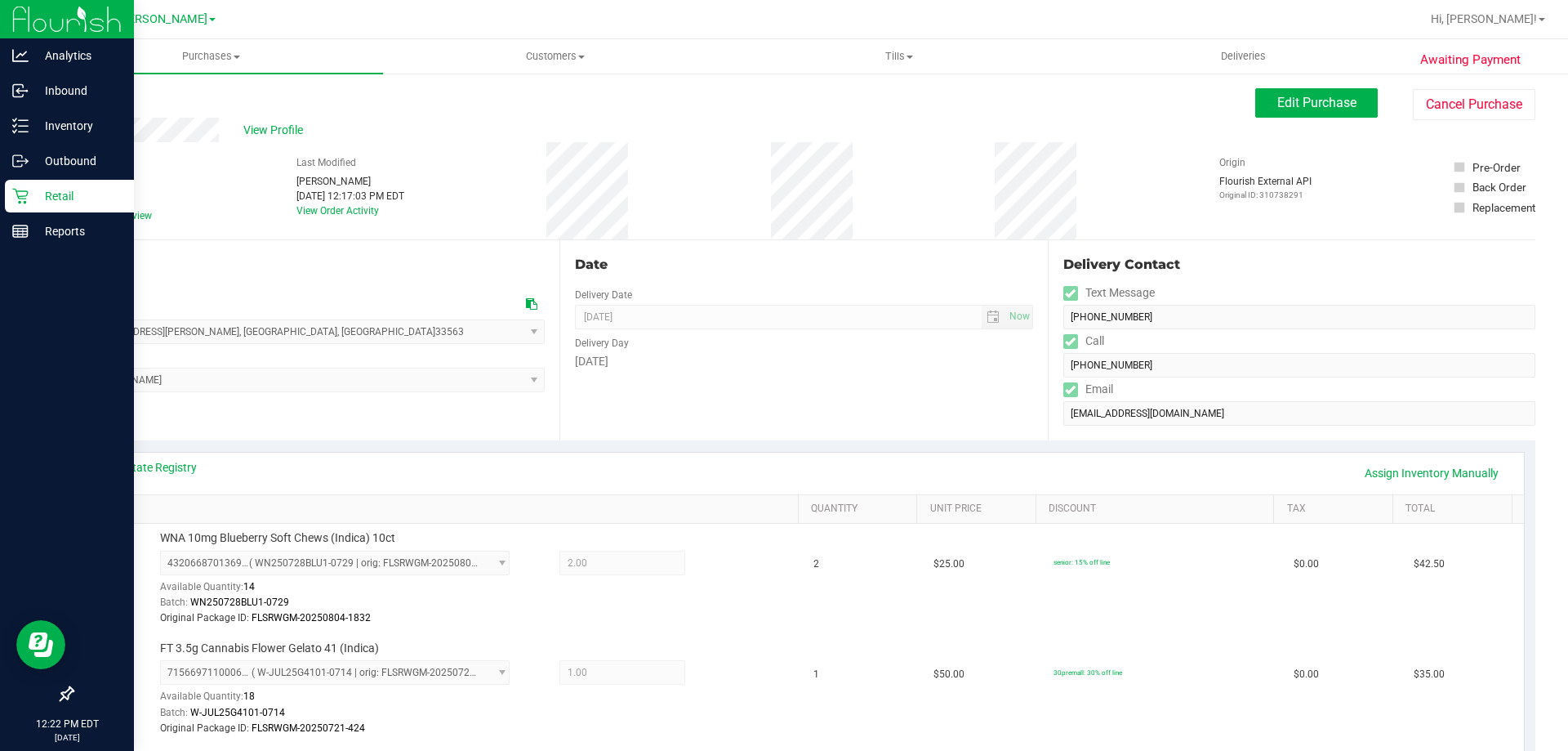
click at [257, 116] on div "Back Edit Purchase Cancel Purchase" at bounding box center [803, 102] width 1463 height 29
click at [261, 130] on span "View Profile" at bounding box center [276, 130] width 65 height 18
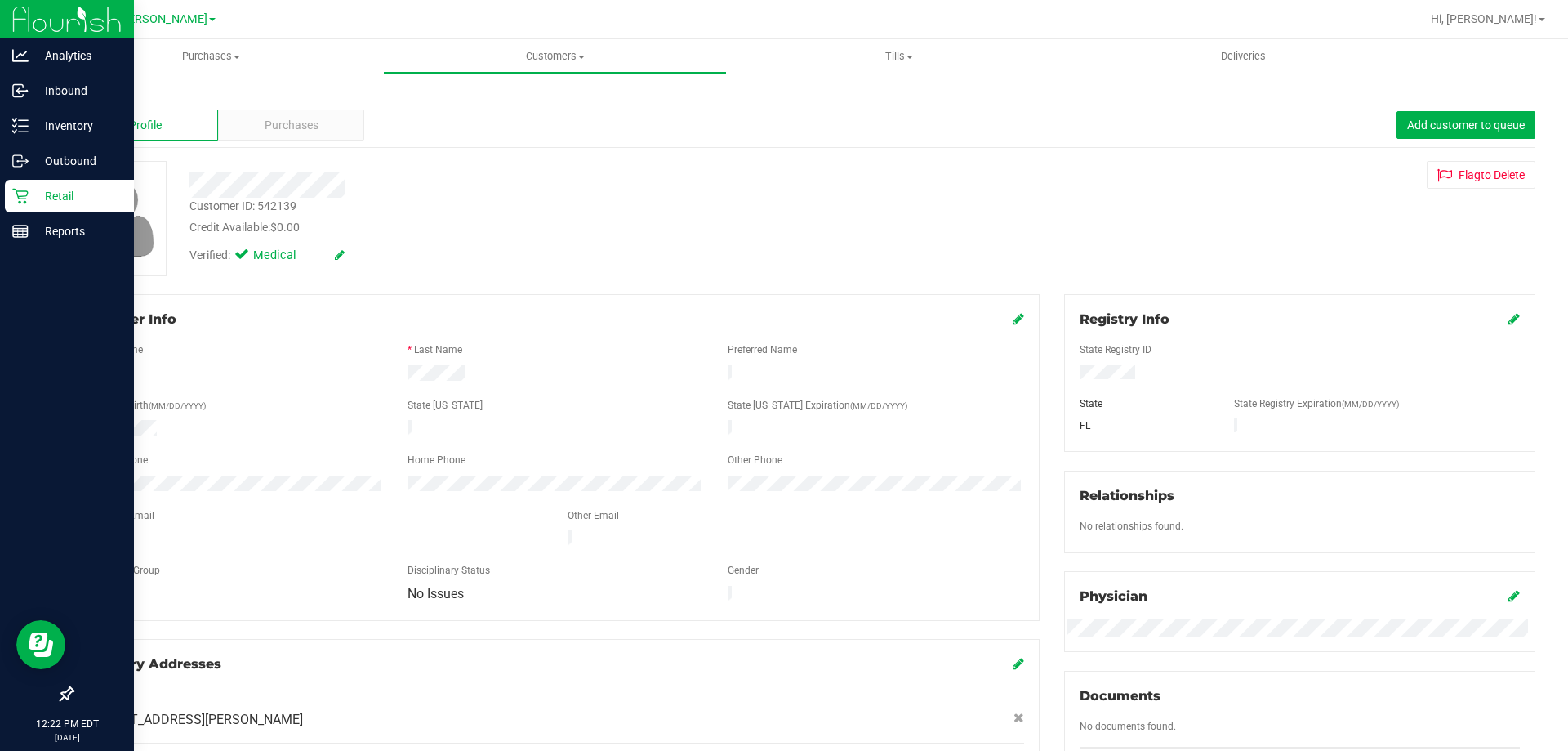
click at [63, 295] on div "Member Info * First Name * Last Name Preferred Name * Date of Birth (MM/DD/YYYY…" at bounding box center [555, 580] width 992 height 570
click at [47, 308] on div "Back Profile Purchases Add customer to queue Customer ID: 542139 Credit Availab…" at bounding box center [804, 628] width 1529 height 1112
click at [62, 533] on div "Member Info * First Name * Last Name Preferred Name * Date of Birth (MM/DD/YYYY…" at bounding box center [555, 580] width 992 height 570
click at [55, 197] on p "Retail" at bounding box center [78, 196] width 98 height 19
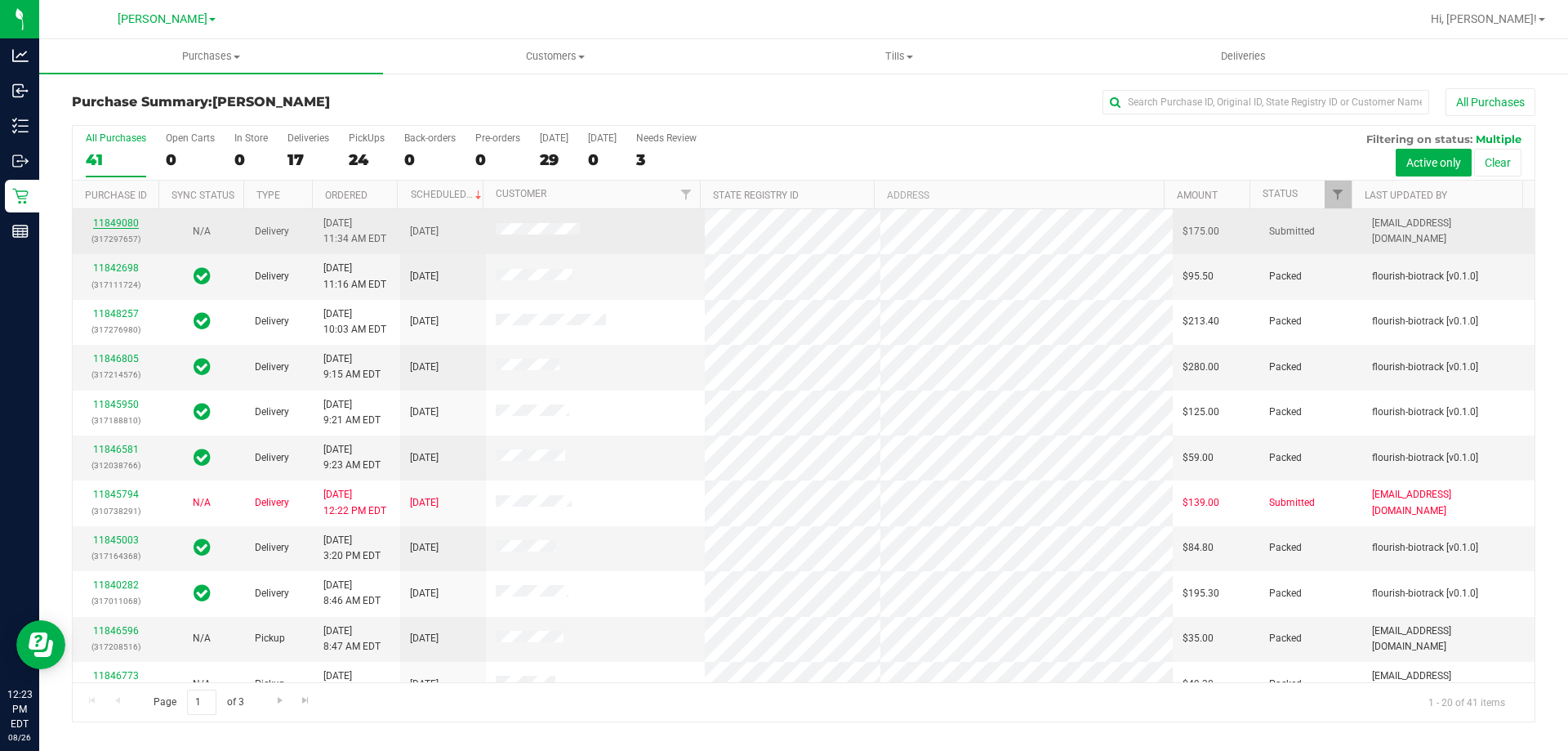
click at [100, 222] on link "11849080" at bounding box center [116, 222] width 46 height 11
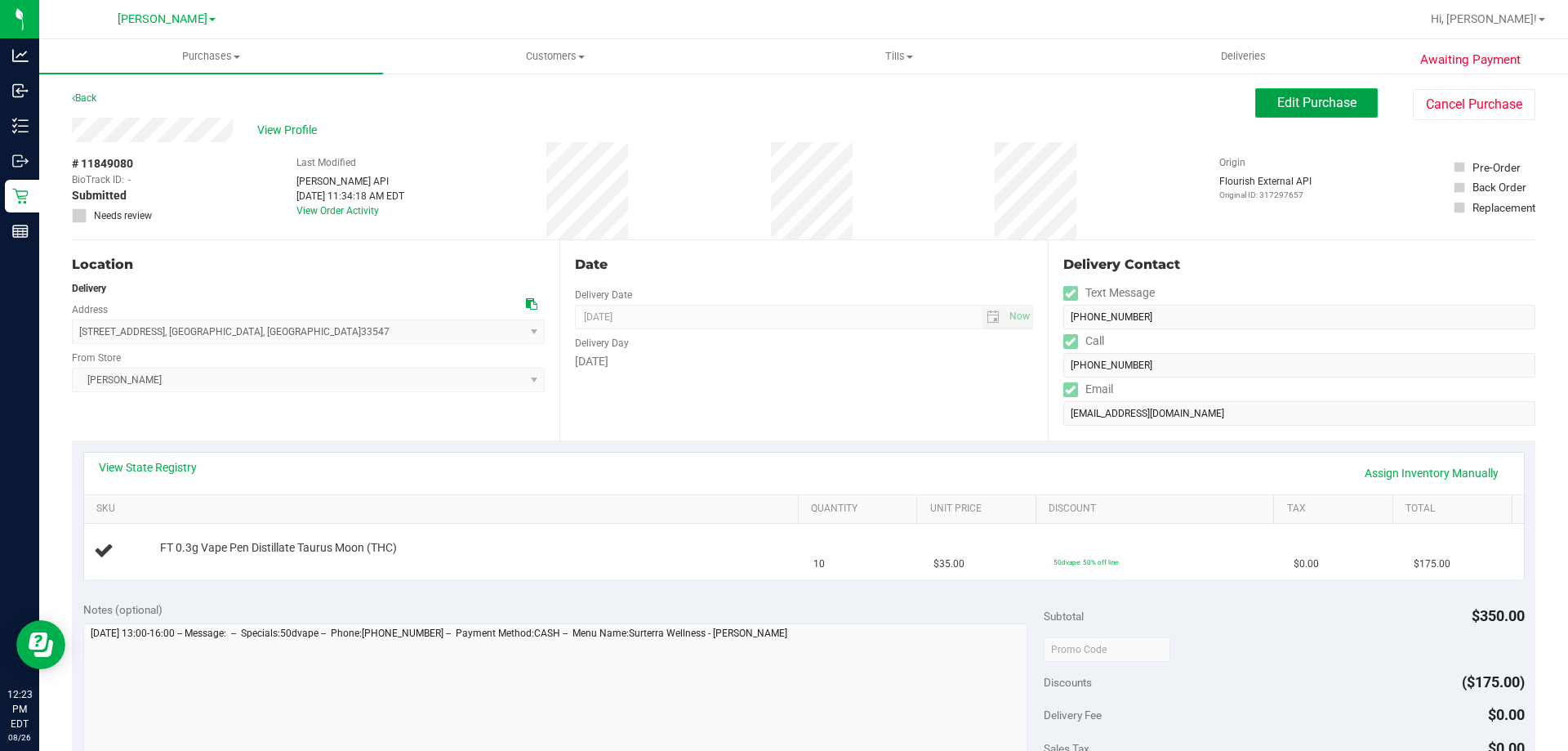
click at [1326, 98] on span "Edit Purchase" at bounding box center [1318, 103] width 79 height 16
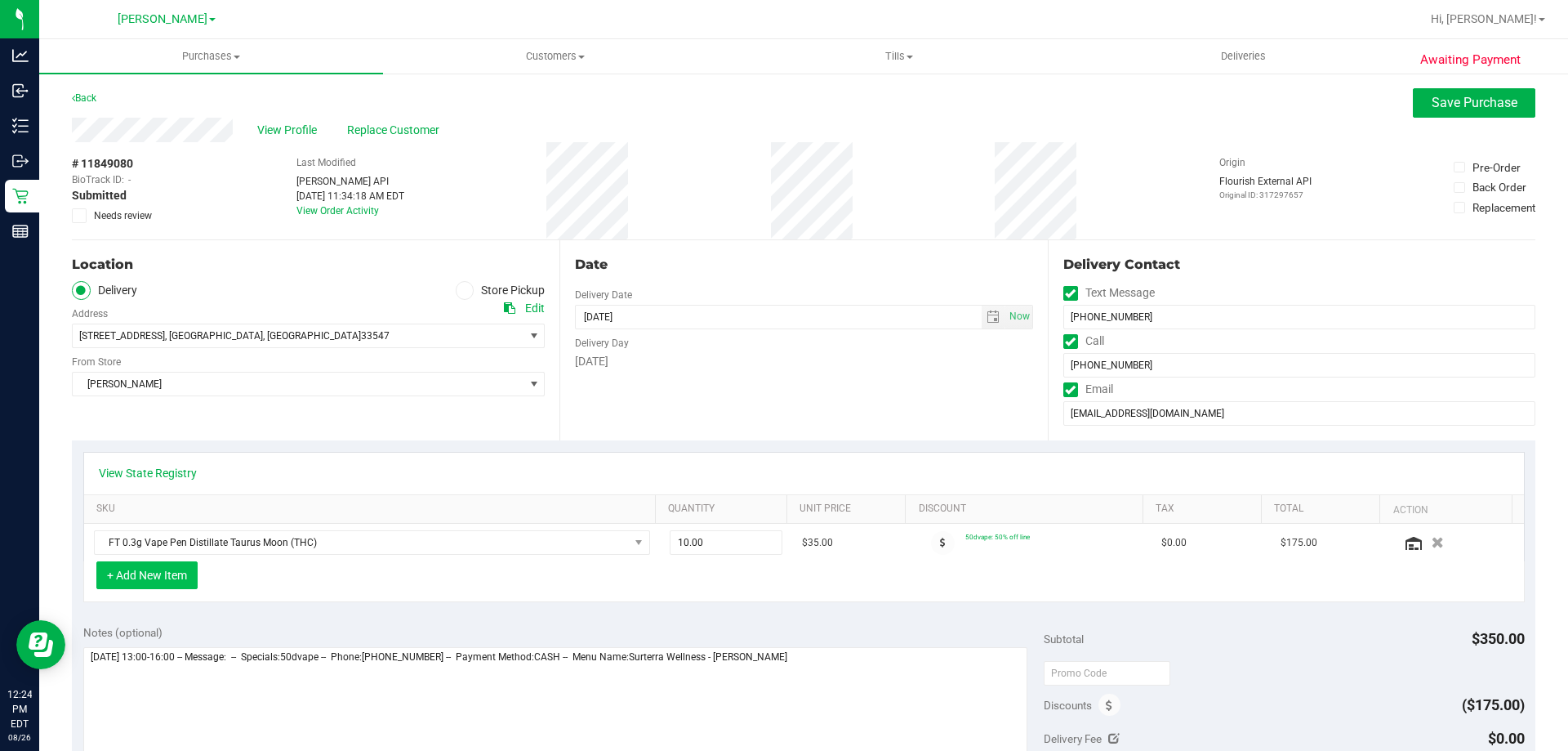
click at [149, 575] on button "+ Add New Item" at bounding box center [147, 576] width 101 height 28
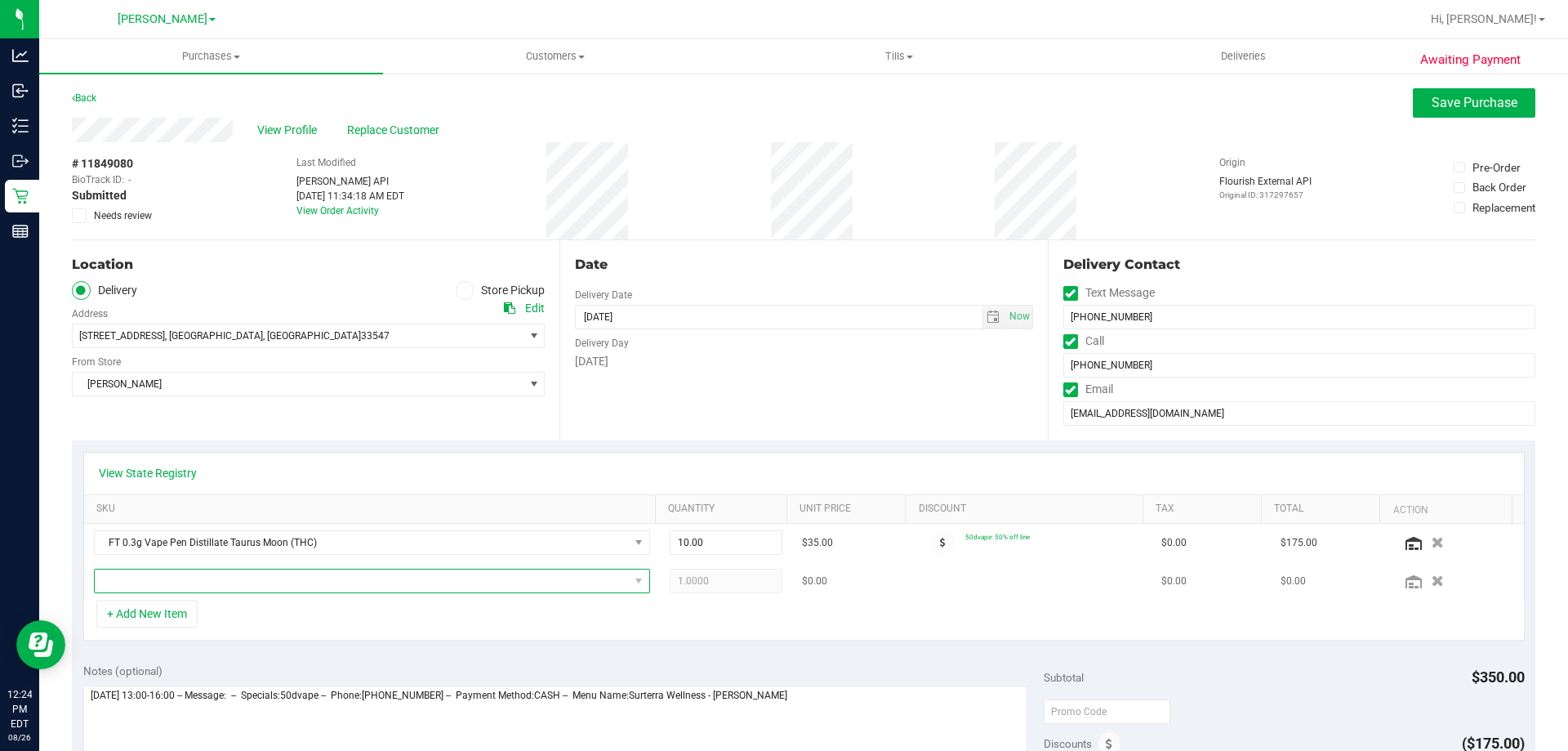
click at [149, 577] on span "NO DATA FOUND" at bounding box center [362, 581] width 534 height 23
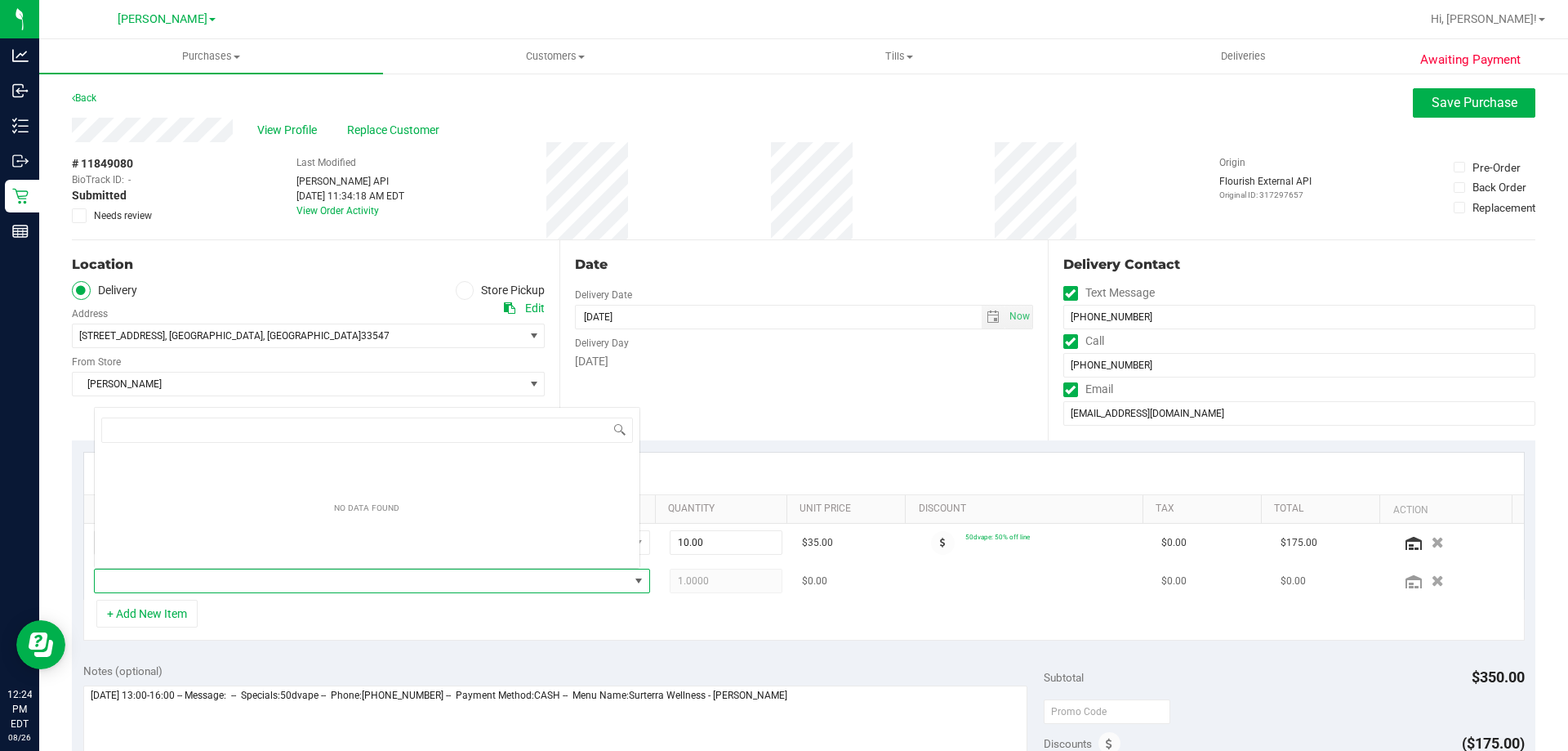
scroll to position [25, 541]
type input "atm"
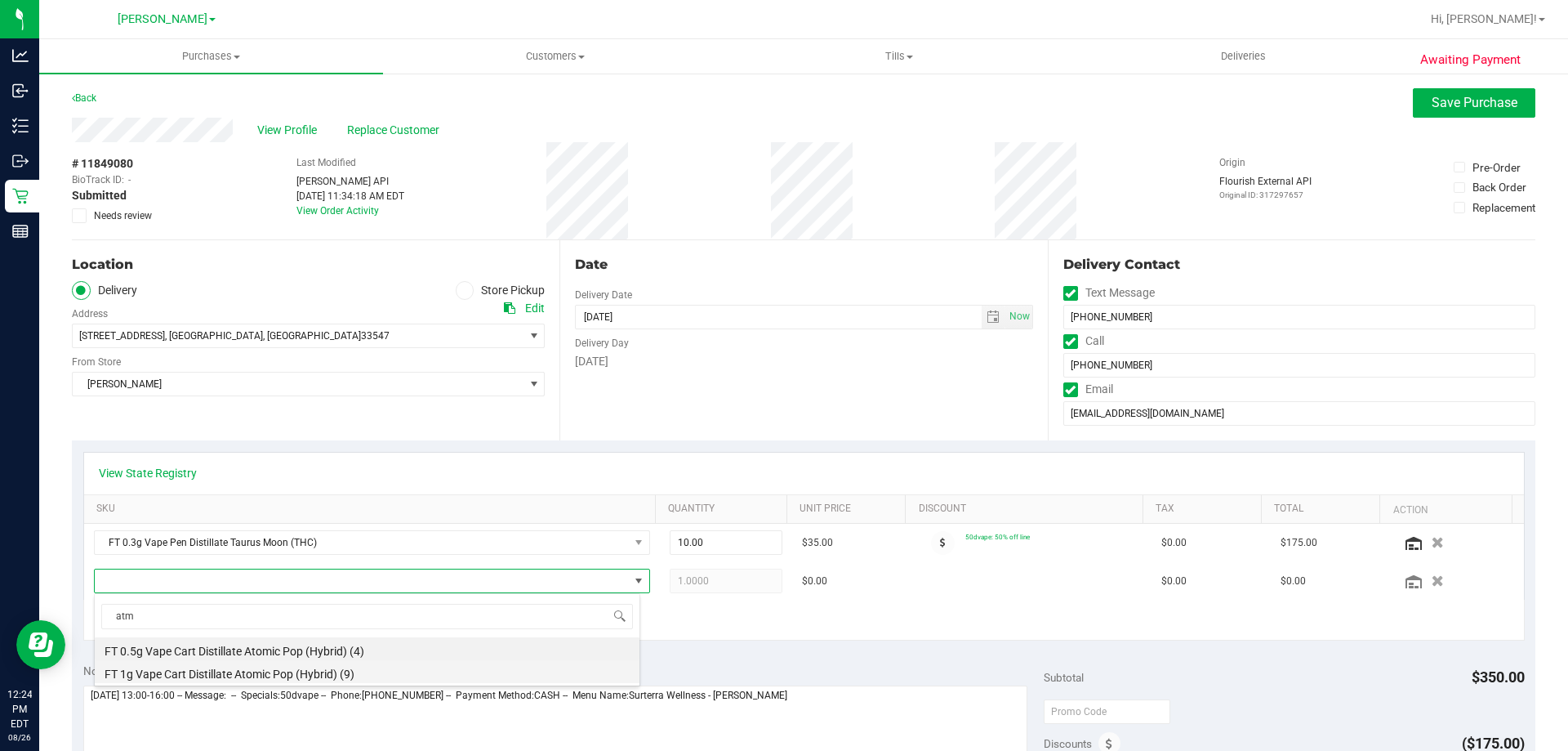
click at [264, 668] on li "FT 1g Vape Cart Distillate Atomic Pop (Hybrid) (9)" at bounding box center [367, 672] width 545 height 23
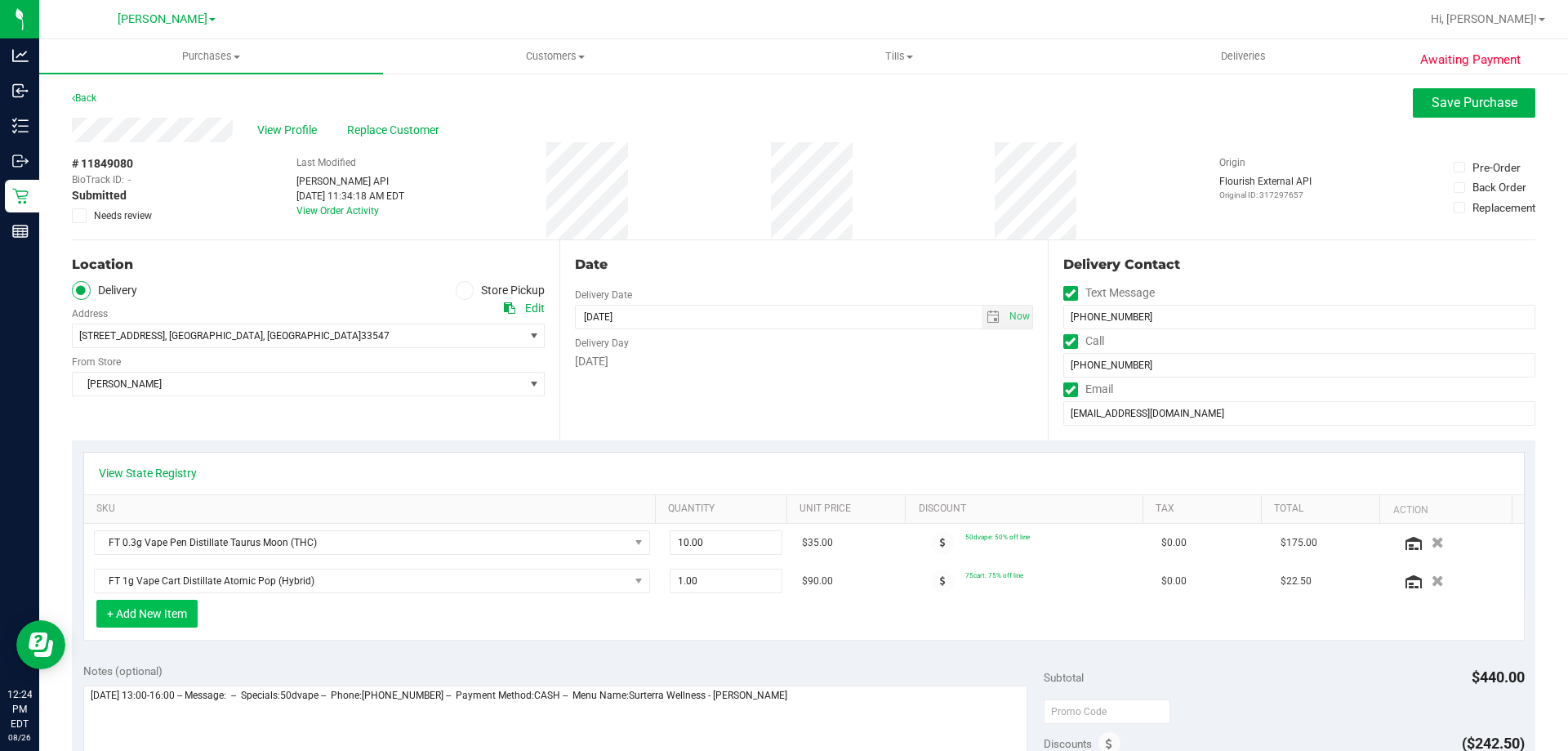
click at [137, 618] on button "+ Add New Item" at bounding box center [147, 614] width 101 height 28
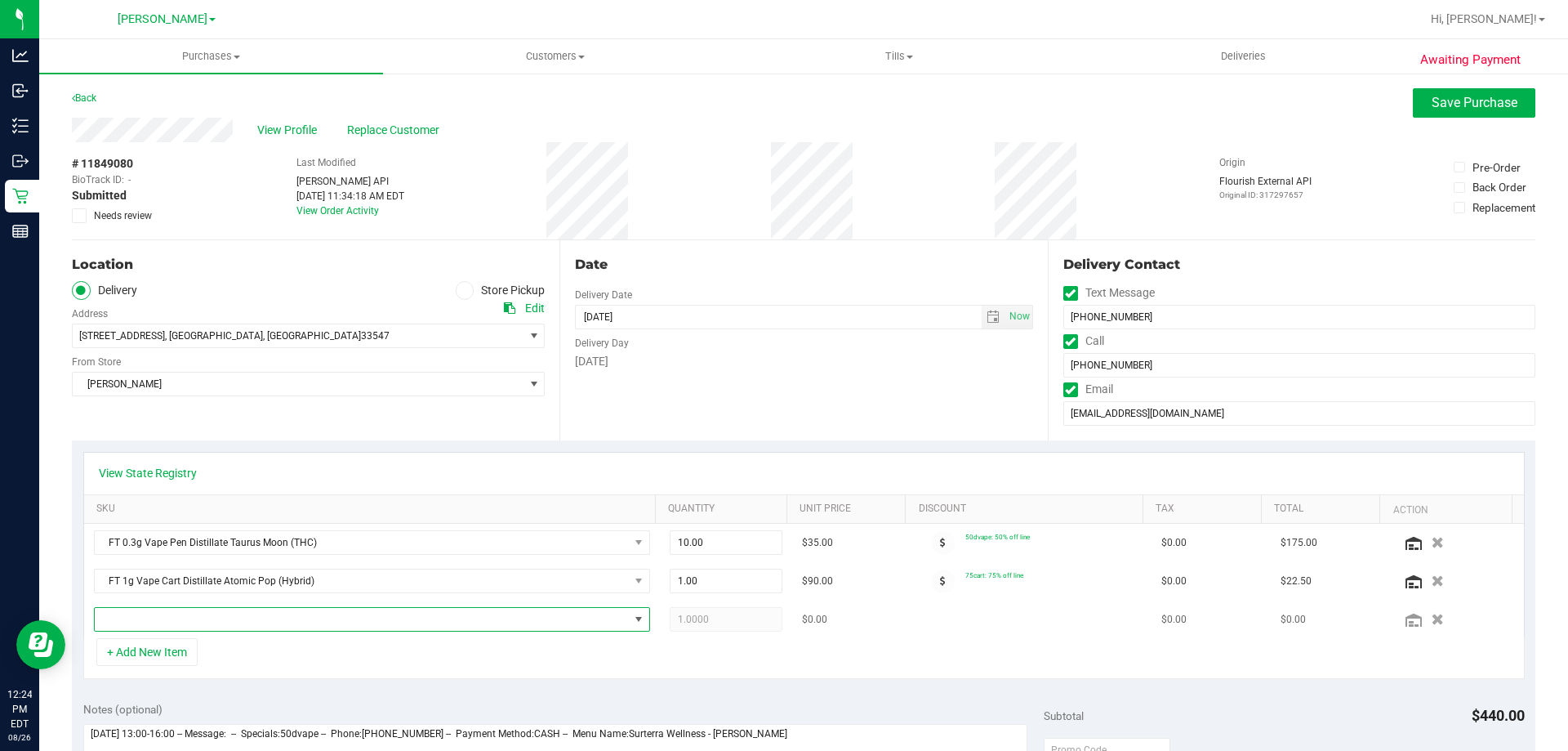
click at [144, 618] on span "NO DATA FOUND" at bounding box center [362, 619] width 534 height 23
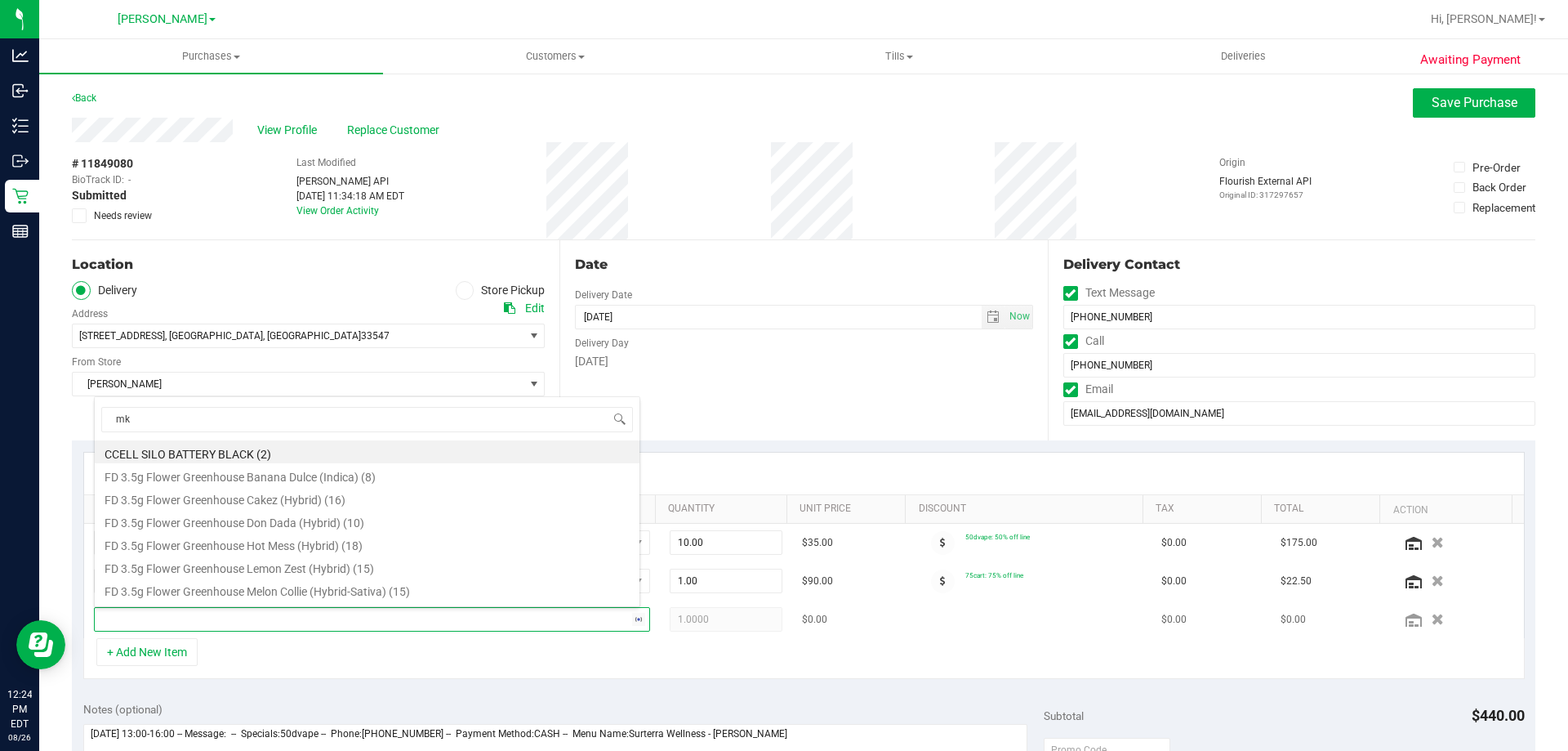
type input "mkh"
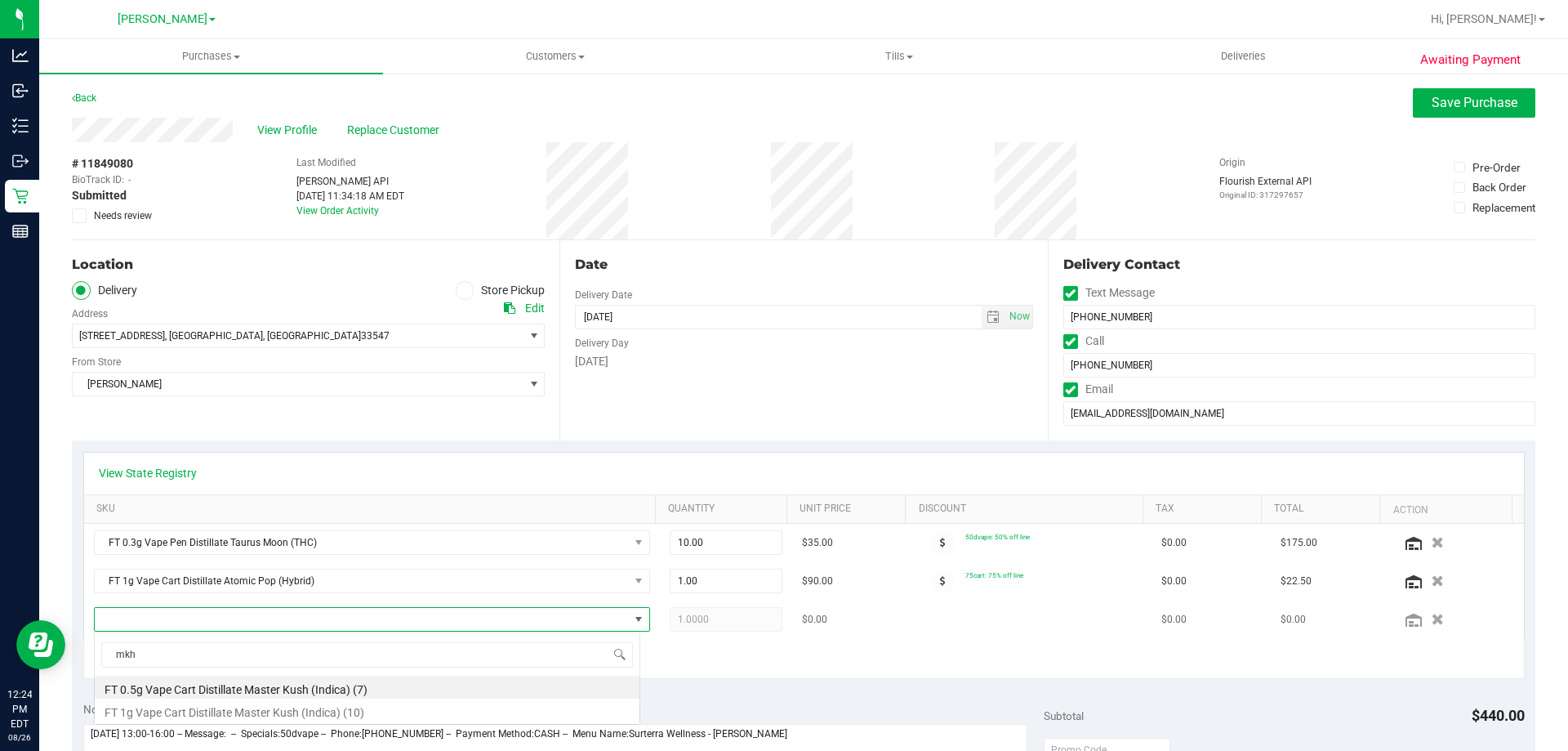
scroll to position [0, 0]
click at [163, 712] on li "FT 1g Vape Cart Distillate Master Kush (Indica) (10)" at bounding box center [367, 711] width 545 height 23
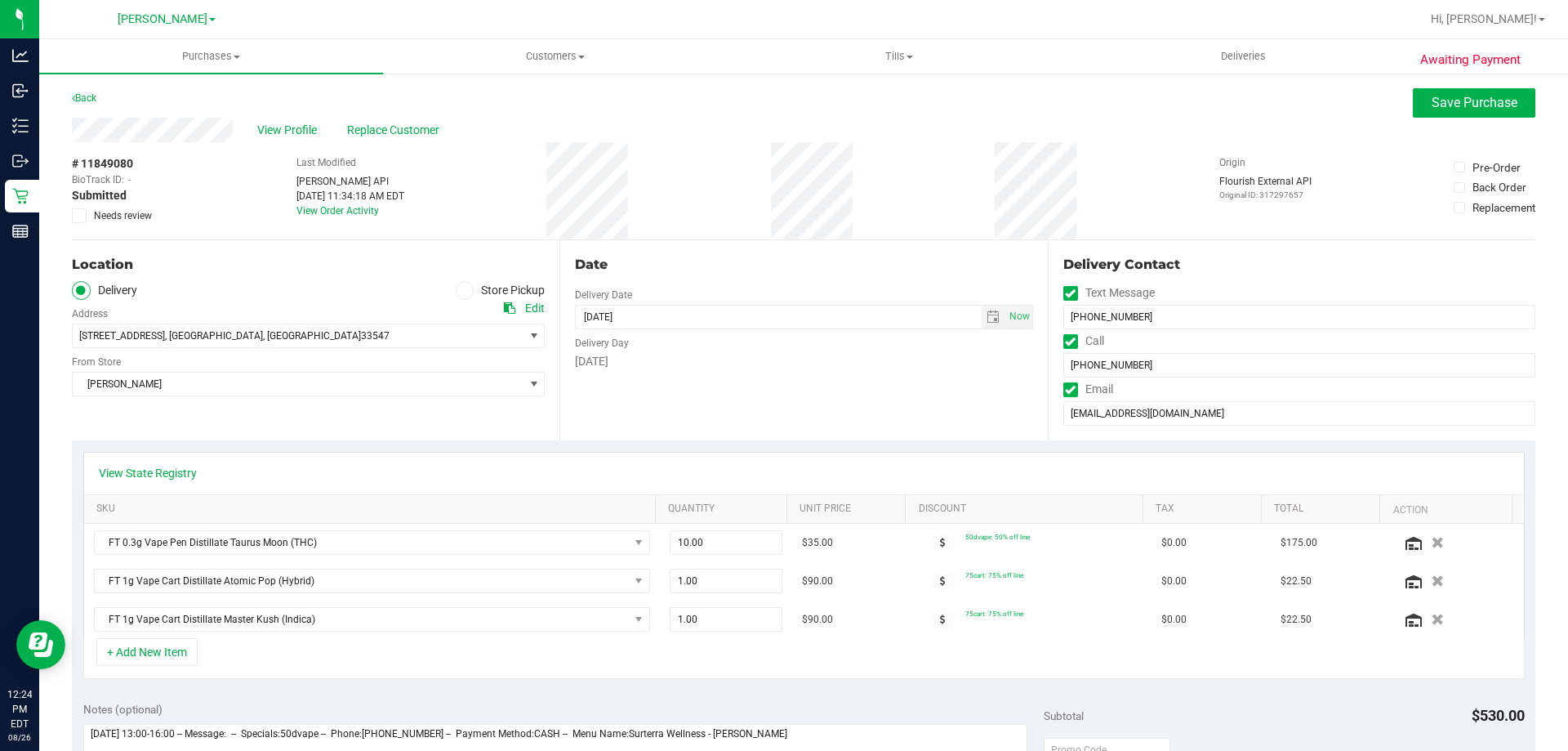
click at [759, 683] on div "View State Registry SKU Quantity Unit Price Discount Tax Total Action FT 0.3g V…" at bounding box center [803, 565] width 1463 height 250
click at [932, 542] on span at bounding box center [943, 543] width 24 height 24
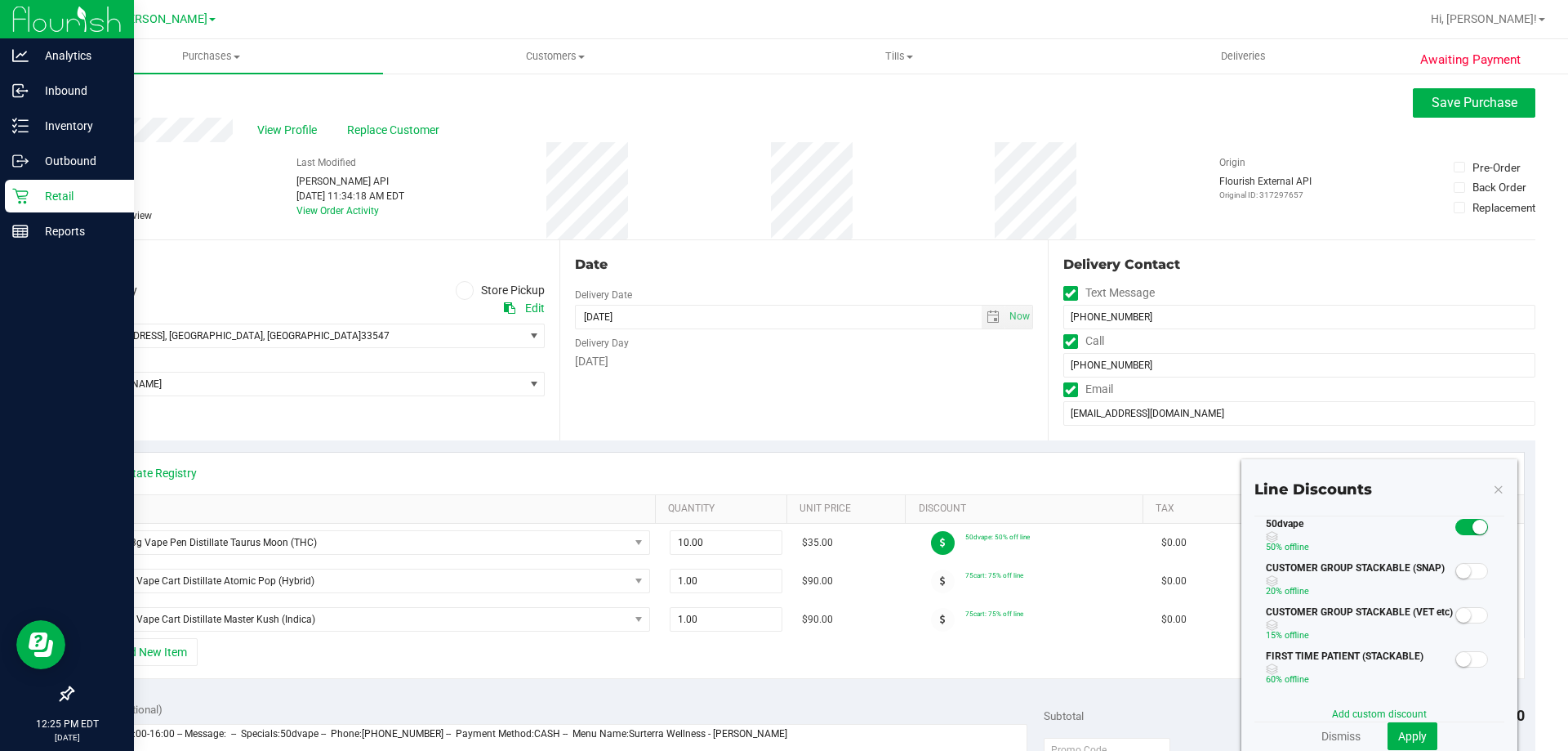
click at [55, 186] on p "Retail" at bounding box center [78, 196] width 98 height 19
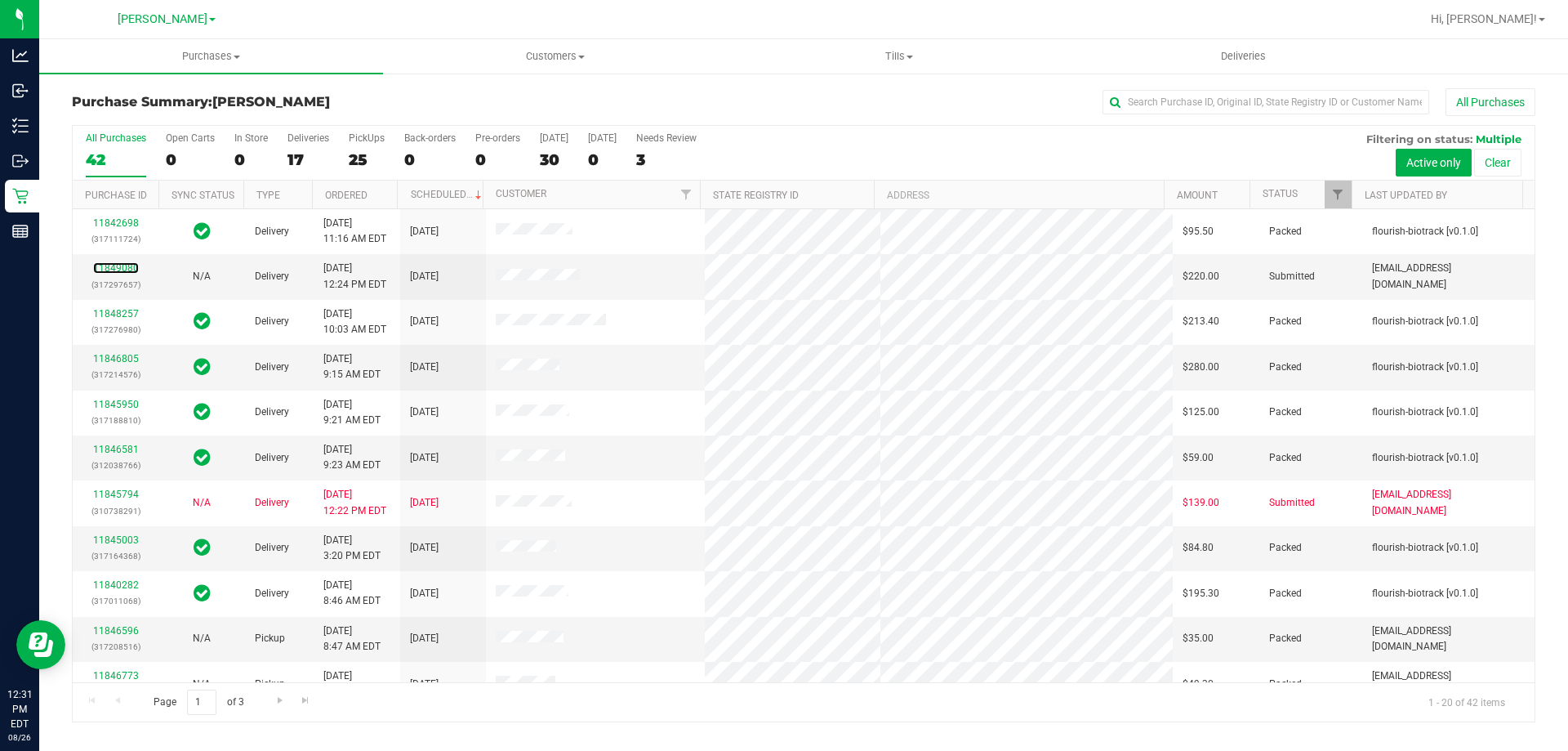
click at [127, 265] on link "11849080" at bounding box center [116, 267] width 46 height 11
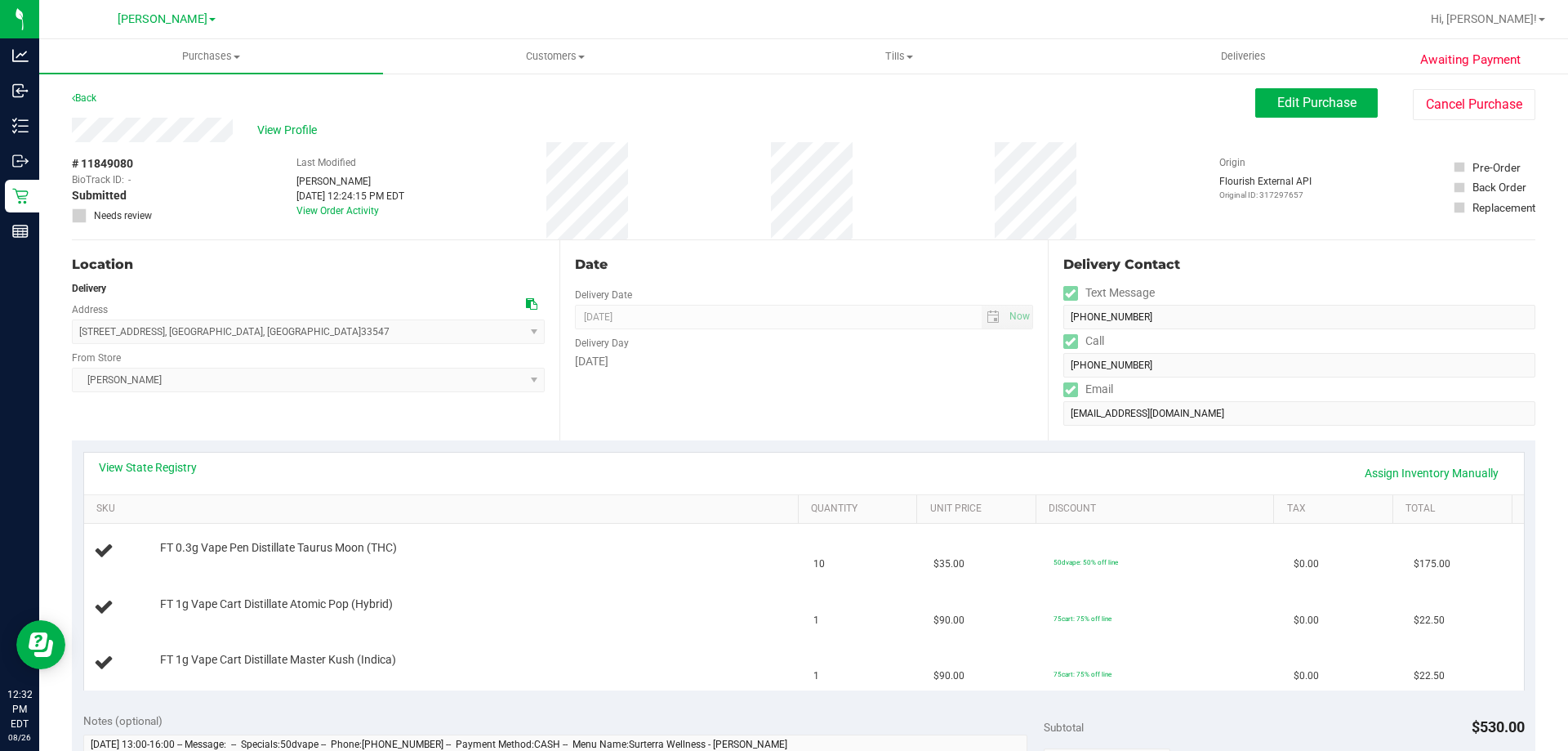
click at [1341, 80] on div "Awaiting Payment Back Edit Purchase Cancel Purchase View Profile # 11849080 Bio…" at bounding box center [804, 740] width 1529 height 1338
click at [1334, 97] on span "Edit Purchase" at bounding box center [1318, 103] width 79 height 16
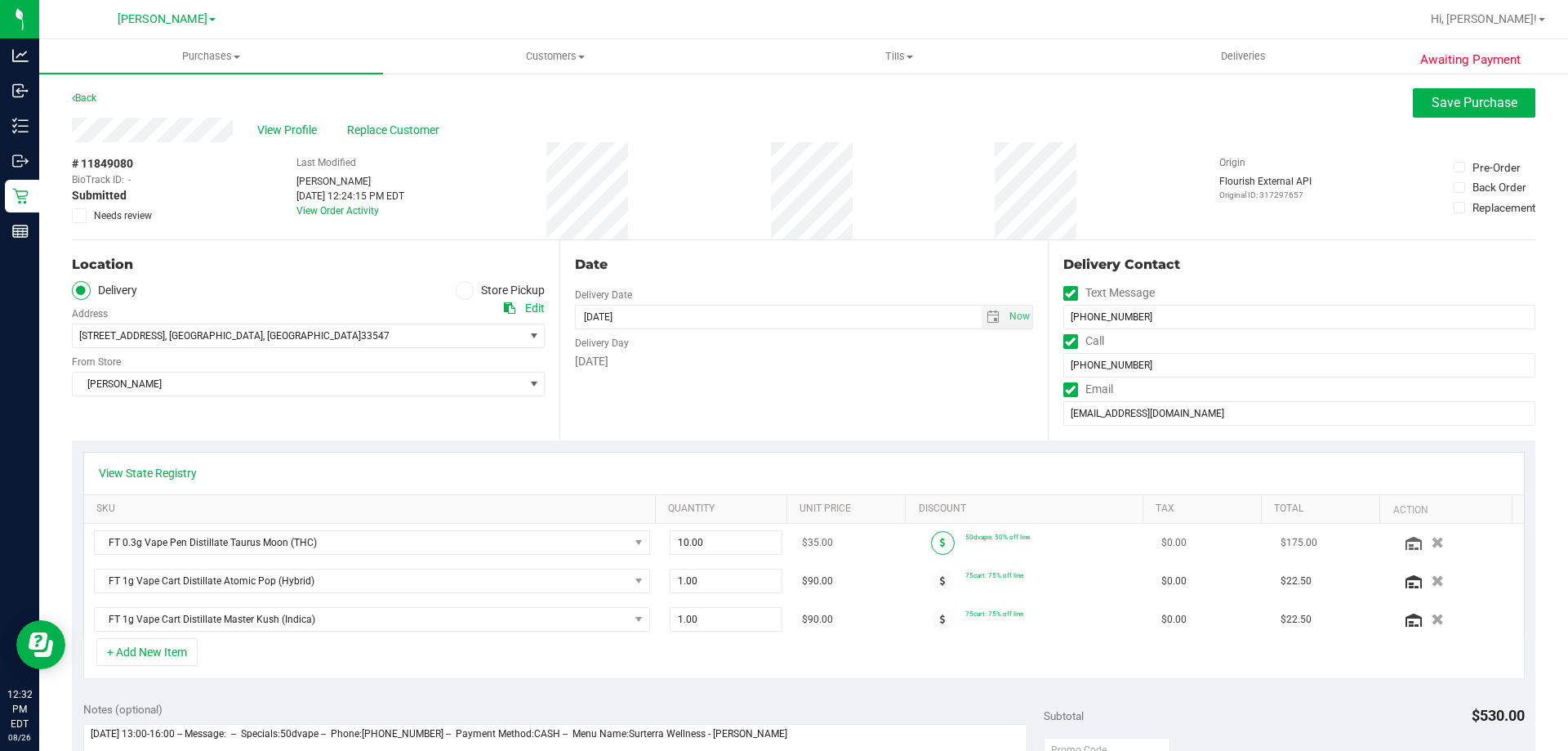
click at [932, 539] on span at bounding box center [943, 543] width 24 height 24
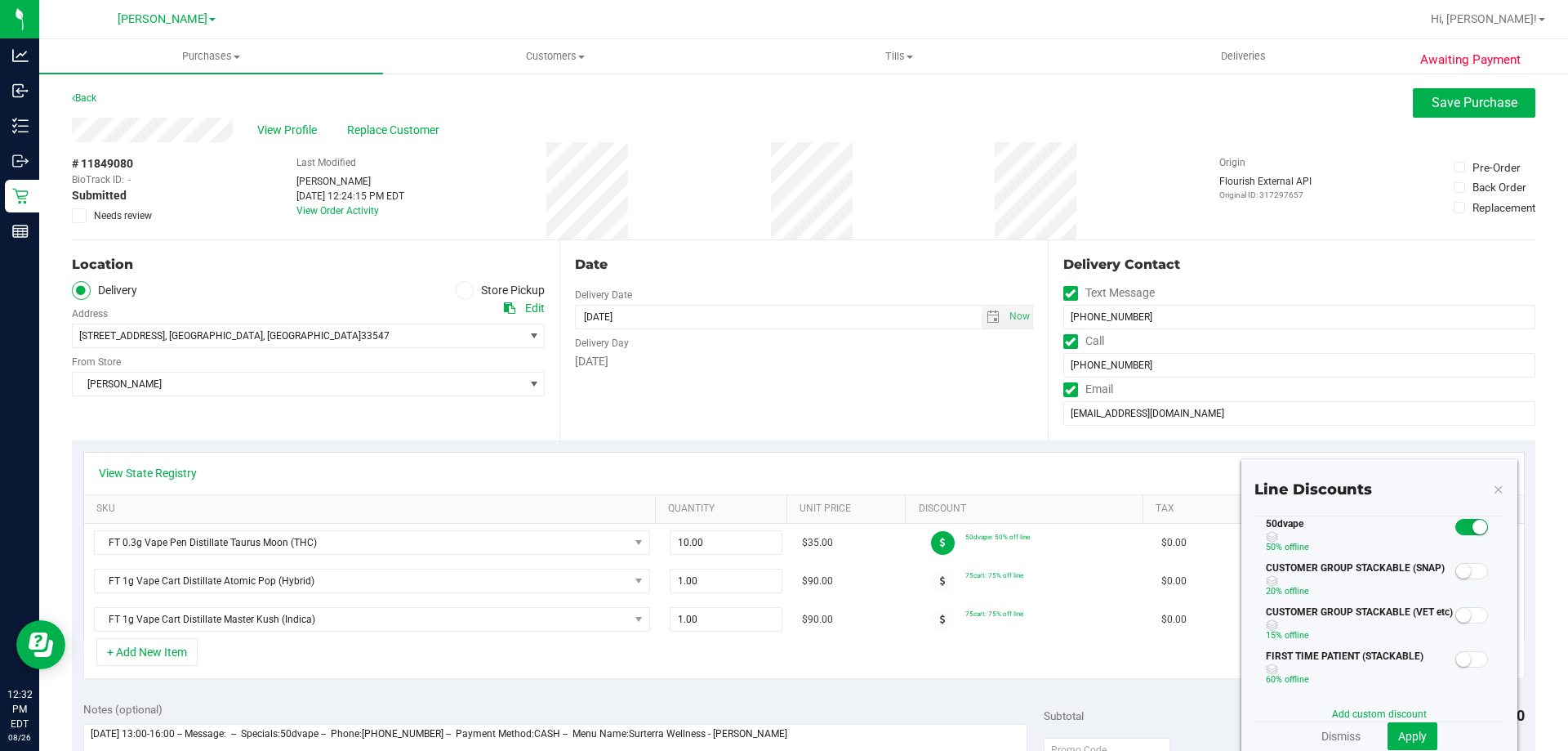
click at [1362, 708] on div "Add custom discount" at bounding box center [1380, 714] width 250 height 15
click at [1361, 711] on link "Add custom discount" at bounding box center [1380, 714] width 95 height 11
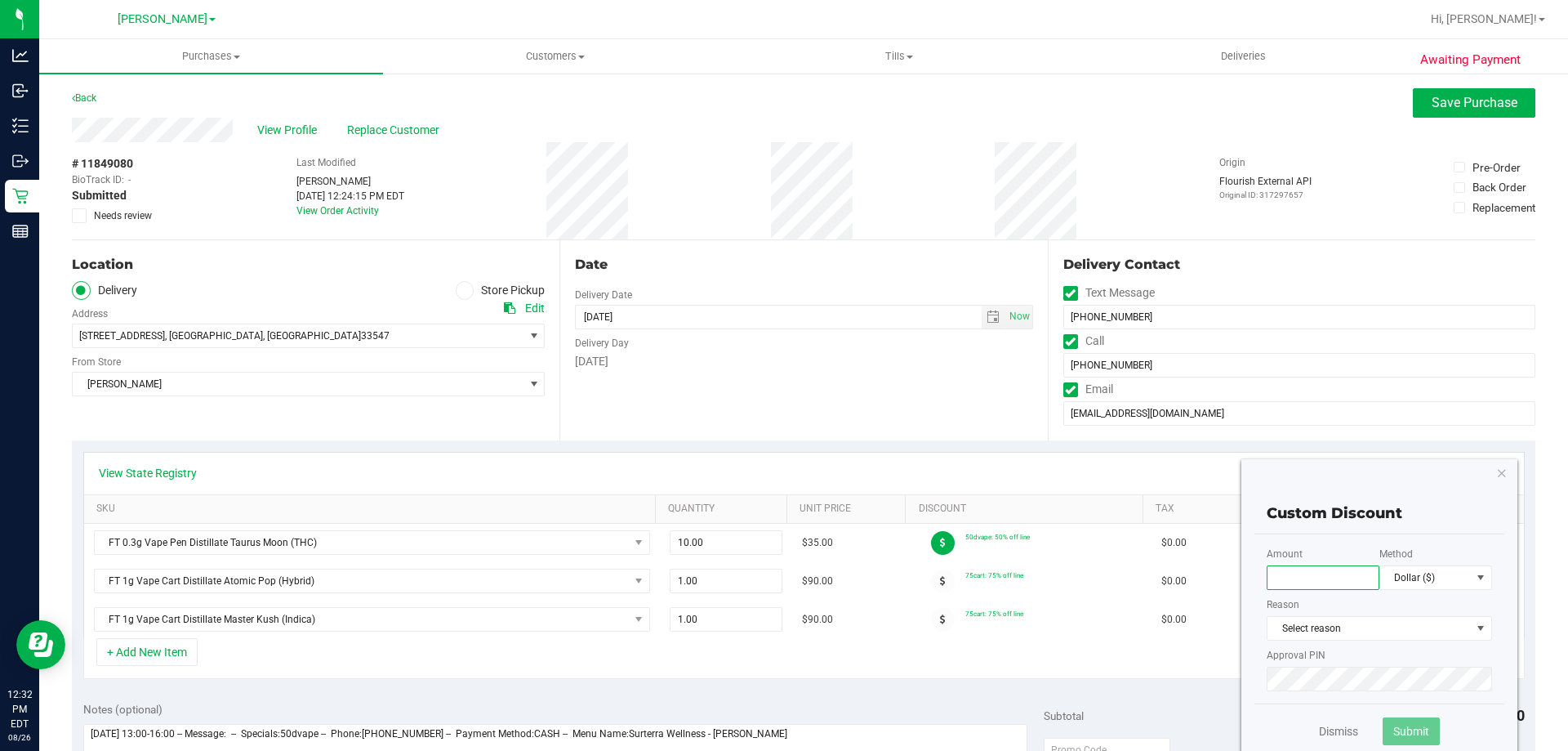
click at [1328, 587] on input "text" at bounding box center [1324, 578] width 113 height 25
type input "75.00"
click at [1452, 572] on span "Dollar ($)" at bounding box center [1426, 578] width 91 height 23
click at [1413, 634] on li "Percentage (%)" at bounding box center [1424, 636] width 111 height 28
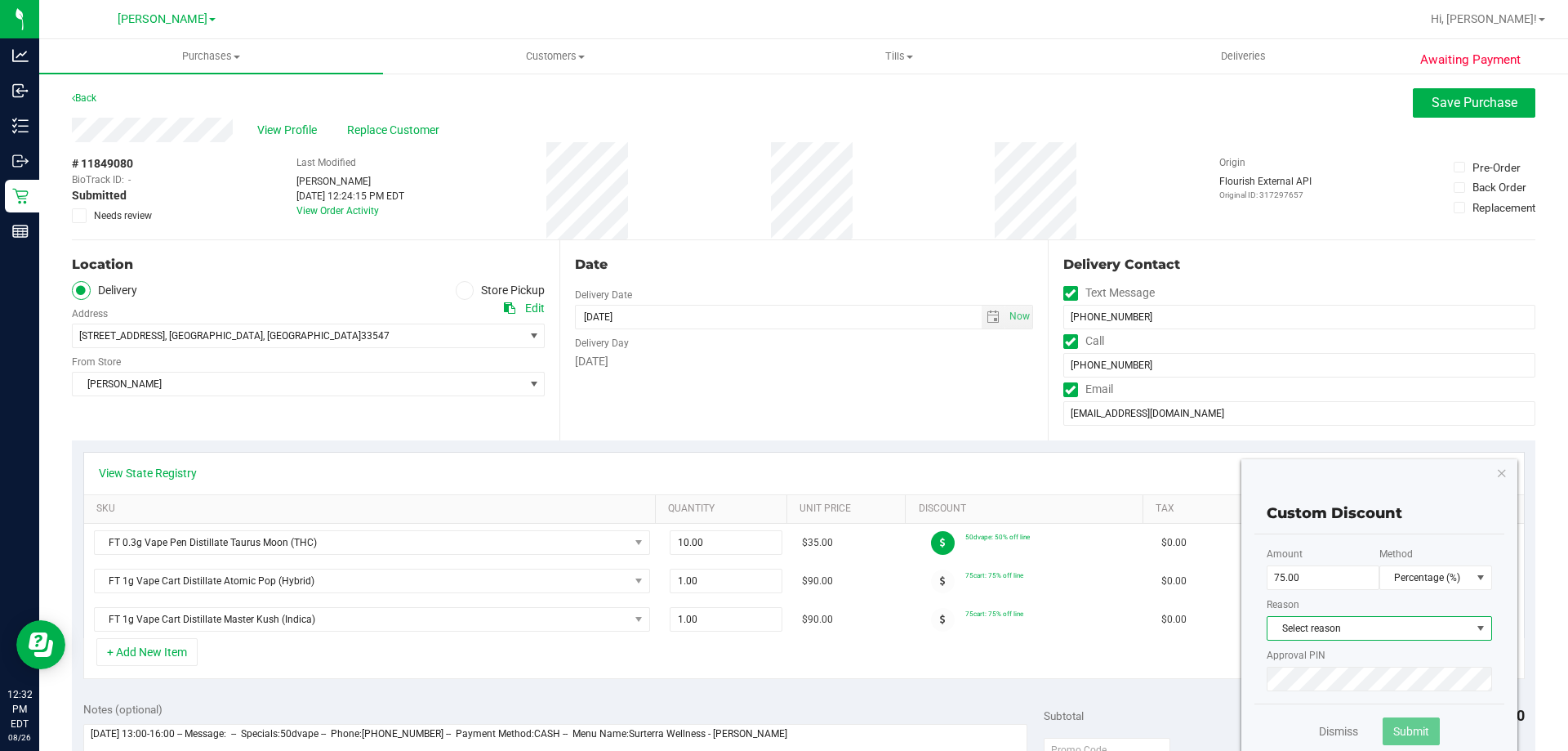
click at [1287, 628] on span "Select reason" at bounding box center [1368, 629] width 203 height 23
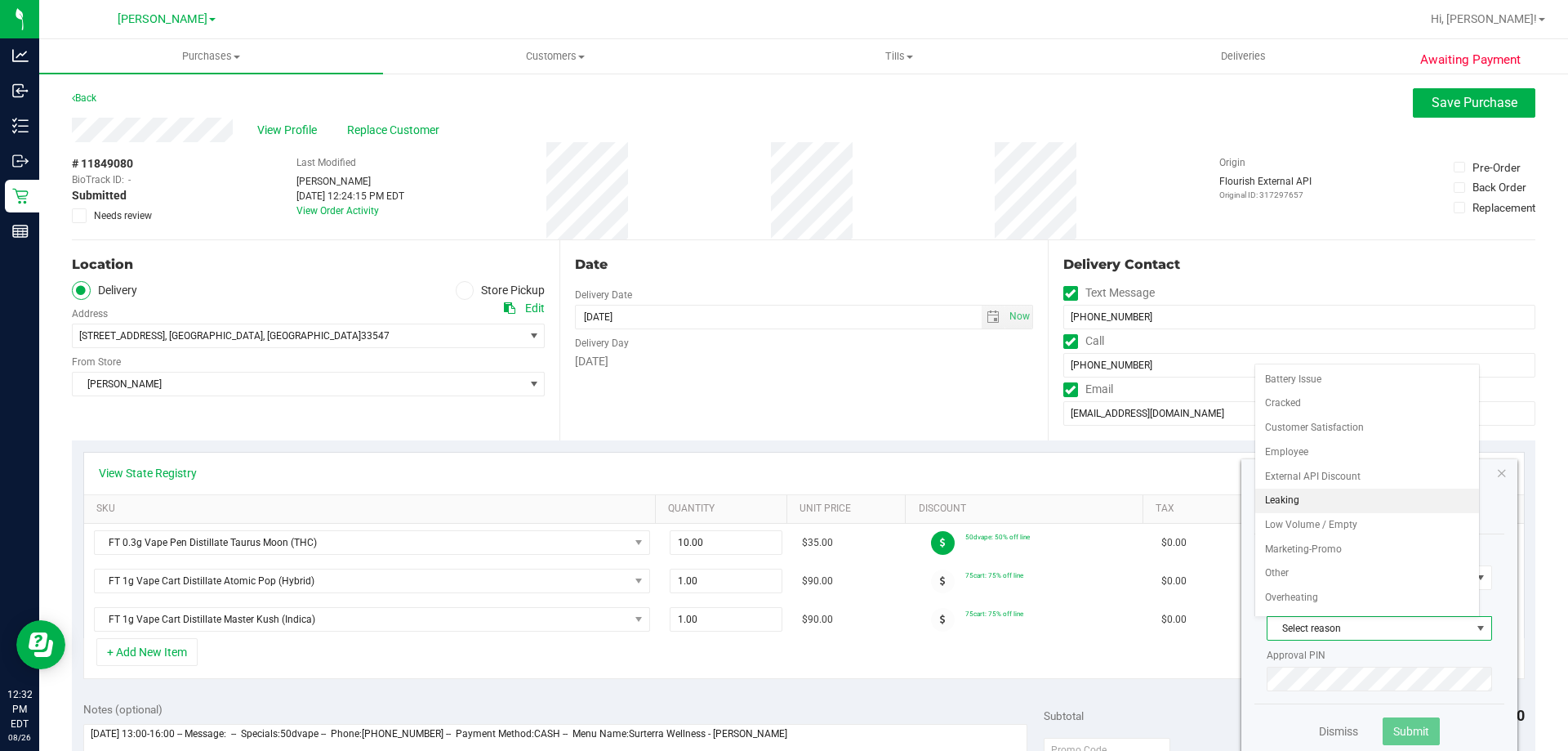
scroll to position [70, 0]
click at [1363, 490] on li "Marketing-Promo" at bounding box center [1367, 480] width 224 height 25
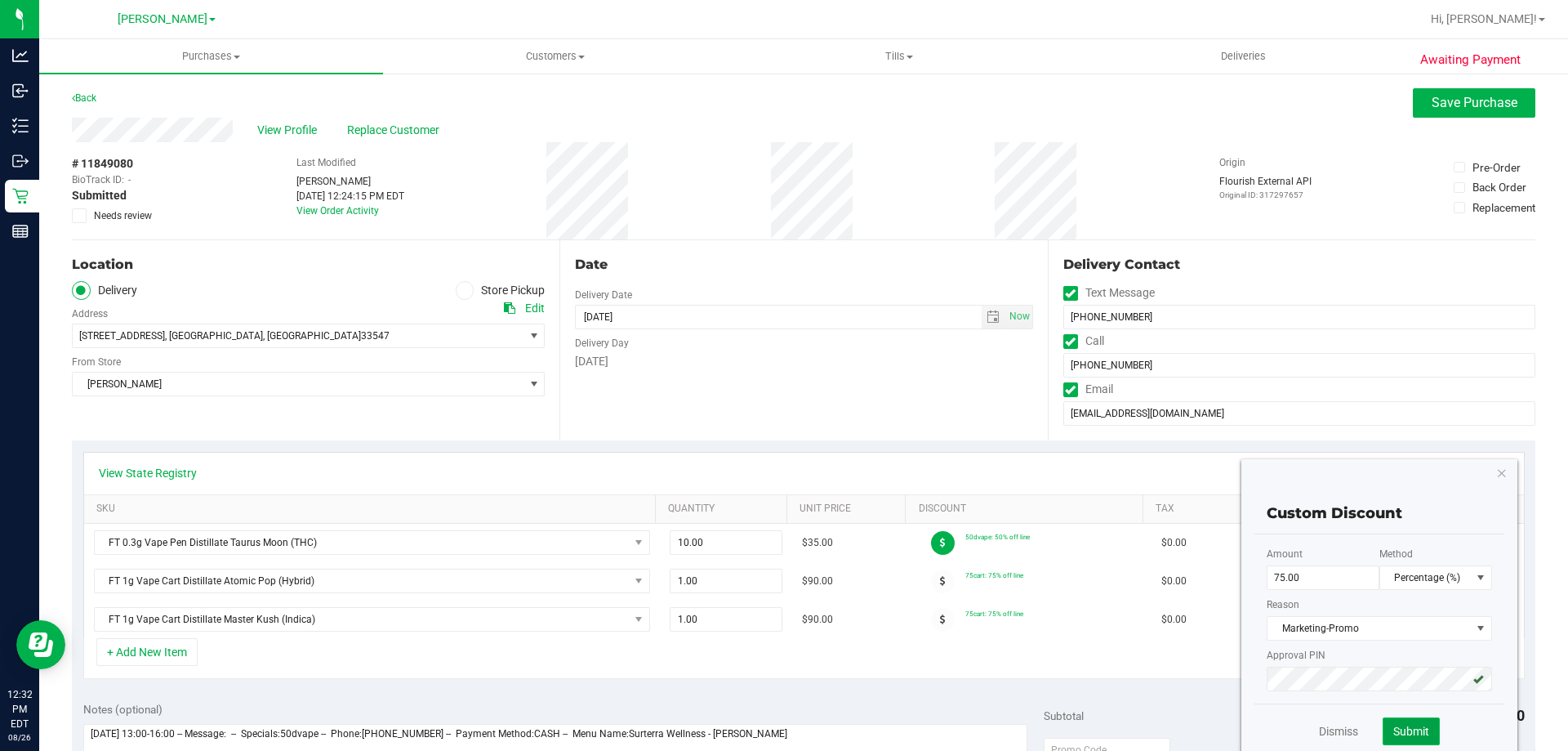
click at [1391, 718] on button "Submit" at bounding box center [1411, 732] width 57 height 28
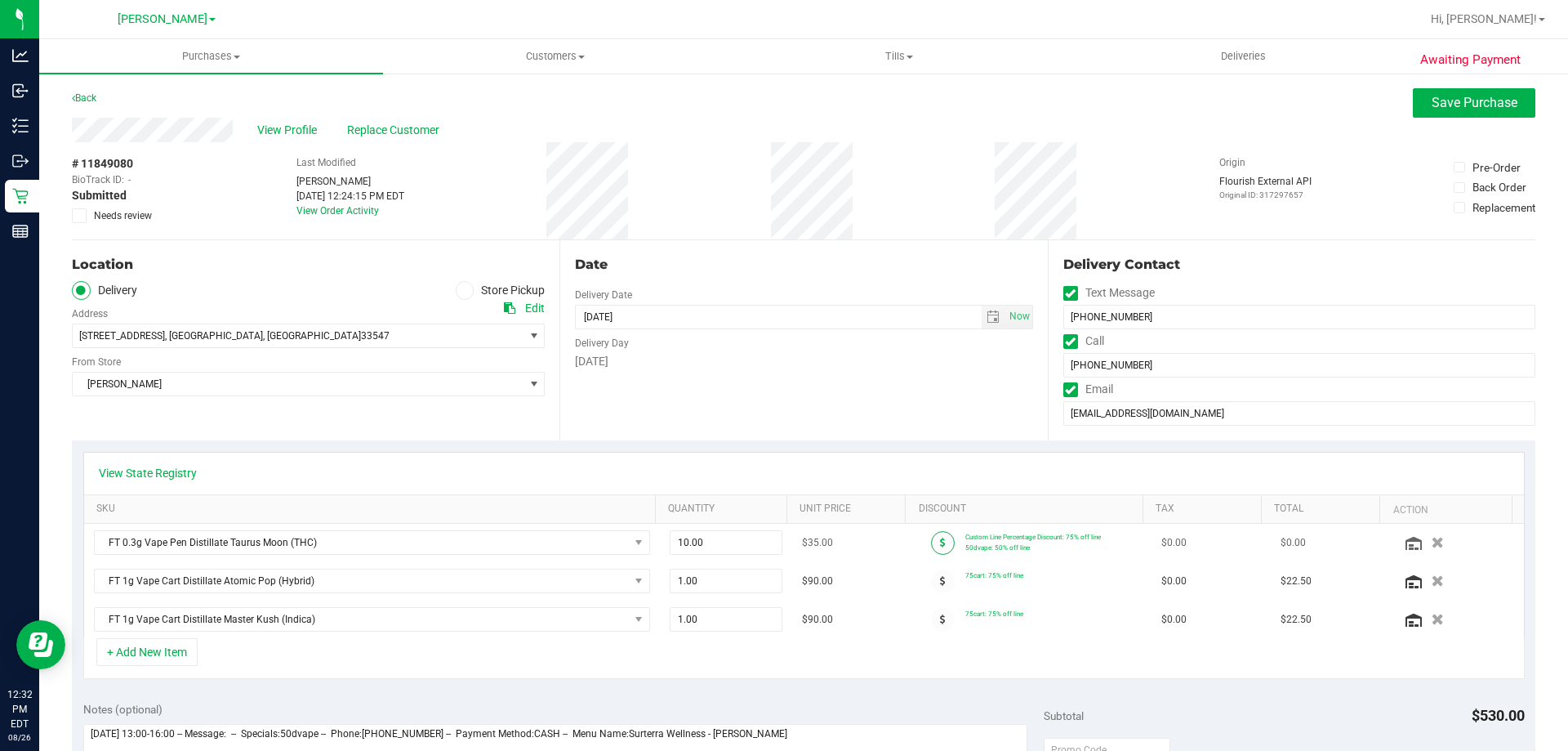
click at [932, 543] on span at bounding box center [943, 543] width 24 height 24
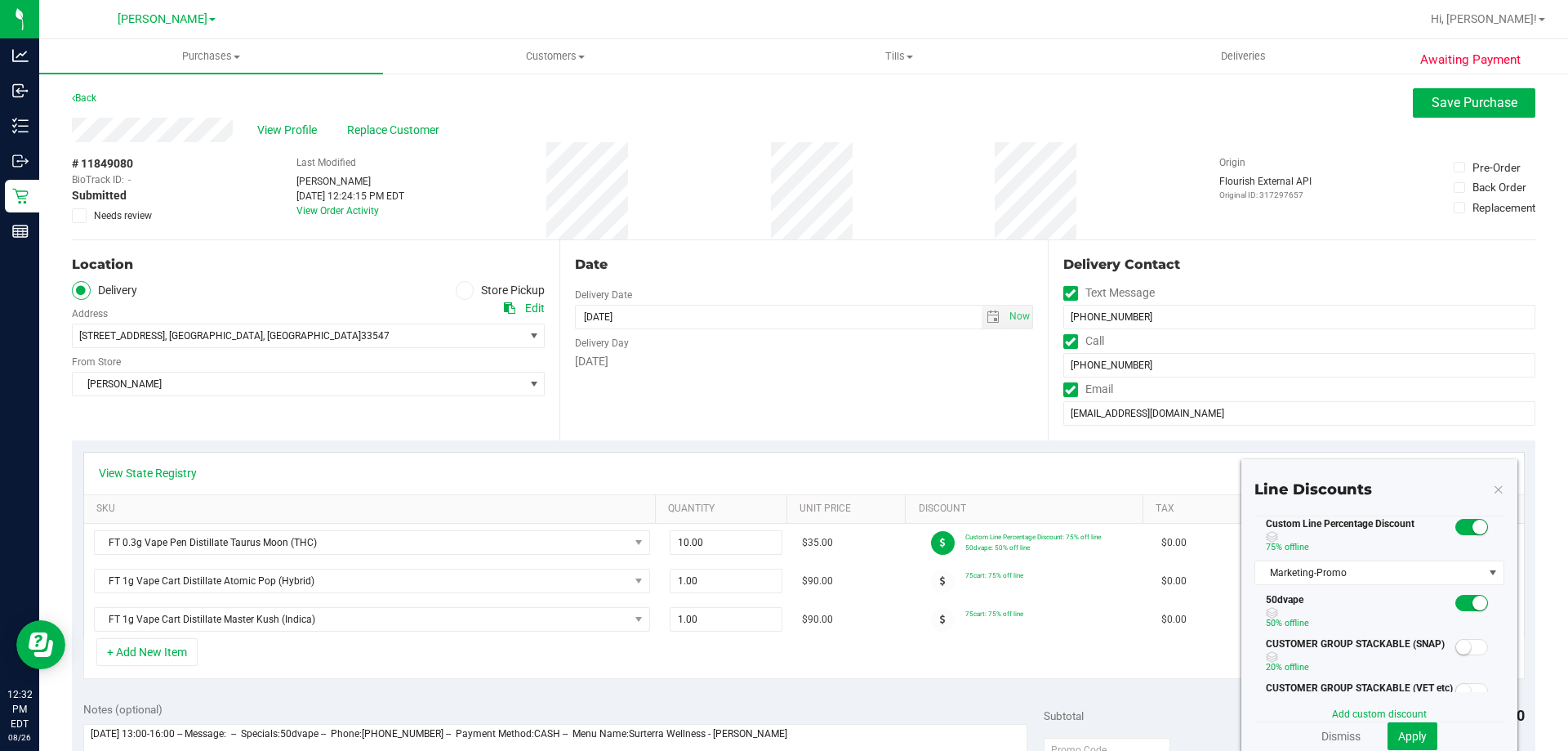
click at [1473, 602] on small at bounding box center [1480, 603] width 15 height 15
click at [1394, 725] on button "Apply" at bounding box center [1412, 737] width 50 height 28
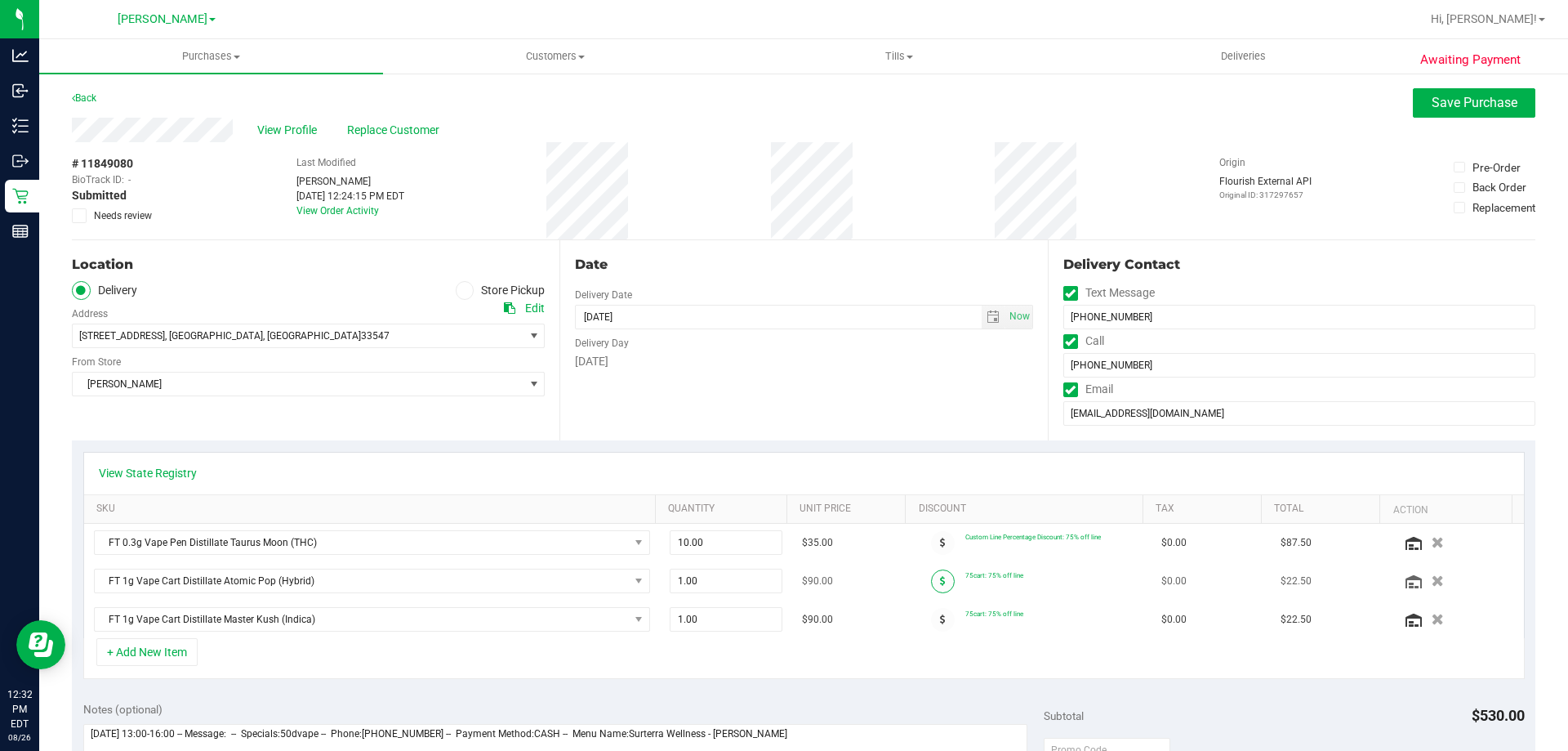
click at [940, 580] on icon at bounding box center [943, 580] width 6 height 10
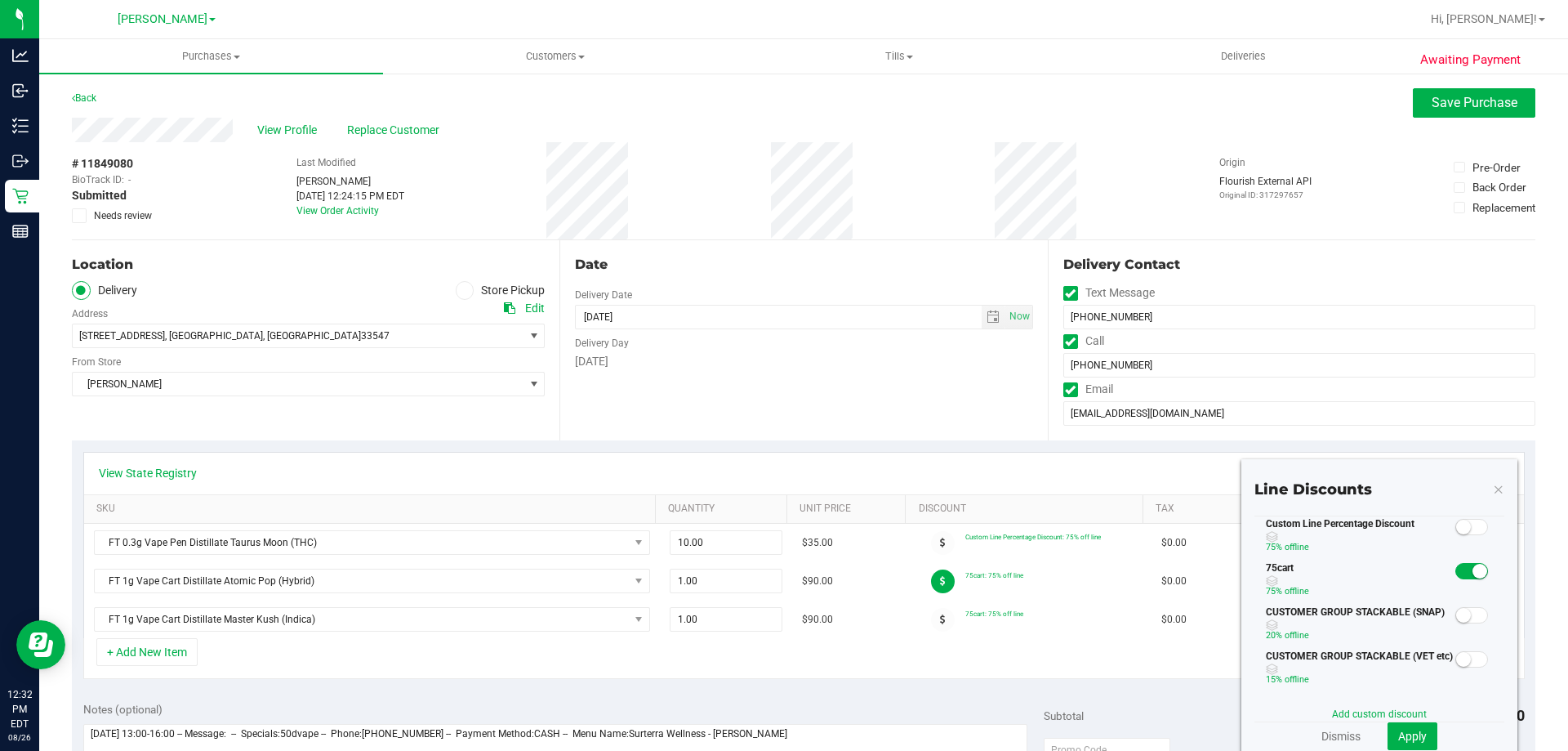
click at [1033, 706] on div "Notes (optional)" at bounding box center [564, 709] width 962 height 17
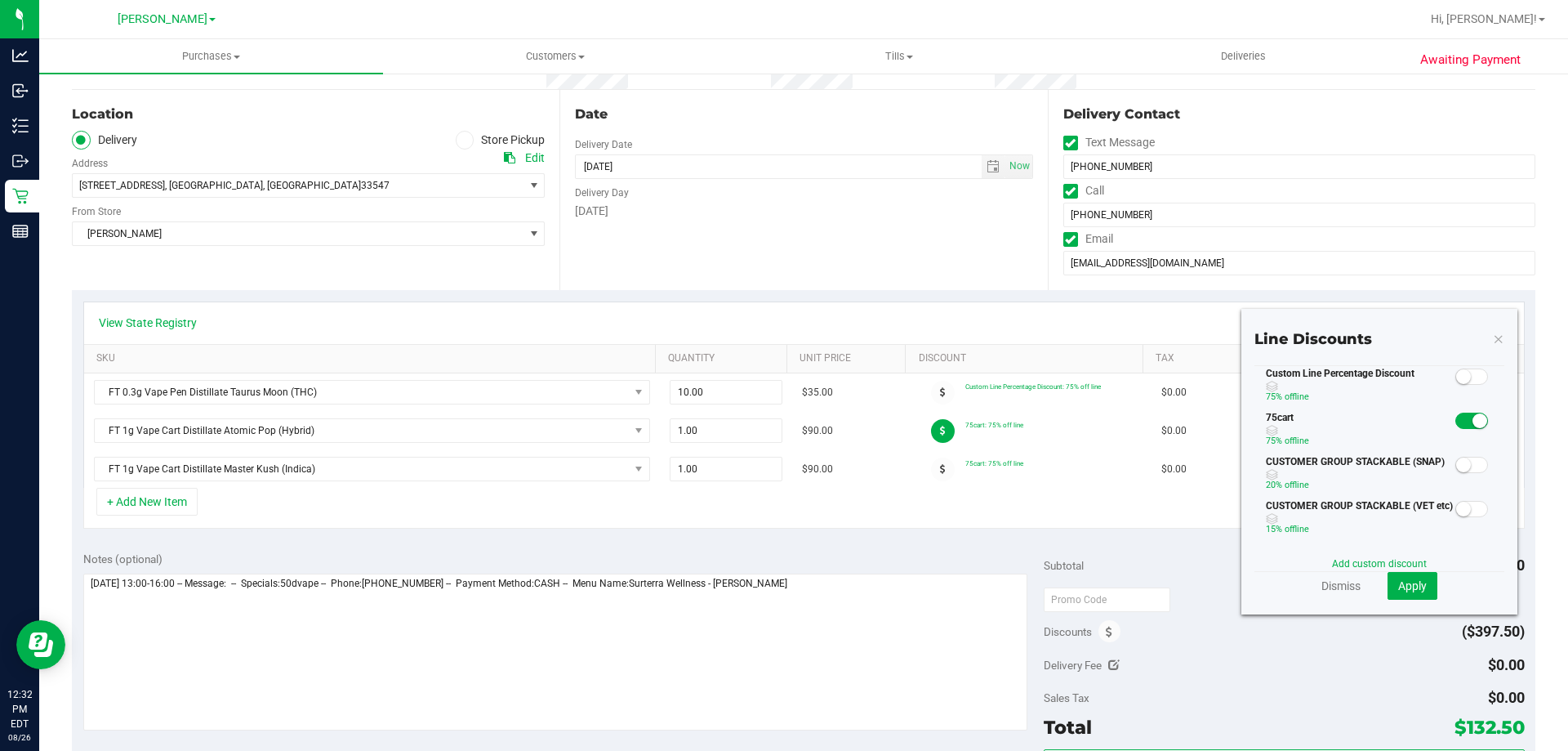
scroll to position [245, 0]
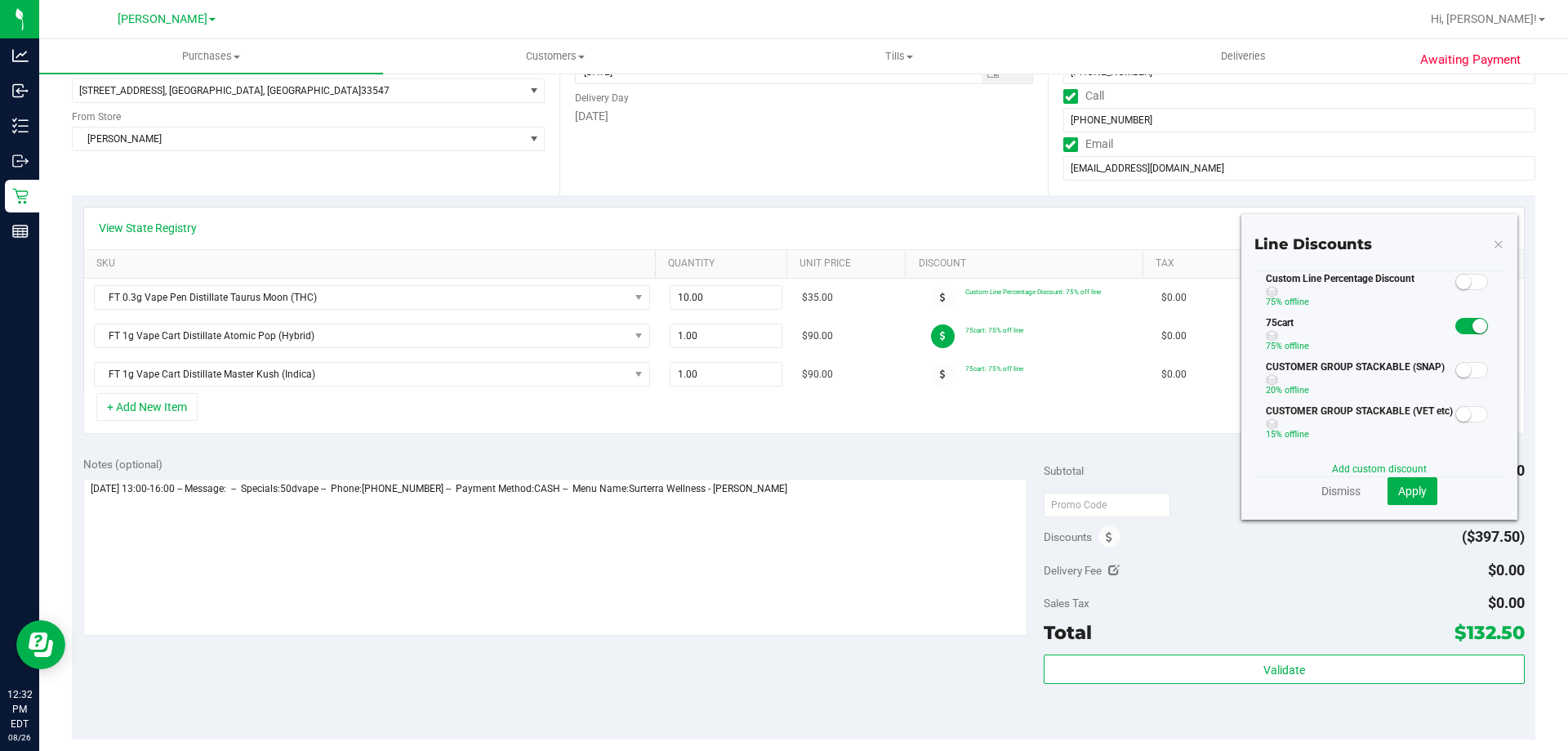
click at [1493, 238] on icon at bounding box center [1499, 244] width 11 height 19
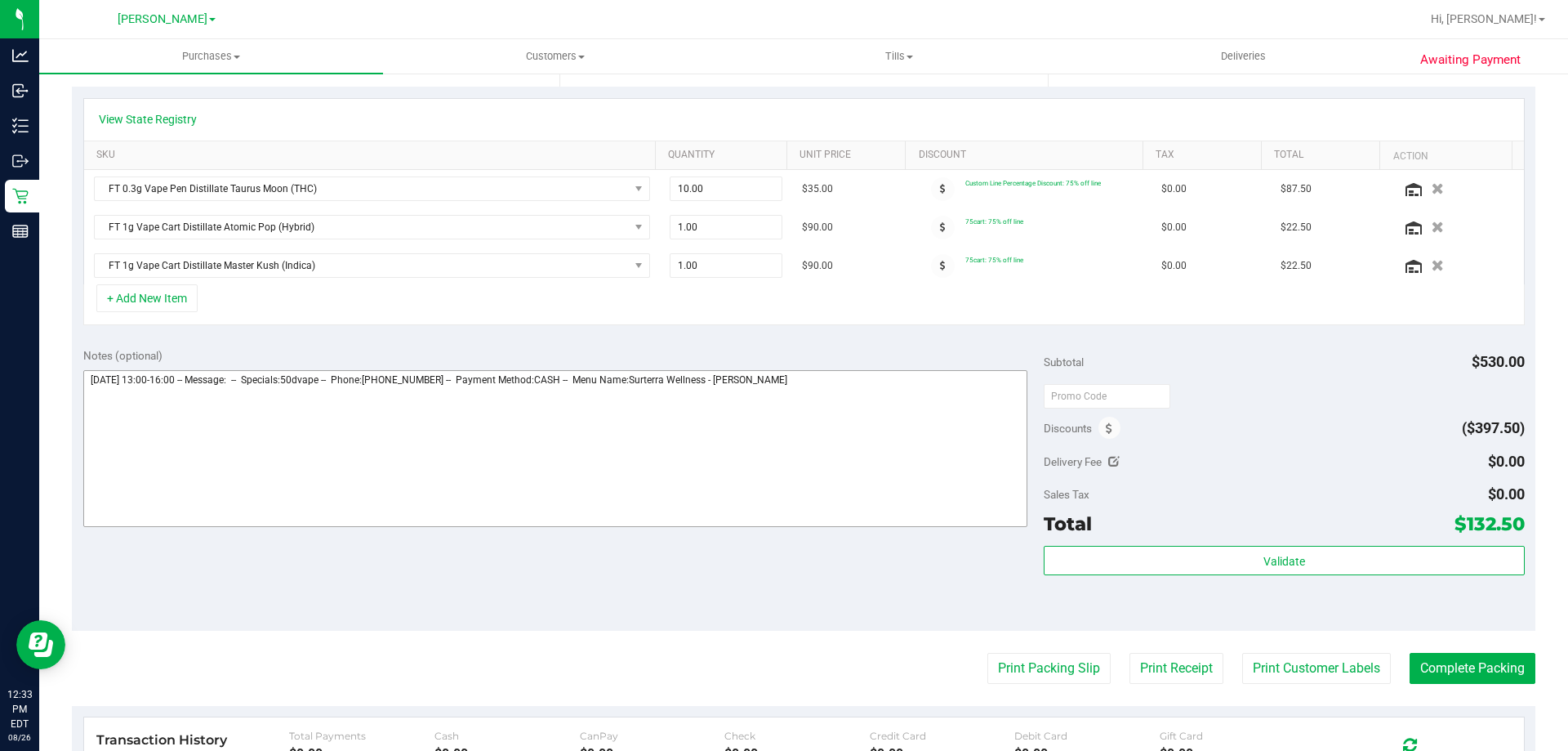
scroll to position [409, 0]
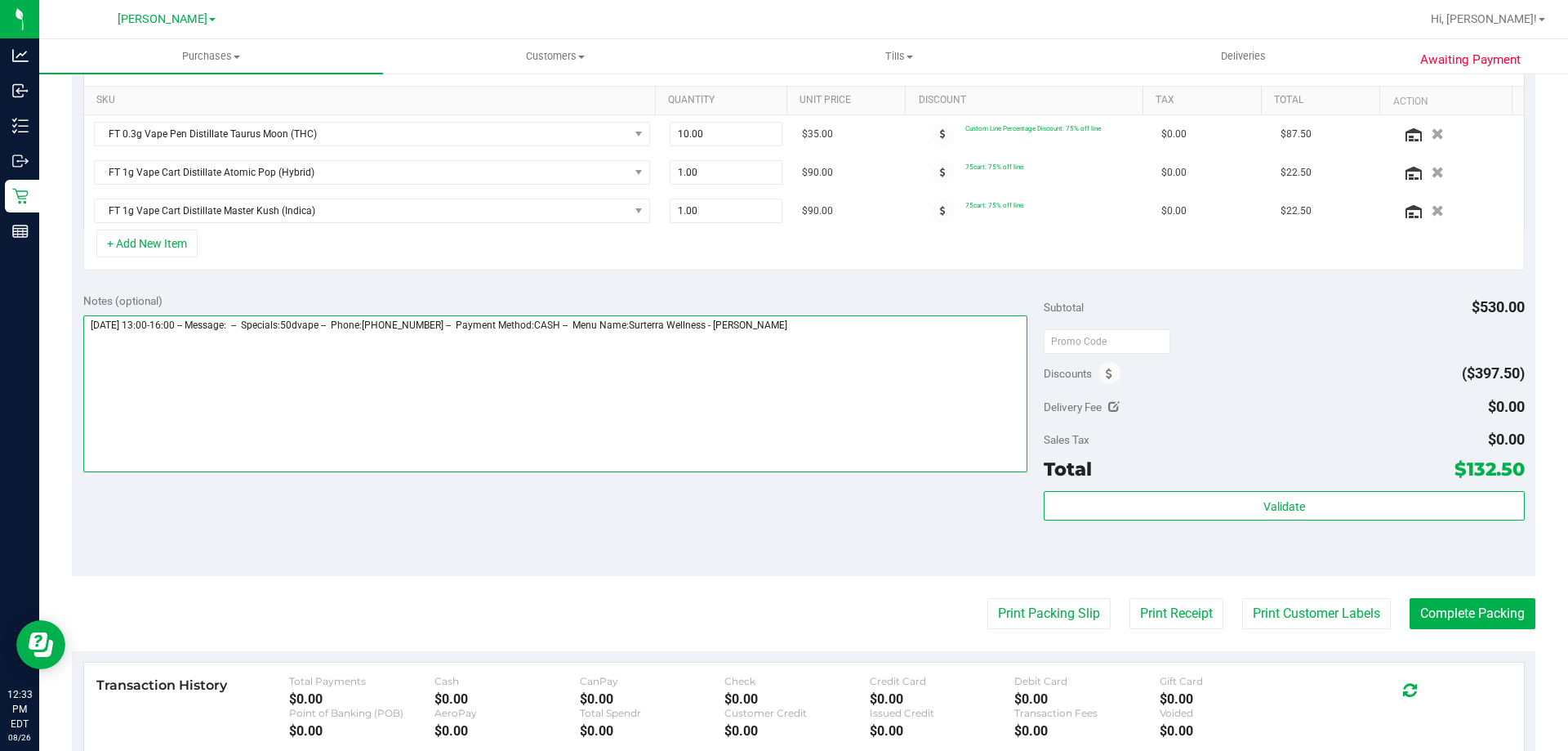
click at [837, 320] on textarea at bounding box center [555, 394] width 945 height 157
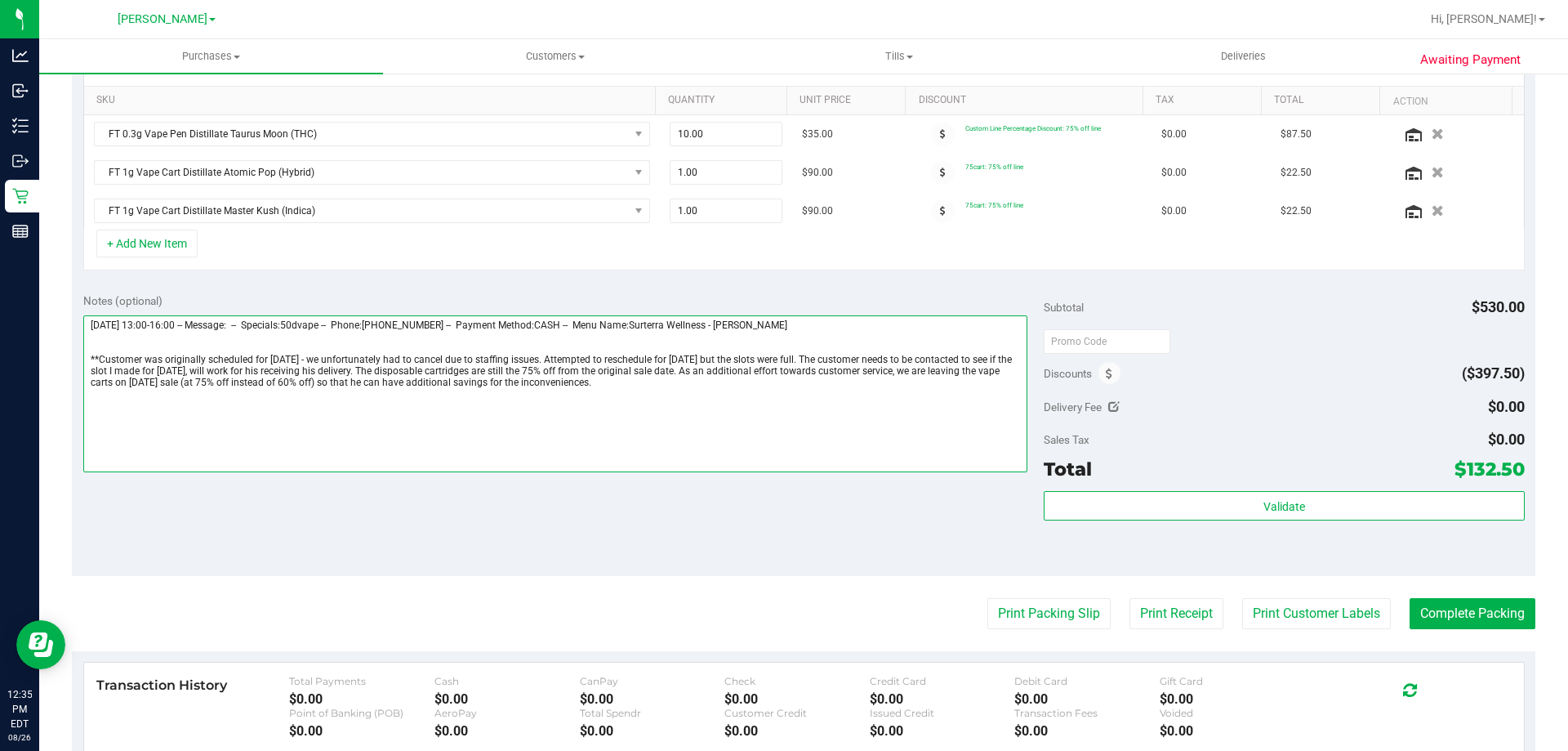
click at [584, 359] on textarea at bounding box center [555, 394] width 945 height 157
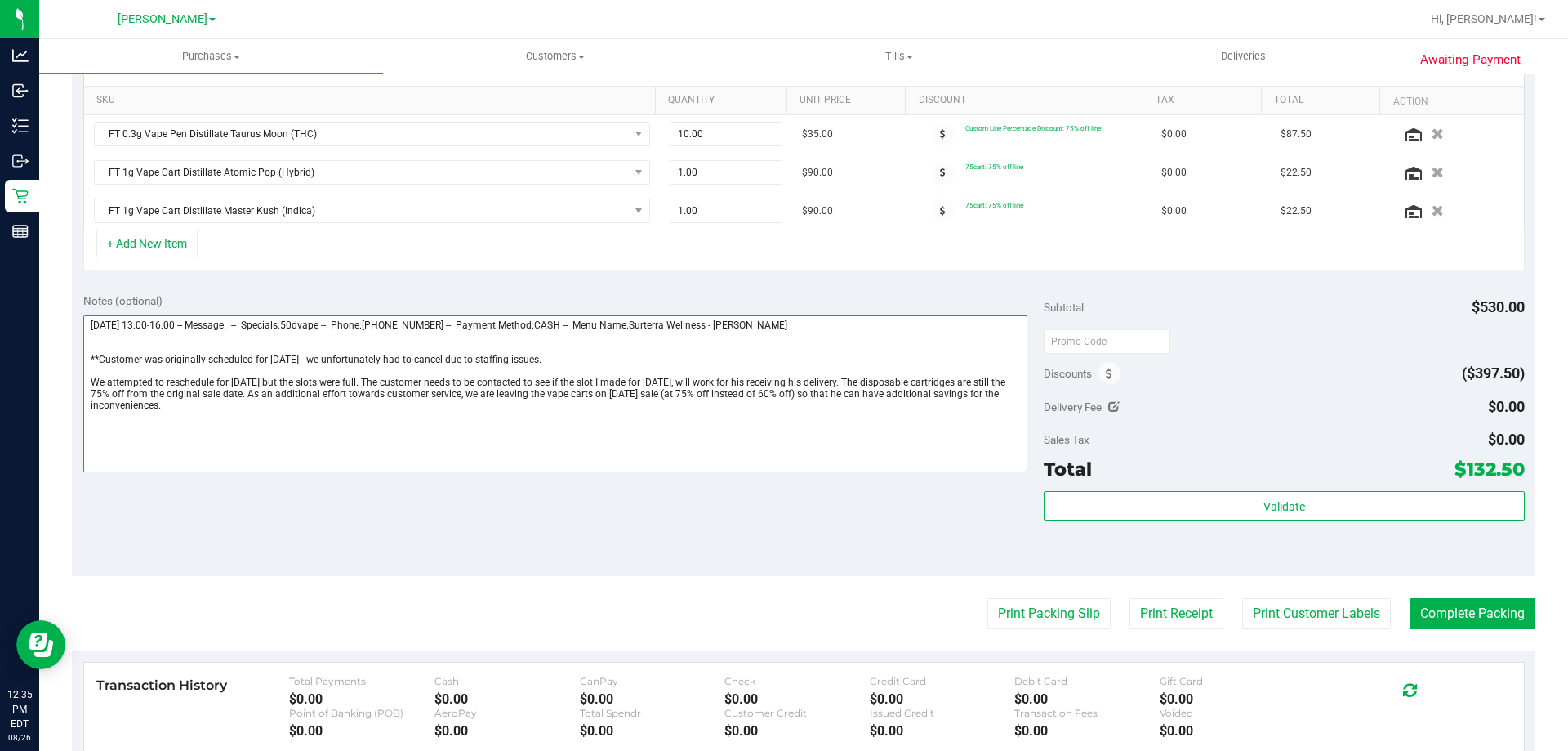
click at [374, 382] on textarea at bounding box center [555, 394] width 945 height 157
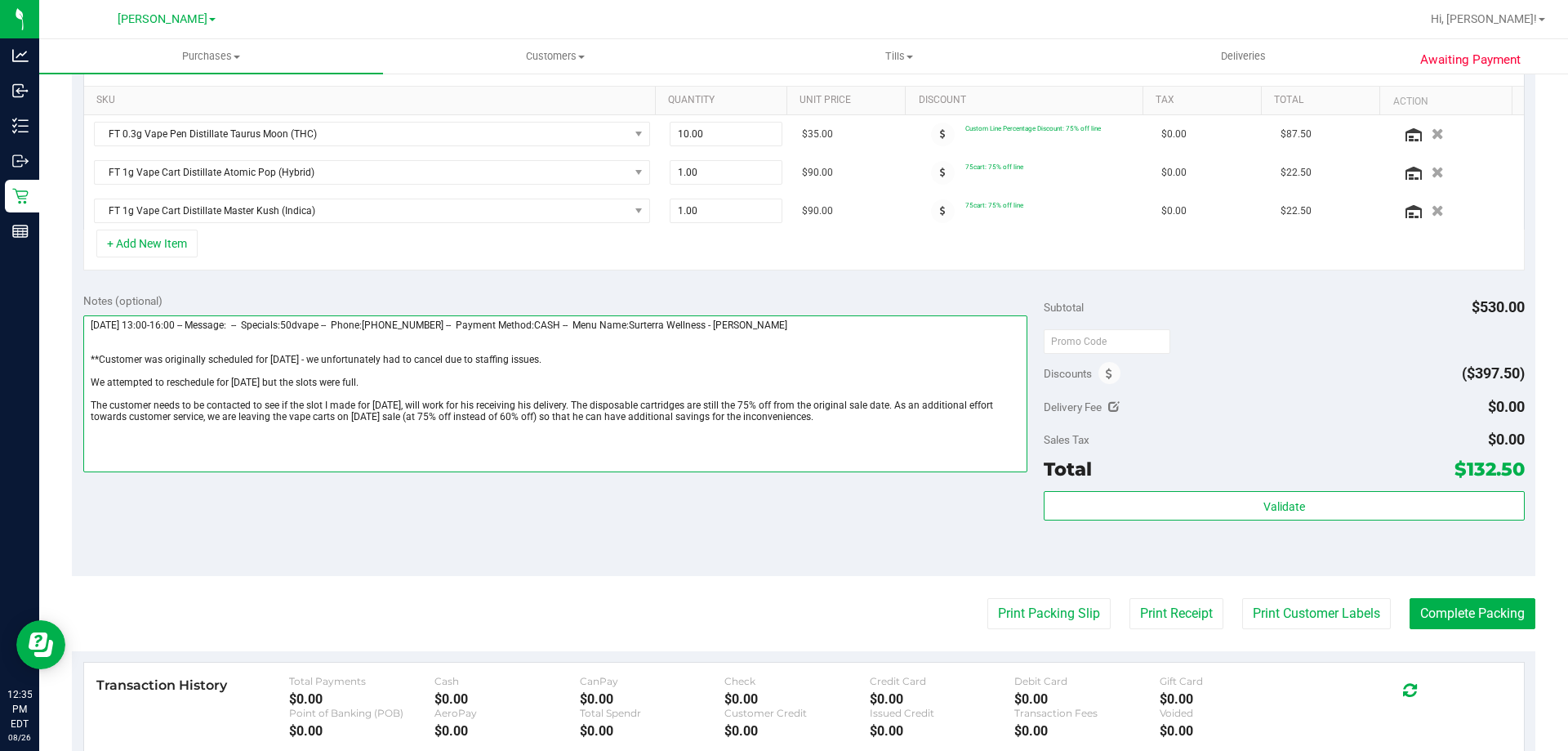
click at [570, 401] on textarea at bounding box center [555, 394] width 945 height 157
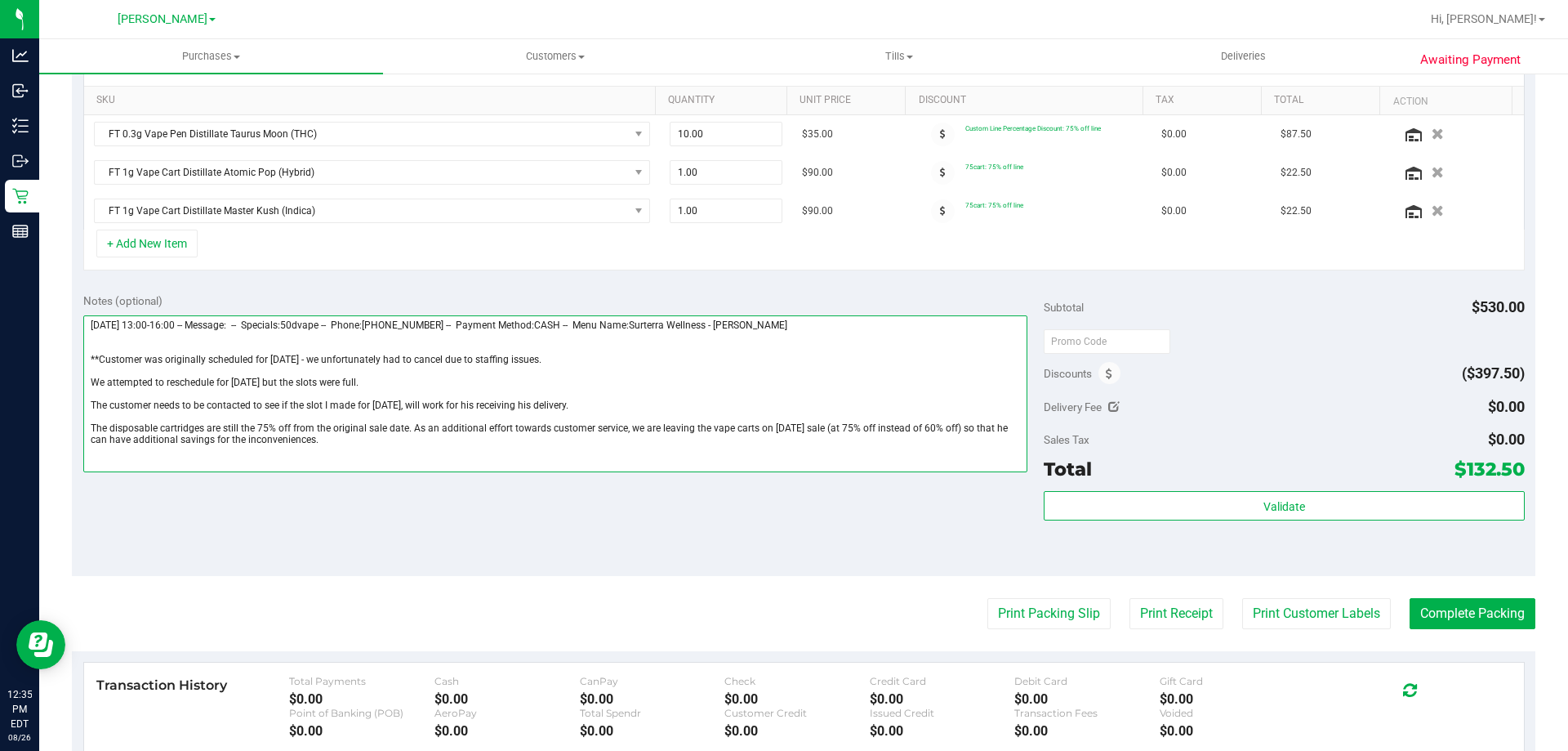
click at [410, 427] on textarea at bounding box center [555, 394] width 945 height 157
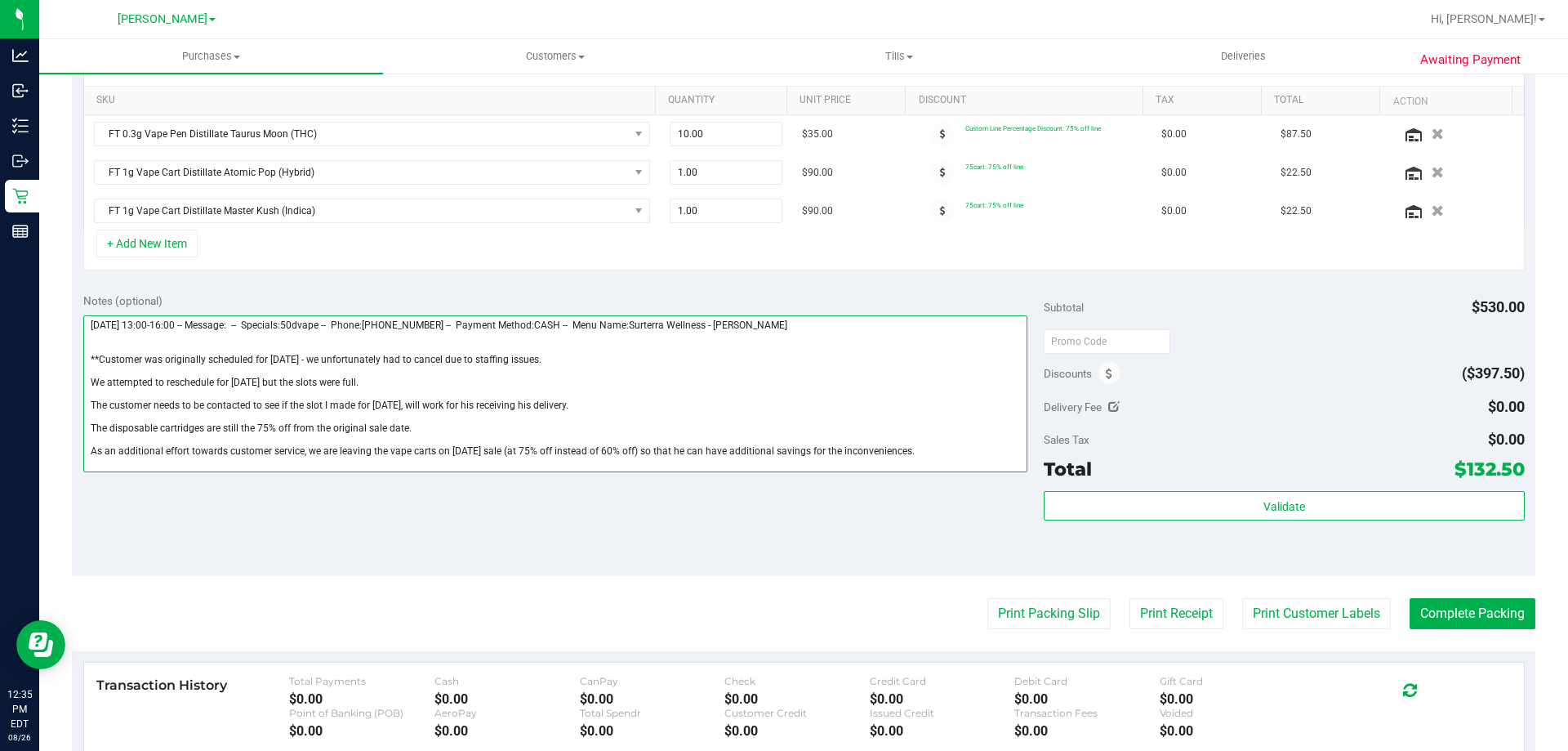
click at [898, 456] on textarea at bounding box center [555, 394] width 945 height 157
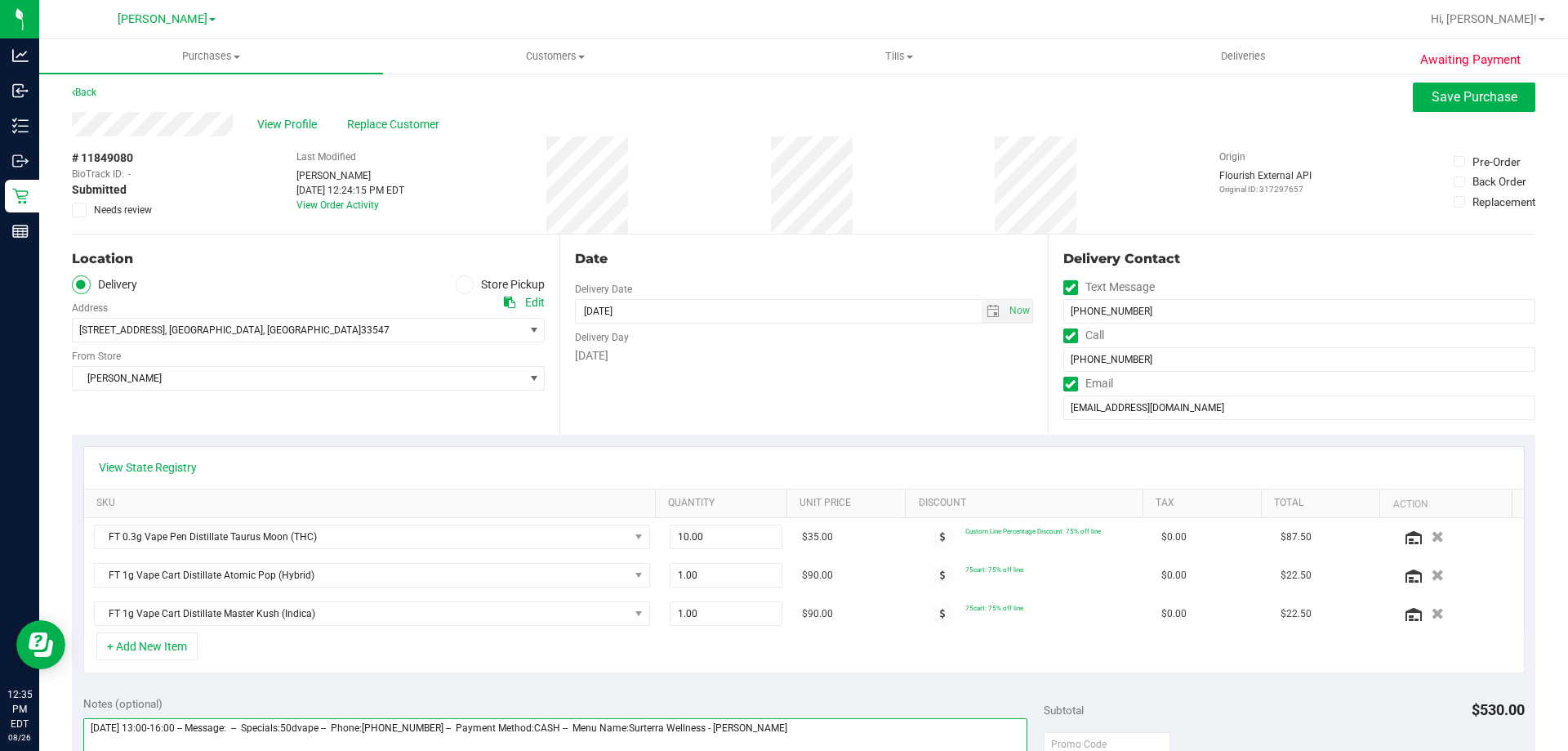
scroll to position [0, 0]
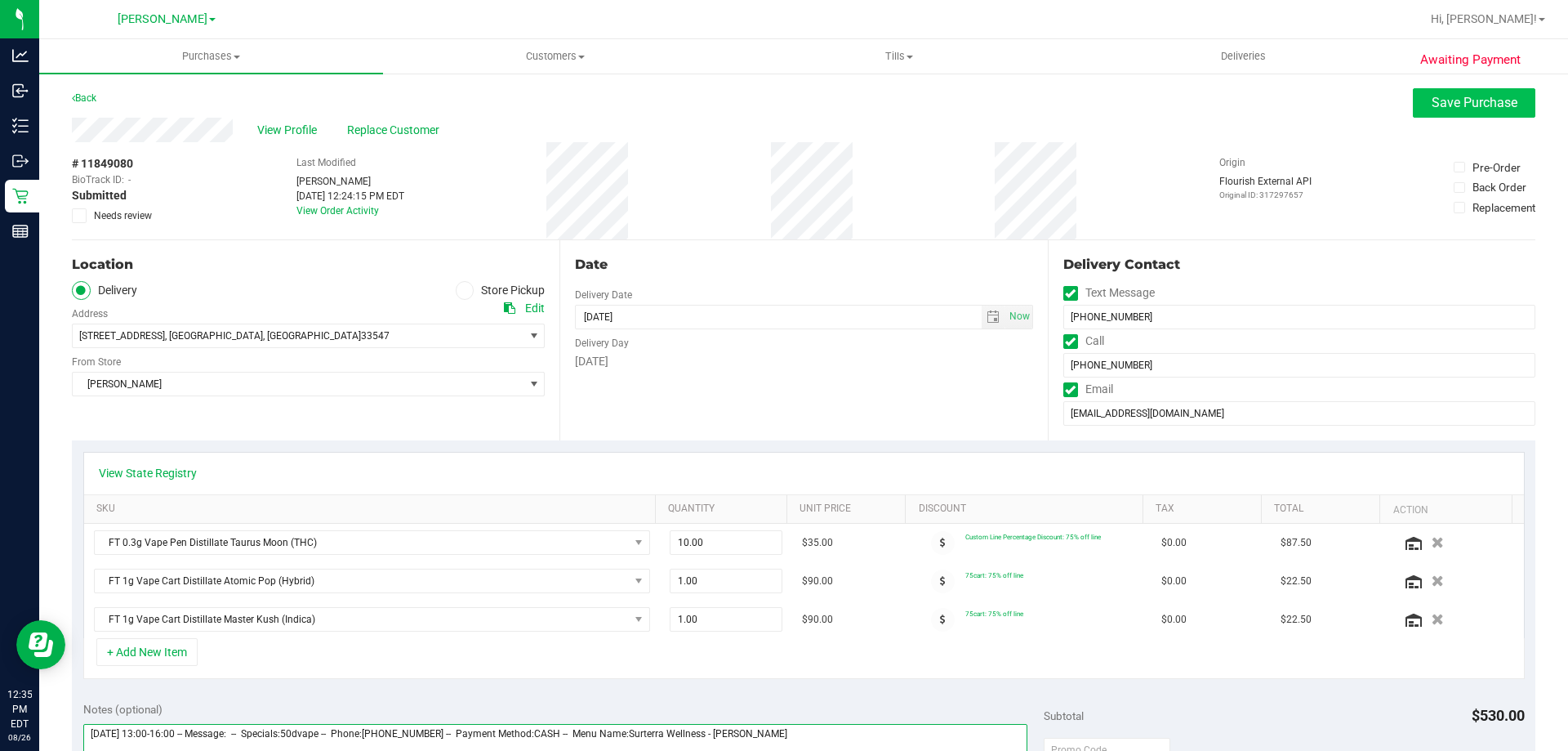
type textarea "Friday 08/29/2025 13:00-16:00 -- Message: -- Specials:50dvape -- Phone:34735104…"
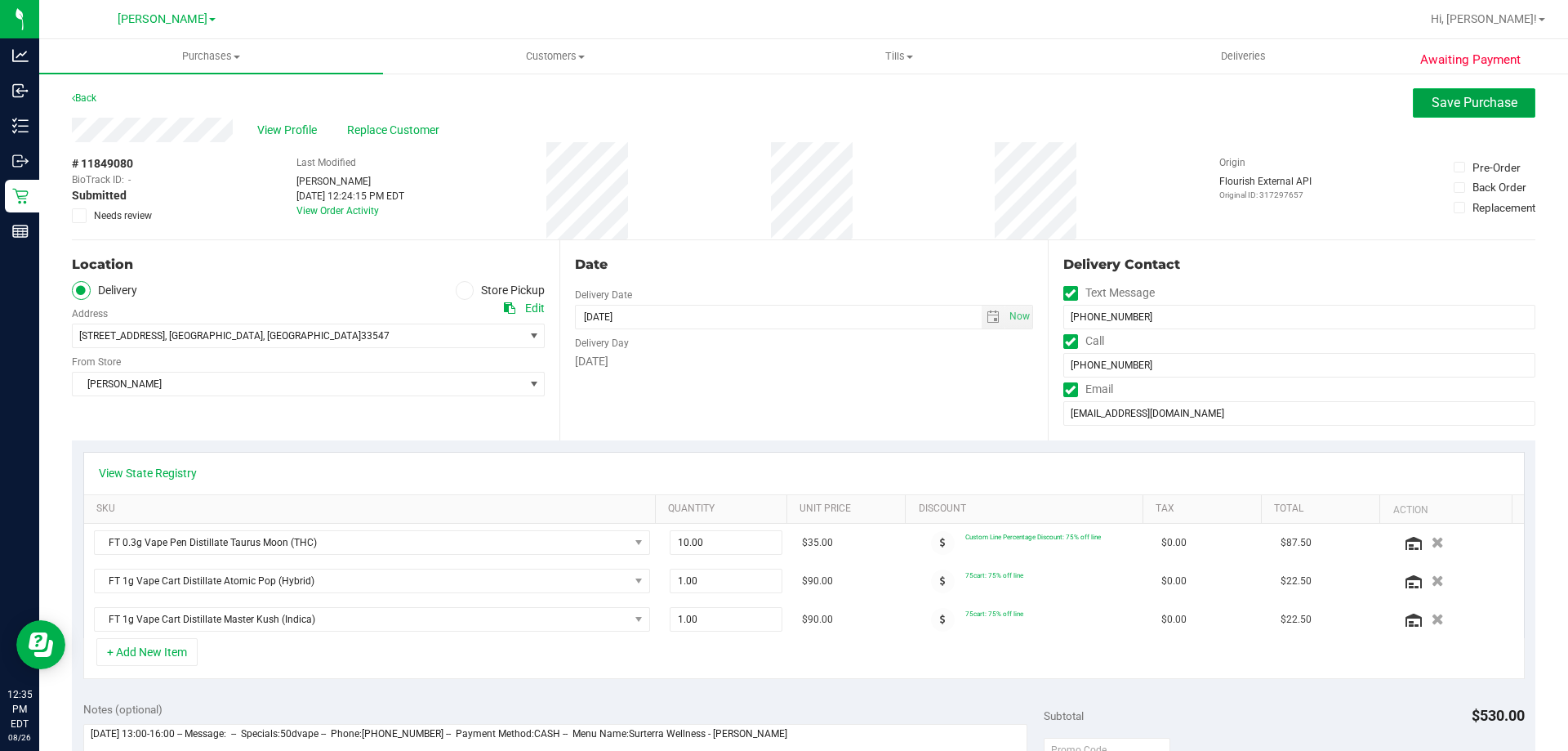
click at [1469, 98] on span "Save Purchase" at bounding box center [1475, 103] width 86 height 16
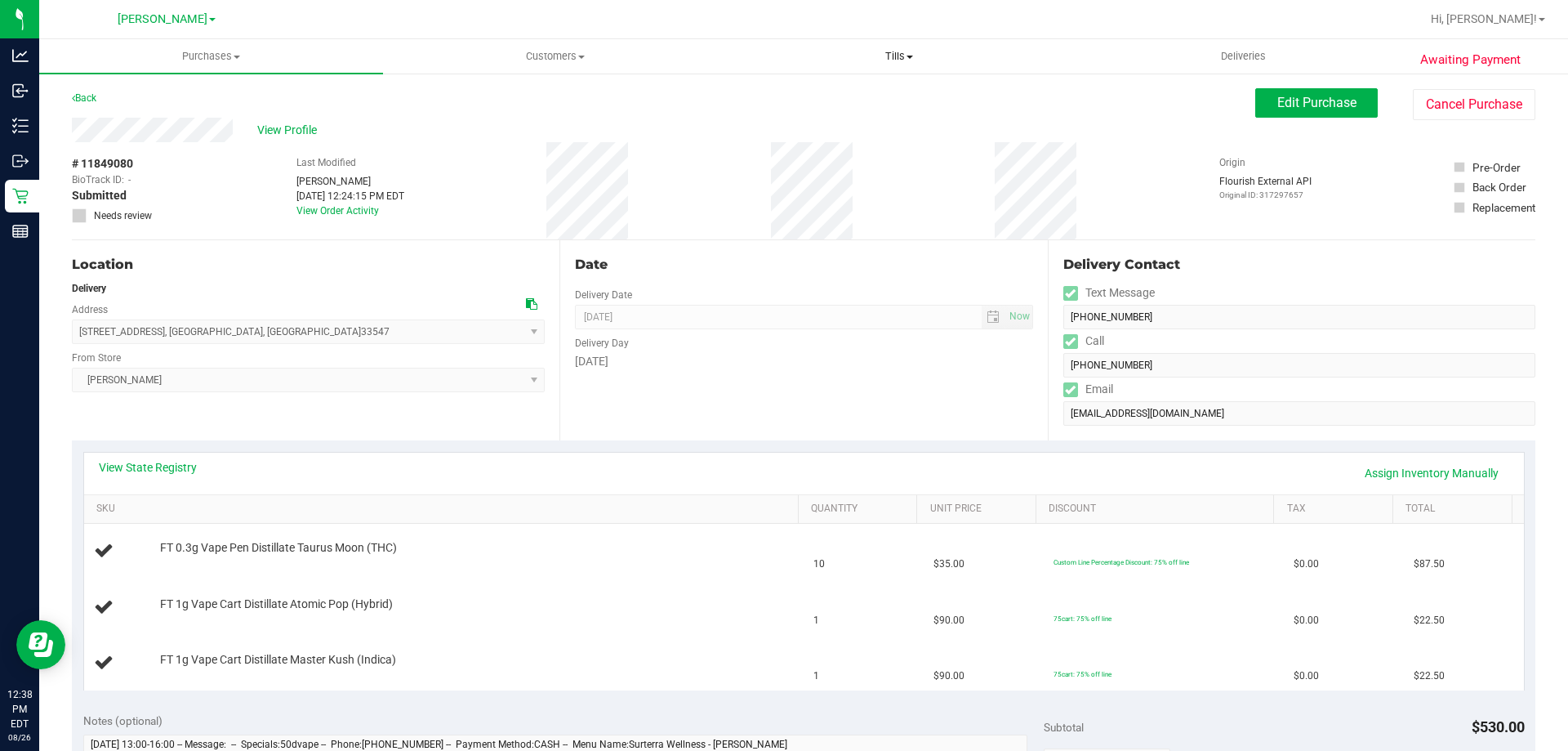
click at [898, 52] on span "Tills" at bounding box center [898, 56] width 342 height 15
click at [854, 101] on li "Manage tills" at bounding box center [898, 98] width 344 height 19
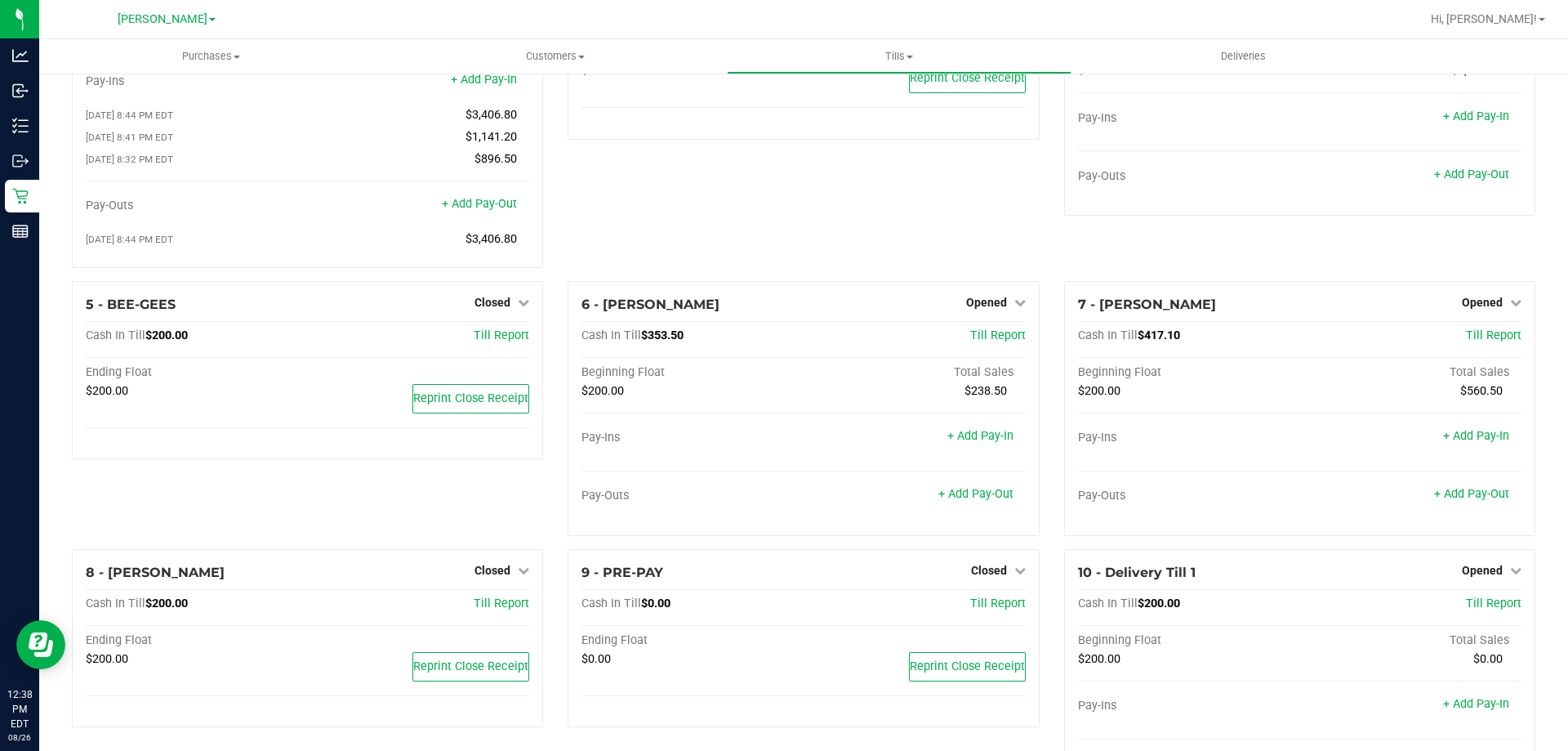
scroll to position [215, 0]
